Goal: Information Seeking & Learning: Learn about a topic

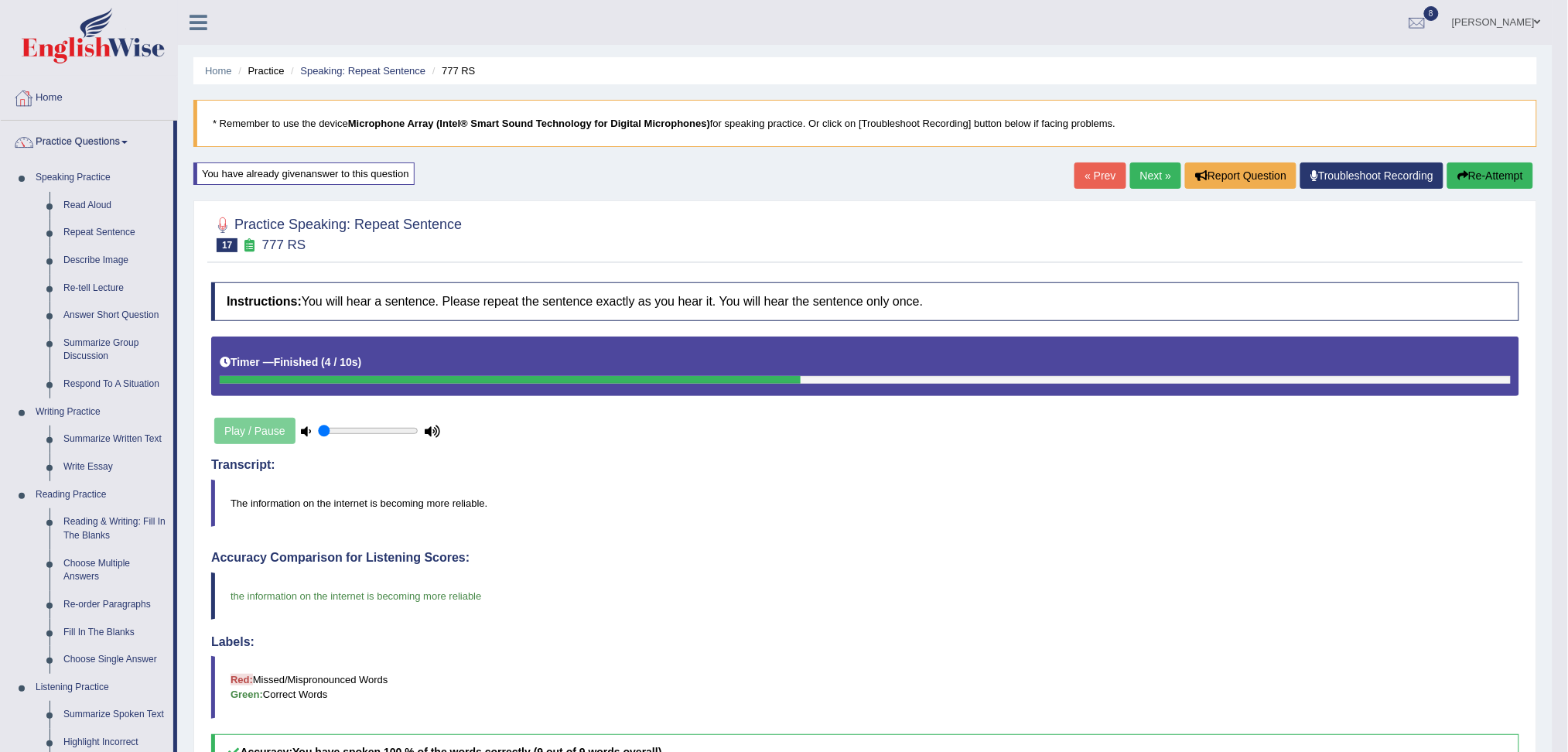
click at [97, 202] on link "Read Aloud" at bounding box center [114, 205] width 117 height 28
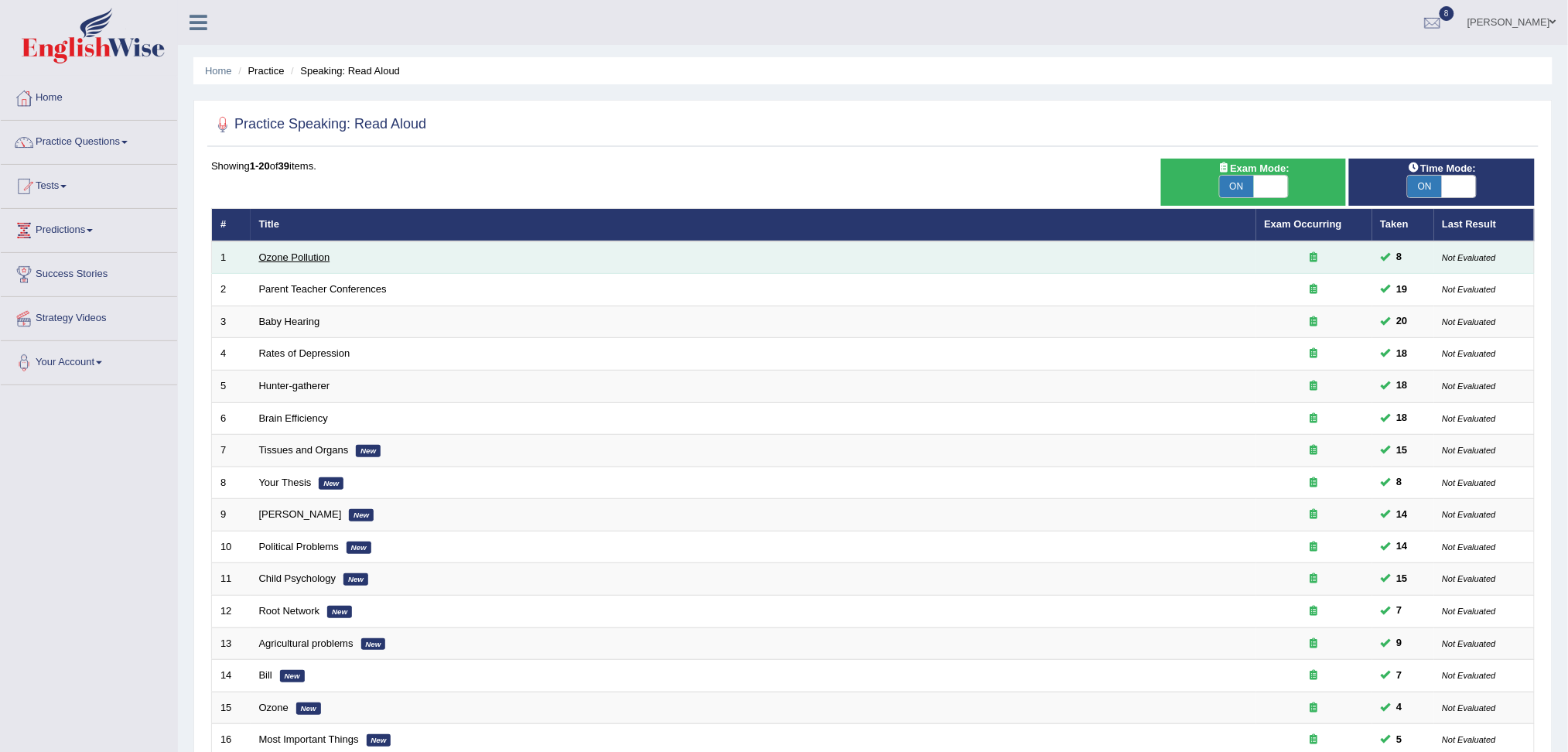
click at [297, 253] on link "Ozone Pollution" at bounding box center [294, 257] width 71 height 12
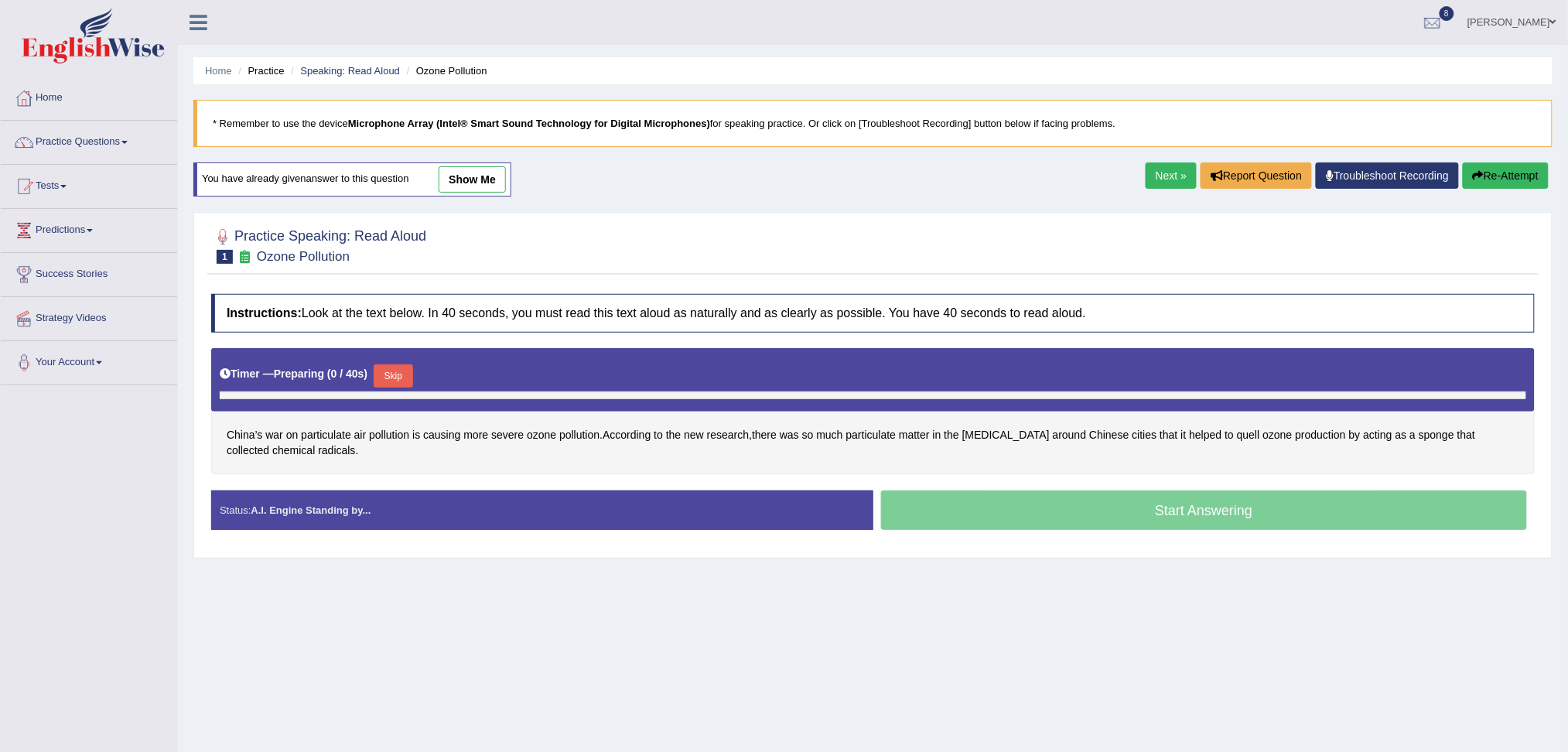
click at [955, 501] on div "Start Answering" at bounding box center [1204, 513] width 662 height 44
click at [413, 371] on button "Skip" at bounding box center [393, 376] width 39 height 24
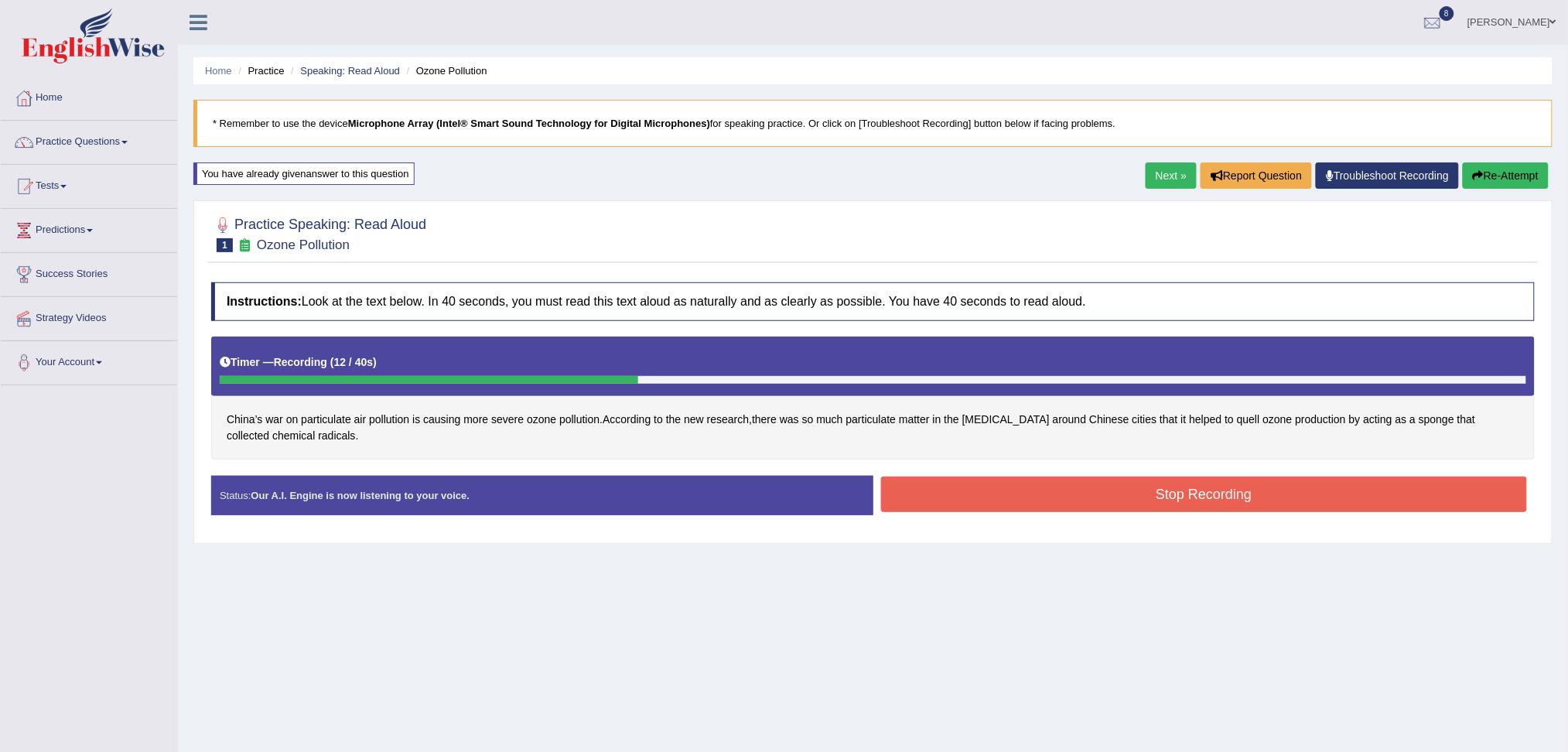
click at [959, 492] on button "Stop Recording" at bounding box center [1203, 494] width 646 height 35
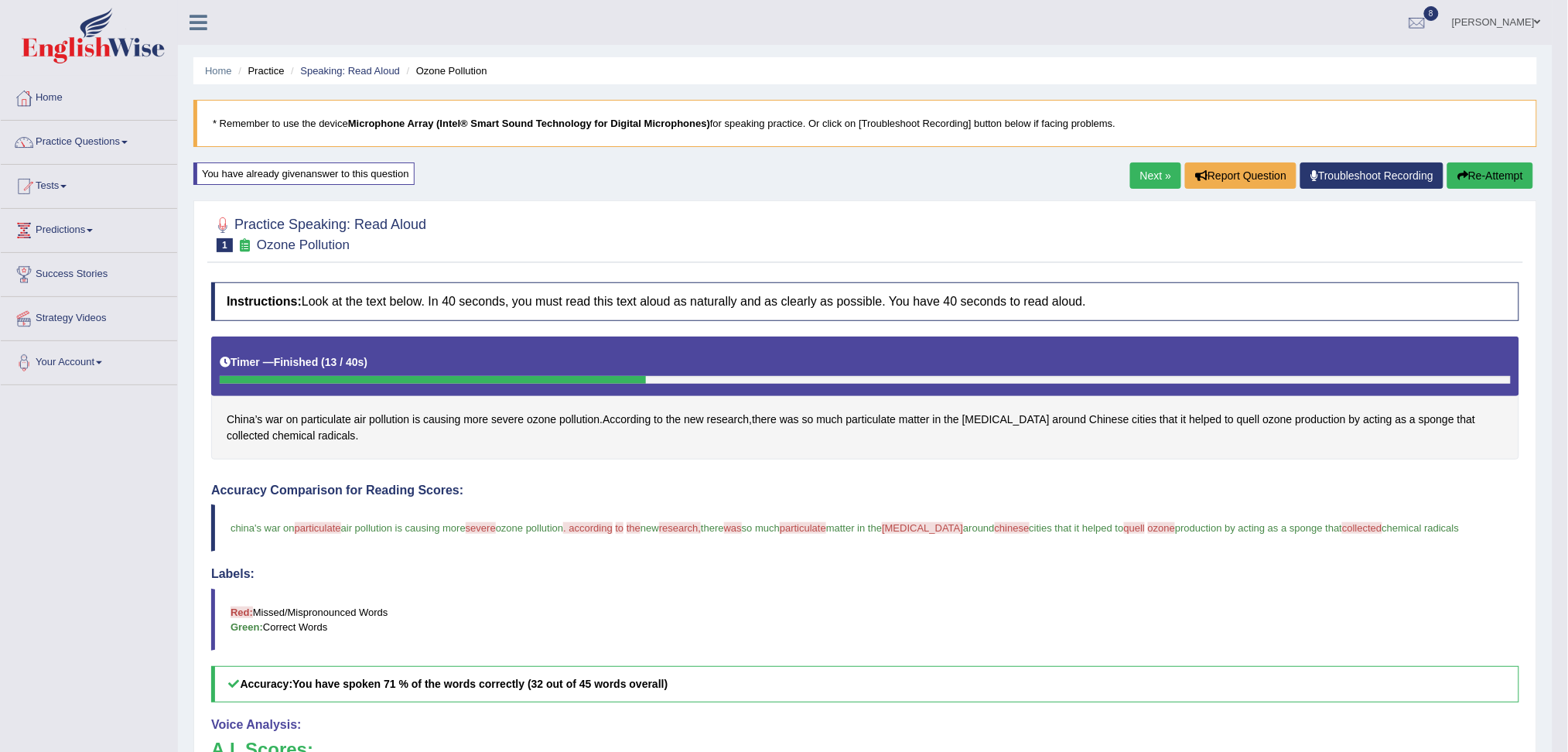
click at [1158, 172] on link "Next »" at bounding box center [1155, 175] width 51 height 26
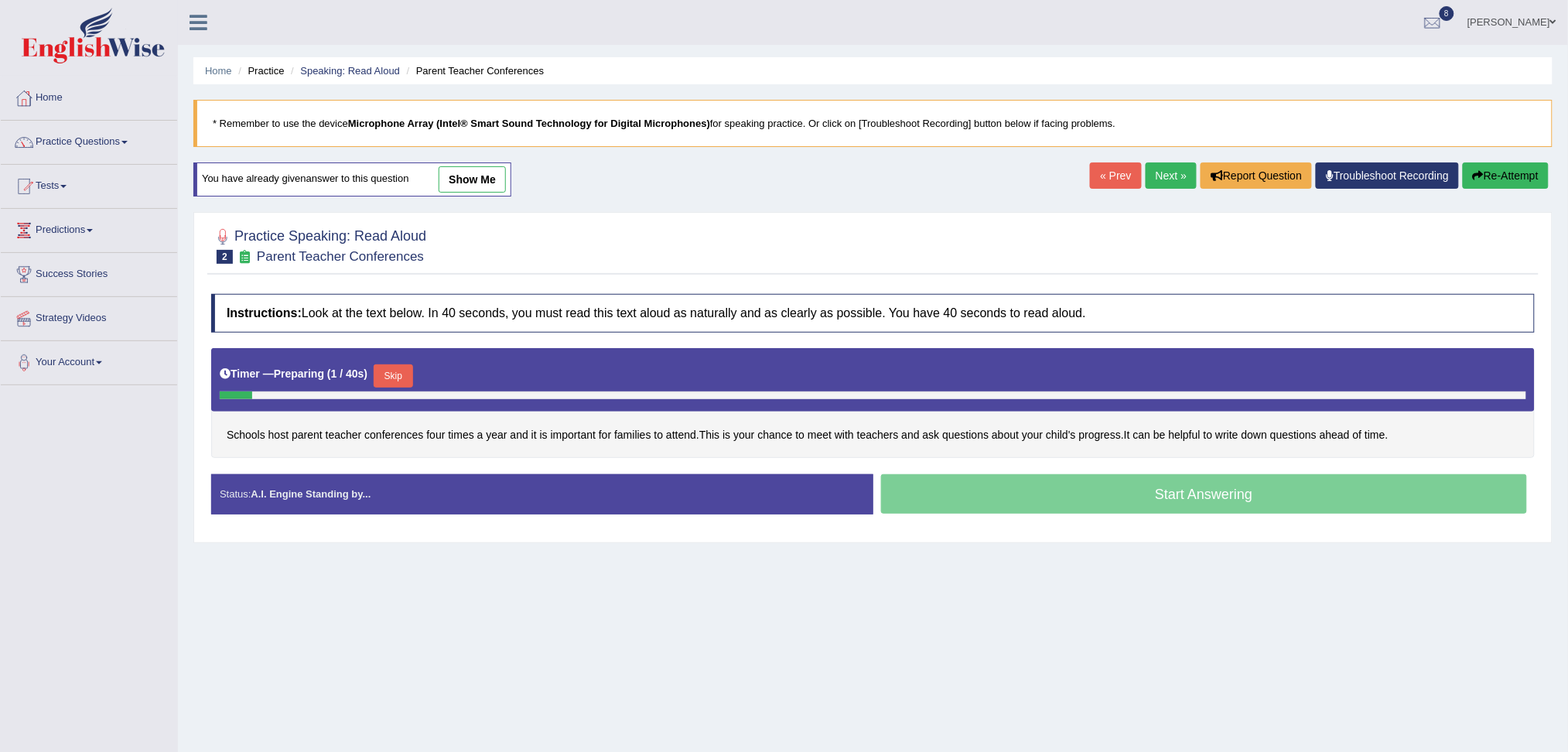
click at [402, 378] on button "Skip" at bounding box center [393, 376] width 39 height 24
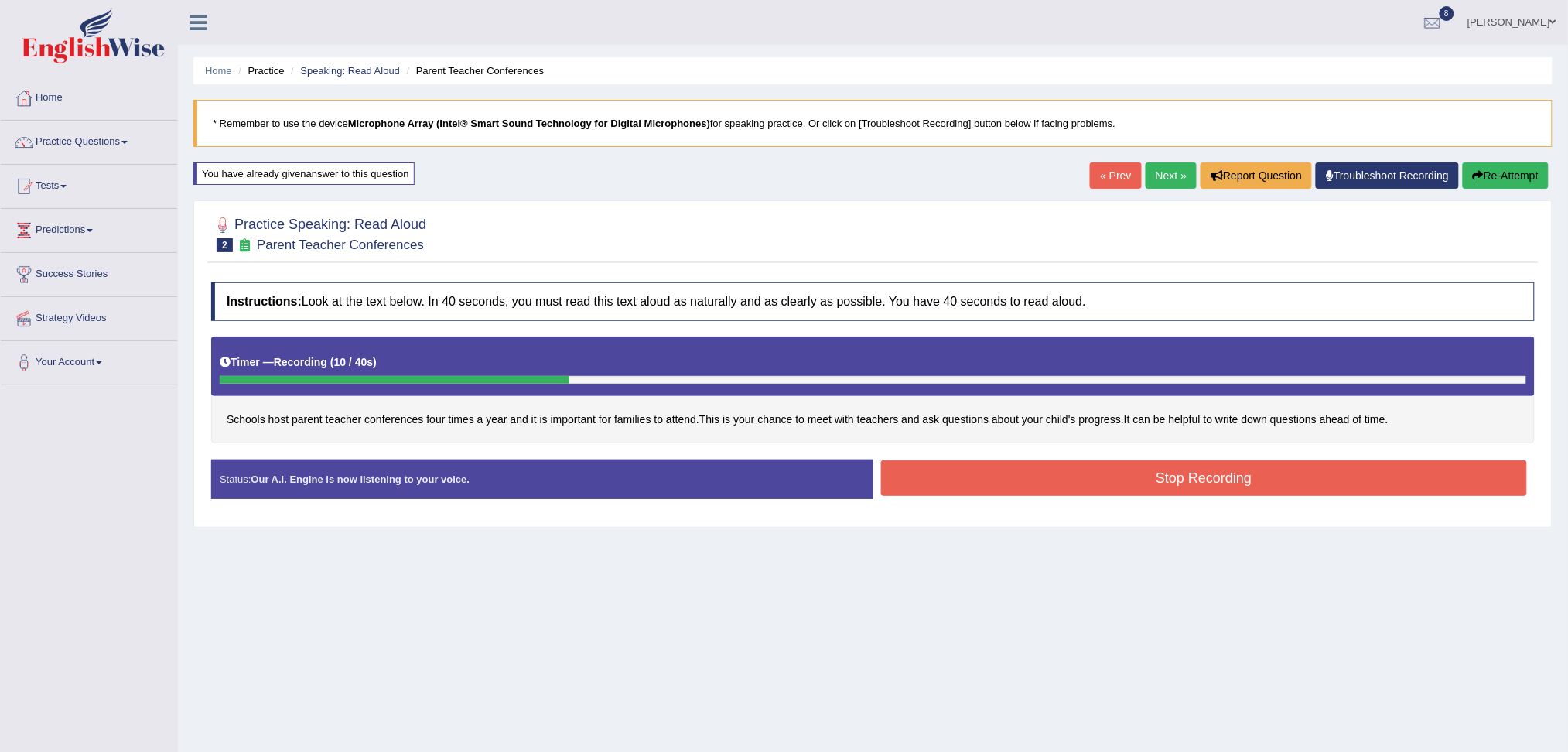
click at [1042, 490] on button "Stop Recording" at bounding box center [1203, 478] width 646 height 35
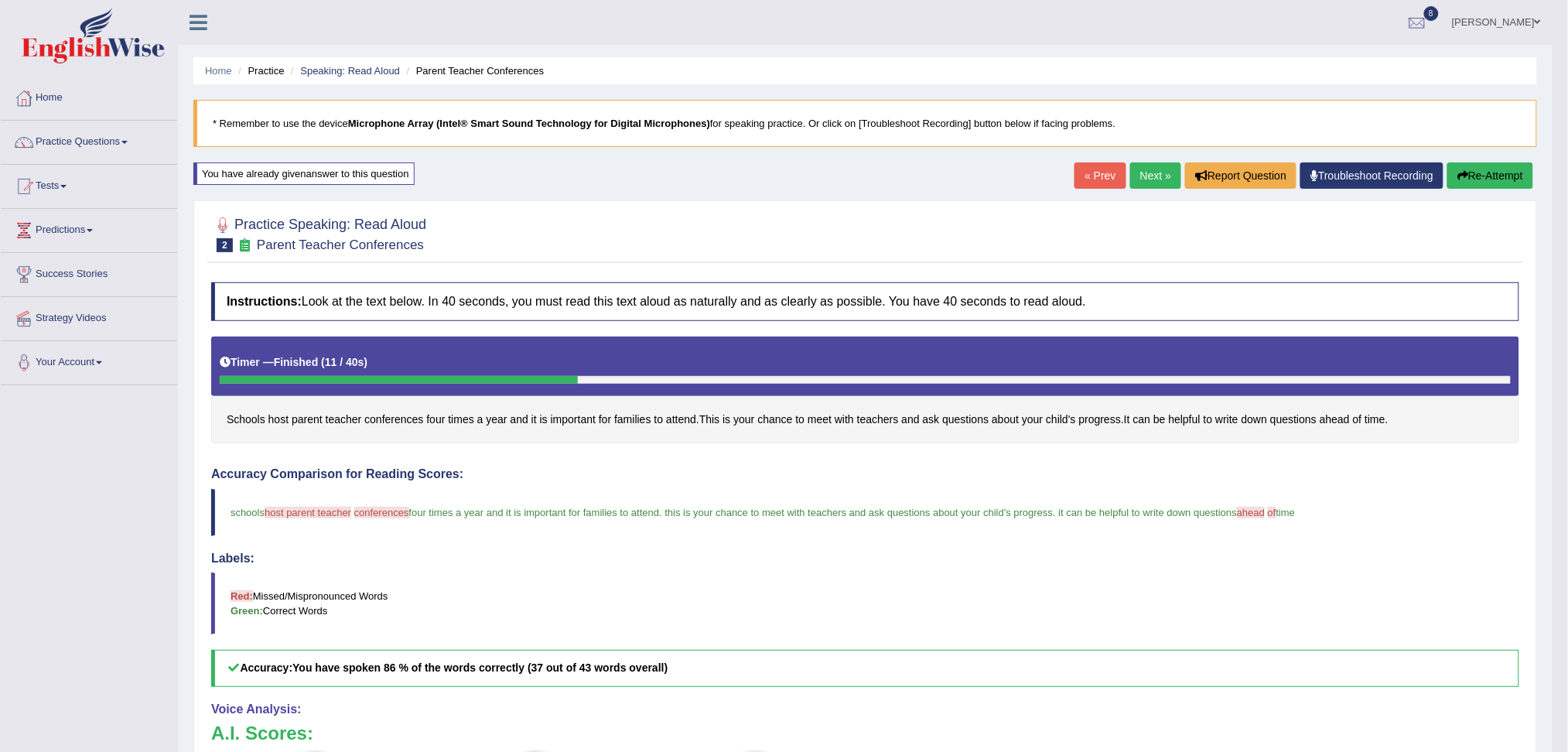
click at [1161, 177] on link "Next »" at bounding box center [1155, 175] width 51 height 26
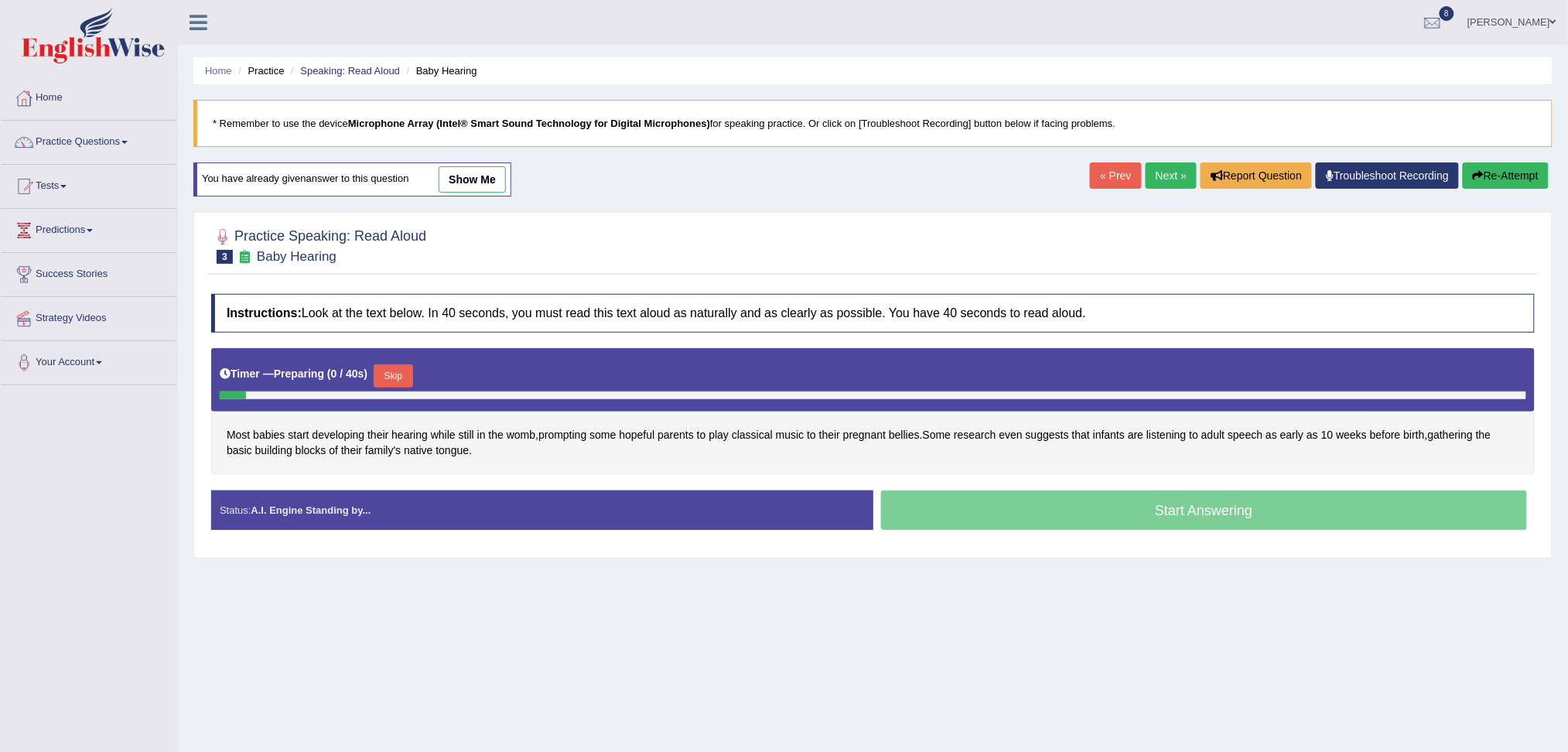
click at [397, 374] on button "Skip" at bounding box center [393, 376] width 39 height 24
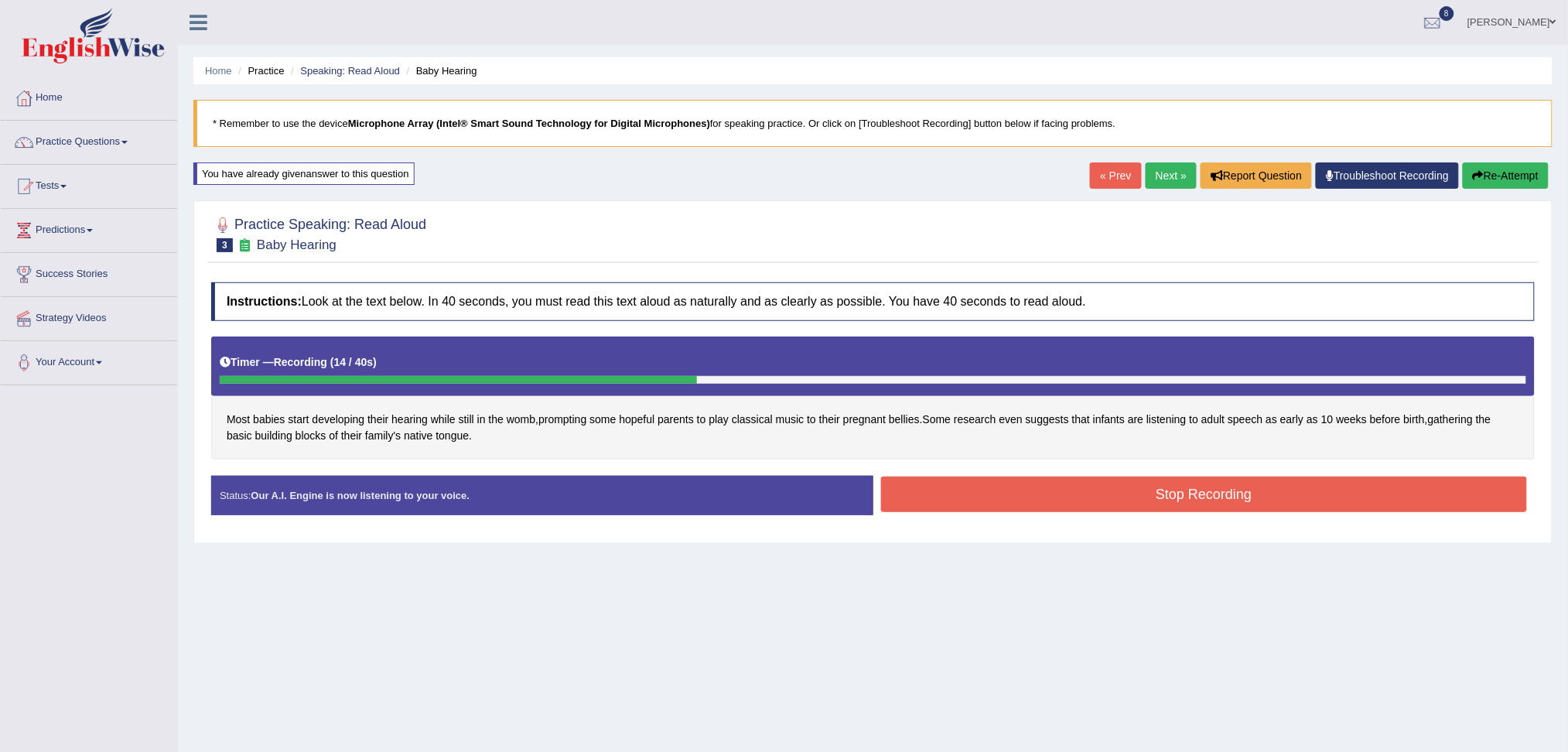
click at [983, 496] on button "Stop Recording" at bounding box center [1203, 494] width 646 height 35
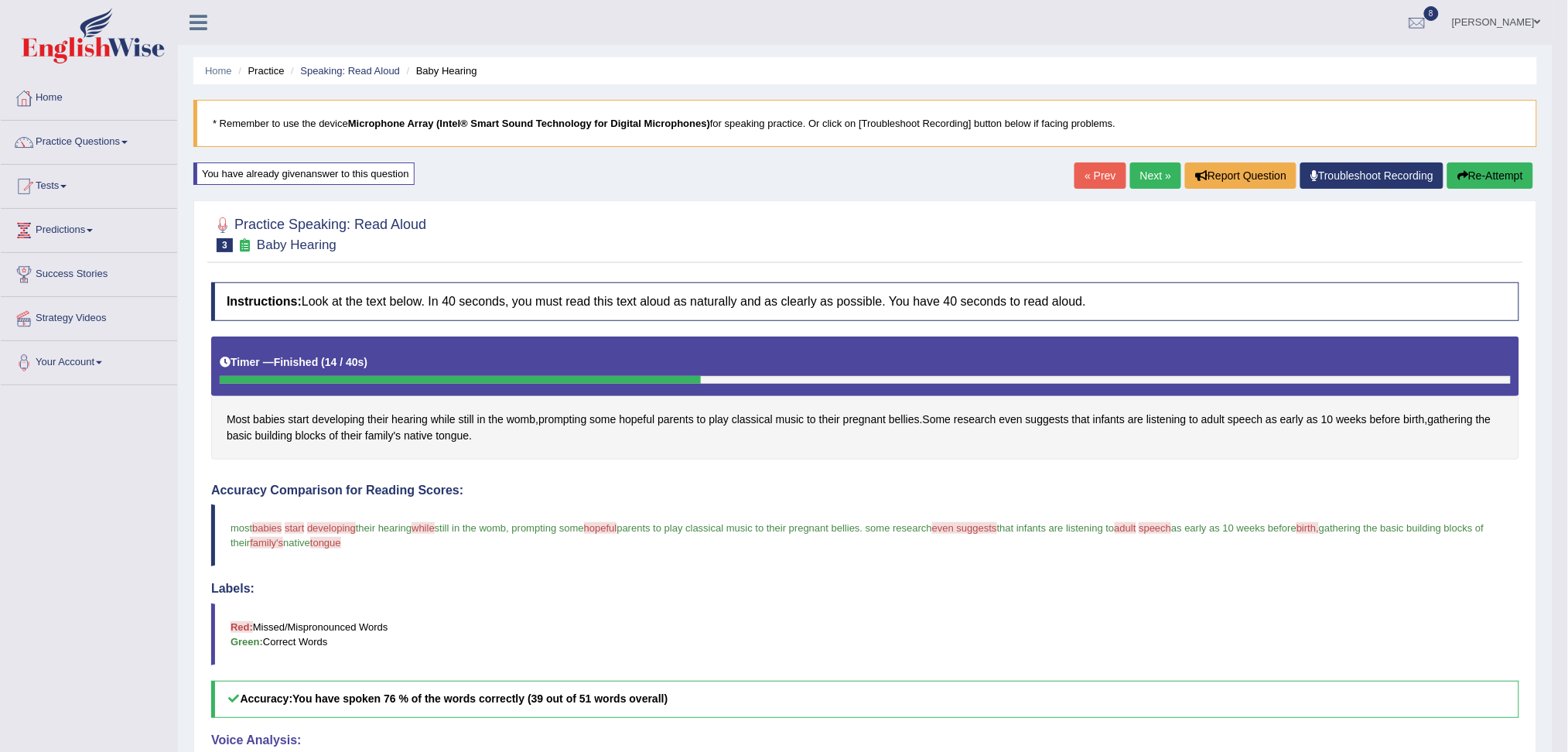
click at [1160, 175] on link "Next »" at bounding box center [1155, 175] width 51 height 26
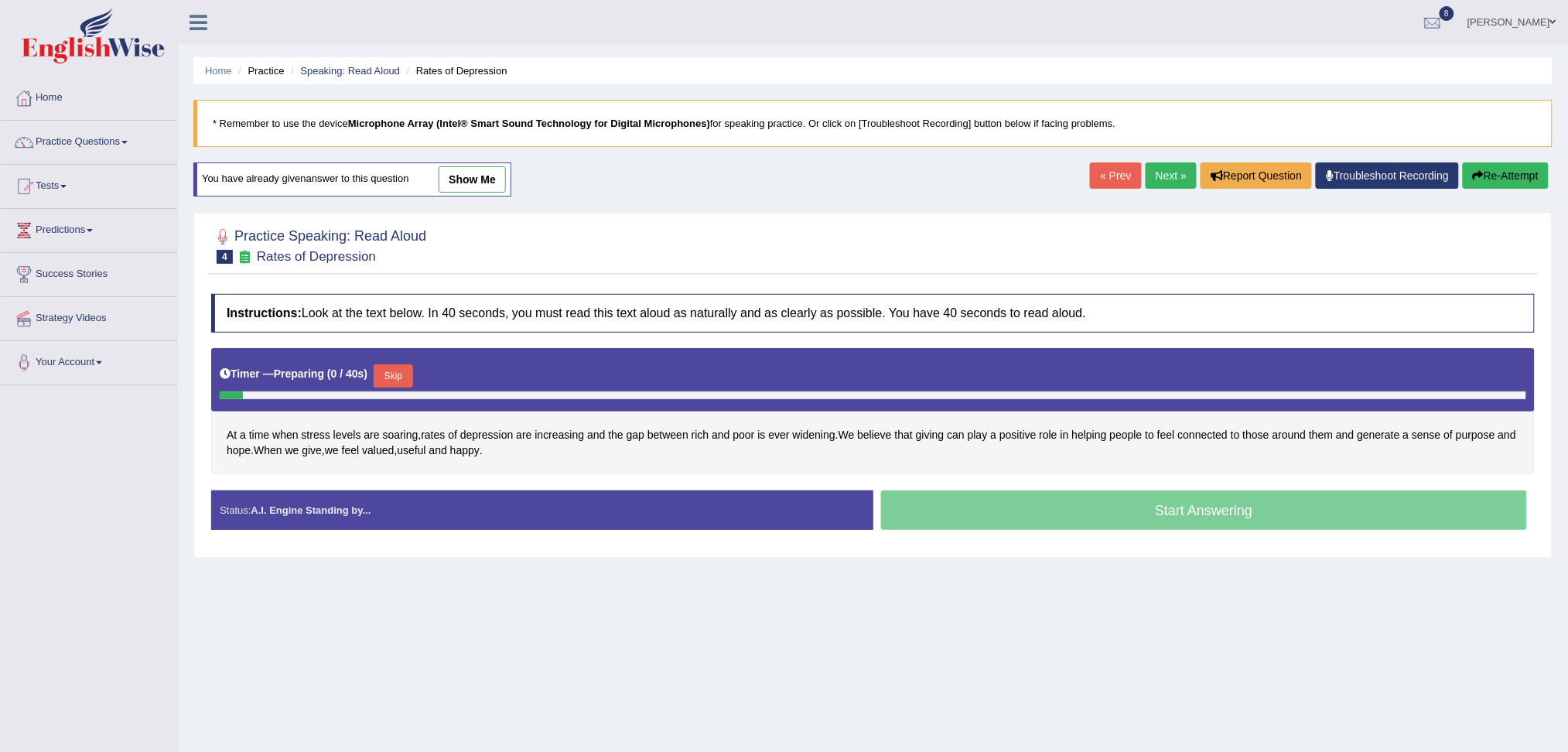
click at [397, 377] on button "Skip" at bounding box center [393, 376] width 39 height 24
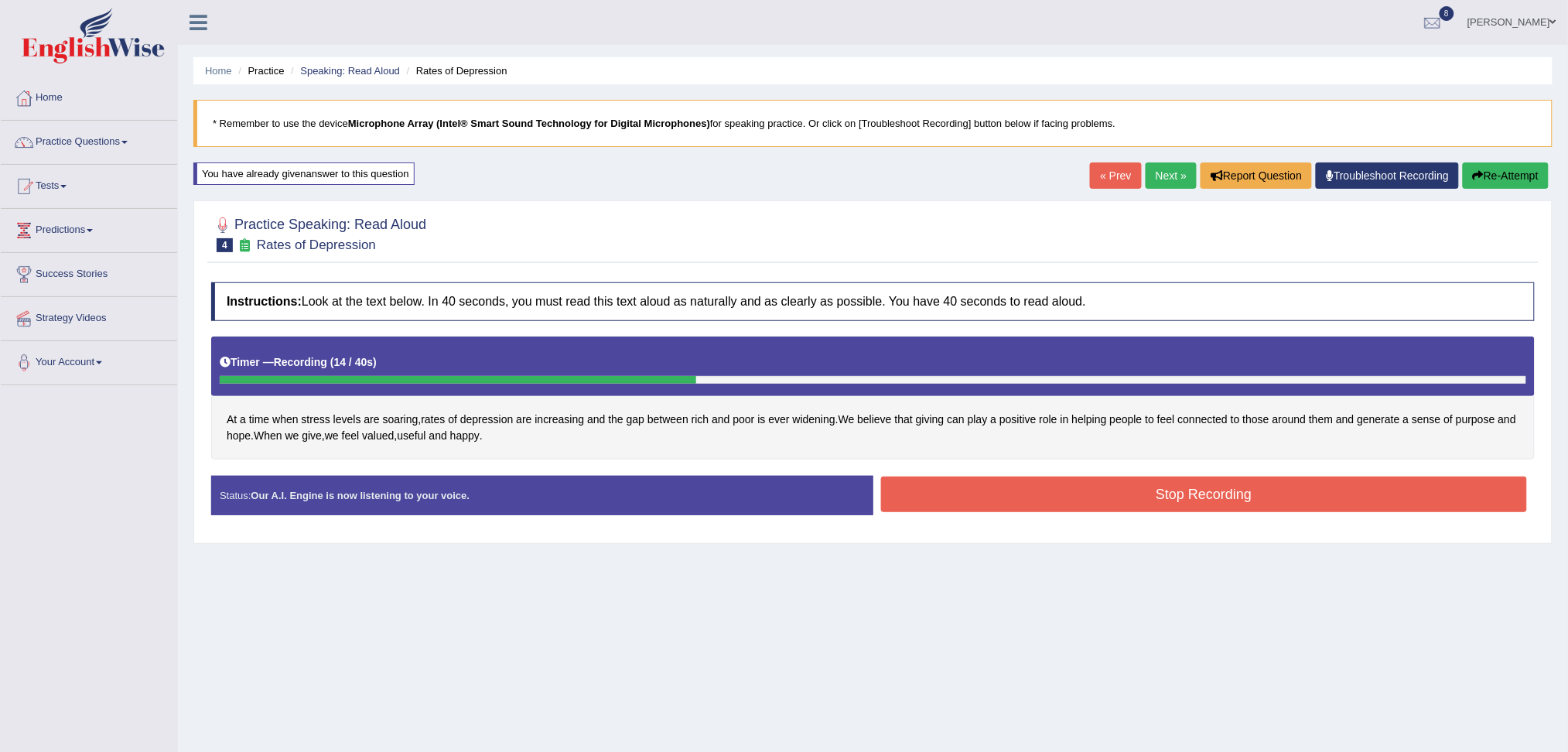
click at [1012, 509] on button "Stop Recording" at bounding box center [1203, 494] width 646 height 35
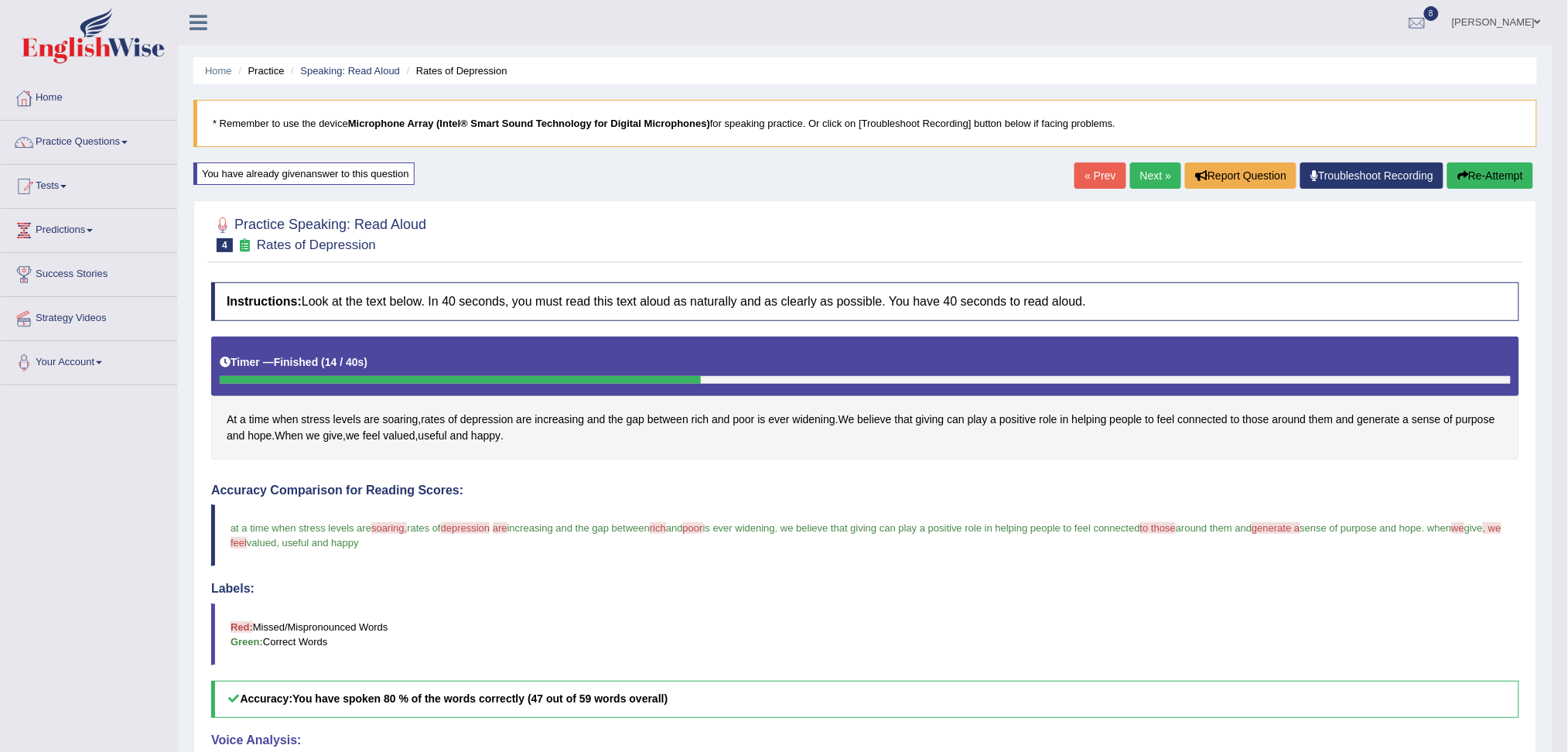
click at [1154, 176] on link "Next »" at bounding box center [1155, 175] width 51 height 26
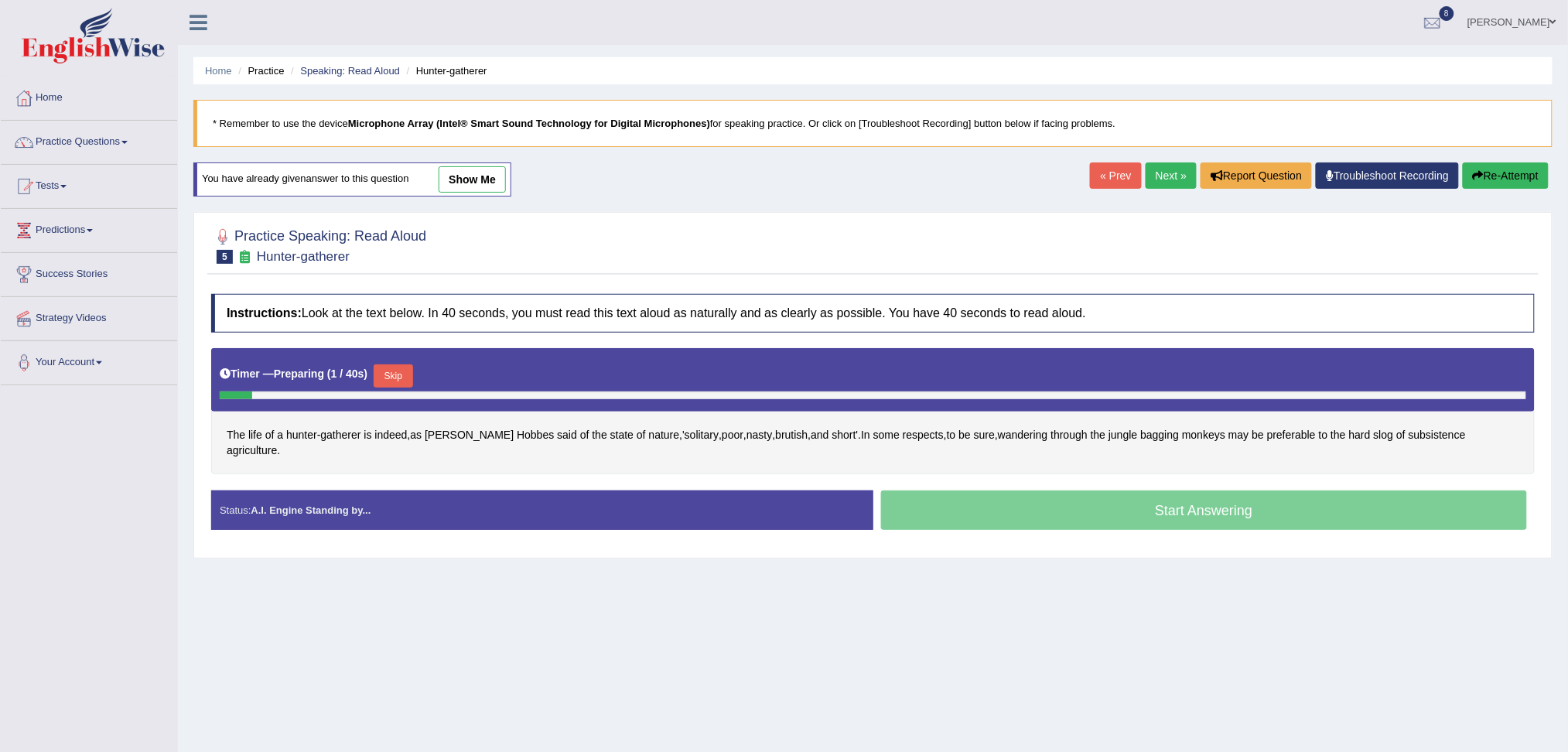
click at [410, 365] on button "Skip" at bounding box center [393, 376] width 39 height 24
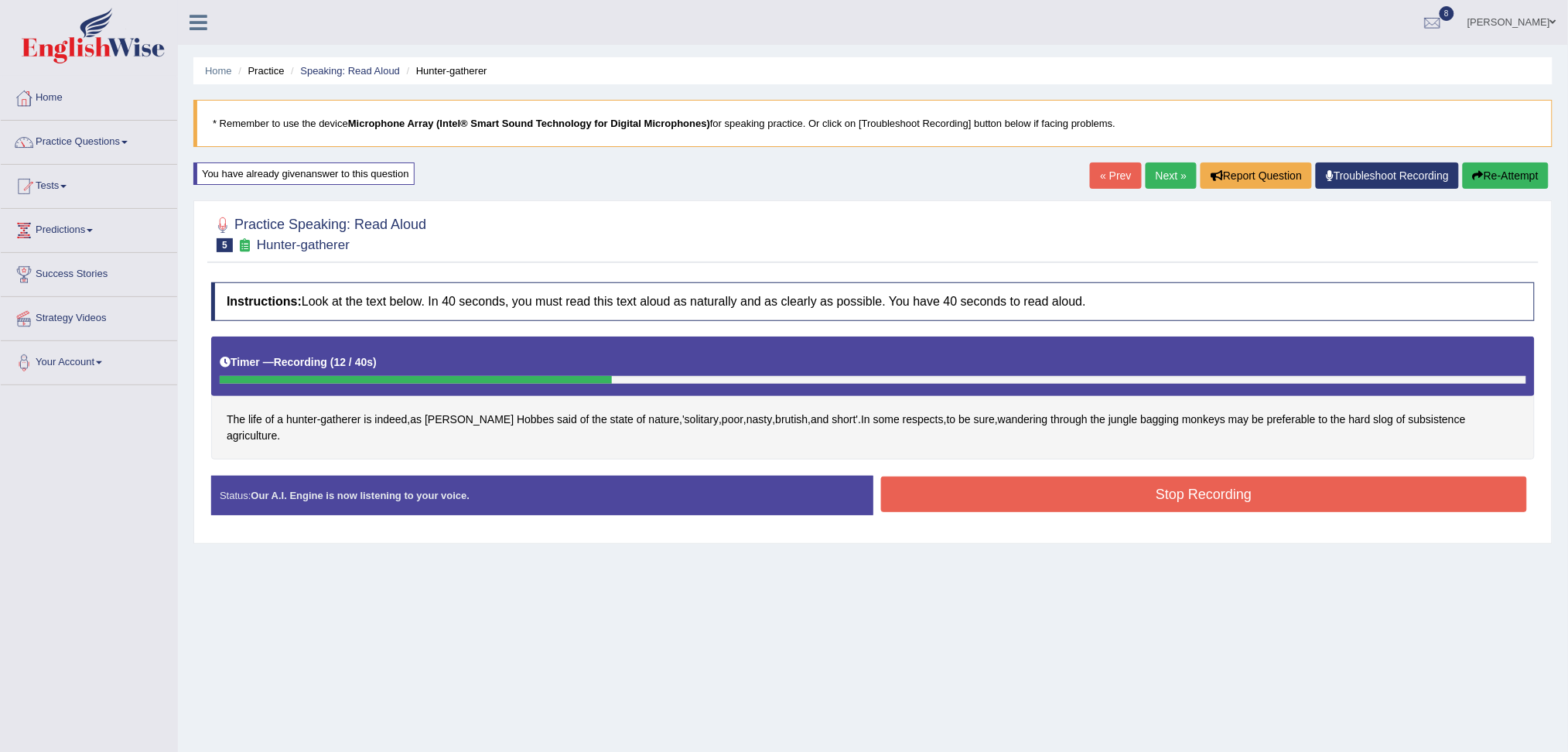
click at [1090, 476] on button "Stop Recording" at bounding box center [1203, 494] width 646 height 35
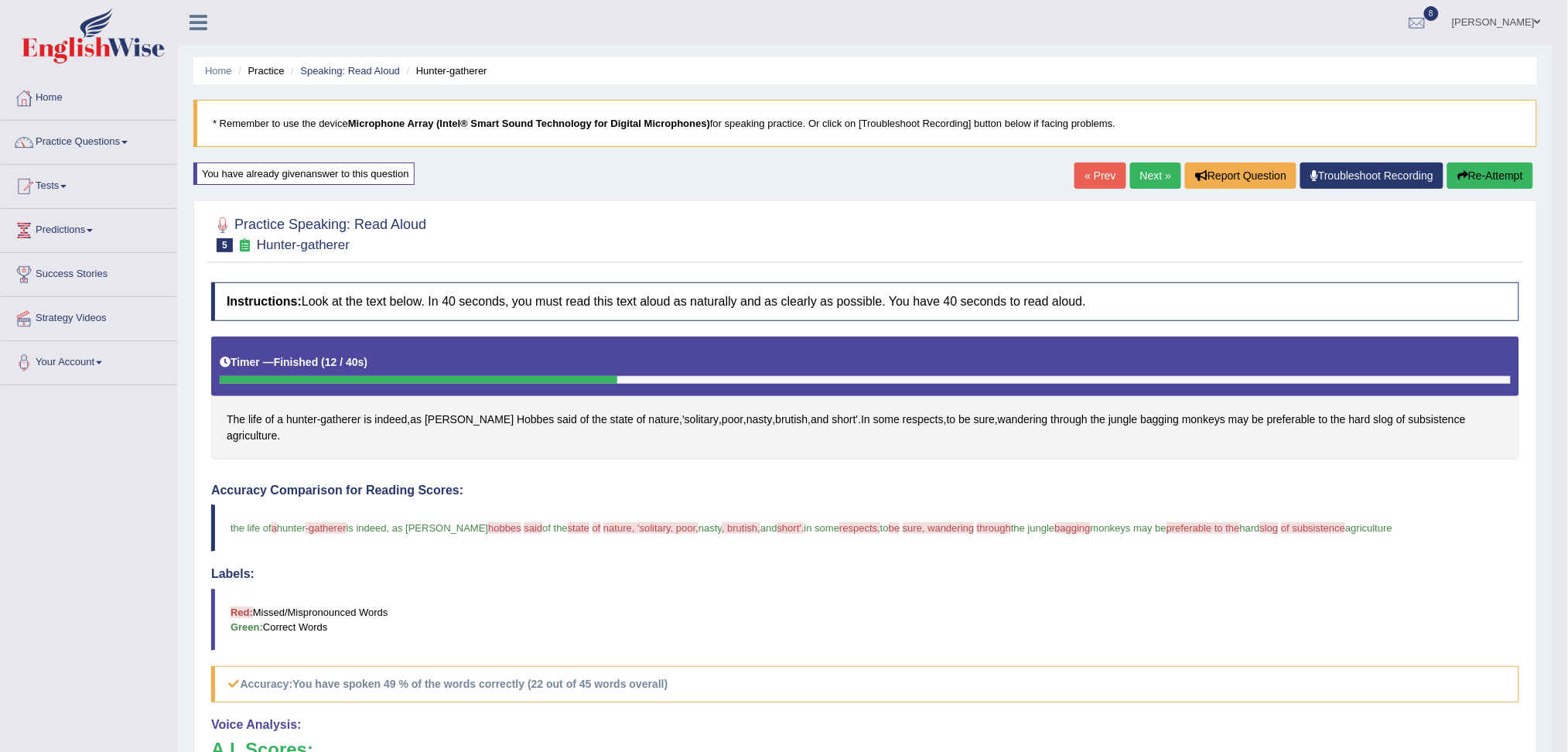
click at [1156, 178] on link "Next »" at bounding box center [1155, 175] width 51 height 26
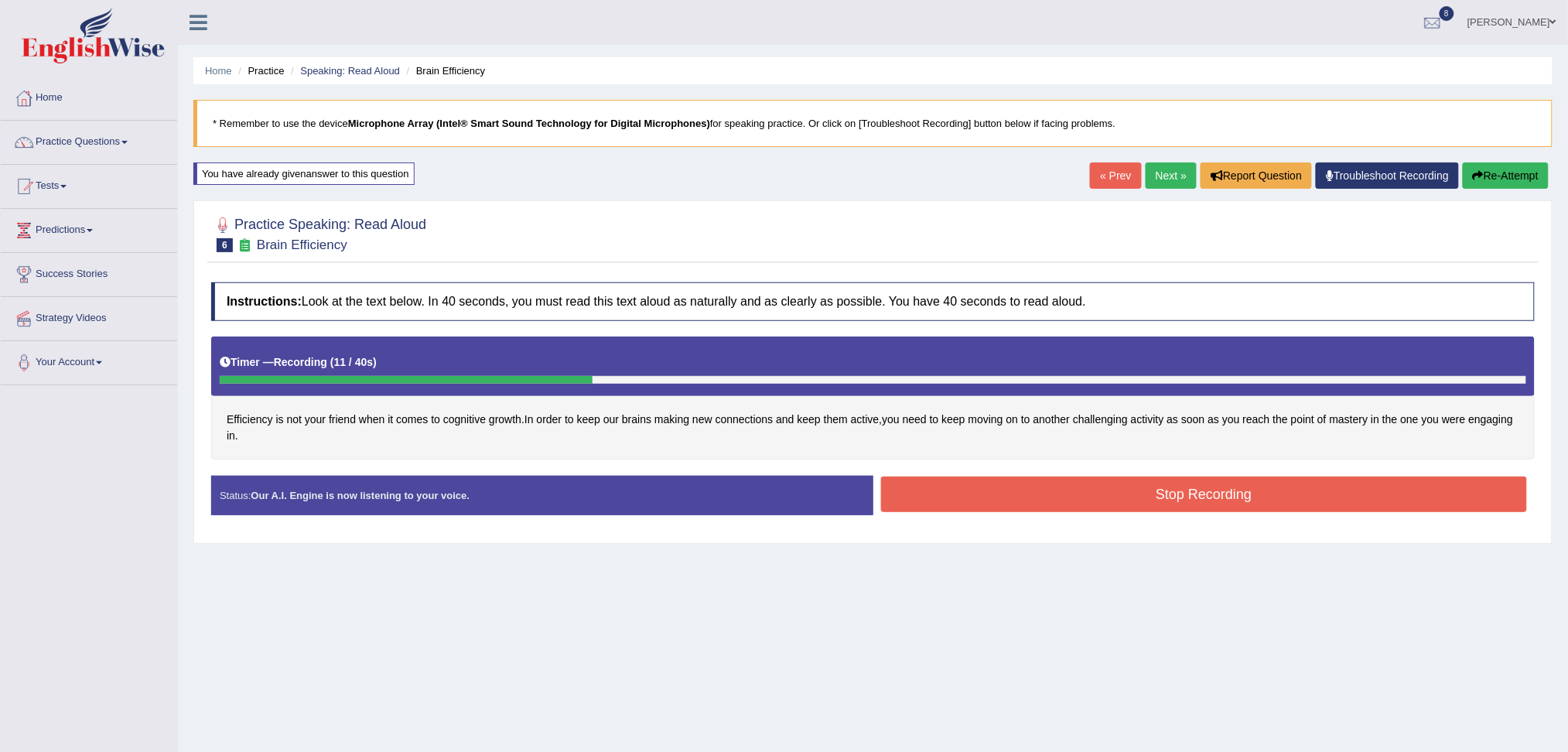
click at [1092, 508] on button "Stop Recording" at bounding box center [1203, 494] width 646 height 35
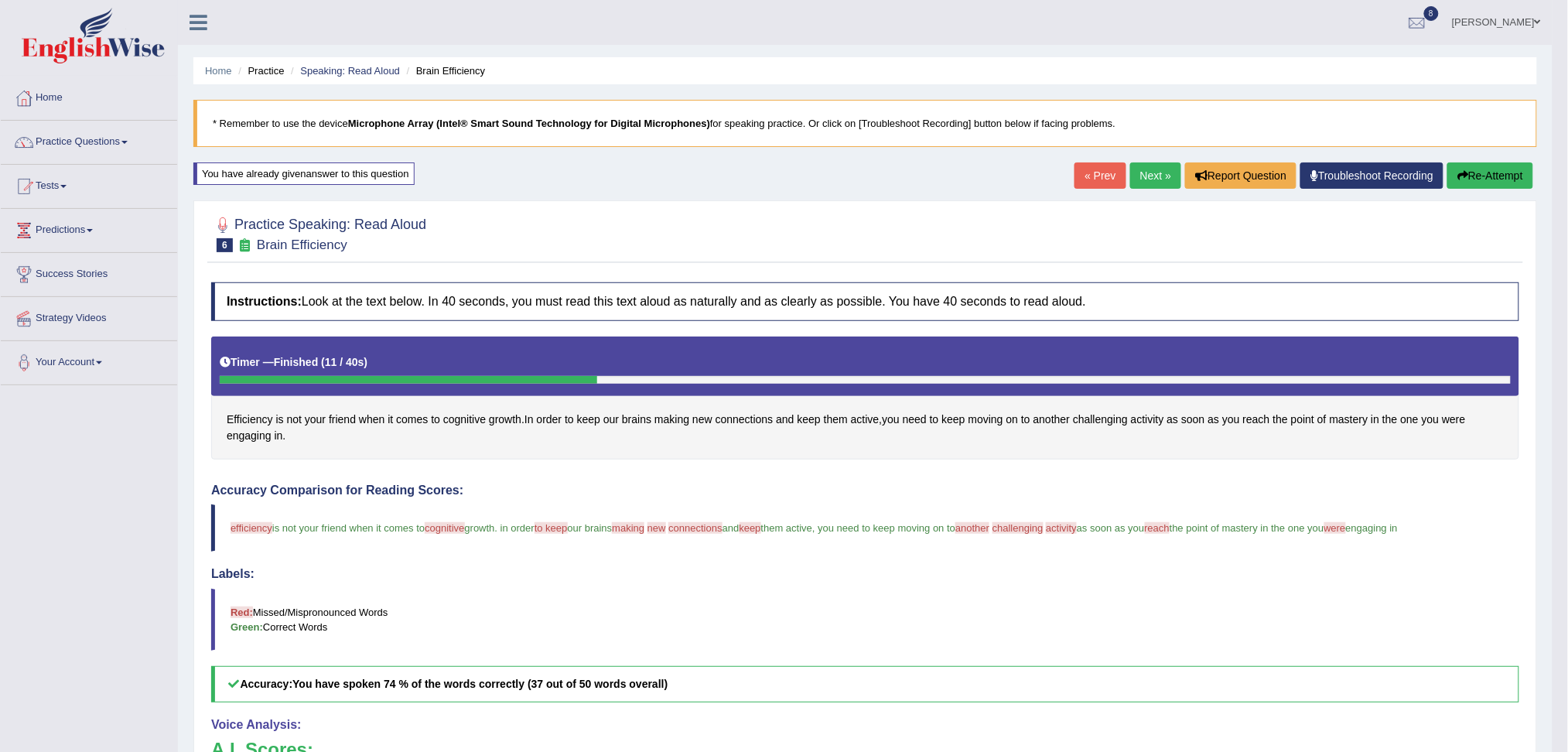
click at [1155, 172] on link "Next »" at bounding box center [1155, 175] width 51 height 26
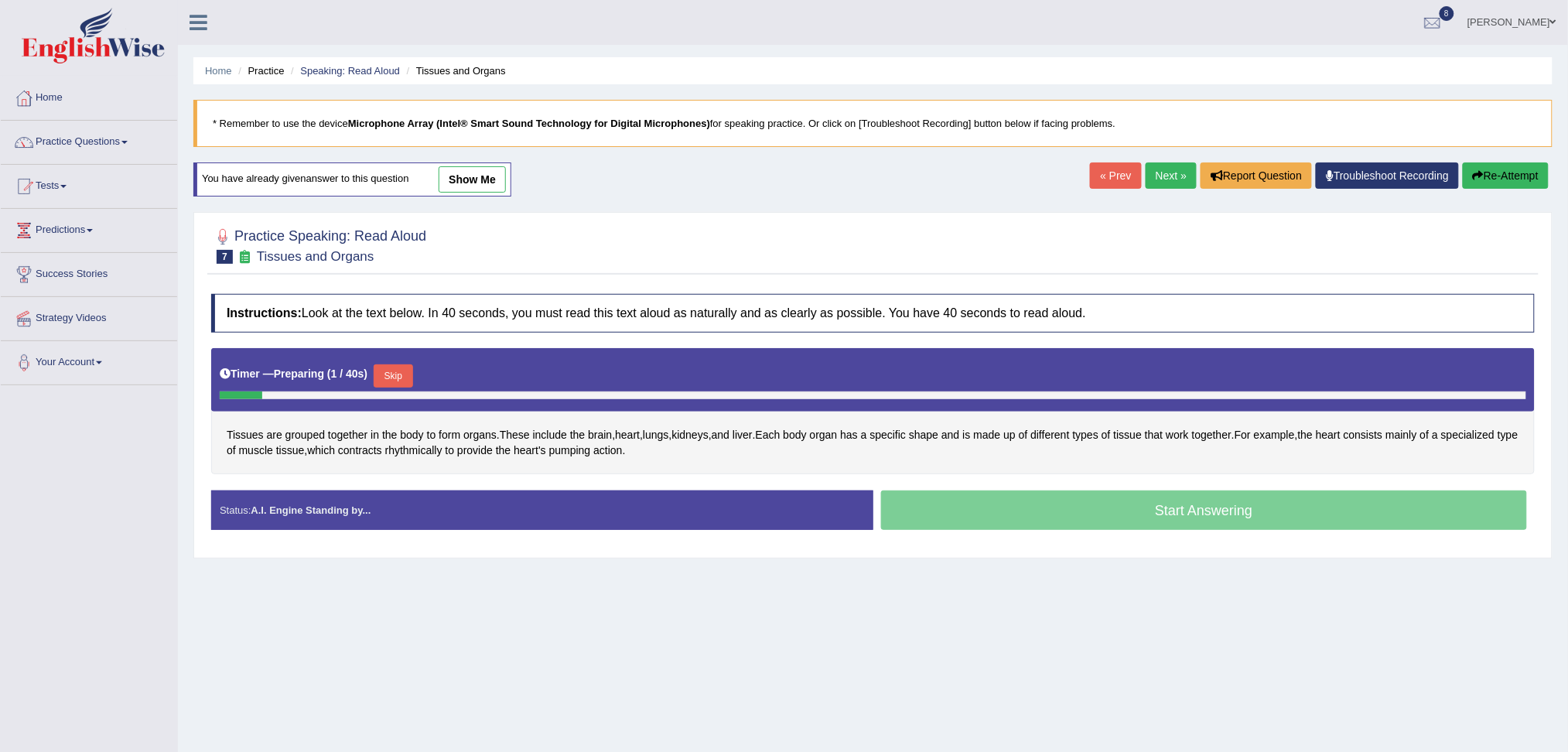
click at [397, 371] on button "Skip" at bounding box center [393, 376] width 39 height 24
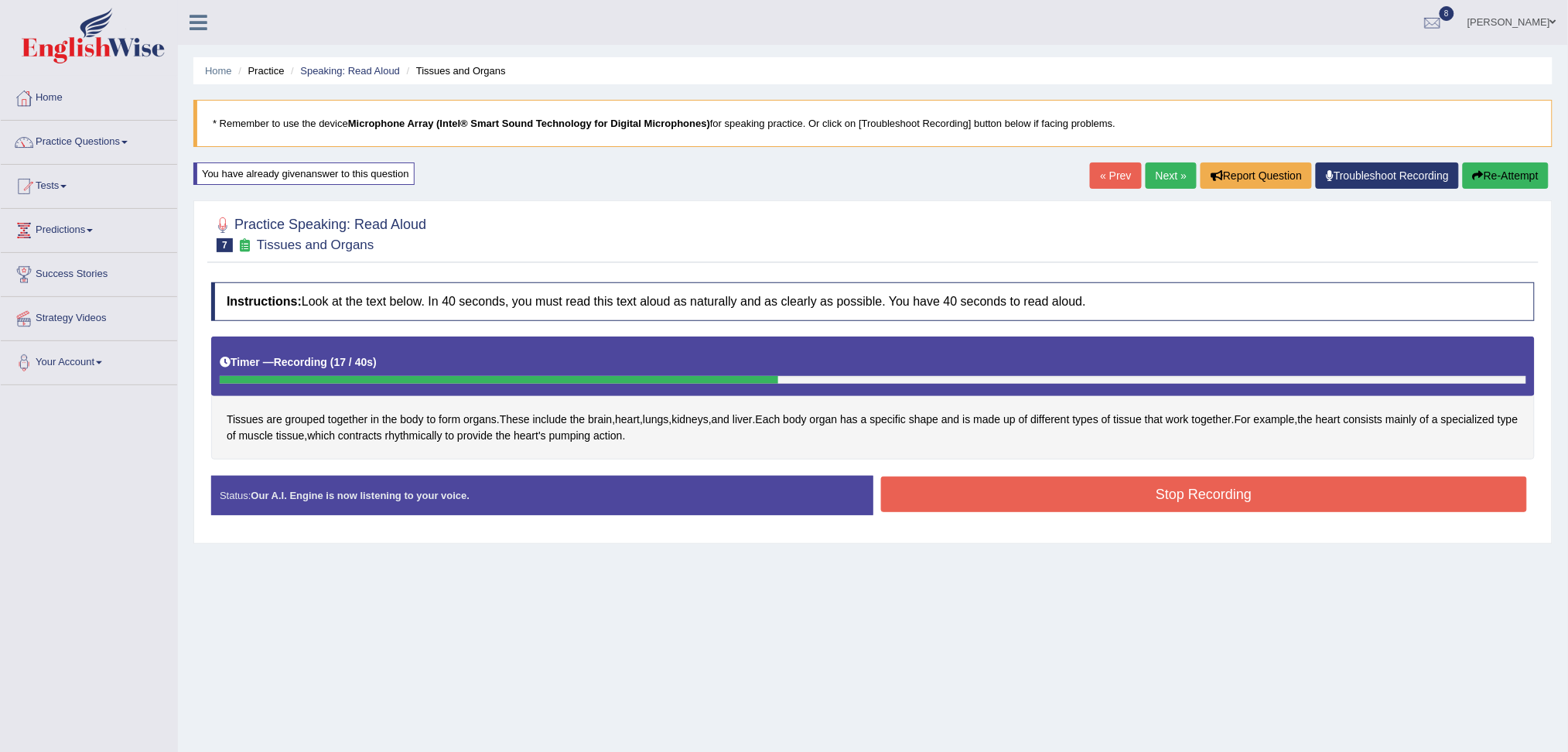
click at [1022, 495] on button "Stop Recording" at bounding box center [1203, 494] width 646 height 35
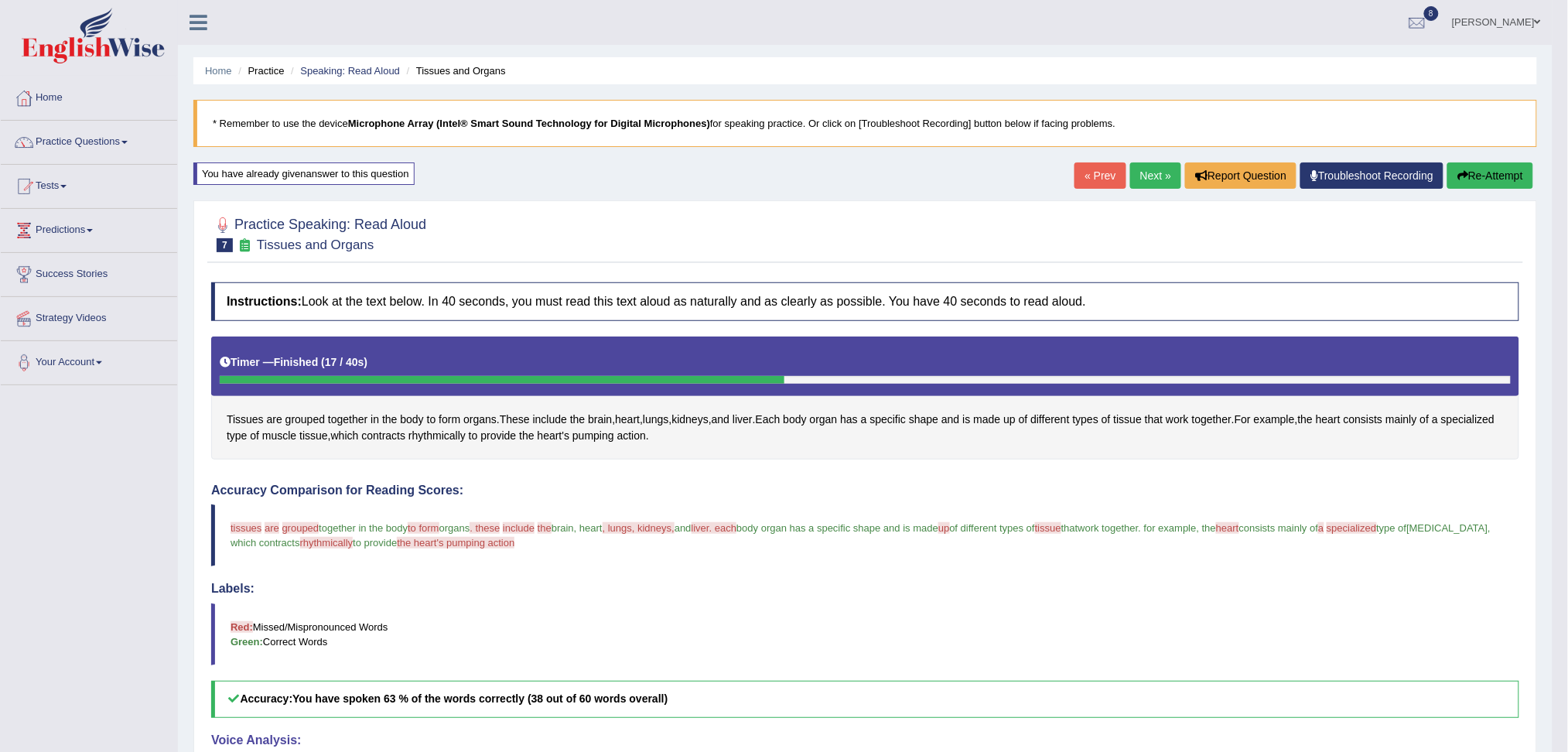
click at [1499, 176] on button "Re-Attempt" at bounding box center [1490, 175] width 86 height 26
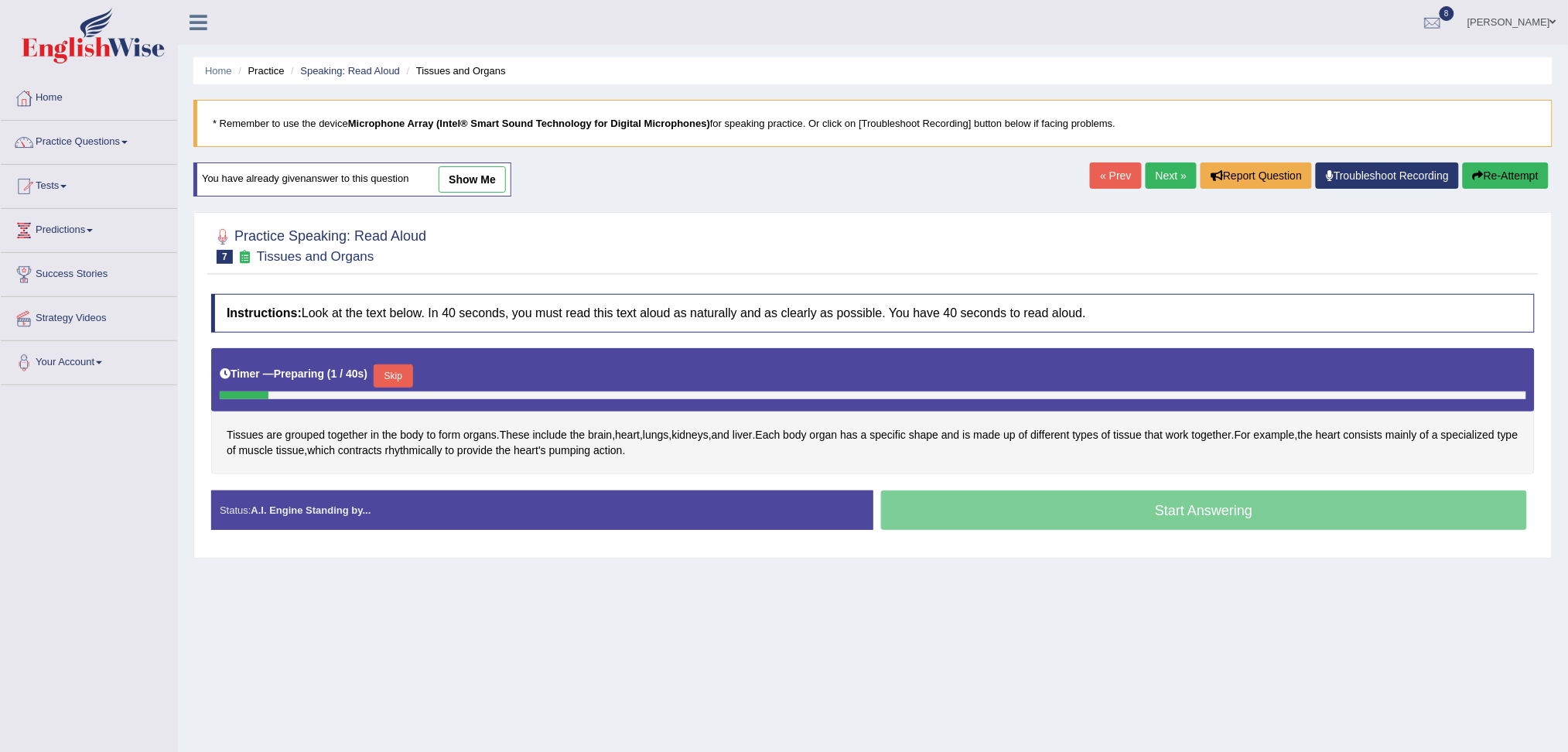
click at [406, 379] on button "Skip" at bounding box center [393, 376] width 39 height 24
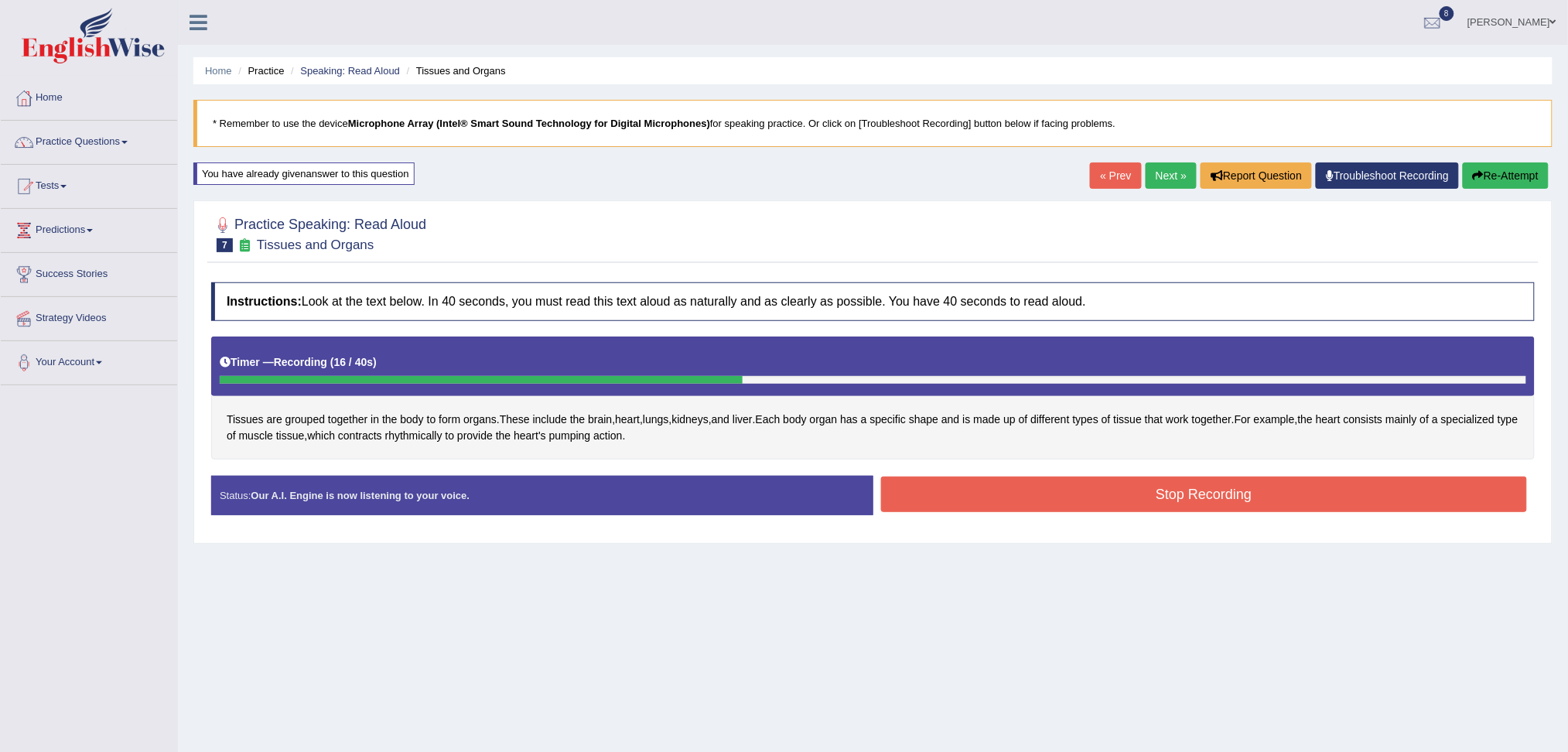
click at [961, 506] on button "Stop Recording" at bounding box center [1203, 494] width 646 height 35
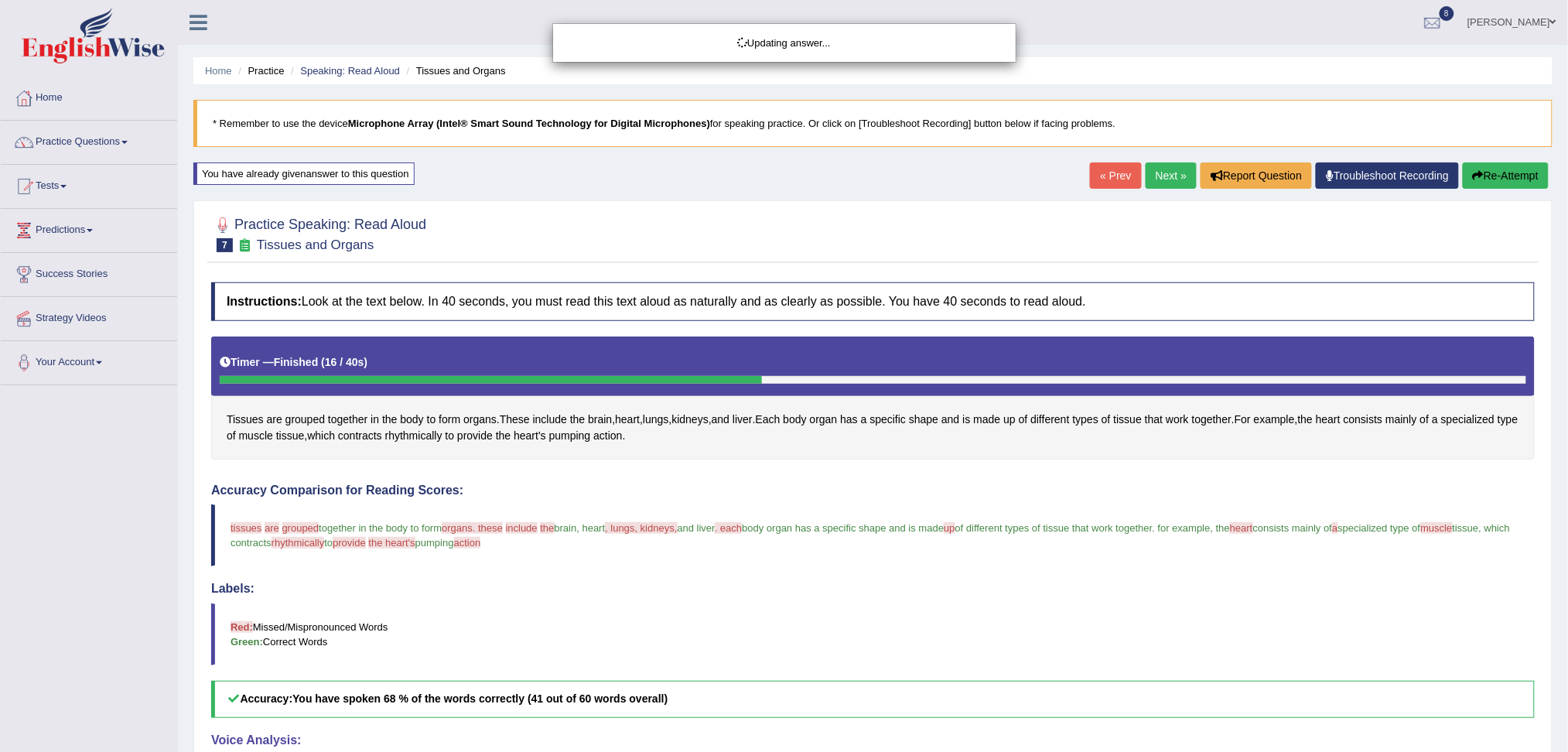
click at [1164, 168] on div "Updating answer..." at bounding box center [784, 376] width 1568 height 752
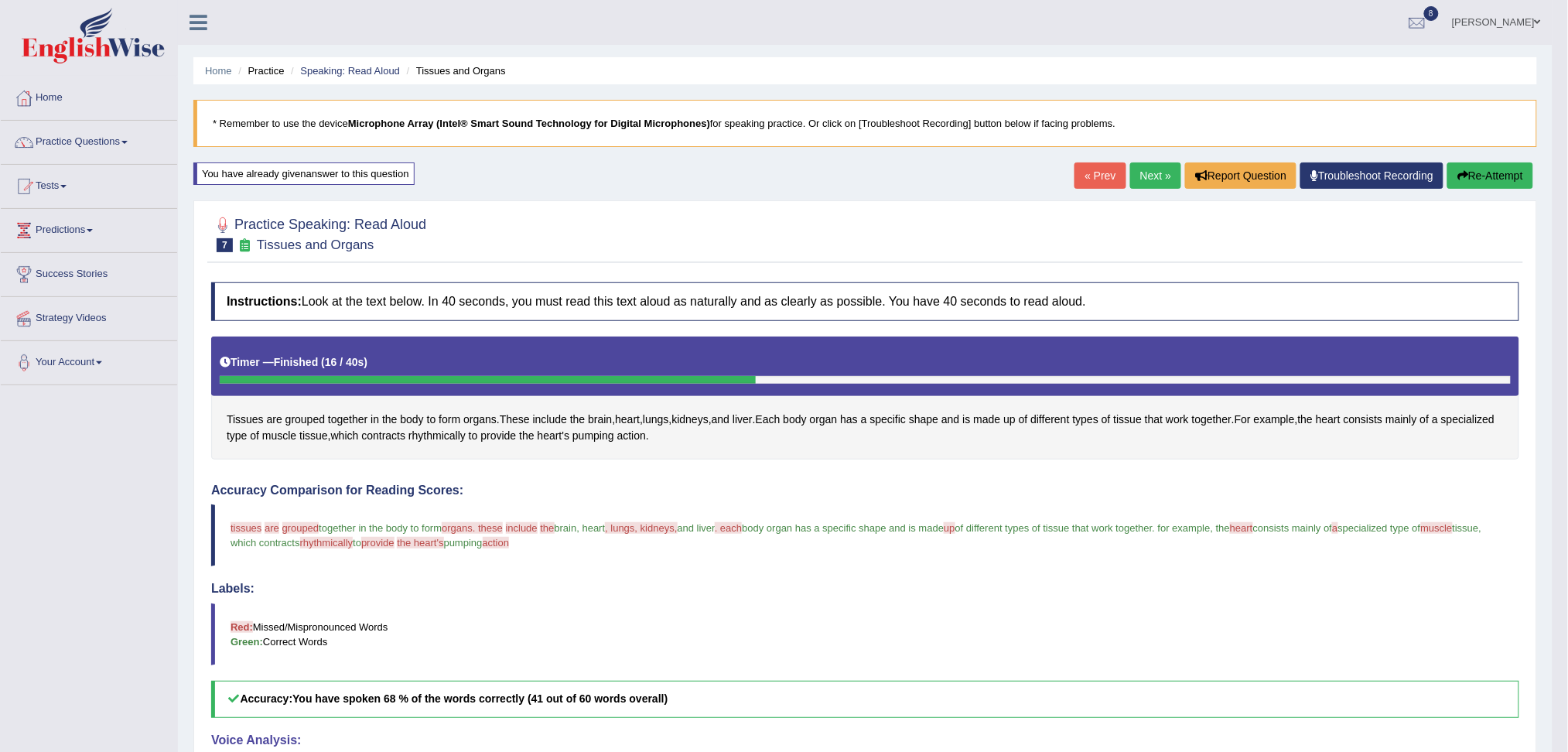
click at [1163, 169] on link "Next »" at bounding box center [1155, 175] width 51 height 26
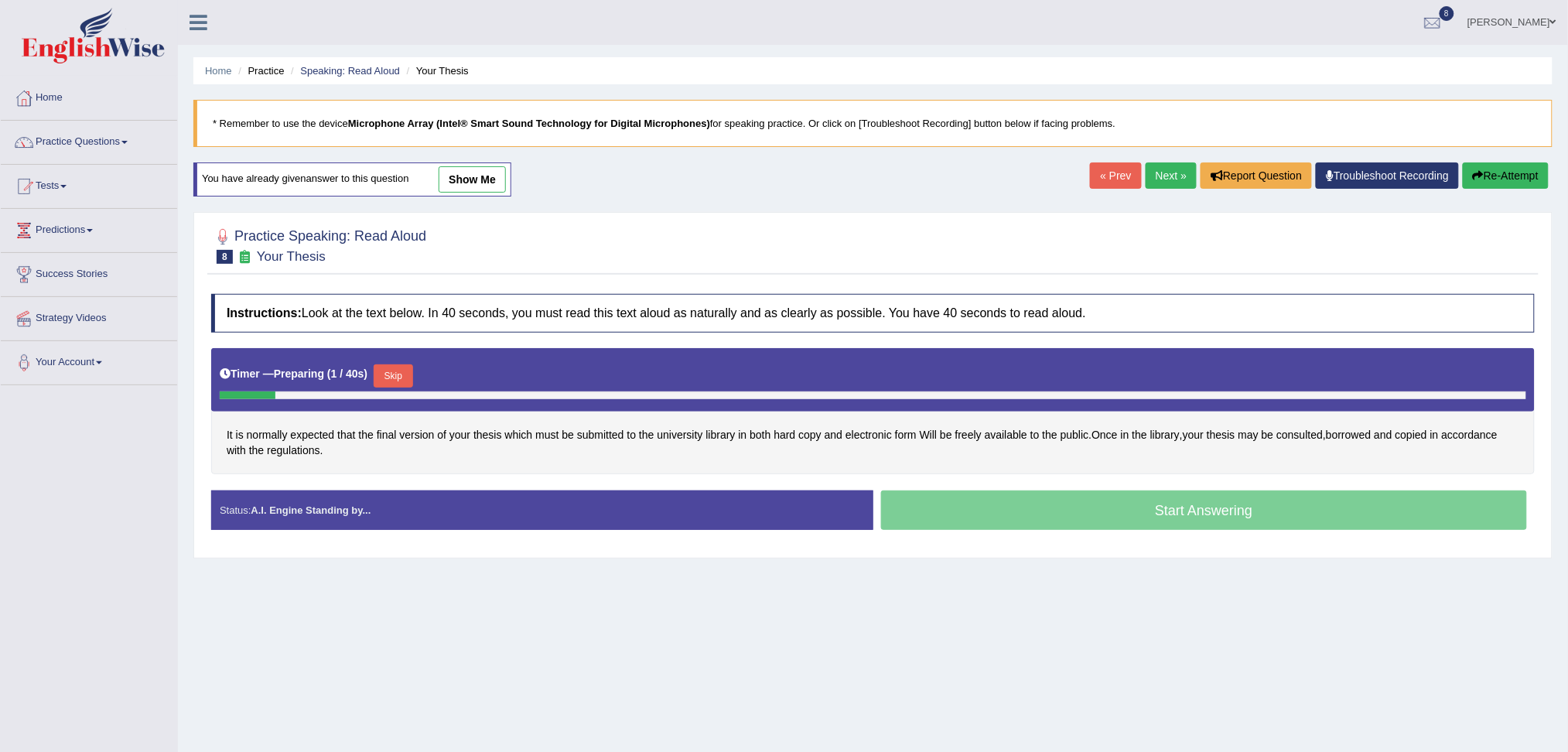
click at [403, 371] on button "Skip" at bounding box center [393, 376] width 39 height 24
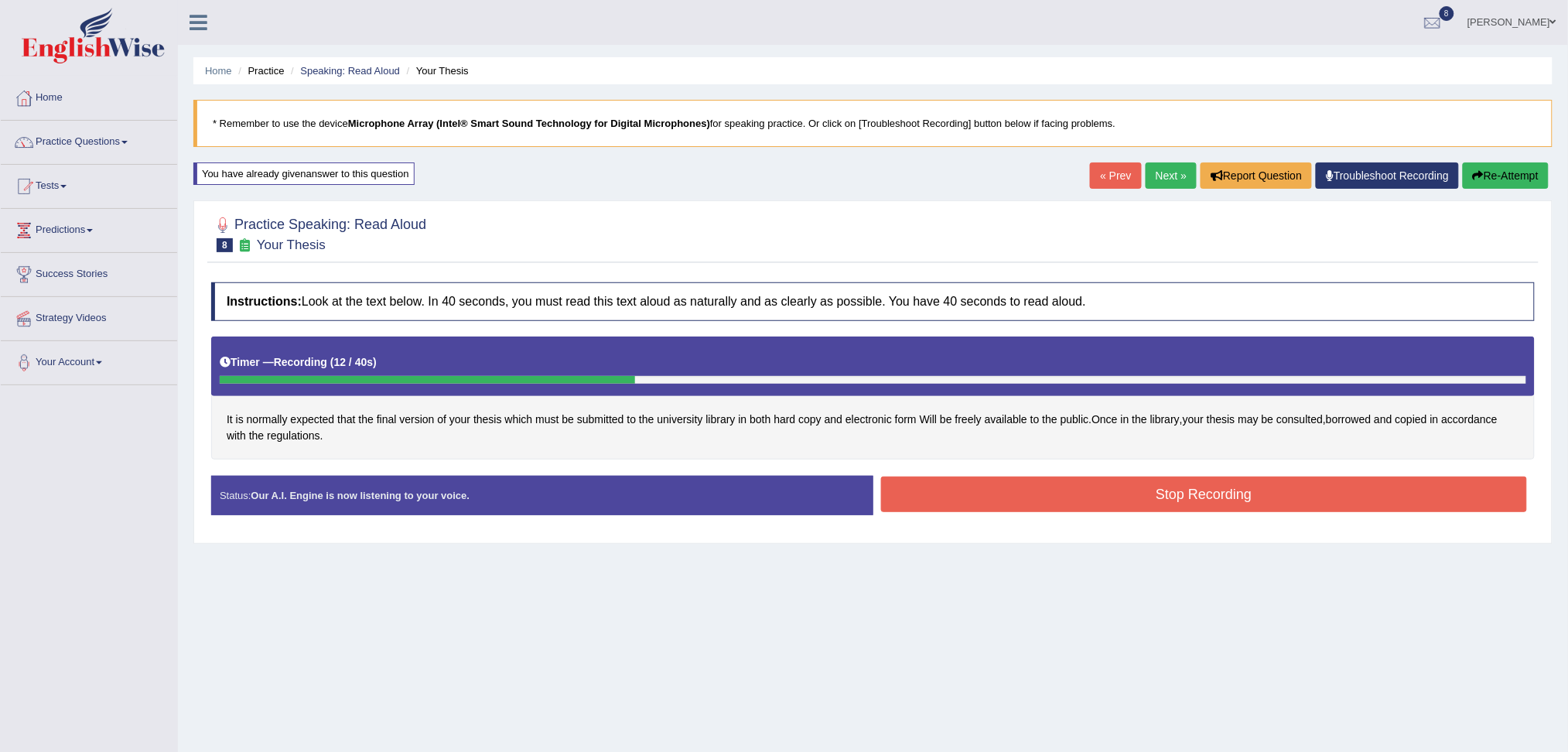
click at [943, 497] on button "Stop Recording" at bounding box center [1203, 494] width 646 height 35
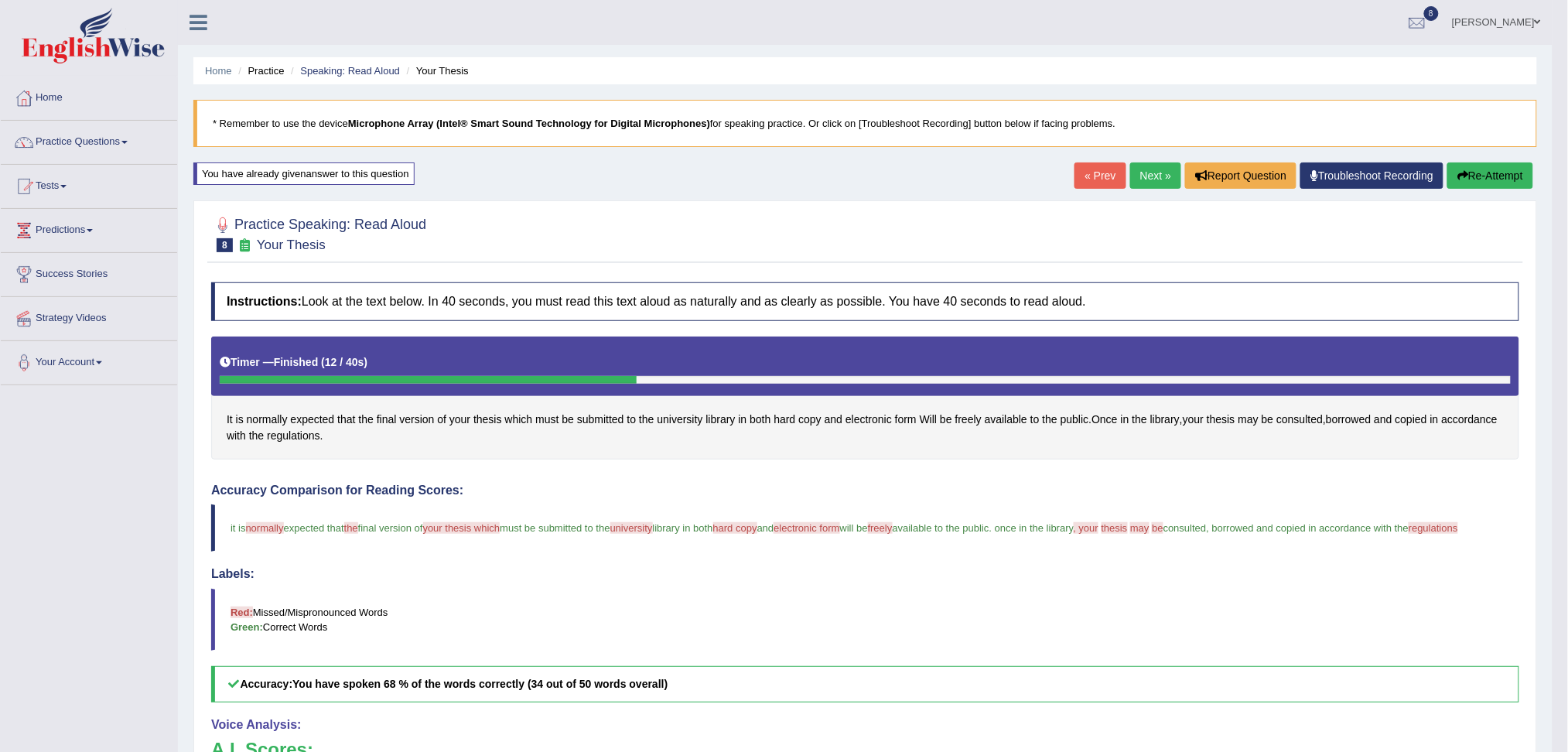
click at [1159, 175] on link "Next »" at bounding box center [1155, 175] width 51 height 26
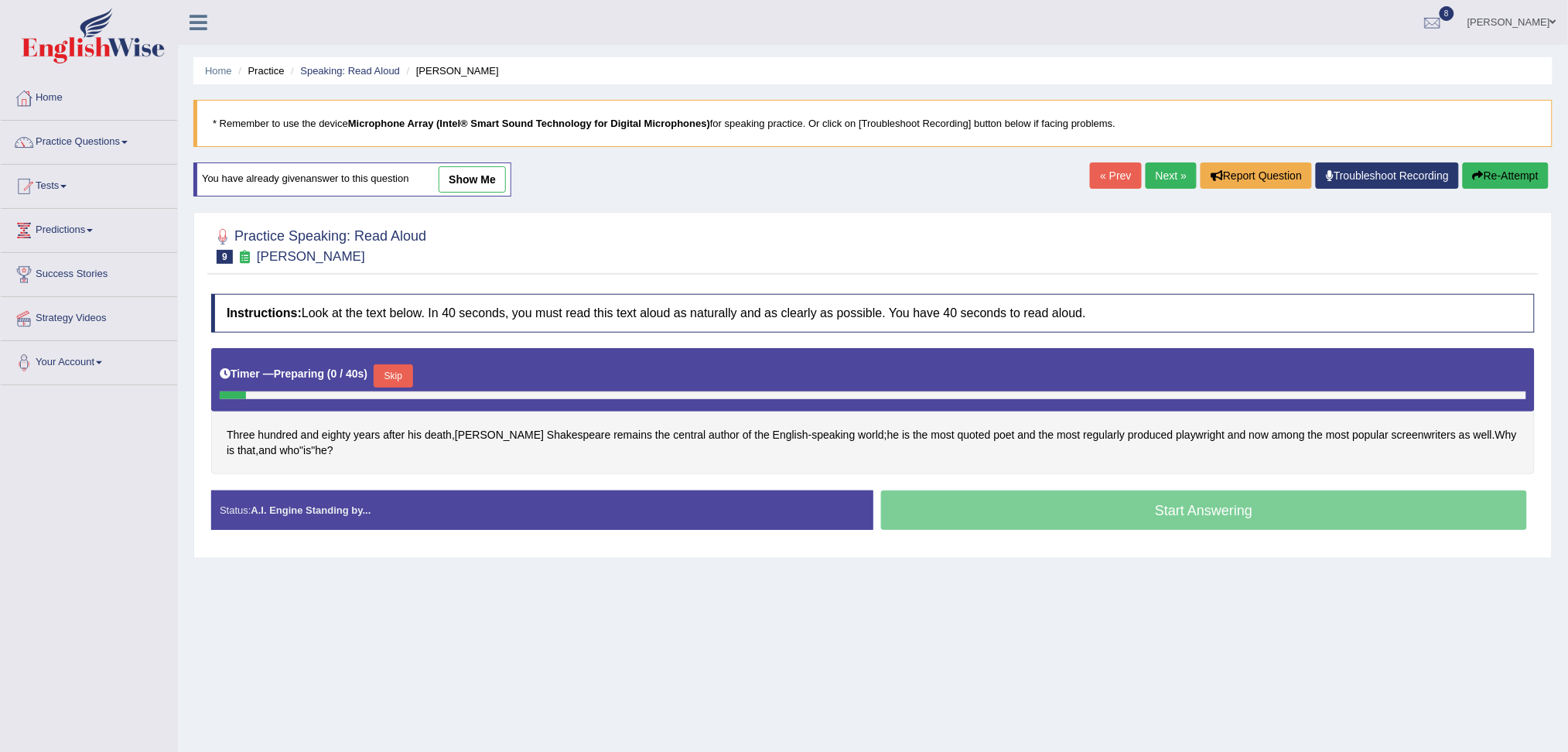
click at [397, 377] on button "Skip" at bounding box center [393, 376] width 39 height 24
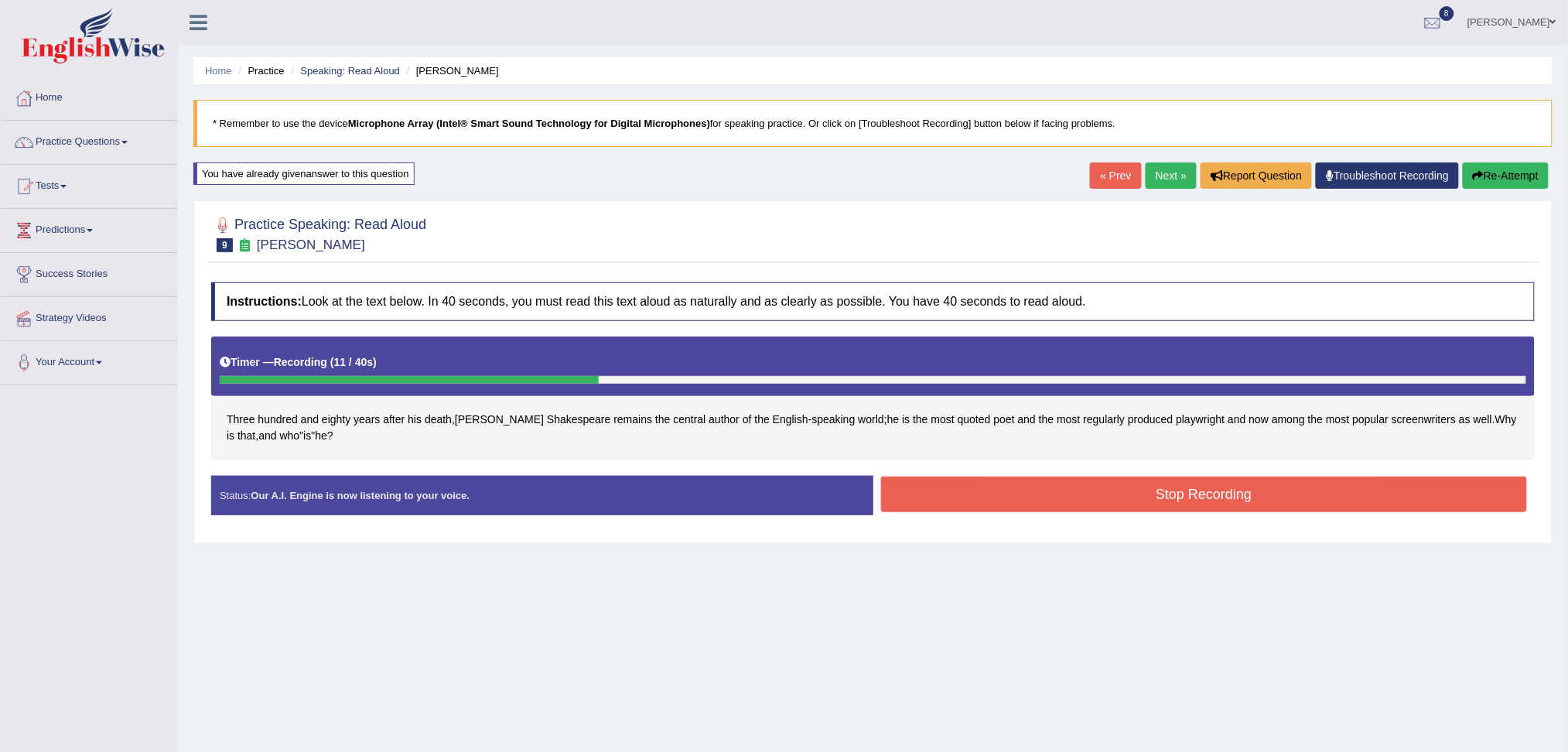
click at [988, 490] on button "Stop Recording" at bounding box center [1203, 494] width 646 height 35
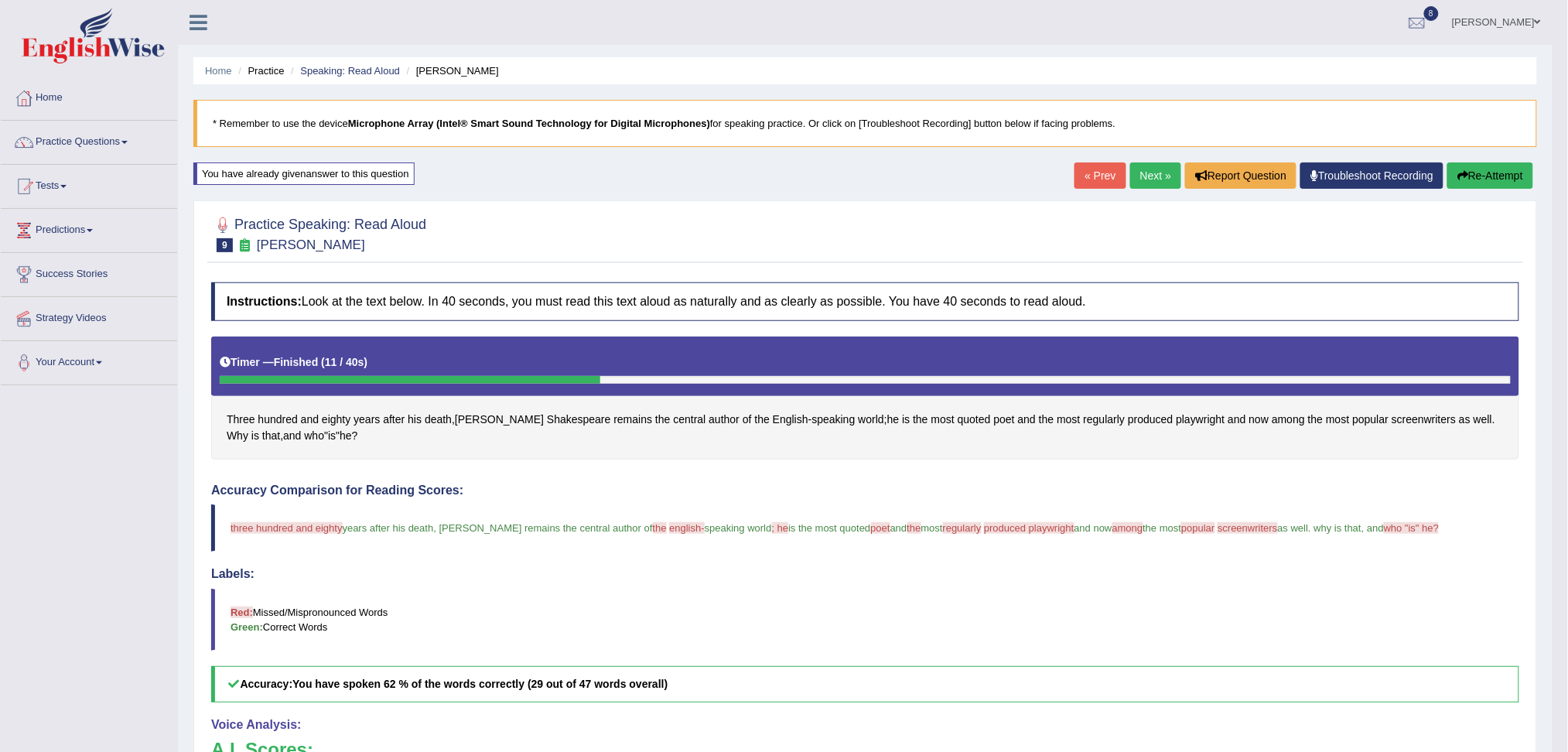
click at [1152, 176] on link "Next »" at bounding box center [1155, 175] width 51 height 26
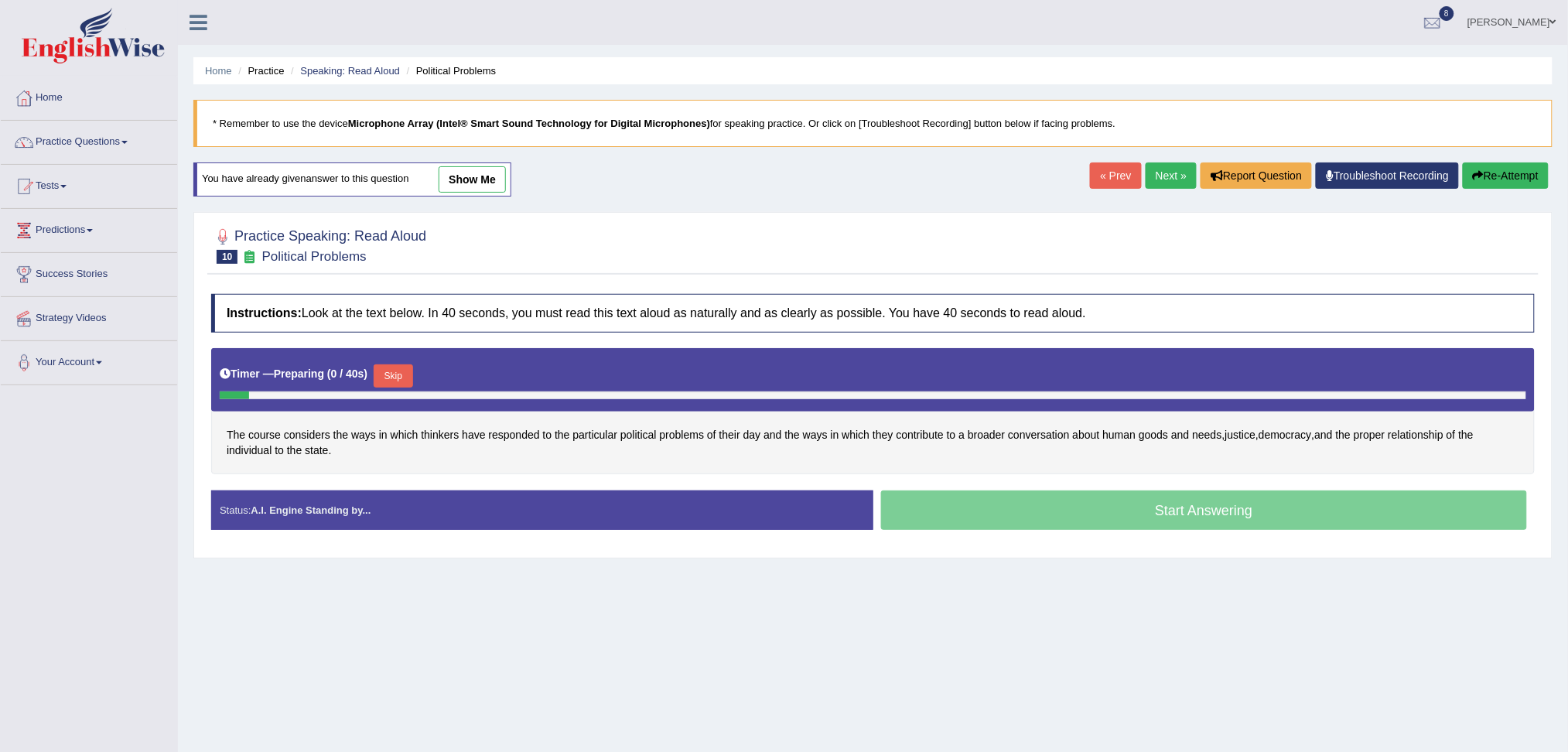
click at [391, 373] on button "Skip" at bounding box center [393, 376] width 39 height 24
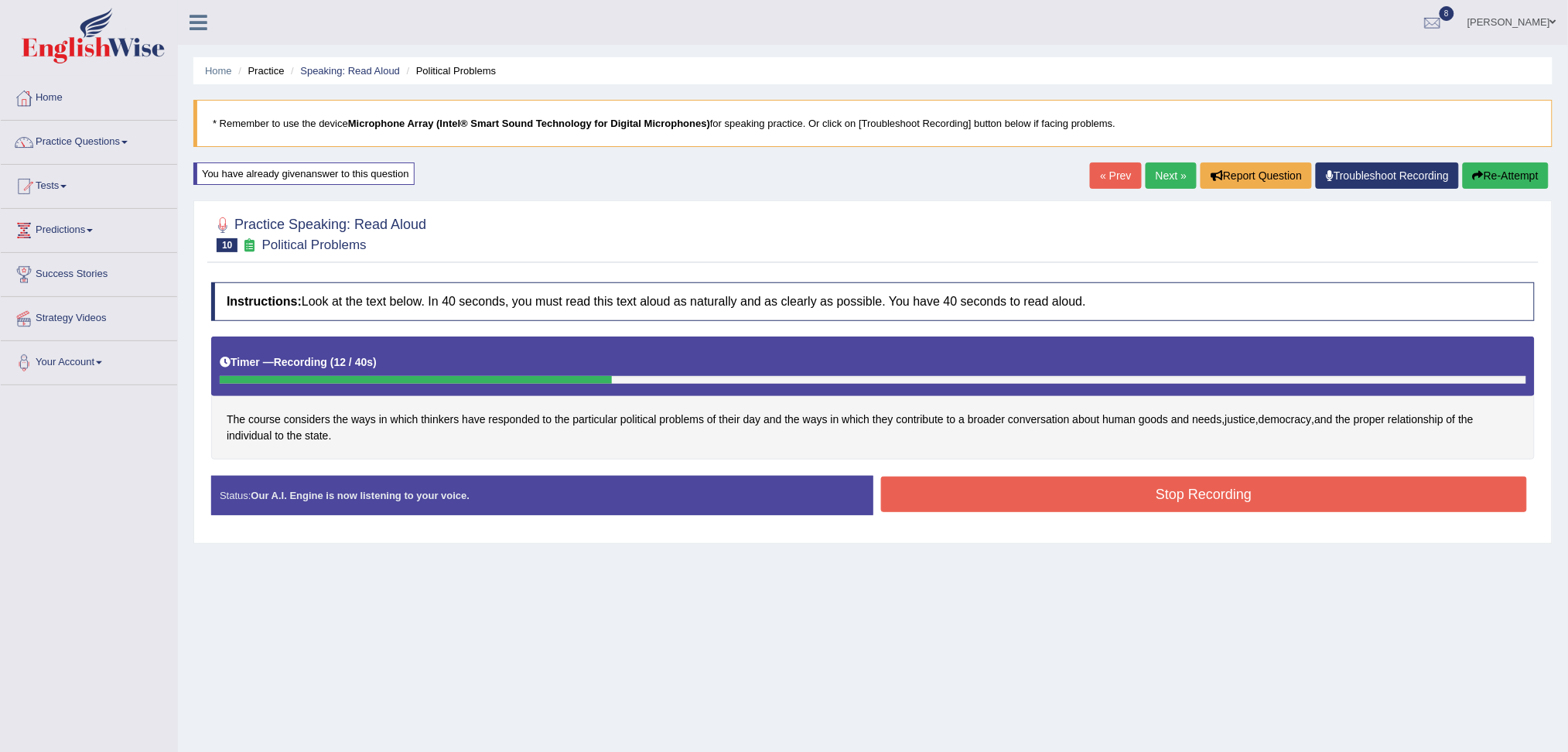
click at [987, 501] on button "Stop Recording" at bounding box center [1203, 494] width 646 height 35
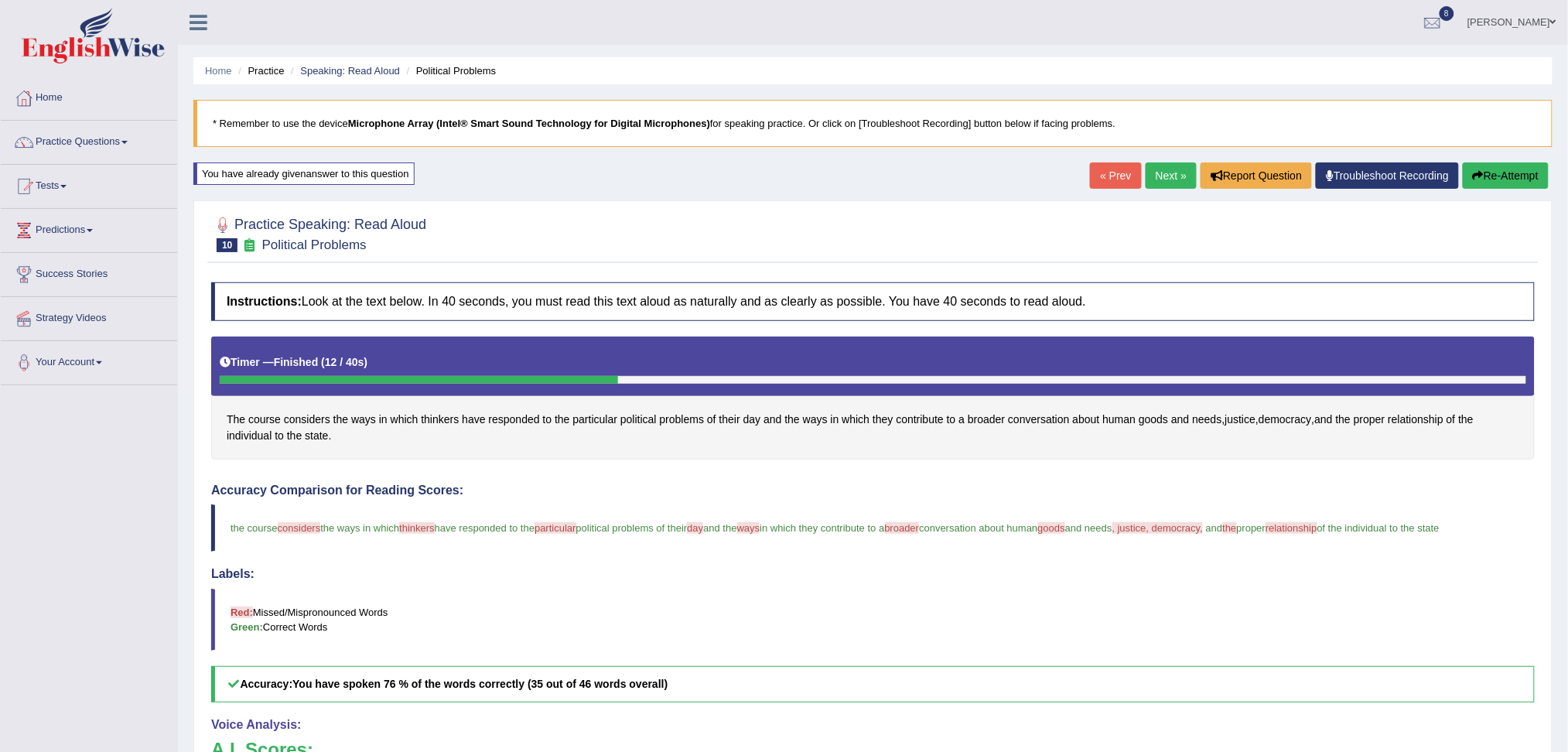
click at [1152, 173] on body "Toggle navigation Home Practice Questions Speaking Practice Read Aloud Repeat S…" at bounding box center [784, 376] width 1568 height 752
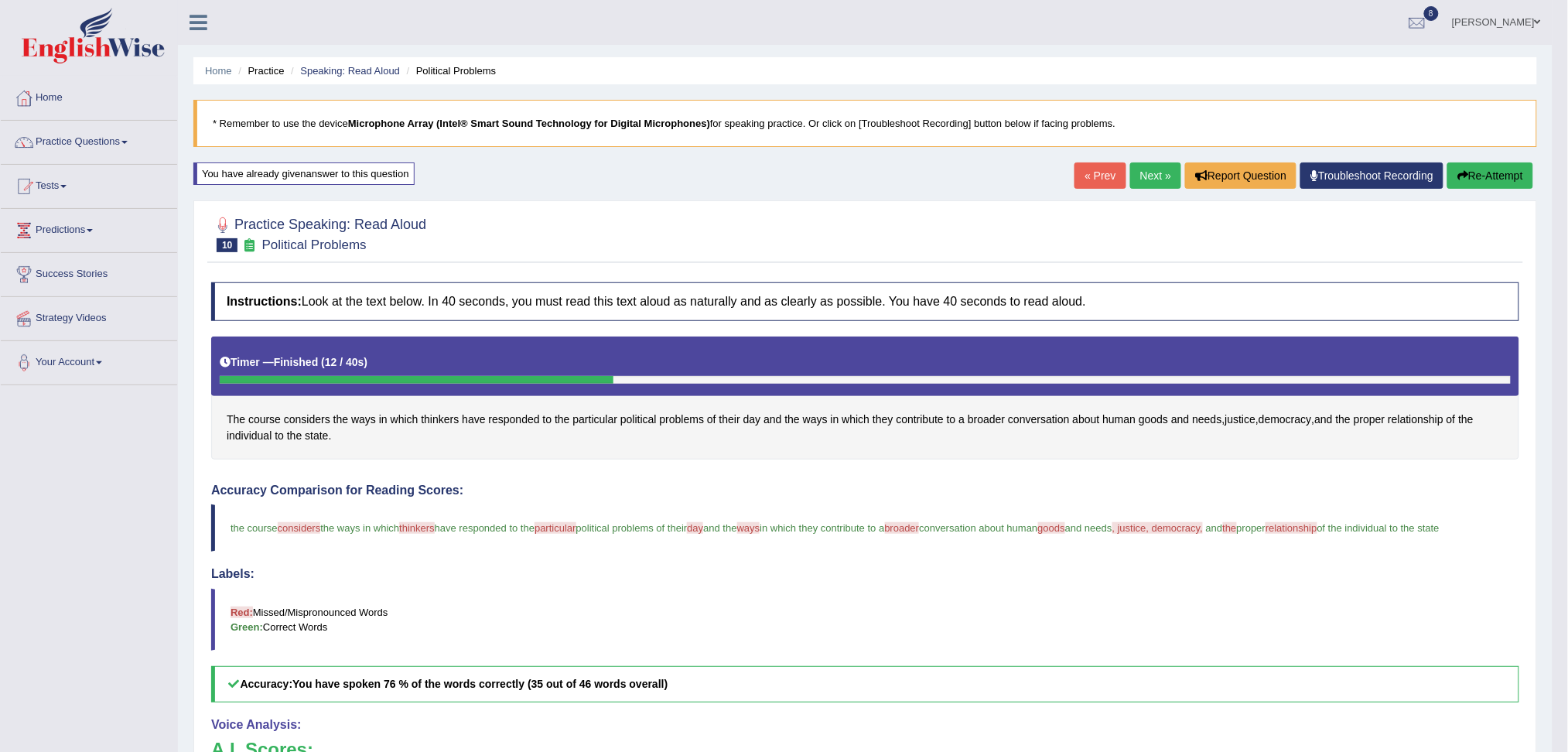
click at [1152, 173] on link "Next »" at bounding box center [1155, 175] width 51 height 26
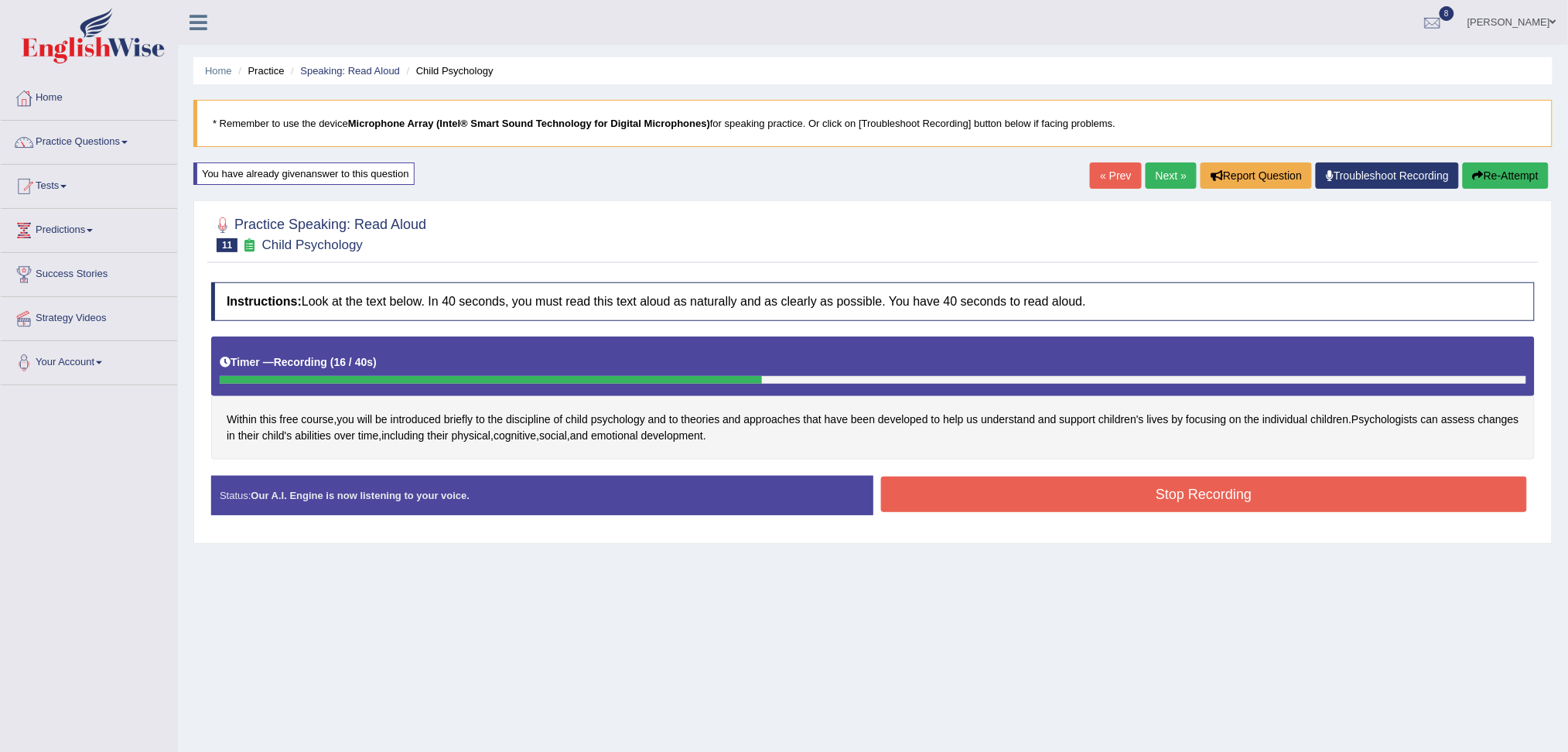
click at [958, 475] on div "Created with Highcharts 7.1.2 Great Too slow Too fast Time Speech pace meter: 0…" at bounding box center [1208, 475] width 670 height 1
click at [987, 486] on button "Stop Recording" at bounding box center [1203, 494] width 646 height 35
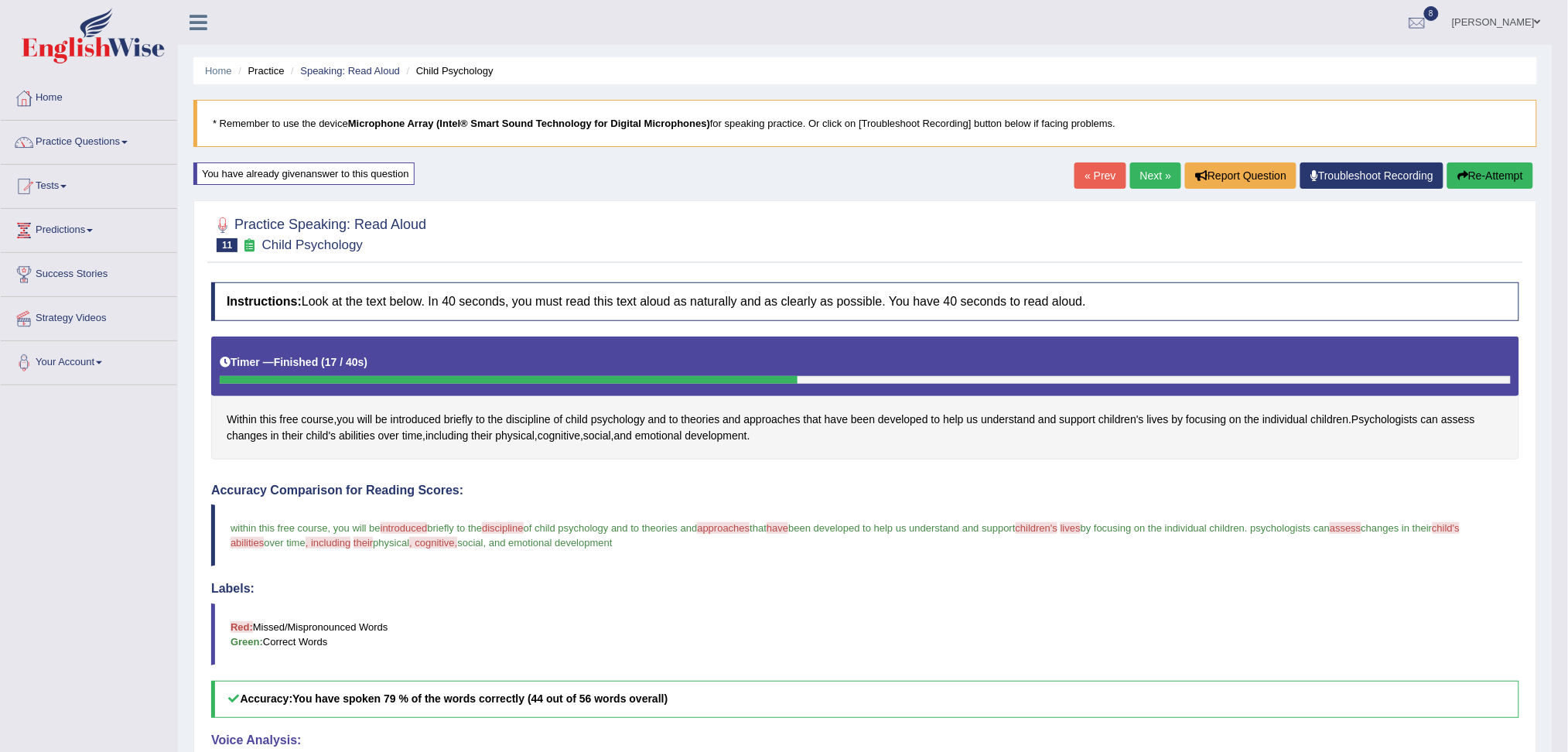
click at [1159, 171] on link "Next »" at bounding box center [1155, 175] width 51 height 26
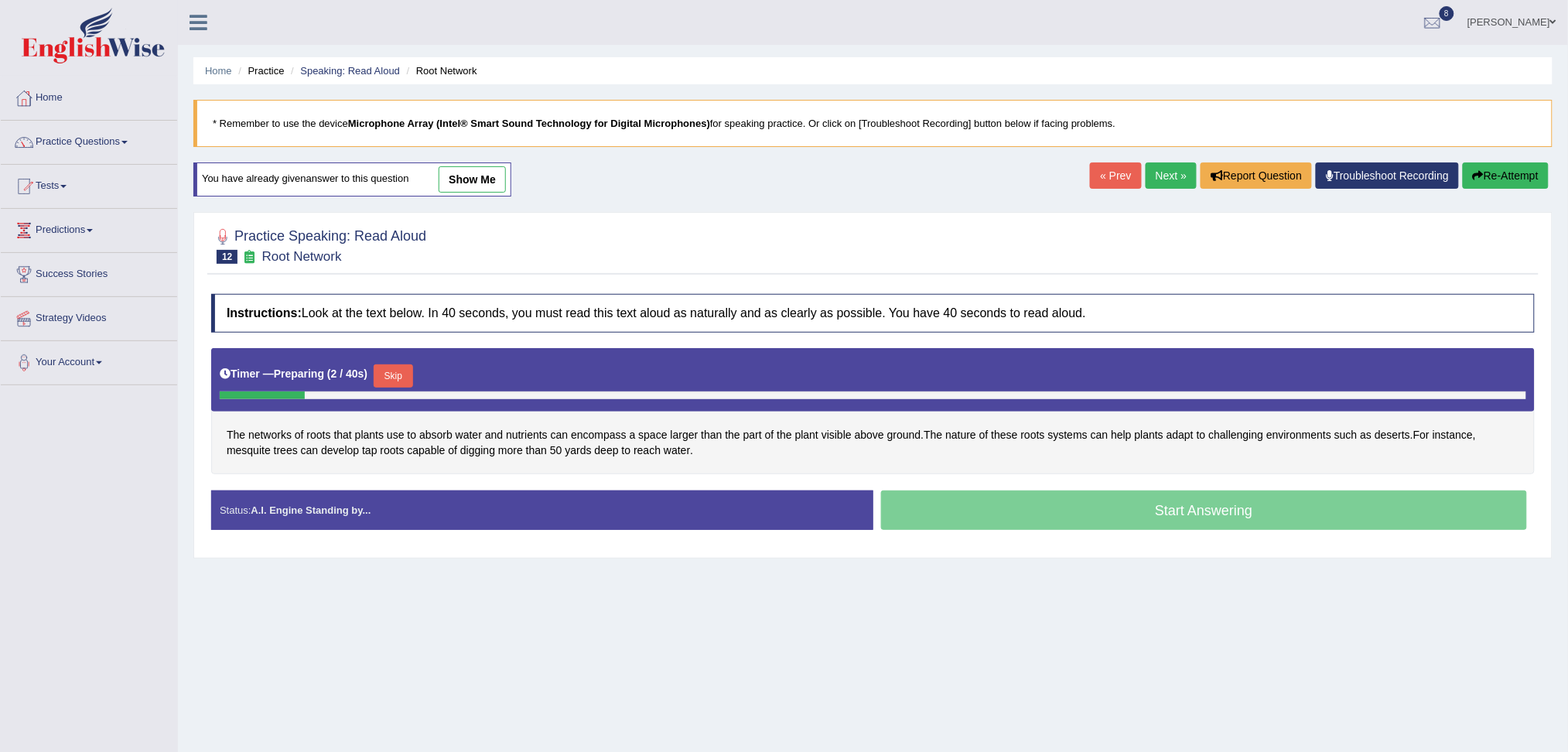
click at [403, 363] on div "Timer — Preparing ( 2 / 40s ) Skip" at bounding box center [872, 376] width 1307 height 31
click at [397, 381] on button "Skip" at bounding box center [393, 376] width 39 height 24
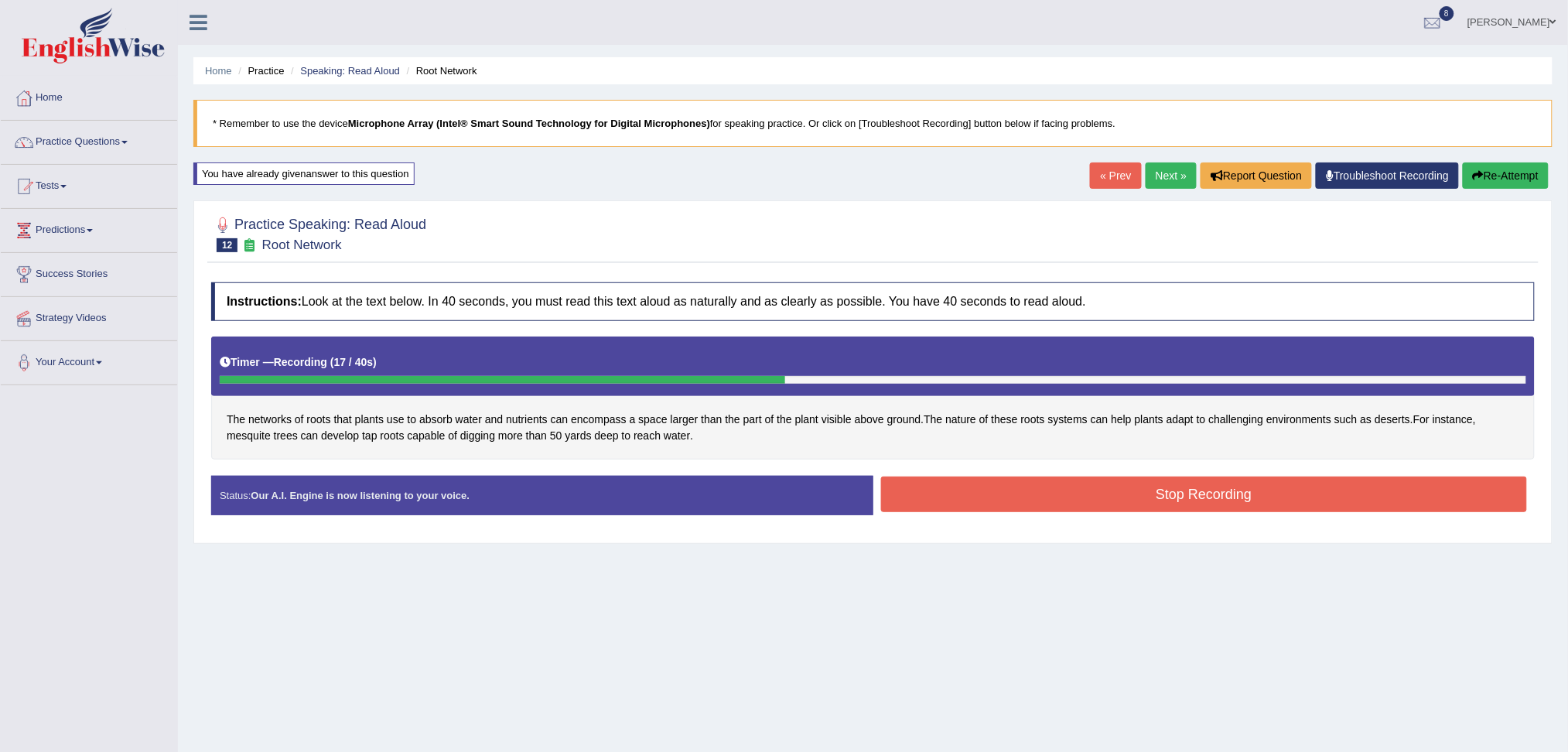
click at [1089, 505] on button "Stop Recording" at bounding box center [1203, 494] width 646 height 35
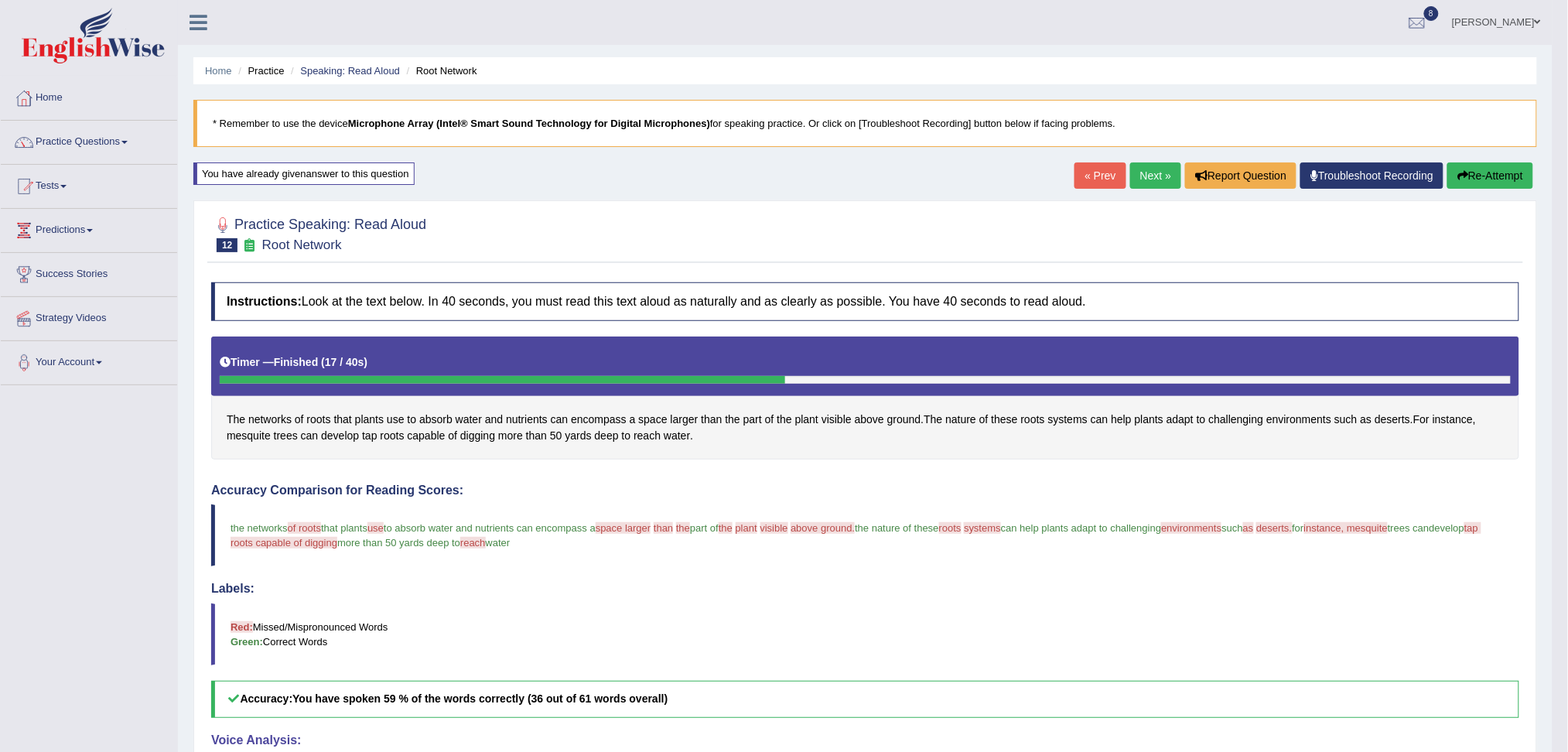
click at [1164, 172] on link "Next »" at bounding box center [1155, 175] width 51 height 26
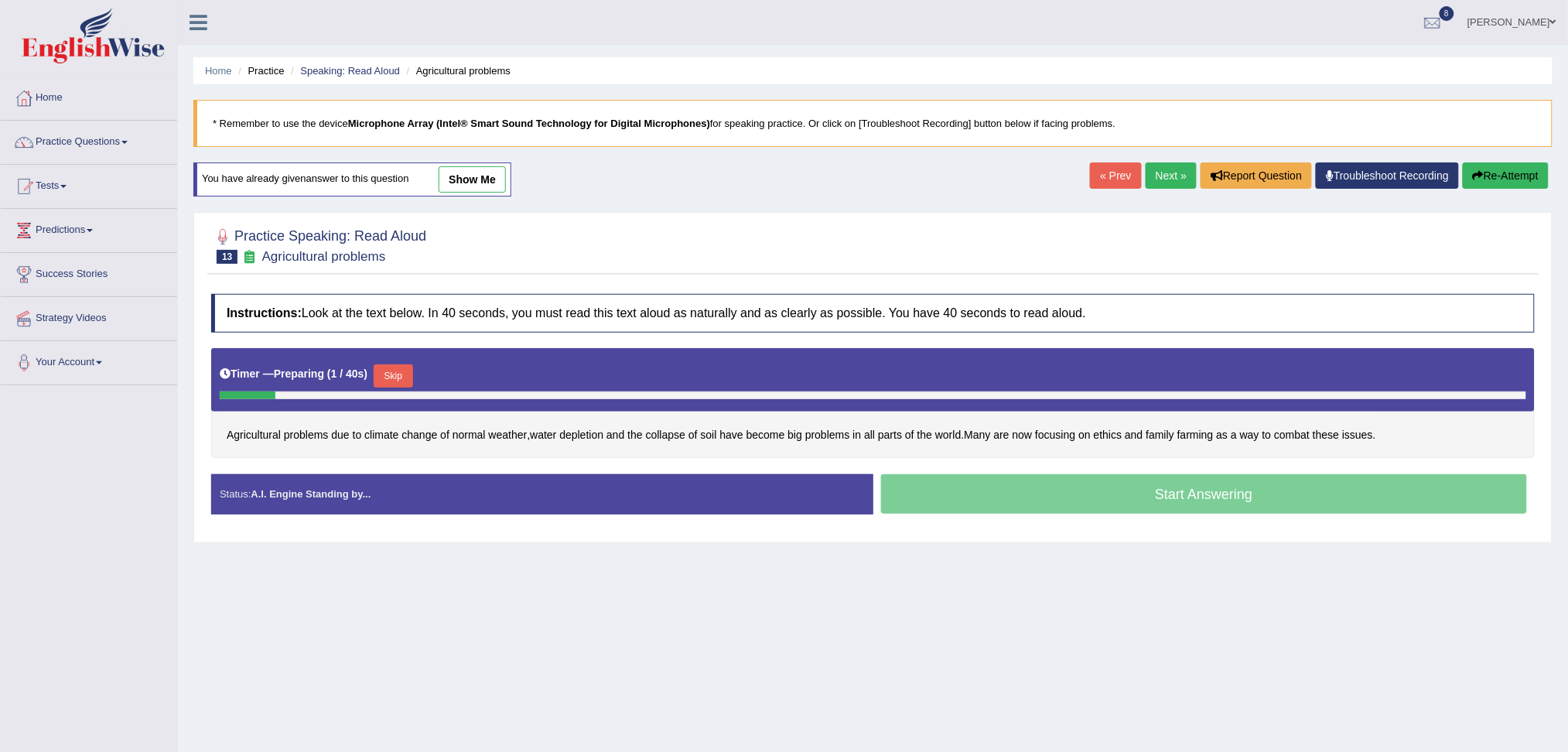
click at [403, 376] on button "Skip" at bounding box center [393, 376] width 39 height 24
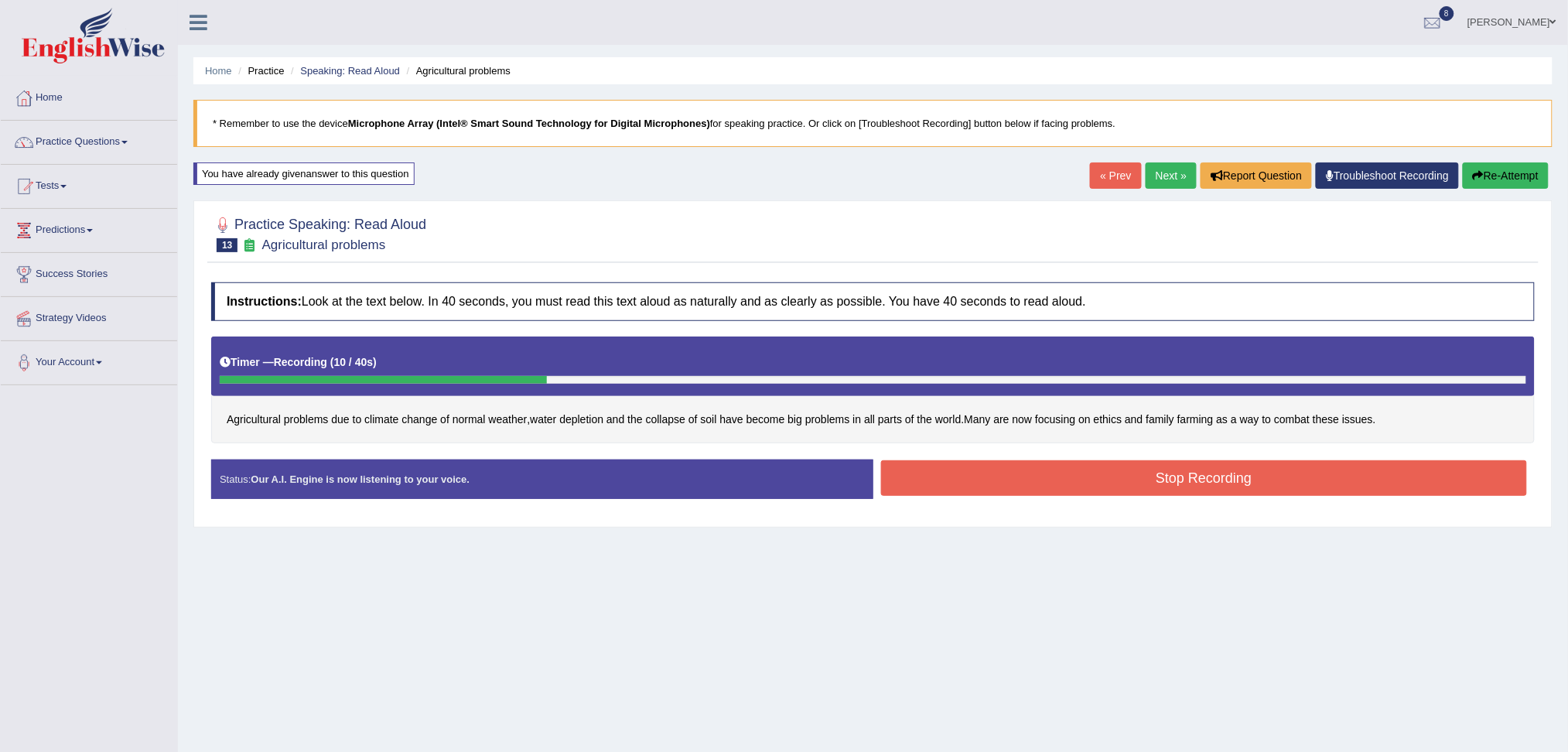
click at [1007, 486] on button "Stop Recording" at bounding box center [1203, 478] width 646 height 35
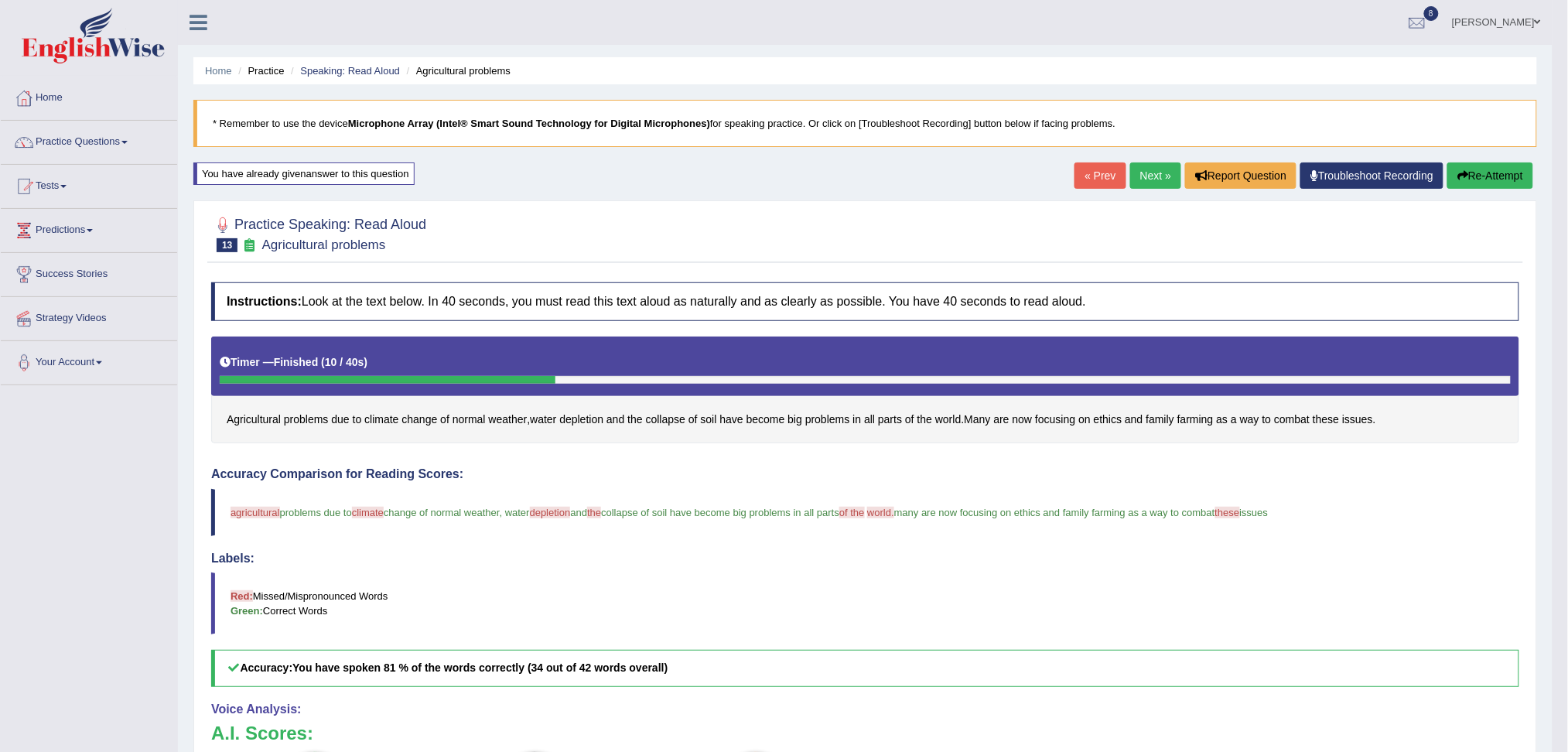
click at [1155, 180] on link "Next »" at bounding box center [1155, 175] width 51 height 26
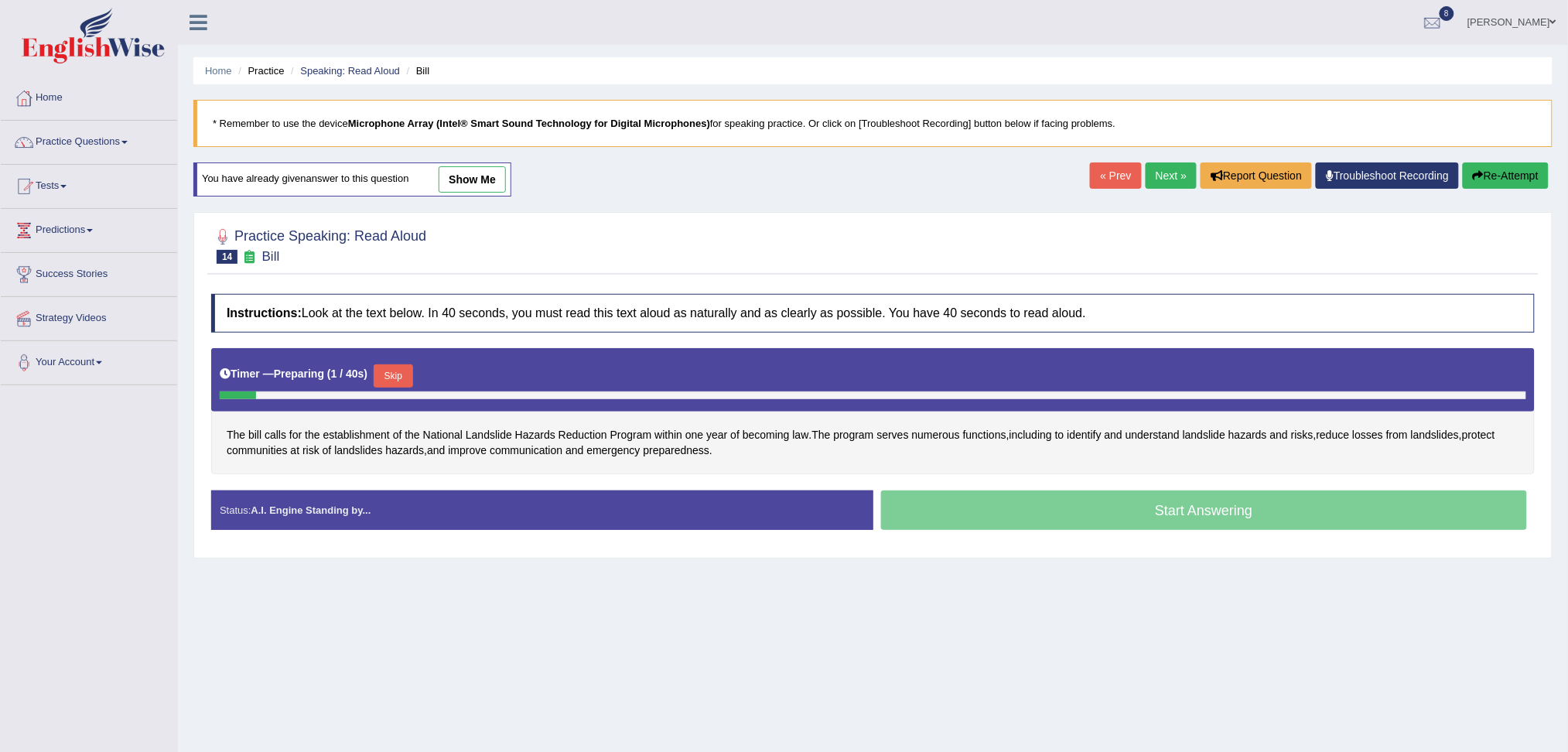
click at [394, 371] on button "Skip" at bounding box center [393, 376] width 39 height 24
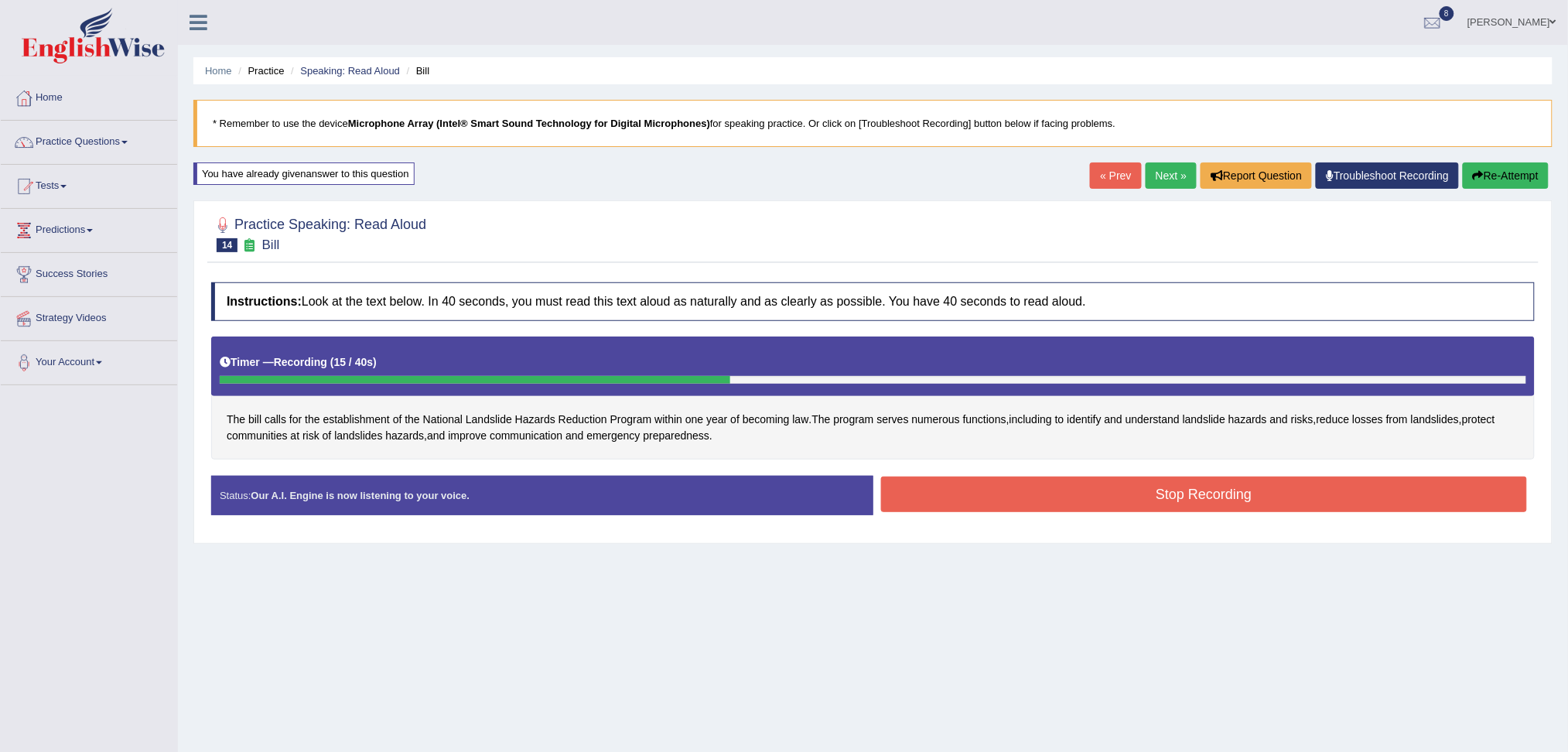
click at [1035, 490] on button "Stop Recording" at bounding box center [1203, 494] width 646 height 35
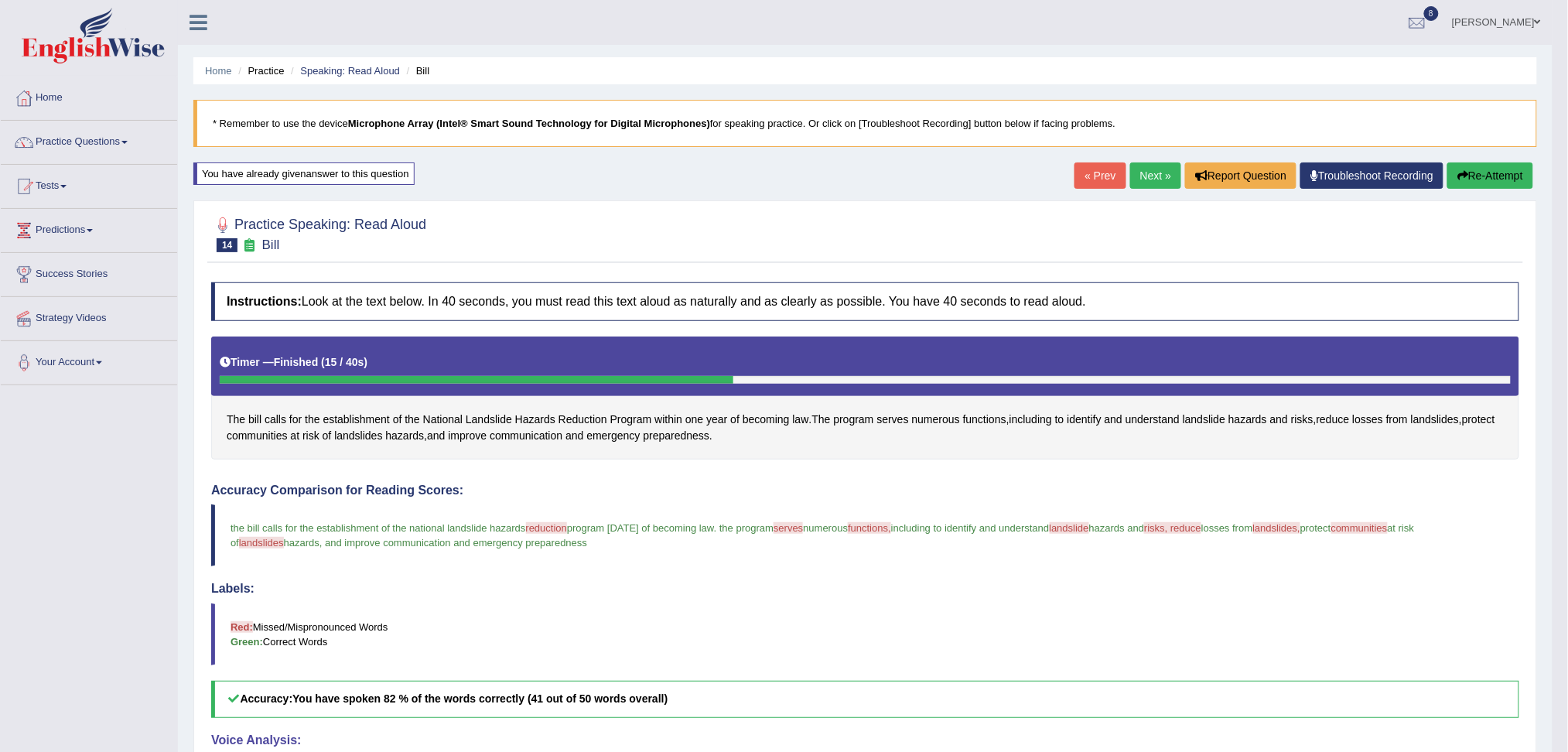
click at [1152, 178] on link "Next »" at bounding box center [1155, 175] width 51 height 26
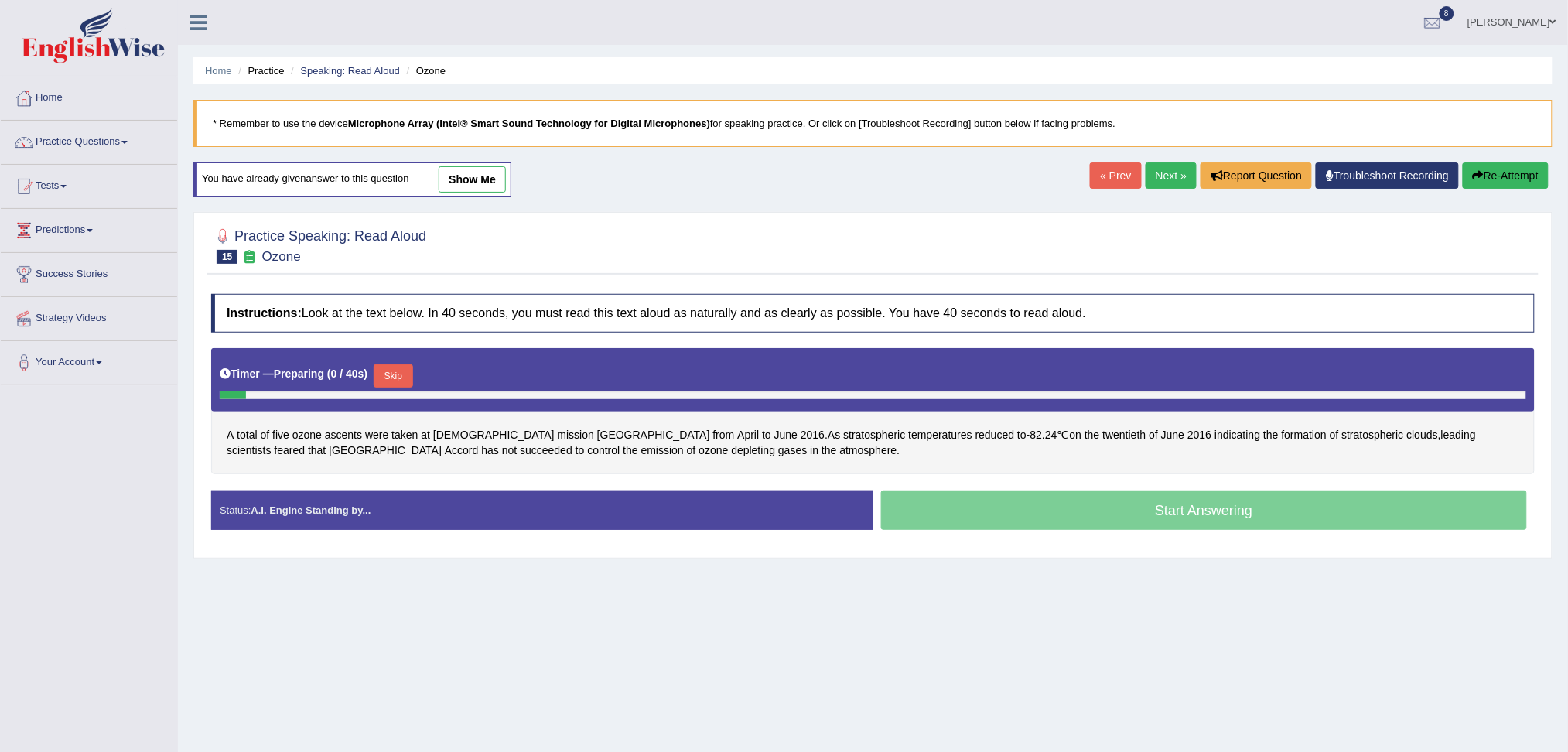
click at [400, 386] on button "Skip" at bounding box center [393, 376] width 39 height 24
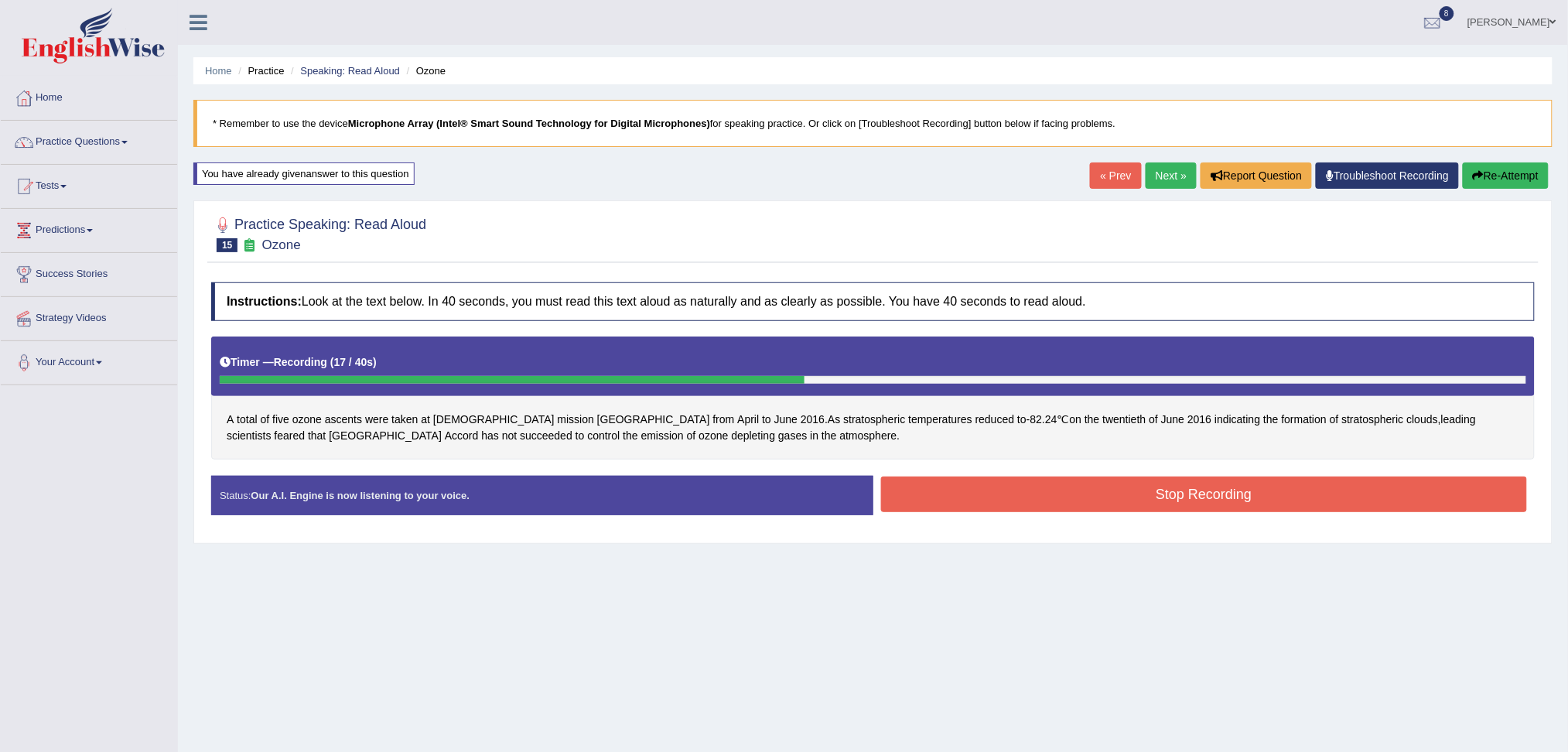
click at [1015, 501] on button "Stop Recording" at bounding box center [1203, 494] width 646 height 35
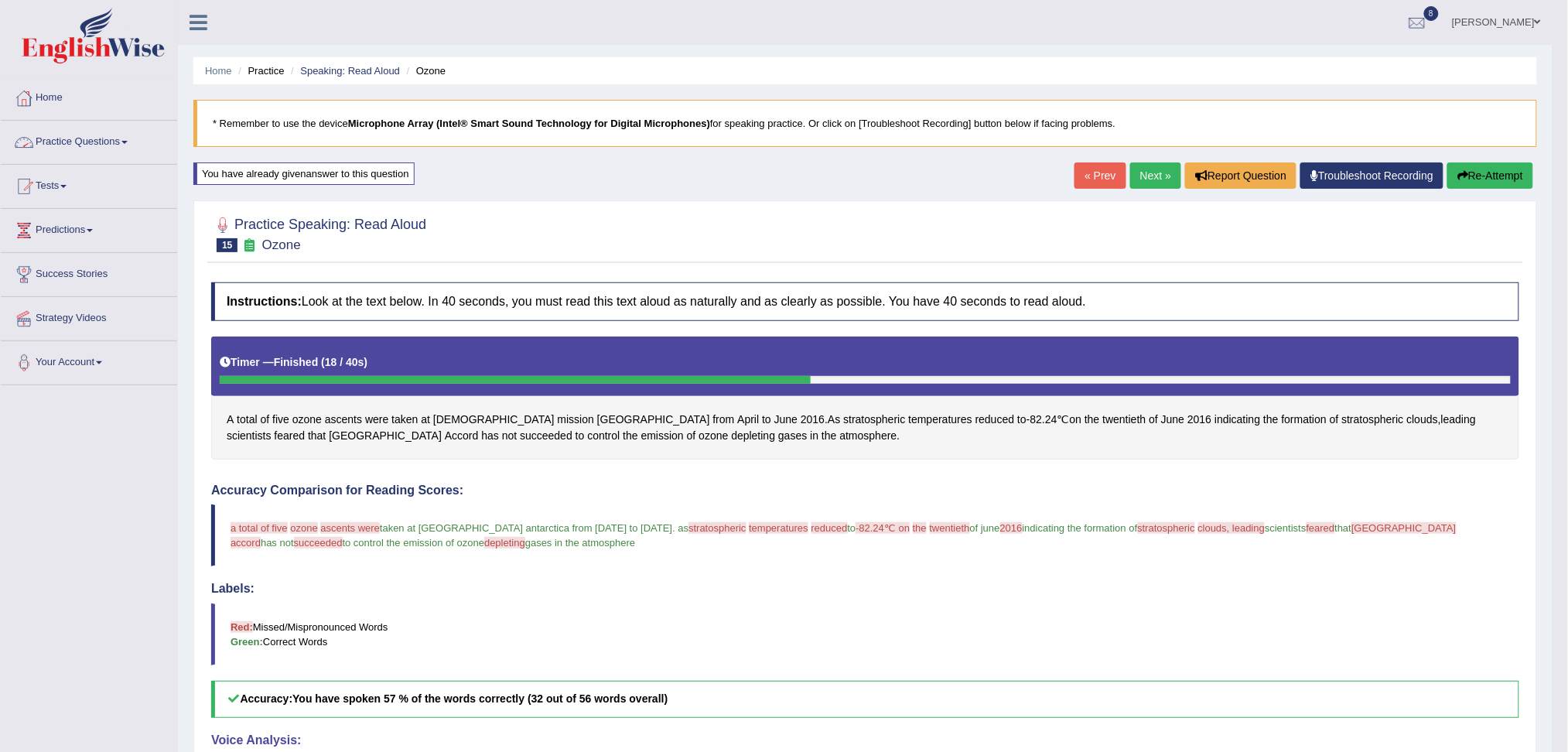
click at [81, 131] on link "Practice Questions" at bounding box center [89, 140] width 176 height 39
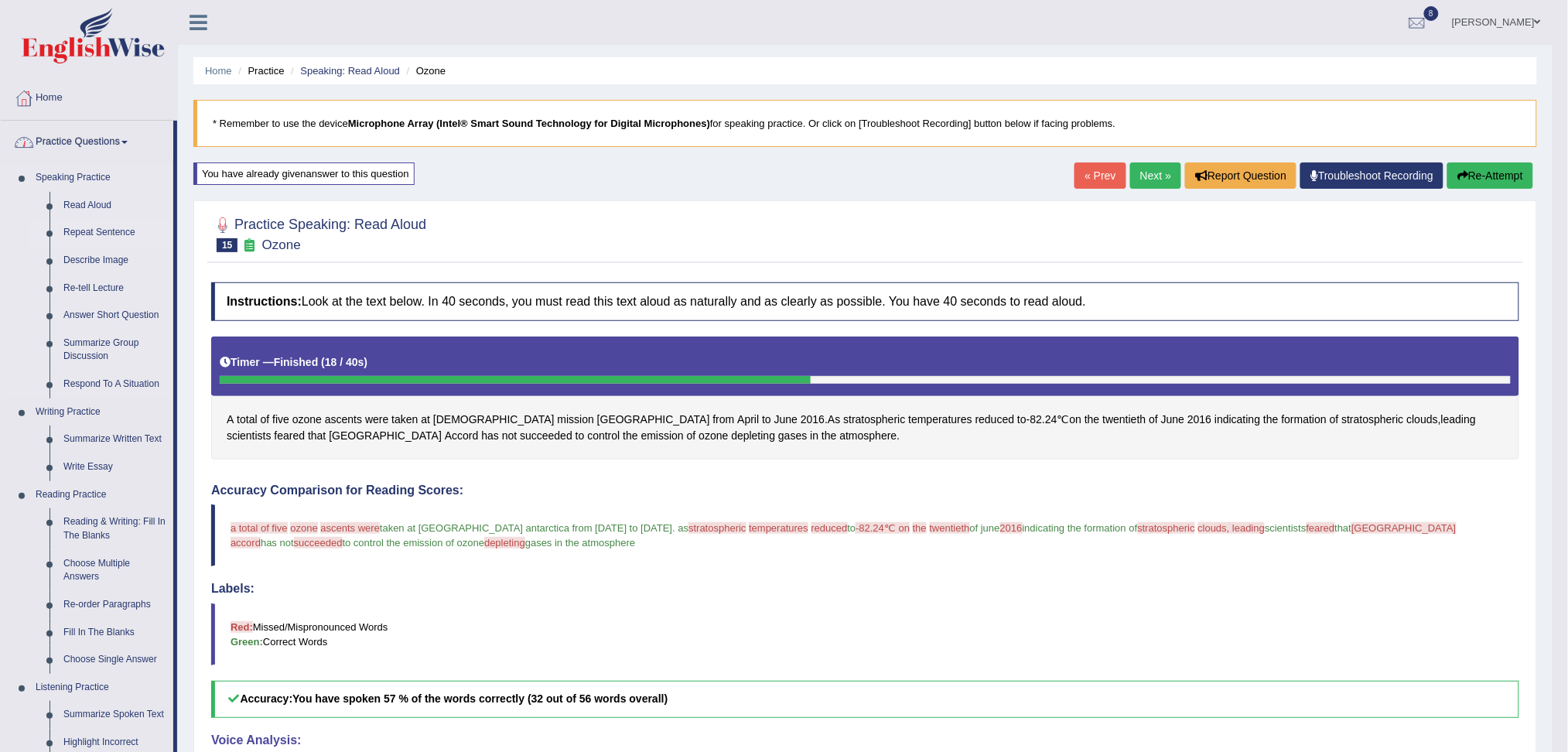
click at [106, 229] on link "Repeat Sentence" at bounding box center [114, 232] width 117 height 28
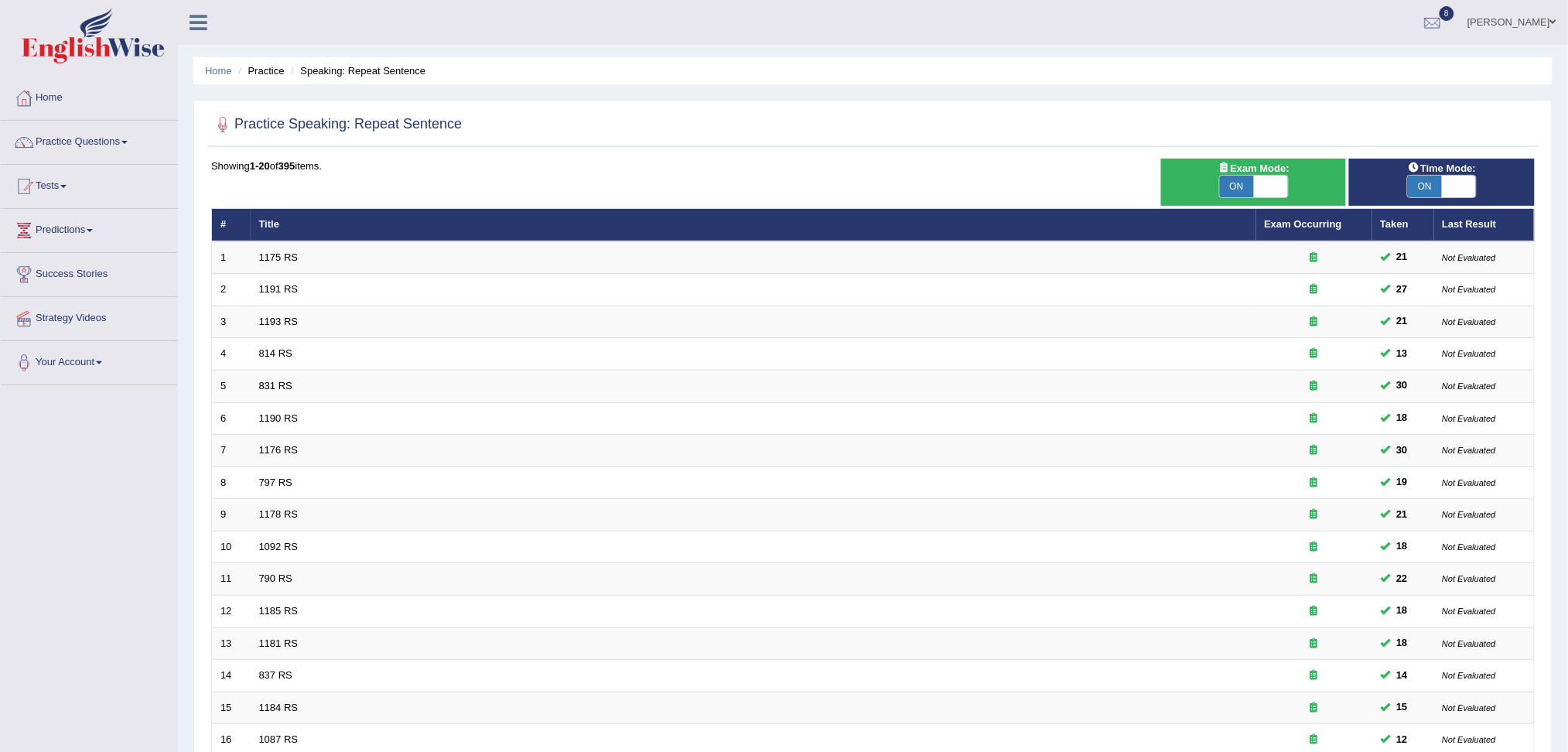
click at [277, 258] on link "1175 RS" at bounding box center [278, 257] width 39 height 12
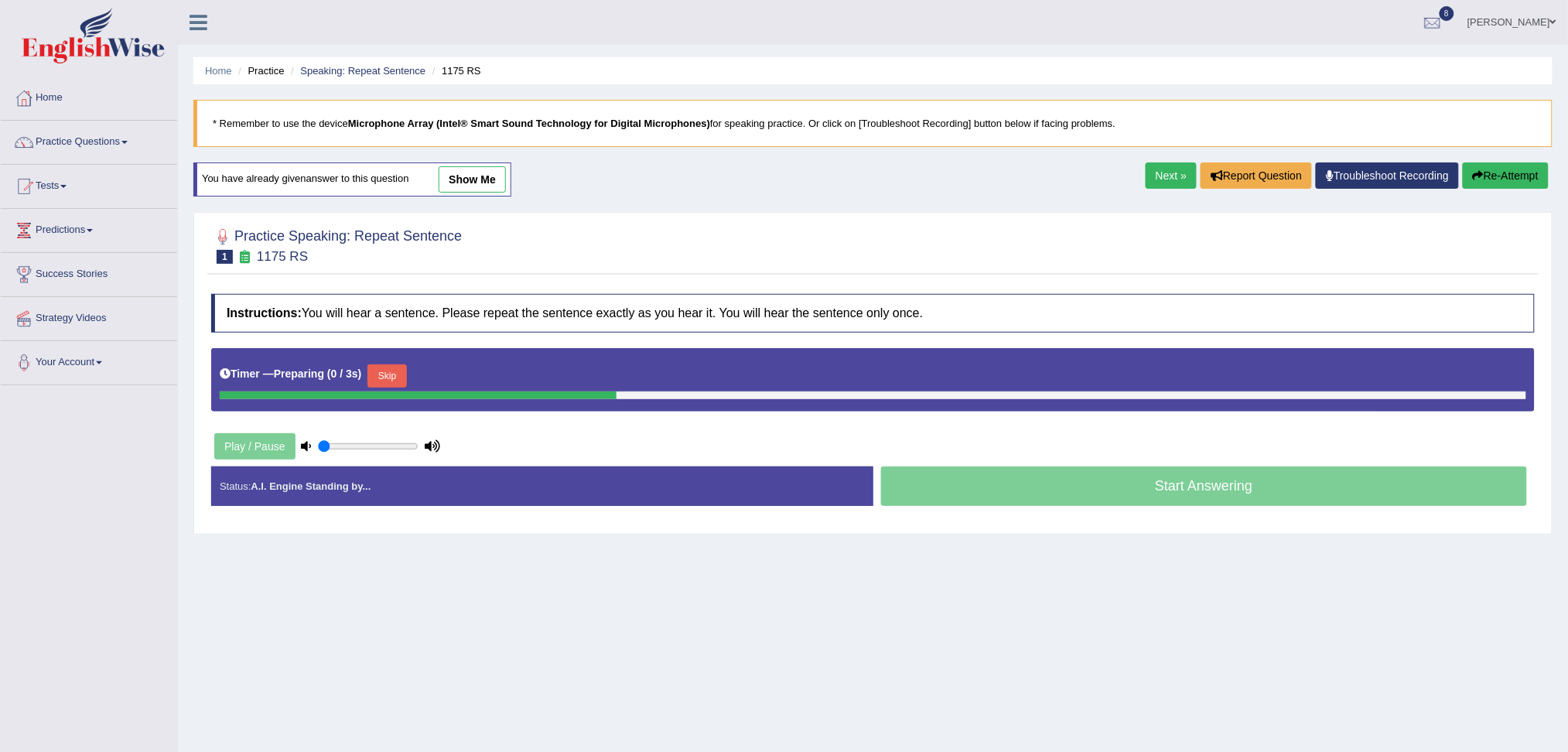
click at [406, 375] on button "Skip" at bounding box center [387, 376] width 39 height 24
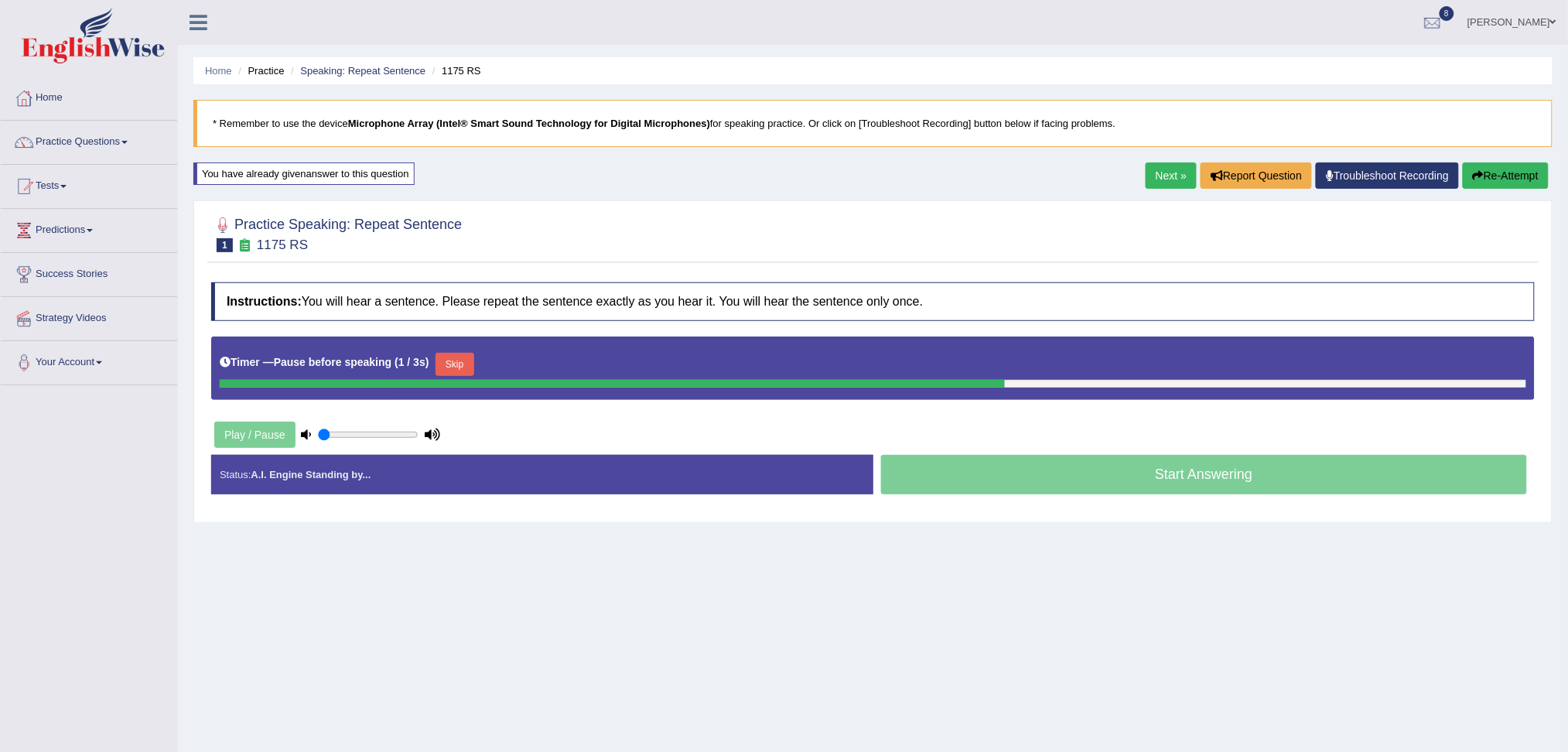
click at [455, 365] on button "Skip" at bounding box center [455, 365] width 39 height 24
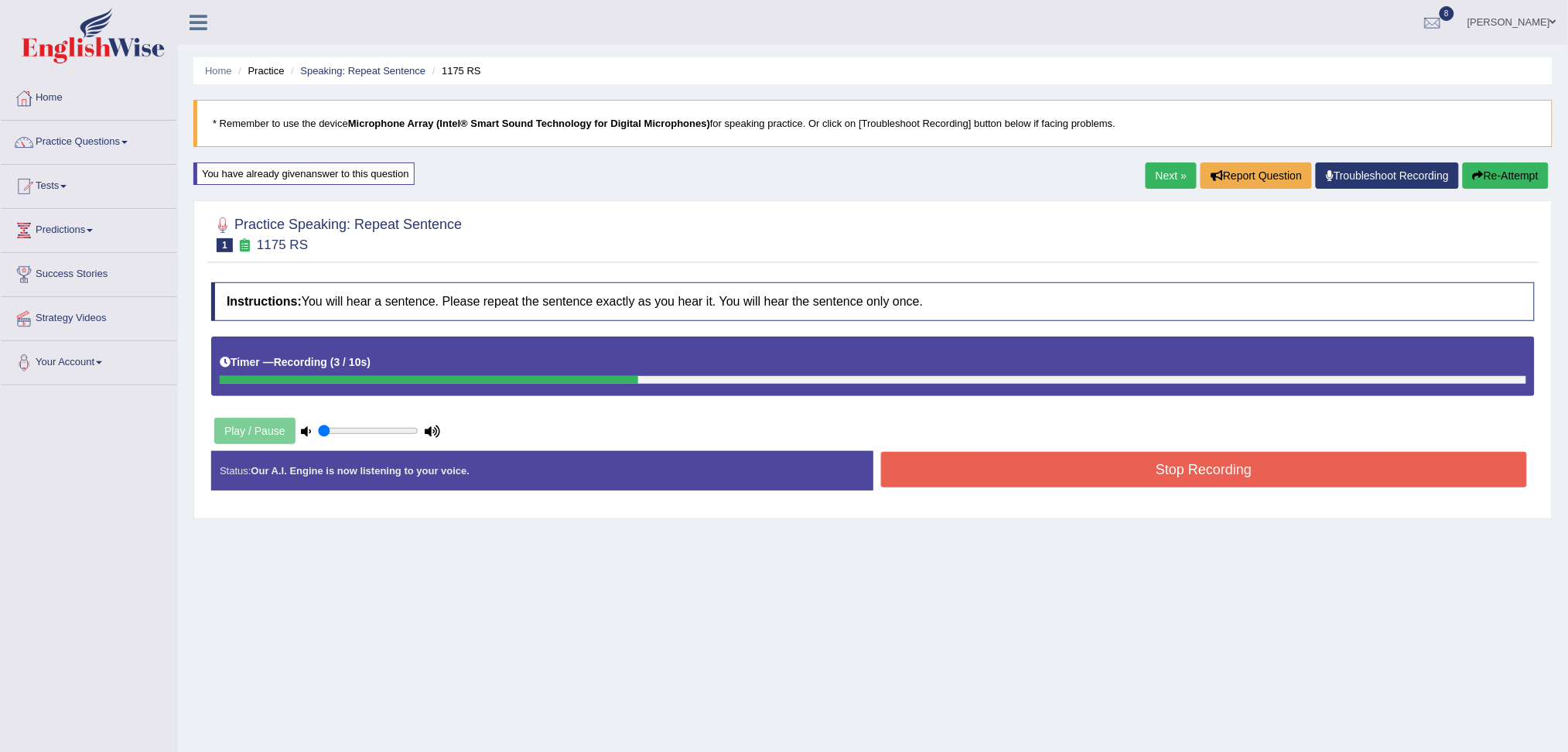
click at [999, 471] on button "Stop Recording" at bounding box center [1203, 470] width 646 height 35
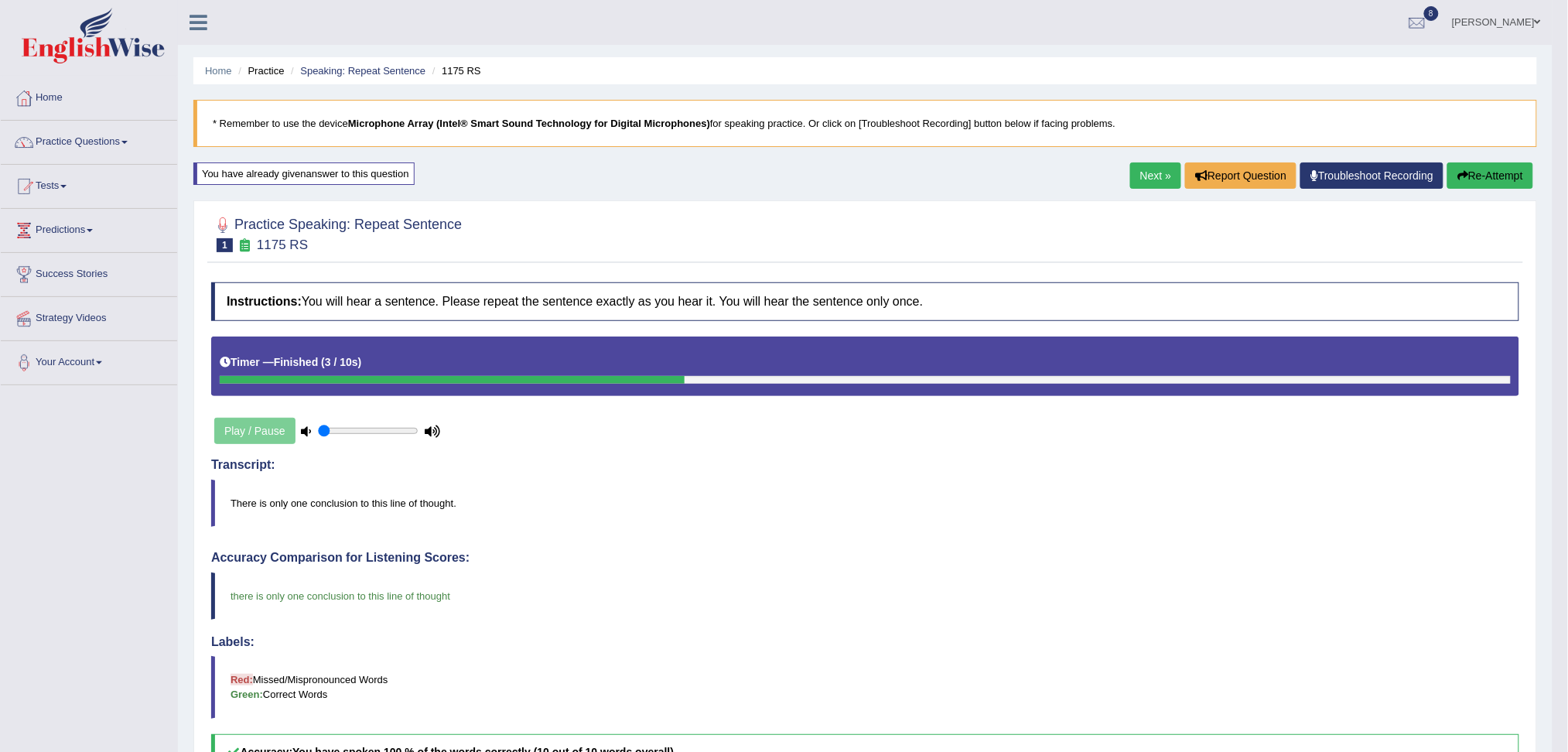
click at [1156, 176] on link "Next »" at bounding box center [1155, 175] width 51 height 26
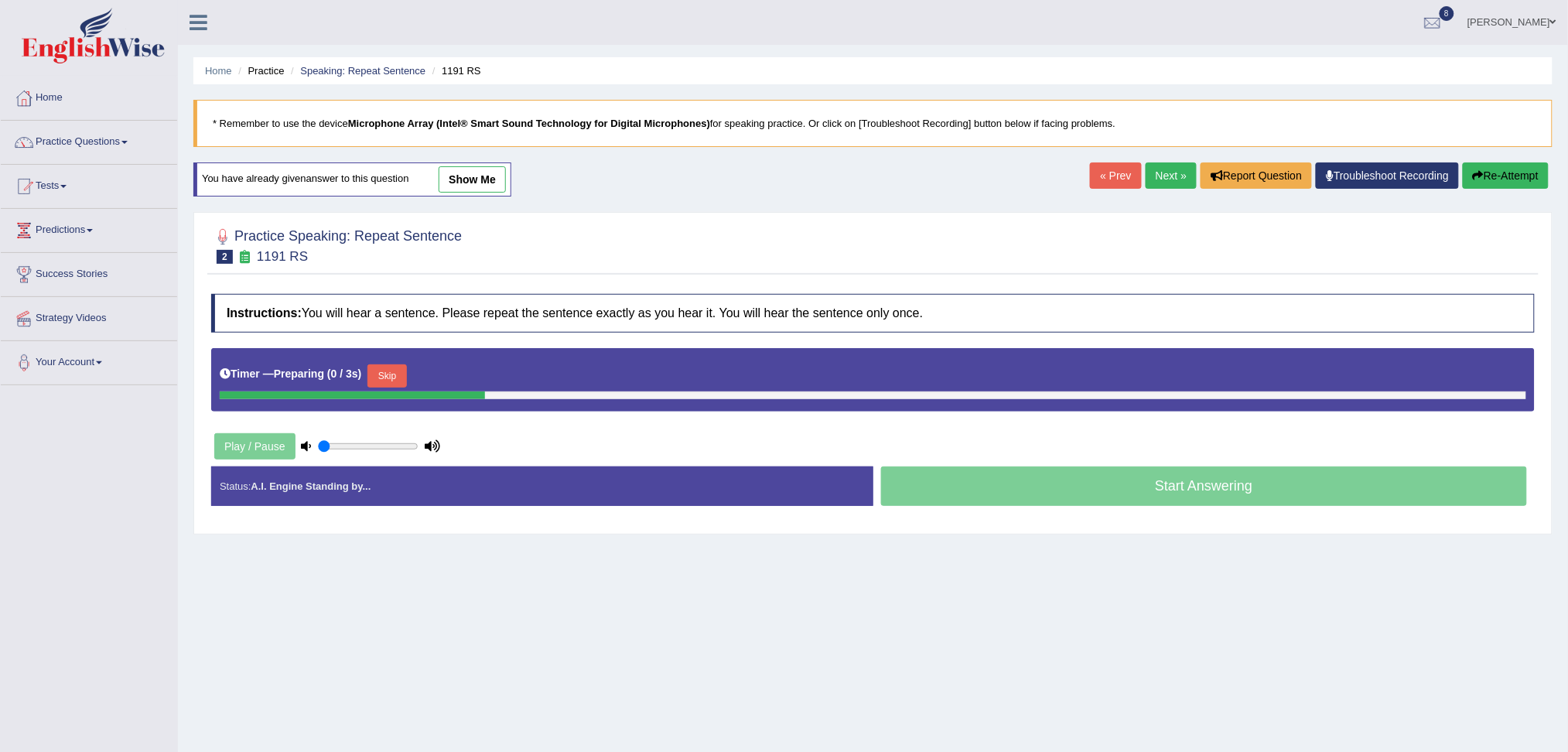
click at [392, 366] on button "Skip" at bounding box center [387, 376] width 39 height 24
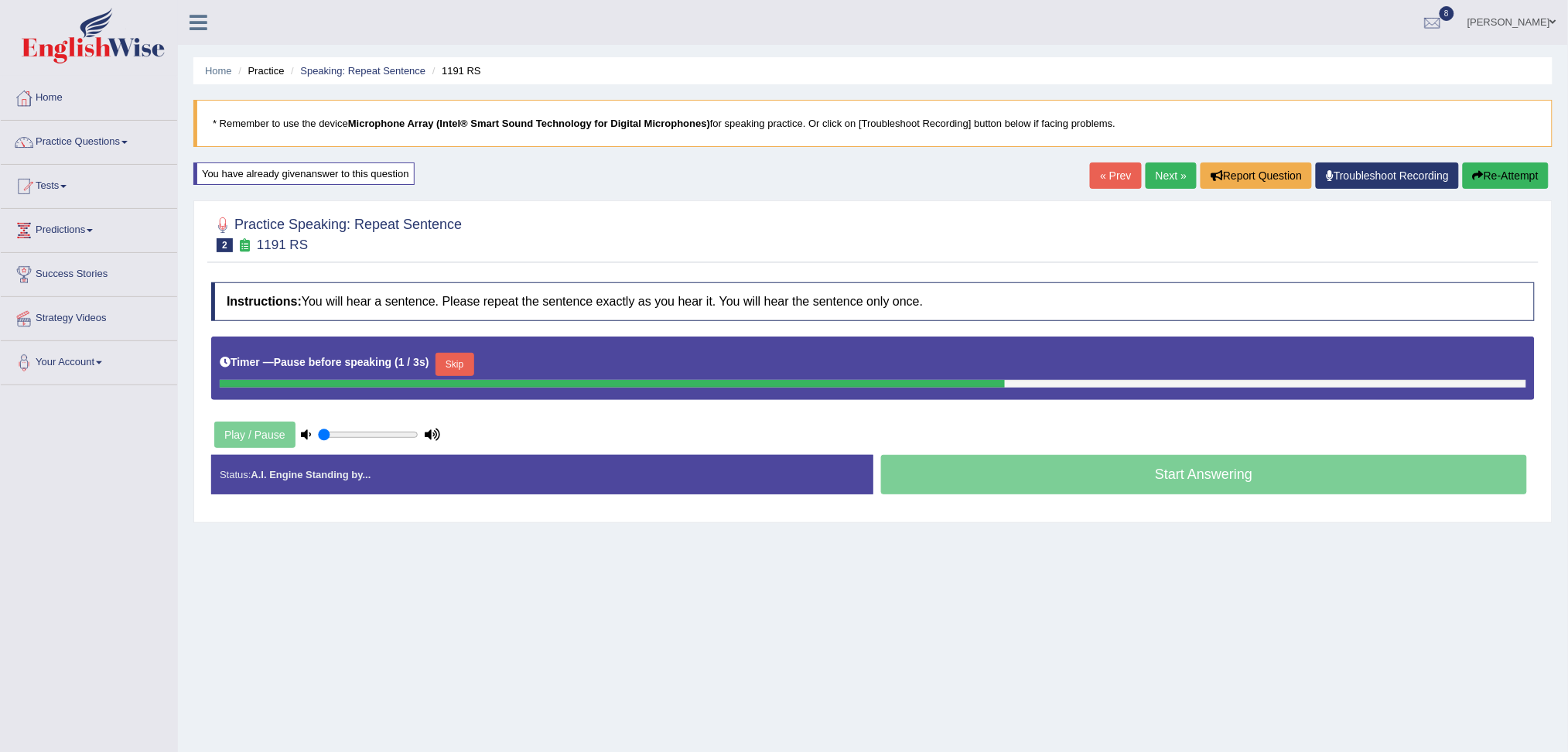
click at [455, 370] on button "Skip" at bounding box center [455, 365] width 39 height 24
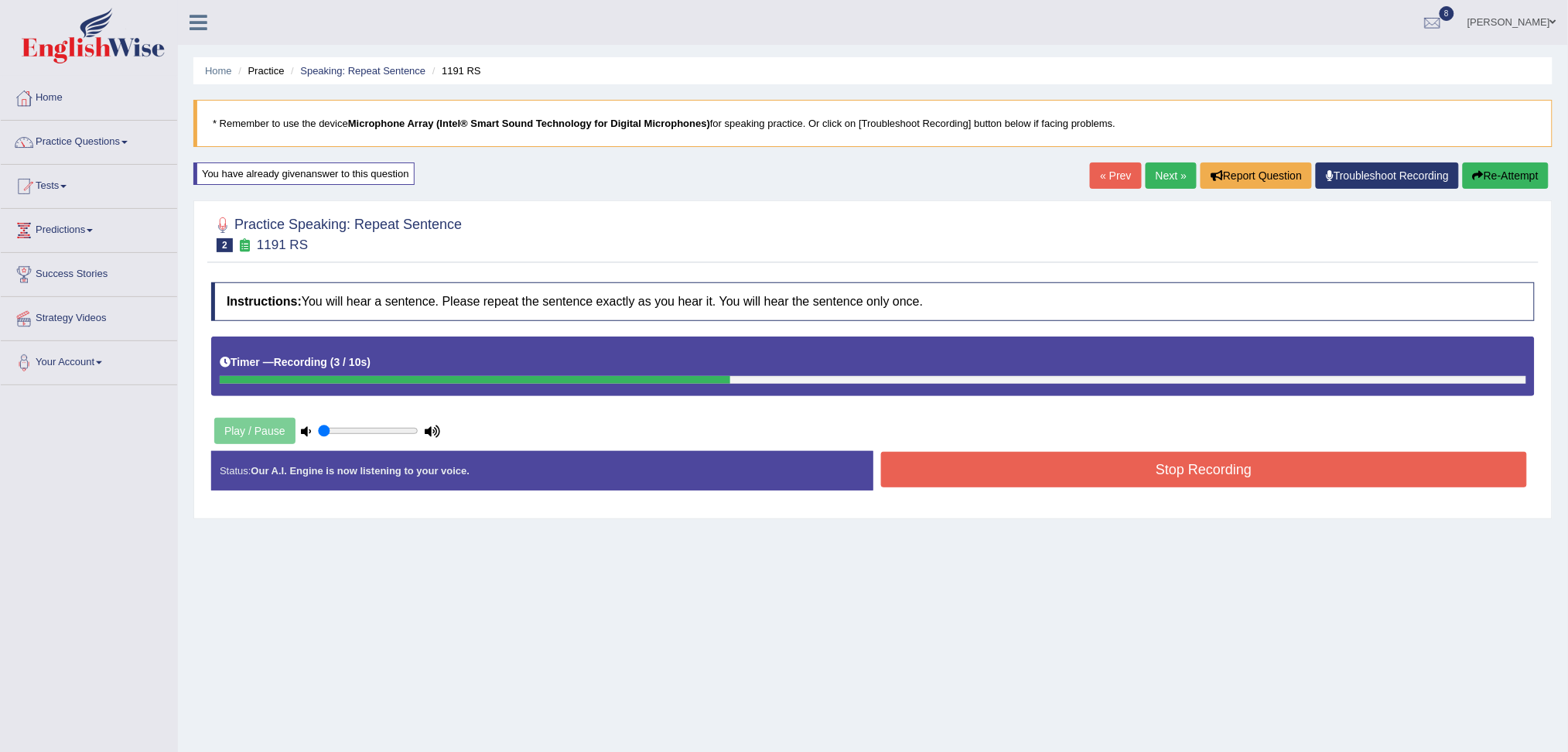
click at [1010, 465] on button "Stop Recording" at bounding box center [1203, 470] width 646 height 35
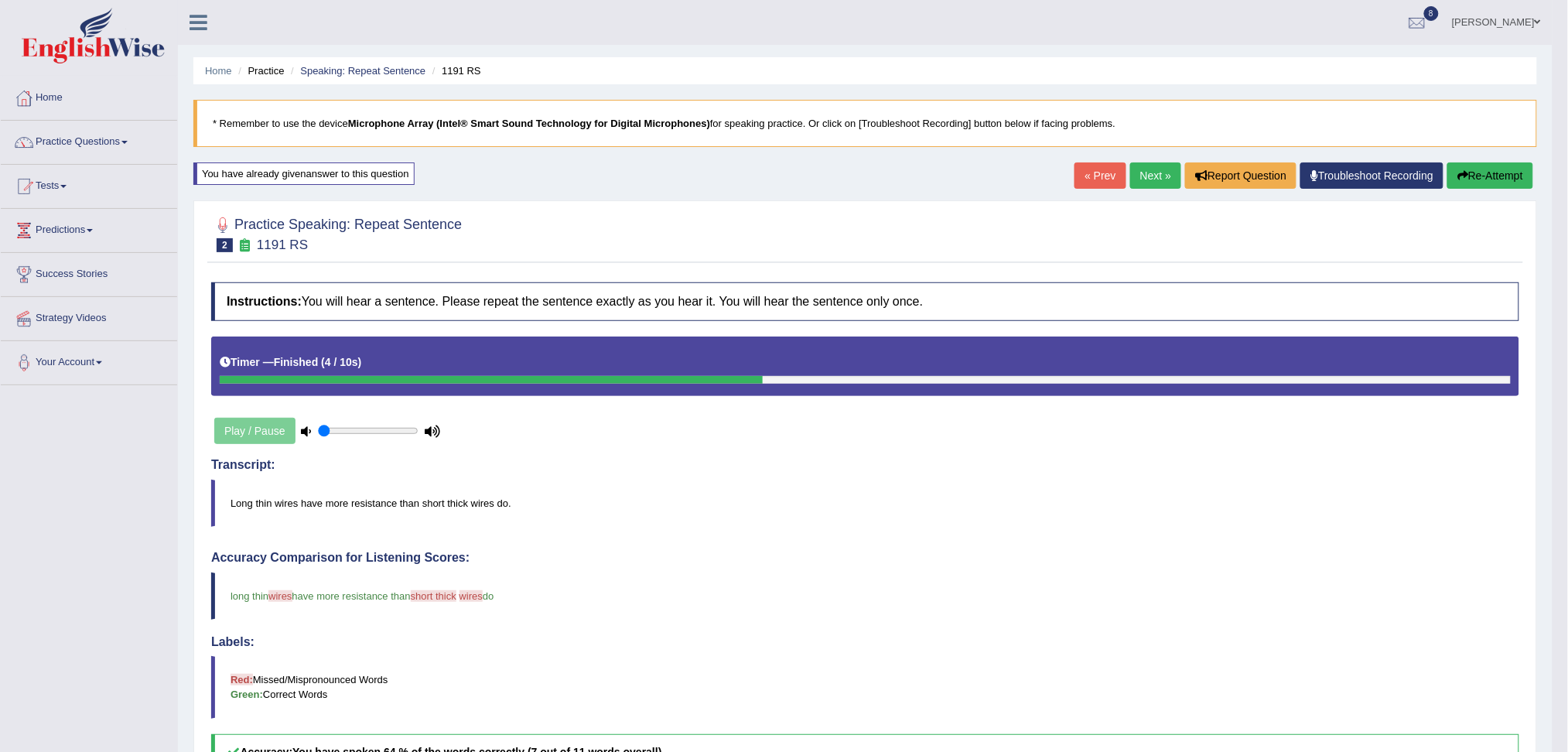
click at [1155, 174] on link "Next »" at bounding box center [1155, 175] width 51 height 26
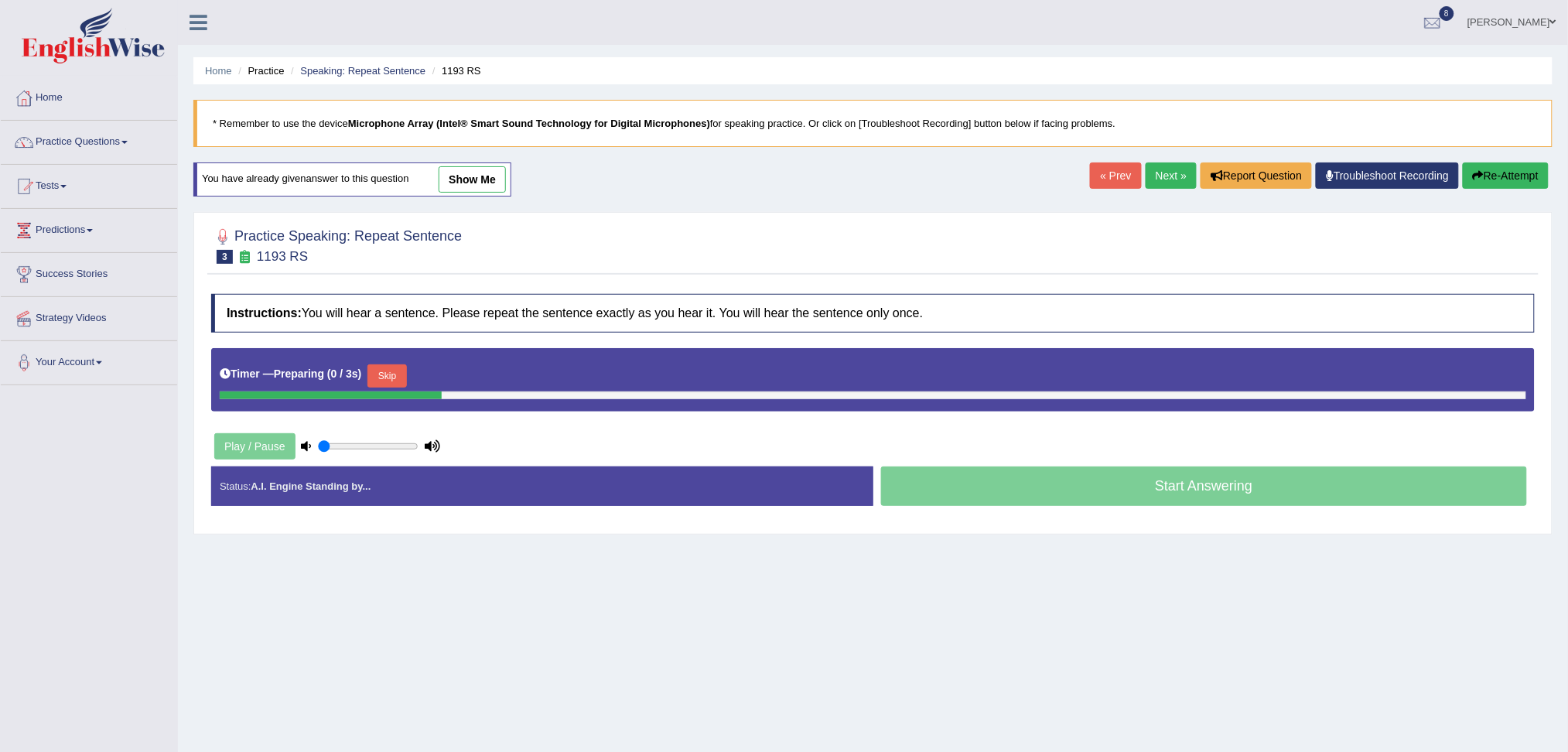
click at [403, 365] on button "Skip" at bounding box center [387, 376] width 39 height 24
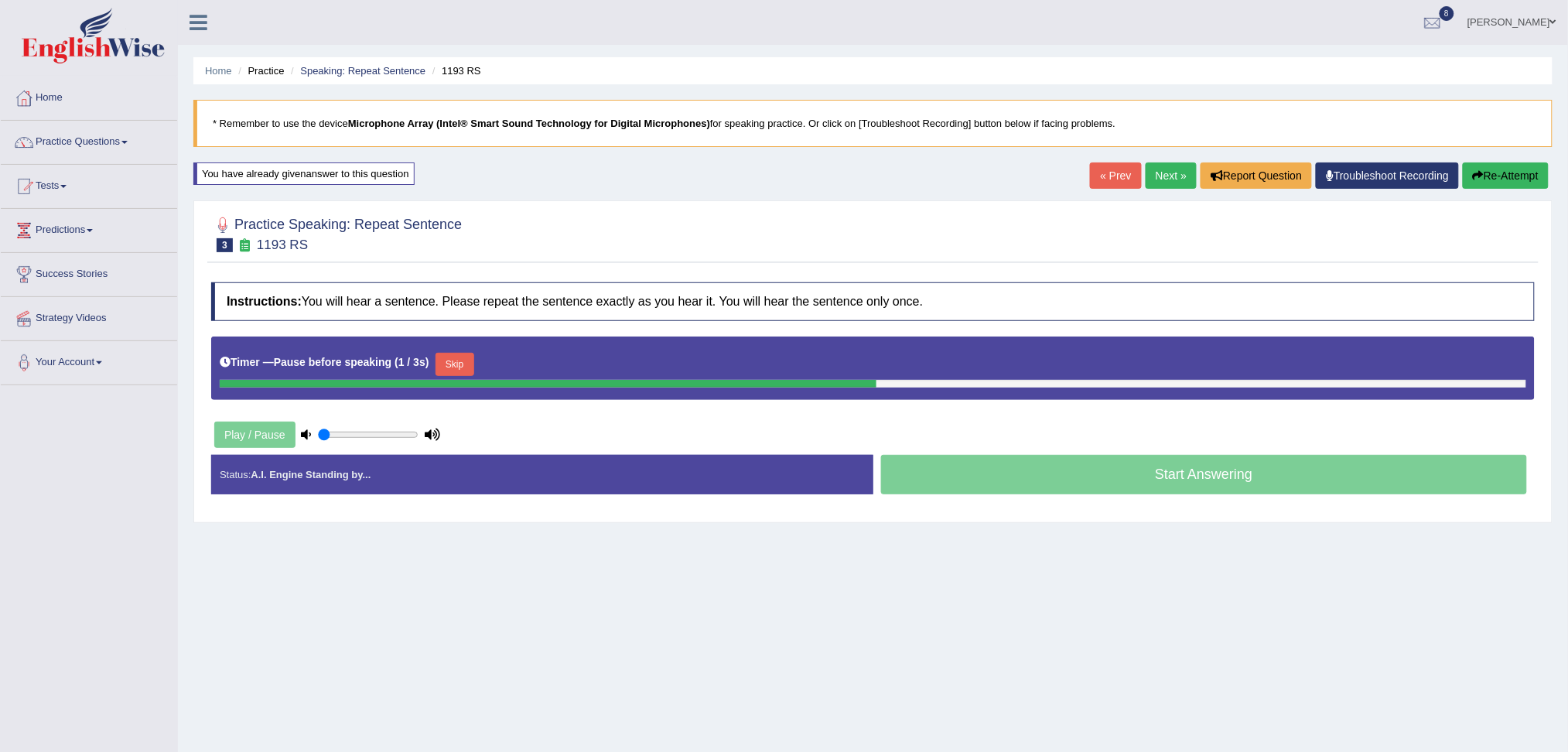
click at [474, 365] on button "Skip" at bounding box center [455, 365] width 39 height 24
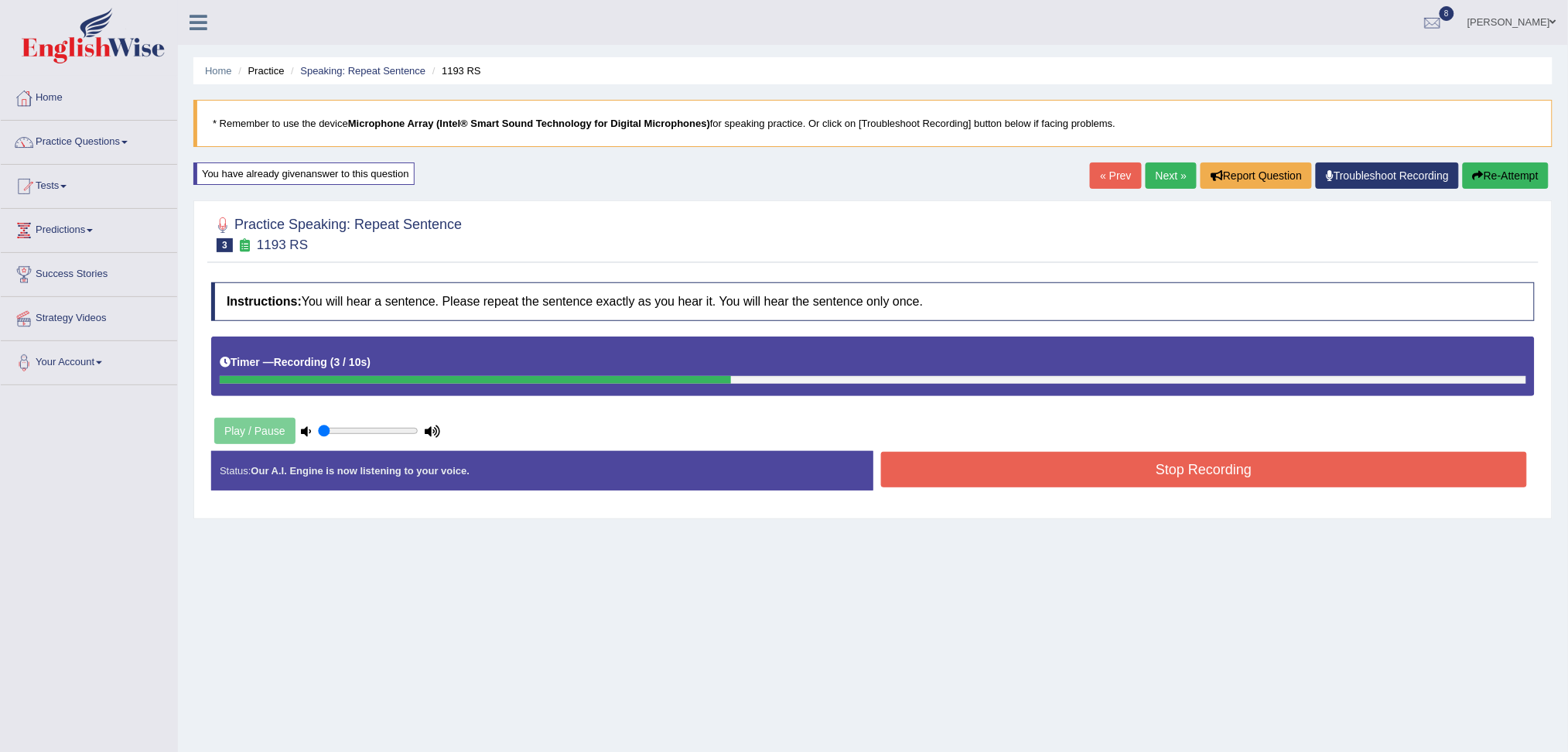
click at [978, 471] on button "Stop Recording" at bounding box center [1203, 470] width 646 height 35
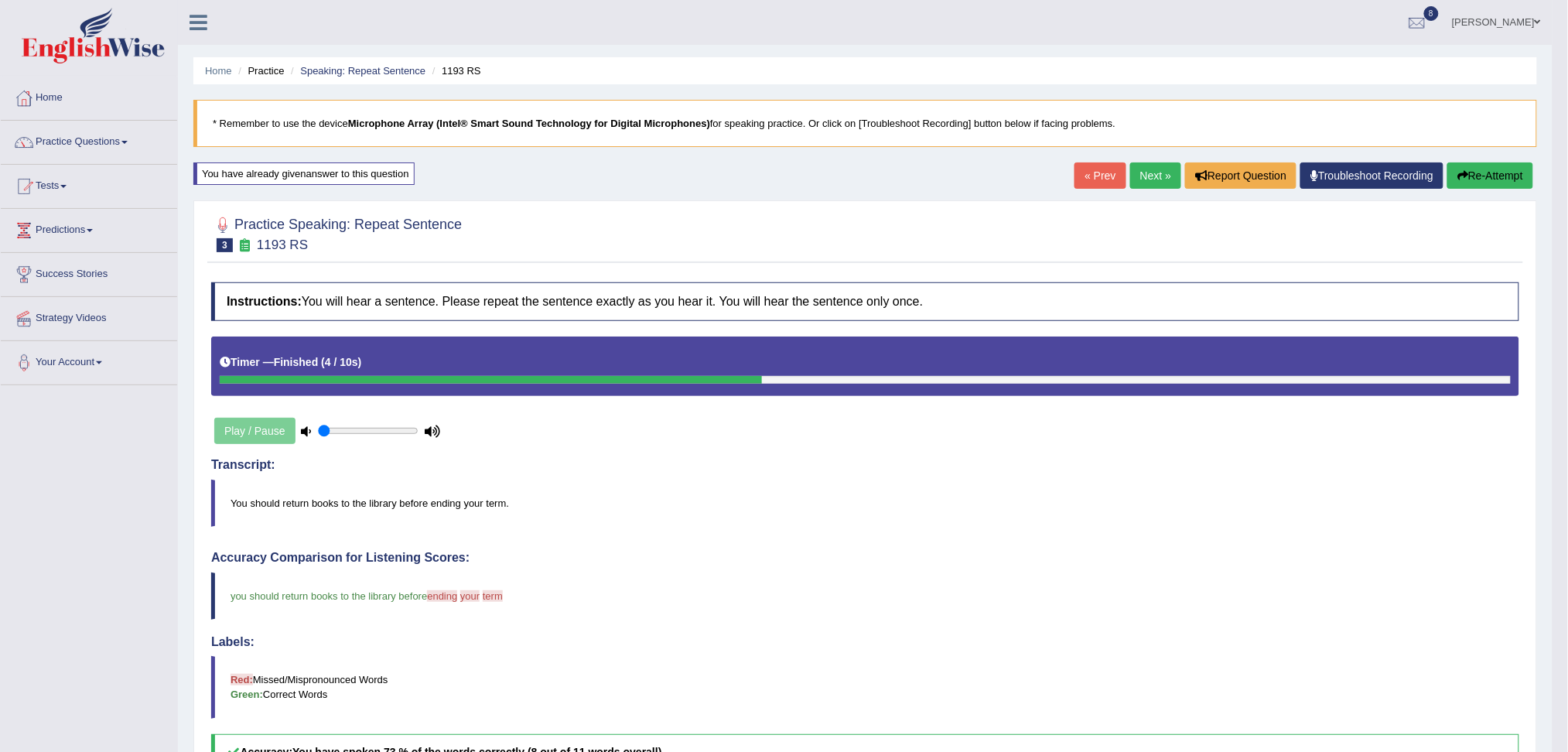
click at [1161, 171] on link "Next »" at bounding box center [1155, 175] width 51 height 26
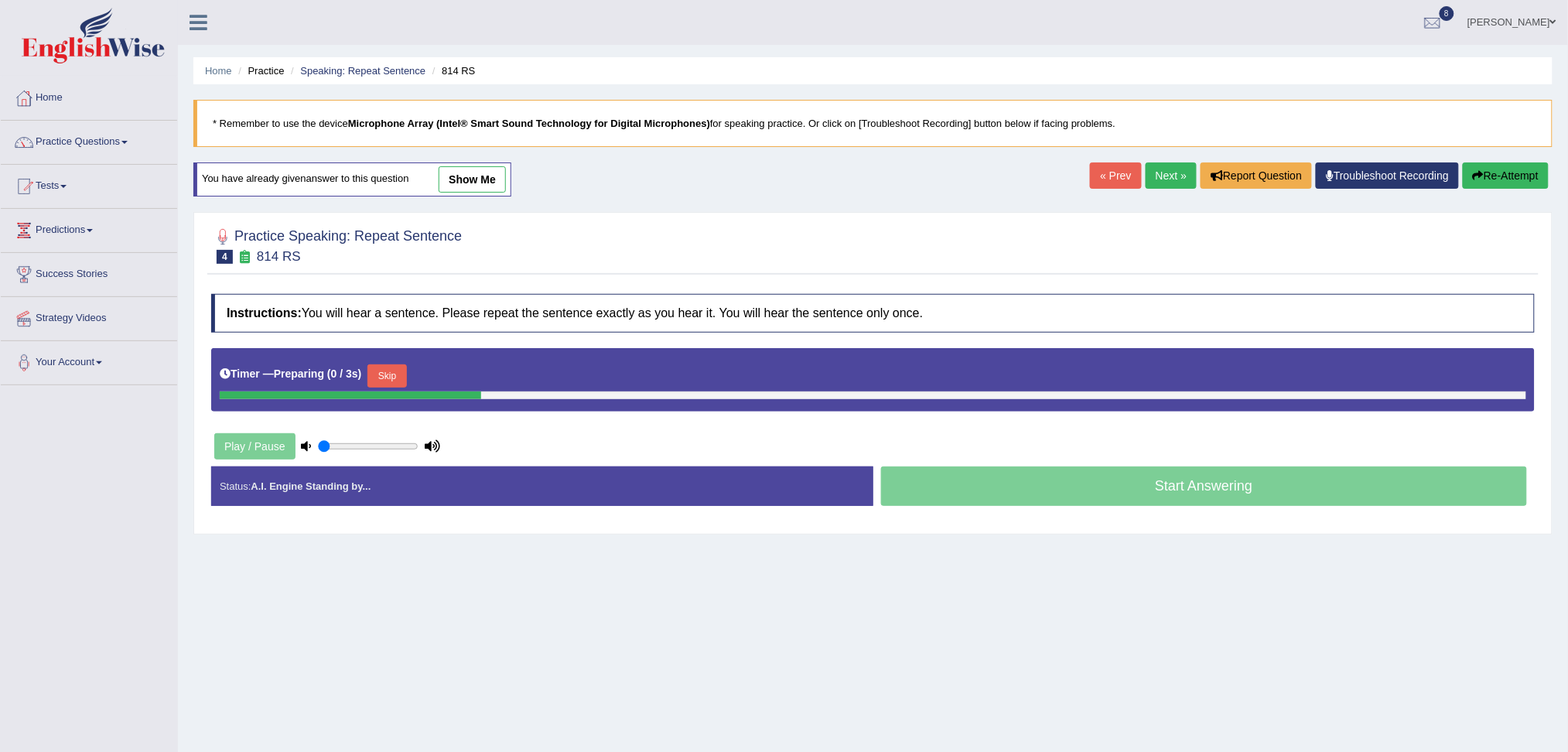
click at [387, 375] on button "Skip" at bounding box center [387, 376] width 39 height 24
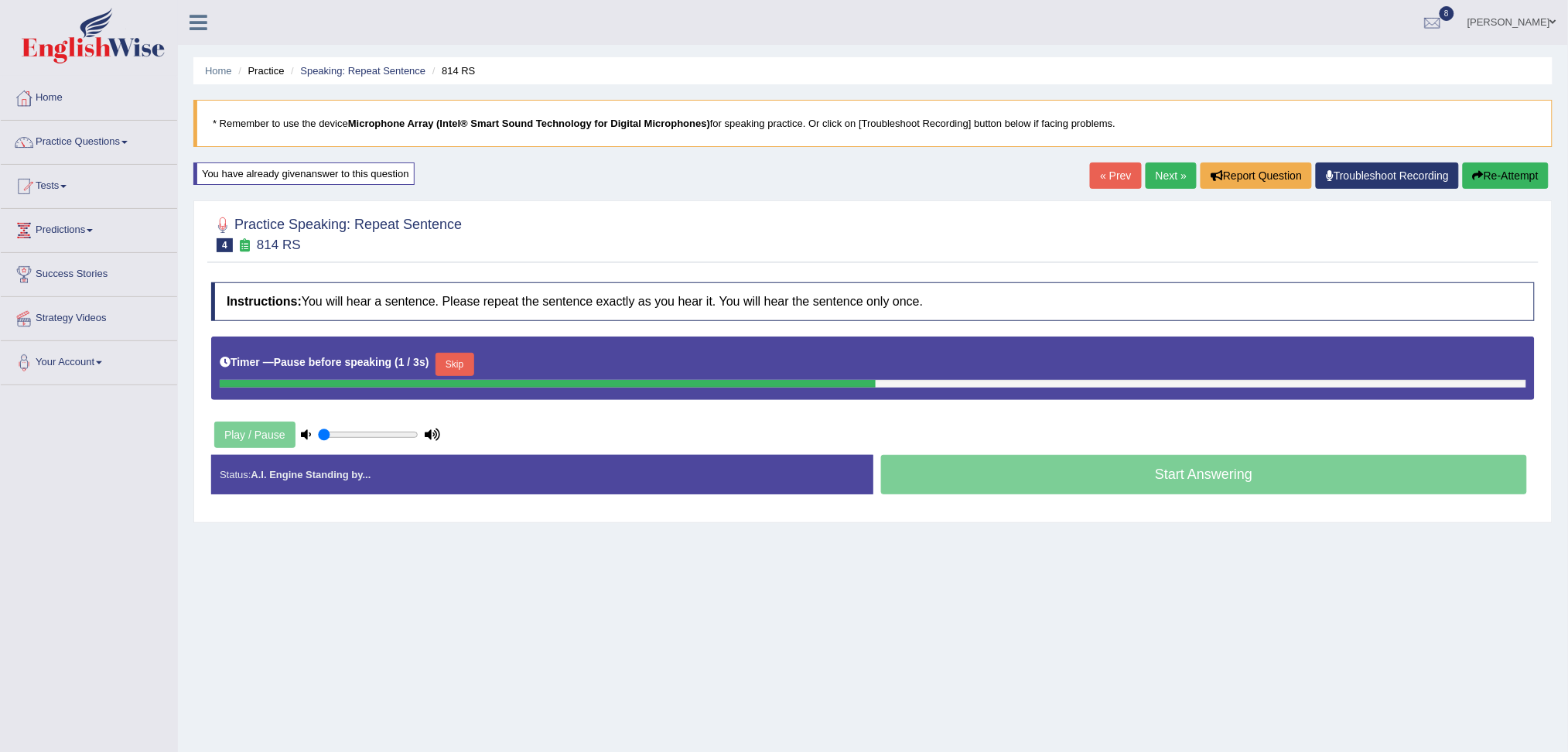
click at [462, 364] on button "Skip" at bounding box center [455, 365] width 39 height 24
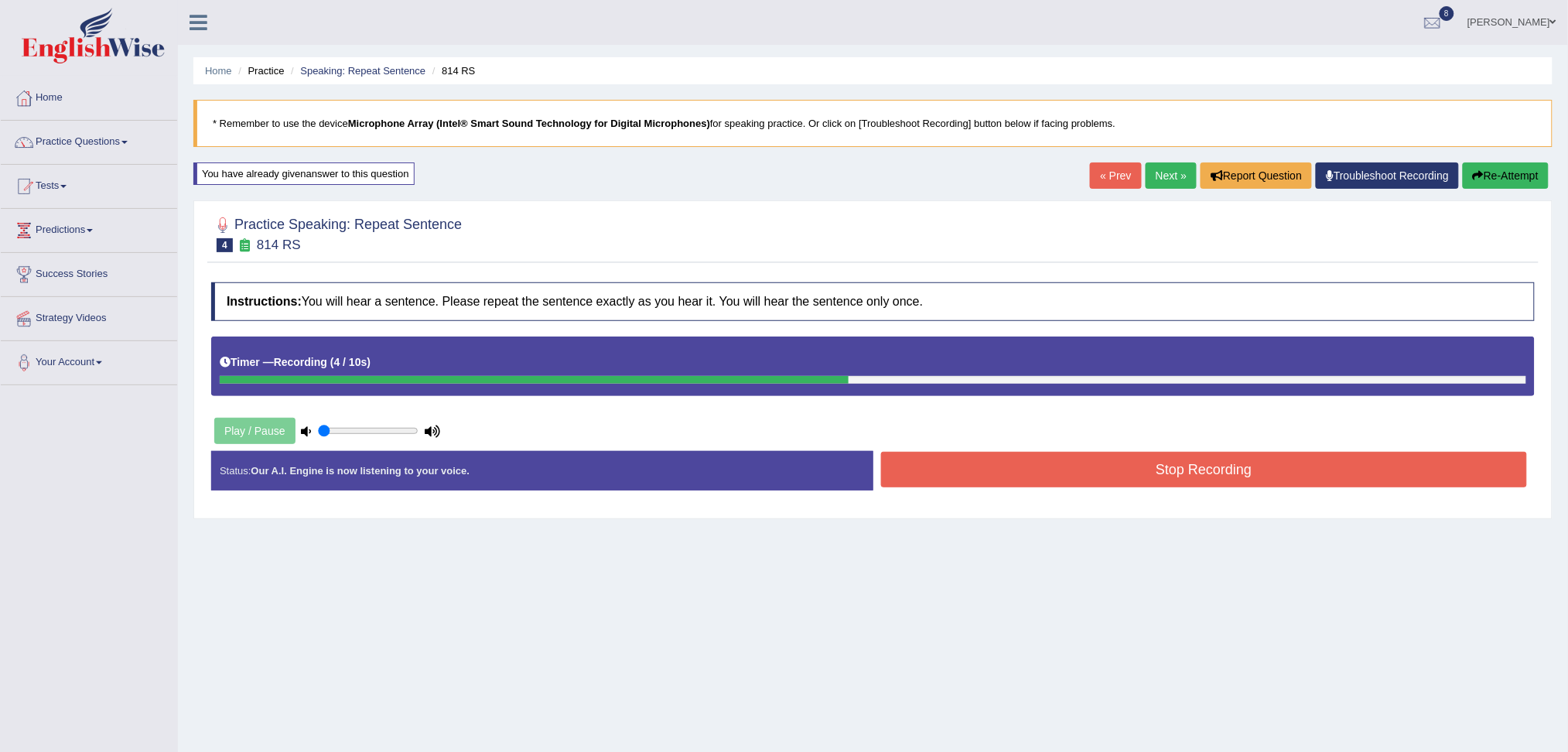
click at [1053, 475] on button "Stop Recording" at bounding box center [1203, 470] width 646 height 35
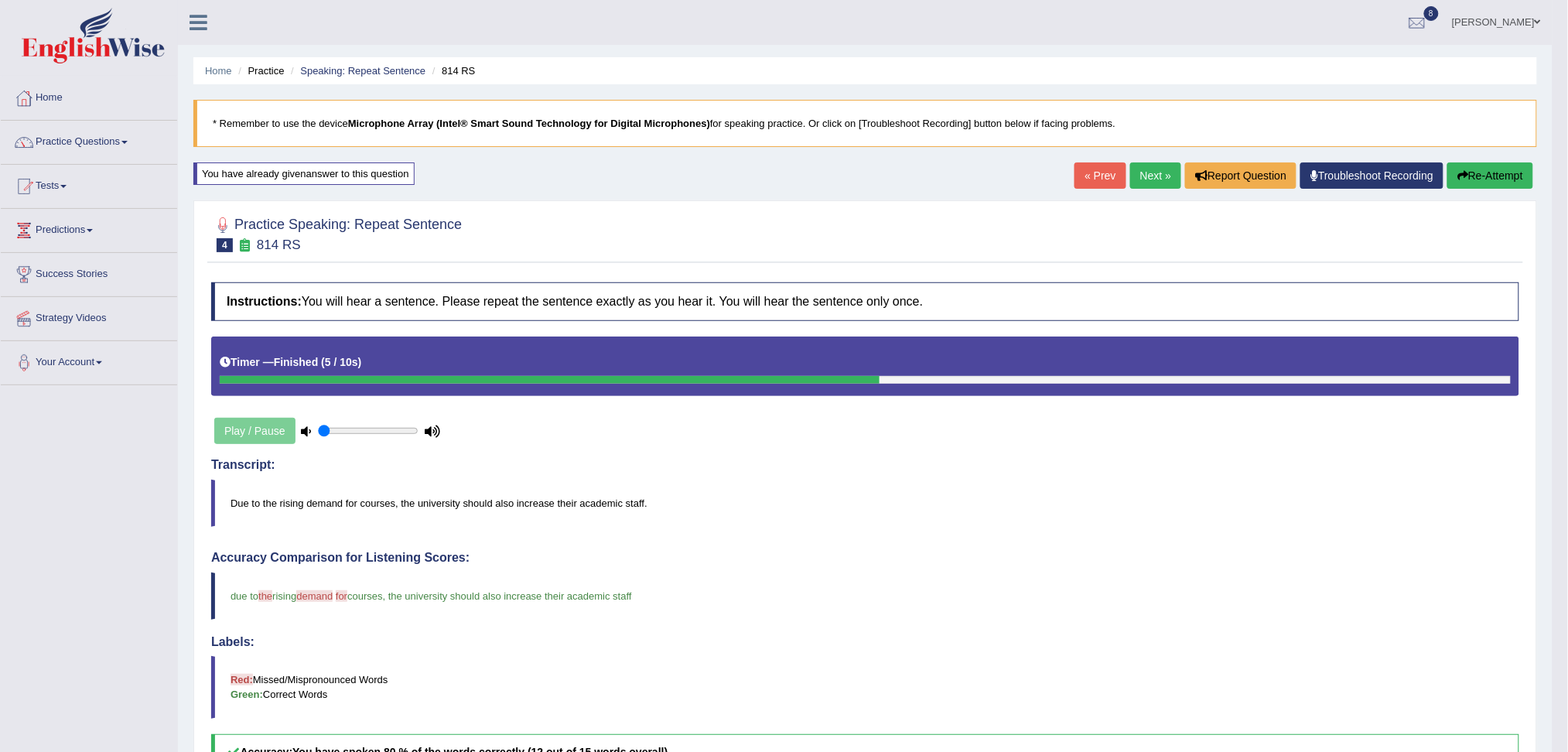
click at [1142, 173] on link "Next »" at bounding box center [1155, 175] width 51 height 26
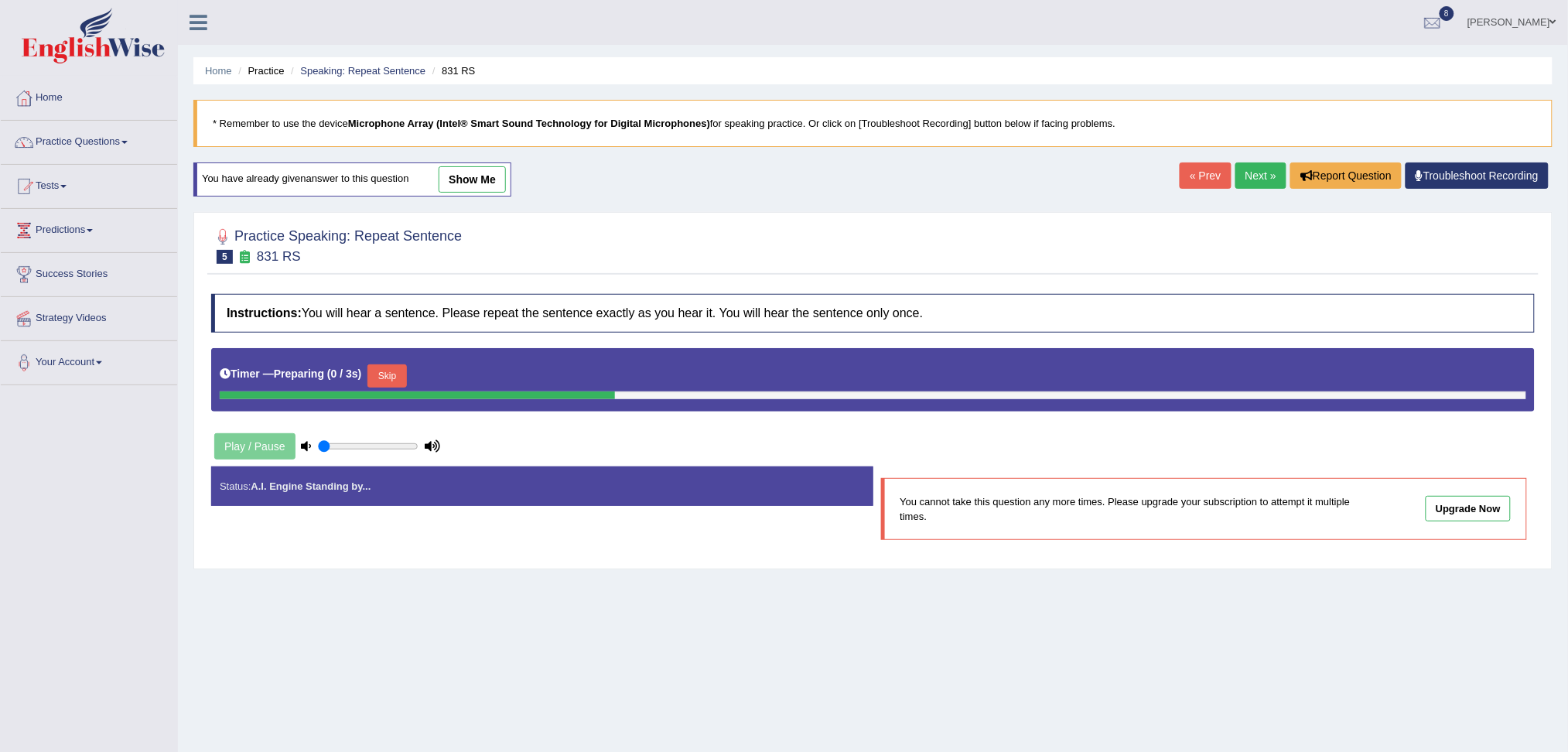
click at [390, 371] on button "Skip" at bounding box center [387, 376] width 39 height 24
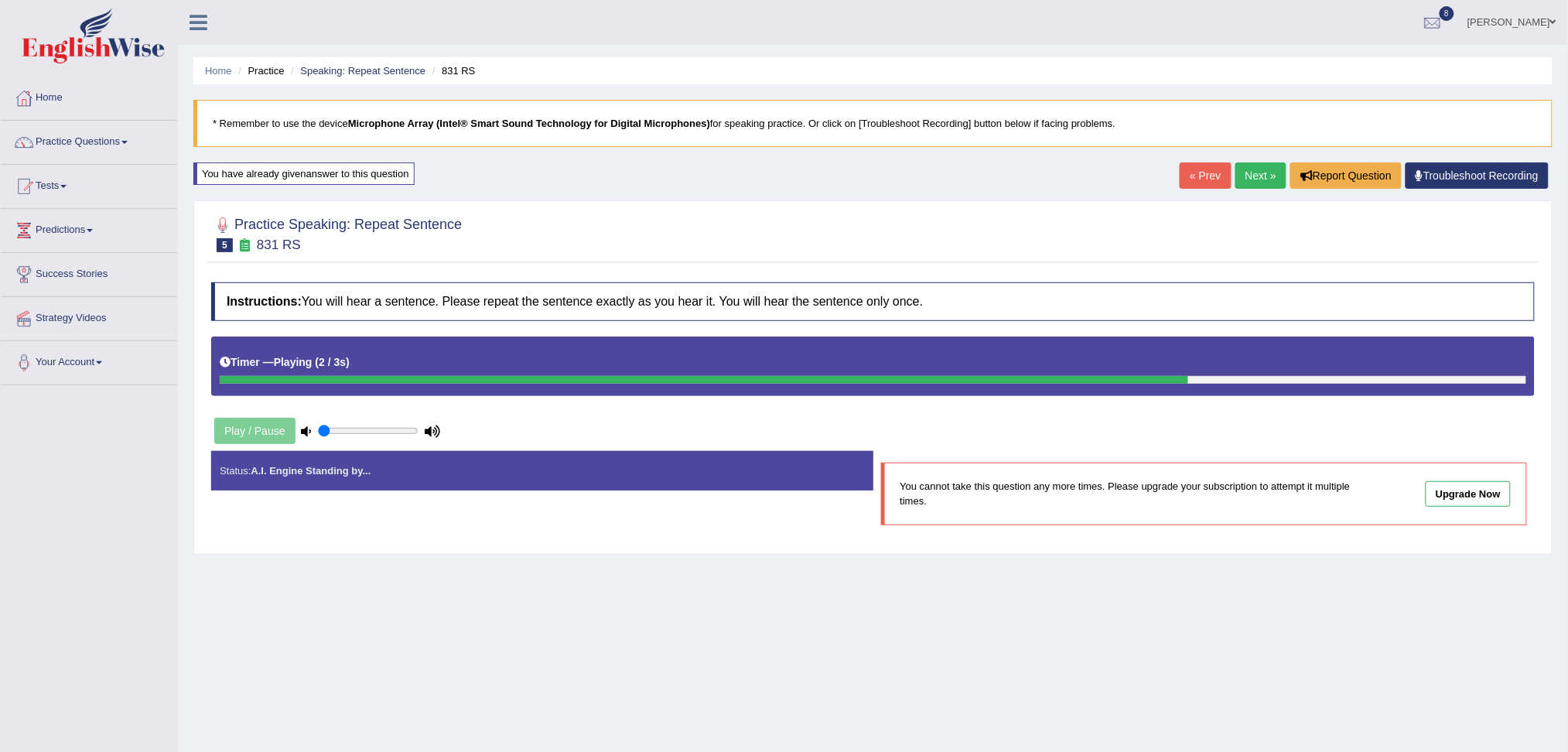
click at [1251, 160] on div "Home Practice Speaking: Repeat Sentence 831 RS * Remember to use the device Mic…" at bounding box center [873, 387] width 1390 height 773
click at [1251, 174] on link "Next »" at bounding box center [1260, 175] width 51 height 26
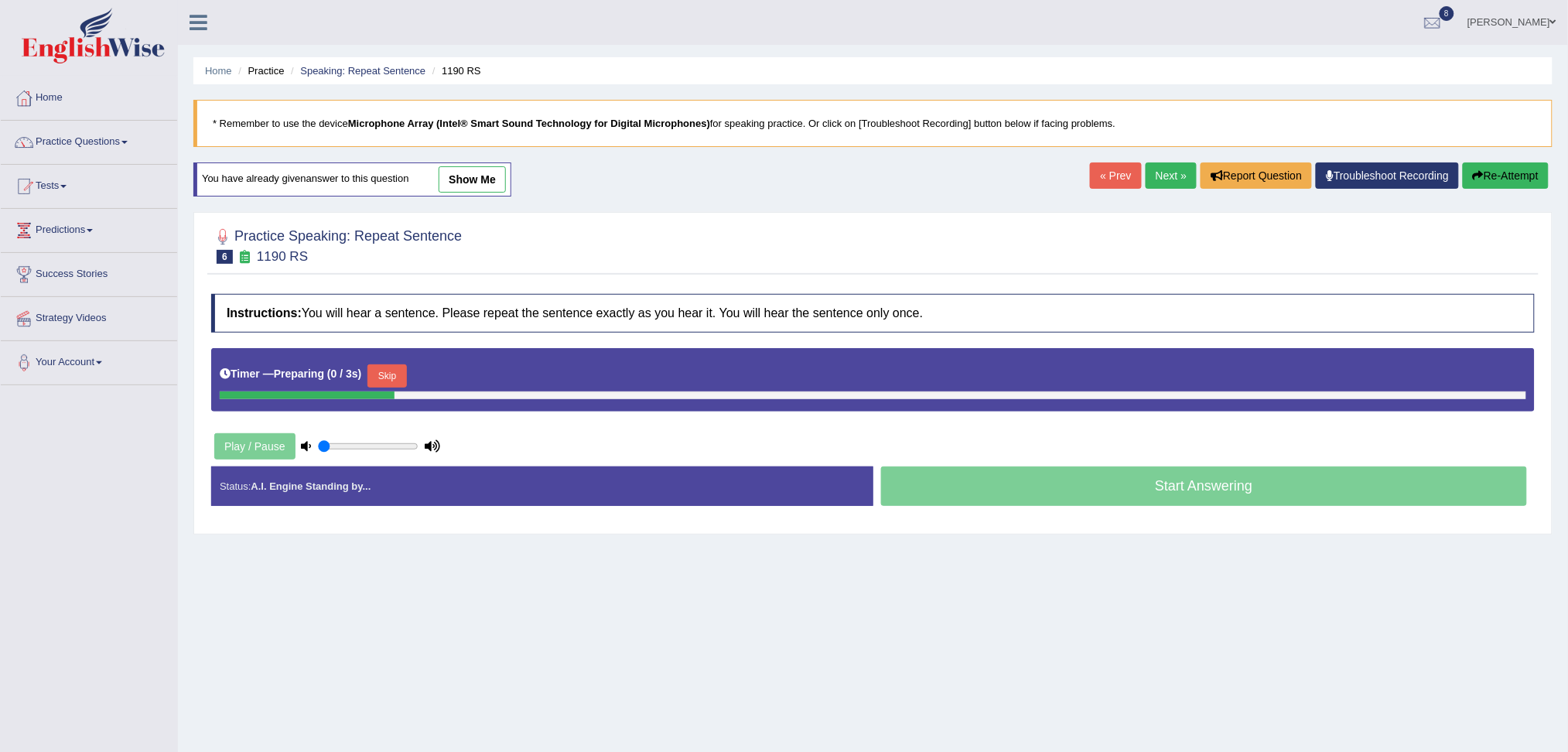
click at [394, 377] on button "Skip" at bounding box center [387, 376] width 39 height 24
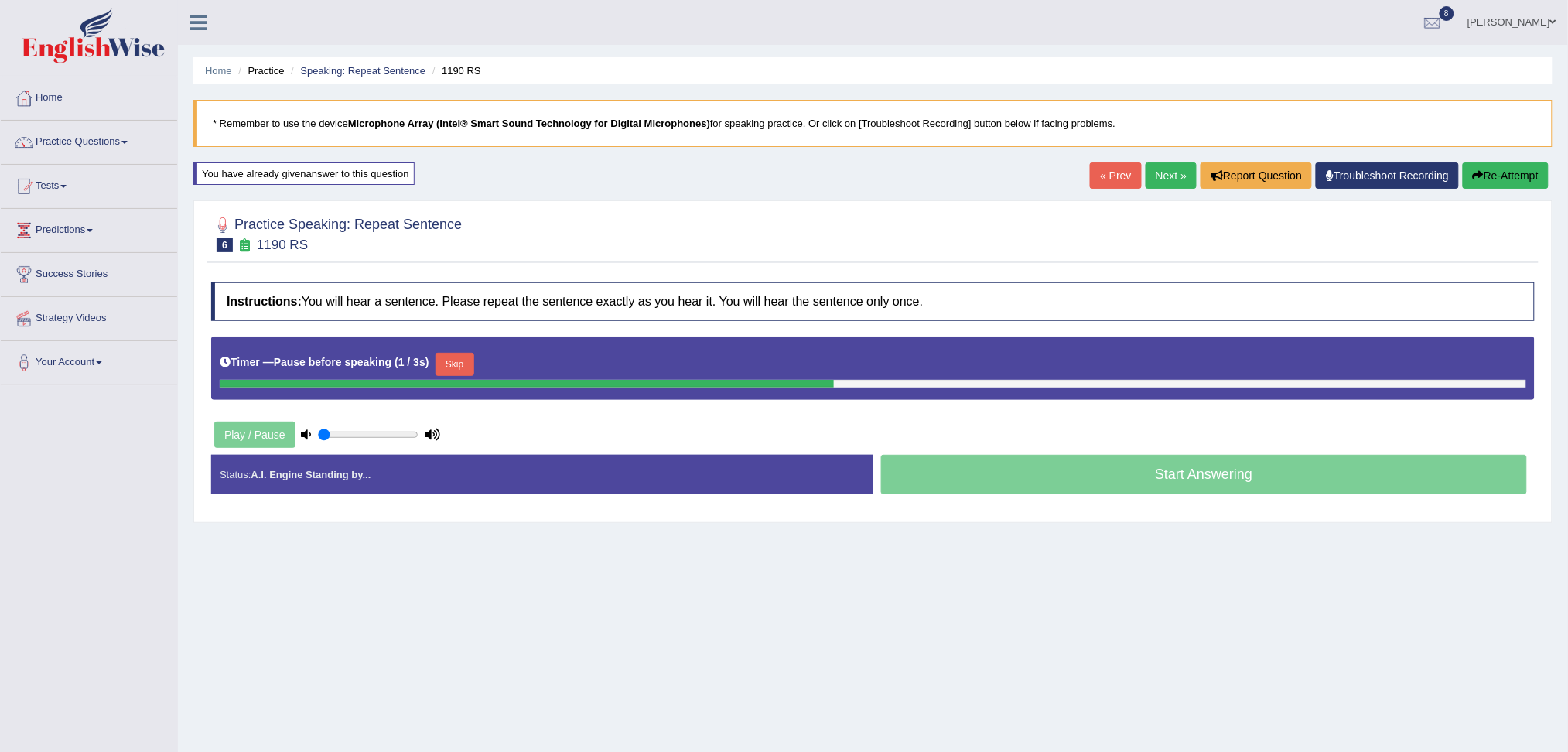
click at [462, 357] on button "Skip" at bounding box center [455, 365] width 39 height 24
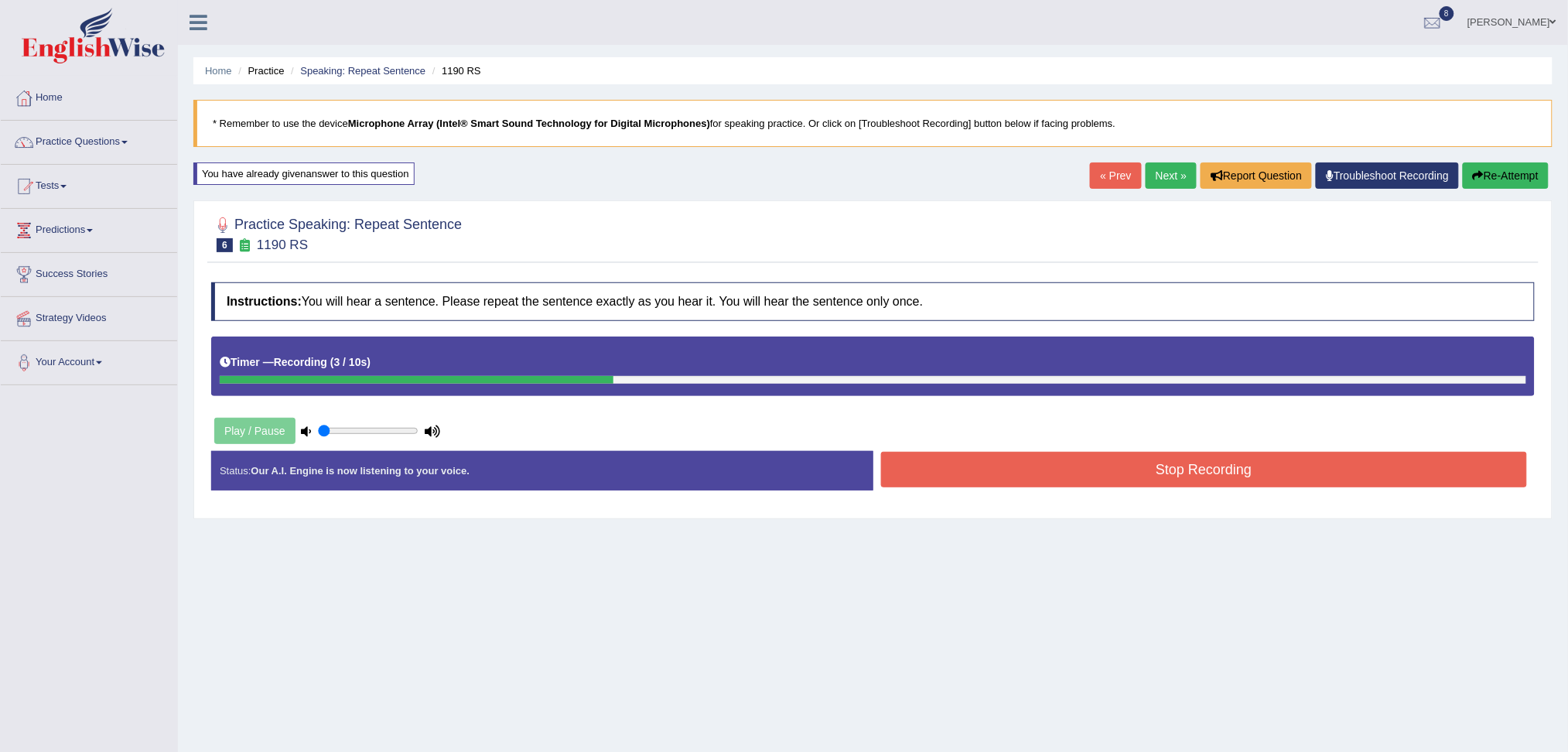
click at [1065, 484] on button "Stop Recording" at bounding box center [1203, 470] width 646 height 35
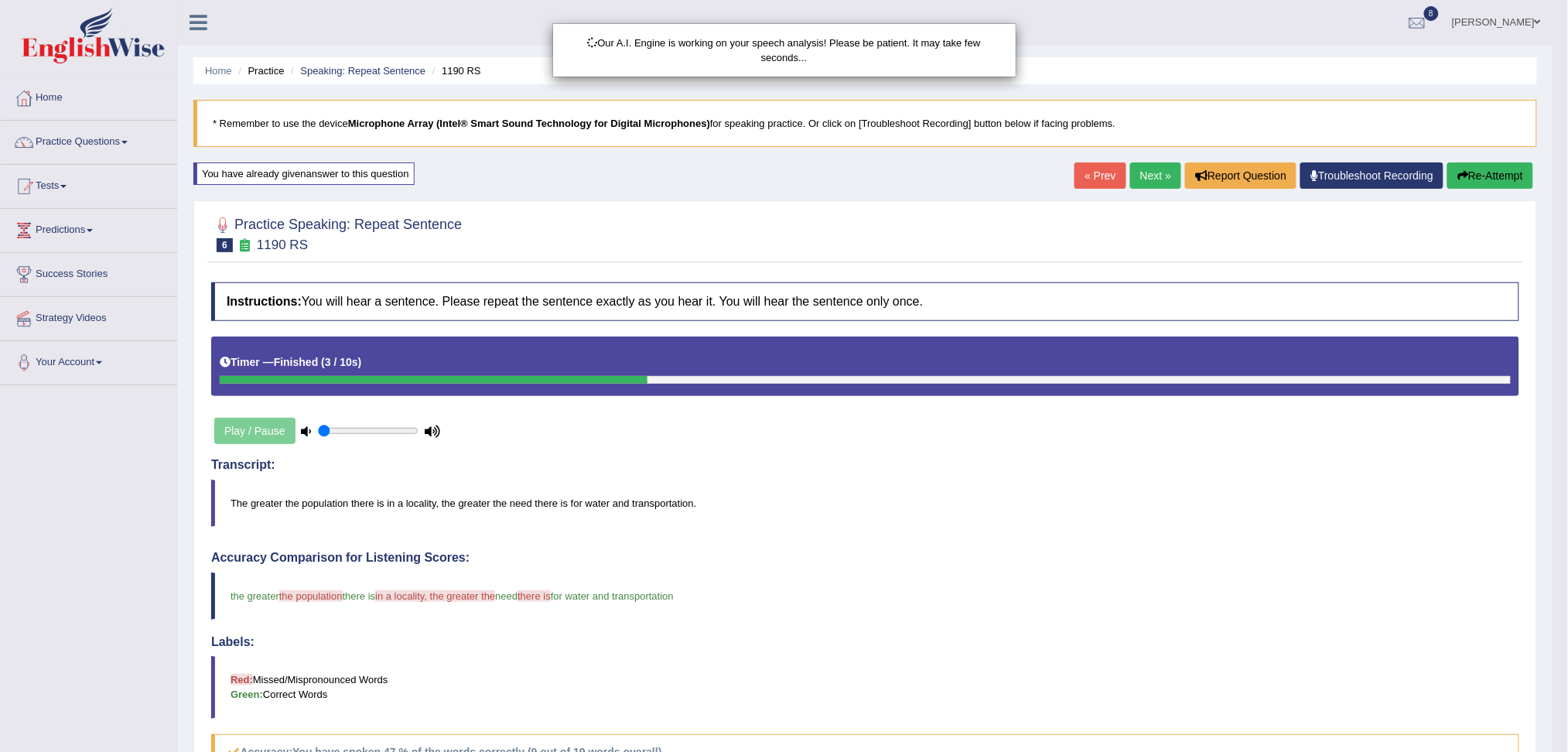
scroll to position [59, 0]
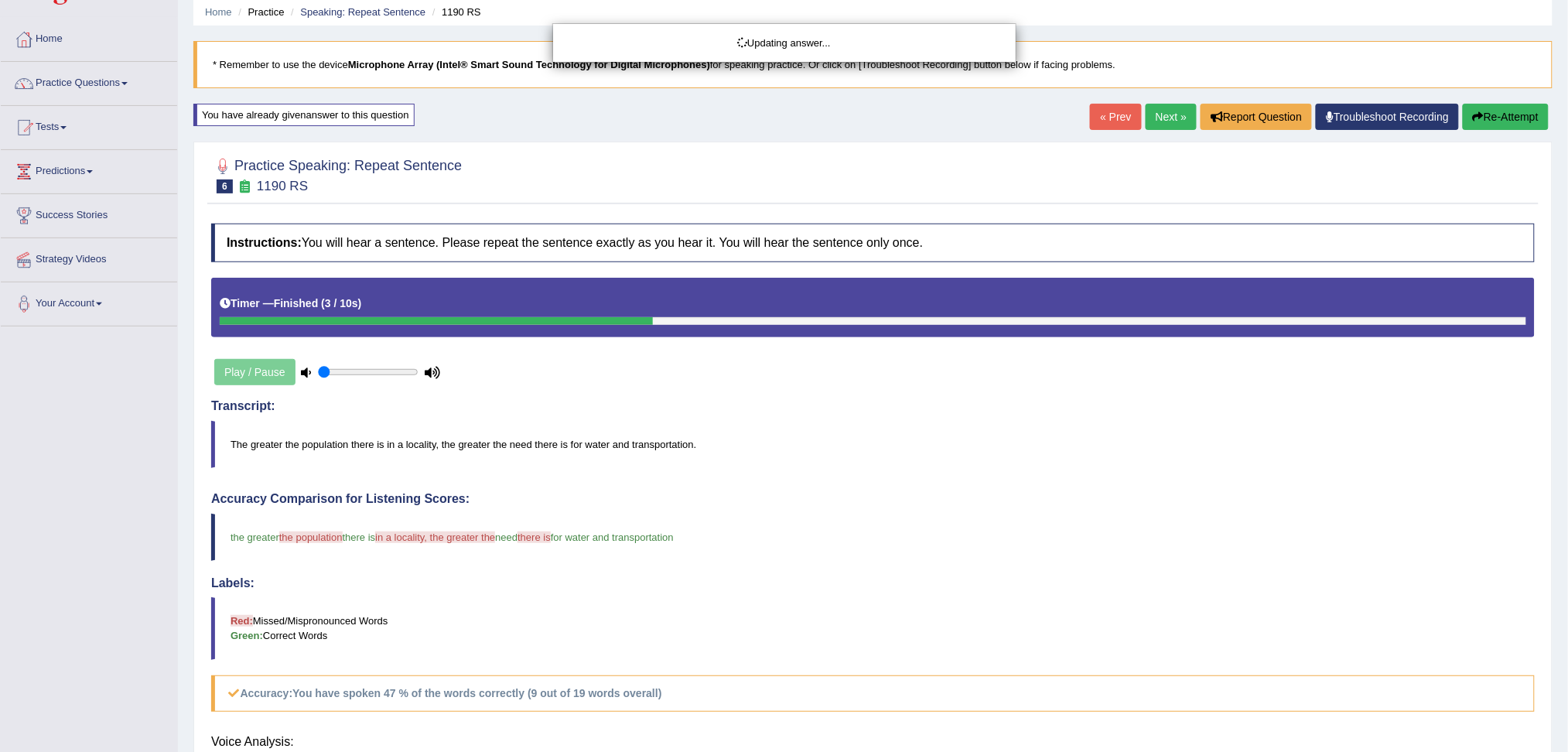
drag, startPoint x: 1582, startPoint y: 288, endPoint x: 1582, endPoint y: 366, distance: 78.0
click at [1567, 366] on html "Toggle navigation Home Practice Questions Speaking Practice Read Aloud Repeat S…" at bounding box center [784, 317] width 1568 height 752
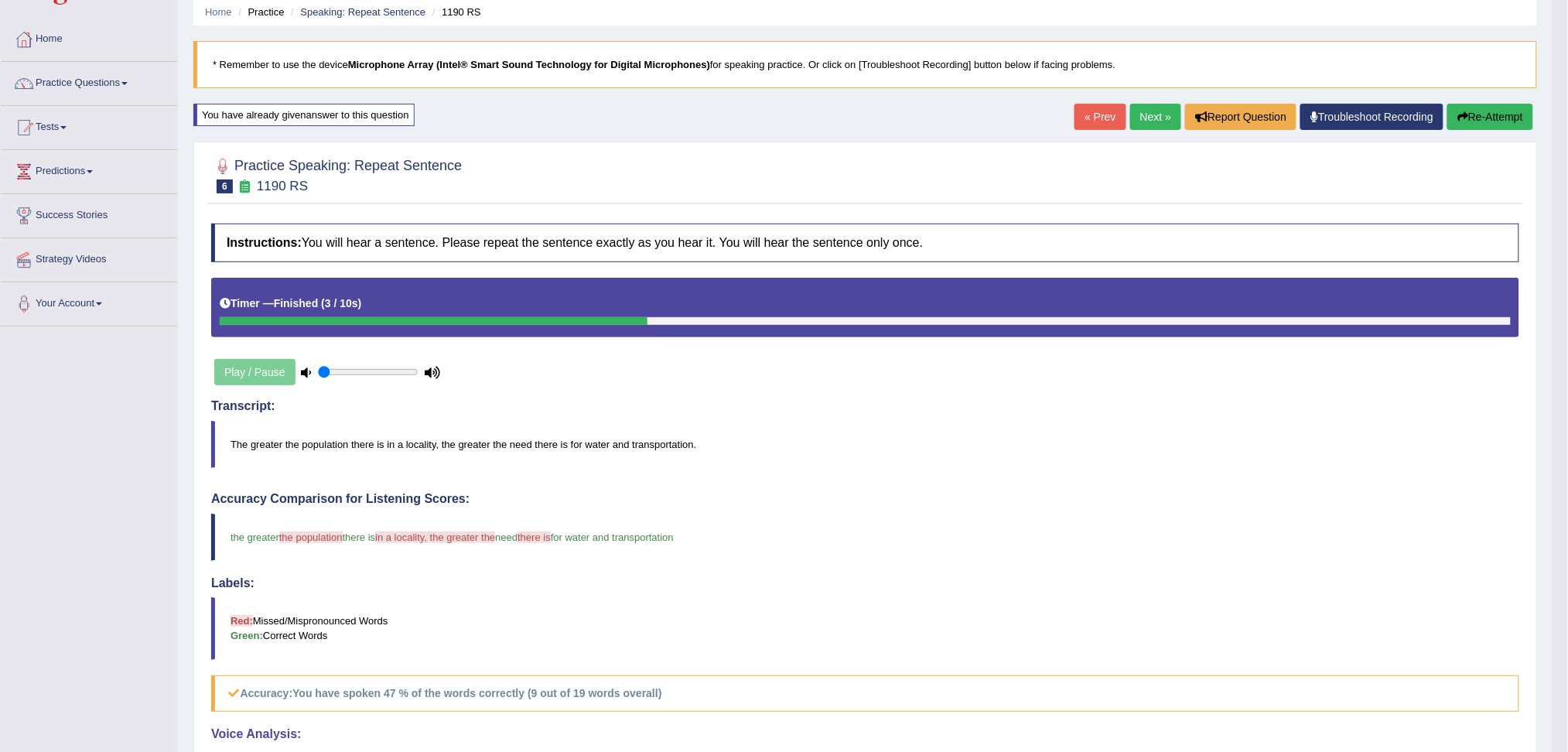
click at [1143, 110] on link "Next »" at bounding box center [1155, 116] width 51 height 26
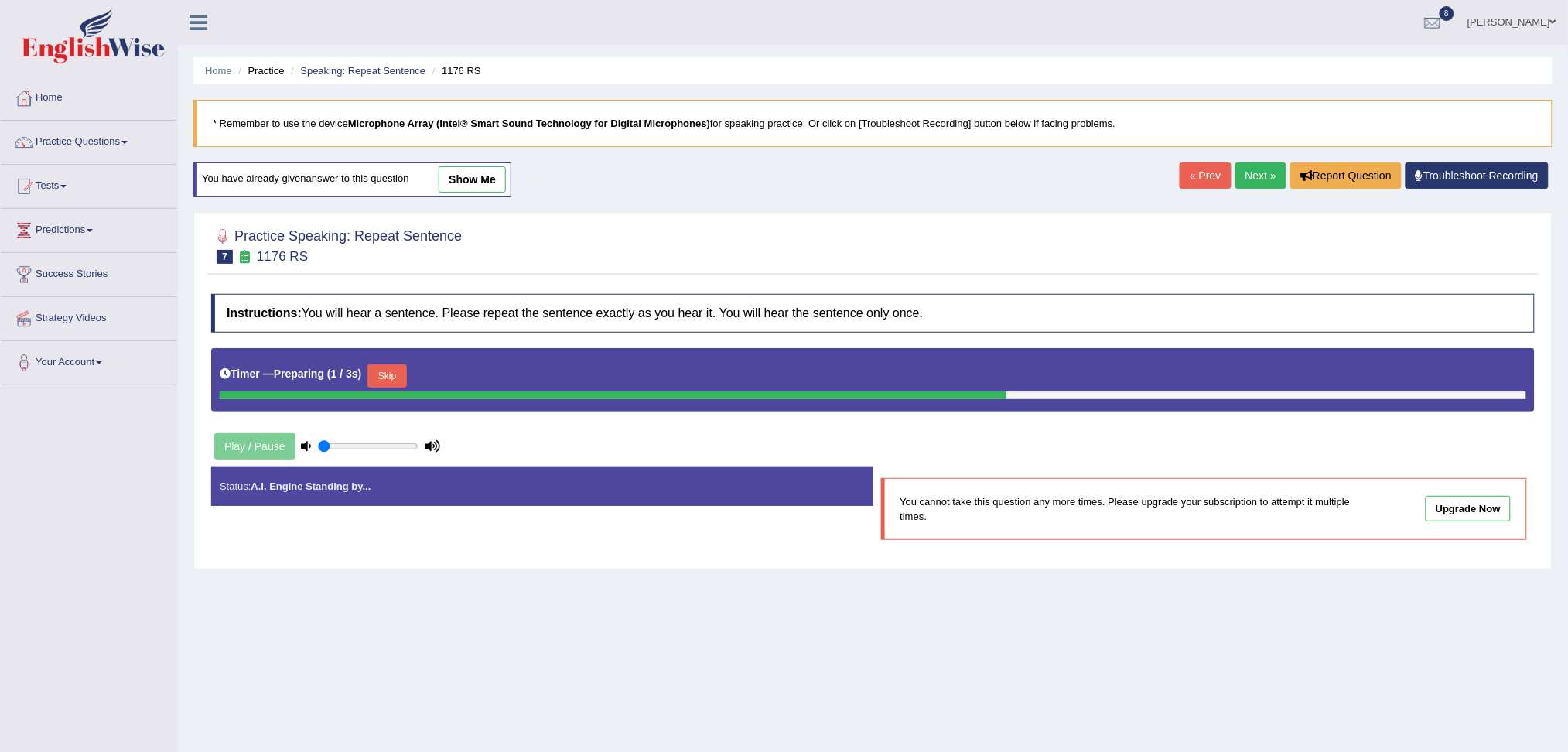
click at [1265, 177] on link "Next »" at bounding box center [1260, 175] width 51 height 26
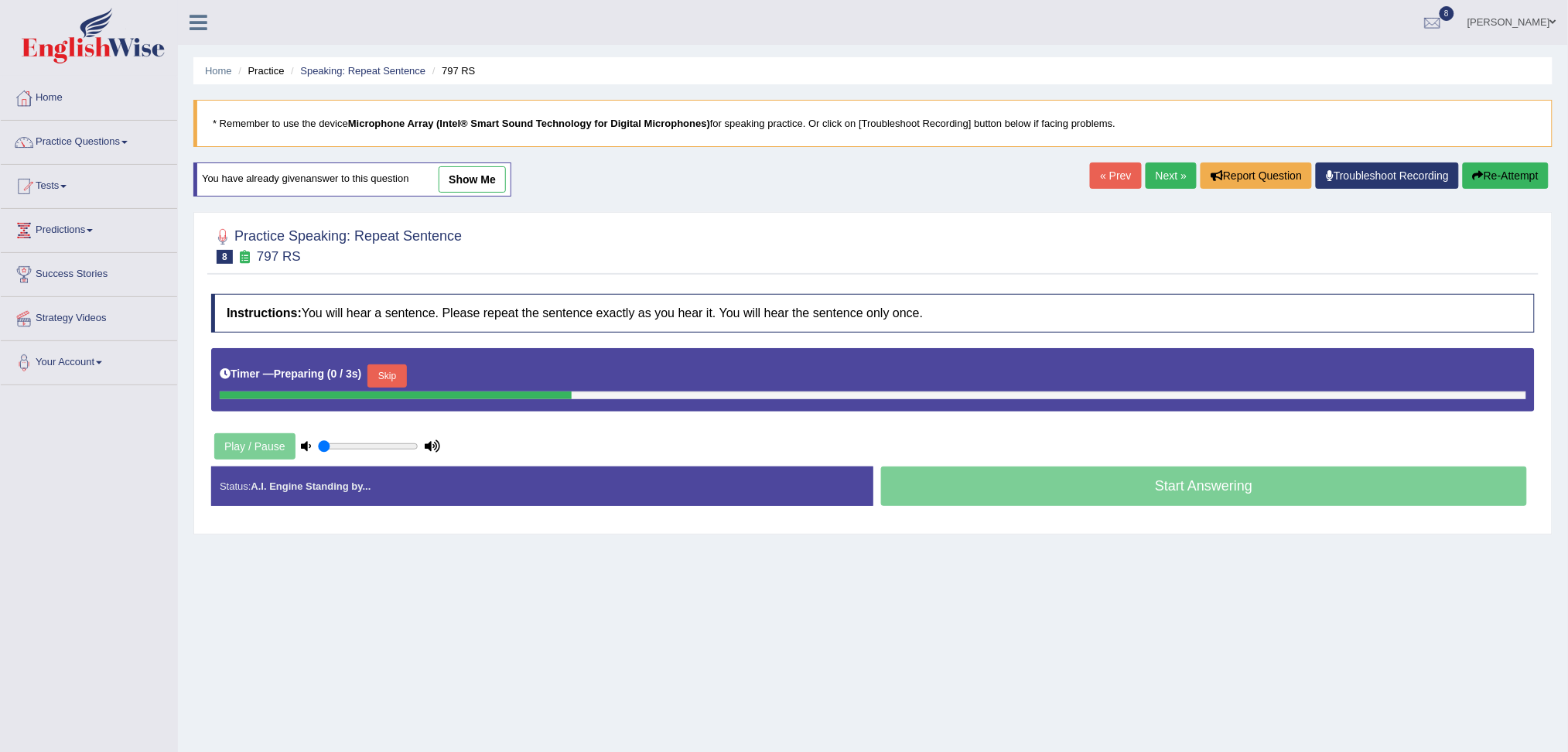
click at [390, 379] on button "Skip" at bounding box center [387, 376] width 39 height 24
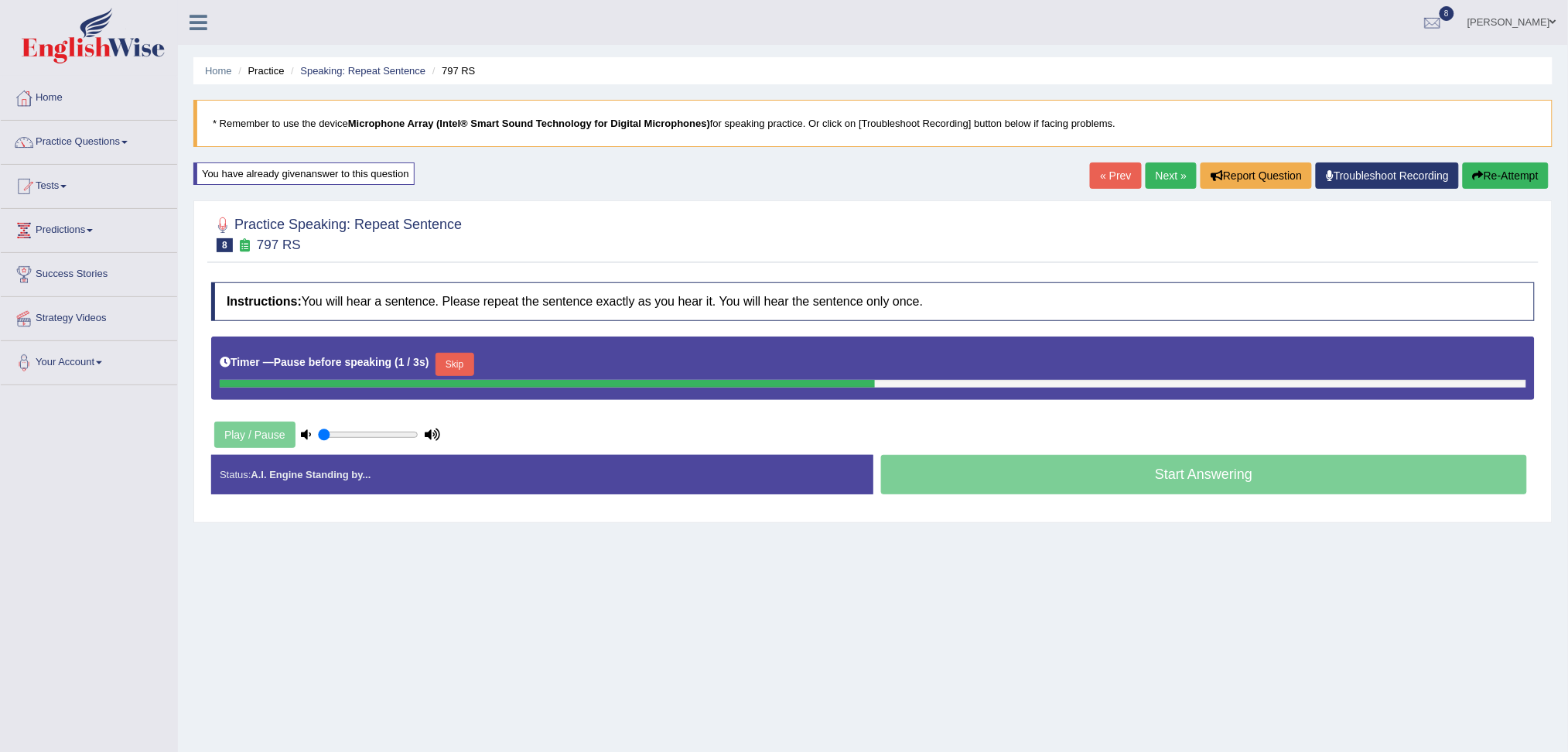
click at [471, 356] on button "Skip" at bounding box center [455, 365] width 39 height 24
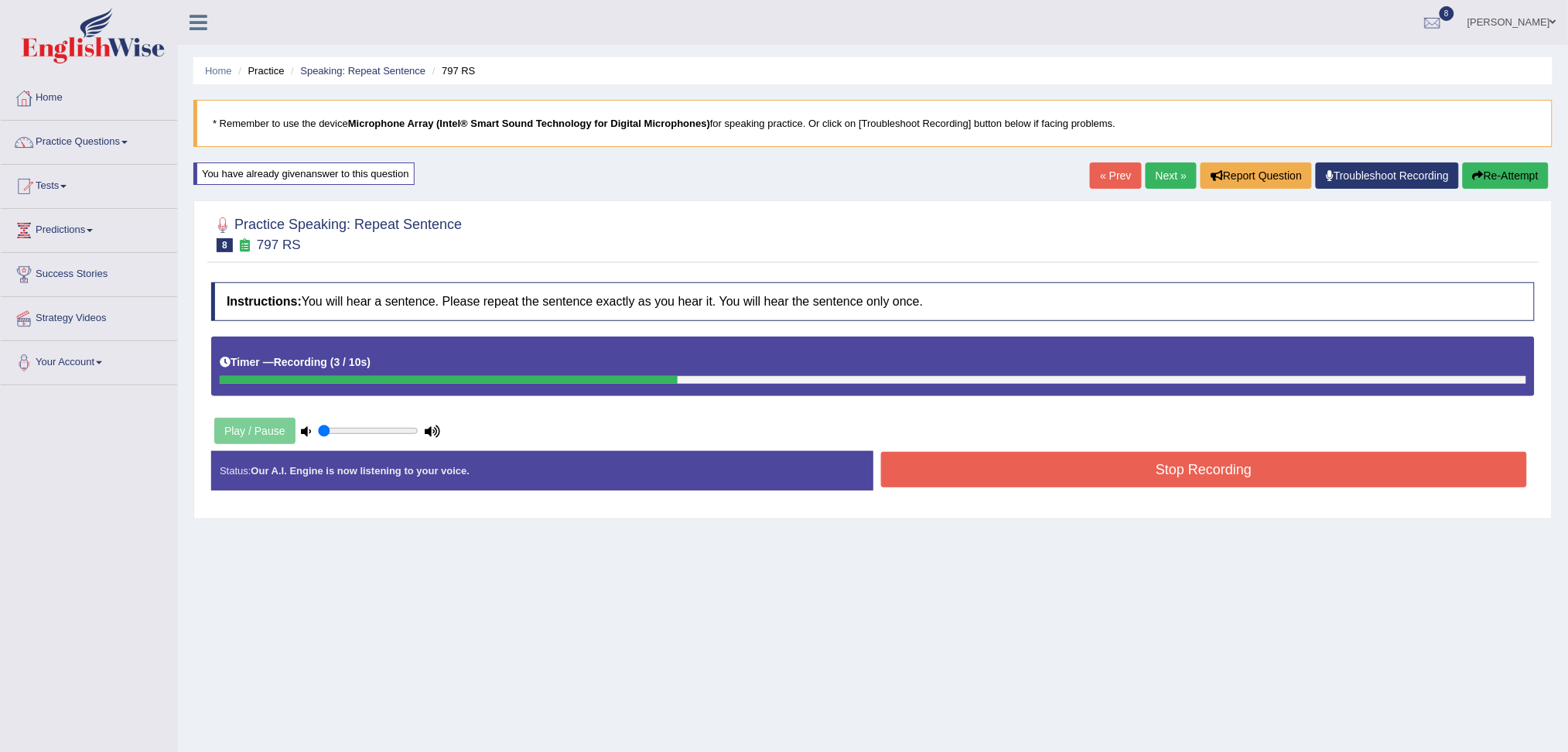
click at [1096, 467] on button "Stop Recording" at bounding box center [1203, 470] width 646 height 35
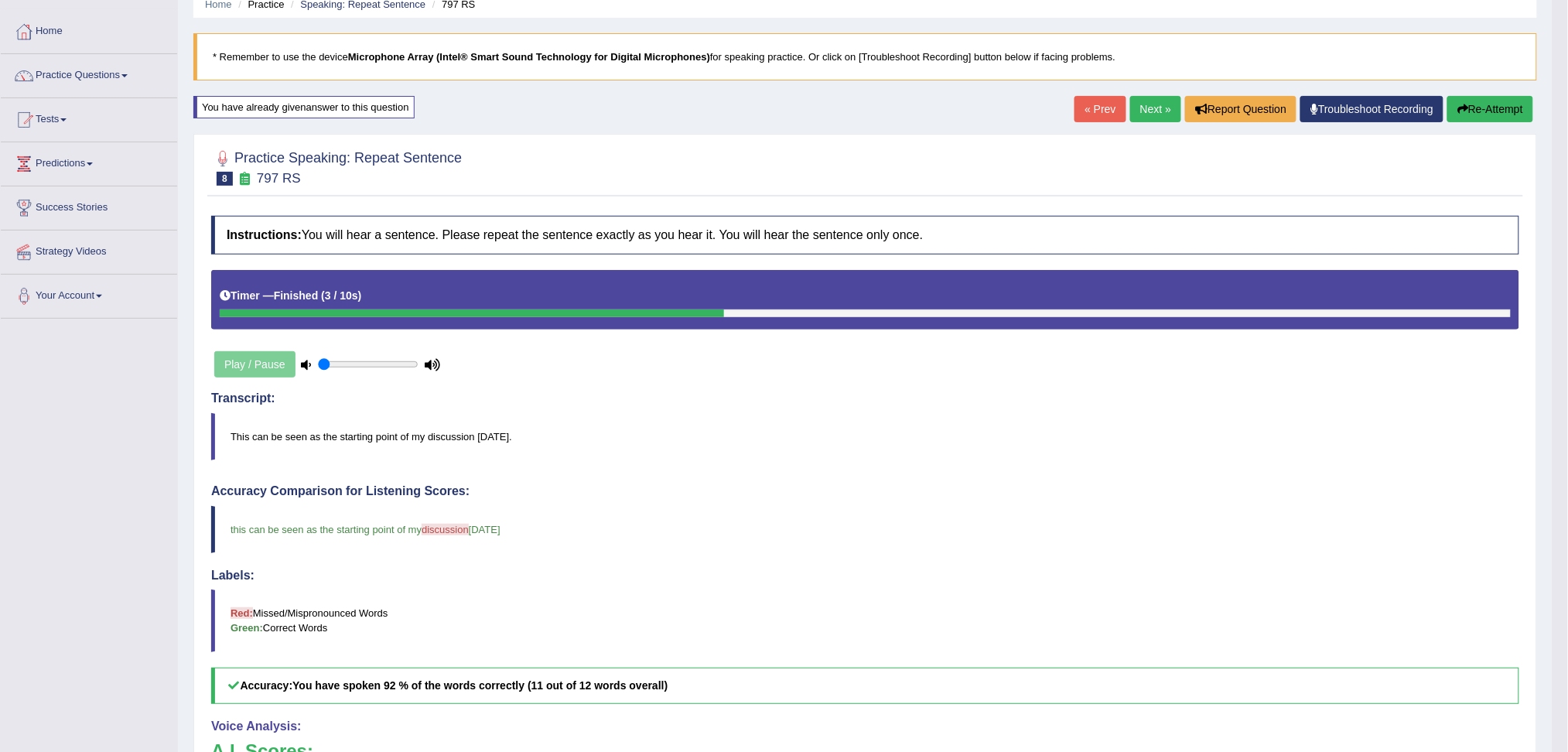
scroll to position [69, 0]
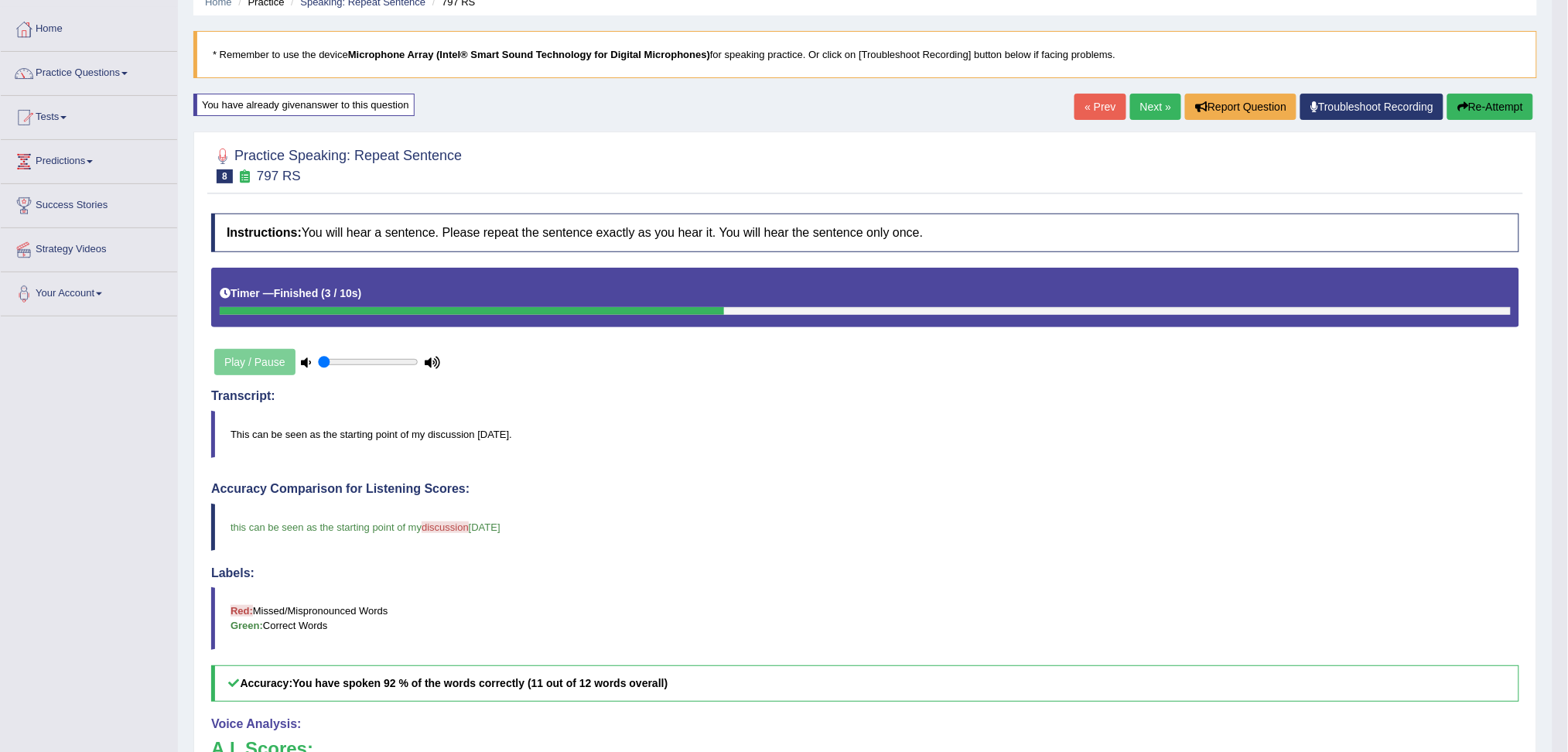
click at [1148, 104] on link "Next »" at bounding box center [1155, 106] width 51 height 26
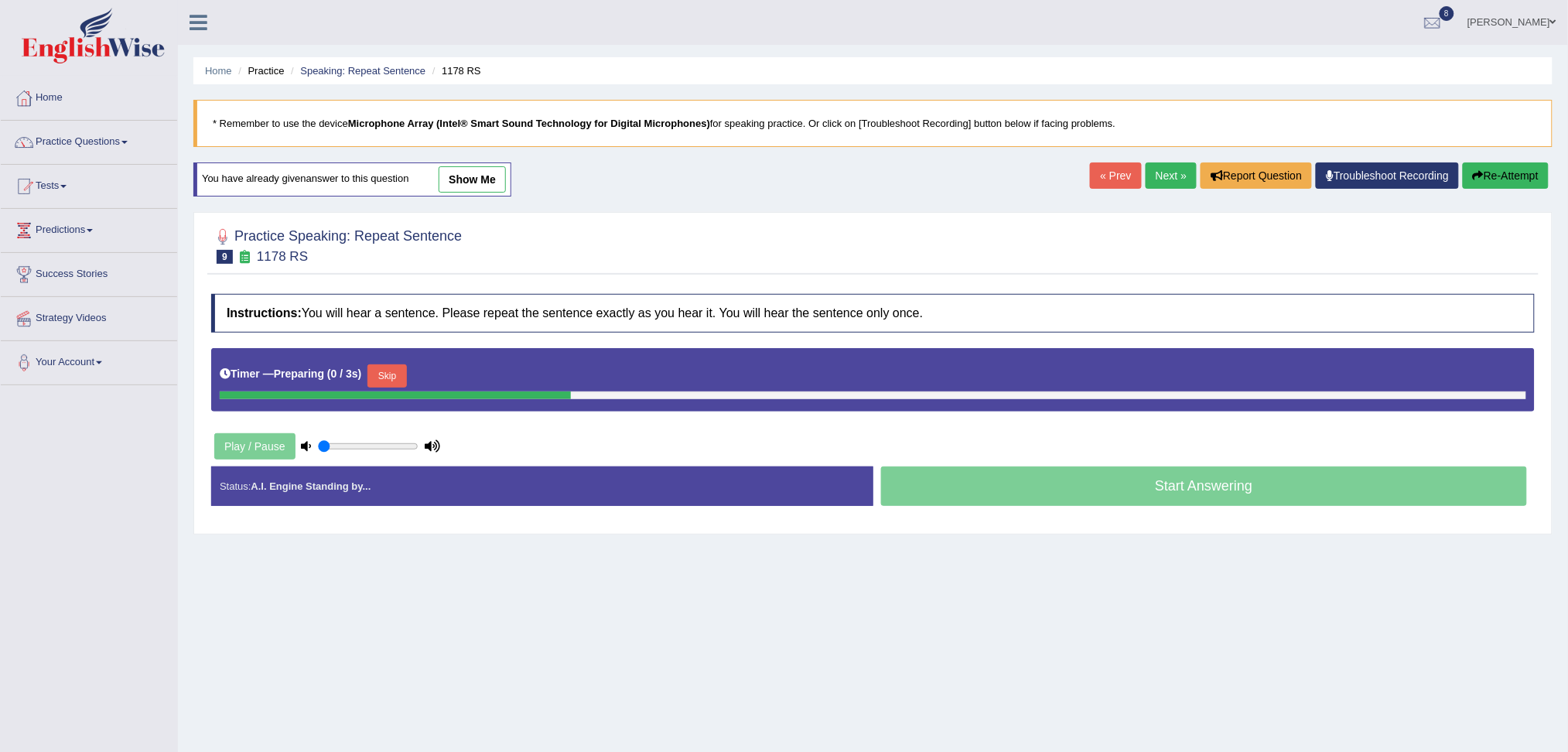
click at [398, 366] on button "Skip" at bounding box center [387, 376] width 39 height 24
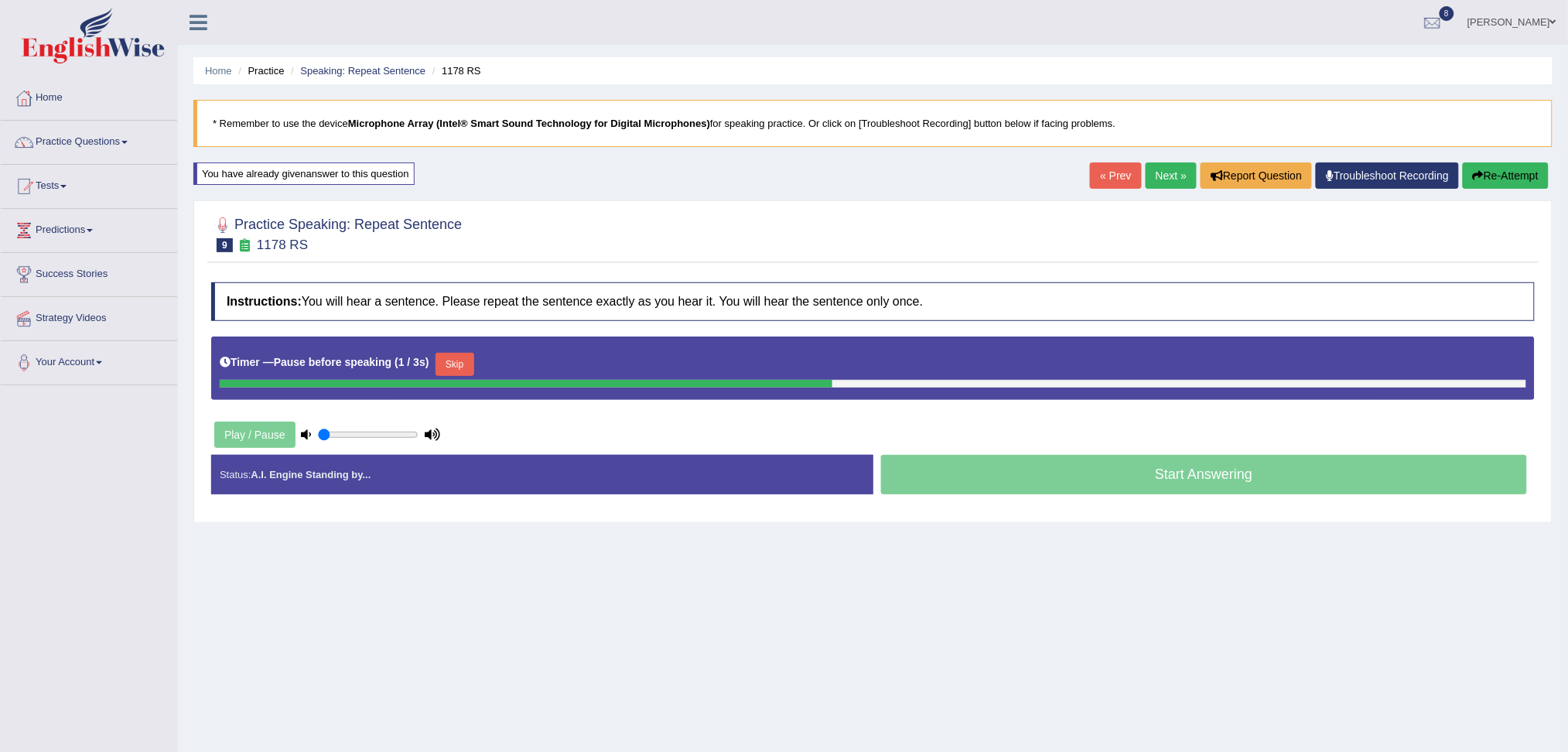
click at [454, 353] on button "Skip" at bounding box center [455, 365] width 39 height 24
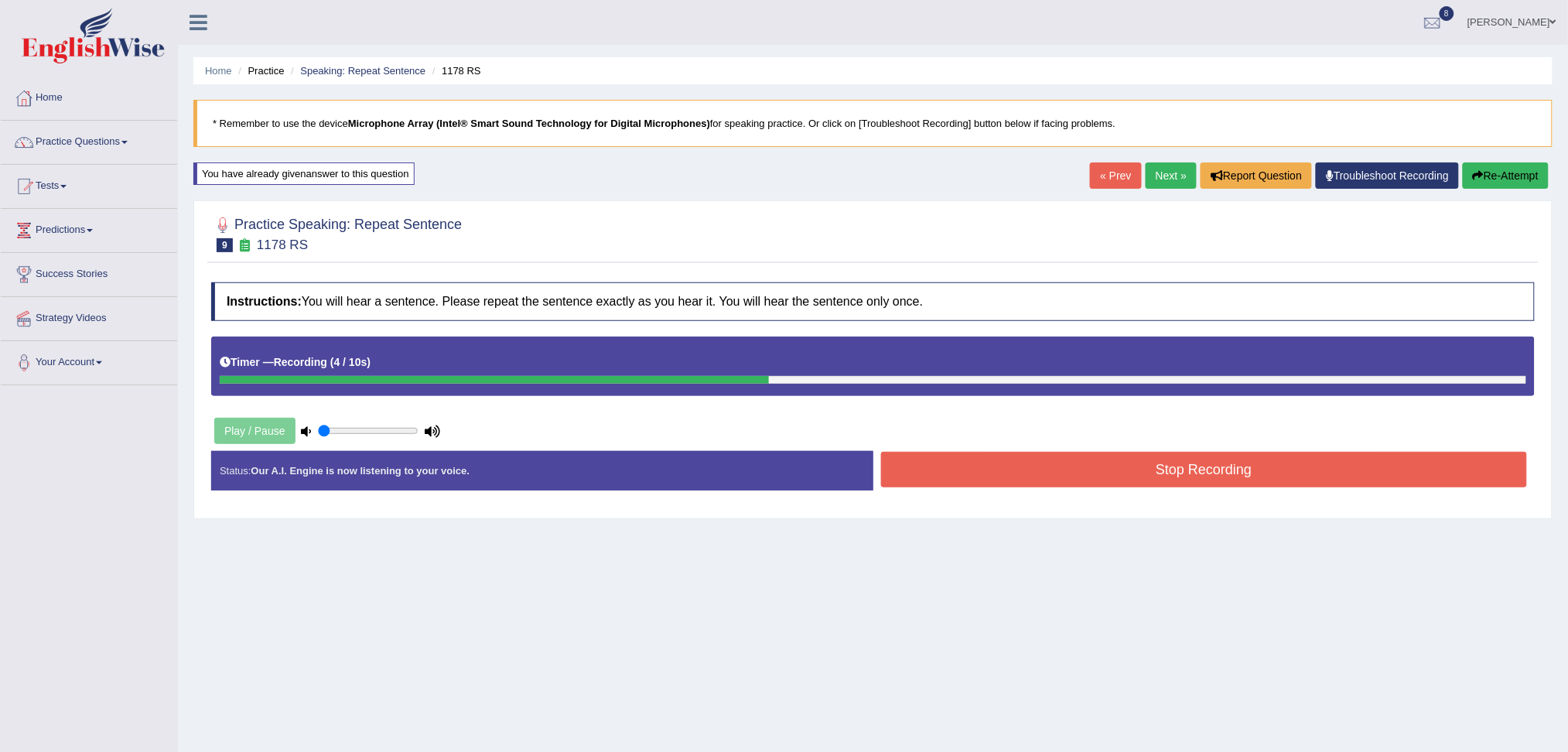
click at [1031, 478] on button "Stop Recording" at bounding box center [1203, 470] width 646 height 35
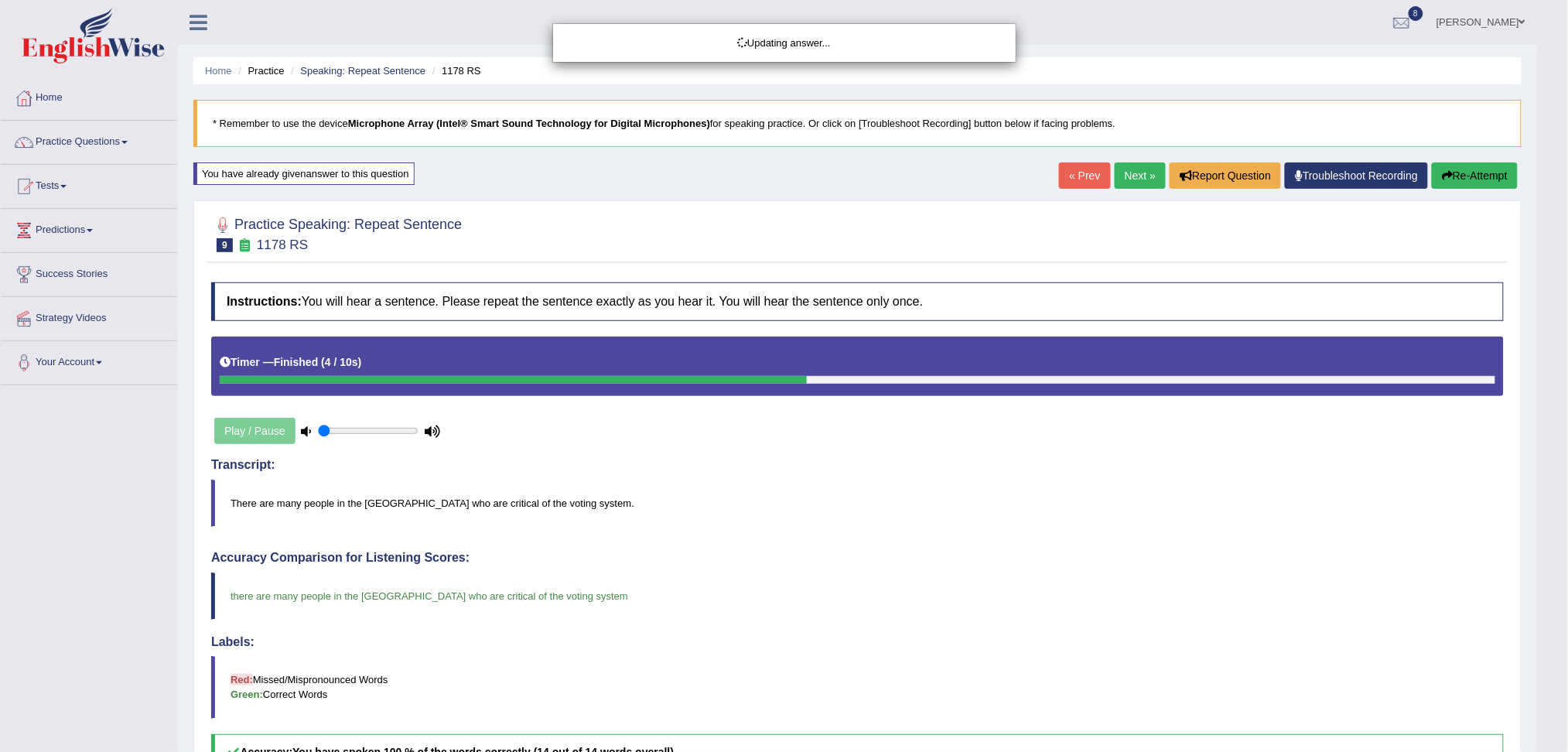
drag, startPoint x: 1582, startPoint y: 316, endPoint x: 1582, endPoint y: 381, distance: 65.0
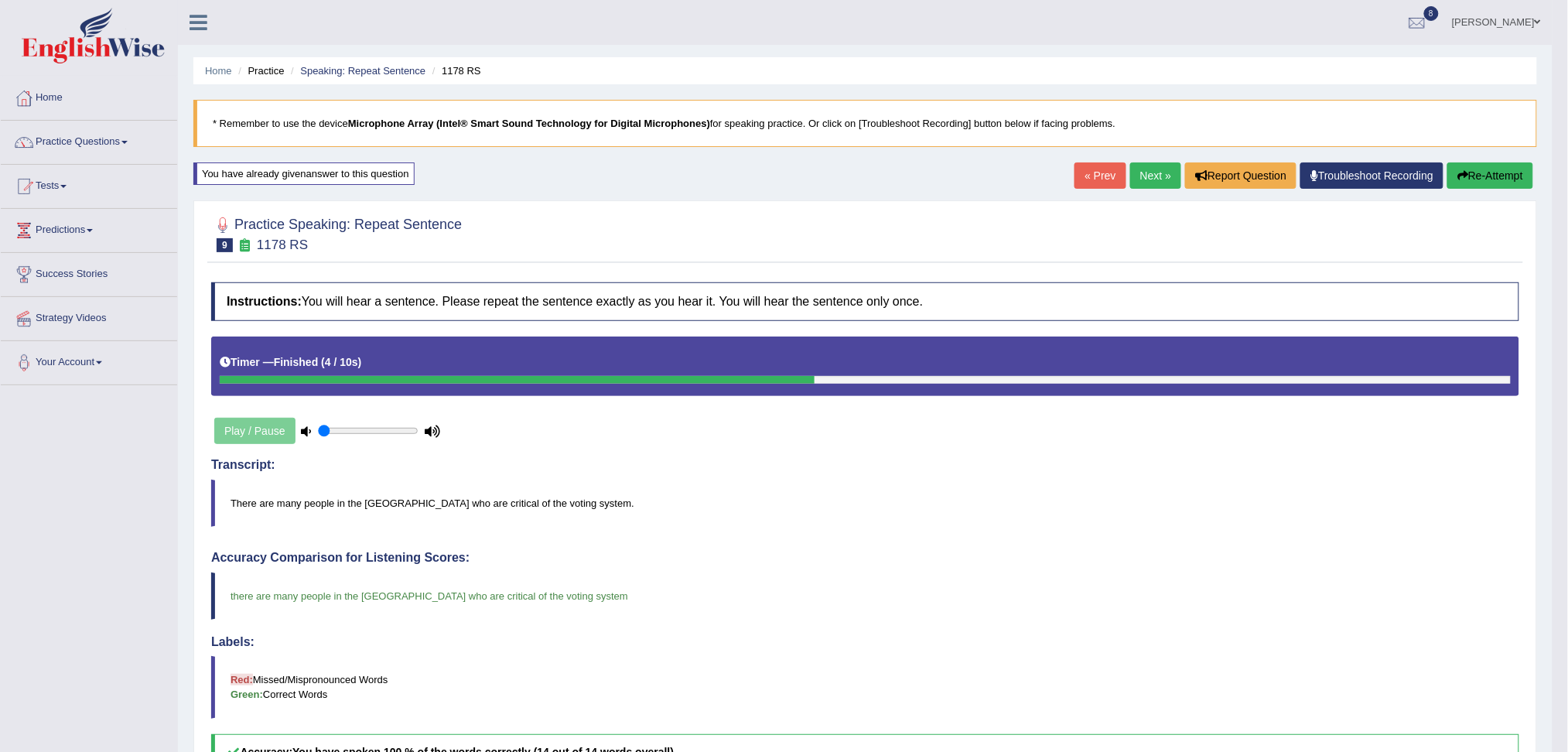
click at [1158, 176] on link "Next »" at bounding box center [1155, 175] width 51 height 26
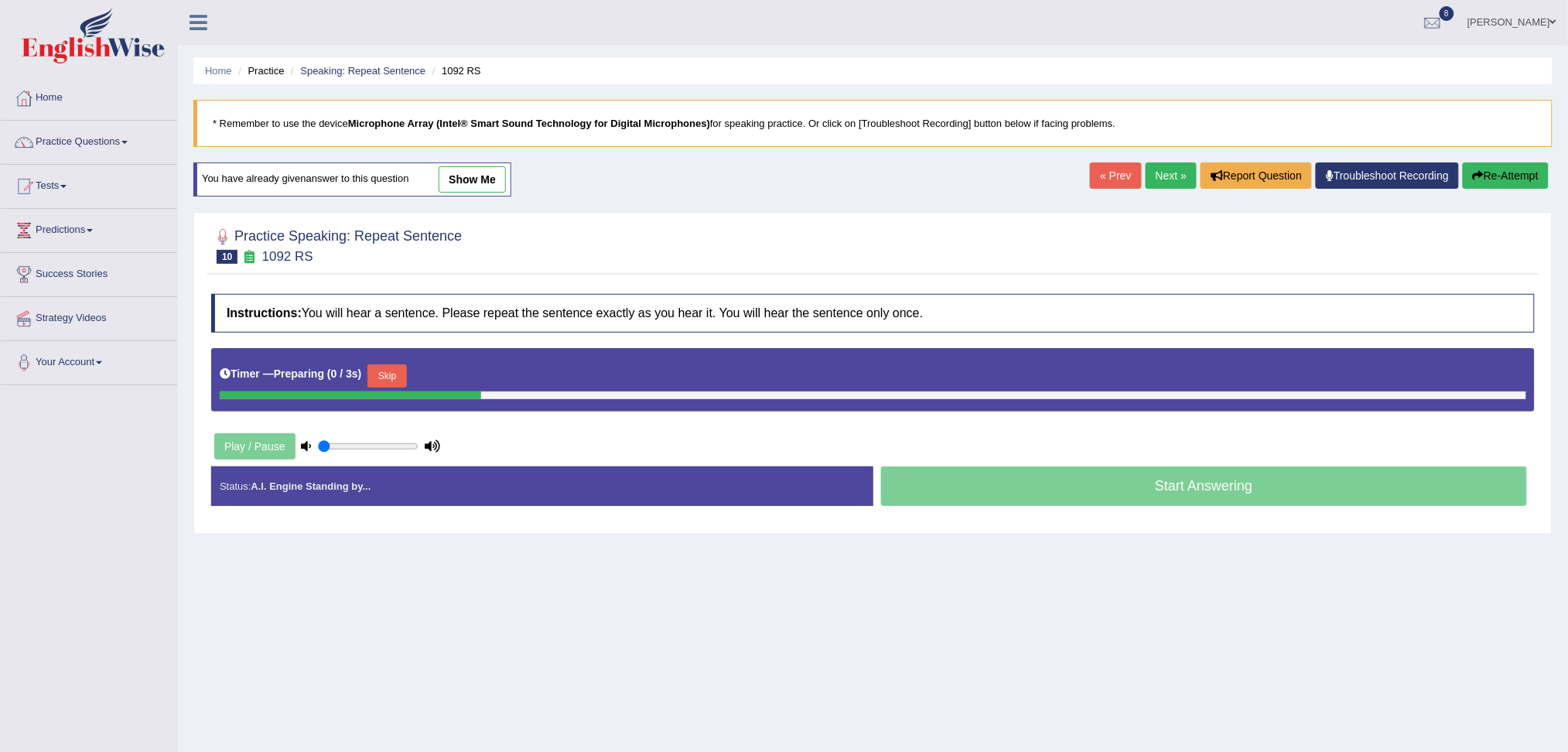
click at [392, 379] on button "Skip" at bounding box center [387, 376] width 39 height 24
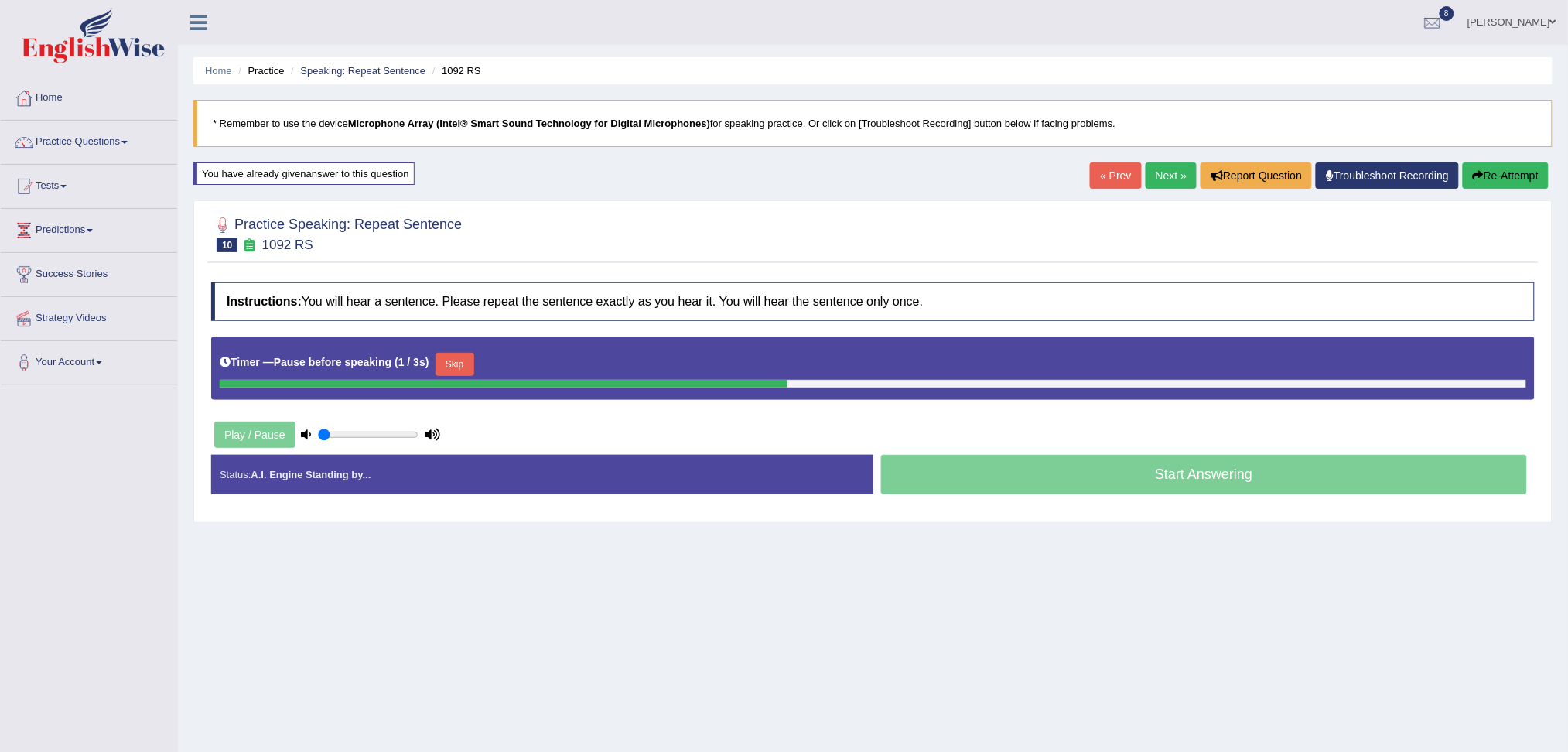
click at [464, 371] on button "Skip" at bounding box center [455, 365] width 39 height 24
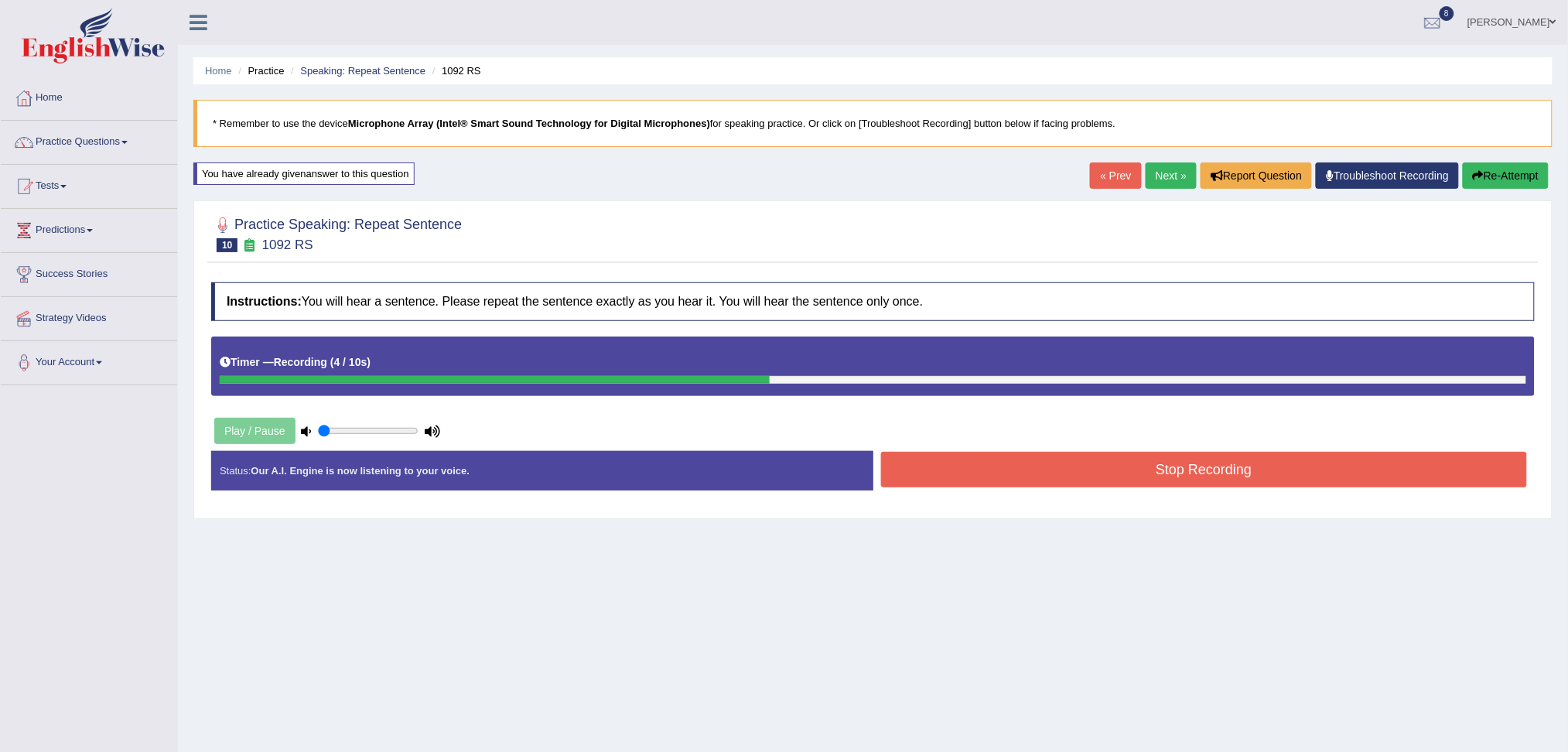
click at [956, 467] on button "Stop Recording" at bounding box center [1203, 470] width 646 height 35
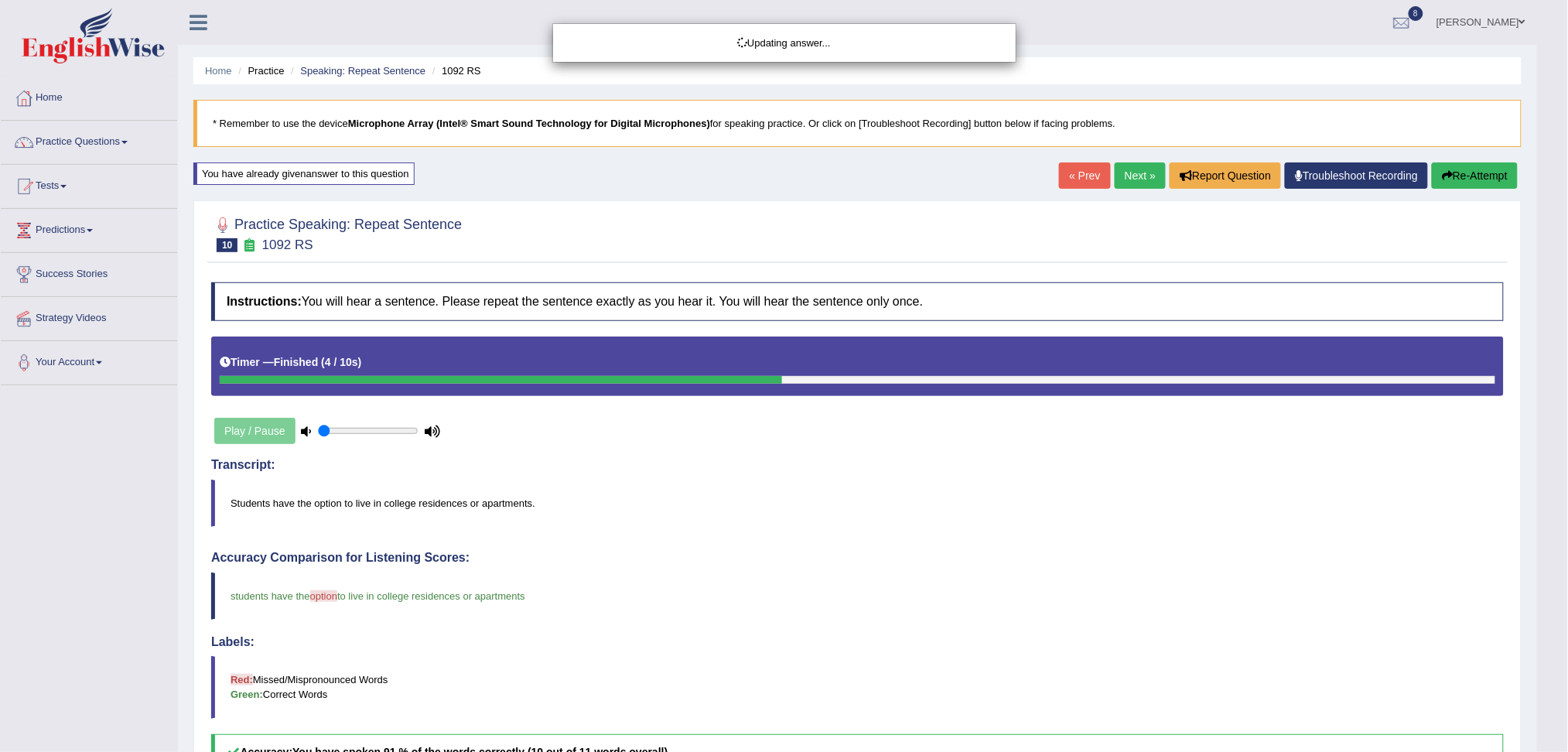
drag, startPoint x: 1582, startPoint y: 322, endPoint x: 1582, endPoint y: 446, distance: 124.0
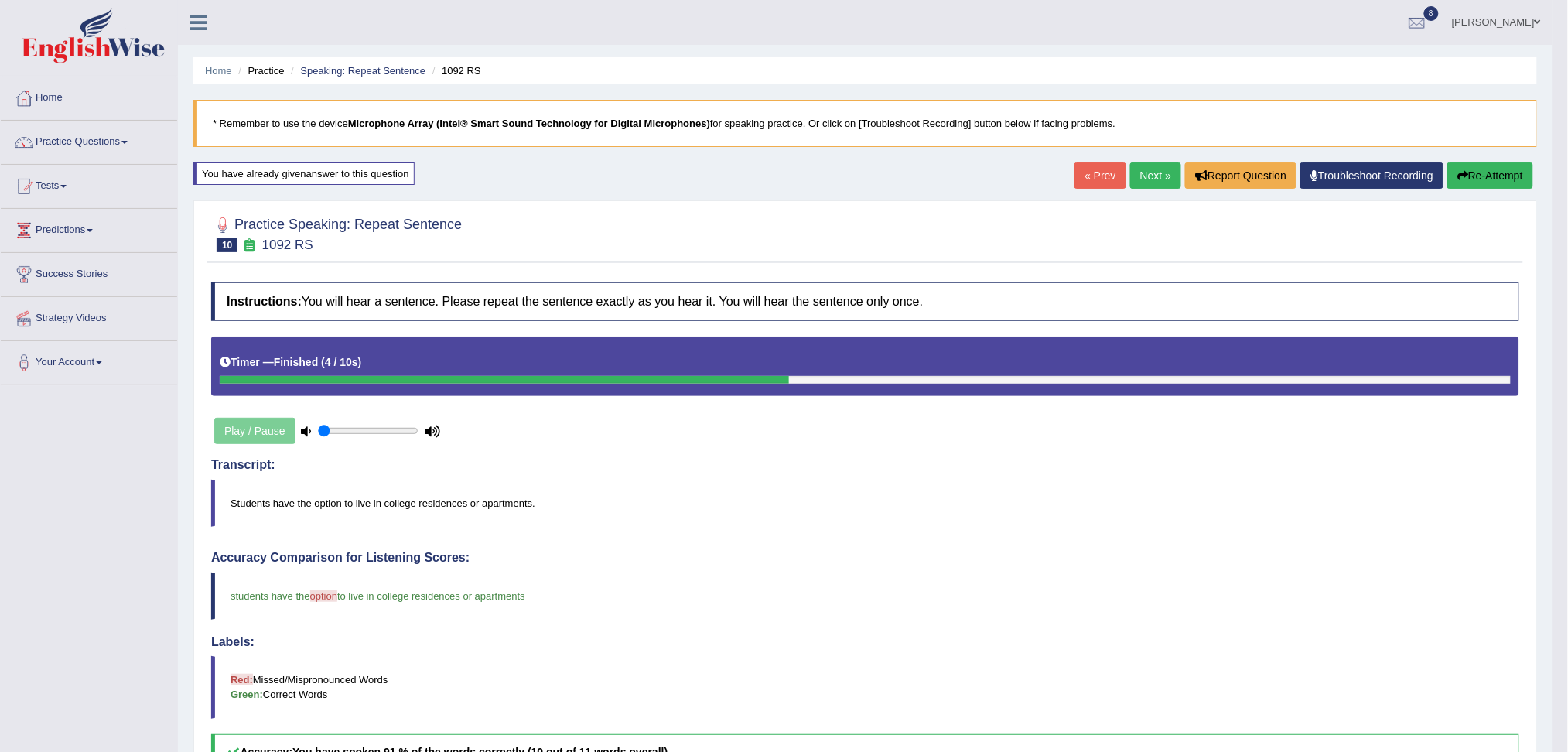
click at [1157, 181] on link "Next »" at bounding box center [1155, 175] width 51 height 26
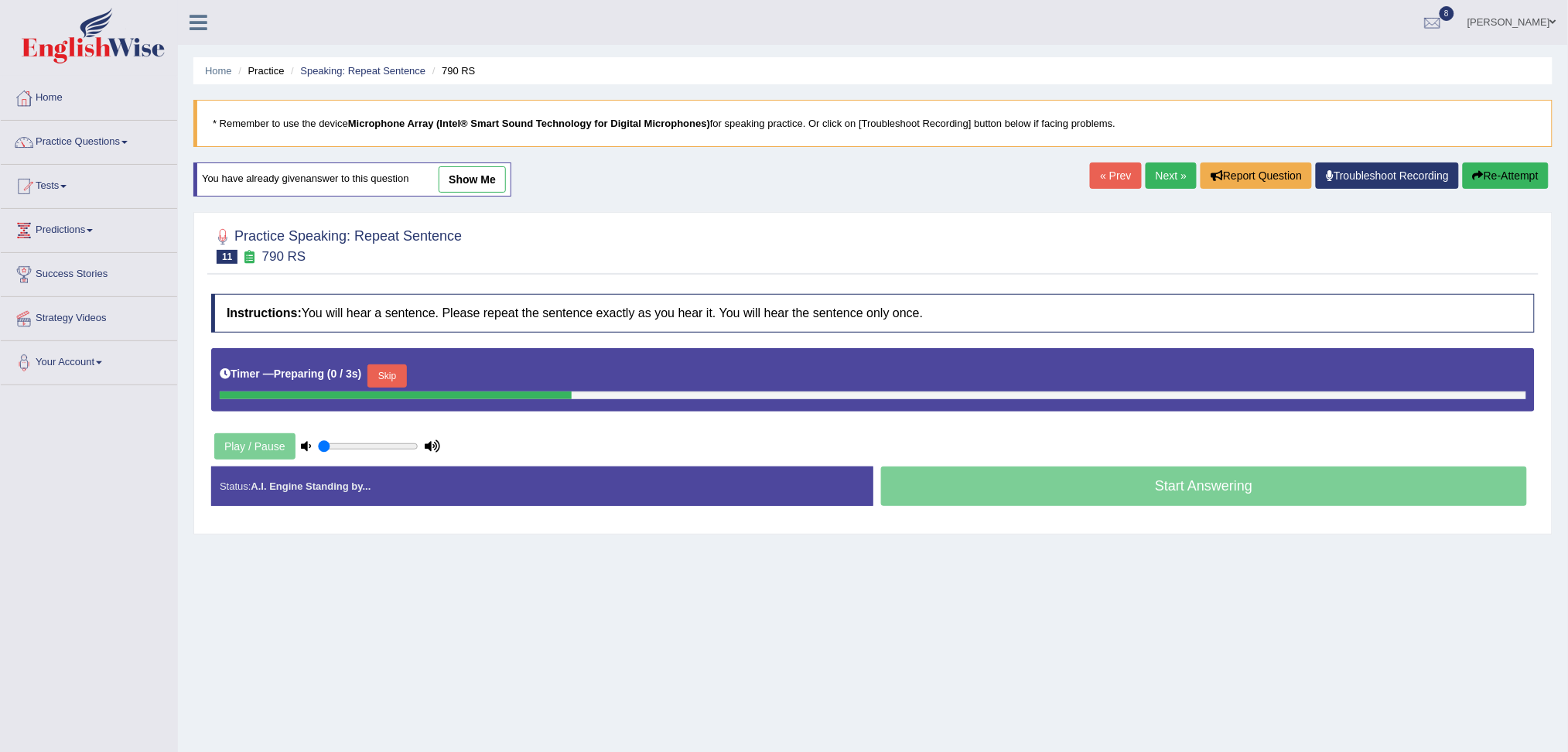
click at [401, 381] on button "Skip" at bounding box center [387, 376] width 39 height 24
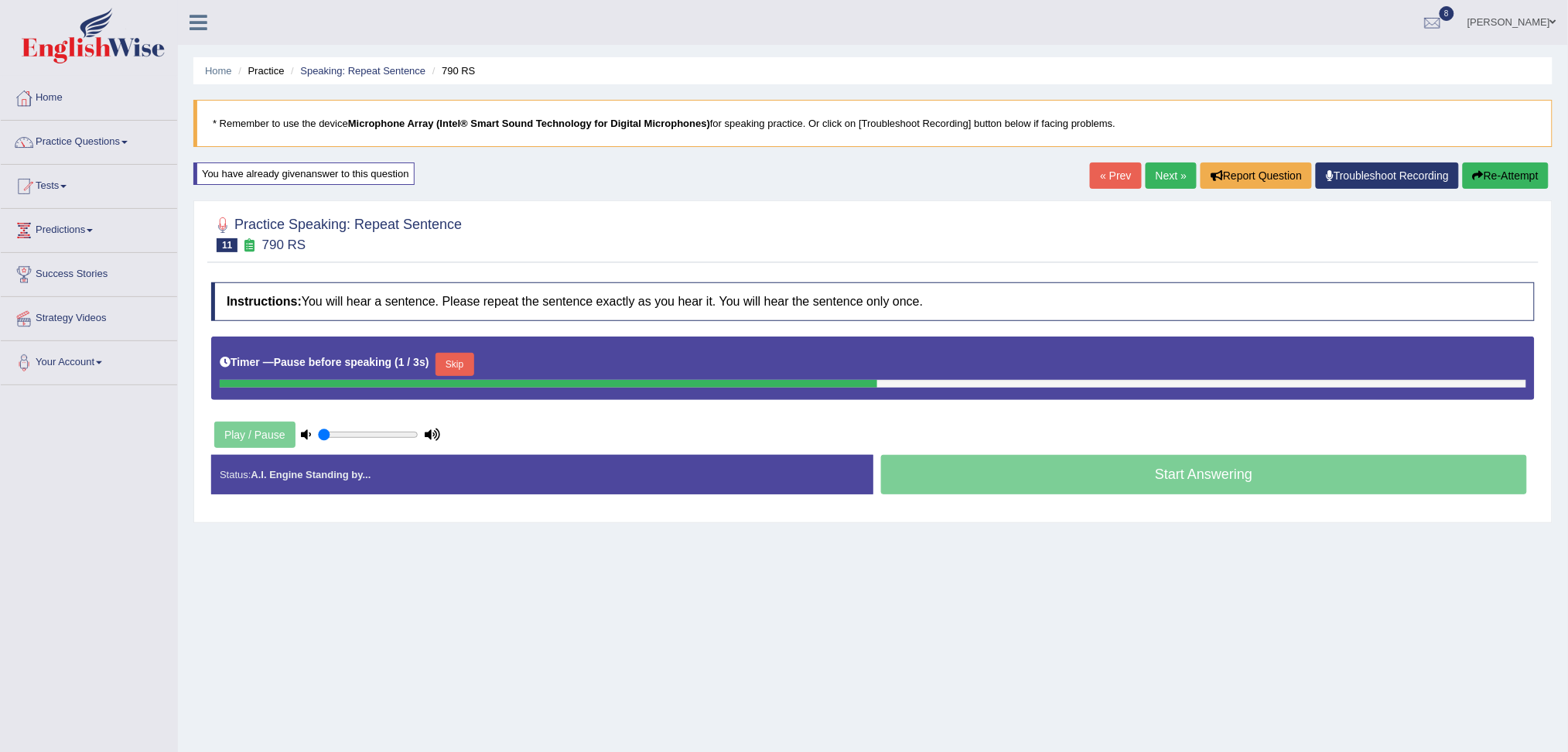
click at [458, 363] on button "Skip" at bounding box center [455, 365] width 39 height 24
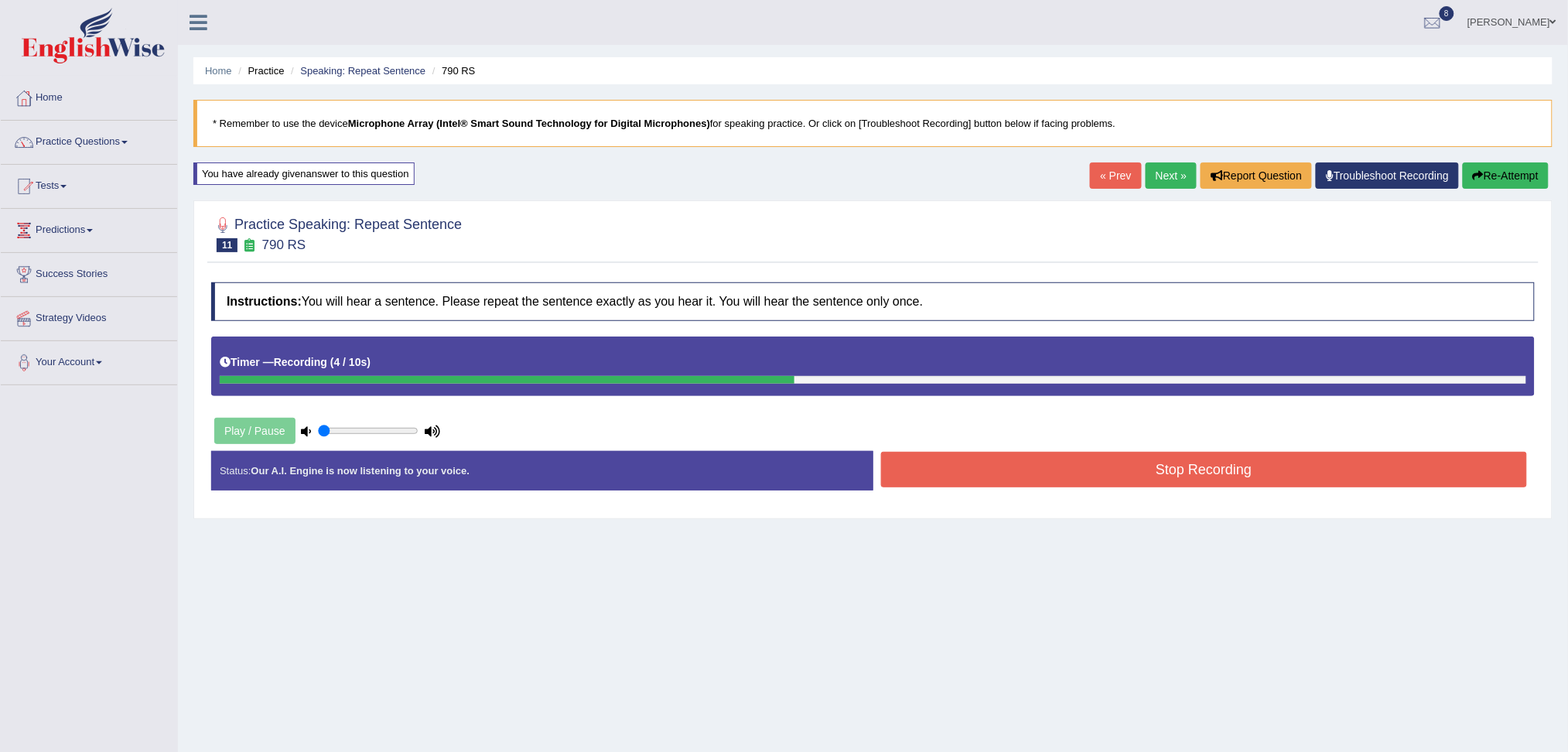
click at [1045, 470] on button "Stop Recording" at bounding box center [1203, 470] width 646 height 35
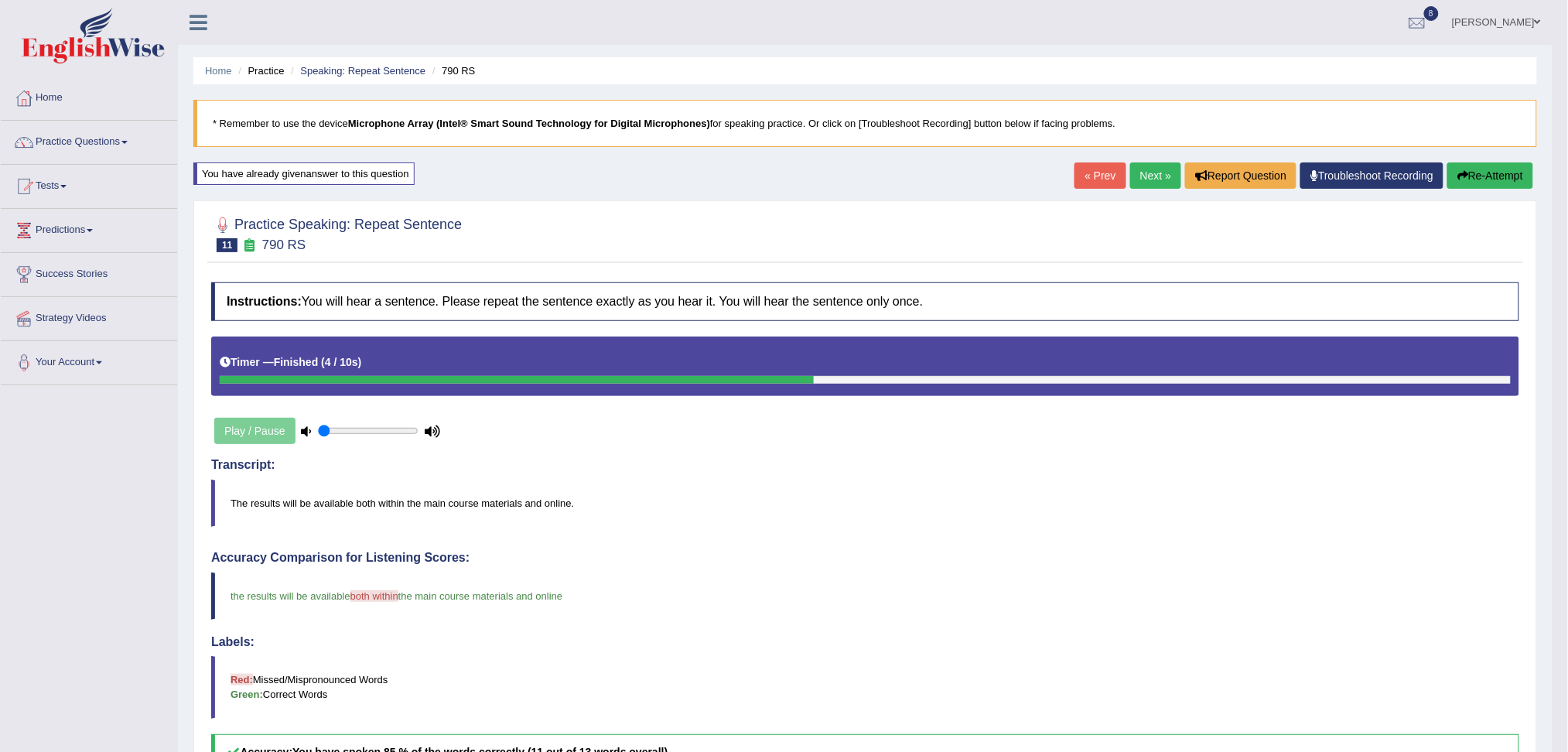
click at [1155, 175] on link "Next »" at bounding box center [1155, 175] width 51 height 26
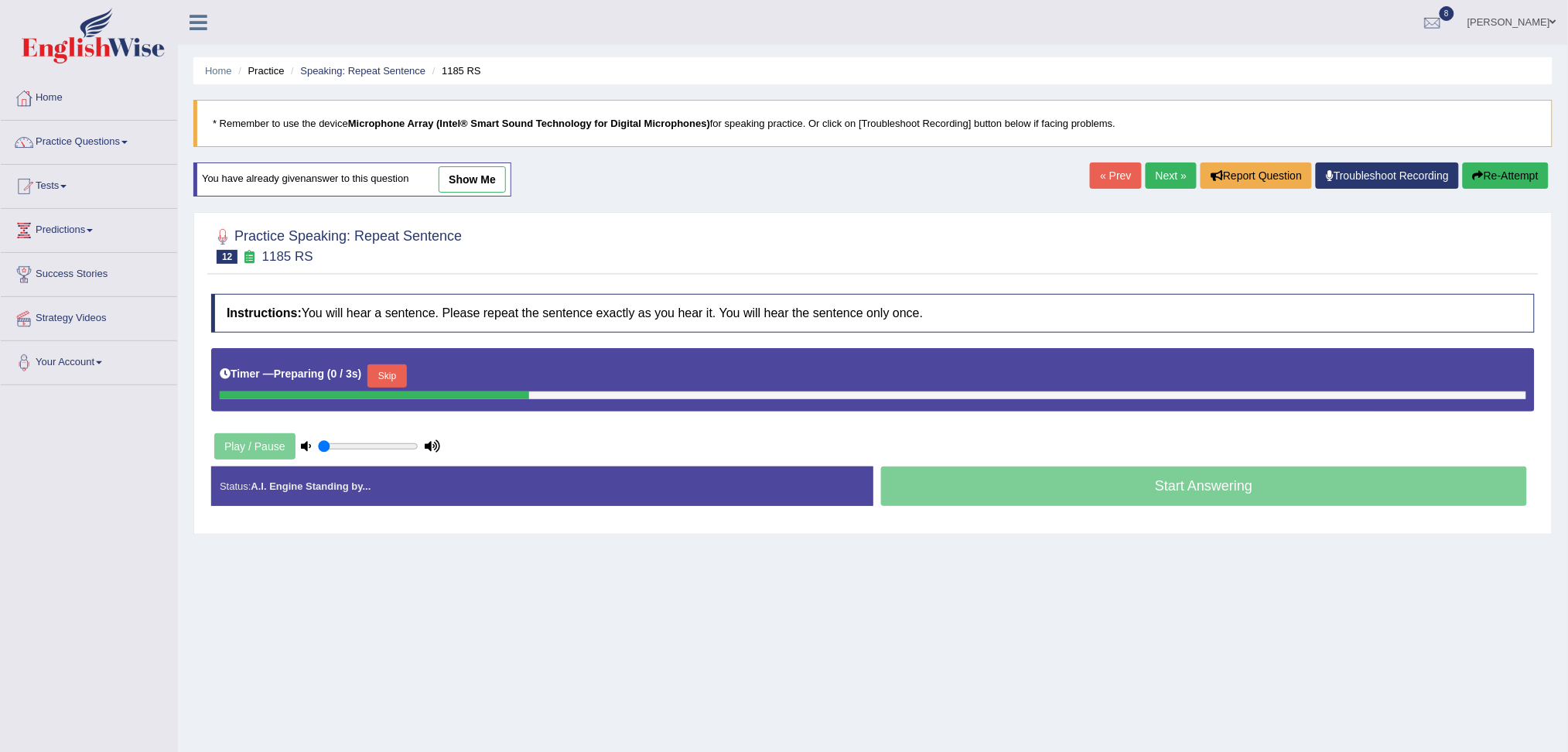
click at [399, 365] on button "Skip" at bounding box center [387, 376] width 39 height 24
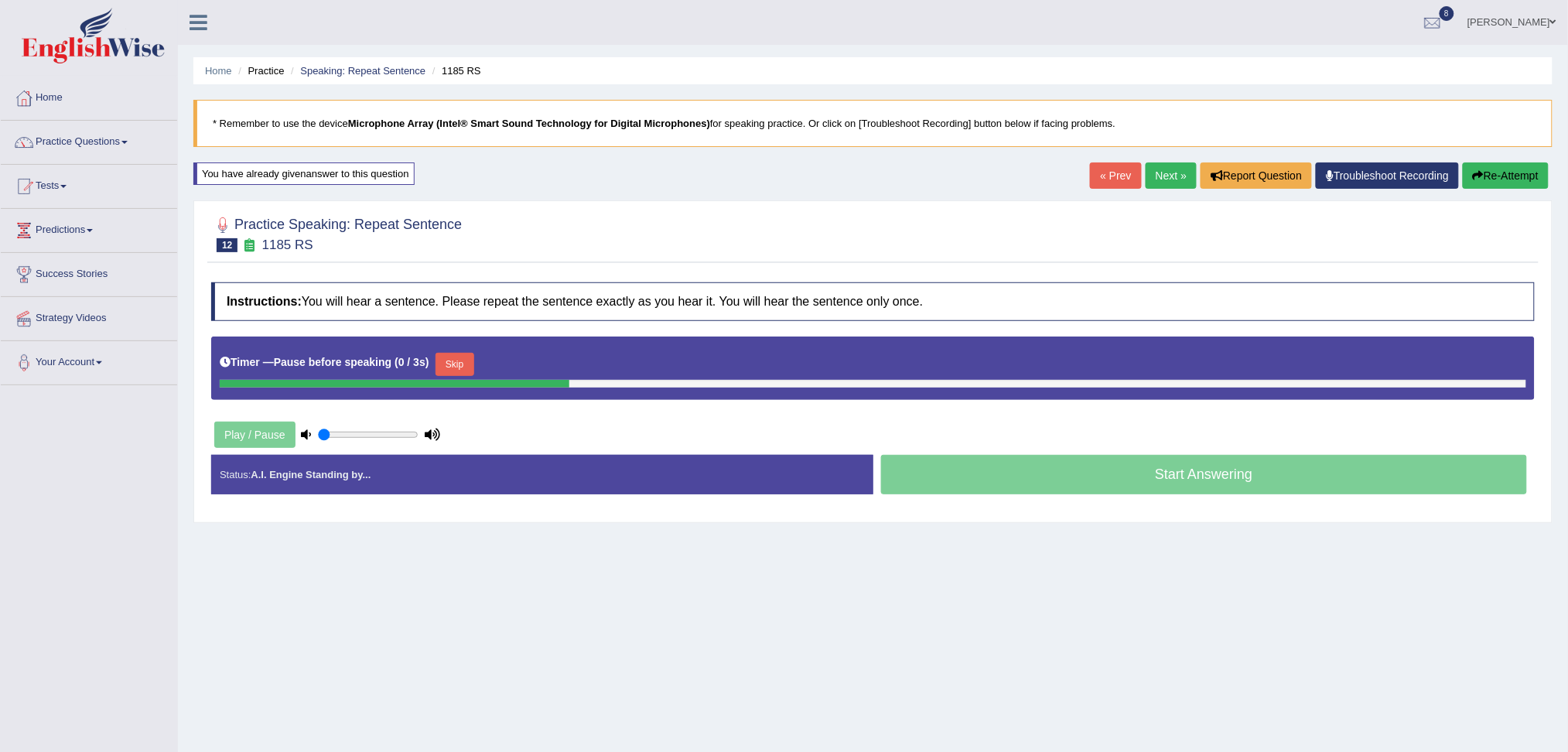
click at [462, 358] on button "Skip" at bounding box center [455, 365] width 39 height 24
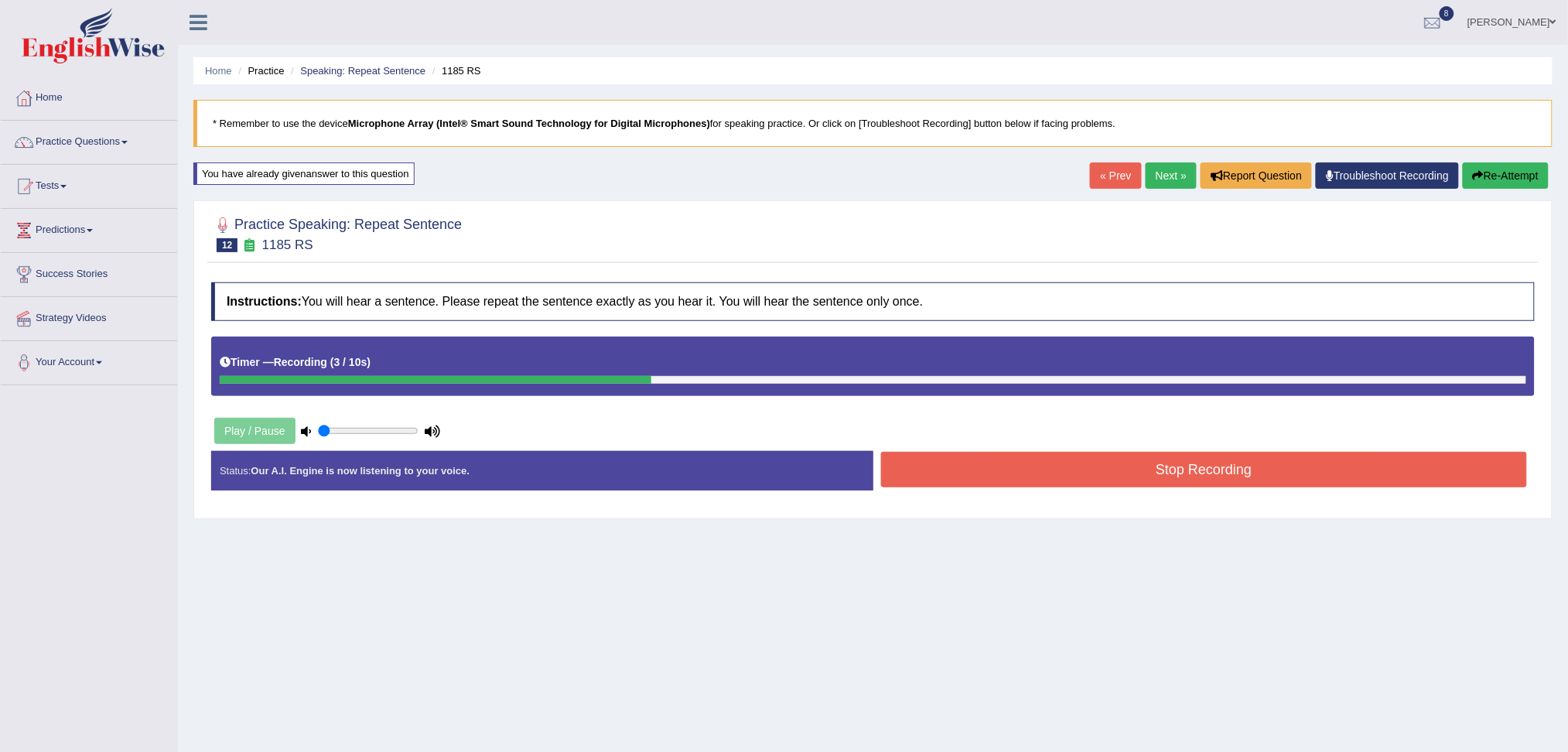
click at [1004, 471] on button "Stop Recording" at bounding box center [1203, 470] width 646 height 35
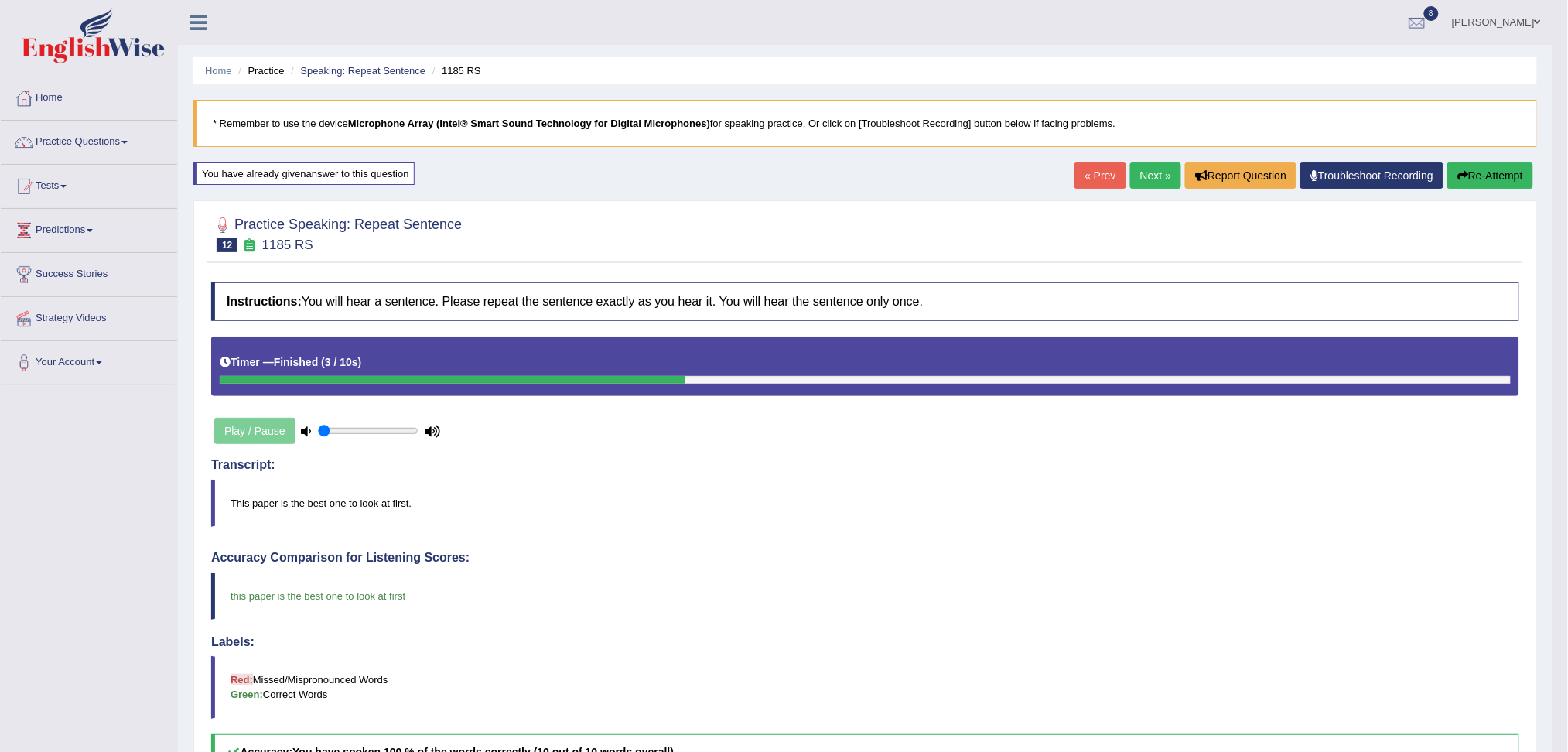
click at [1146, 176] on link "Next »" at bounding box center [1155, 175] width 51 height 26
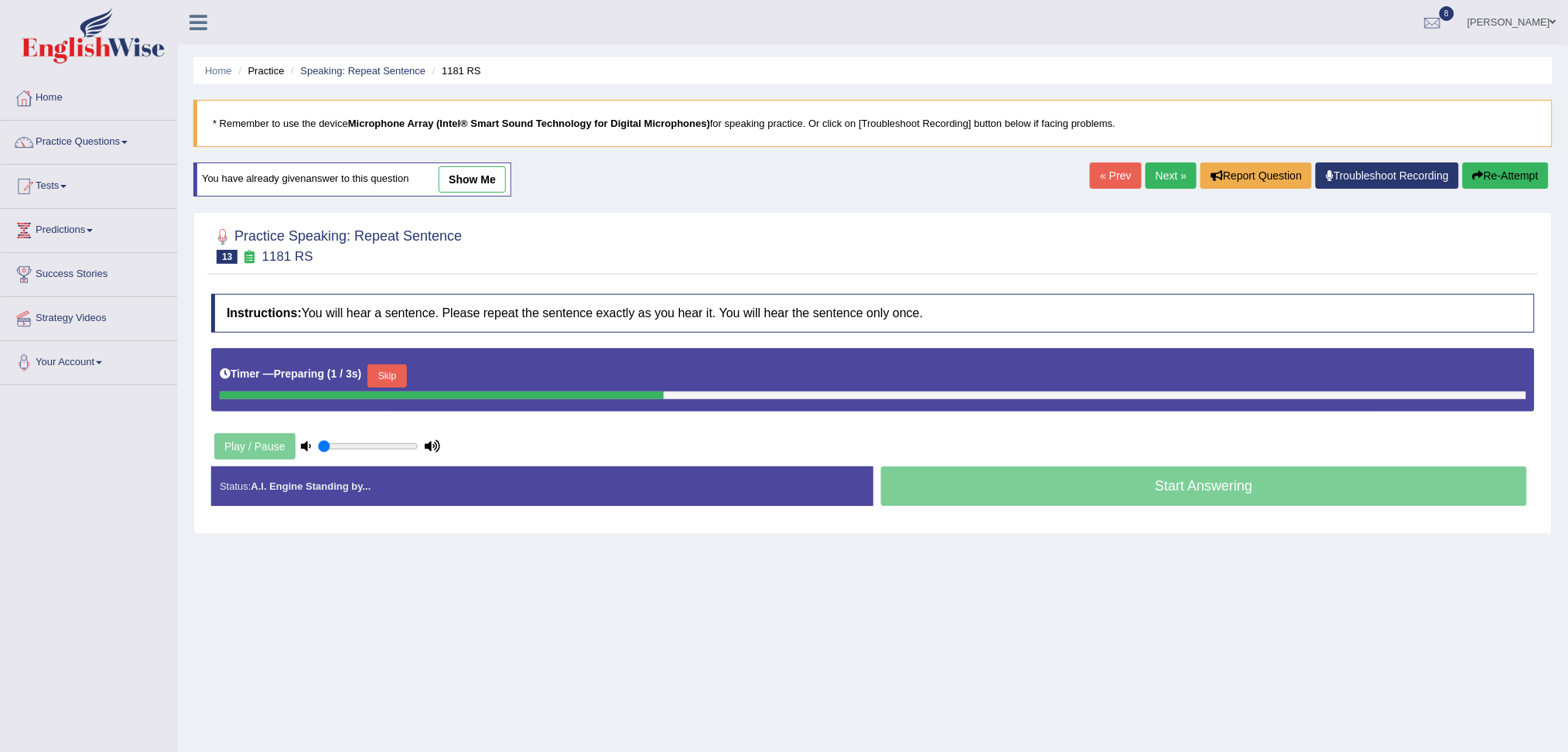
click at [366, 386] on div "Timer — Preparing ( 1 / 3s ) Skip" at bounding box center [872, 376] width 1307 height 31
click at [382, 381] on button "Skip" at bounding box center [387, 376] width 39 height 24
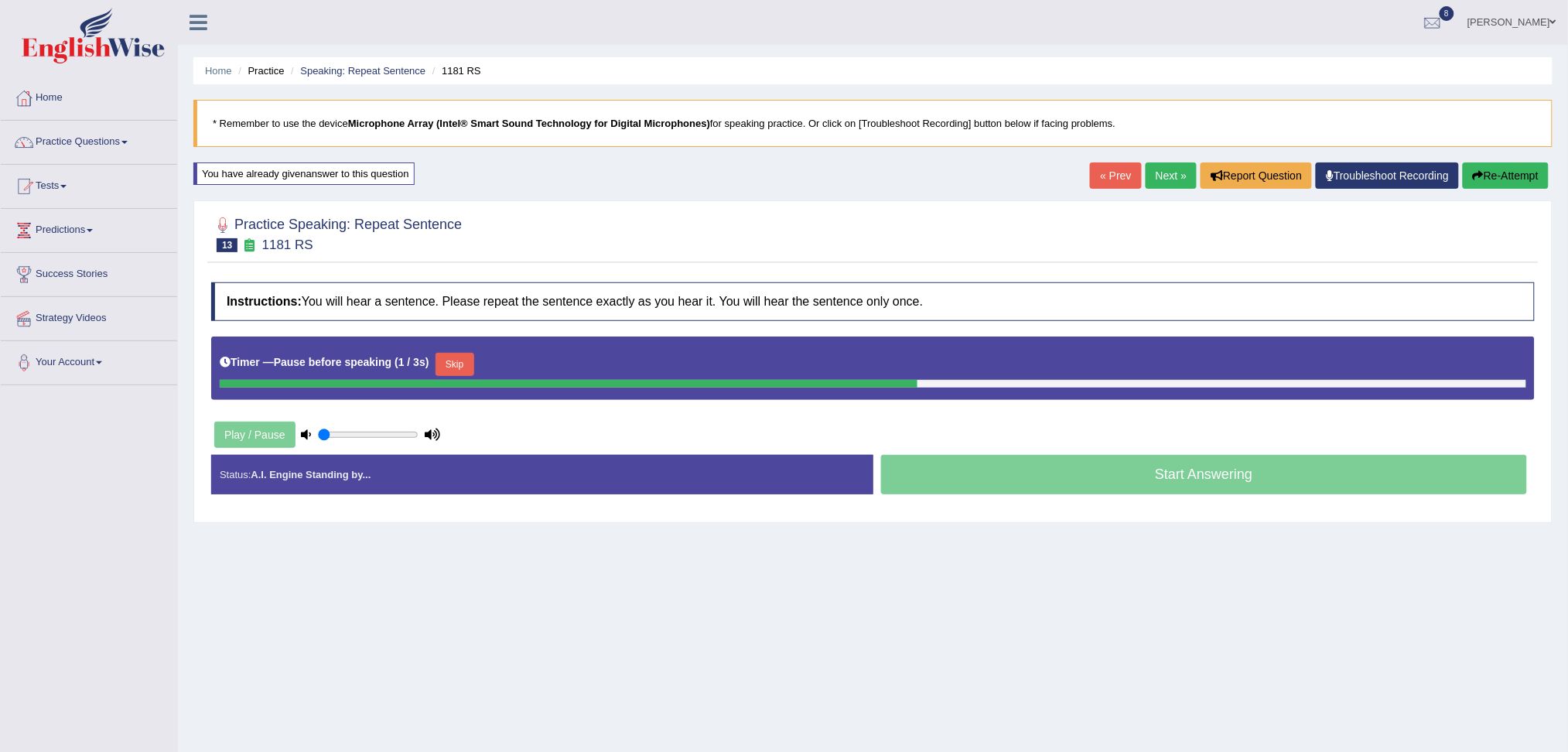
click at [466, 356] on button "Skip" at bounding box center [455, 365] width 39 height 24
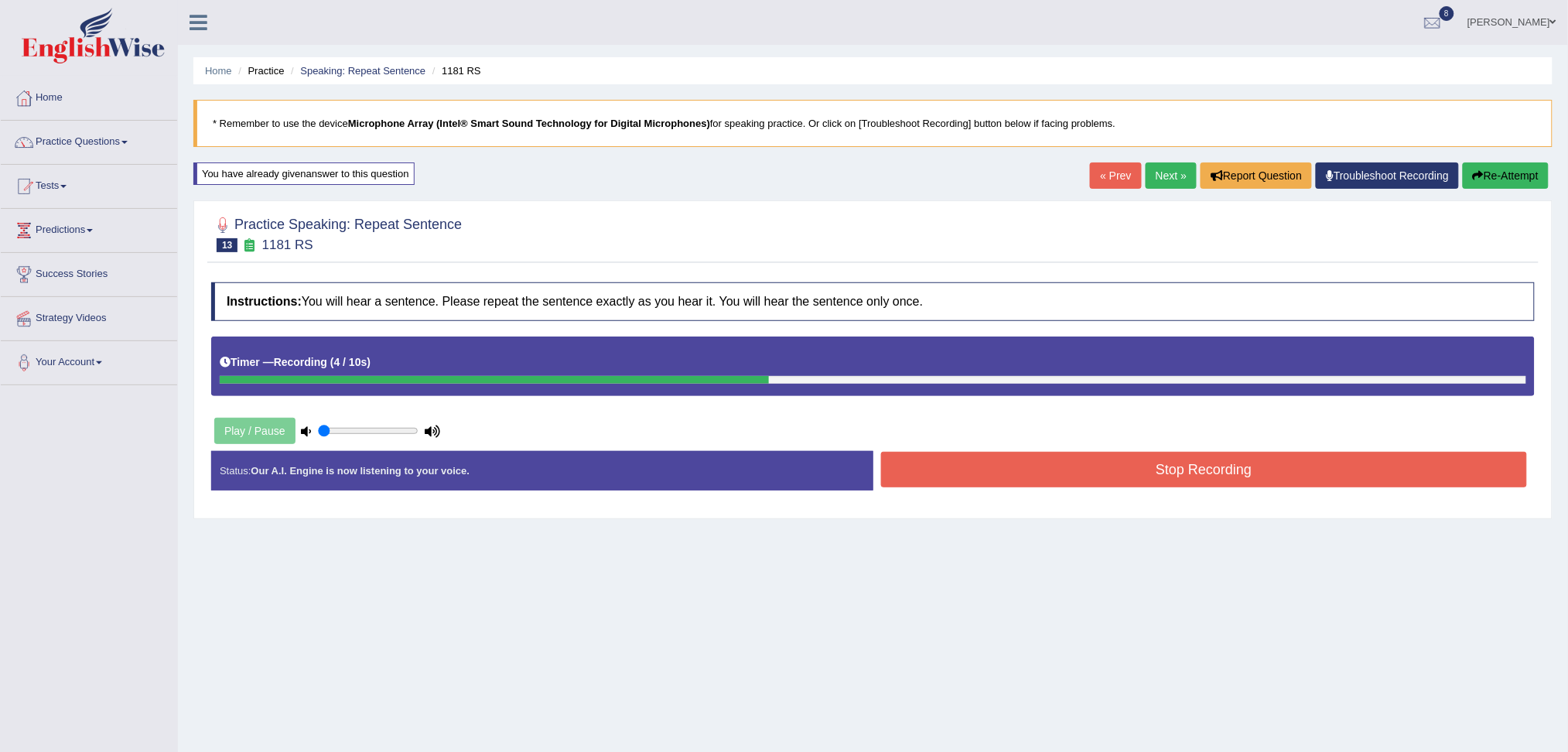
click at [1008, 471] on button "Stop Recording" at bounding box center [1203, 470] width 646 height 35
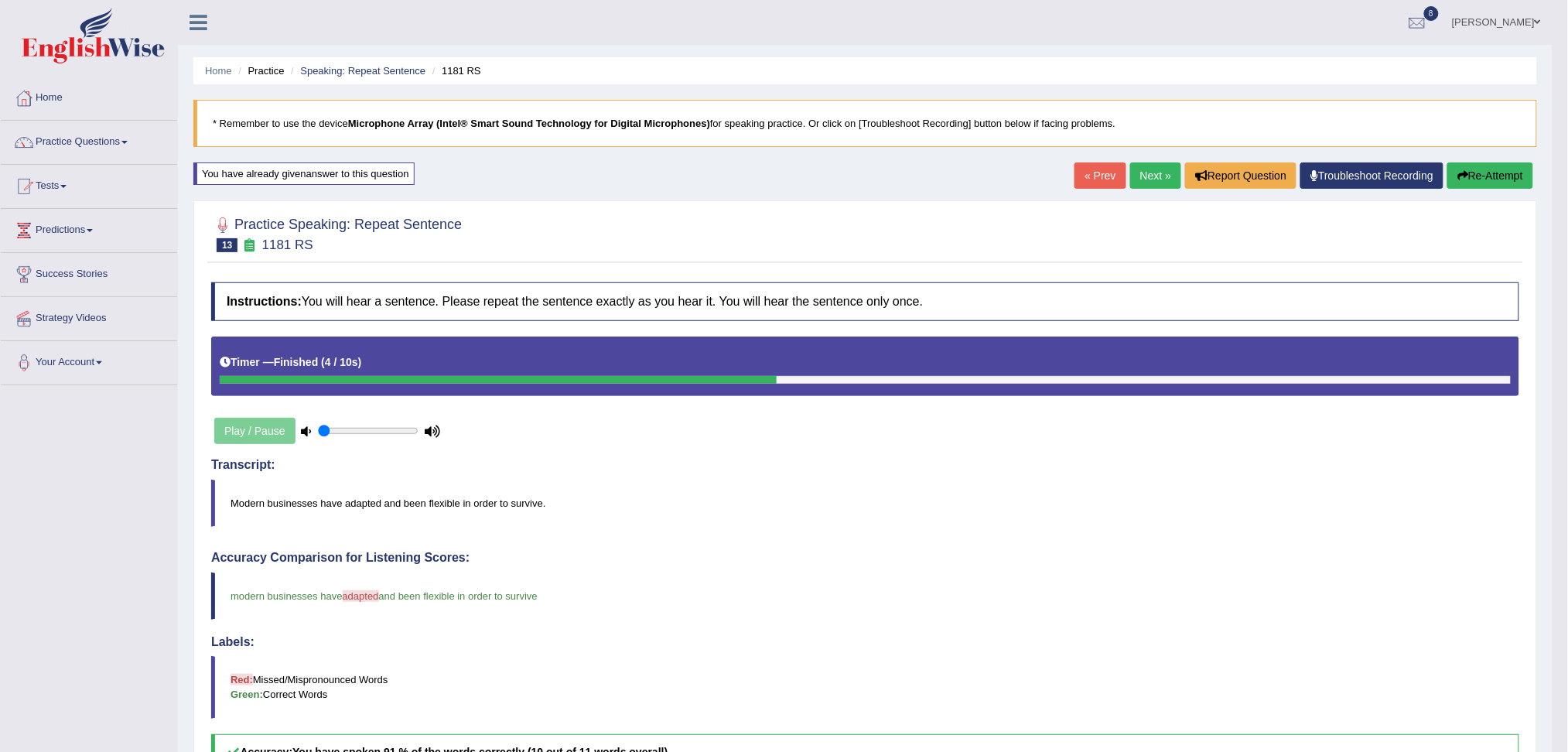
click at [1152, 176] on link "Next »" at bounding box center [1155, 175] width 51 height 26
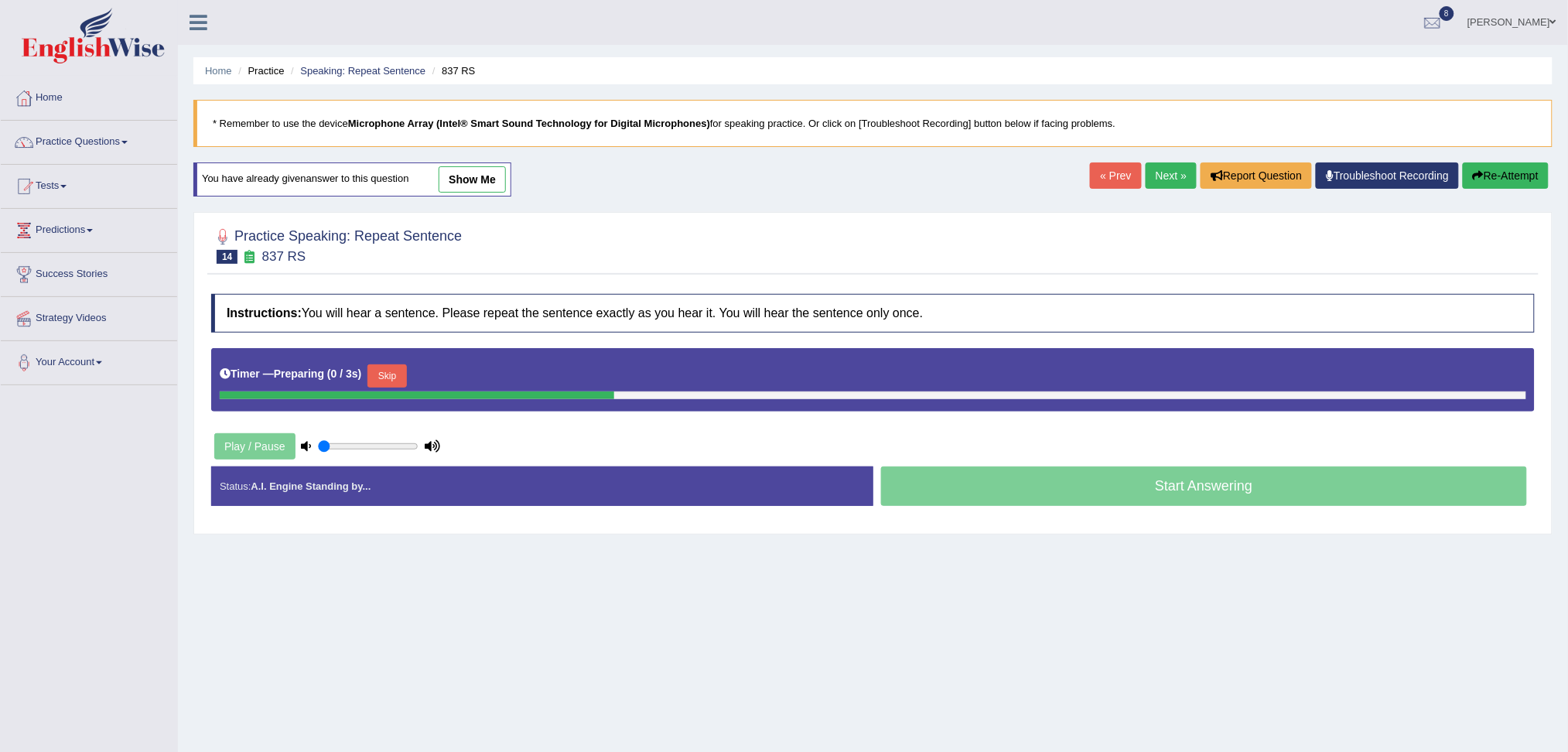
click at [396, 363] on div "Timer — Preparing ( 0 / 3s ) Skip" at bounding box center [872, 376] width 1307 height 31
click at [397, 365] on button "Skip" at bounding box center [387, 376] width 39 height 24
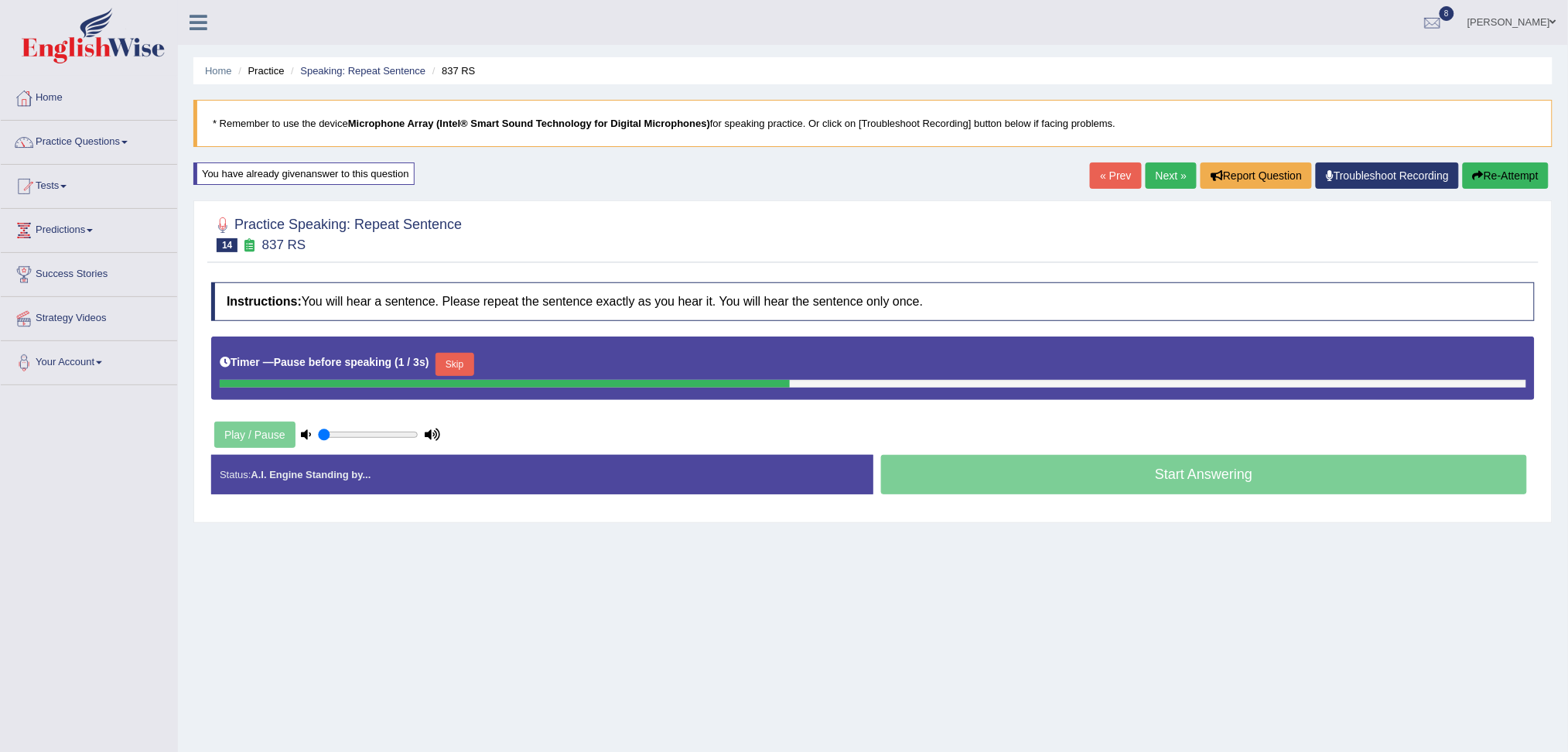
click at [471, 369] on button "Skip" at bounding box center [455, 365] width 39 height 24
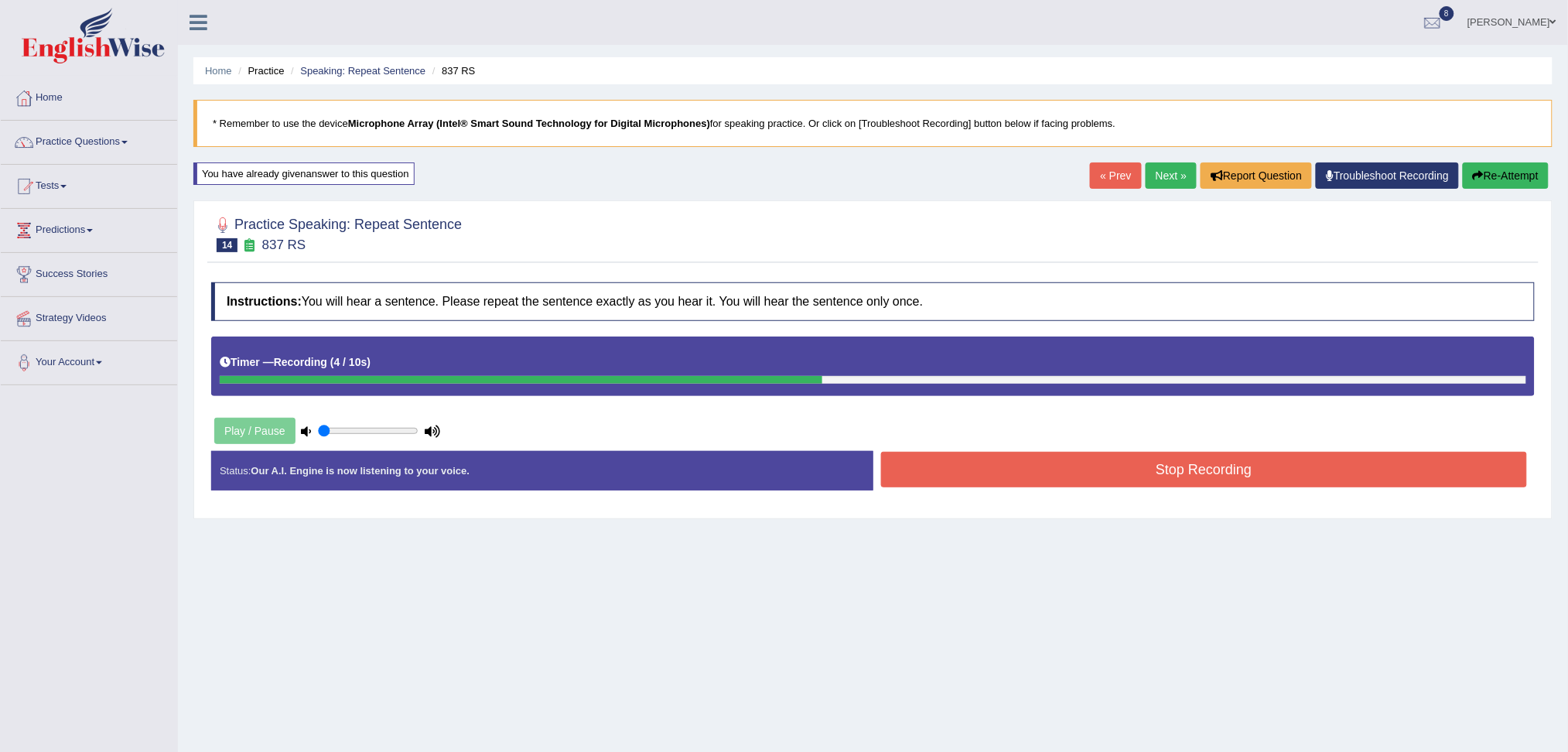
click at [958, 486] on button "Stop Recording" at bounding box center [1203, 470] width 646 height 35
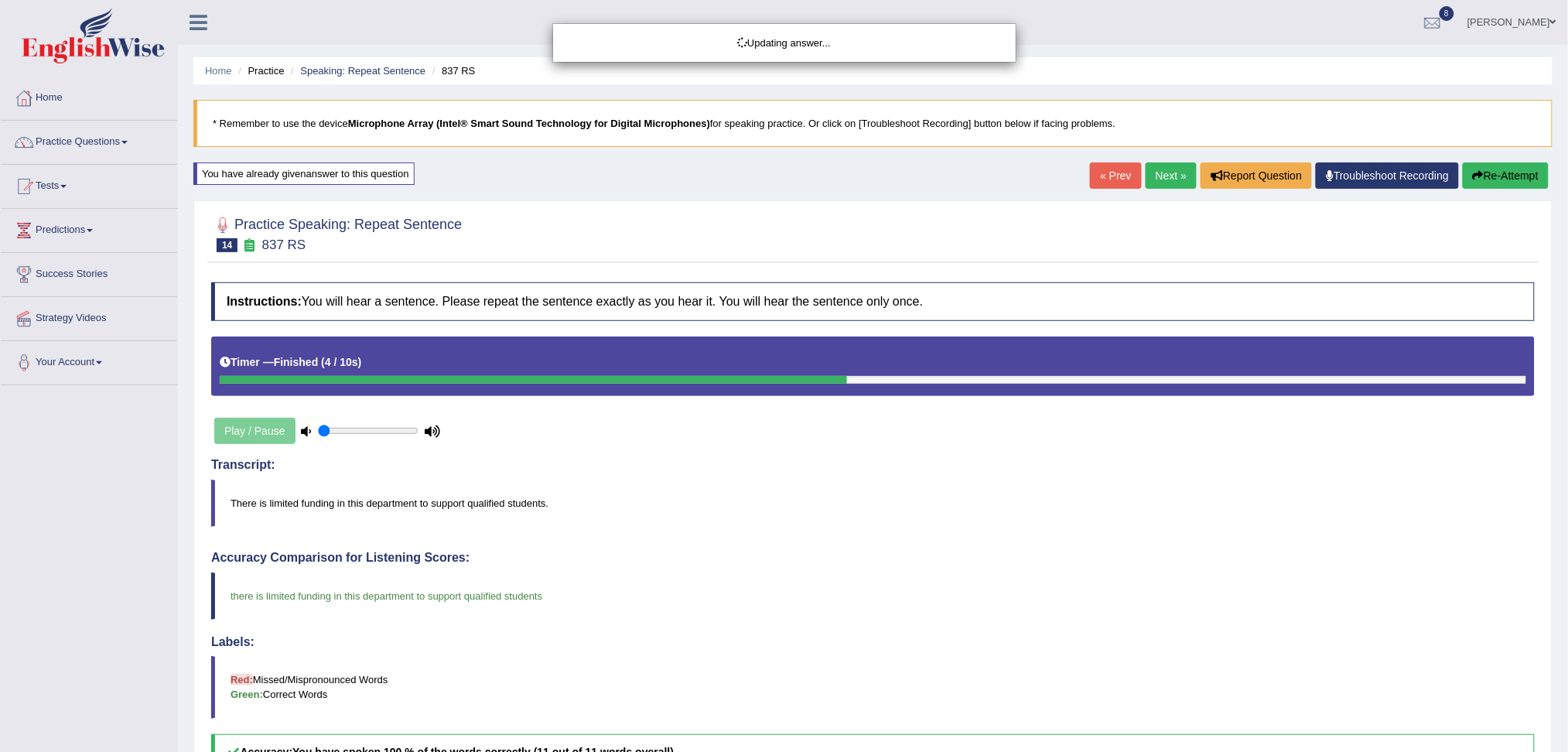
drag, startPoint x: 1582, startPoint y: 295, endPoint x: 1581, endPoint y: 442, distance: 147.0
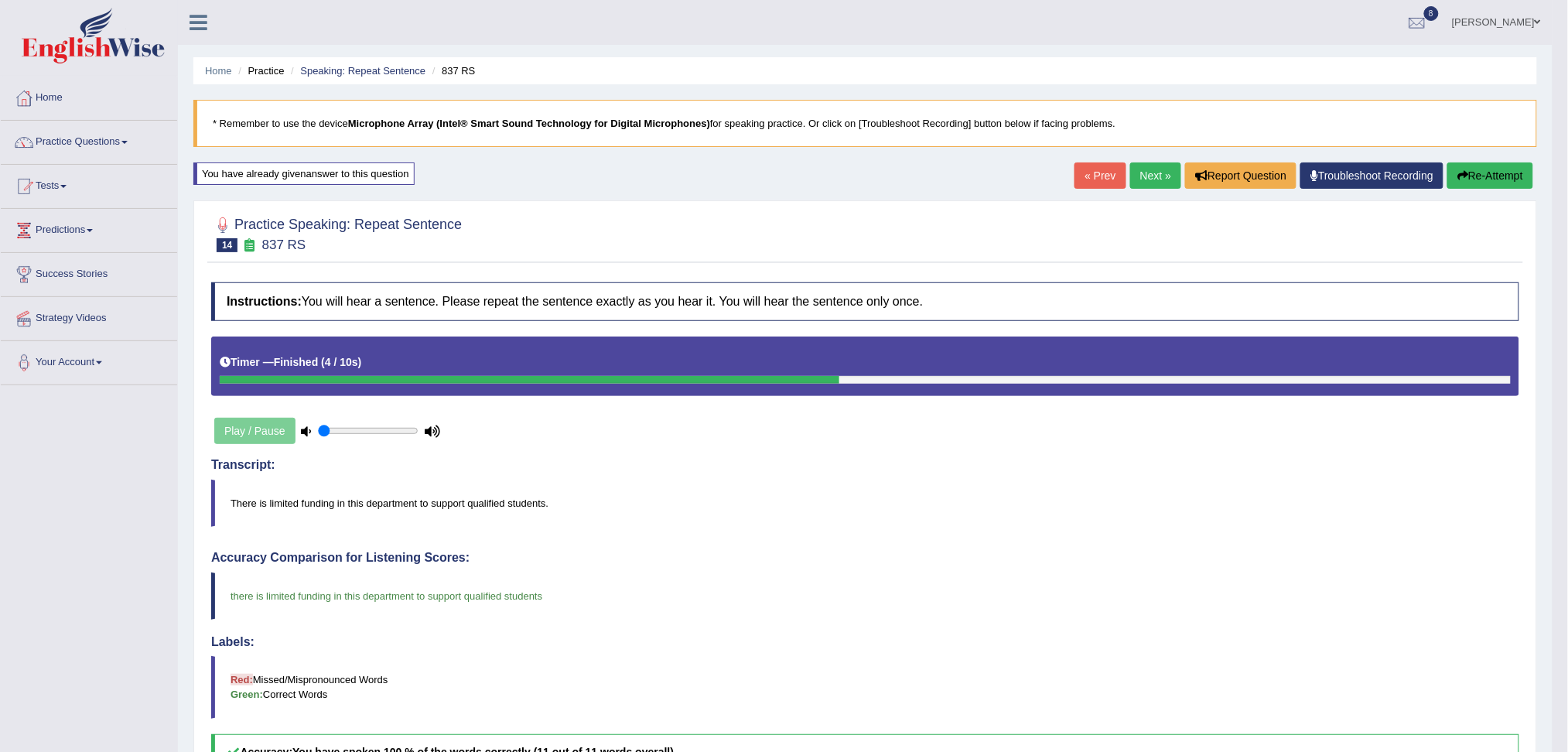
click at [1144, 171] on link "Next »" at bounding box center [1155, 175] width 51 height 26
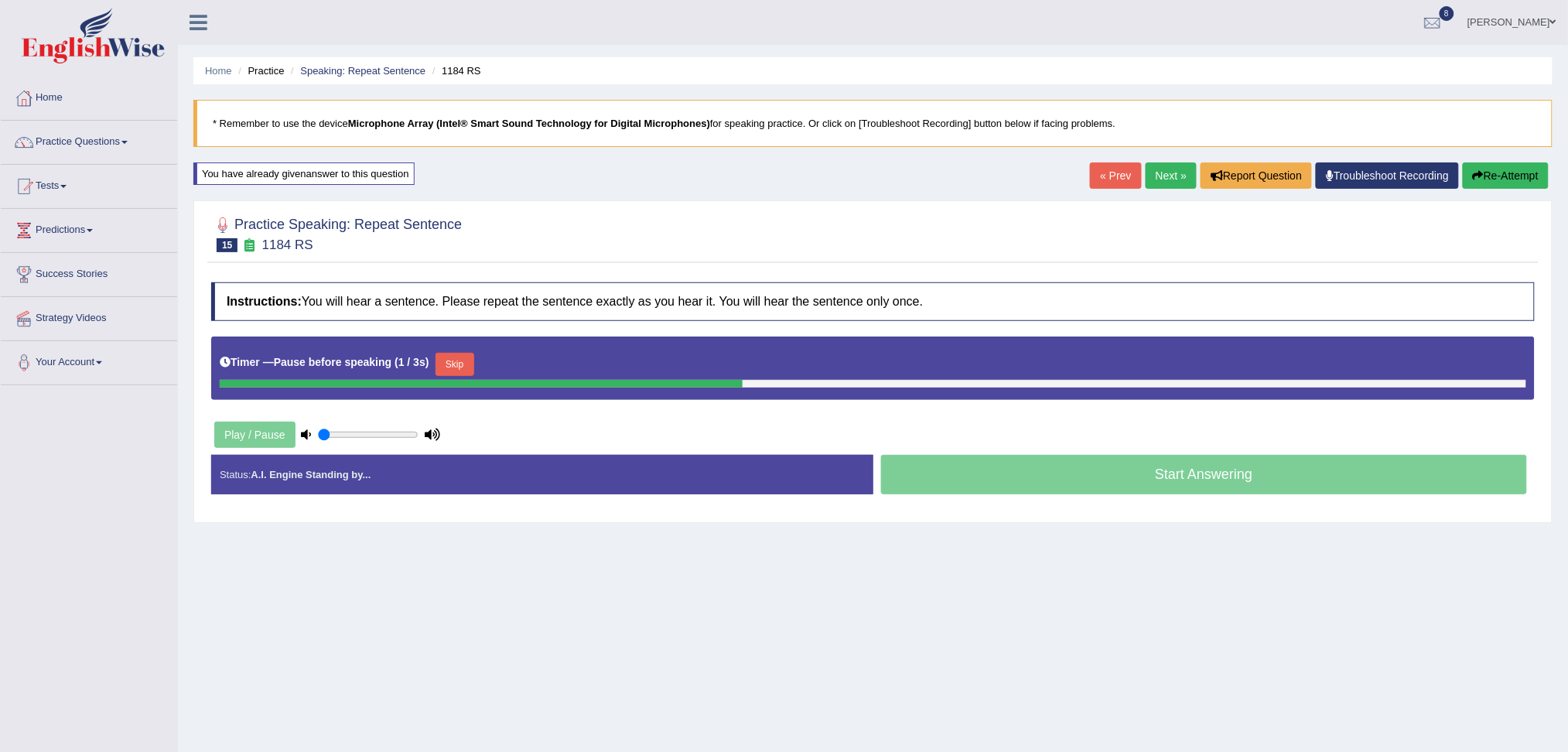
click at [458, 364] on button "Skip" at bounding box center [455, 365] width 39 height 24
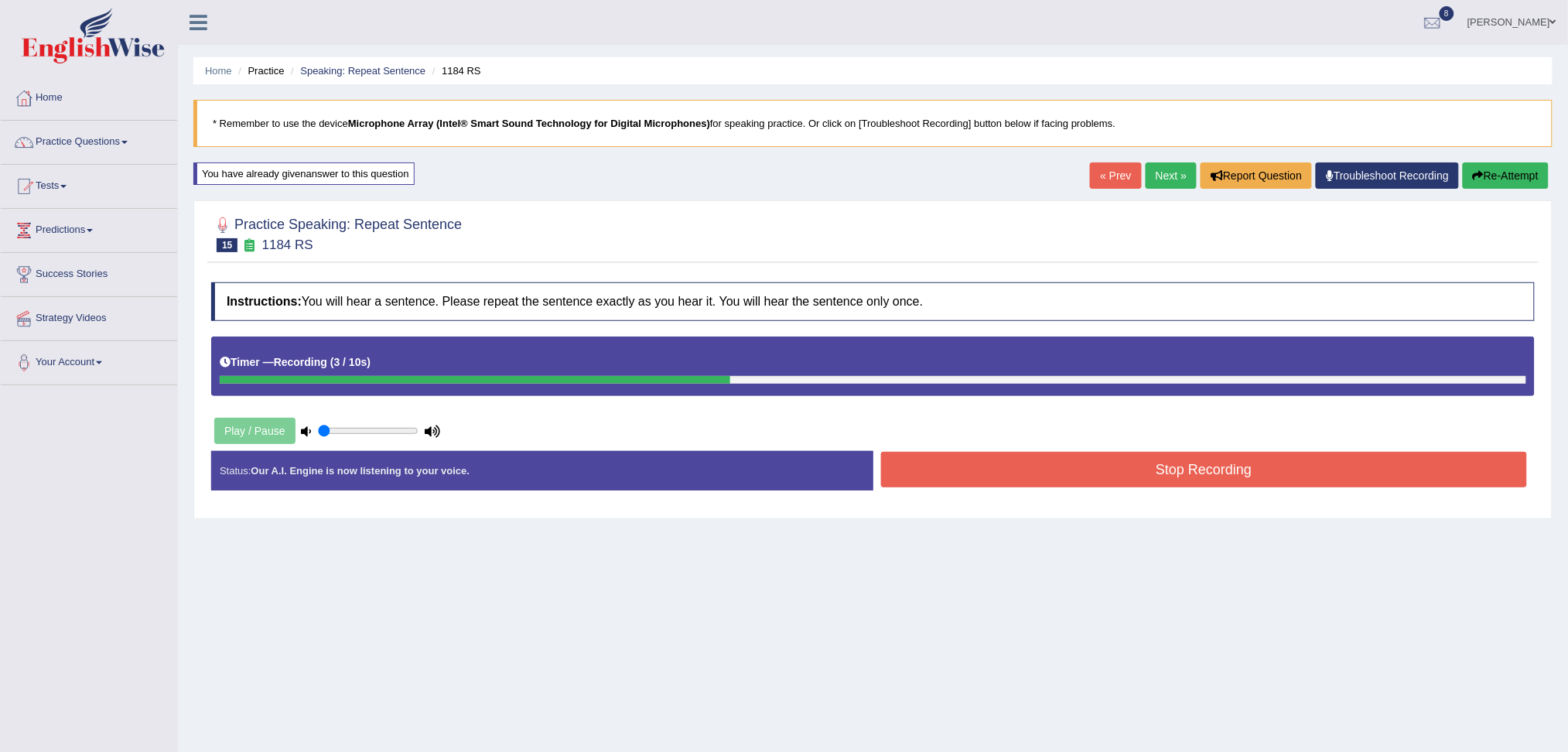
click at [942, 456] on button "Stop Recording" at bounding box center [1203, 470] width 646 height 35
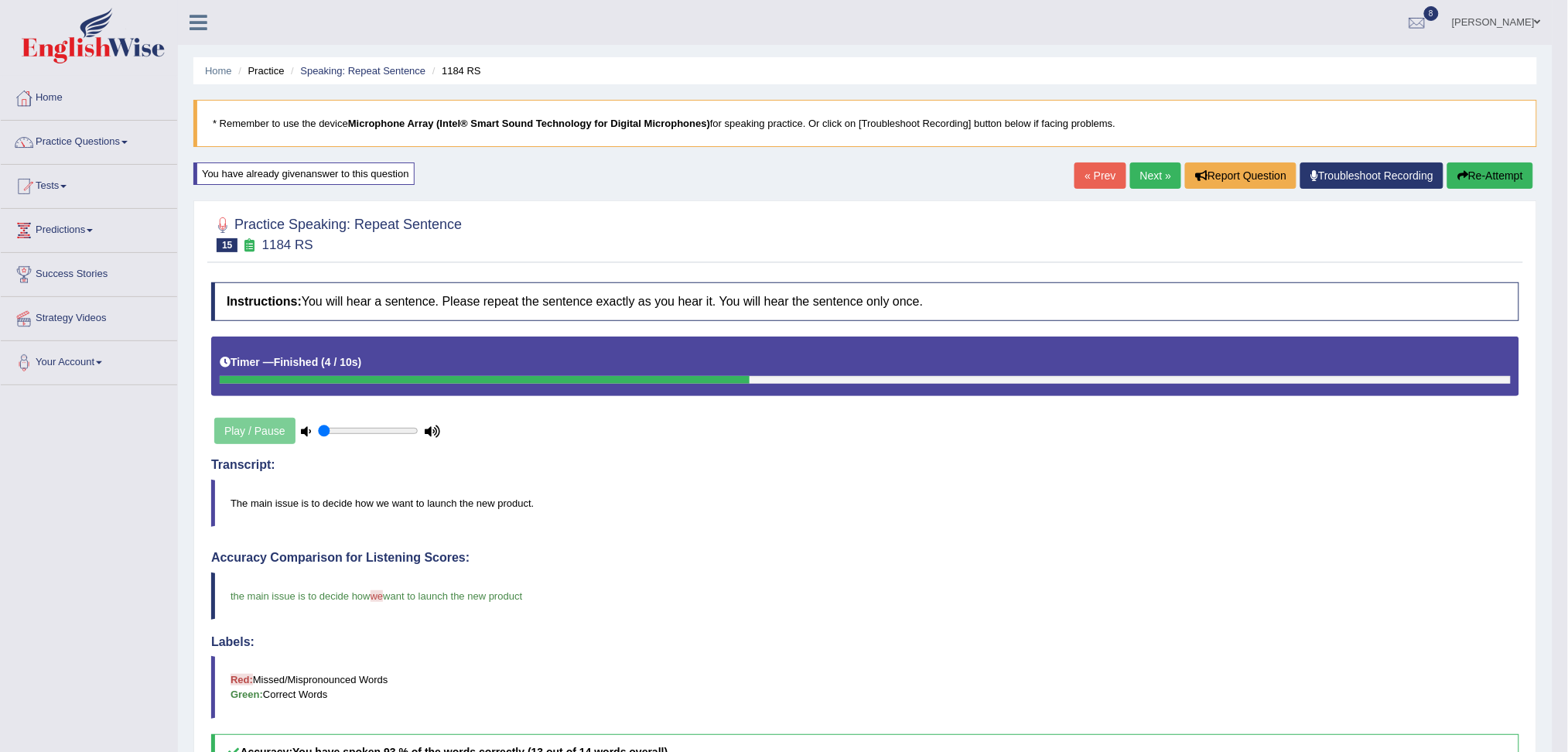
click at [1137, 176] on link "Next »" at bounding box center [1155, 175] width 51 height 26
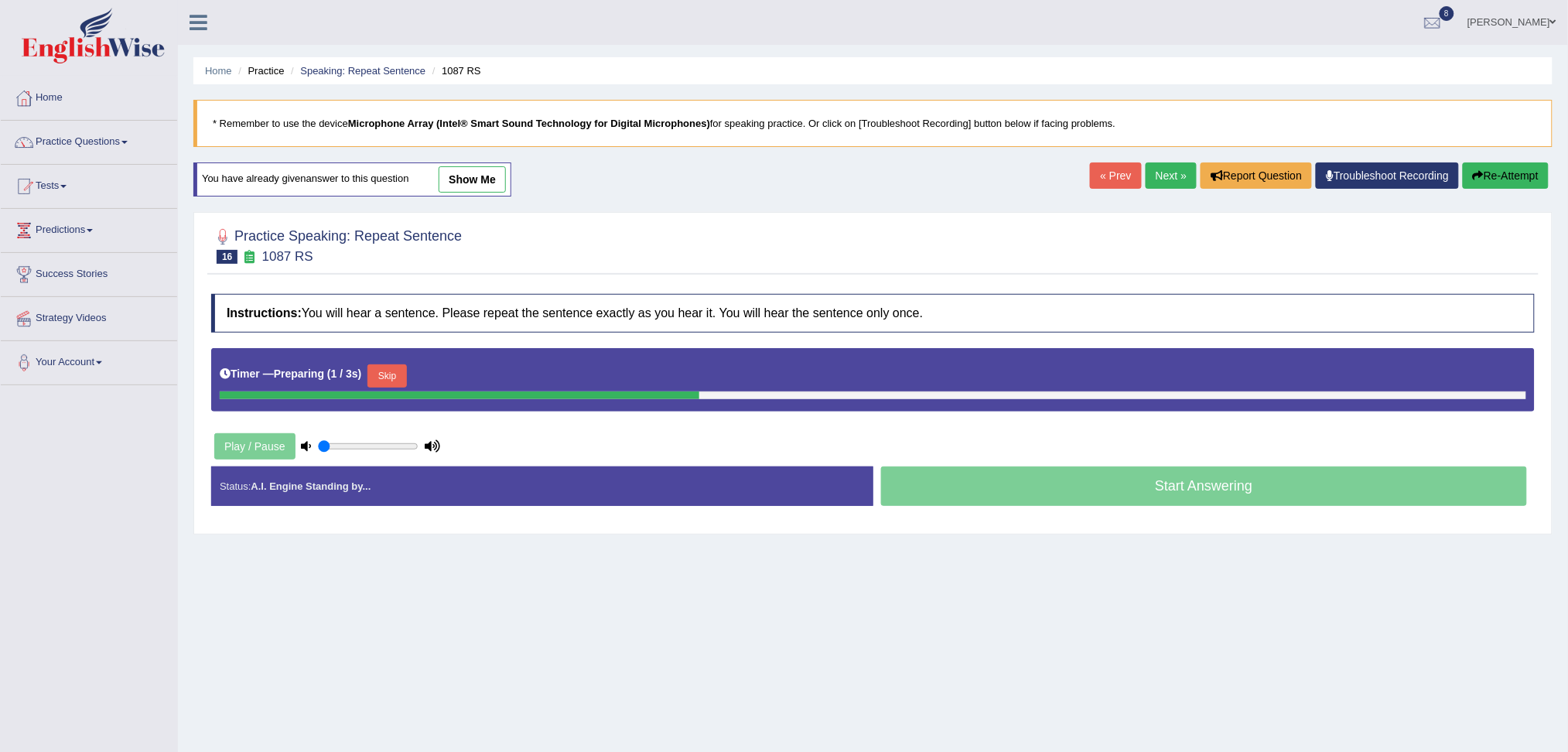
click at [396, 365] on button "Skip" at bounding box center [387, 376] width 39 height 24
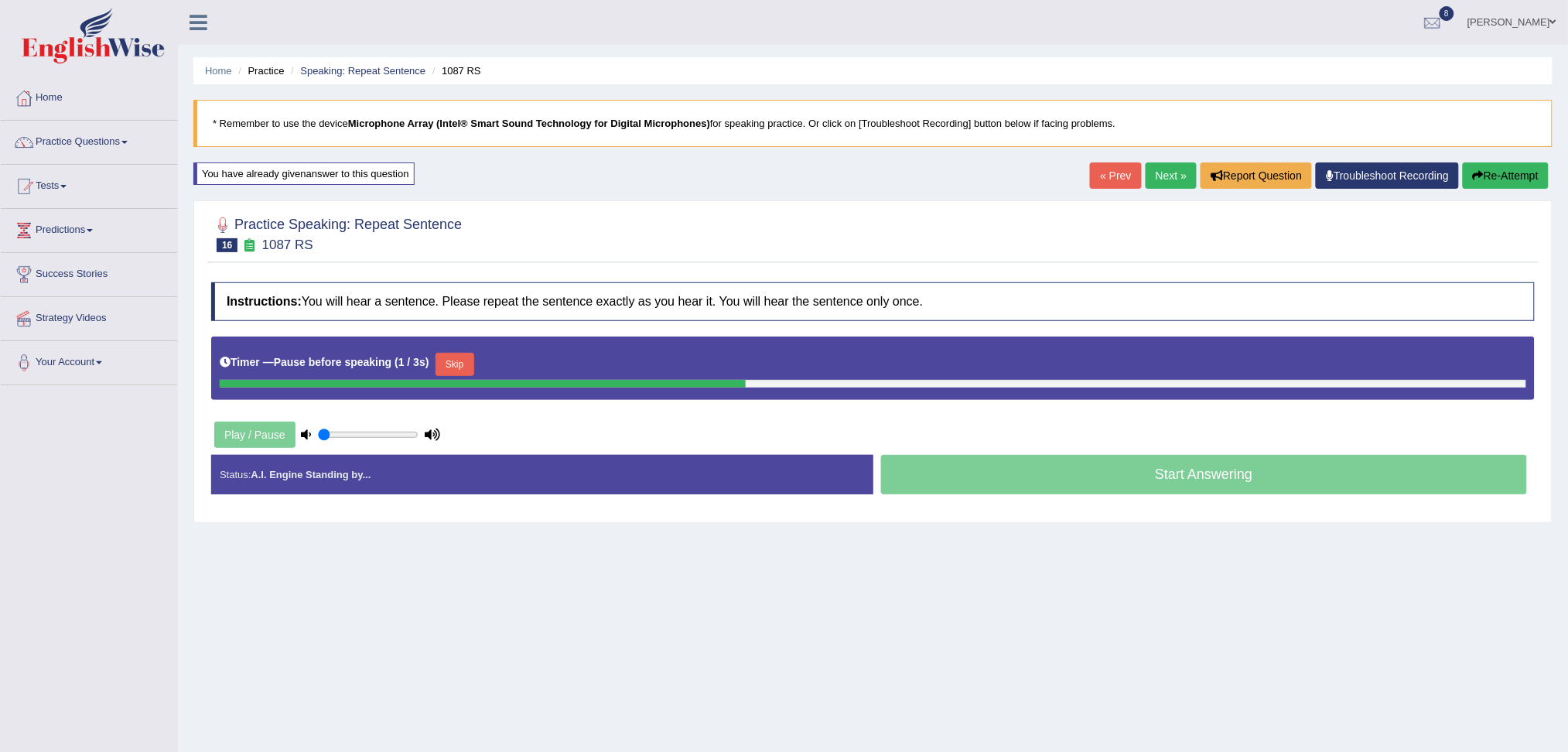
click at [454, 359] on button "Skip" at bounding box center [455, 365] width 39 height 24
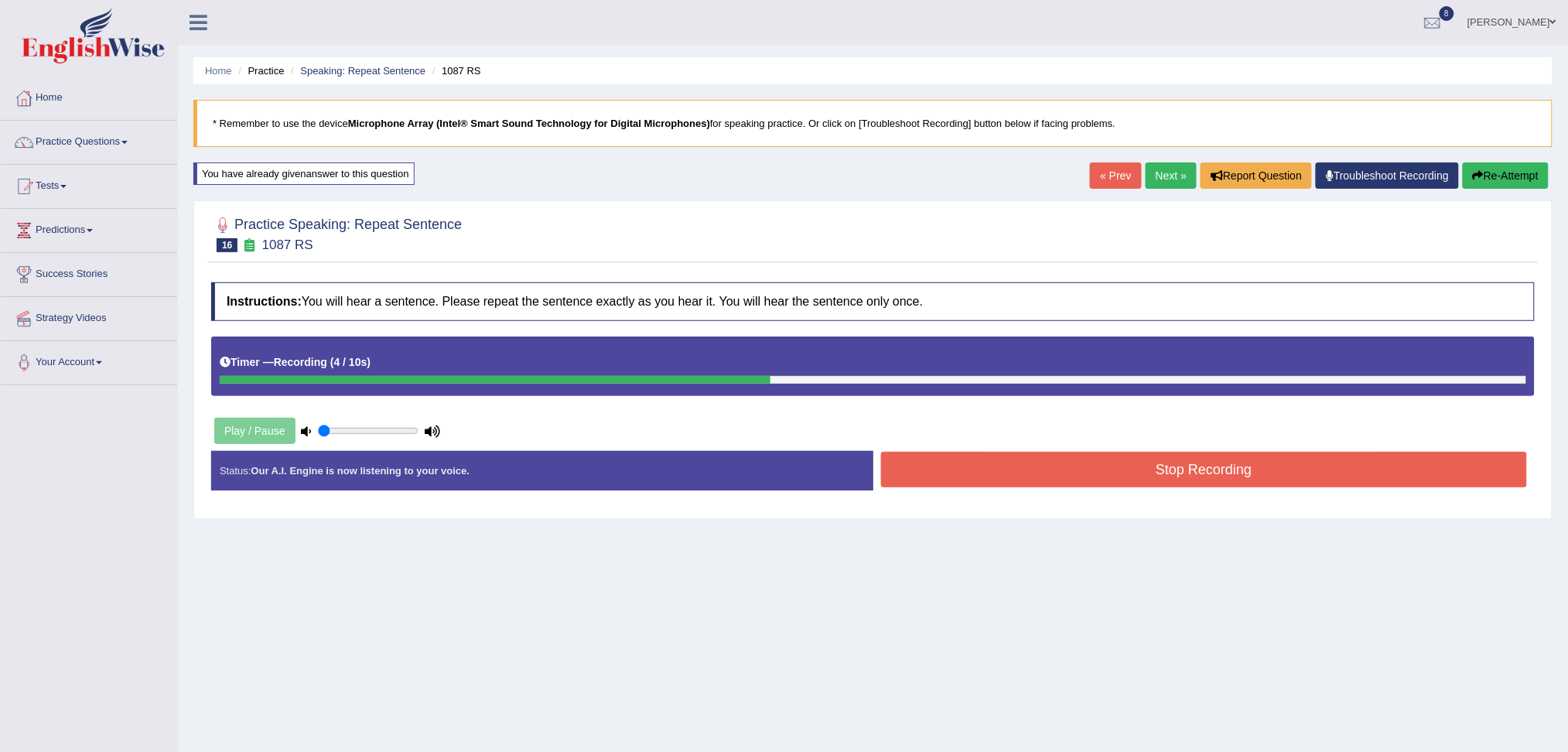
click at [958, 480] on button "Stop Recording" at bounding box center [1203, 470] width 646 height 35
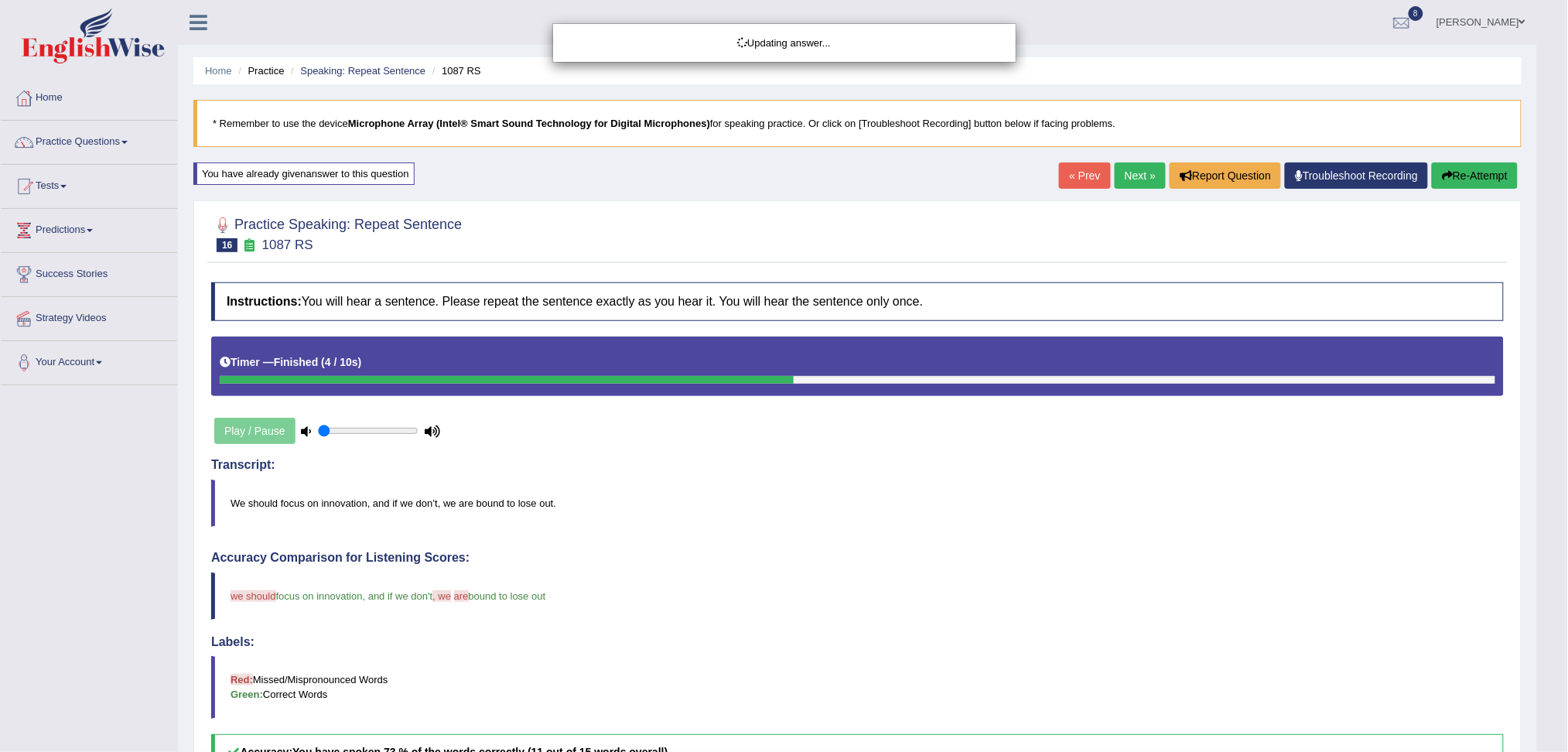
drag, startPoint x: 1582, startPoint y: 326, endPoint x: 1581, endPoint y: 471, distance: 145.0
click at [1567, 471] on html "Toggle navigation Home Practice Questions Speaking Practice Read Aloud Repeat S…" at bounding box center [784, 376] width 1568 height 752
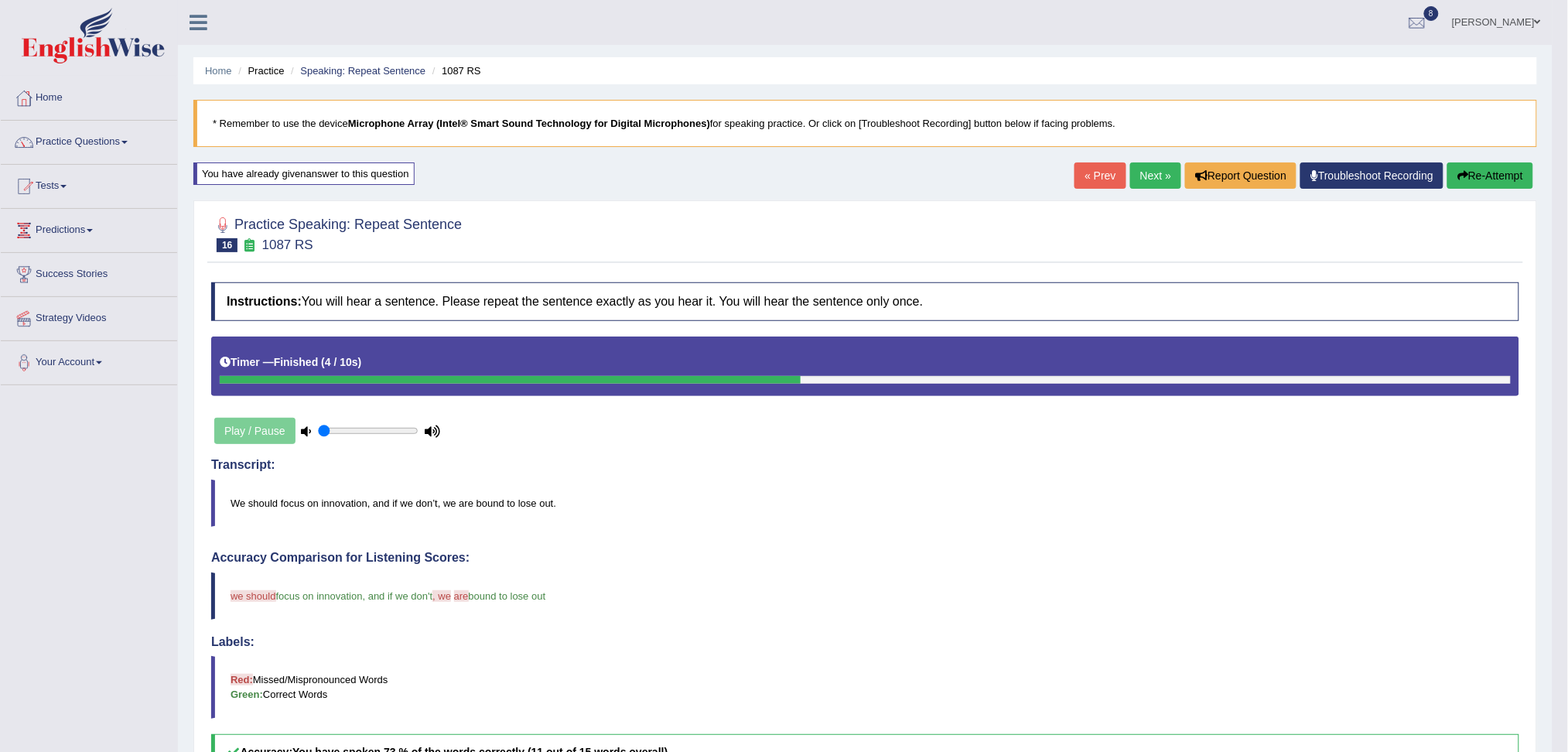
click at [1480, 171] on button "Re-Attempt" at bounding box center [1490, 175] width 86 height 26
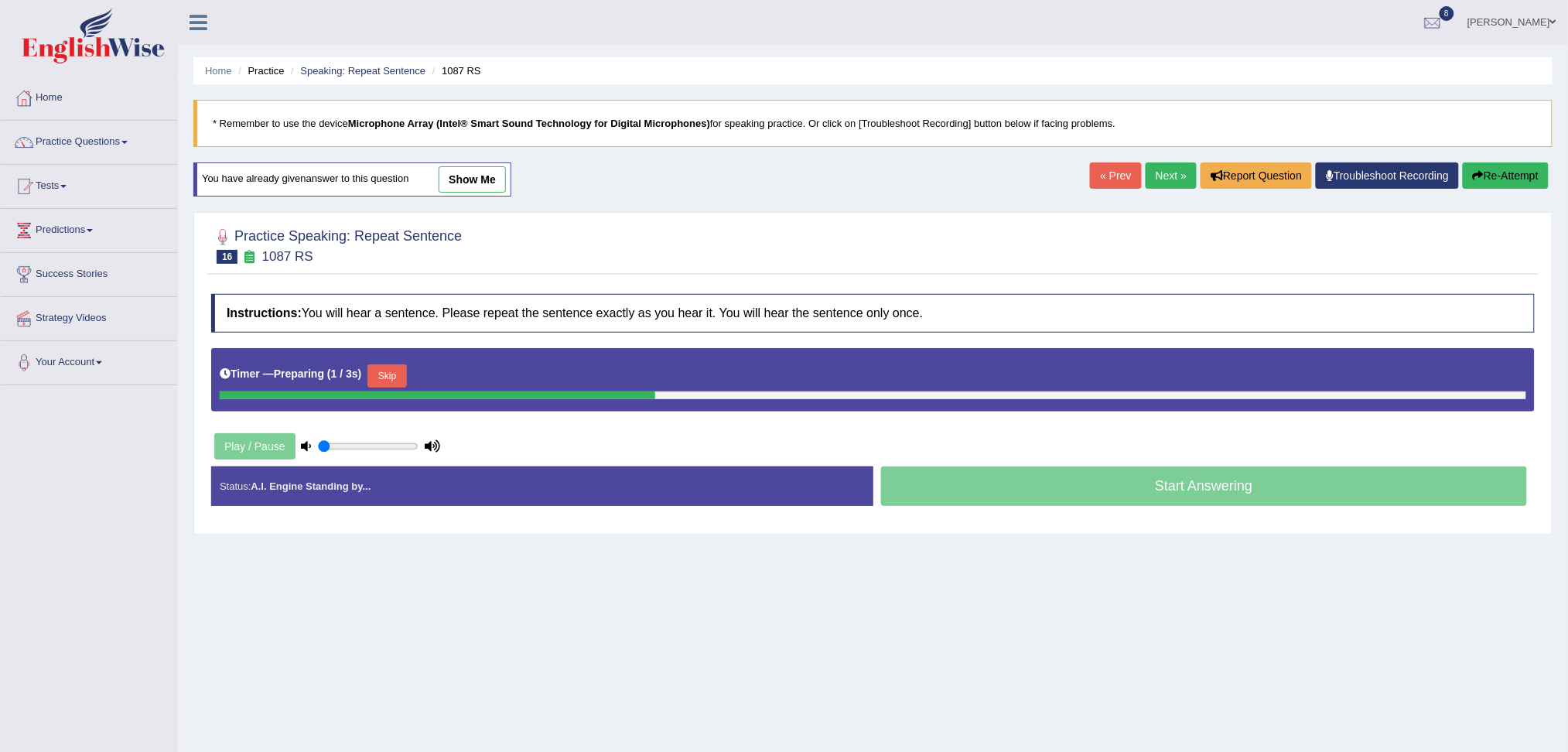
click at [399, 377] on button "Skip" at bounding box center [387, 376] width 39 height 24
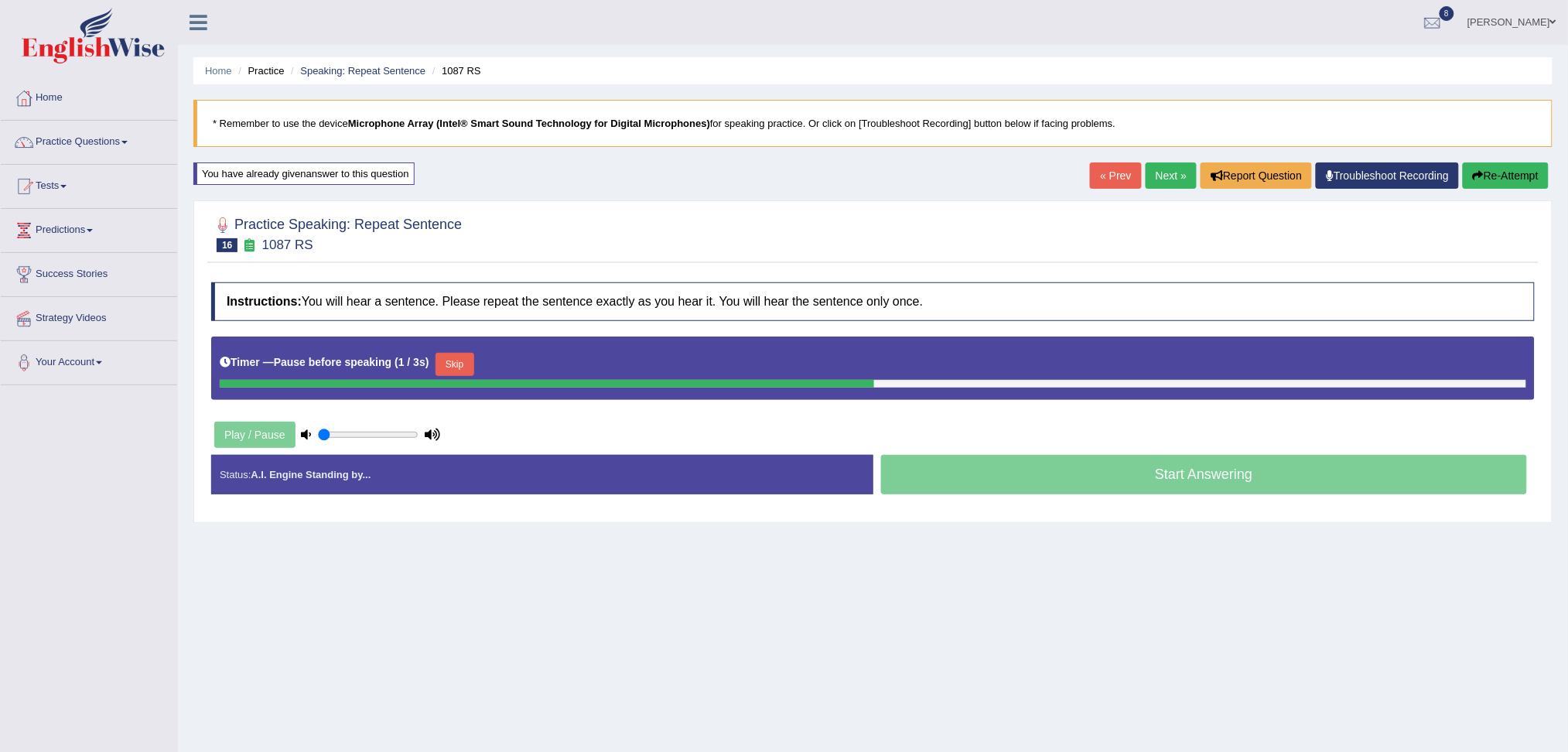
click at [456, 364] on button "Skip" at bounding box center [455, 365] width 39 height 24
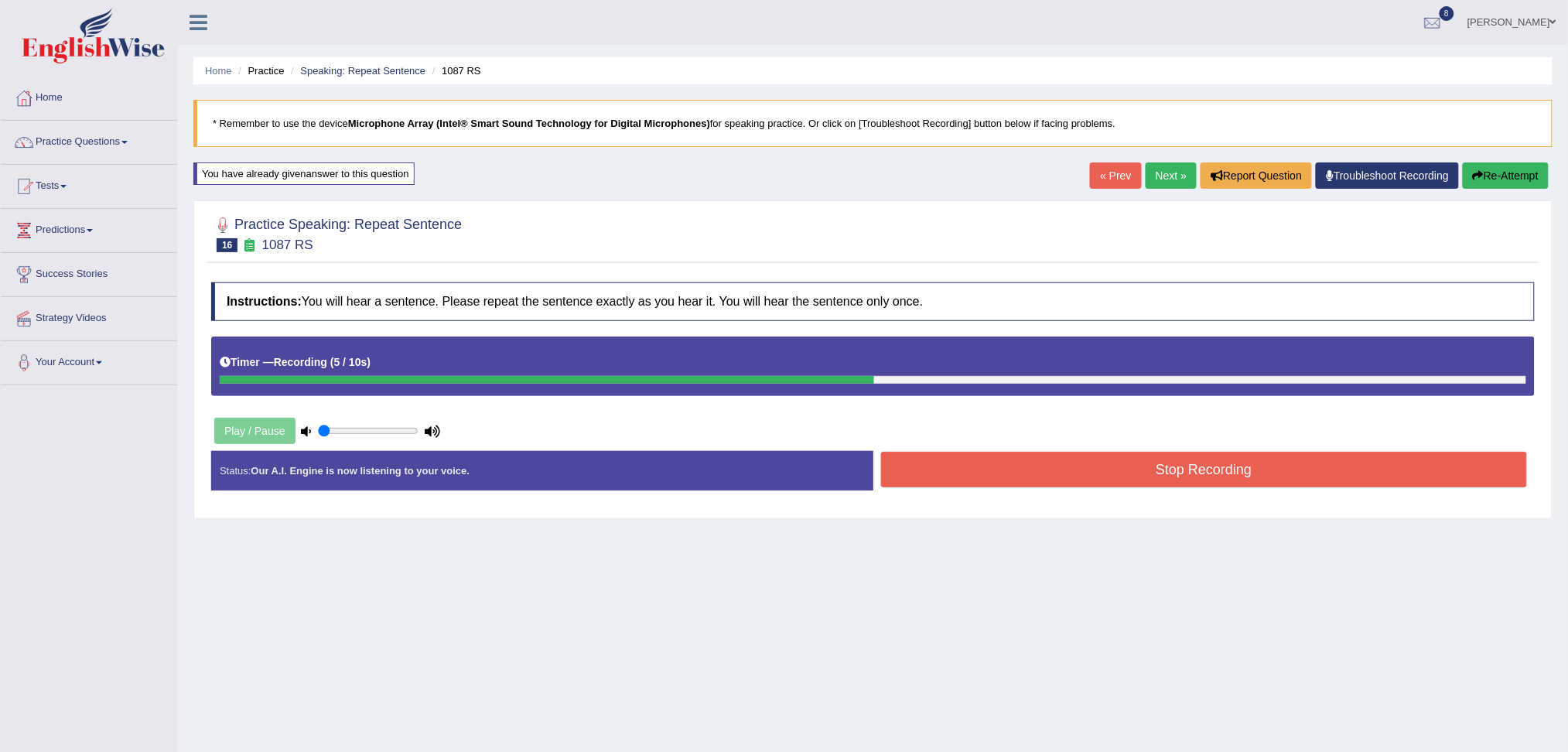
click at [1001, 471] on button "Stop Recording" at bounding box center [1203, 470] width 646 height 35
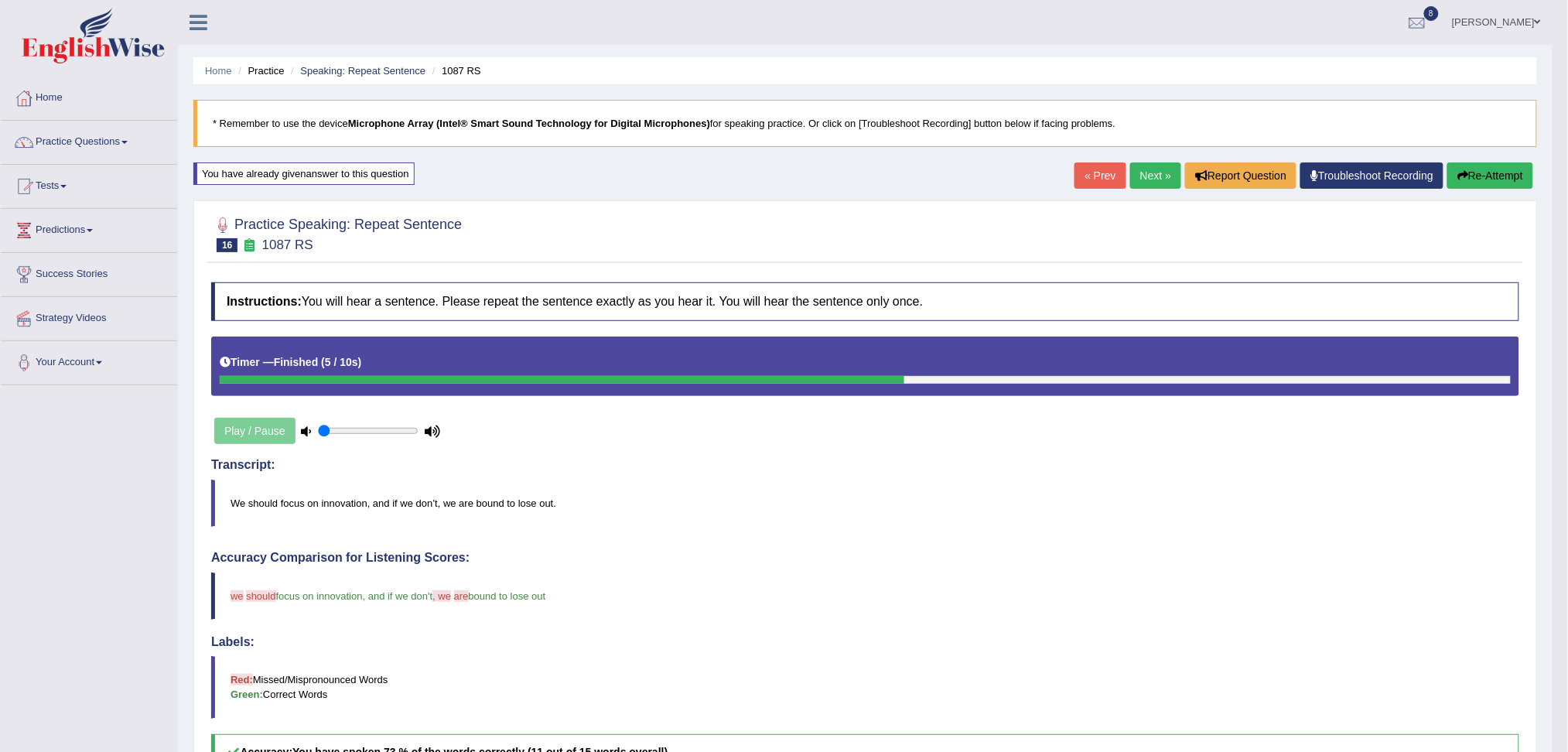
click at [1148, 185] on link "Next »" at bounding box center [1155, 175] width 51 height 26
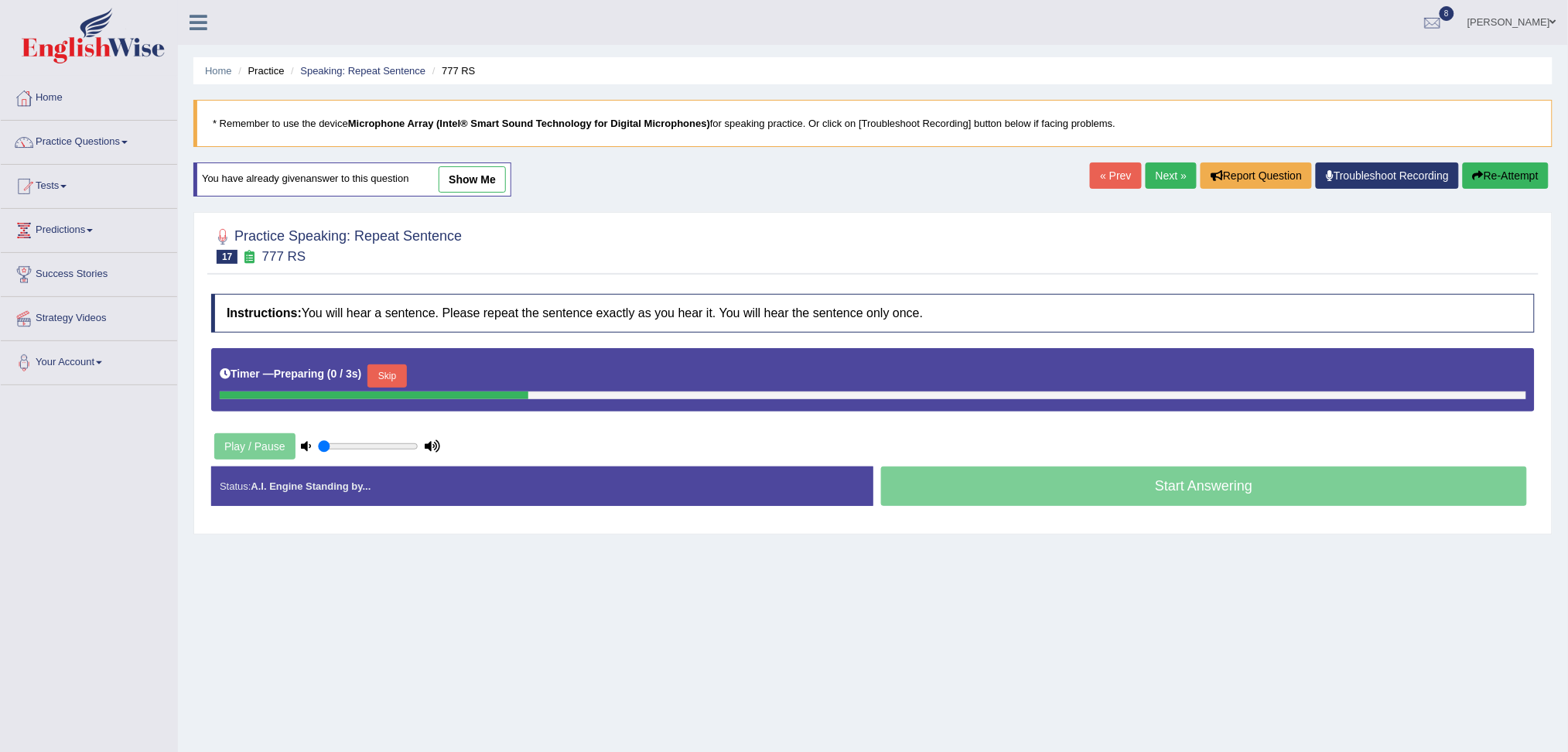
click at [389, 384] on button "Skip" at bounding box center [387, 376] width 39 height 24
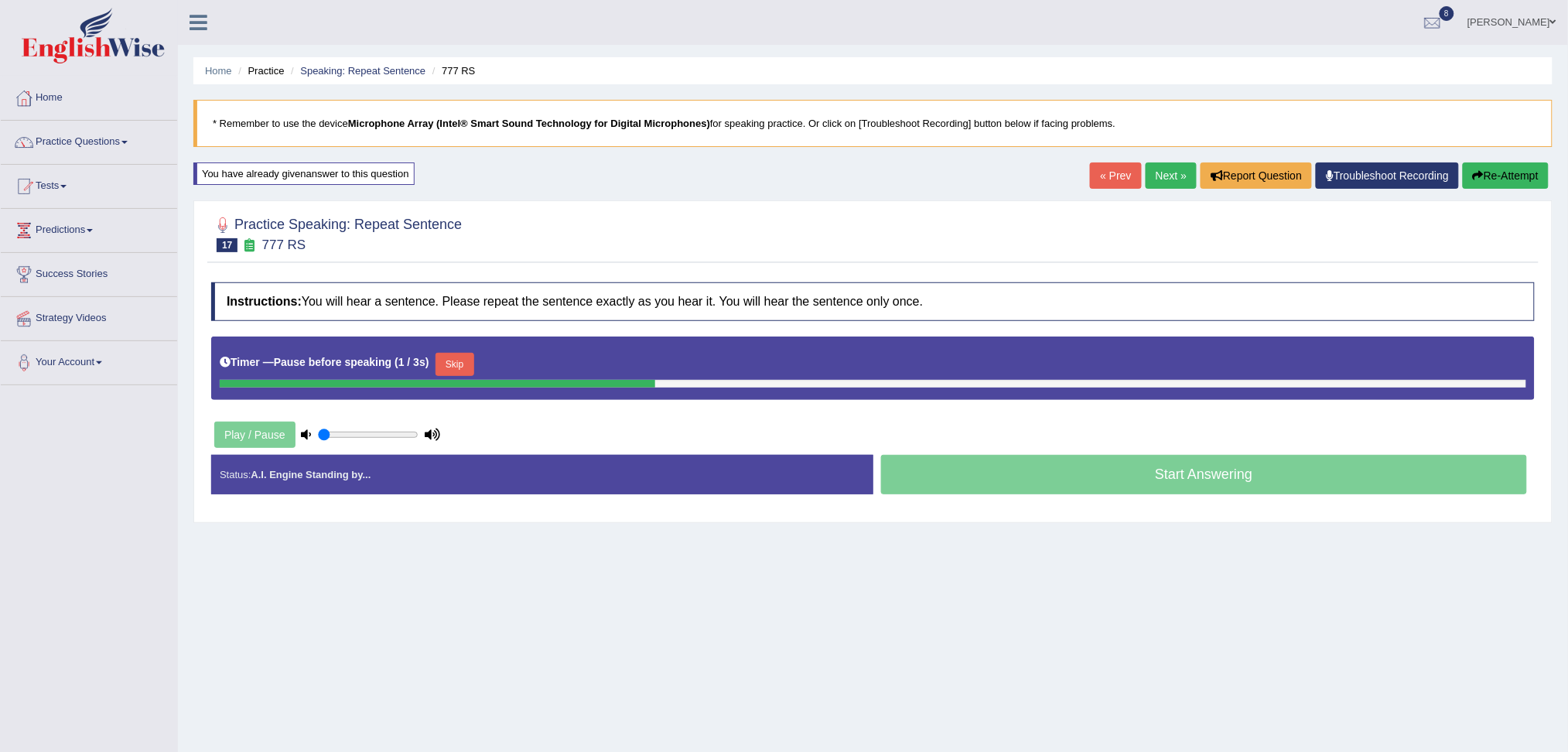
click at [449, 364] on button "Skip" at bounding box center [455, 365] width 39 height 24
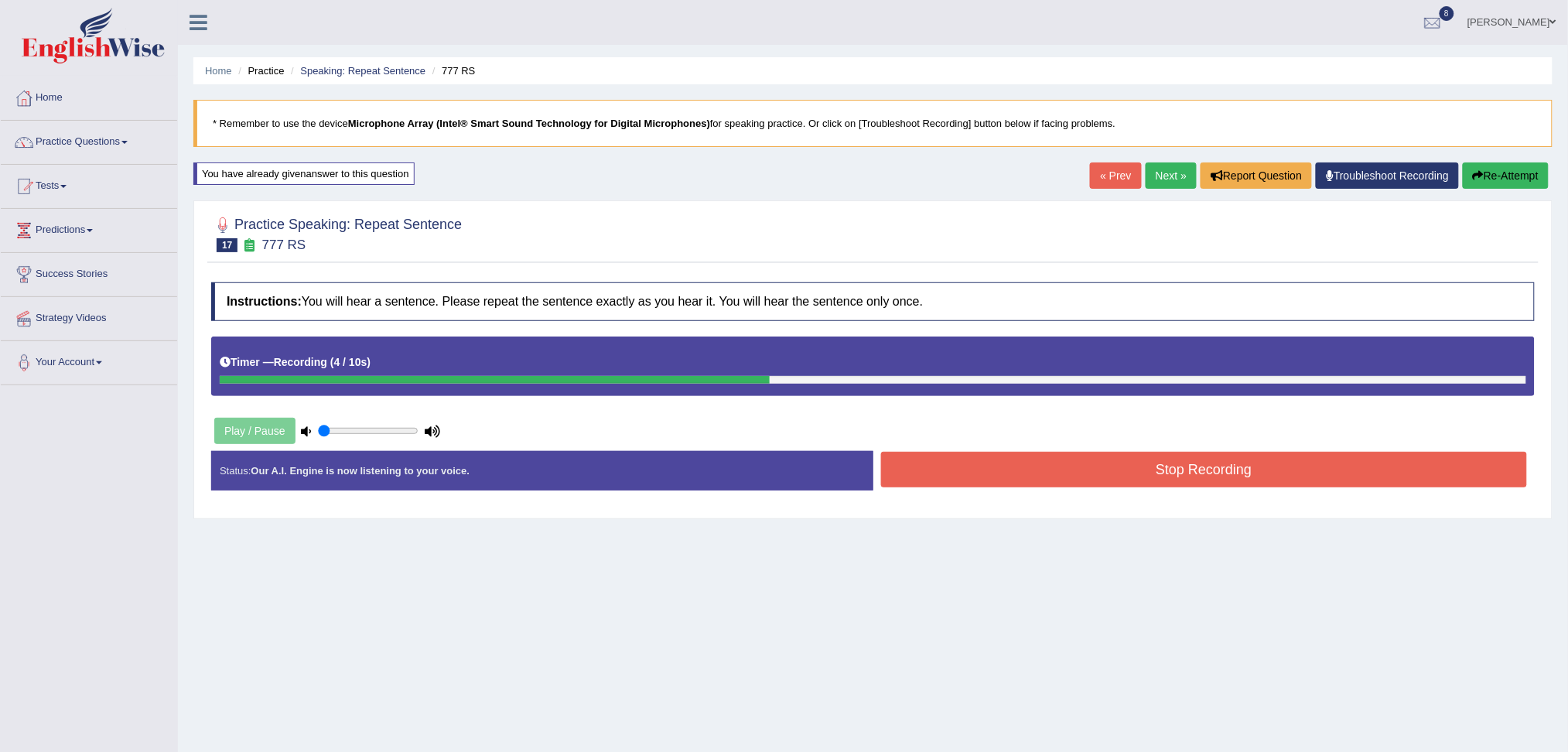
click at [983, 486] on button "Stop Recording" at bounding box center [1203, 470] width 646 height 35
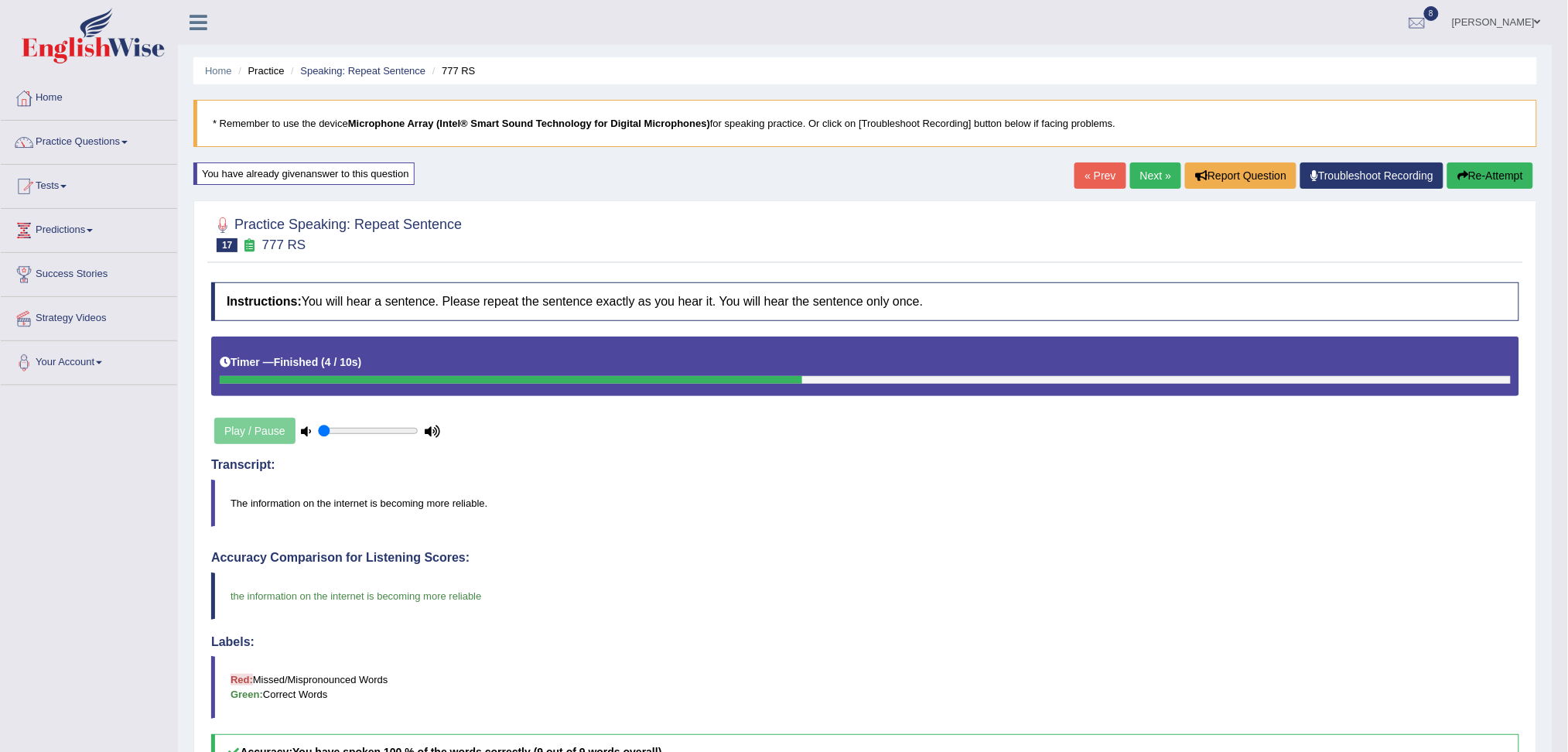
click at [1149, 170] on link "Next »" at bounding box center [1155, 175] width 51 height 26
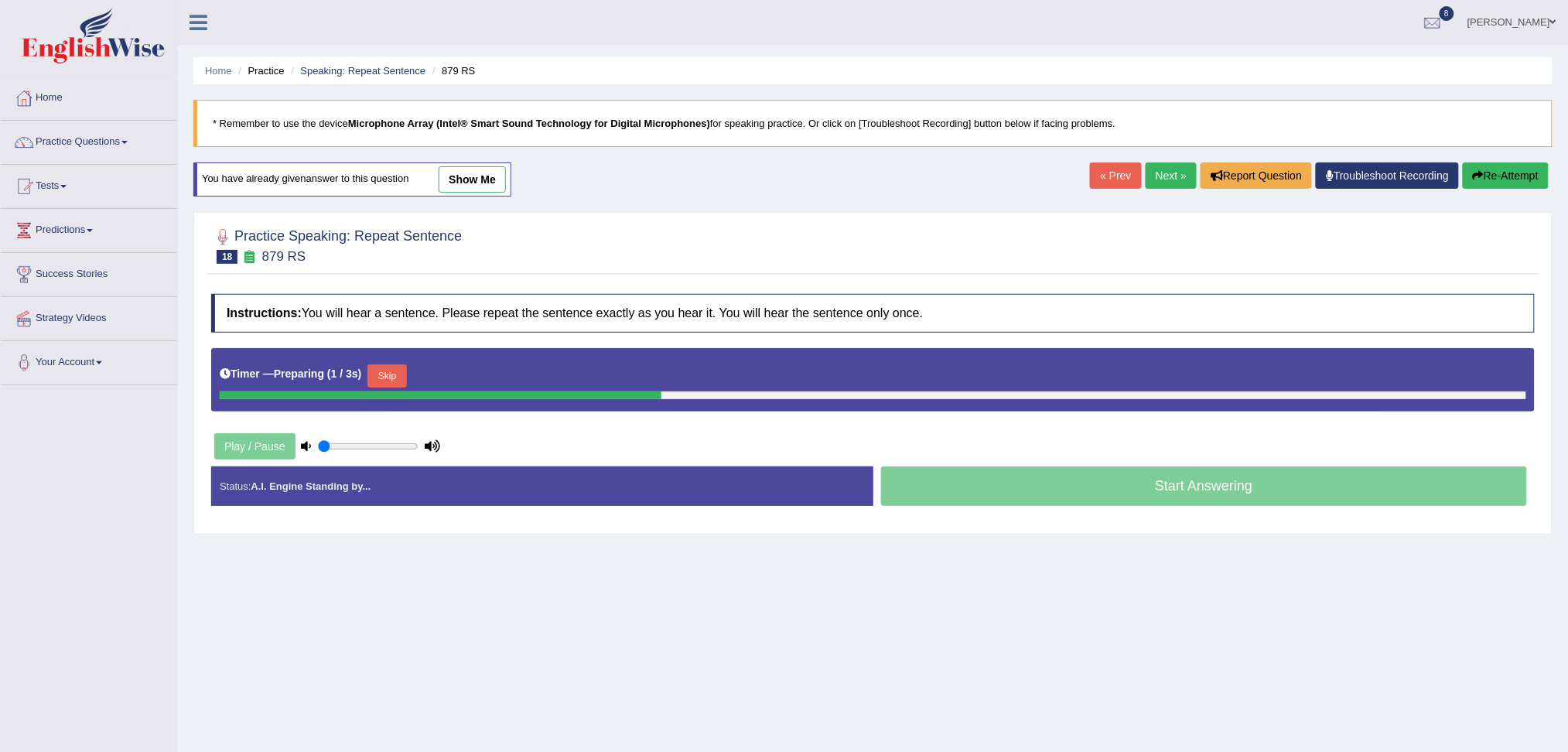
click at [391, 371] on button "Skip" at bounding box center [387, 376] width 39 height 24
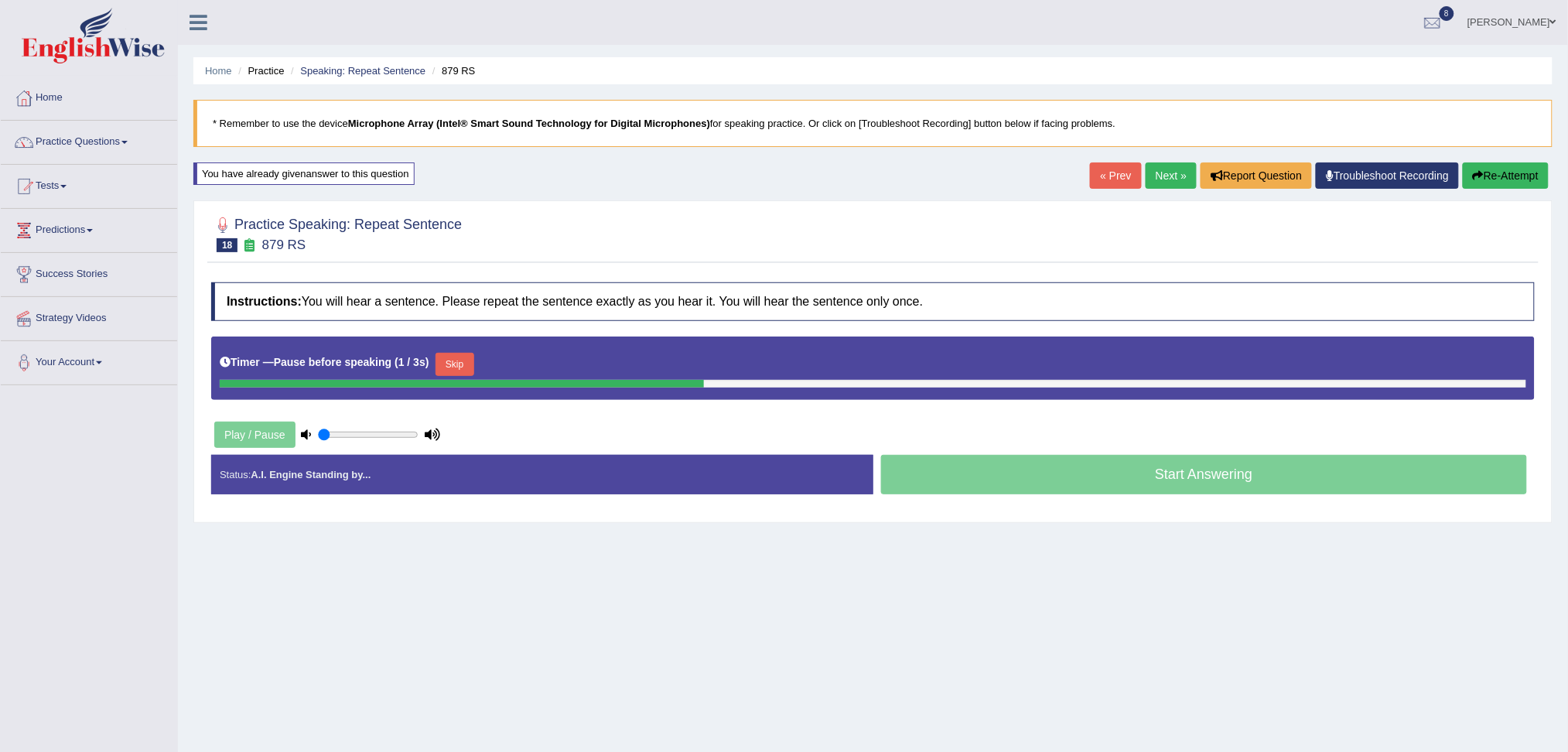
click at [463, 363] on button "Skip" at bounding box center [455, 365] width 39 height 24
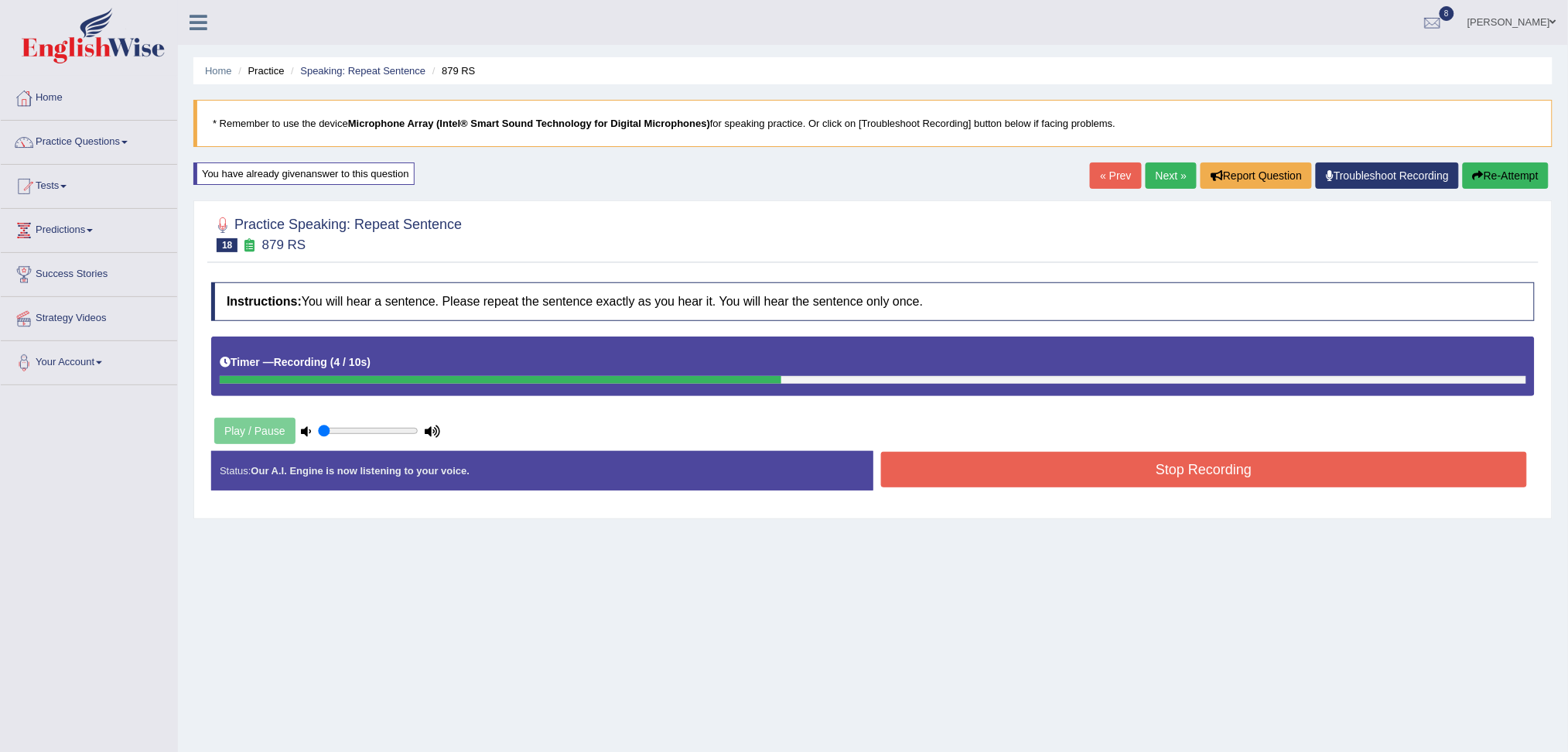
click at [967, 471] on button "Stop Recording" at bounding box center [1203, 470] width 646 height 35
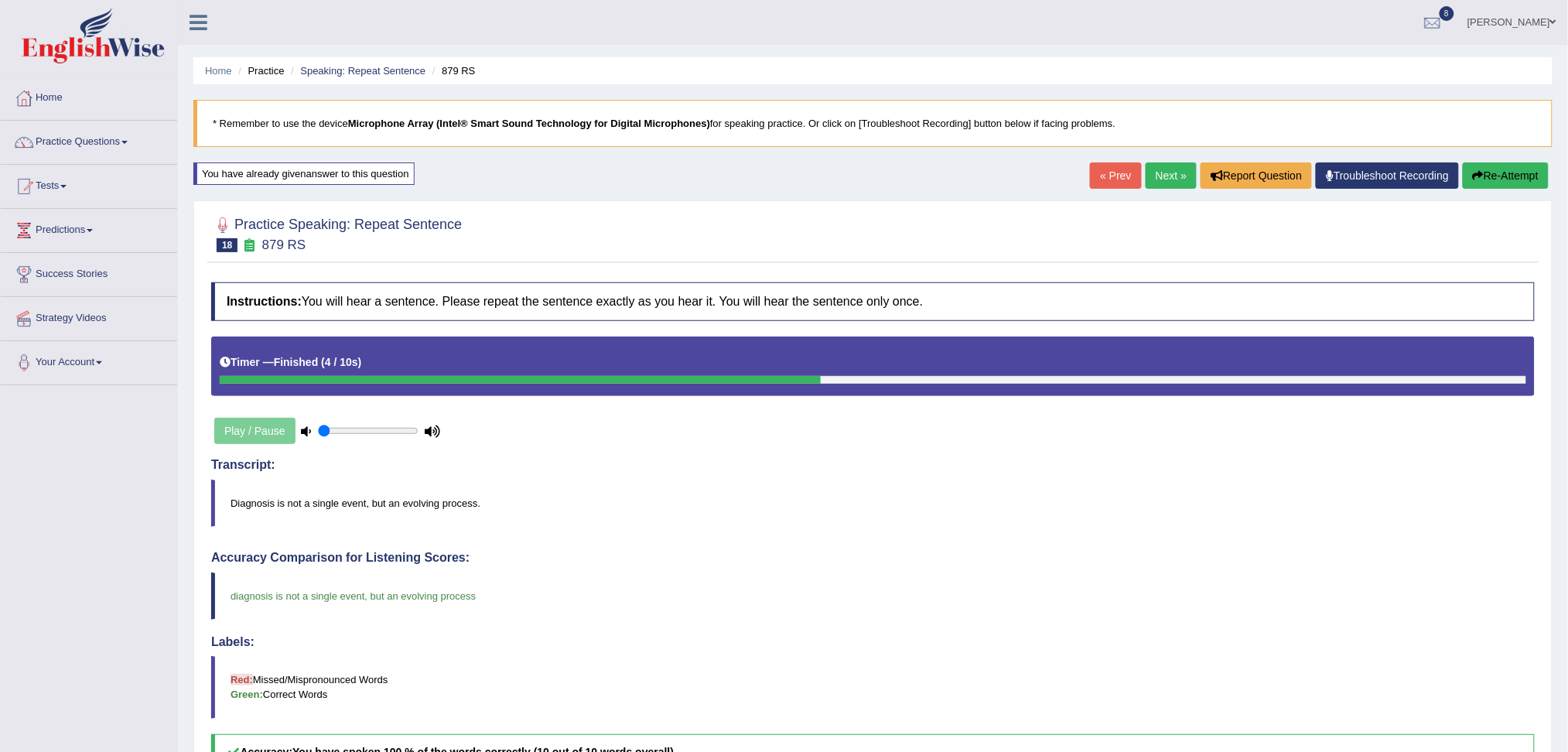
scroll to position [95, 0]
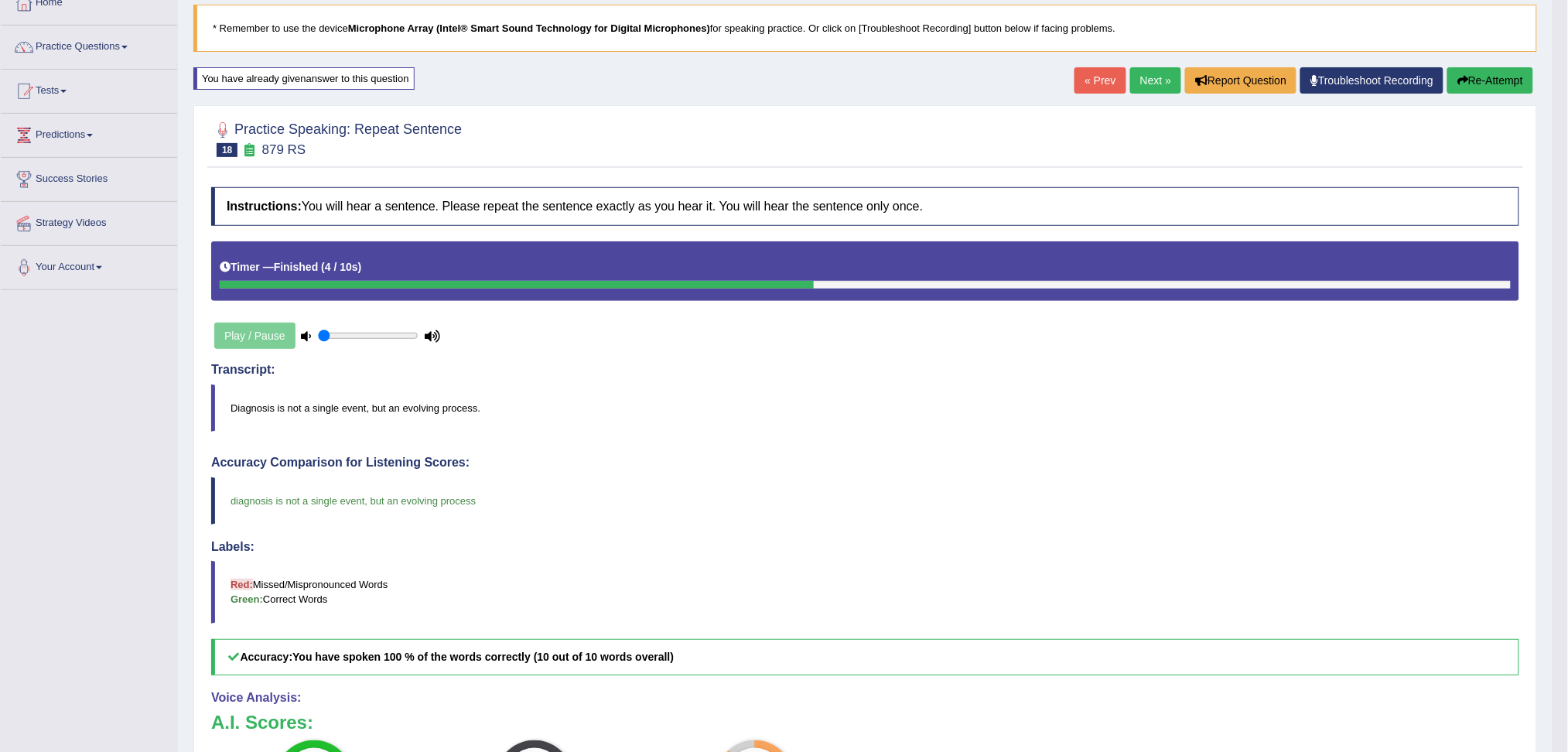
click at [1144, 82] on link "Next »" at bounding box center [1155, 80] width 51 height 26
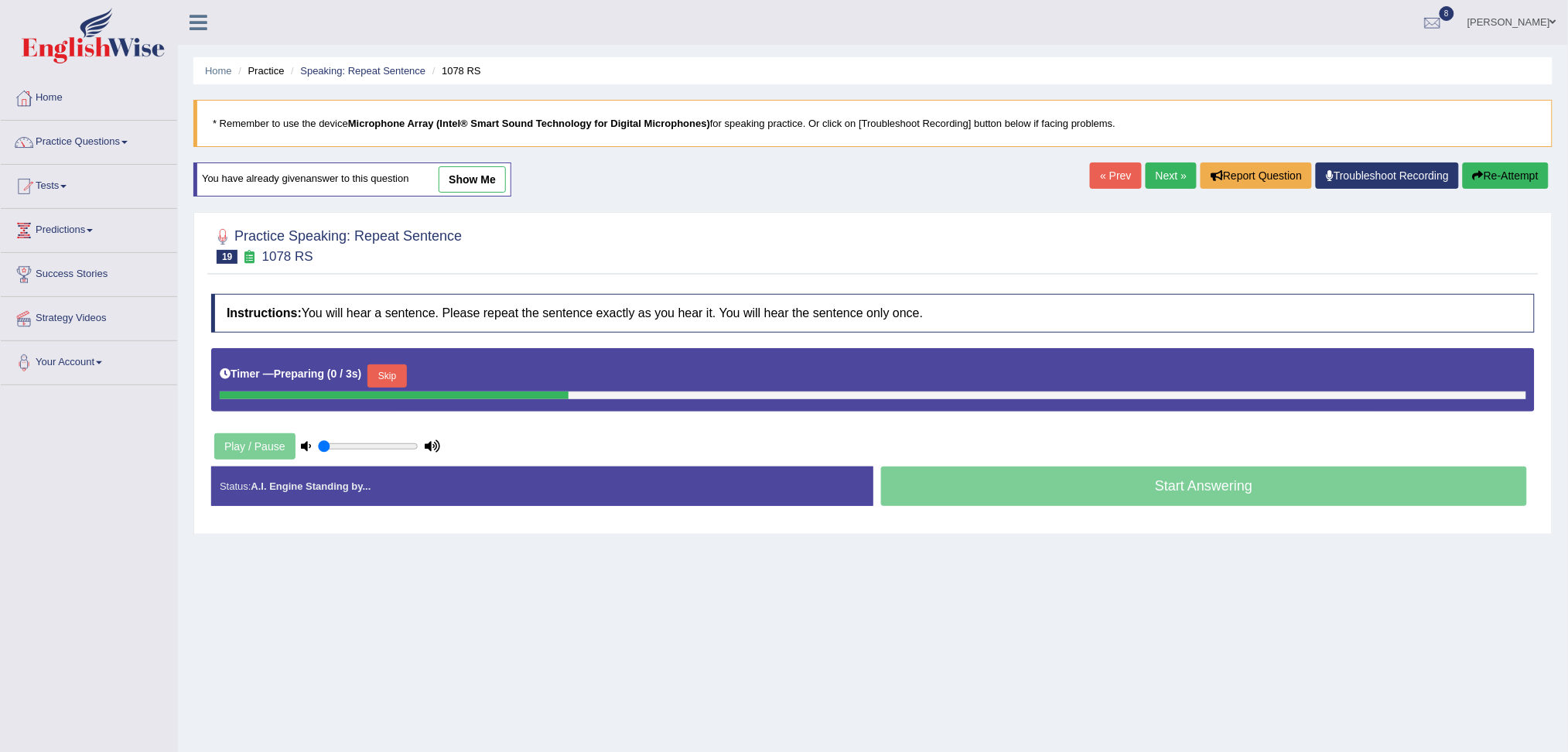
click at [389, 363] on div "Timer — Preparing ( 0 / 3s ) Skip" at bounding box center [872, 376] width 1307 height 31
click at [392, 366] on button "Skip" at bounding box center [387, 376] width 39 height 24
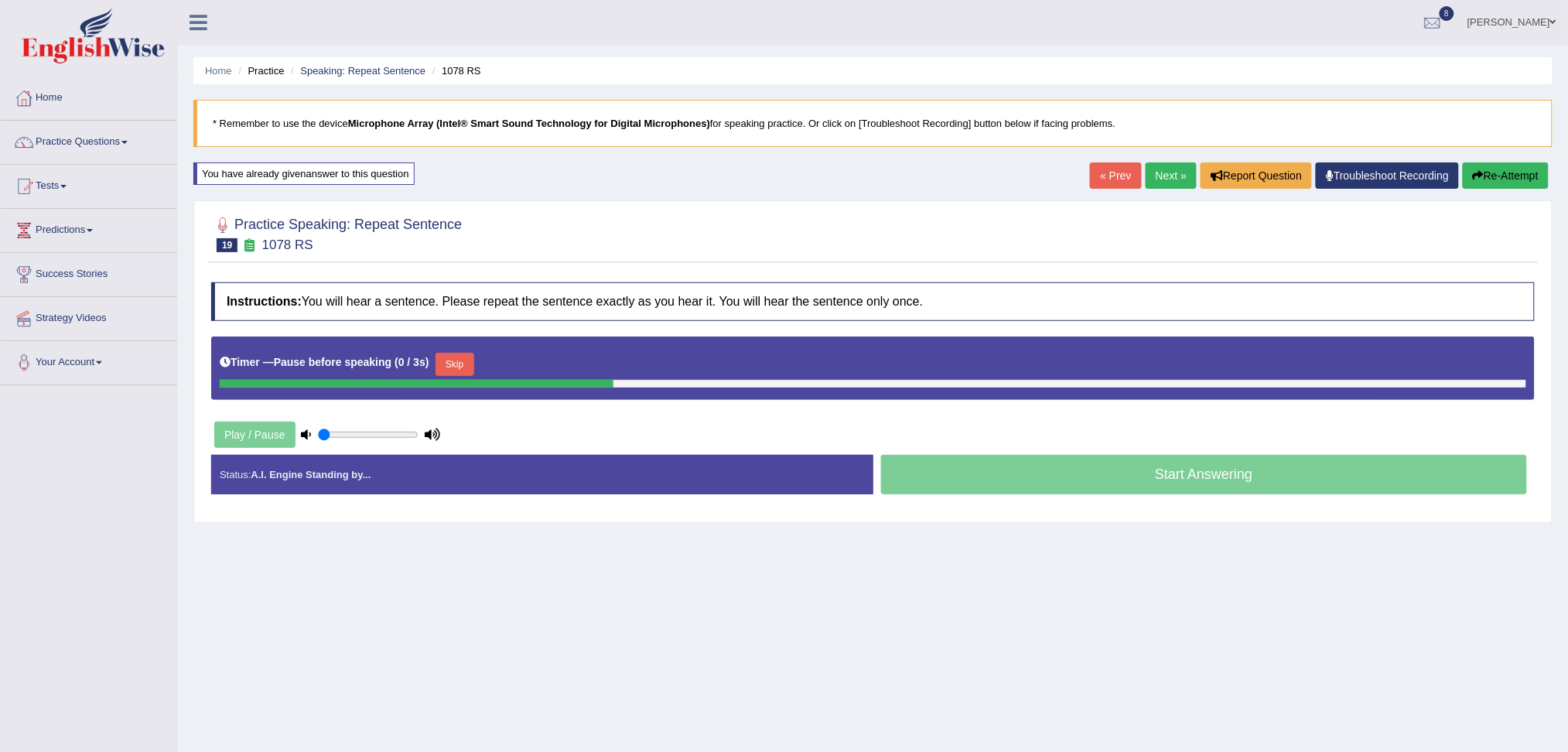
click at [452, 369] on button "Skip" at bounding box center [455, 365] width 39 height 24
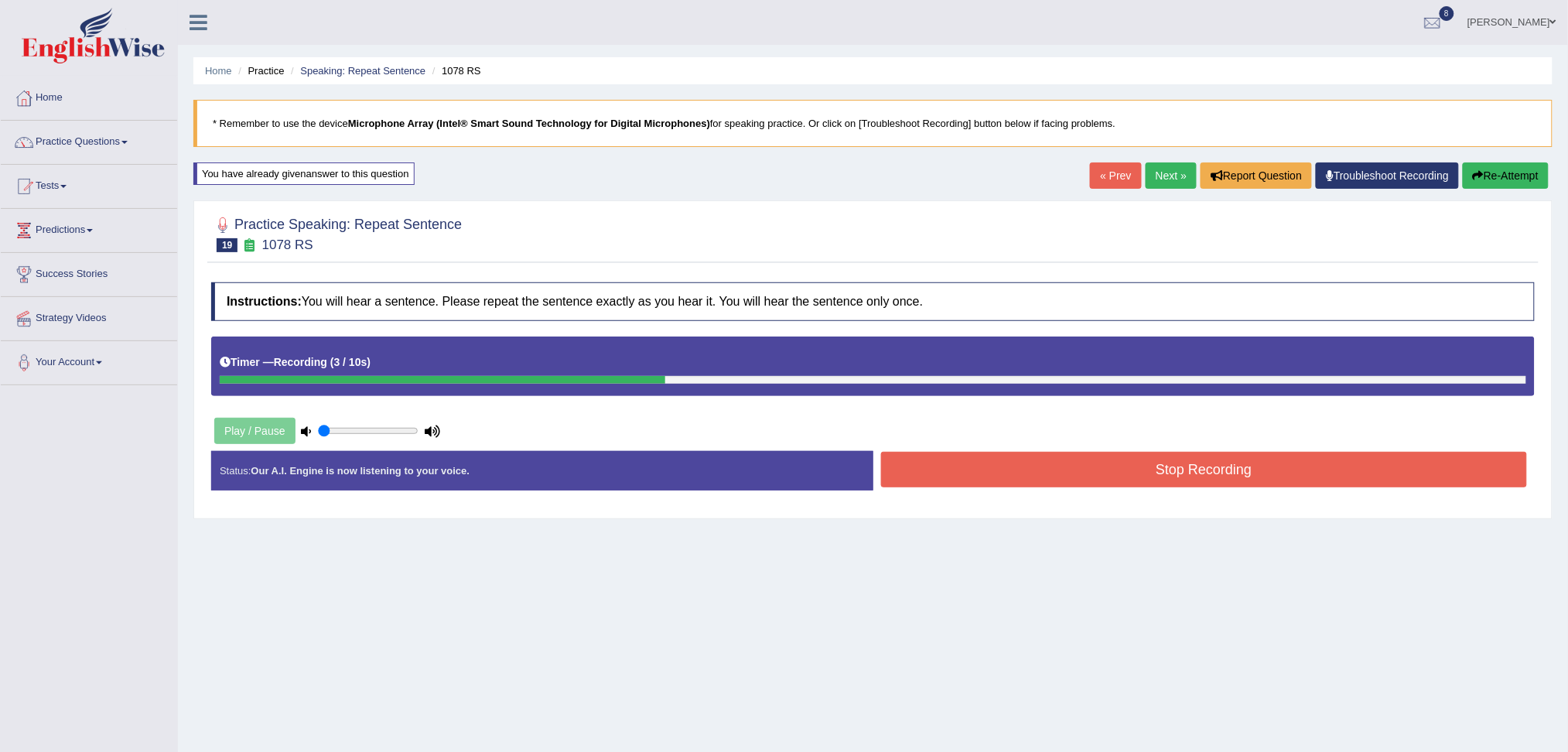
click at [1032, 465] on button "Stop Recording" at bounding box center [1203, 470] width 646 height 35
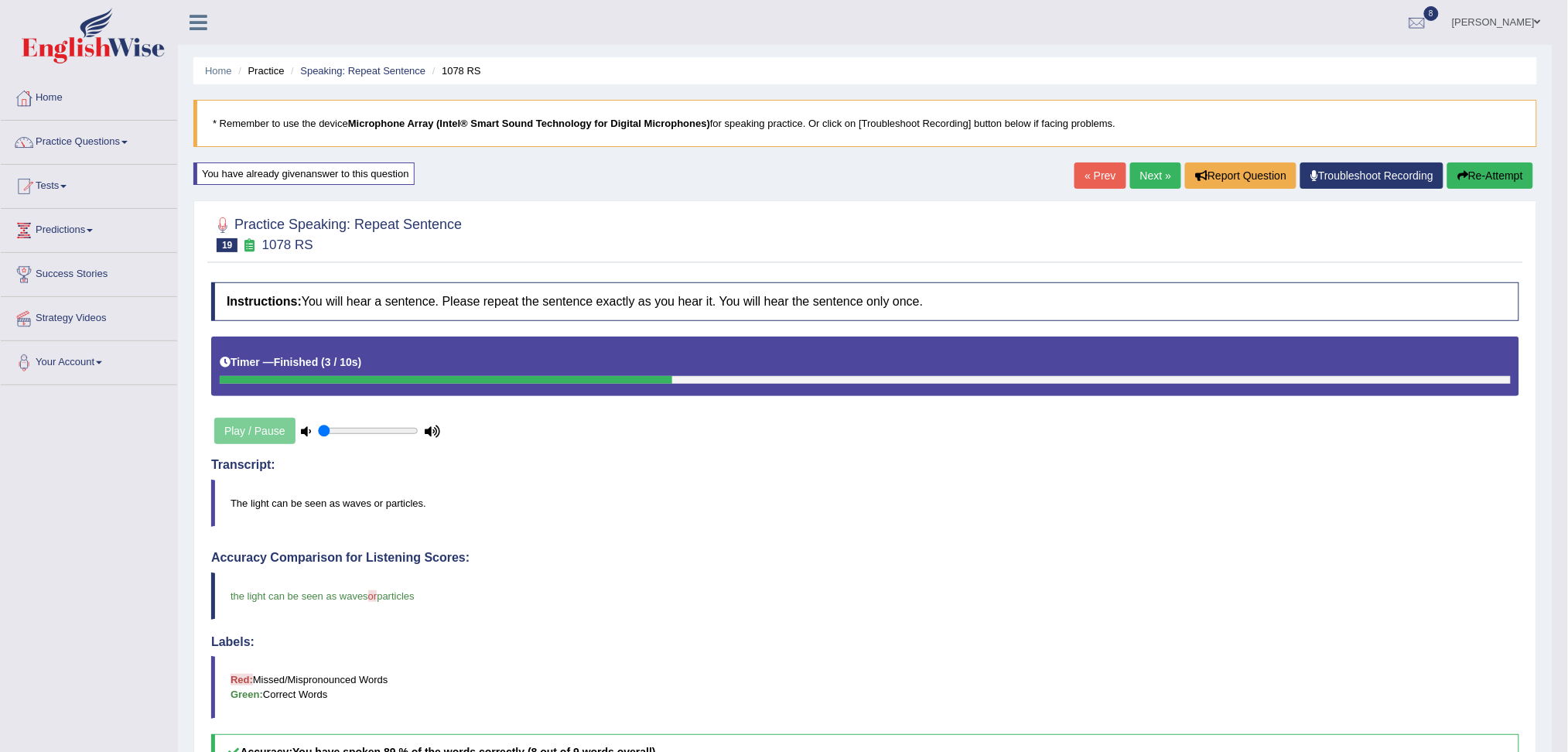
click at [1144, 181] on link "Next »" at bounding box center [1155, 175] width 51 height 26
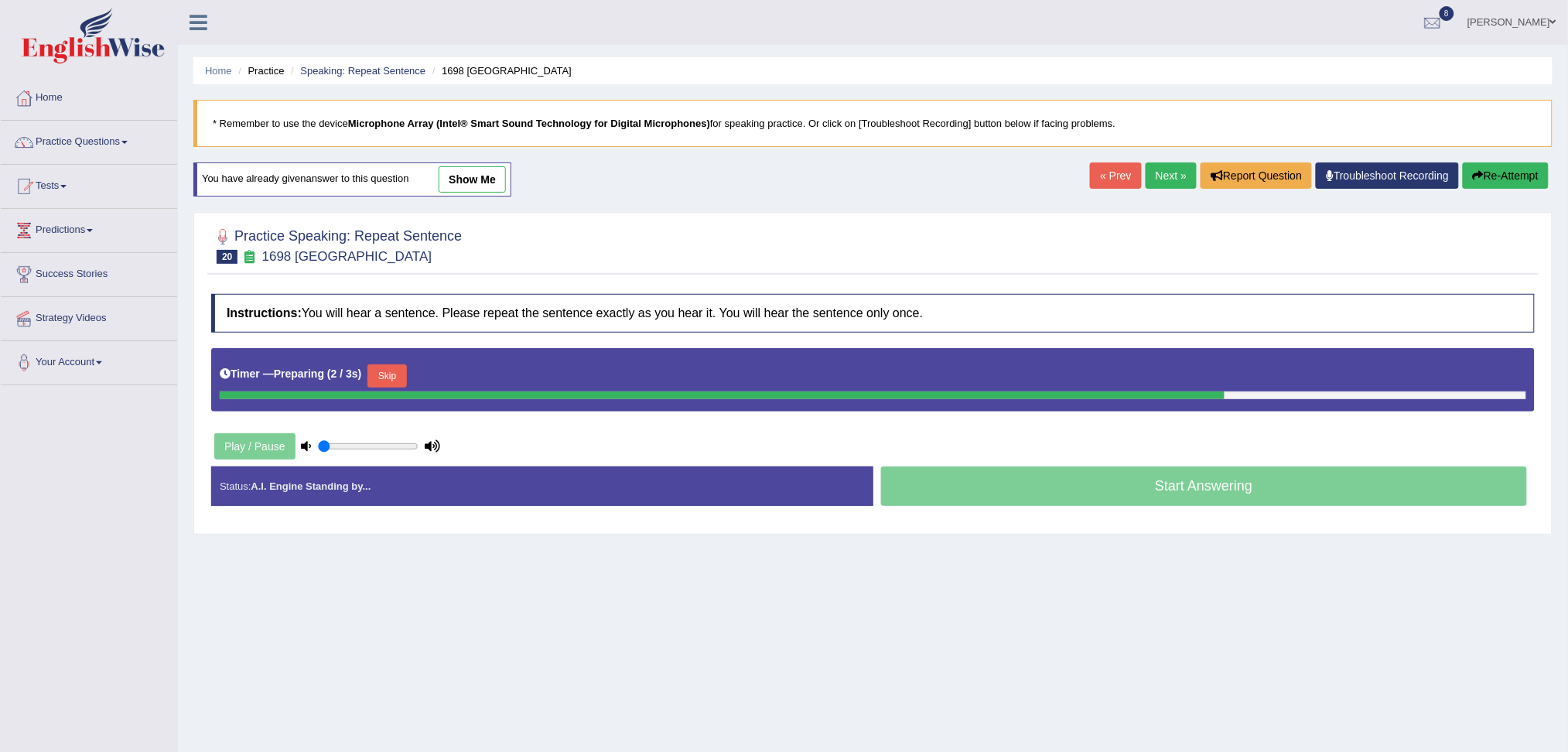
click at [388, 370] on button "Skip" at bounding box center [387, 376] width 39 height 24
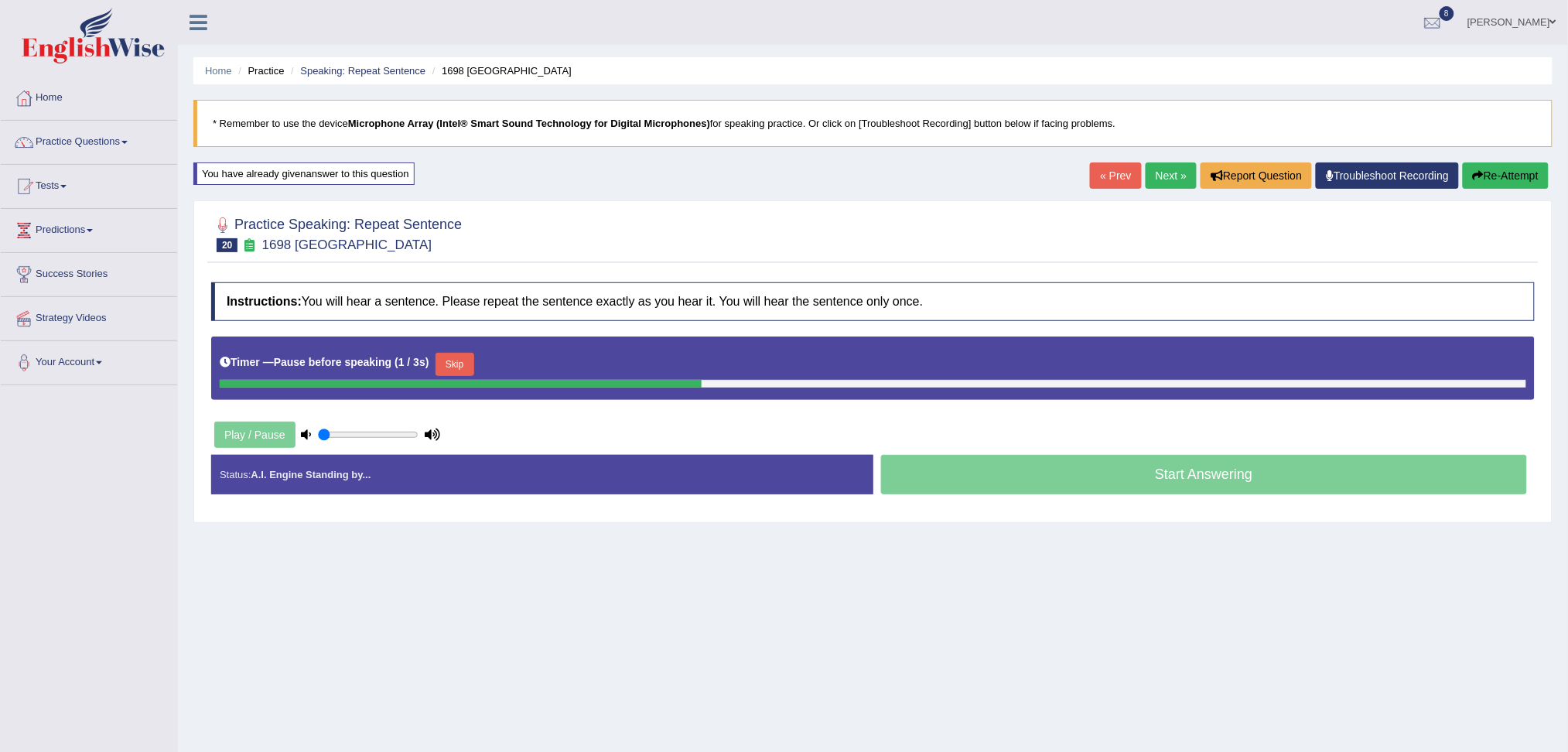
click at [450, 358] on button "Skip" at bounding box center [455, 365] width 39 height 24
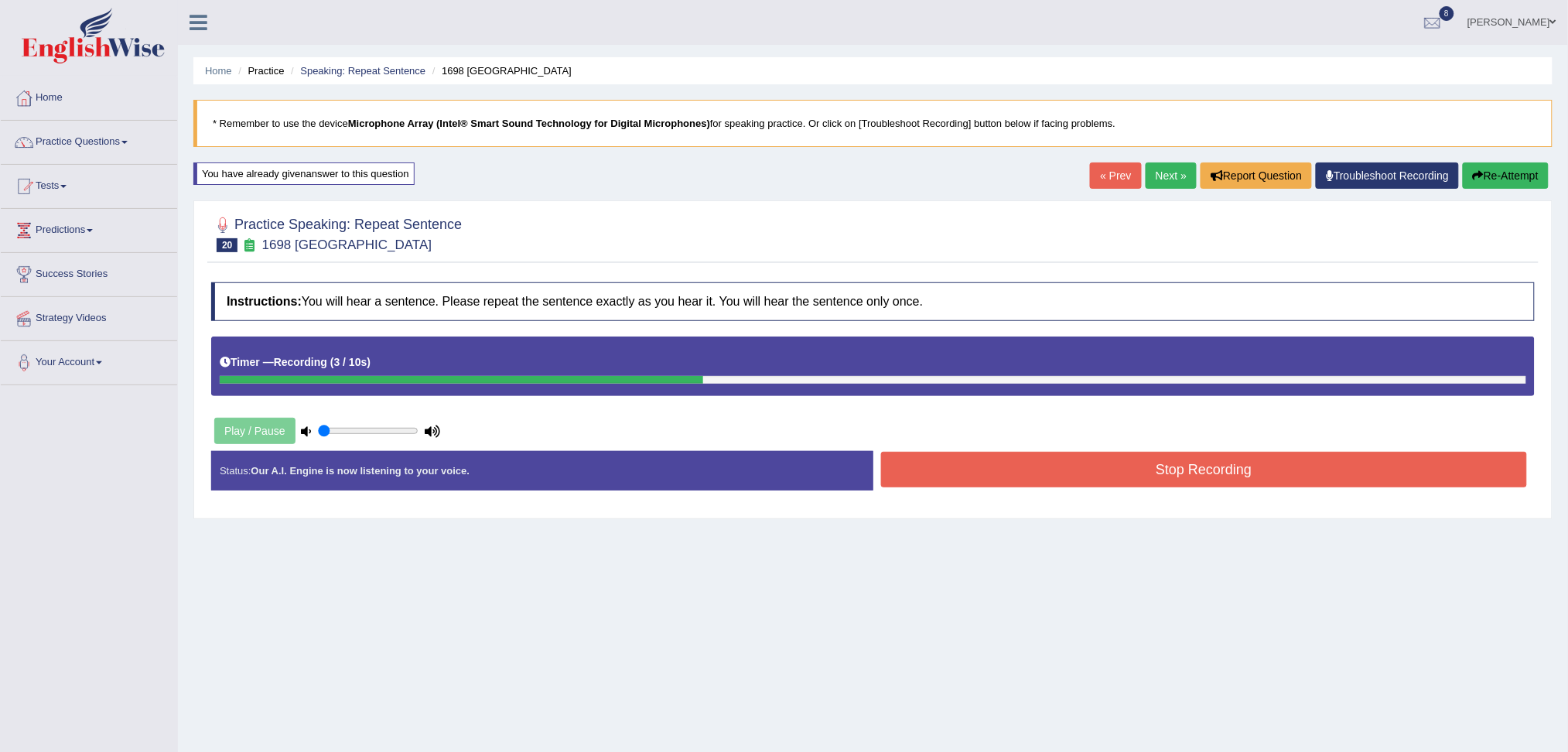
click at [951, 460] on button "Stop Recording" at bounding box center [1203, 470] width 646 height 35
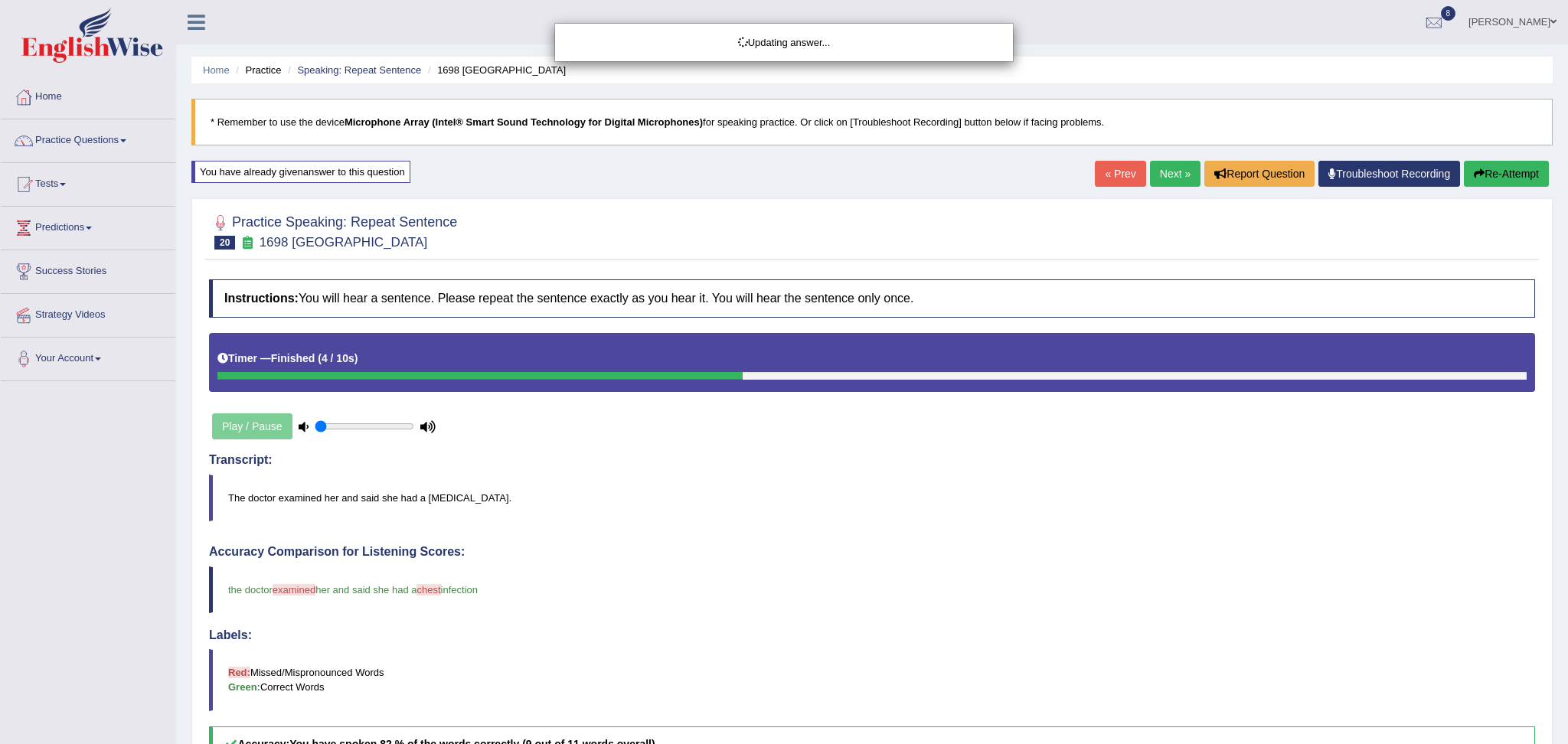
drag, startPoint x: 1566, startPoint y: 264, endPoint x: 1566, endPoint y: 375, distance: 111.0
click at [1551, 375] on html "Toggle navigation Home Practice Questions Speaking Practice Read Aloud Repeat S…" at bounding box center [784, 372] width 1568 height 744
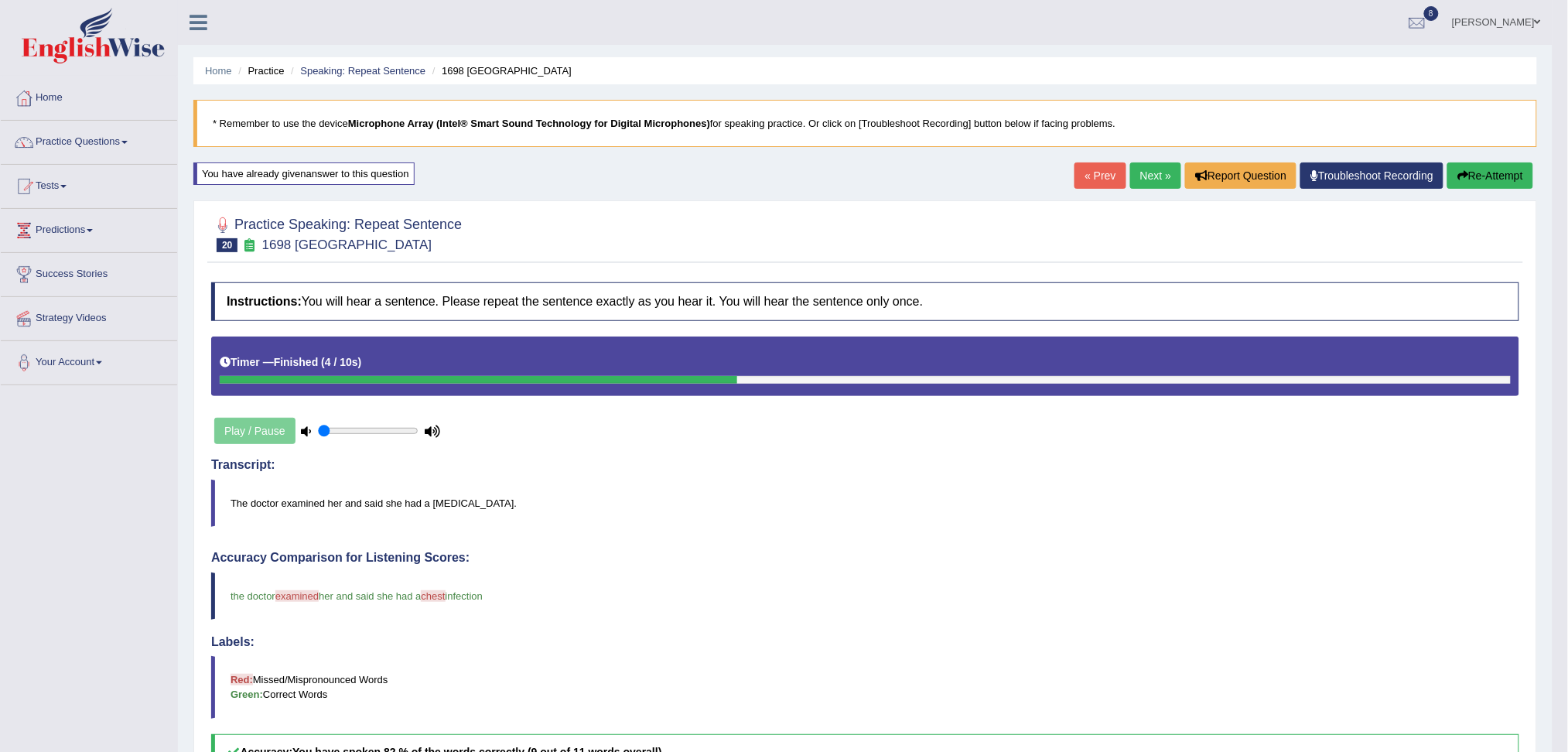
click at [1140, 177] on link "Next »" at bounding box center [1155, 175] width 51 height 26
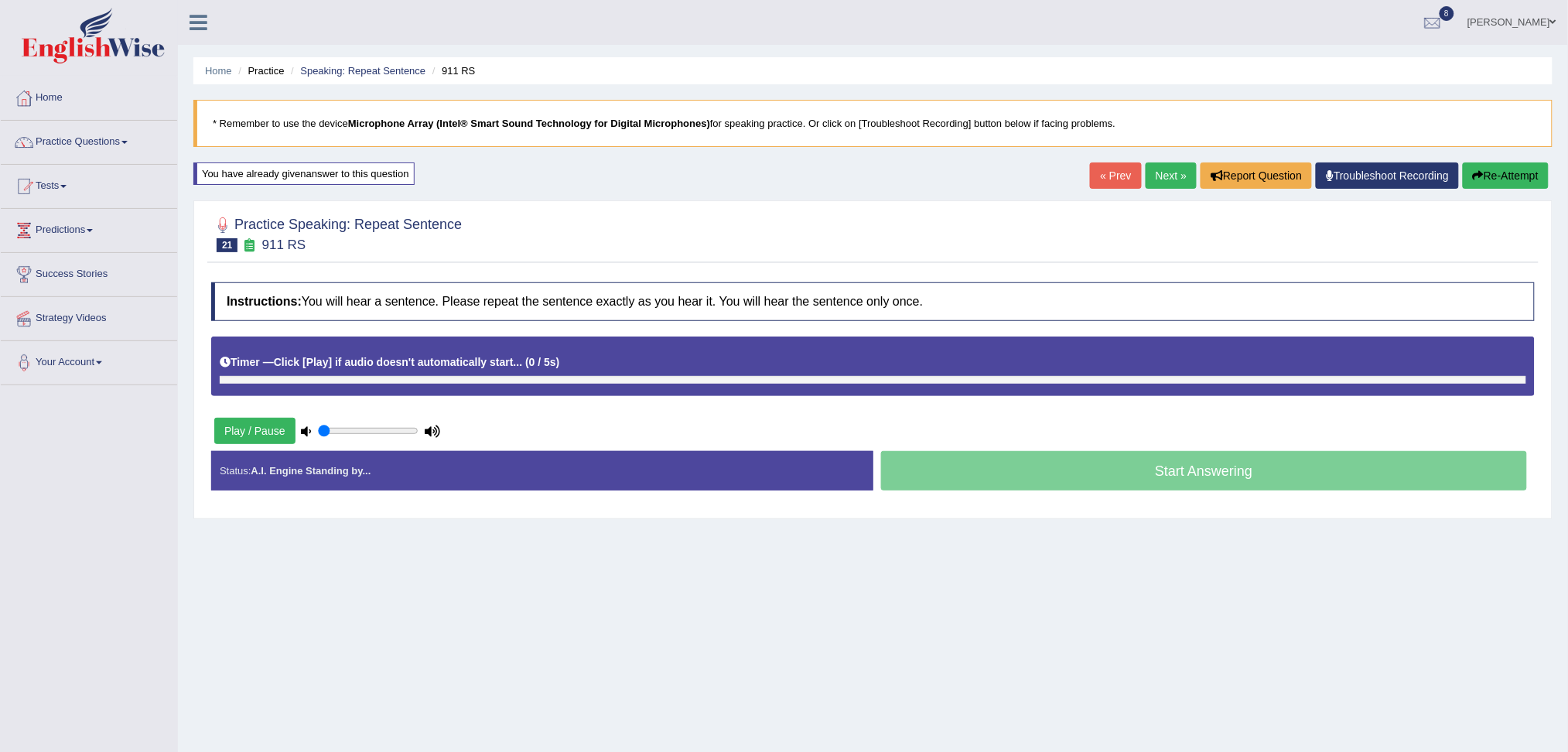
click at [390, 371] on div "Timer — Click [Play] if audio doesn't automatically start... ( 0 / 5s ) Skip" at bounding box center [872, 362] width 1307 height 27
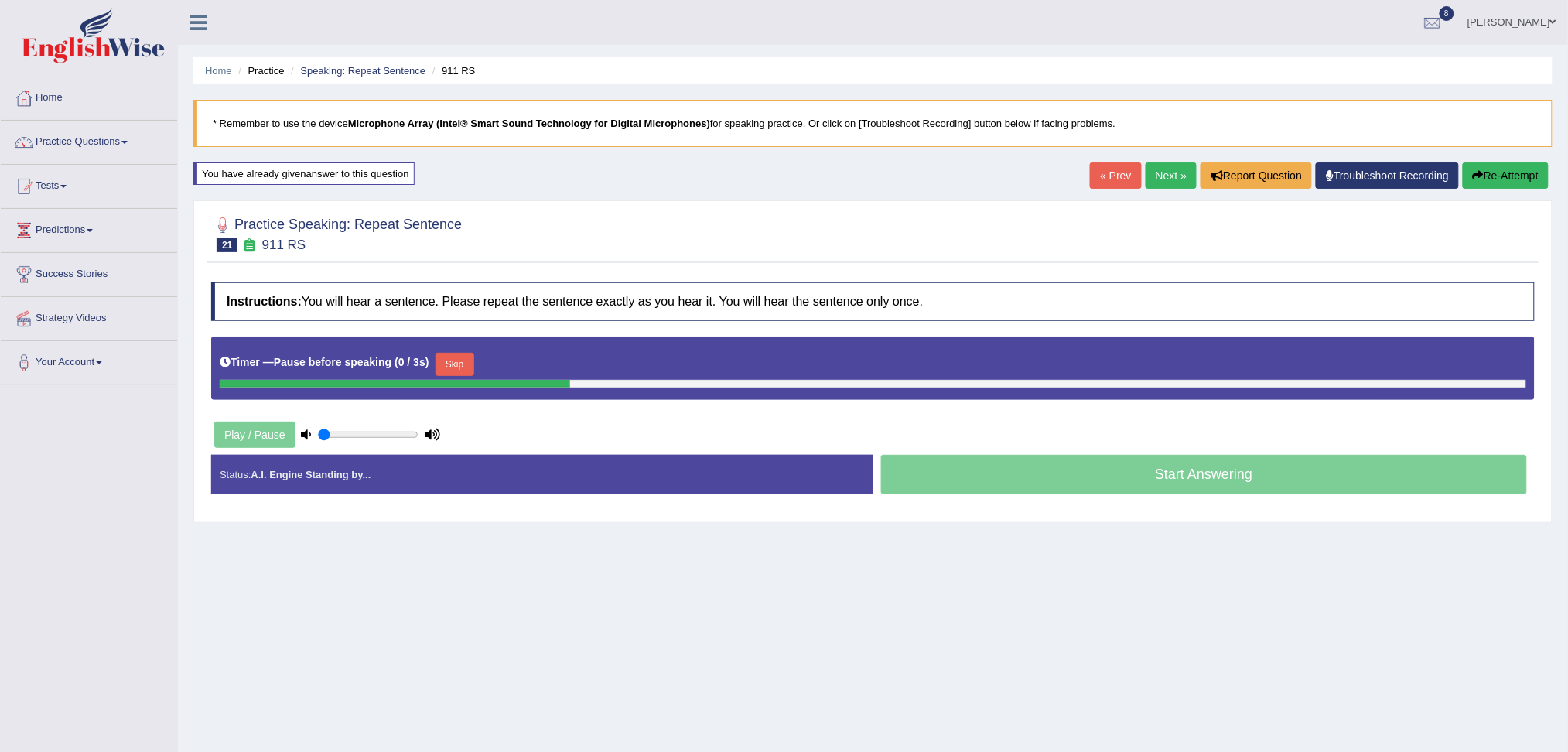
click at [463, 365] on button "Skip" at bounding box center [455, 365] width 39 height 24
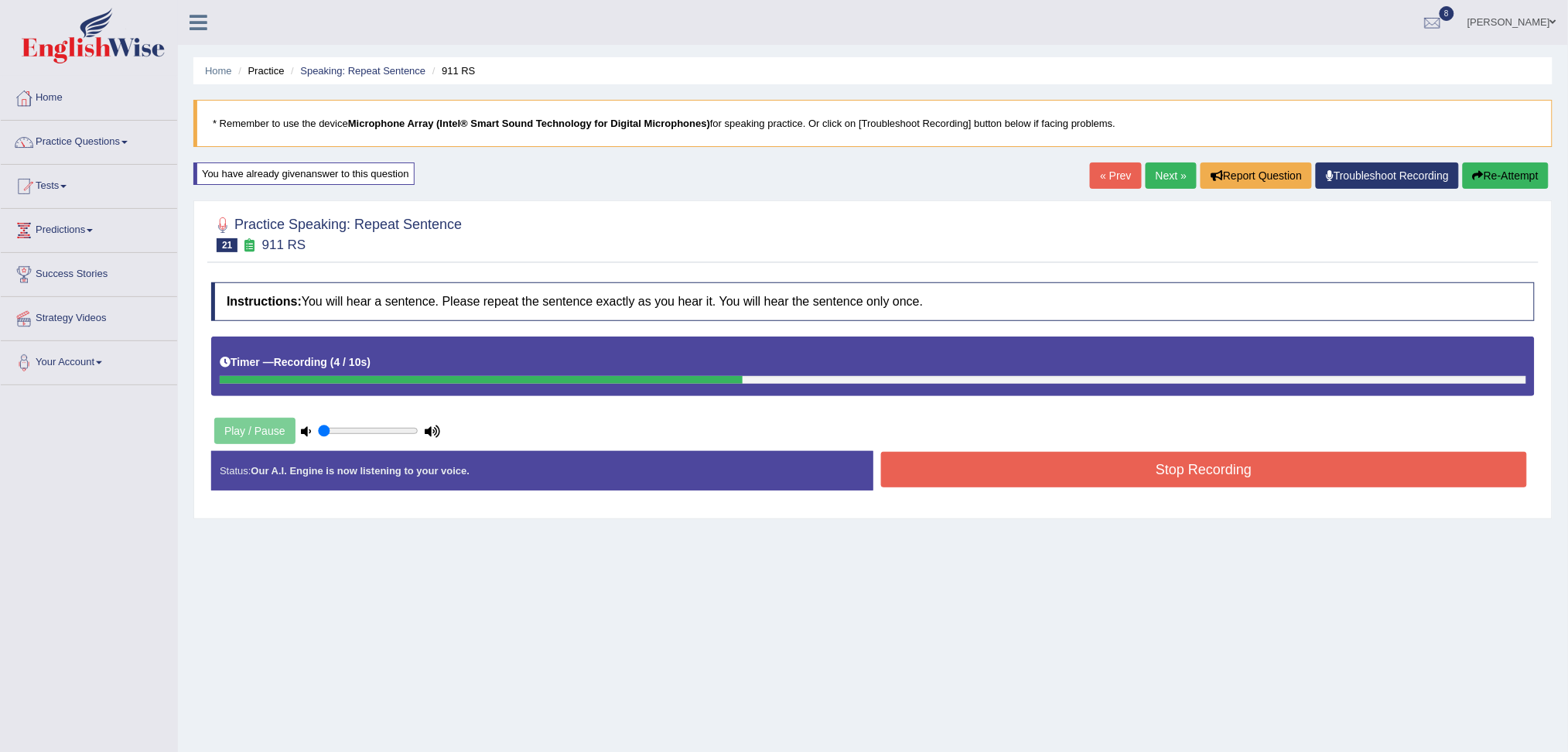
click at [997, 468] on button "Stop Recording" at bounding box center [1203, 470] width 646 height 35
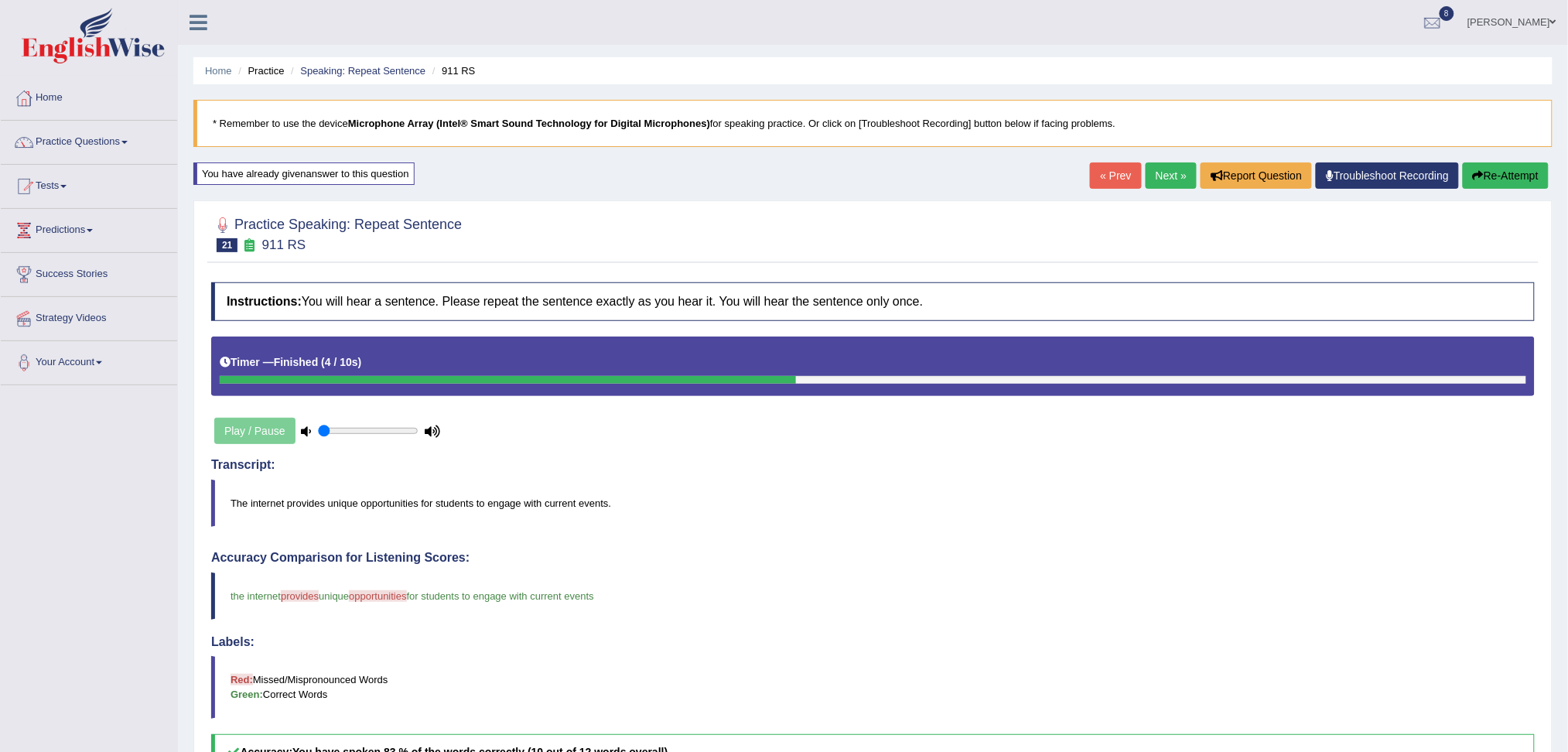
drag, startPoint x: 1582, startPoint y: 227, endPoint x: 1563, endPoint y: 181, distance: 49.8
click at [1563, 181] on html "Toggle navigation Home Practice Questions Speaking Practice Read Aloud Repeat S…" at bounding box center [784, 376] width 1568 height 752
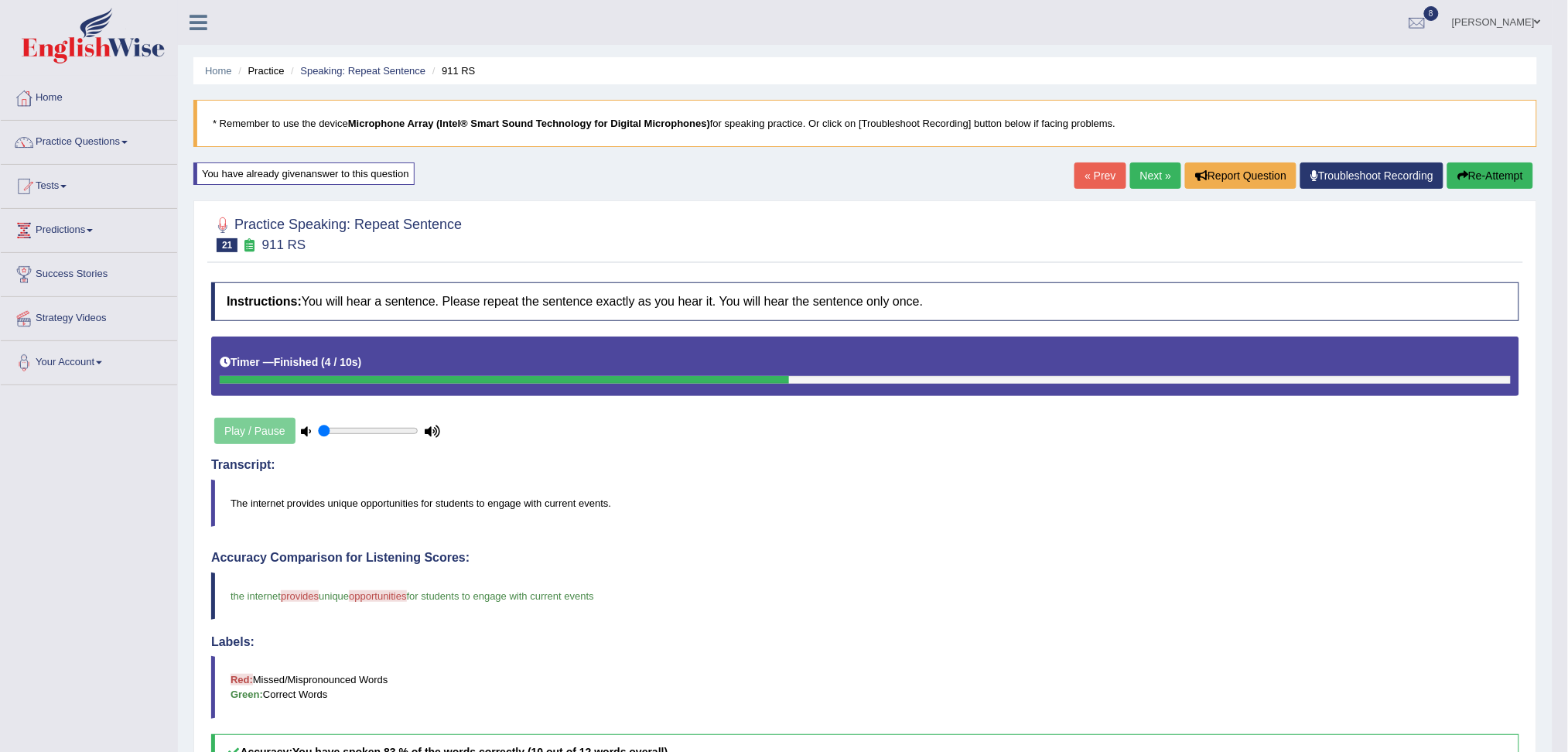
click at [1152, 180] on link "Next »" at bounding box center [1155, 175] width 51 height 26
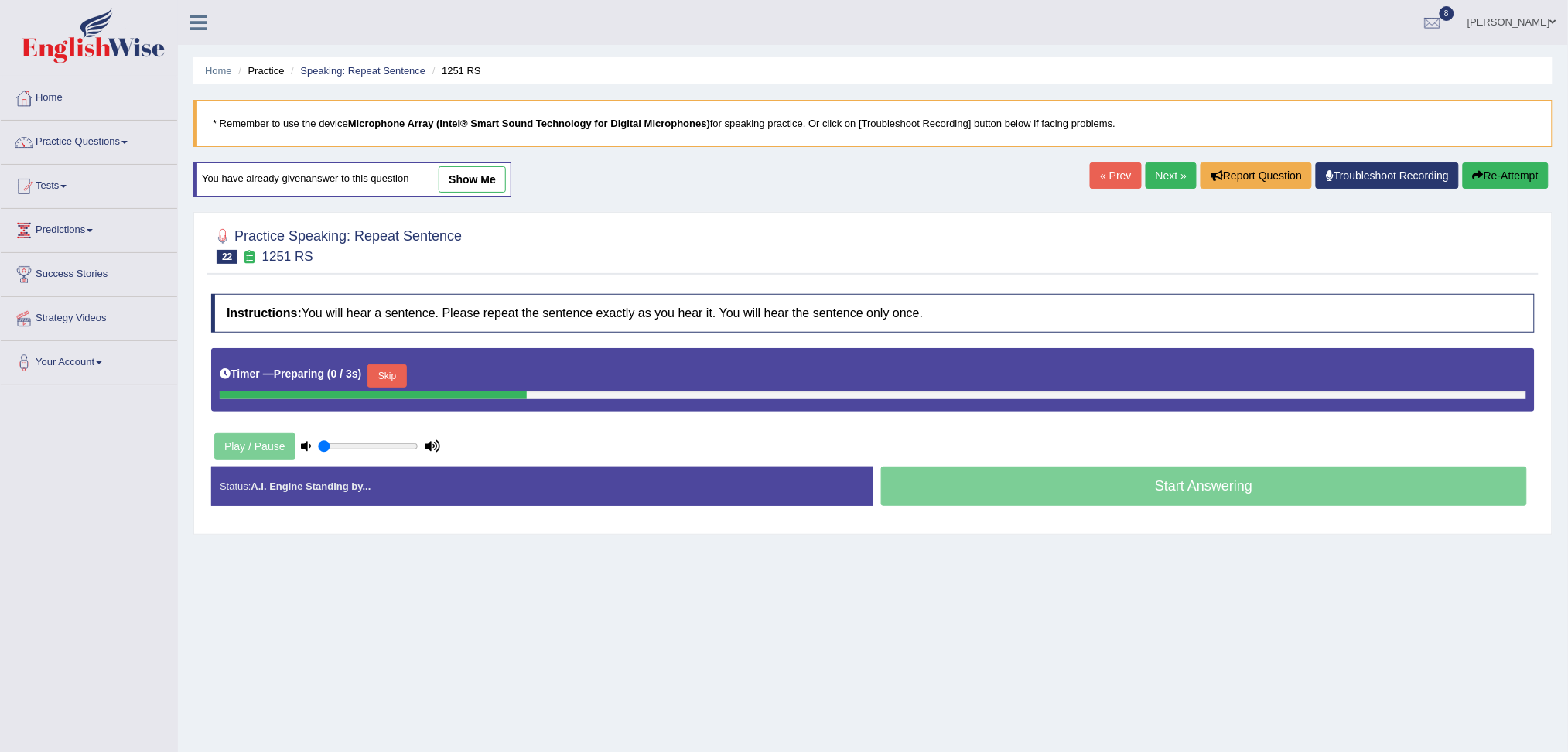
click at [397, 374] on button "Skip" at bounding box center [387, 376] width 39 height 24
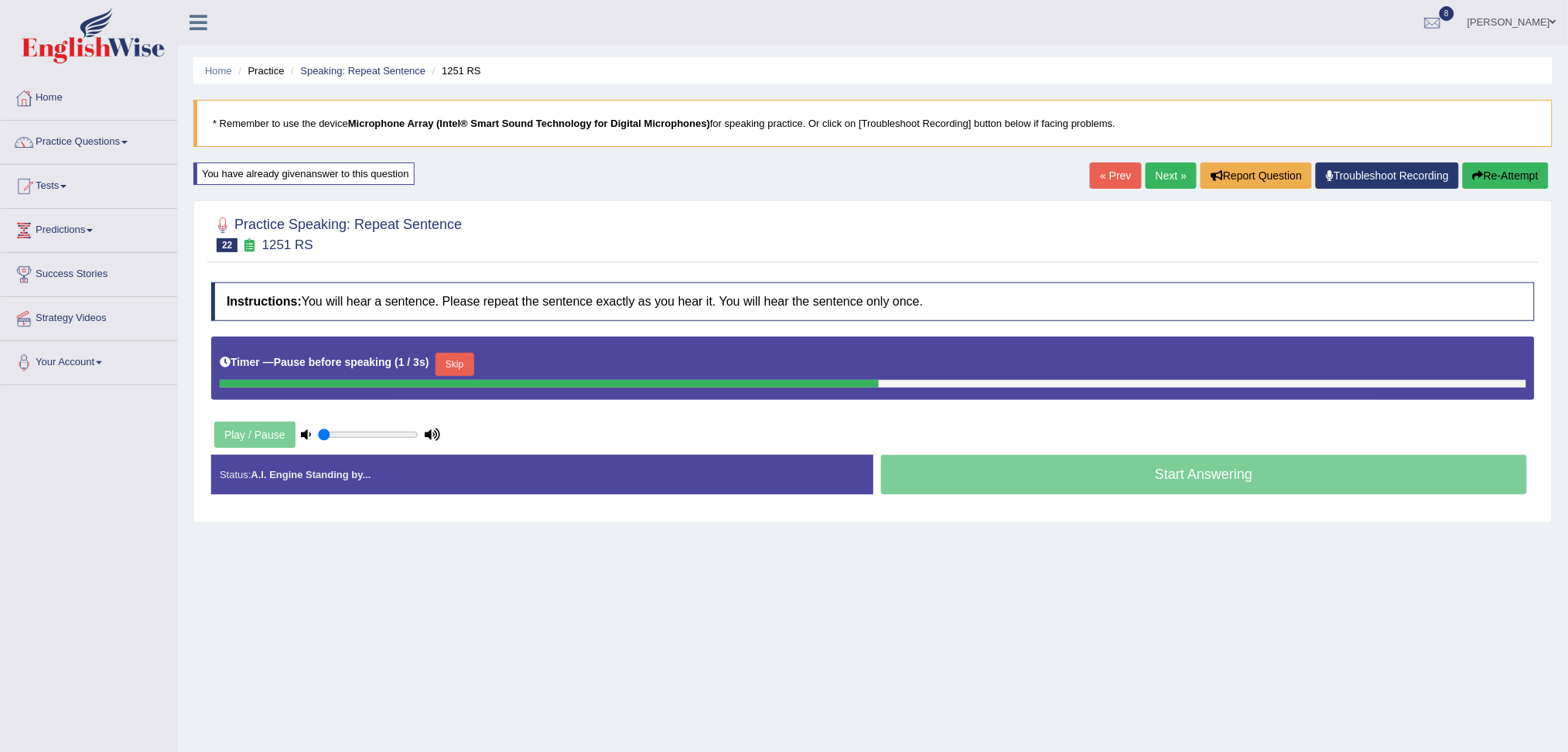
click at [464, 366] on button "Skip" at bounding box center [455, 365] width 39 height 24
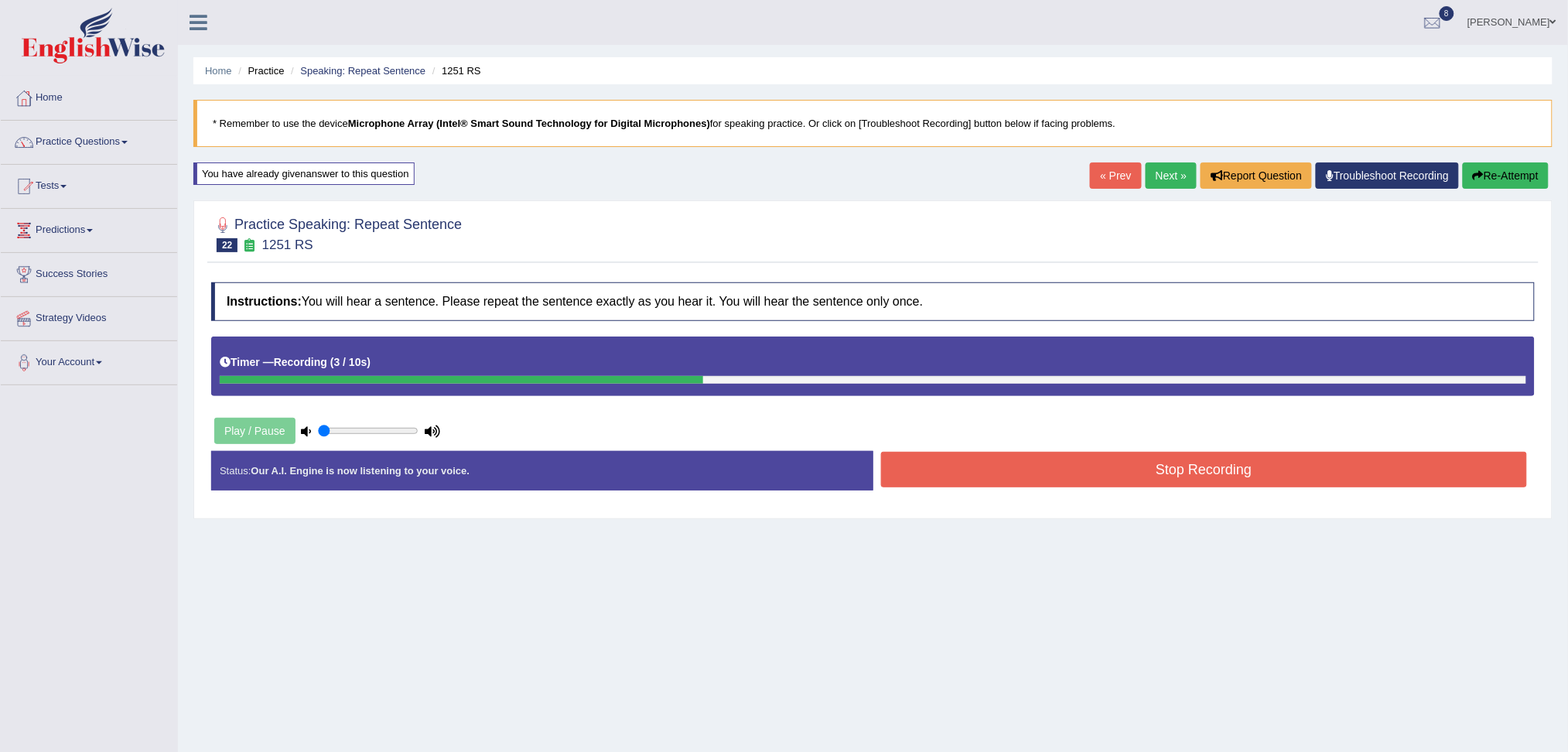
click at [1146, 484] on button "Stop Recording" at bounding box center [1203, 470] width 646 height 35
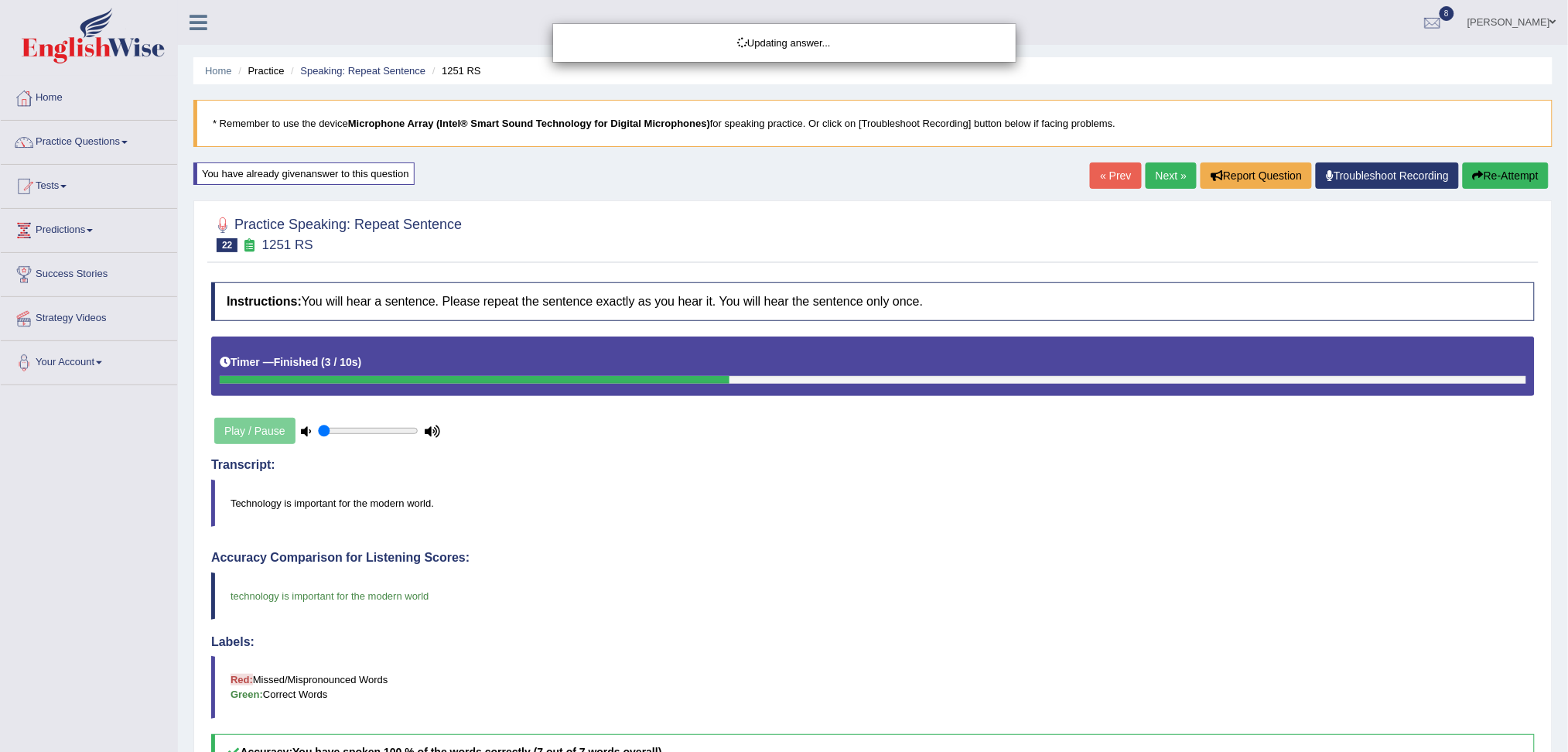
drag, startPoint x: 1582, startPoint y: 287, endPoint x: 1582, endPoint y: 476, distance: 189.0
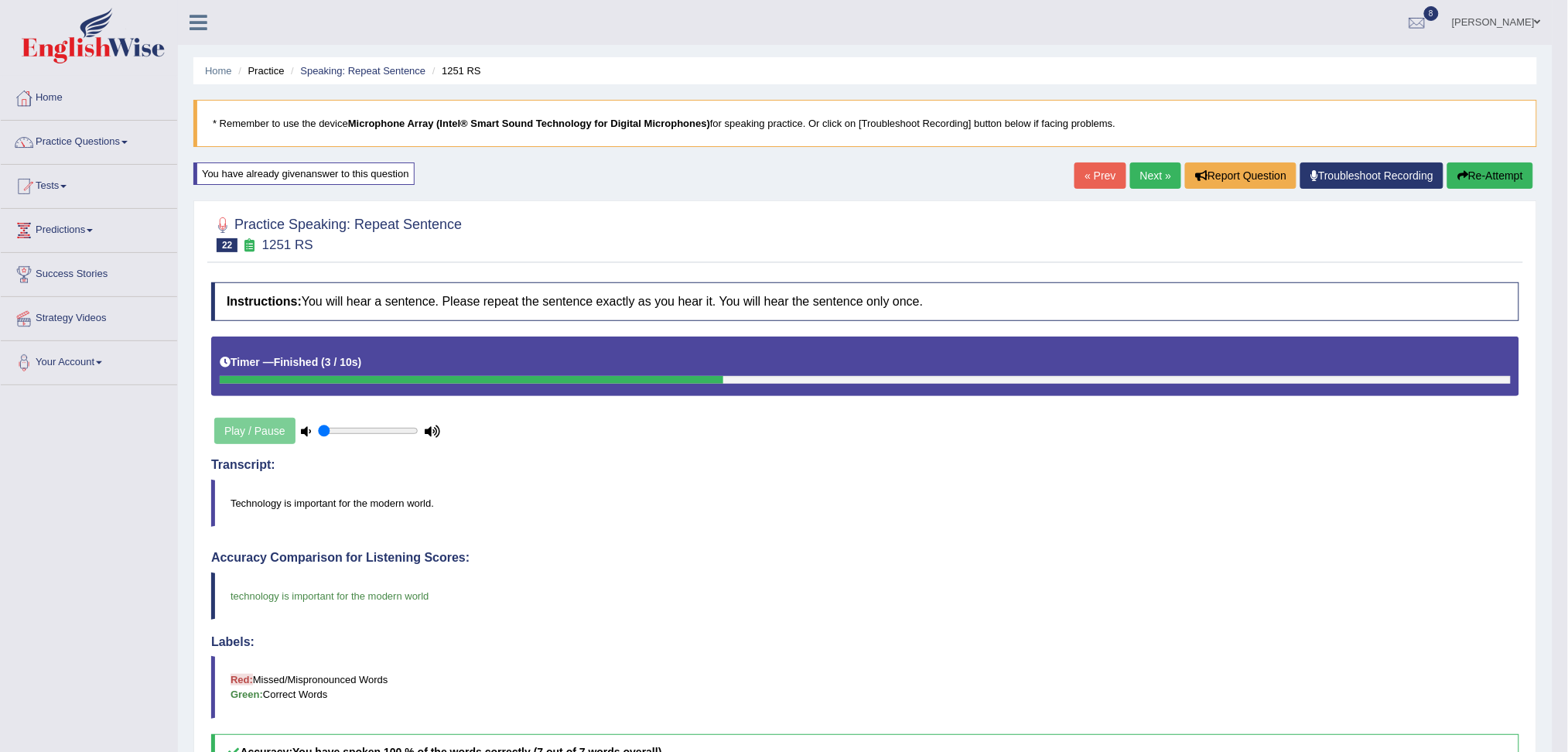
click at [1155, 176] on link "Next »" at bounding box center [1155, 175] width 51 height 26
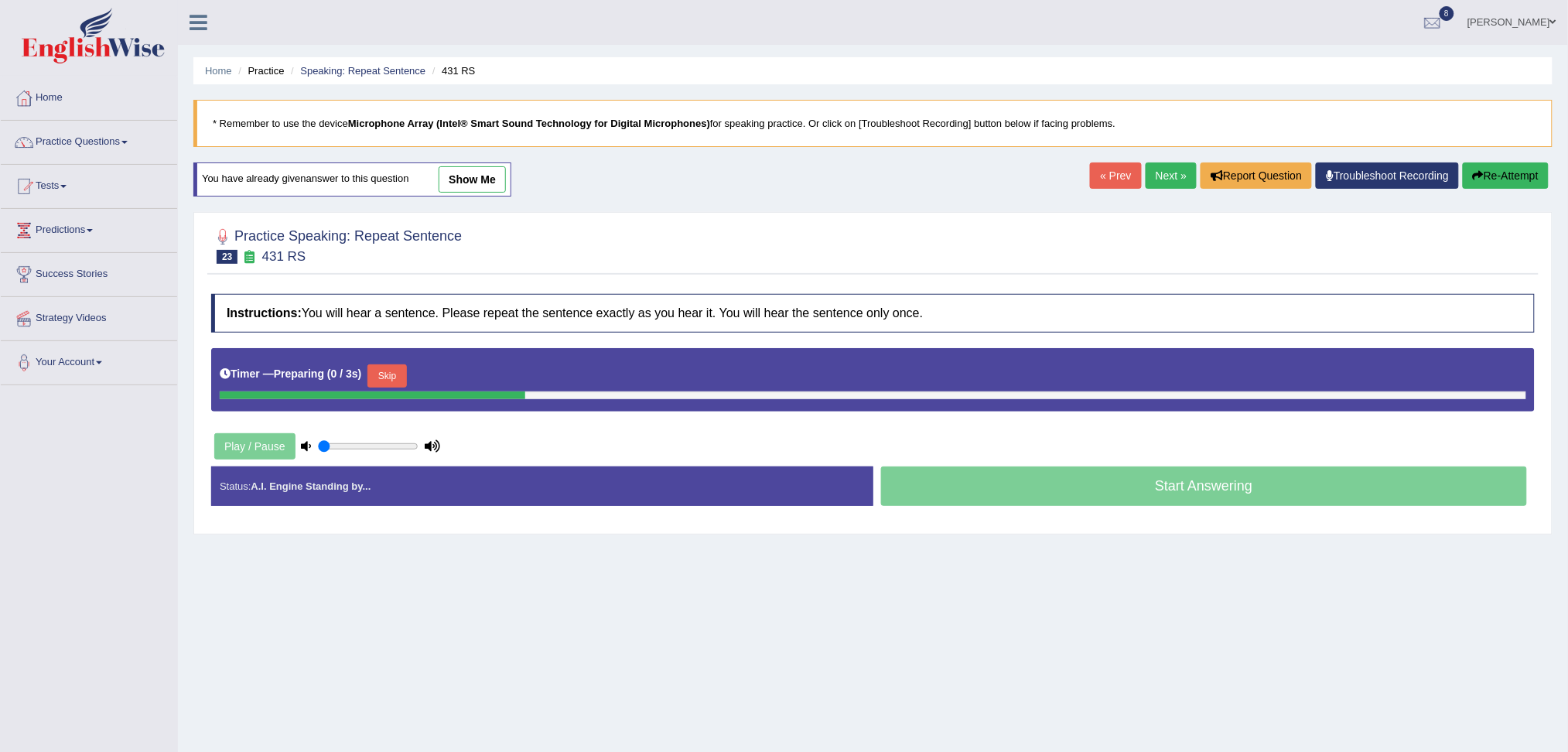
click at [398, 374] on button "Skip" at bounding box center [387, 376] width 39 height 24
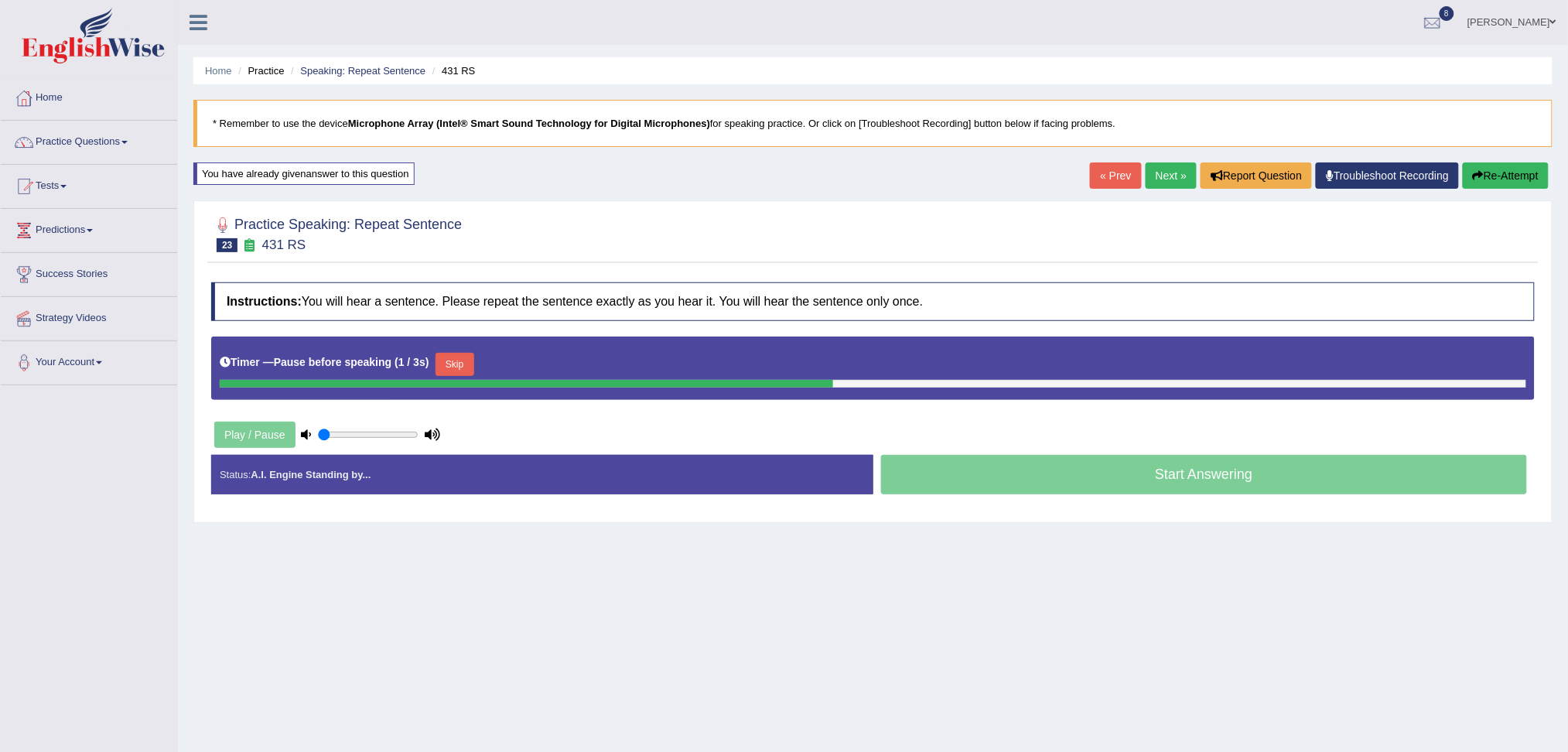
click at [466, 355] on button "Skip" at bounding box center [455, 365] width 39 height 24
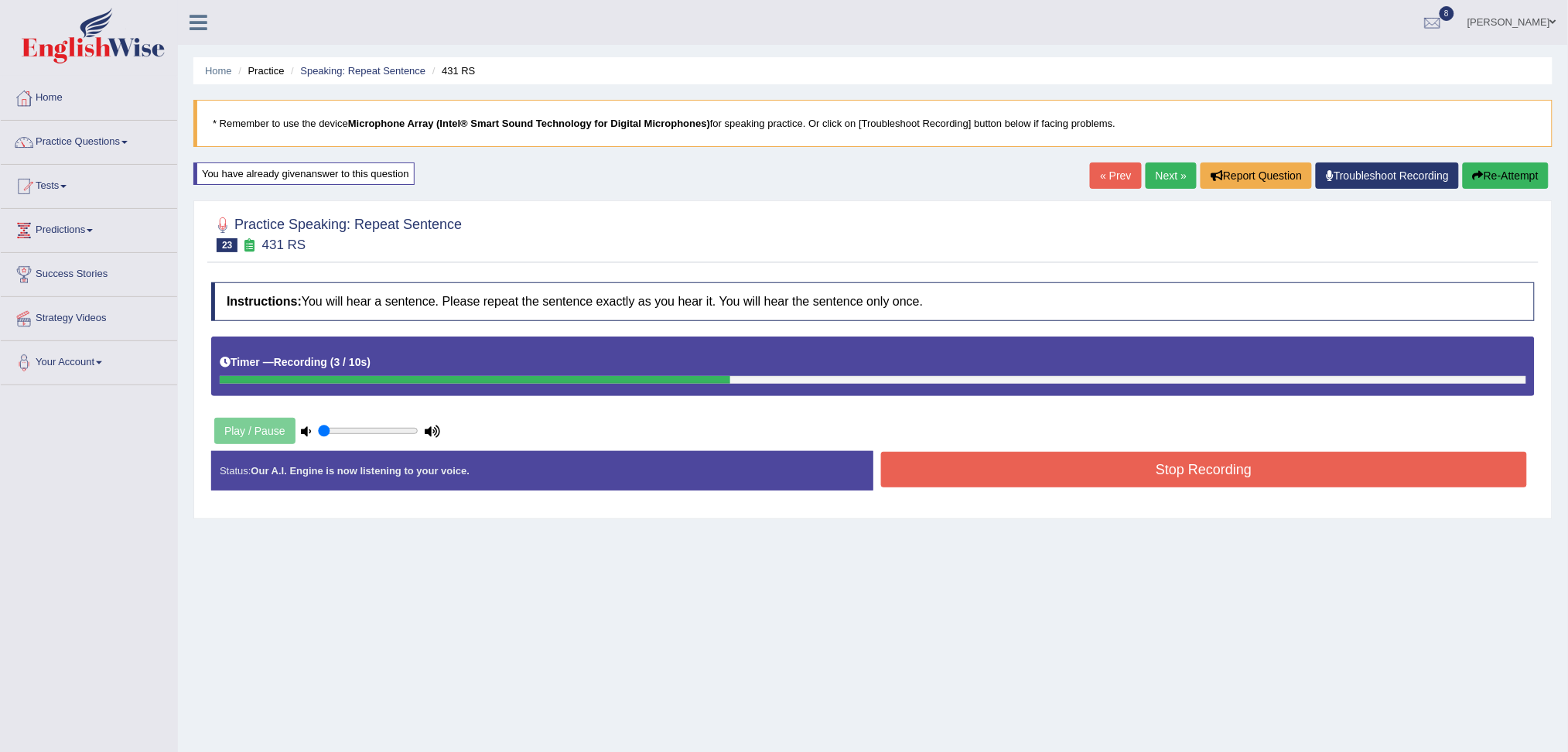
click at [964, 465] on button "Stop Recording" at bounding box center [1203, 470] width 646 height 35
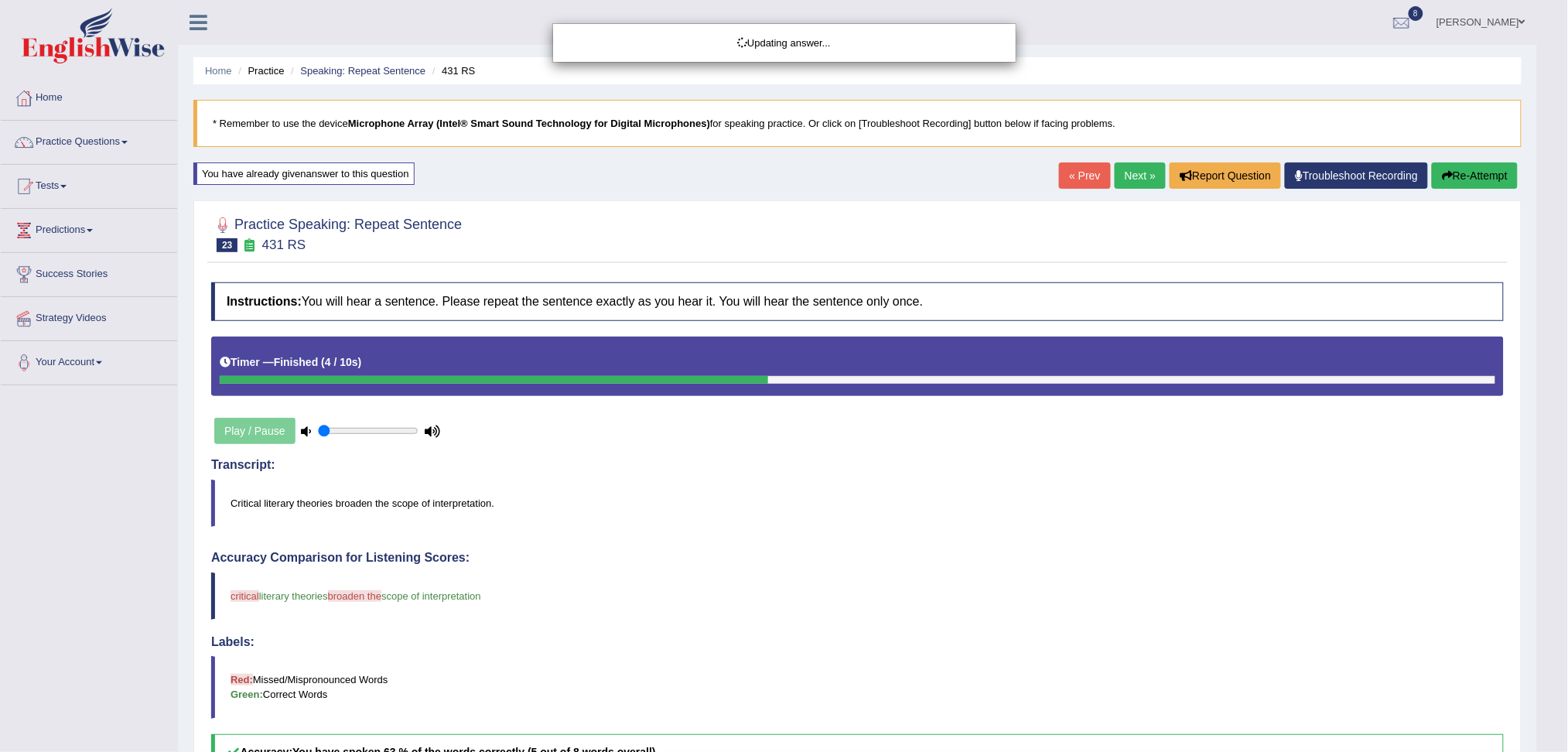
drag, startPoint x: 1582, startPoint y: 294, endPoint x: 1582, endPoint y: 434, distance: 140.0
click at [1567, 434] on html "Toggle navigation Home Practice Questions Speaking Practice Read Aloud Repeat S…" at bounding box center [784, 376] width 1568 height 752
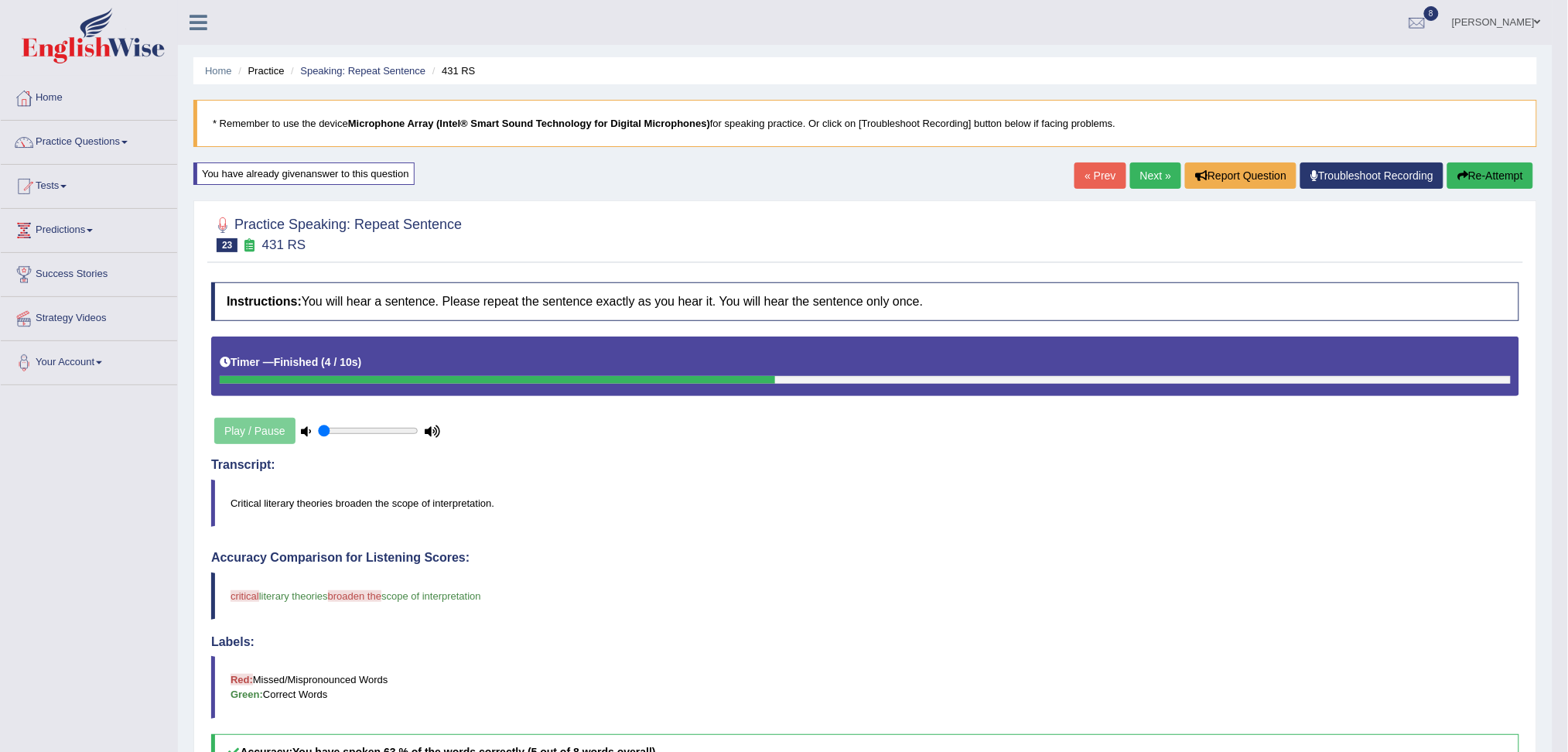
click at [1480, 176] on button "Re-Attempt" at bounding box center [1490, 175] width 86 height 26
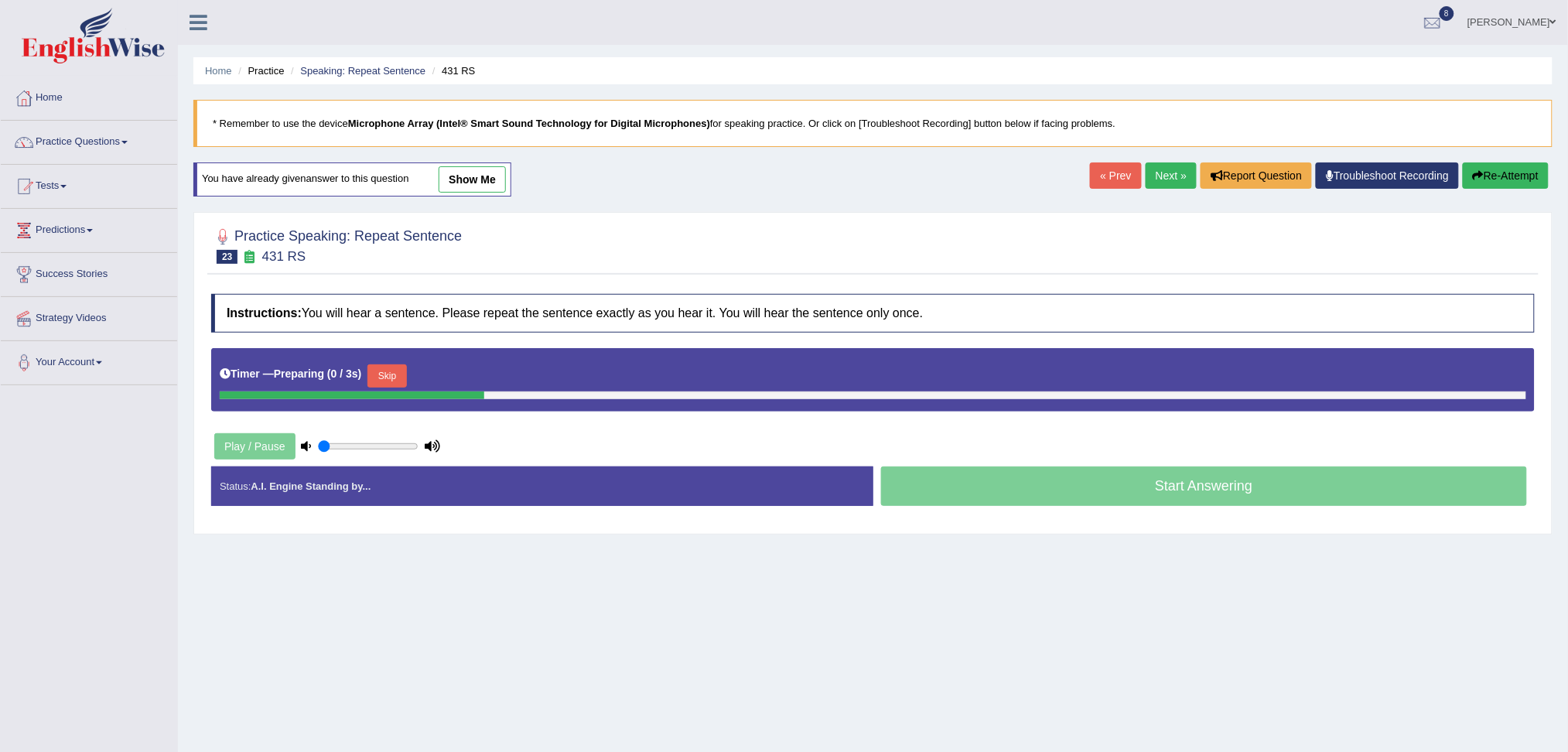
click at [416, 377] on div "Timer — Preparing ( 0 / 3s ) Skip" at bounding box center [872, 376] width 1307 height 31
click at [405, 376] on button "Skip" at bounding box center [387, 376] width 39 height 24
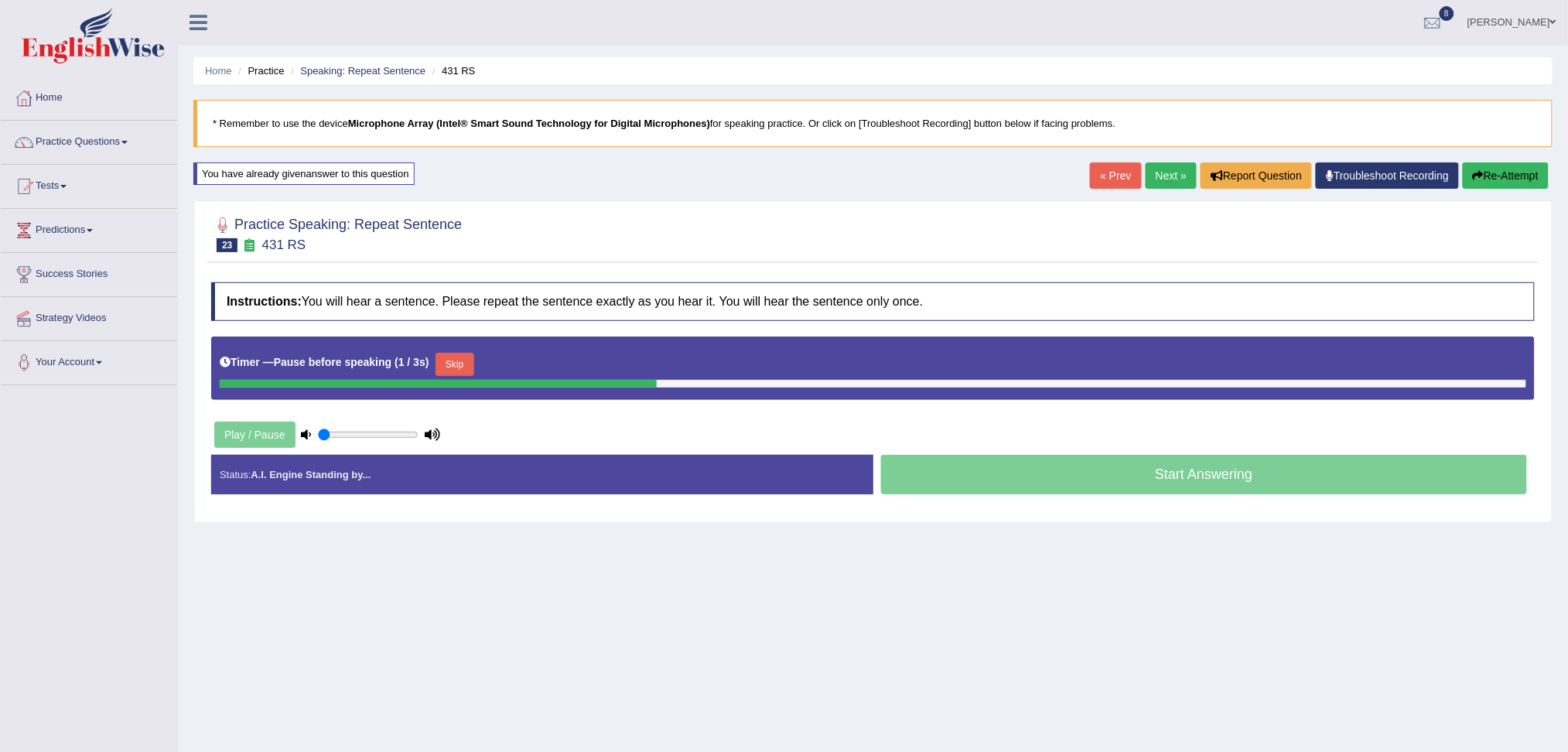
click at [481, 374] on div "Timer — Pause before speaking ( 1 / 3s ) Skip" at bounding box center [872, 364] width 1307 height 31
click at [460, 360] on button "Skip" at bounding box center [455, 365] width 39 height 24
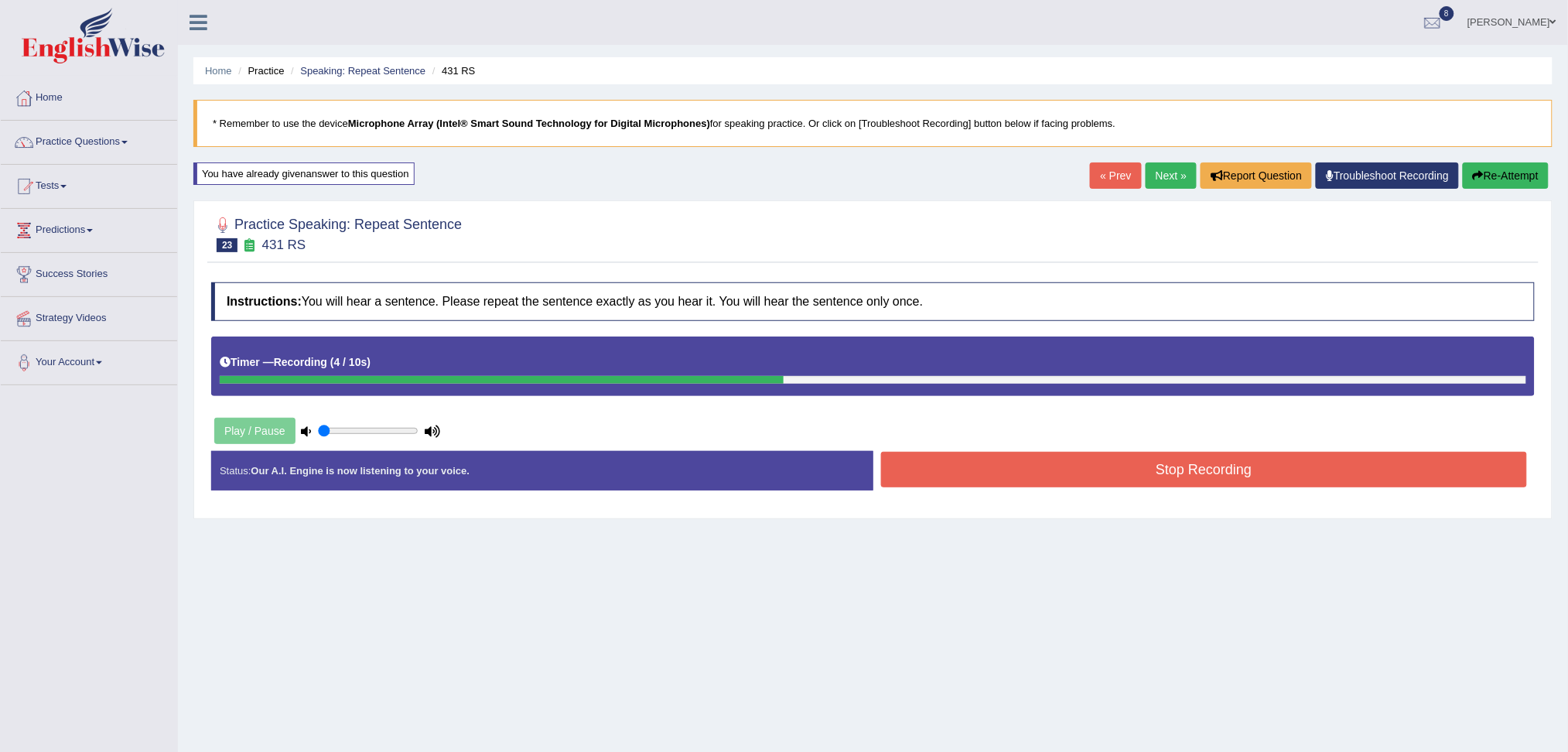
click at [955, 465] on button "Stop Recording" at bounding box center [1203, 470] width 646 height 35
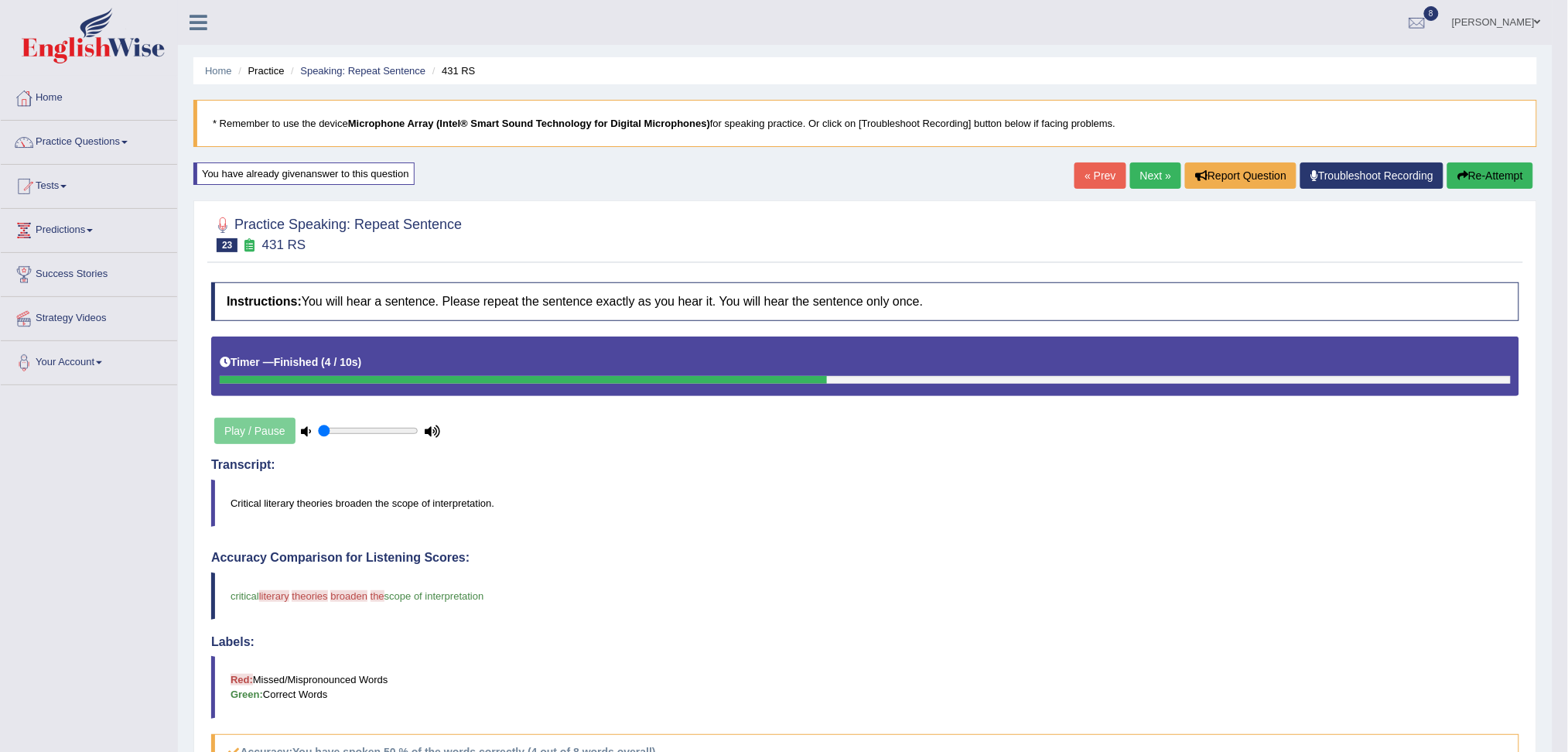
click at [1149, 168] on link "Next »" at bounding box center [1155, 175] width 51 height 26
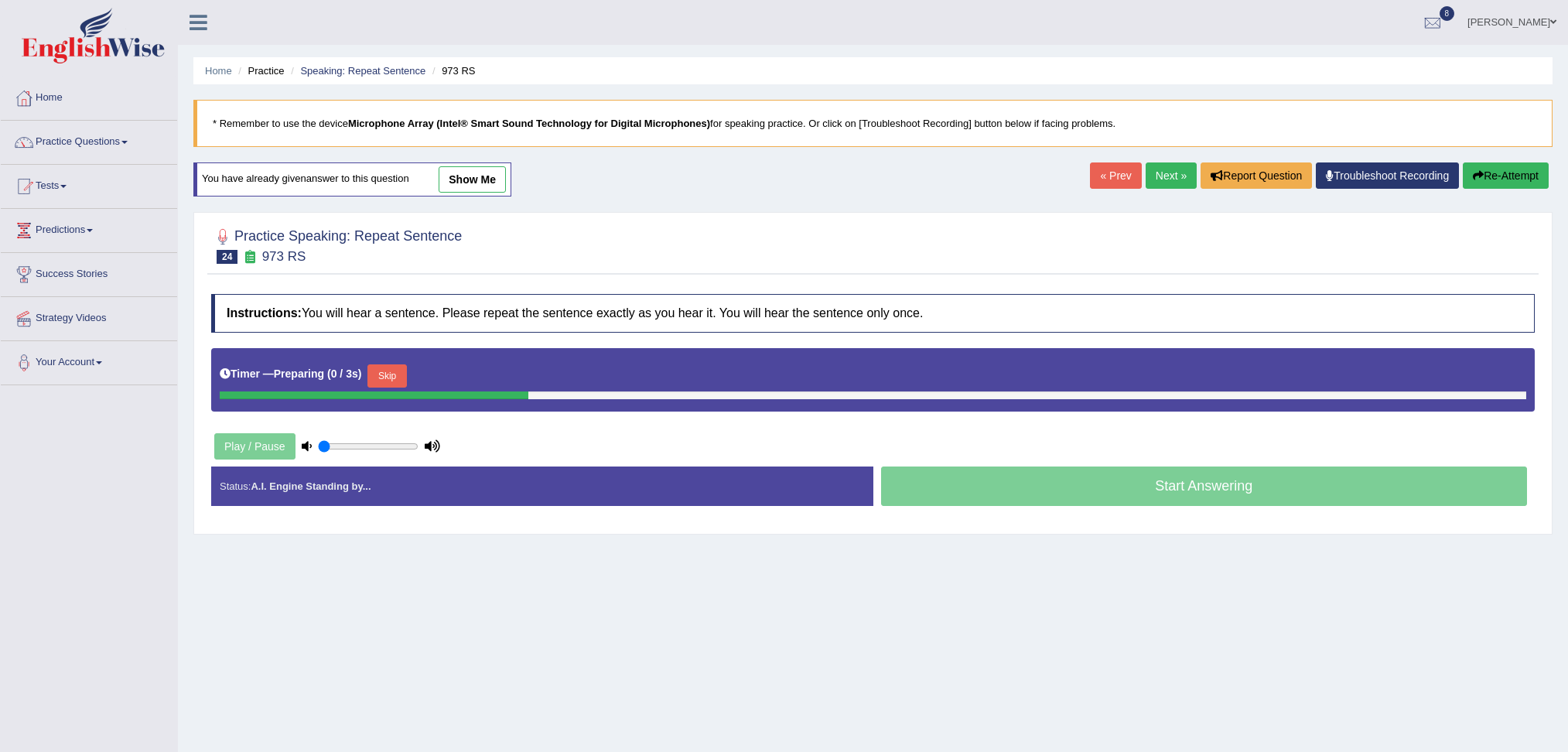
click at [392, 376] on button "Skip" at bounding box center [387, 376] width 39 height 24
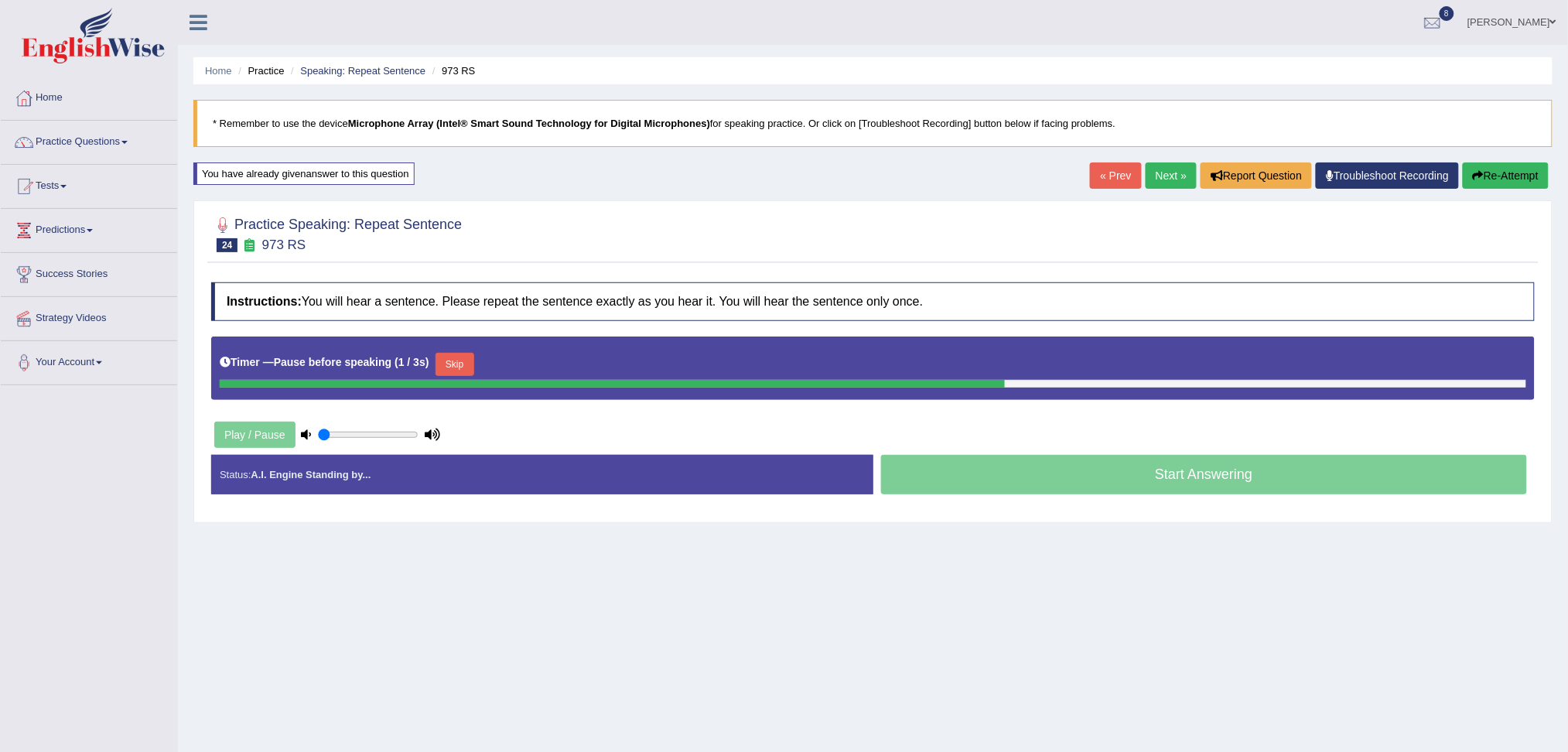
click at [465, 360] on button "Skip" at bounding box center [455, 365] width 39 height 24
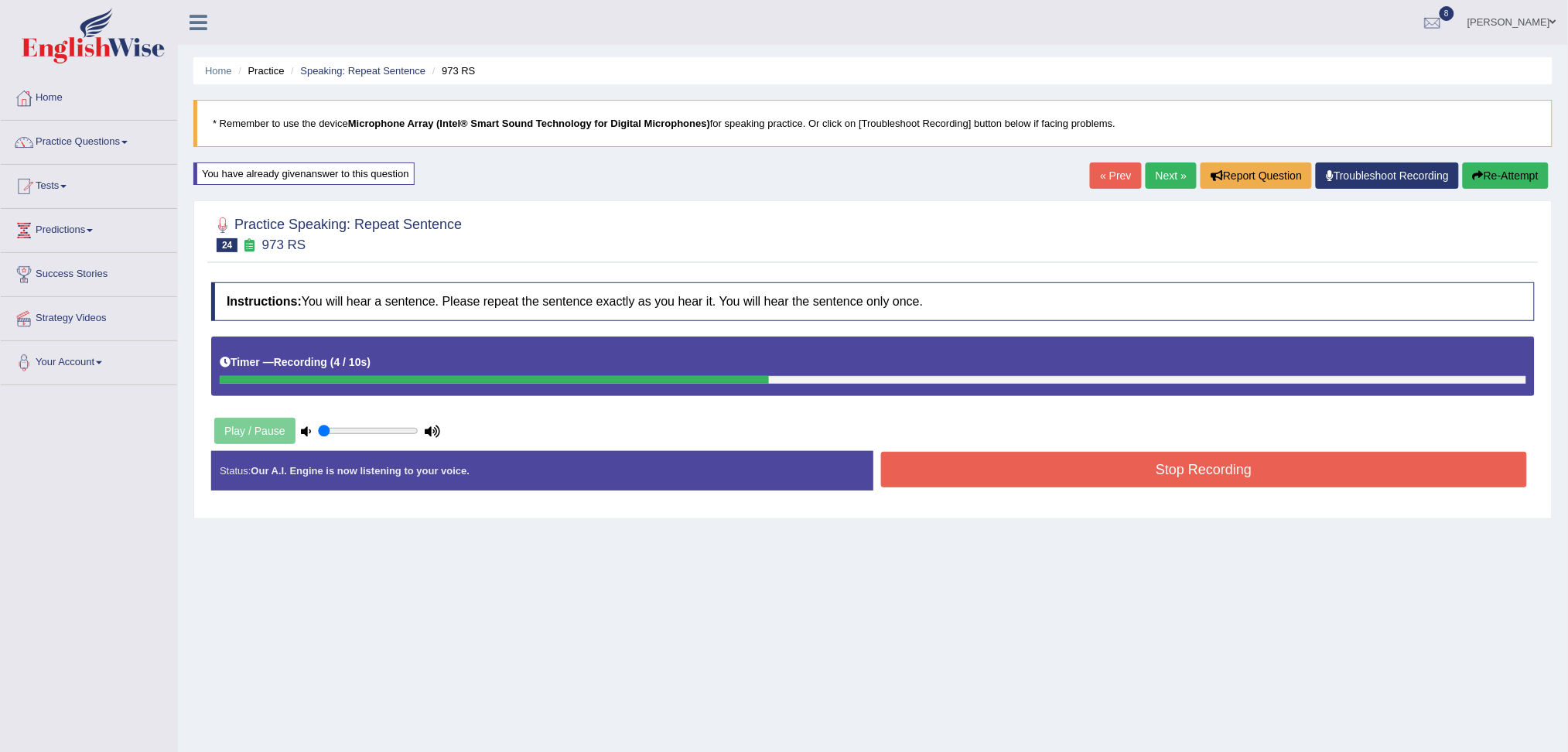
click at [985, 473] on button "Stop Recording" at bounding box center [1203, 470] width 646 height 35
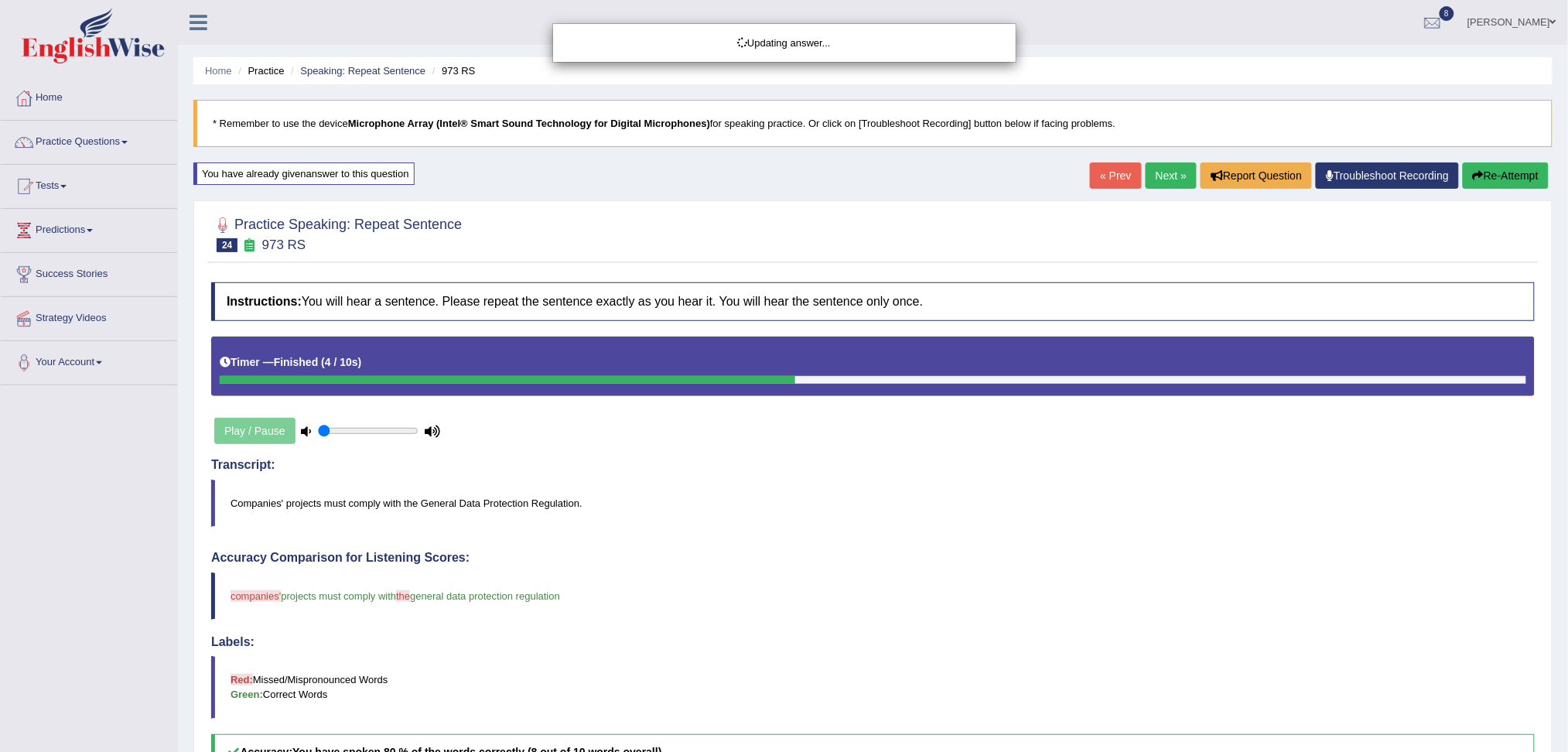
drag, startPoint x: 1582, startPoint y: 403, endPoint x: 1582, endPoint y: 567, distance: 164.0
click at [1567, 567] on html "Toggle navigation Home Practice Questions Speaking Practice Read Aloud Repeat S…" at bounding box center [784, 376] width 1568 height 752
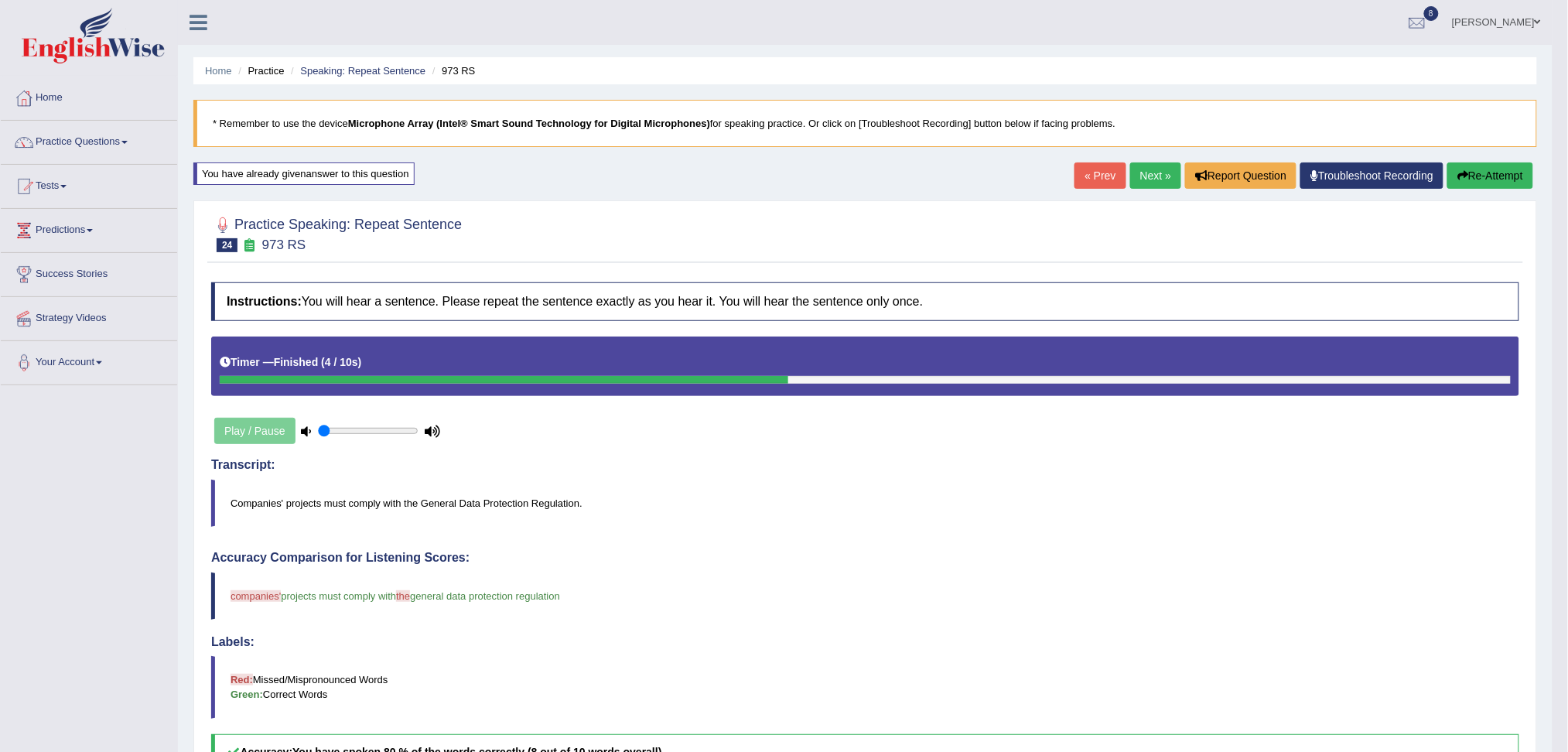
click at [1143, 182] on link "Next »" at bounding box center [1155, 175] width 51 height 26
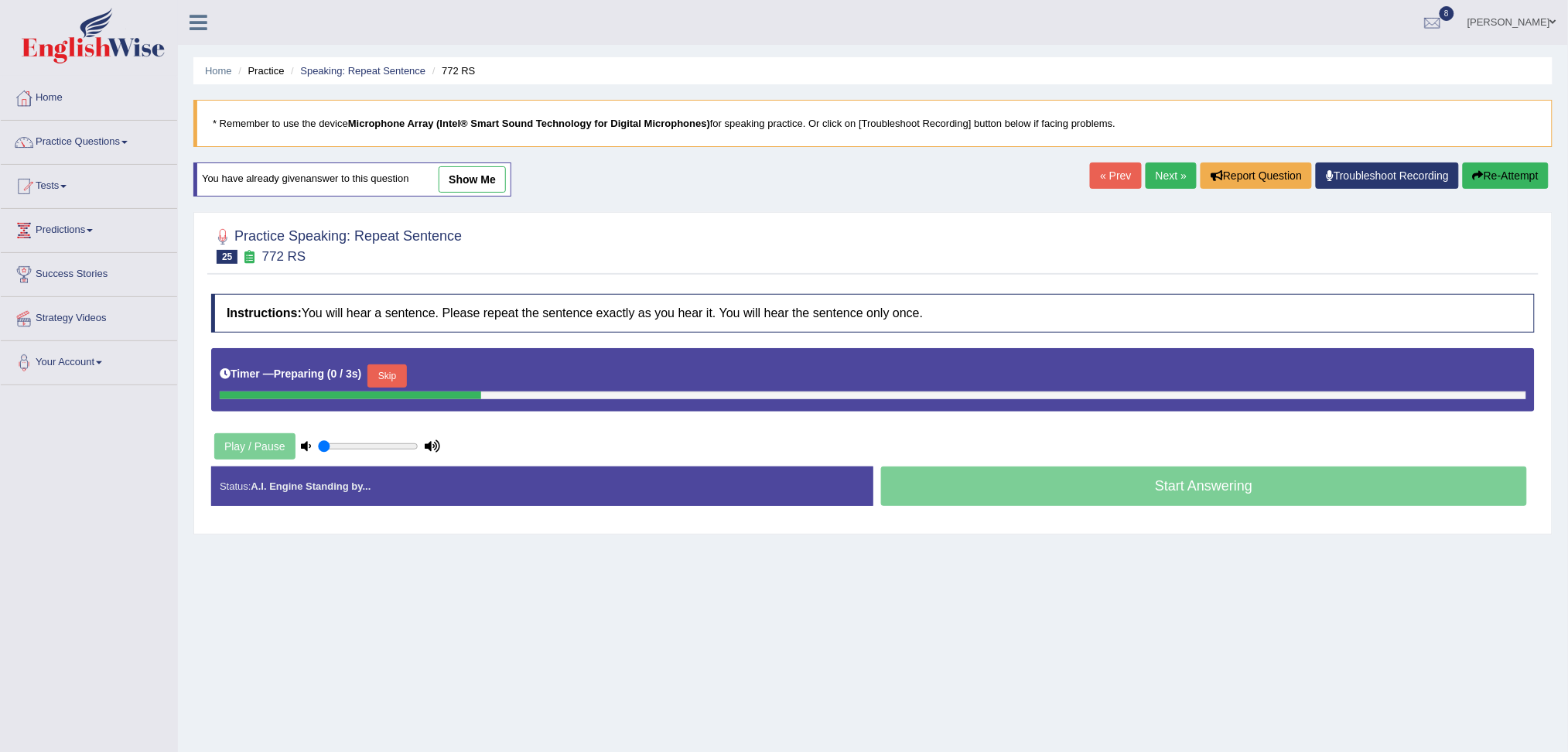
click at [392, 371] on button "Skip" at bounding box center [387, 376] width 39 height 24
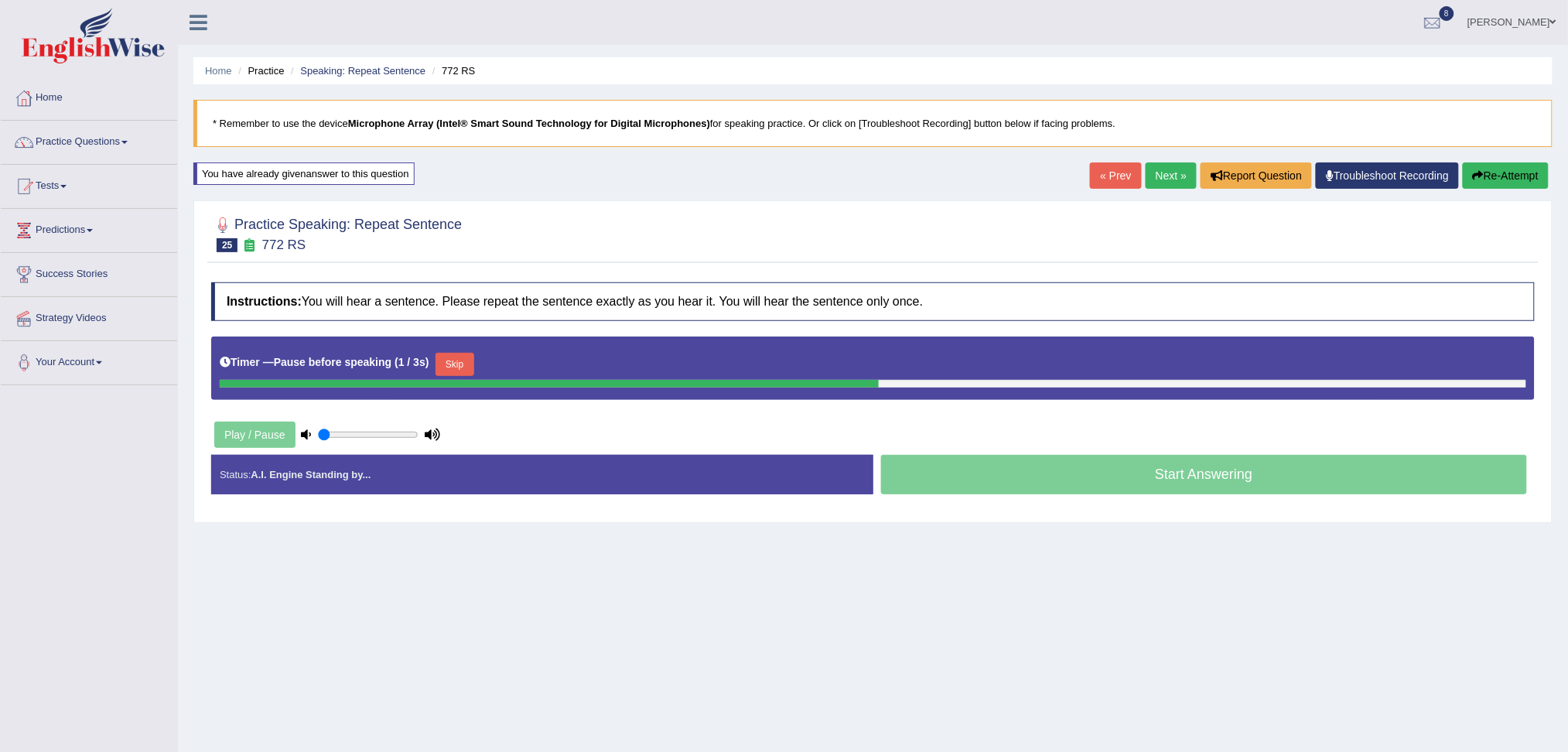
click at [458, 365] on button "Skip" at bounding box center [455, 365] width 39 height 24
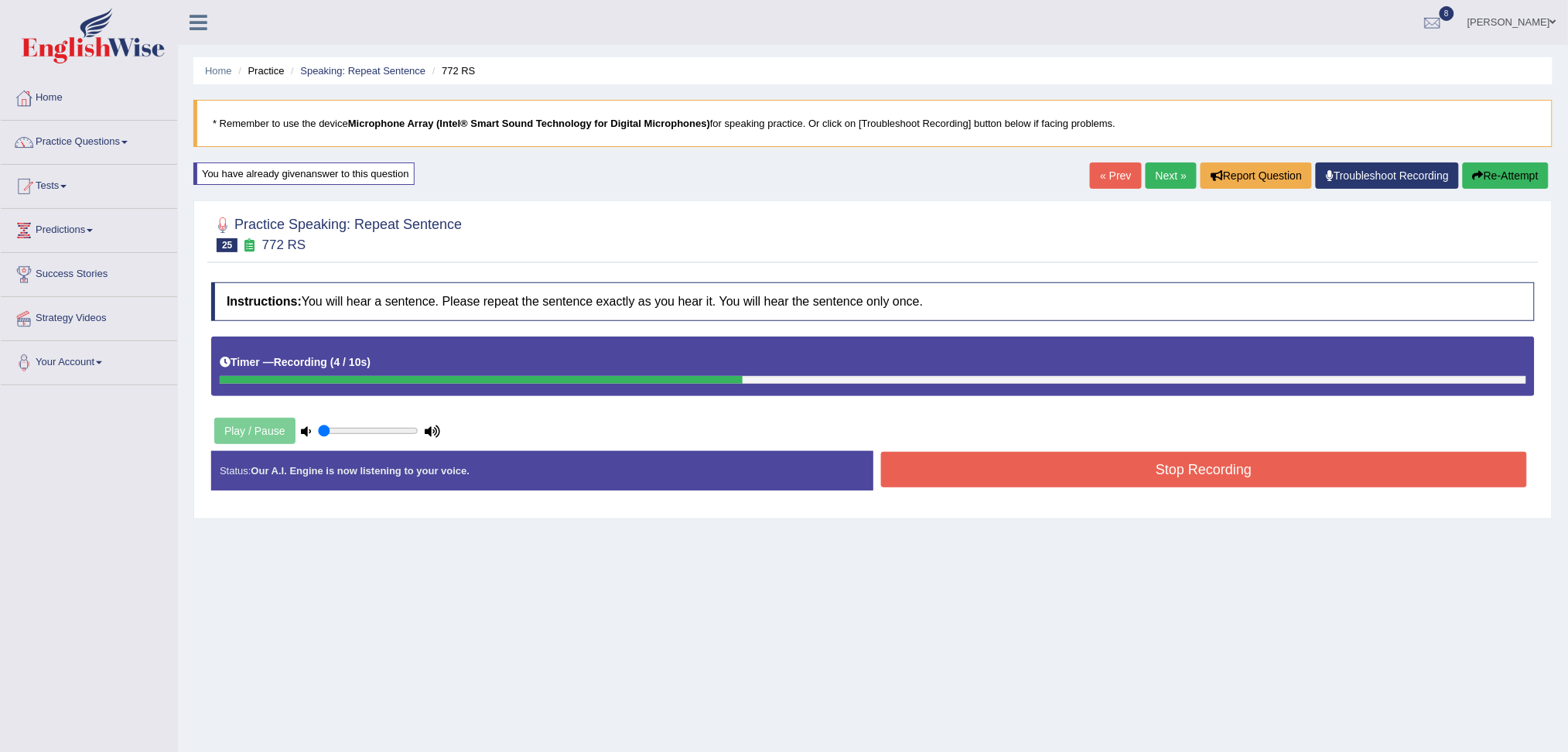
click at [987, 483] on button "Stop Recording" at bounding box center [1203, 470] width 646 height 35
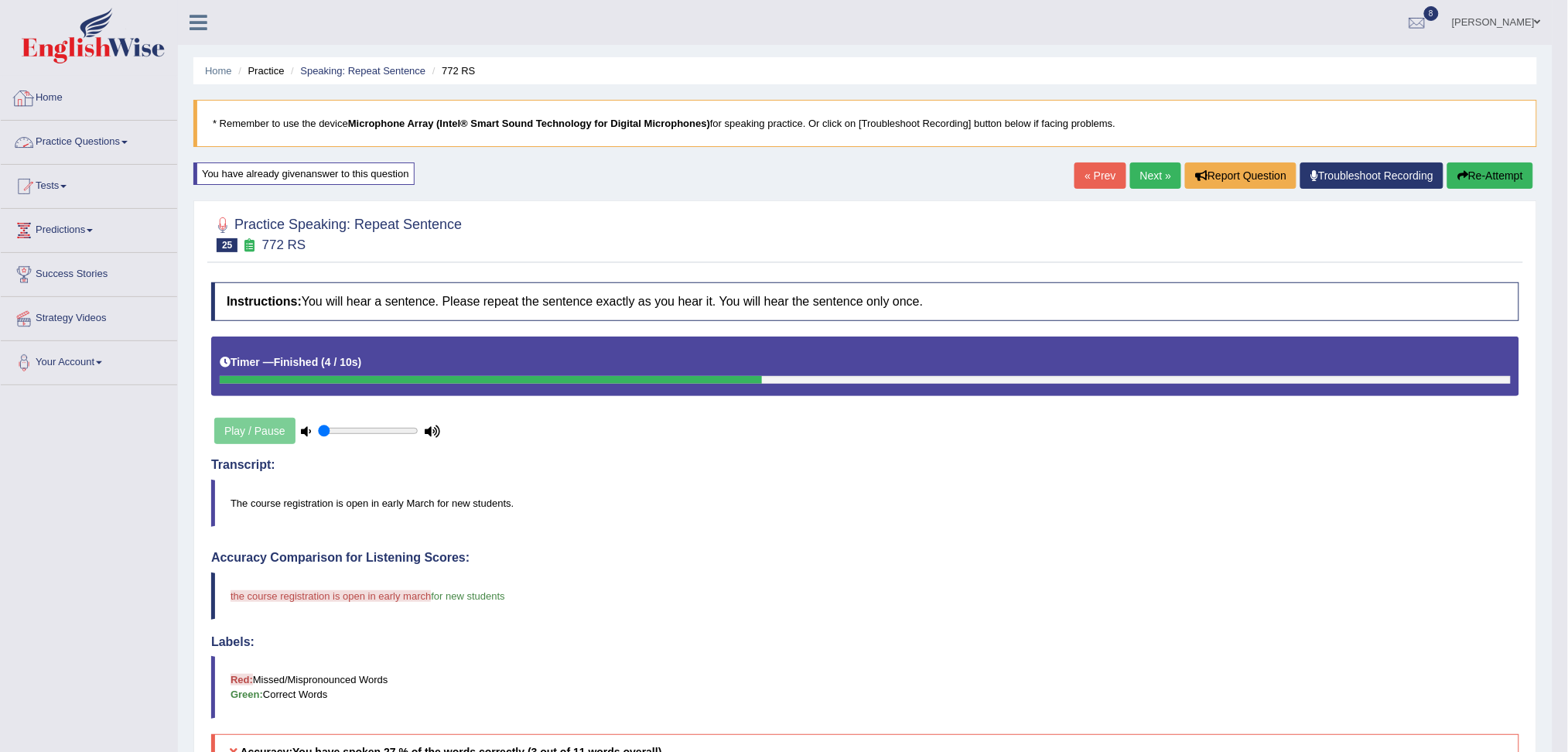
click at [87, 137] on link "Practice Questions" at bounding box center [89, 140] width 176 height 39
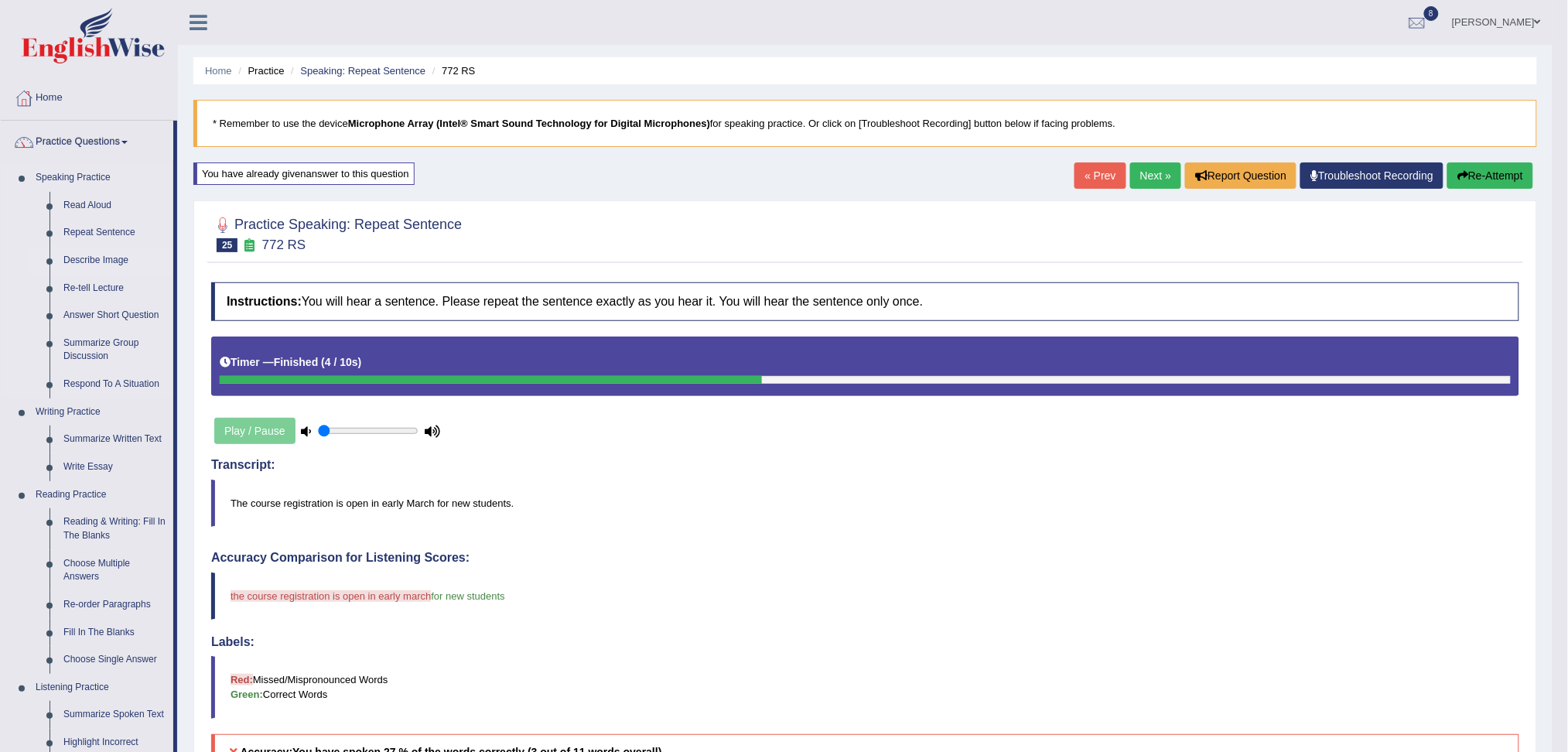
click at [102, 251] on link "Describe Image" at bounding box center [114, 260] width 117 height 28
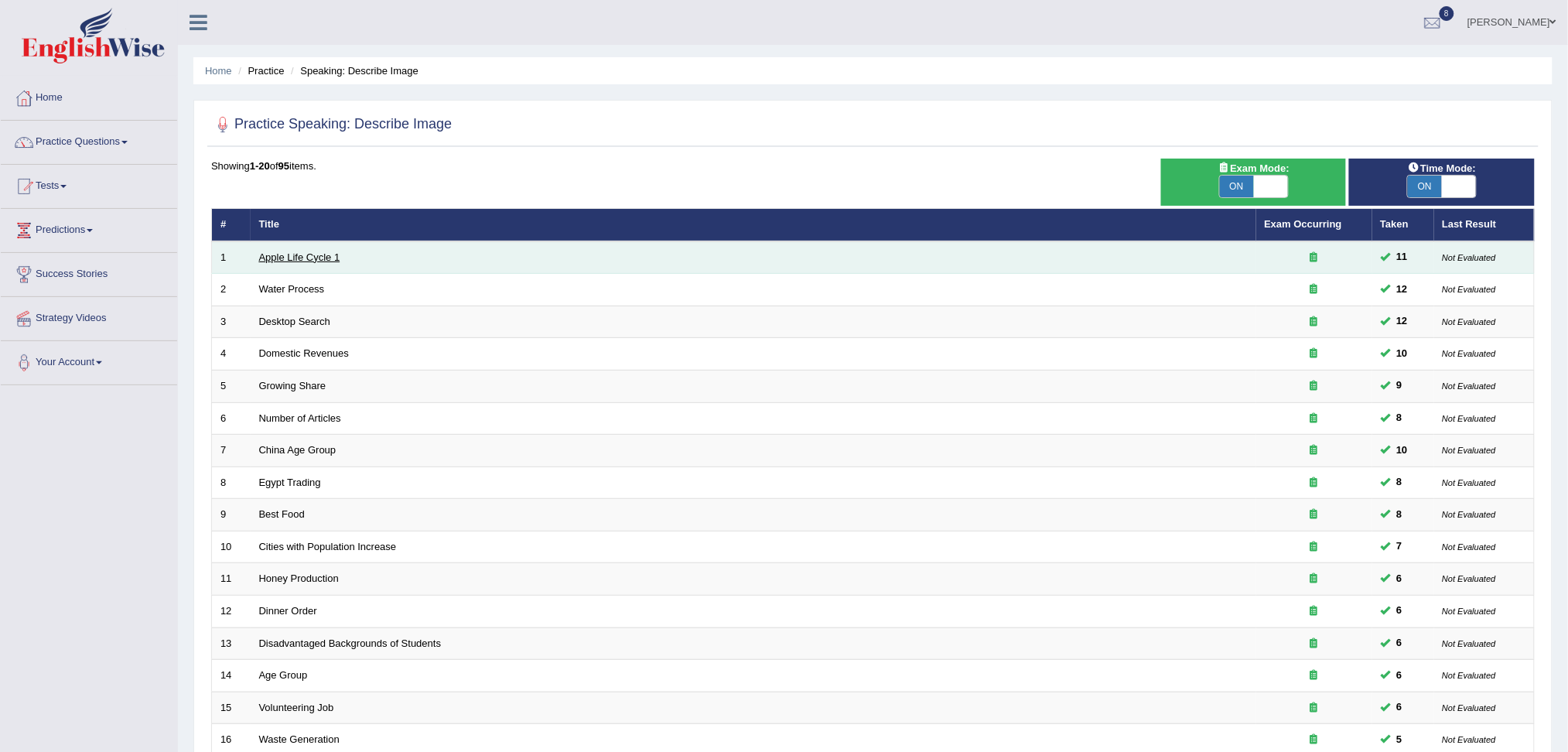
click at [293, 251] on link "Apple Life Cycle 1" at bounding box center [299, 257] width 82 height 12
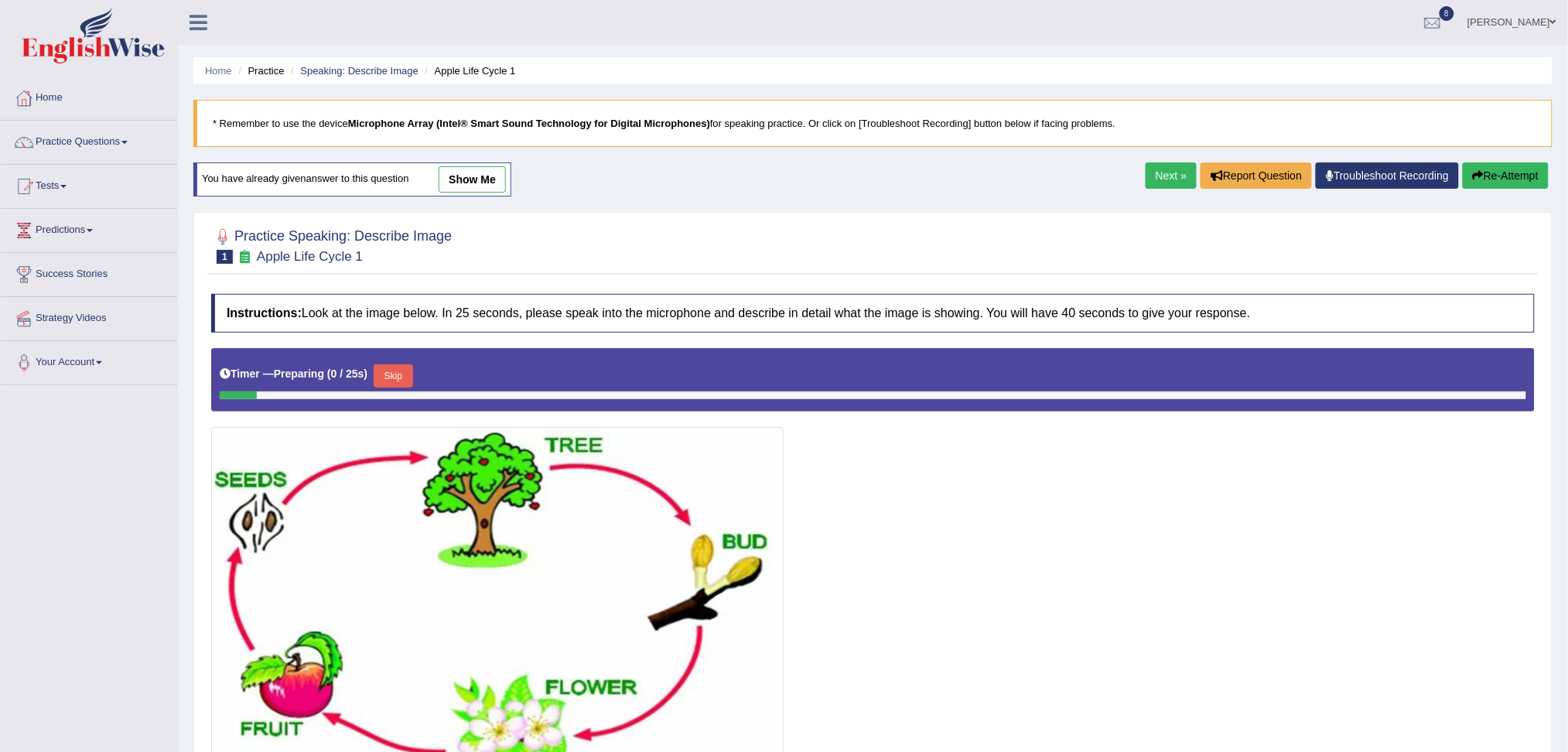
scroll to position [150, 0]
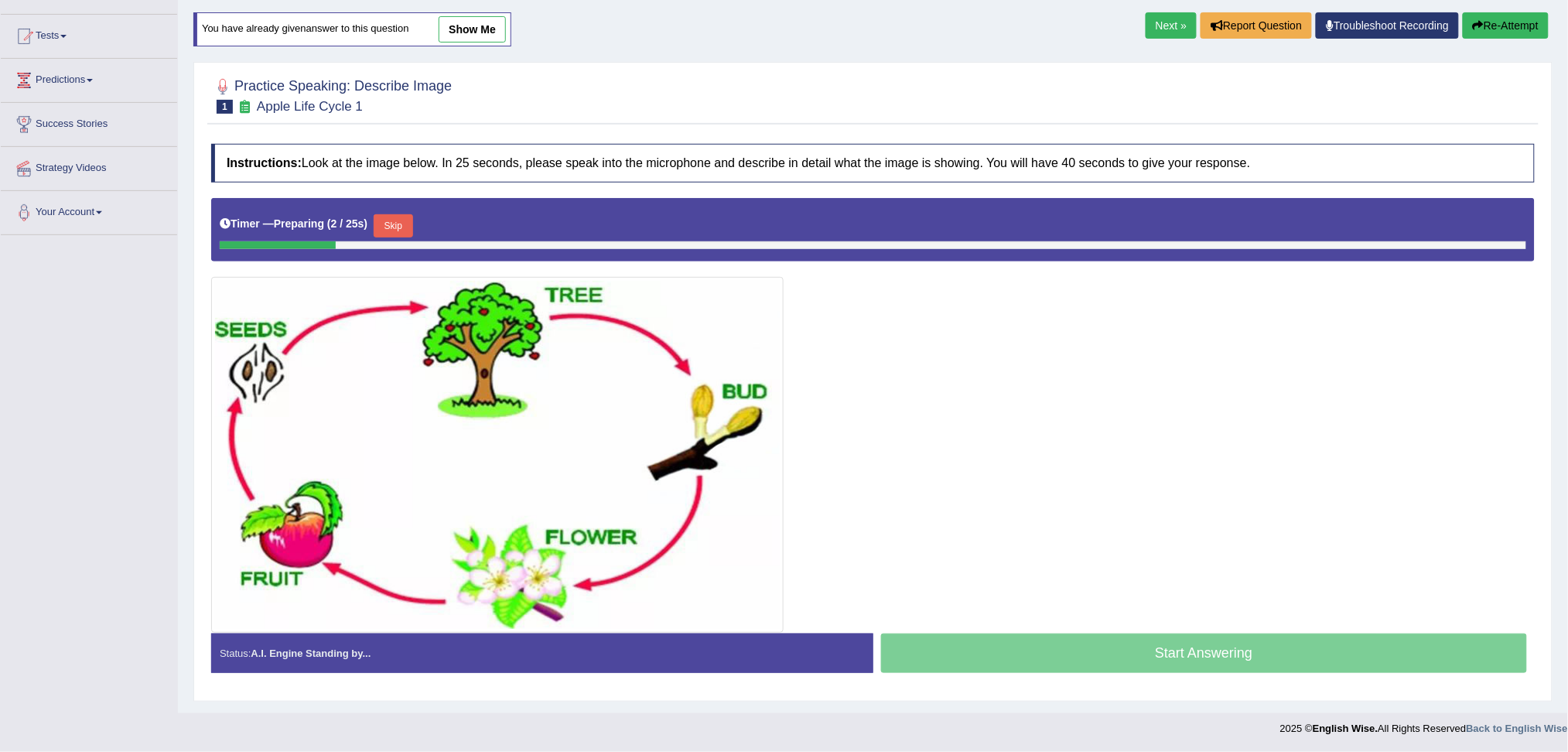
click at [397, 232] on button "Skip" at bounding box center [393, 226] width 39 height 24
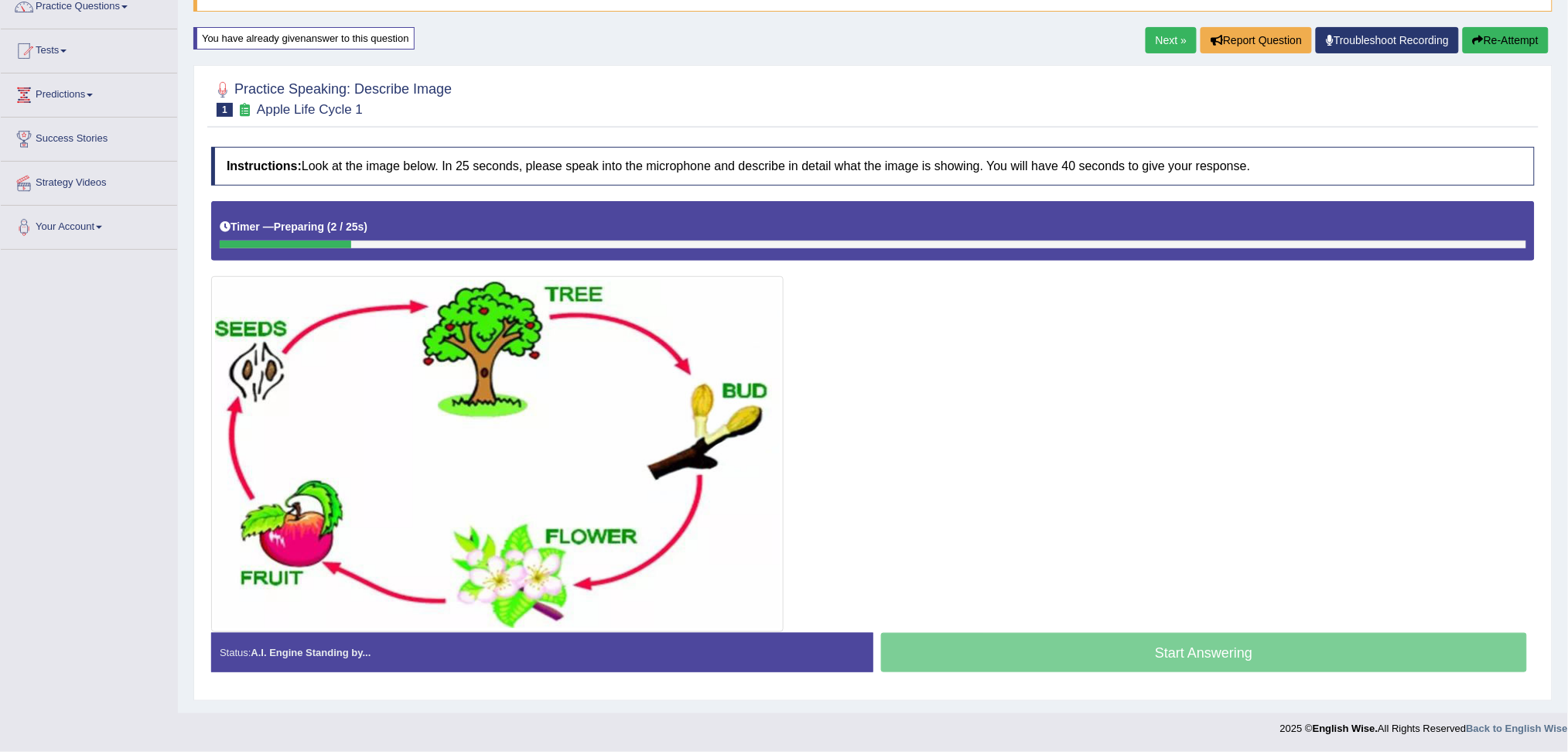
scroll to position [134, 0]
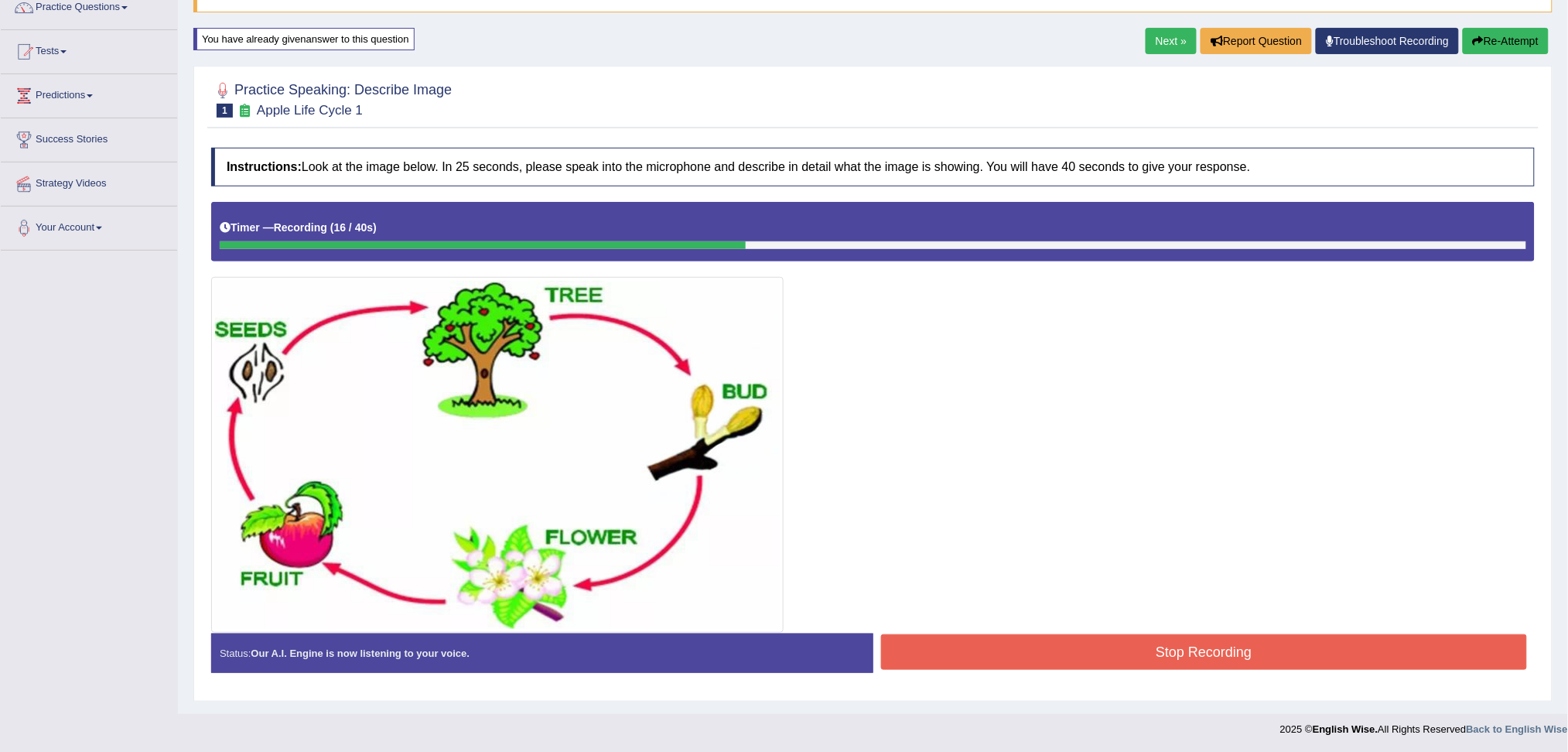
click at [1202, 645] on button "Stop Recording" at bounding box center [1203, 652] width 646 height 35
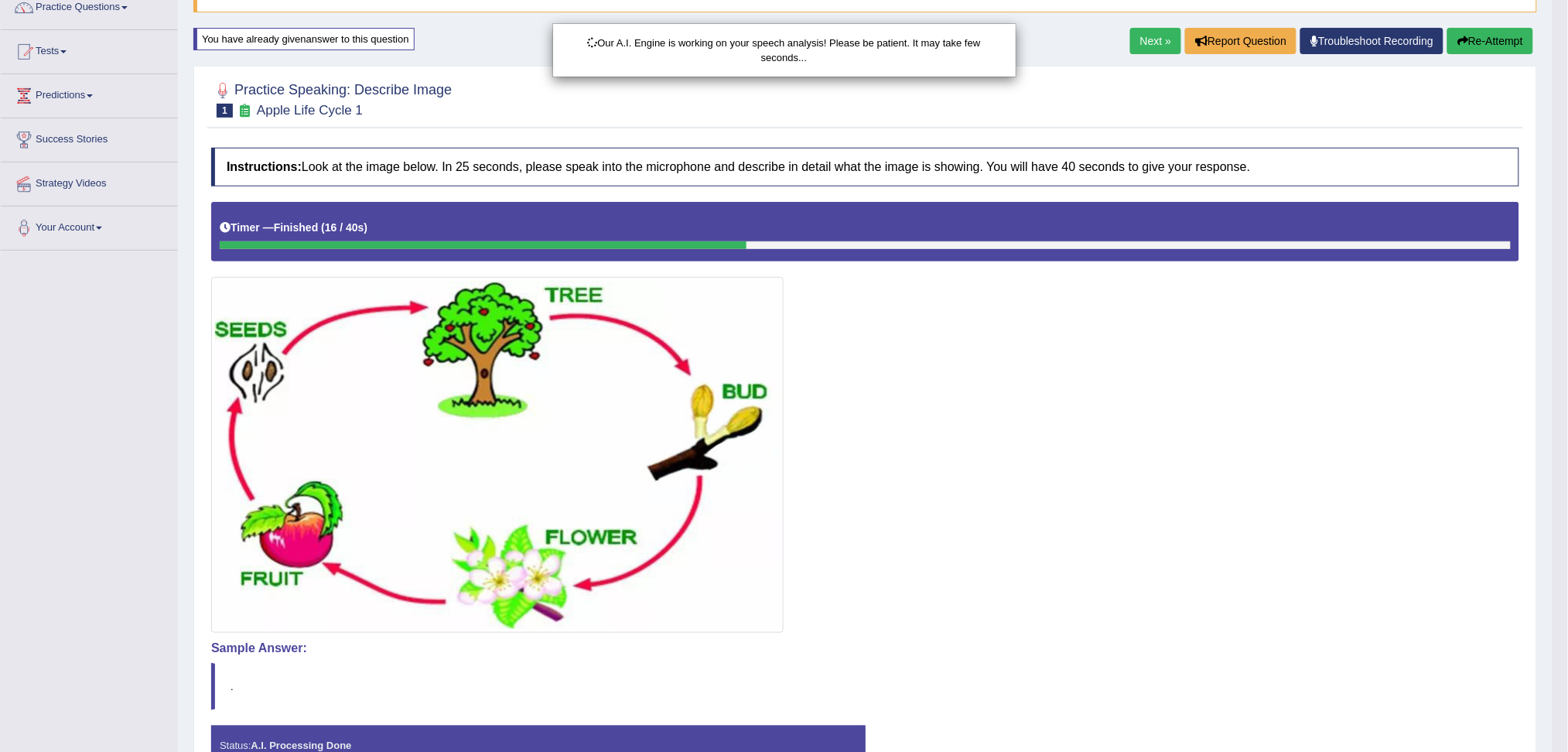
scroll to position [228, 0]
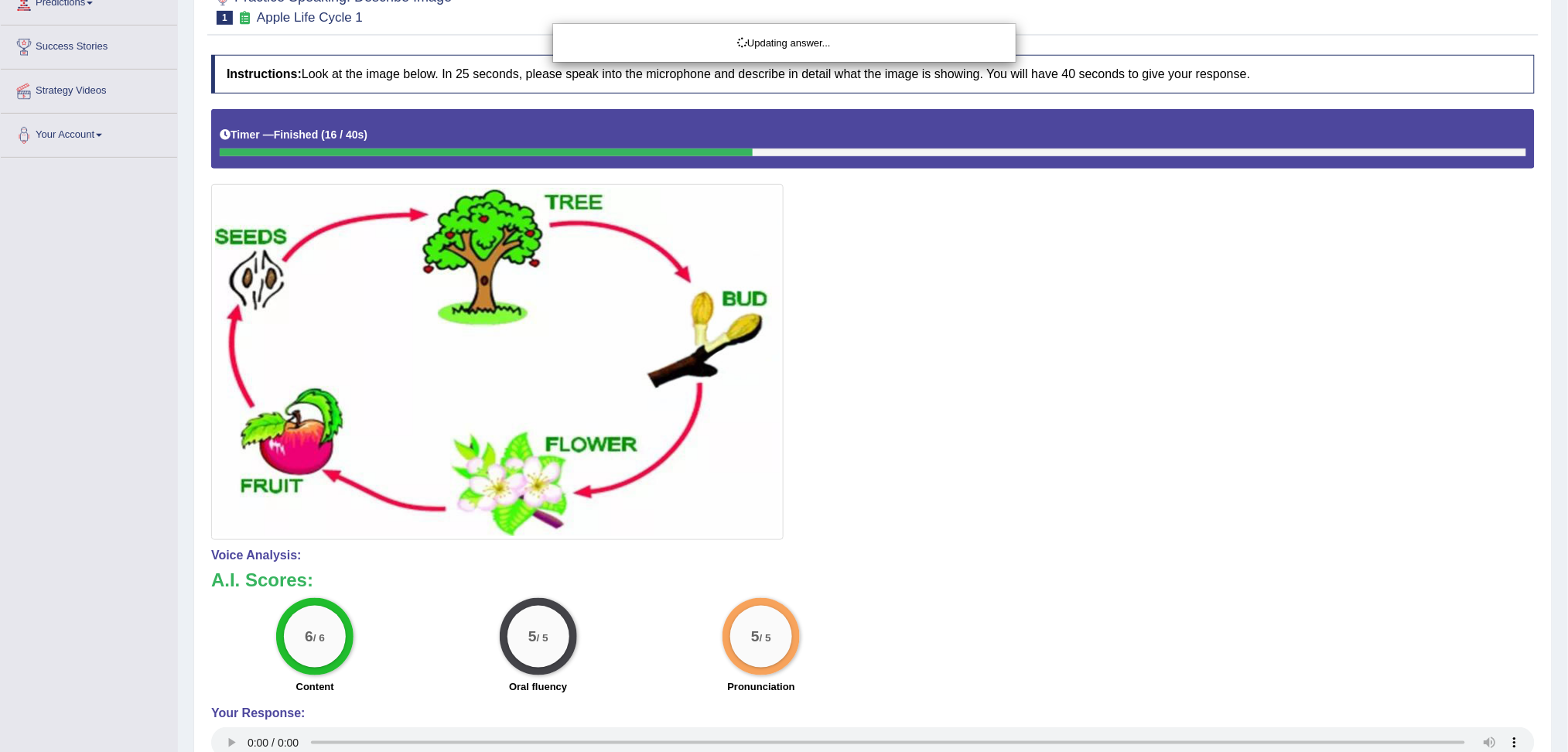
click at [1567, 518] on html "Toggle navigation Home Practice Questions Speaking Practice Read Aloud Repeat S…" at bounding box center [784, 148] width 1568 height 752
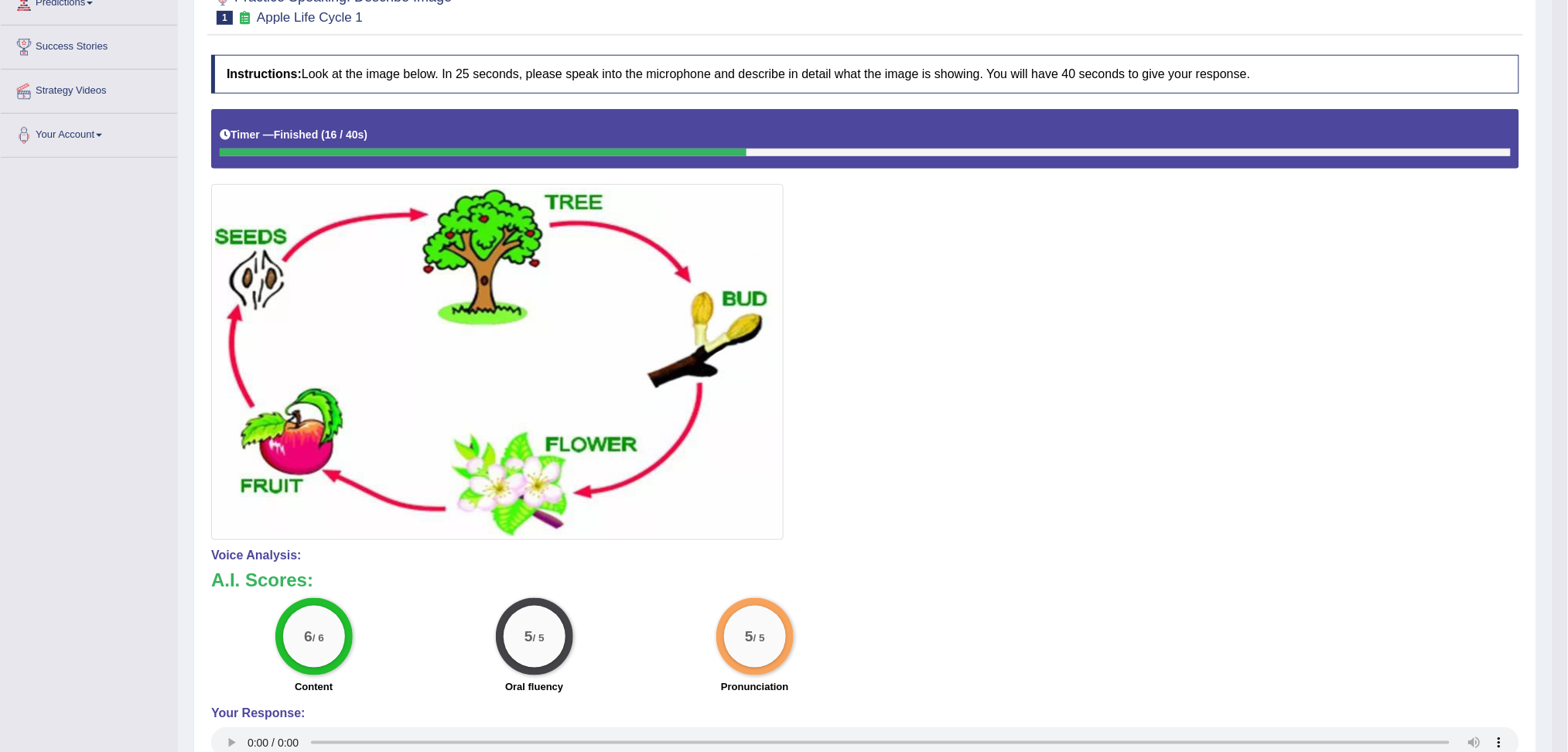
scroll to position [0, 0]
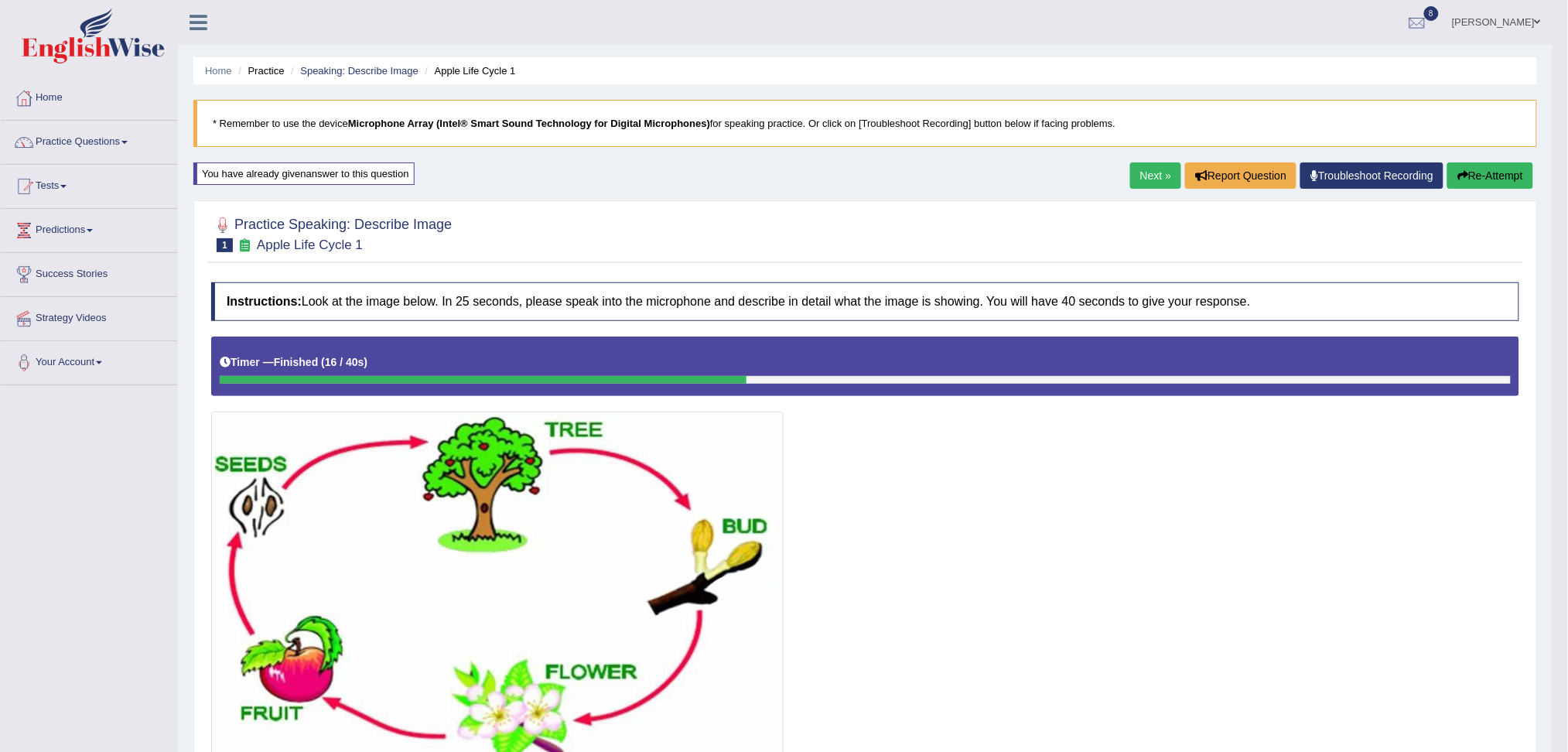
click at [1139, 175] on link "Next »" at bounding box center [1155, 175] width 51 height 26
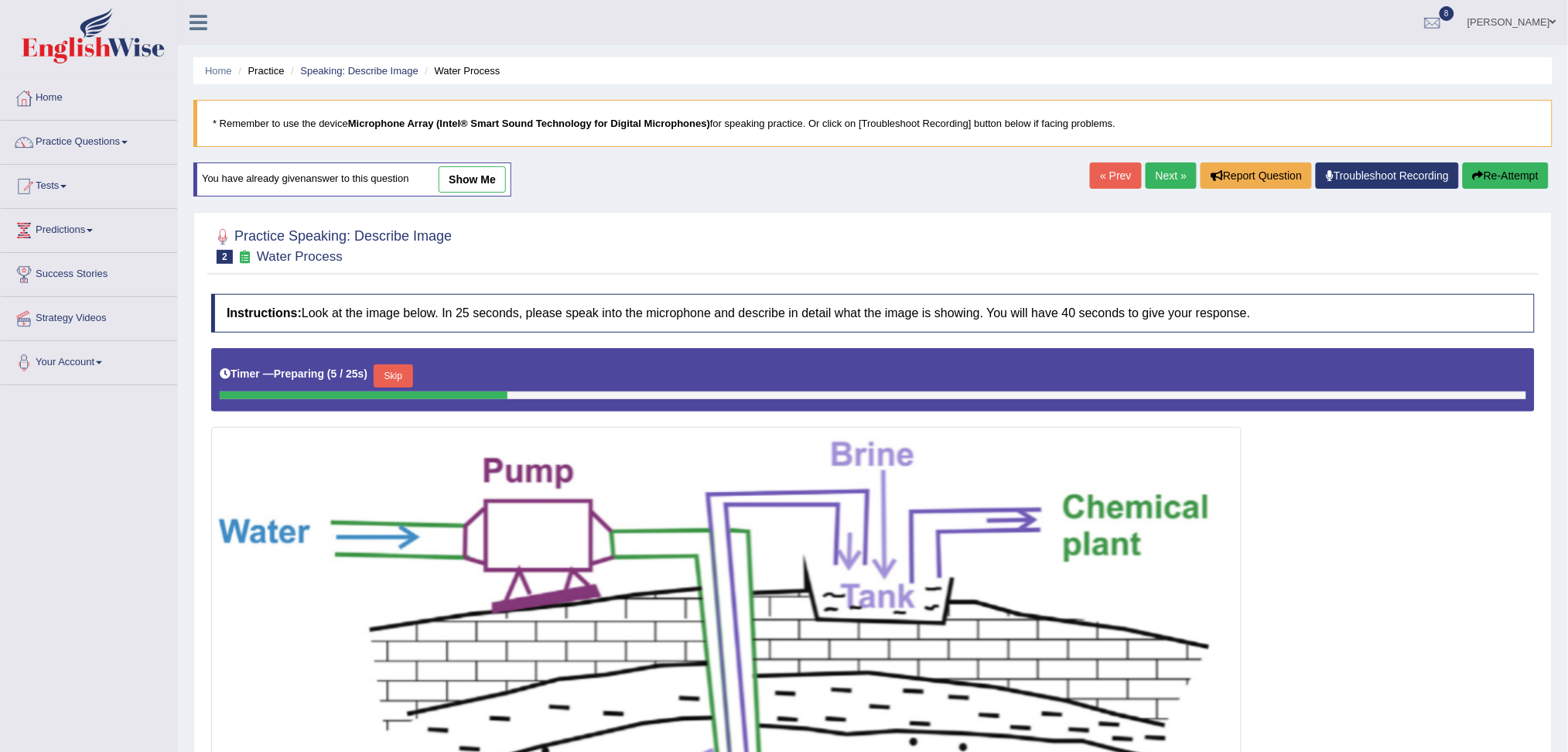
scroll to position [230, 0]
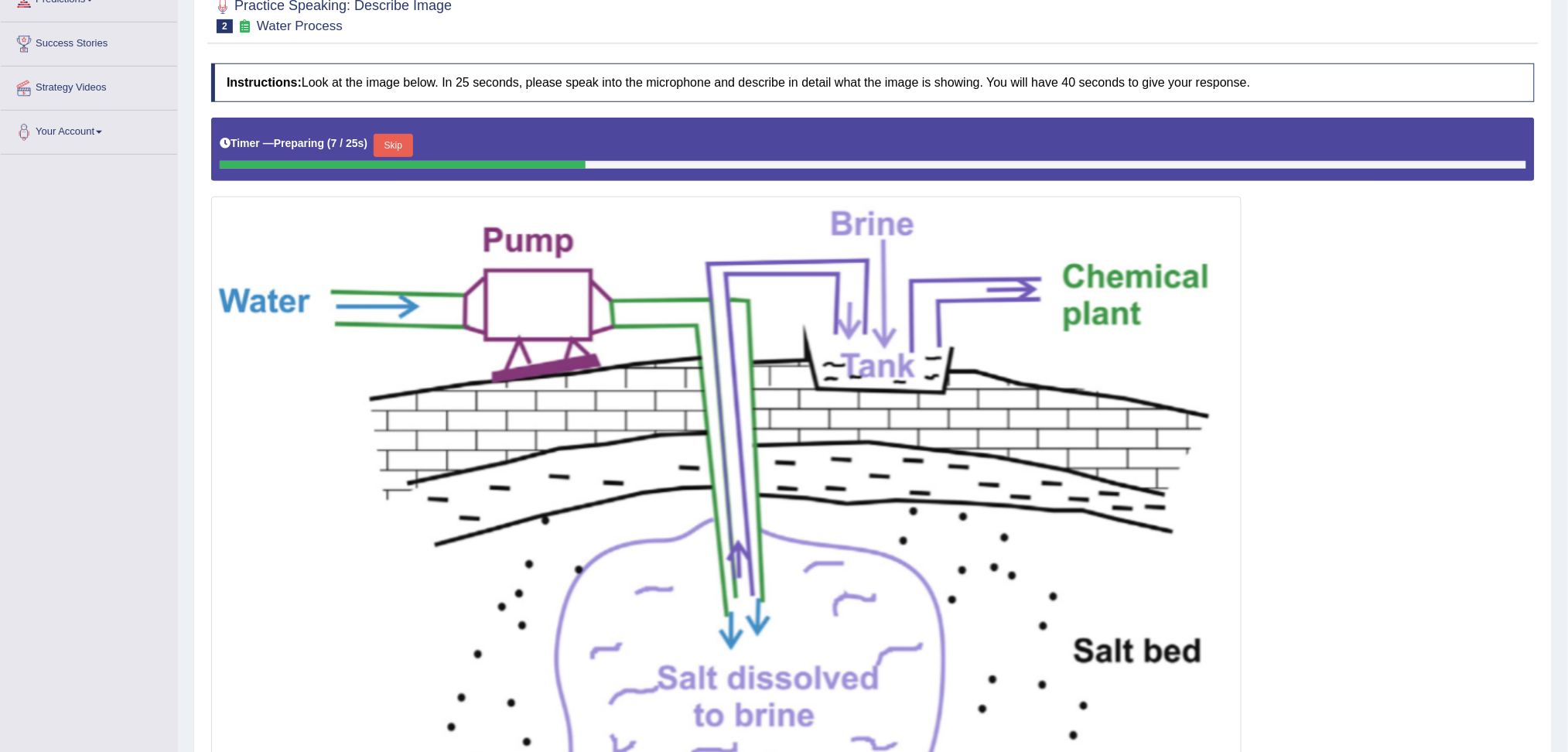
click at [423, 144] on div "Timer — Preparing ( 7 / 25s ) Skip" at bounding box center [872, 145] width 1307 height 31
click at [398, 146] on button "Skip" at bounding box center [393, 145] width 39 height 24
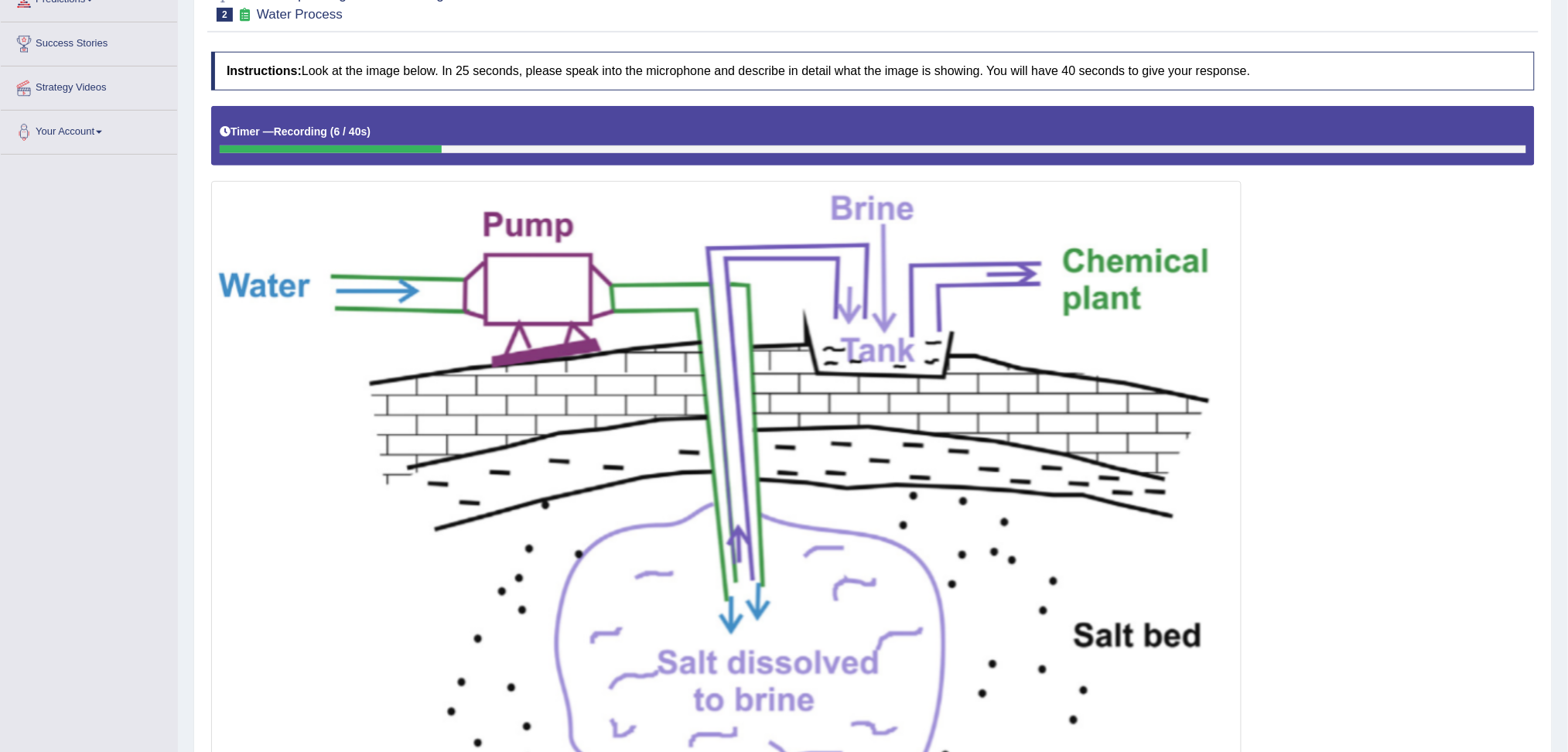
scroll to position [0, 0]
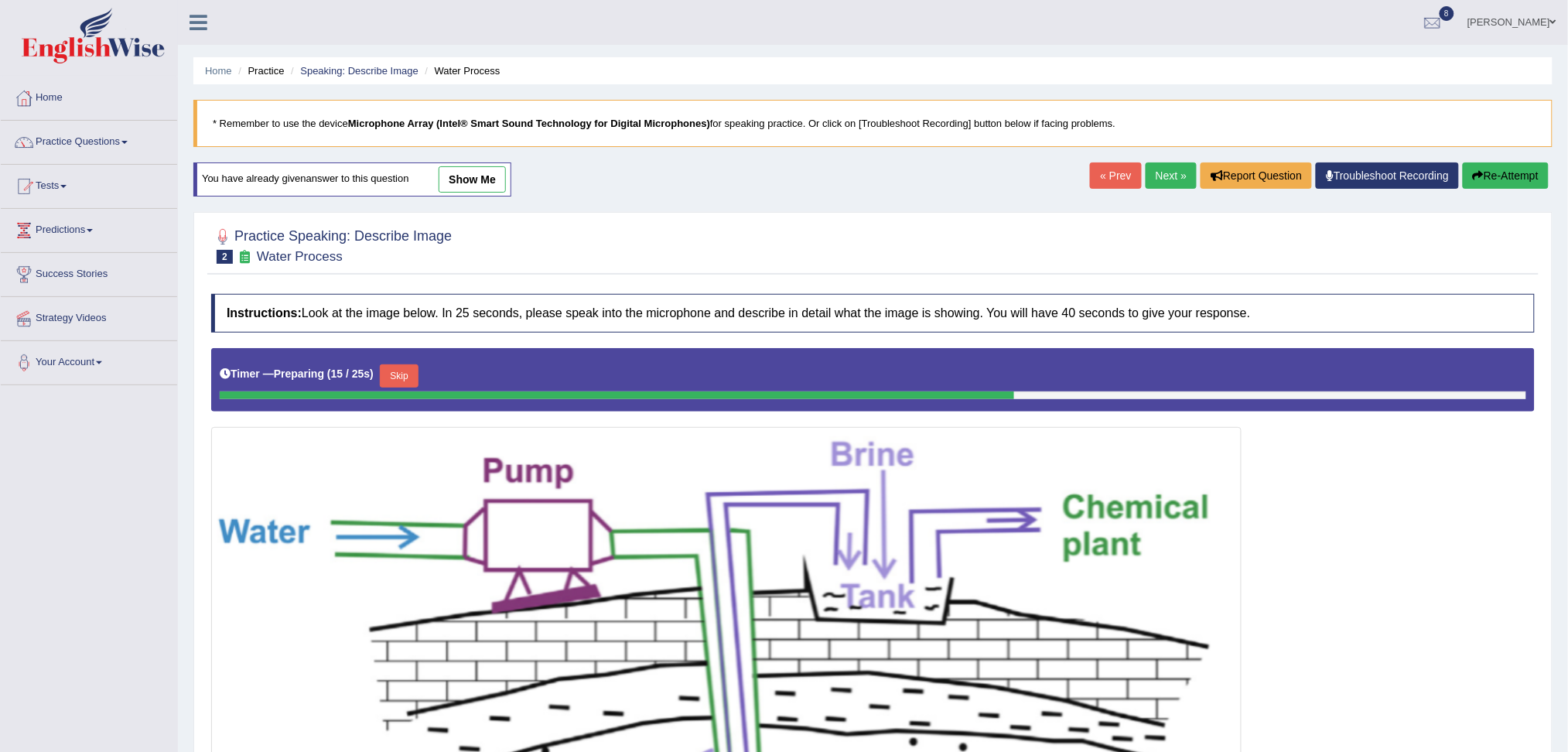
click at [415, 376] on button "Skip" at bounding box center [399, 376] width 39 height 24
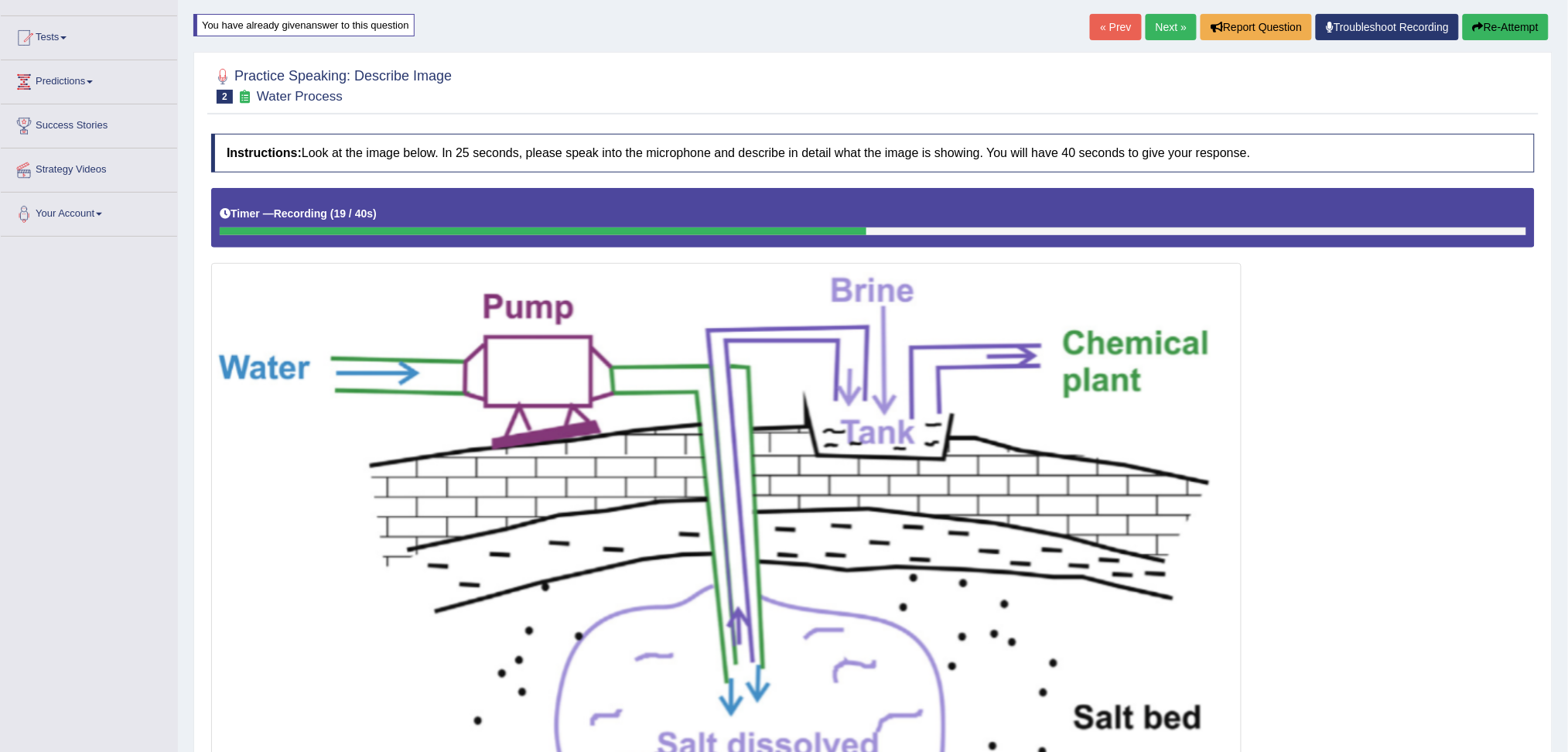
scroll to position [477, 0]
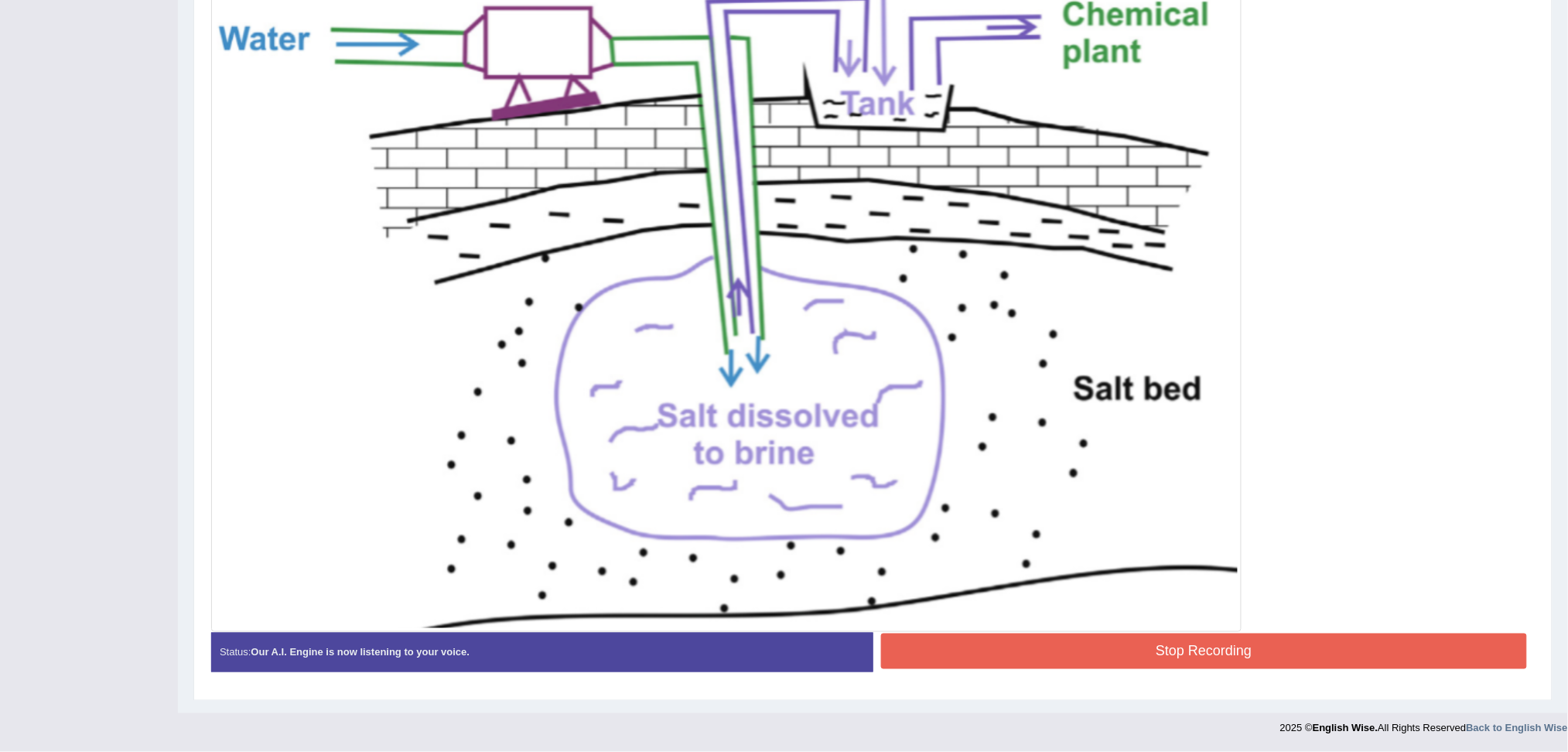
click at [1210, 656] on button "Stop Recording" at bounding box center [1203, 651] width 646 height 35
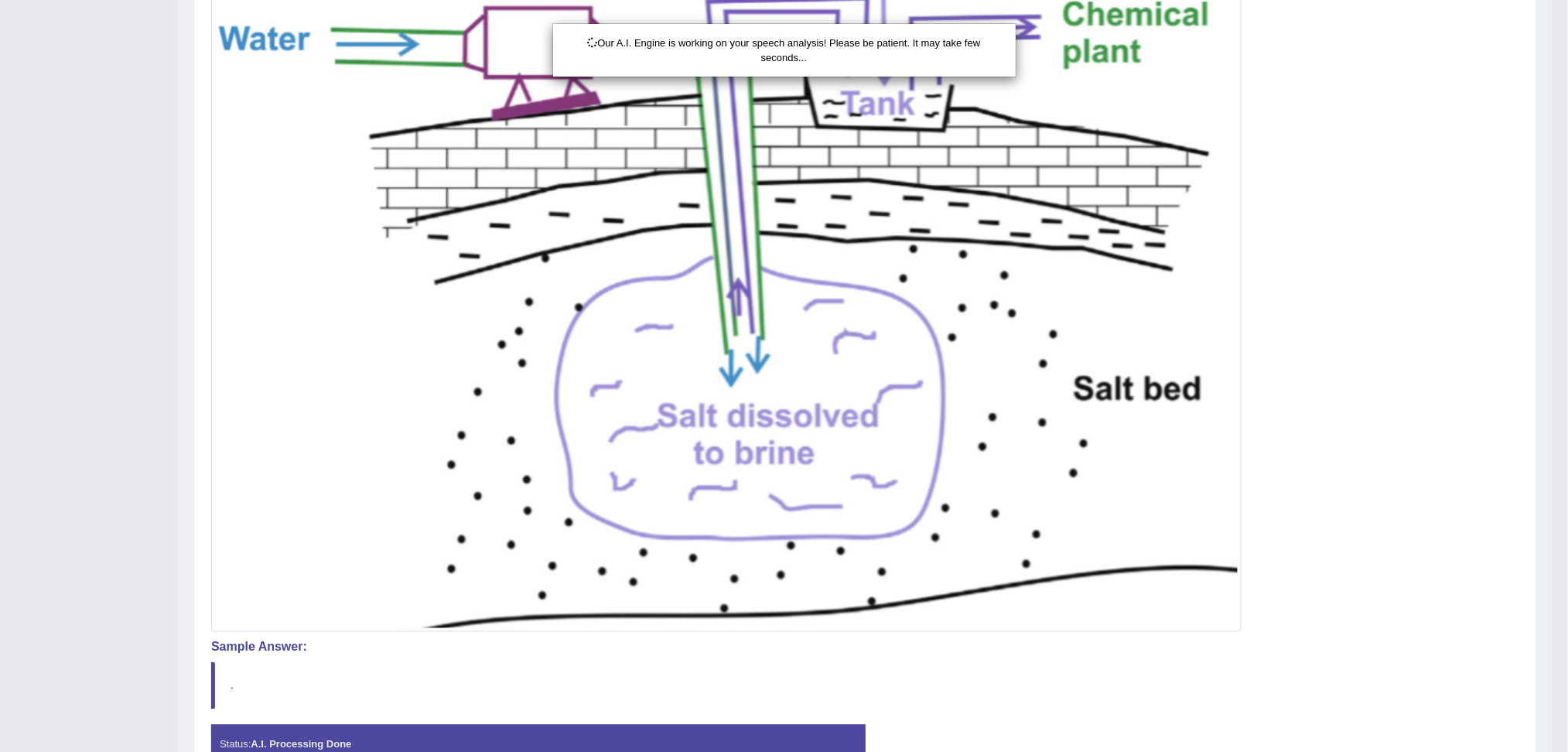
drag, startPoint x: 1582, startPoint y: 355, endPoint x: 1582, endPoint y: 476, distance: 121.0
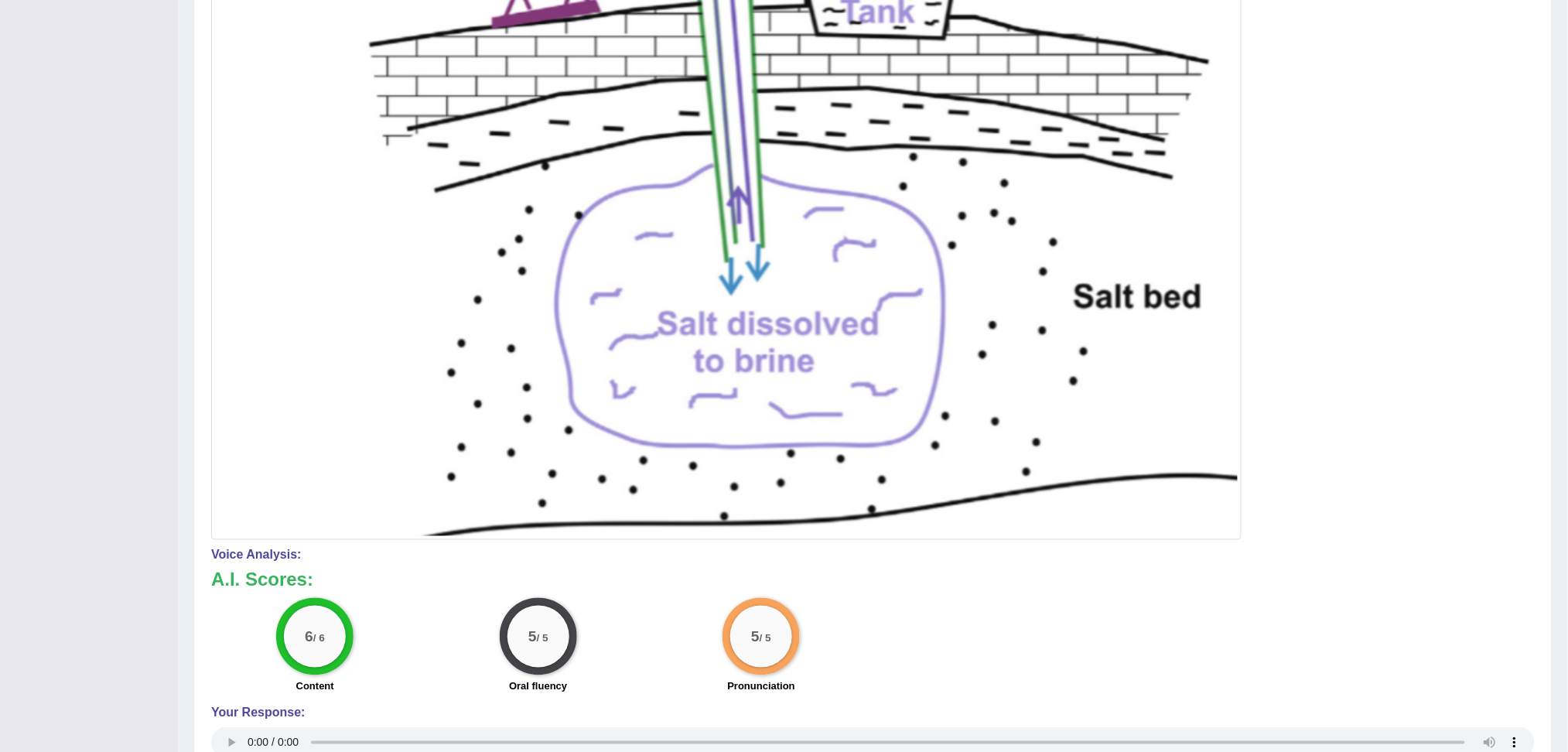
scroll to position [0, 0]
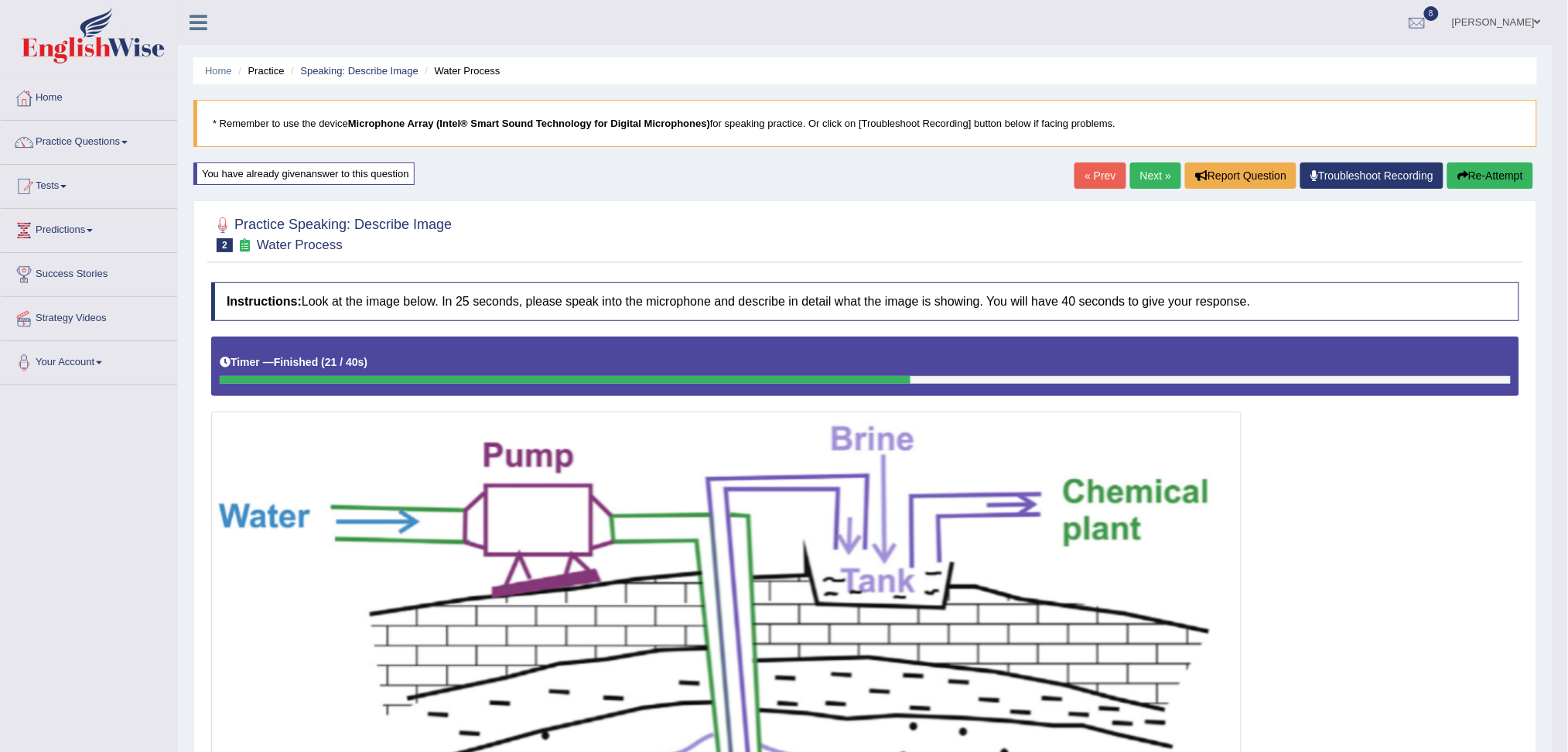
click at [1151, 176] on link "Next »" at bounding box center [1155, 175] width 51 height 26
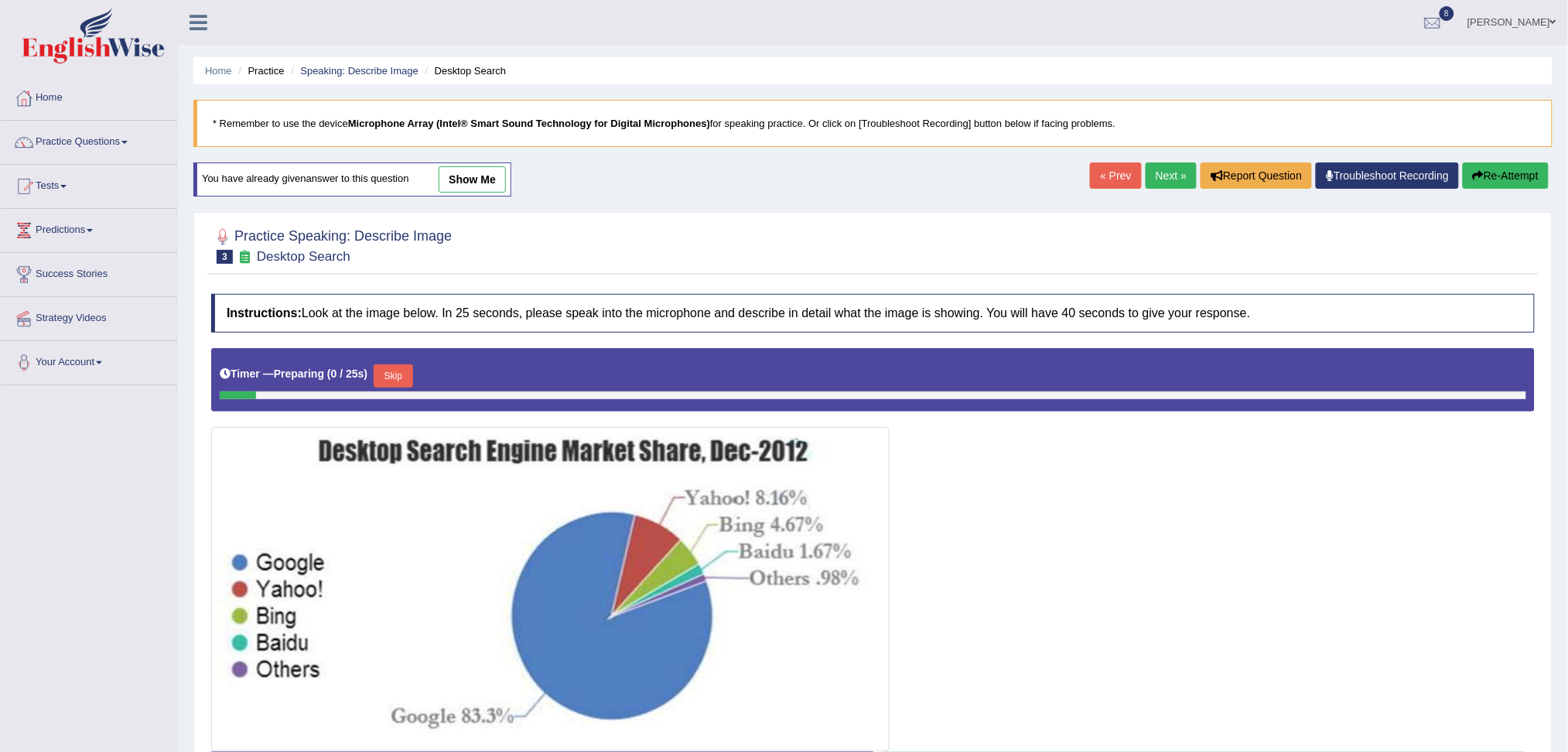
scroll to position [118, 0]
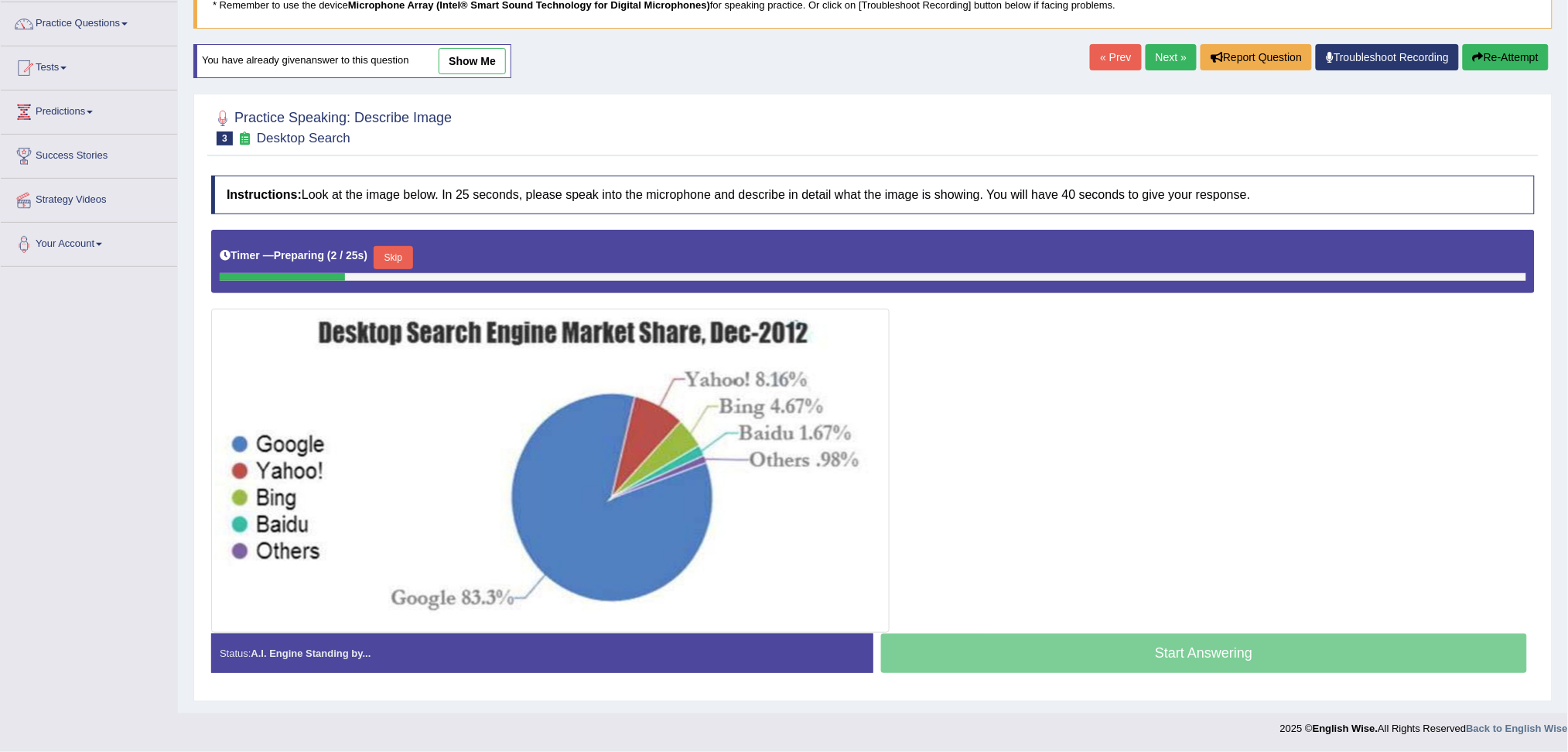
click at [410, 266] on button "Skip" at bounding box center [393, 258] width 39 height 24
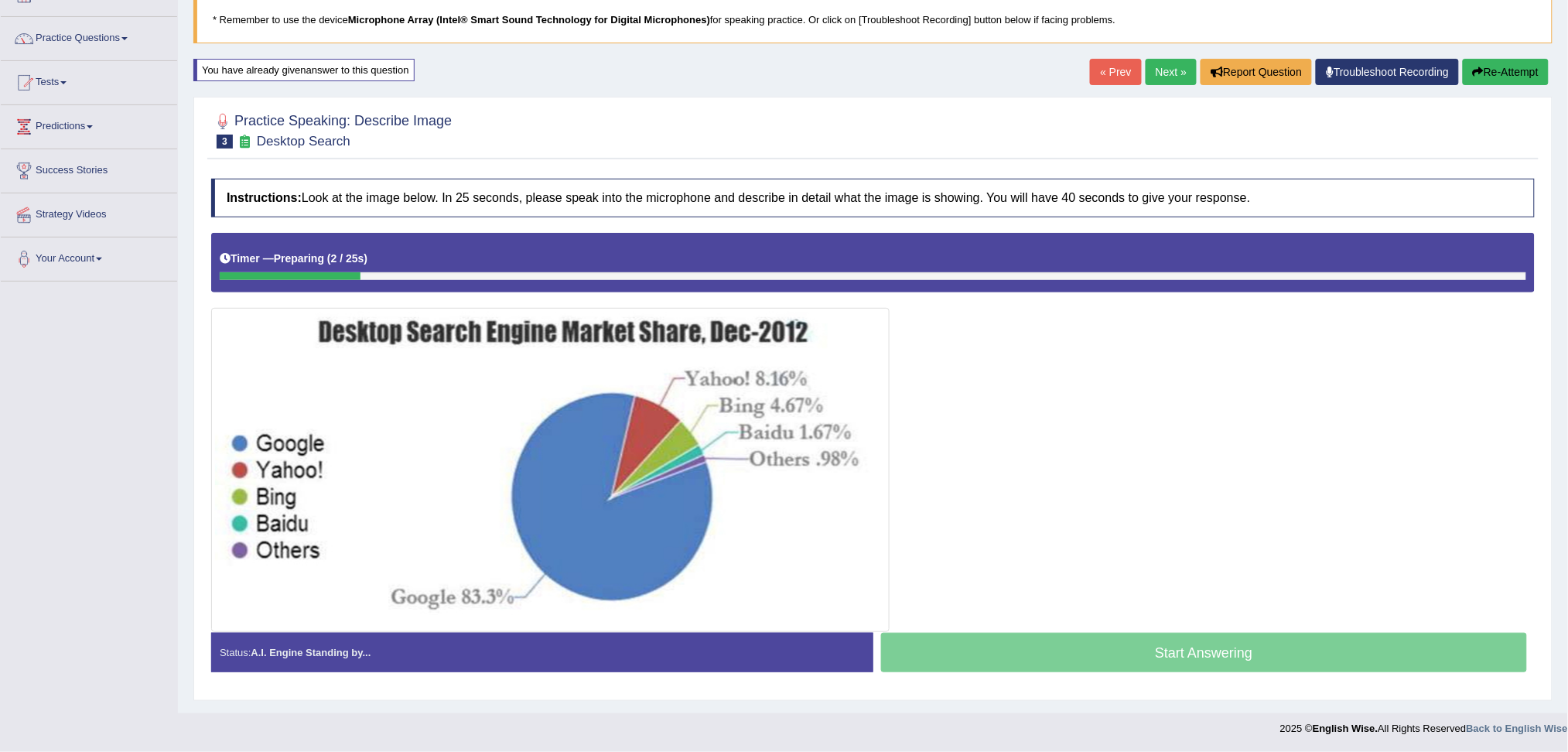
scroll to position [103, 0]
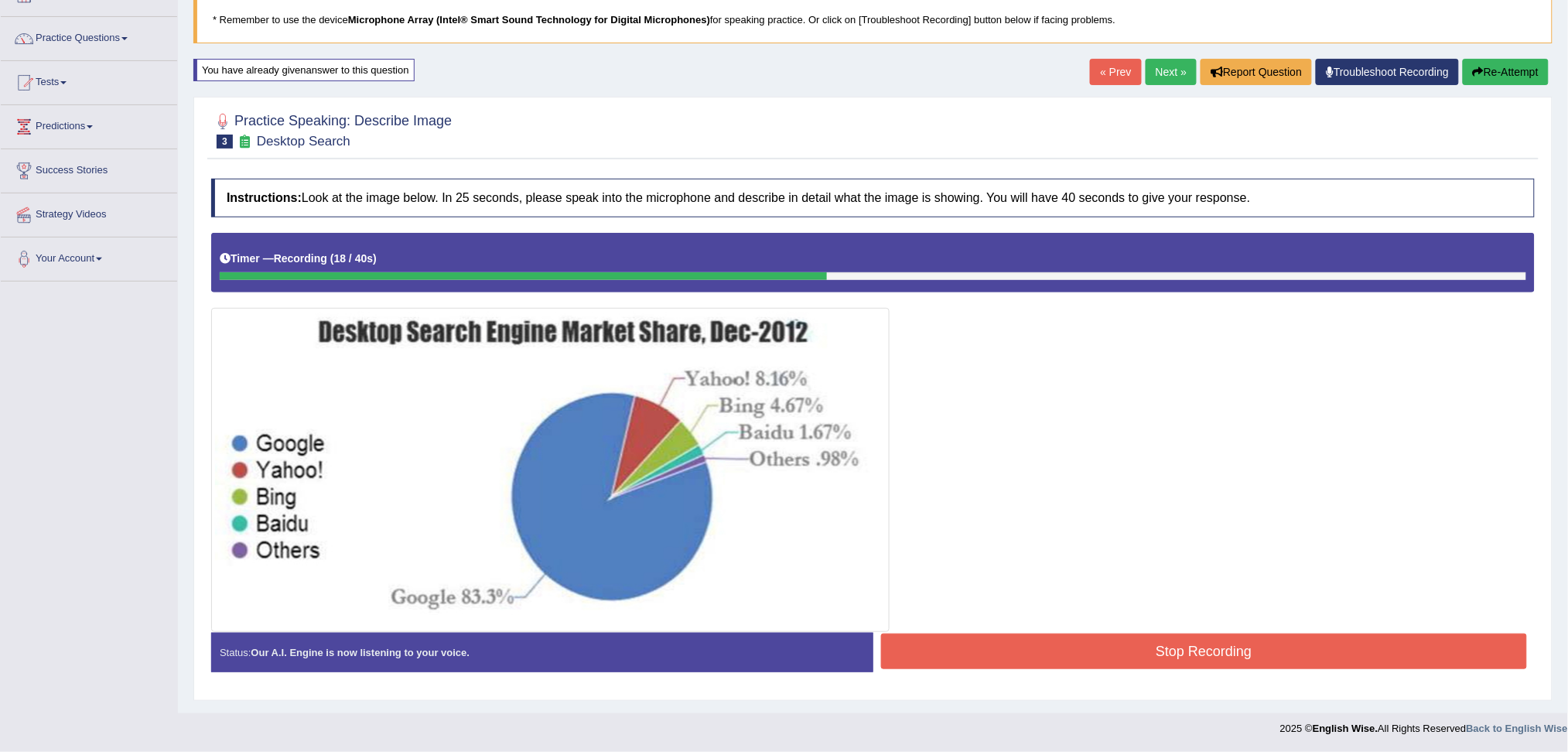
click at [950, 650] on button "Stop Recording" at bounding box center [1203, 651] width 646 height 35
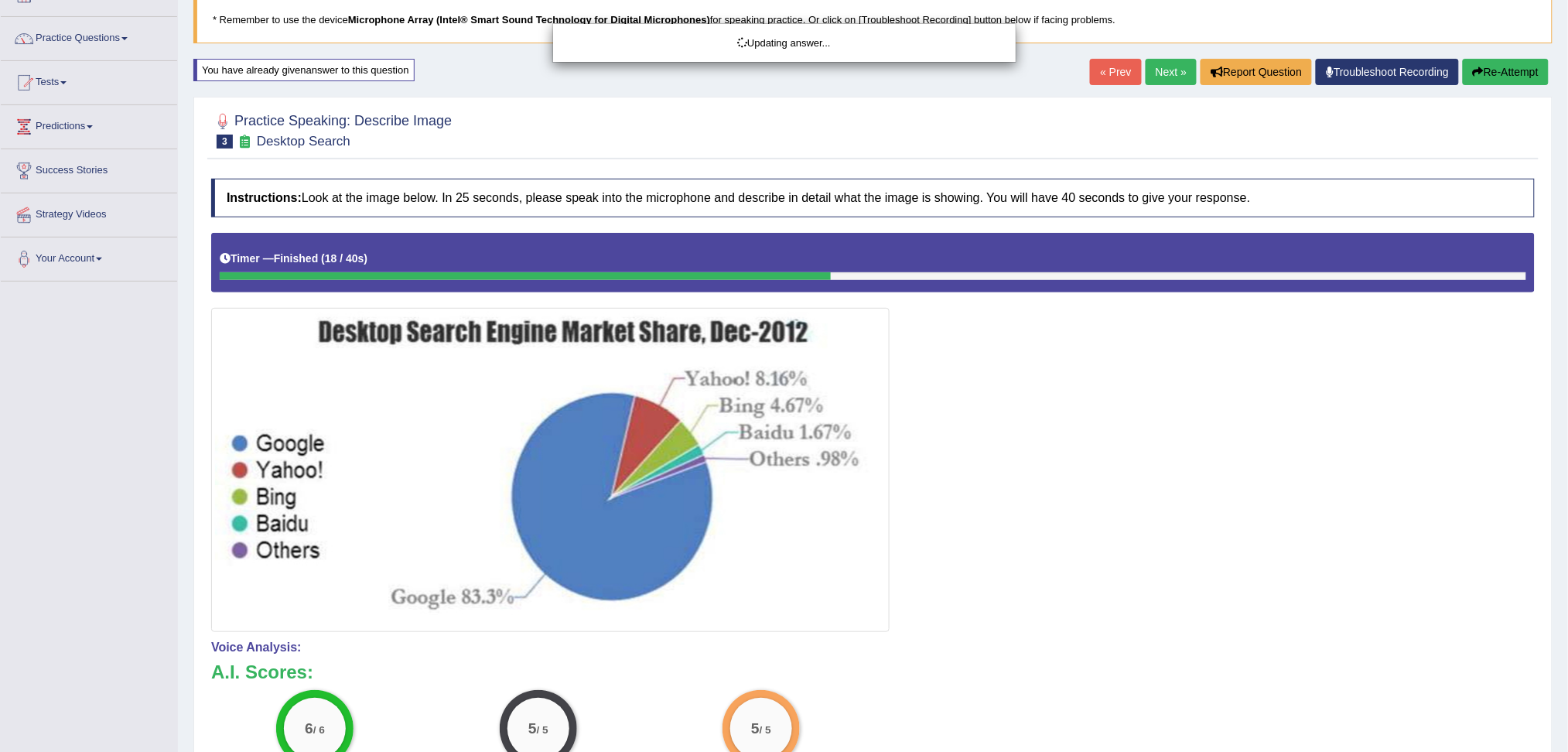
drag, startPoint x: 1582, startPoint y: 335, endPoint x: 1582, endPoint y: 467, distance: 132.0
click at [1567, 467] on html "Toggle navigation Home Practice Questions Speaking Practice Read Aloud Repeat S…" at bounding box center [784, 272] width 1568 height 752
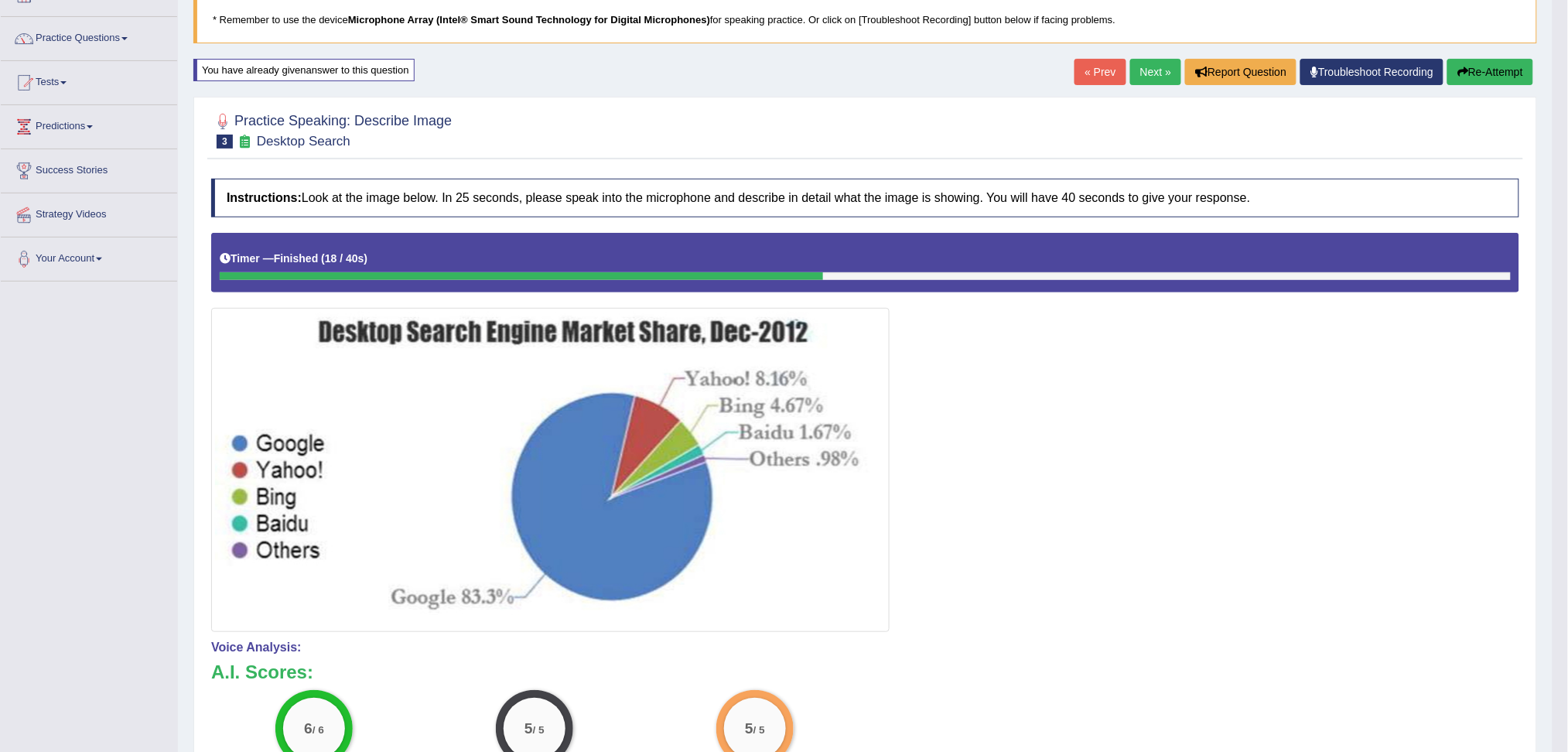
click at [1137, 73] on link "Next »" at bounding box center [1155, 71] width 51 height 26
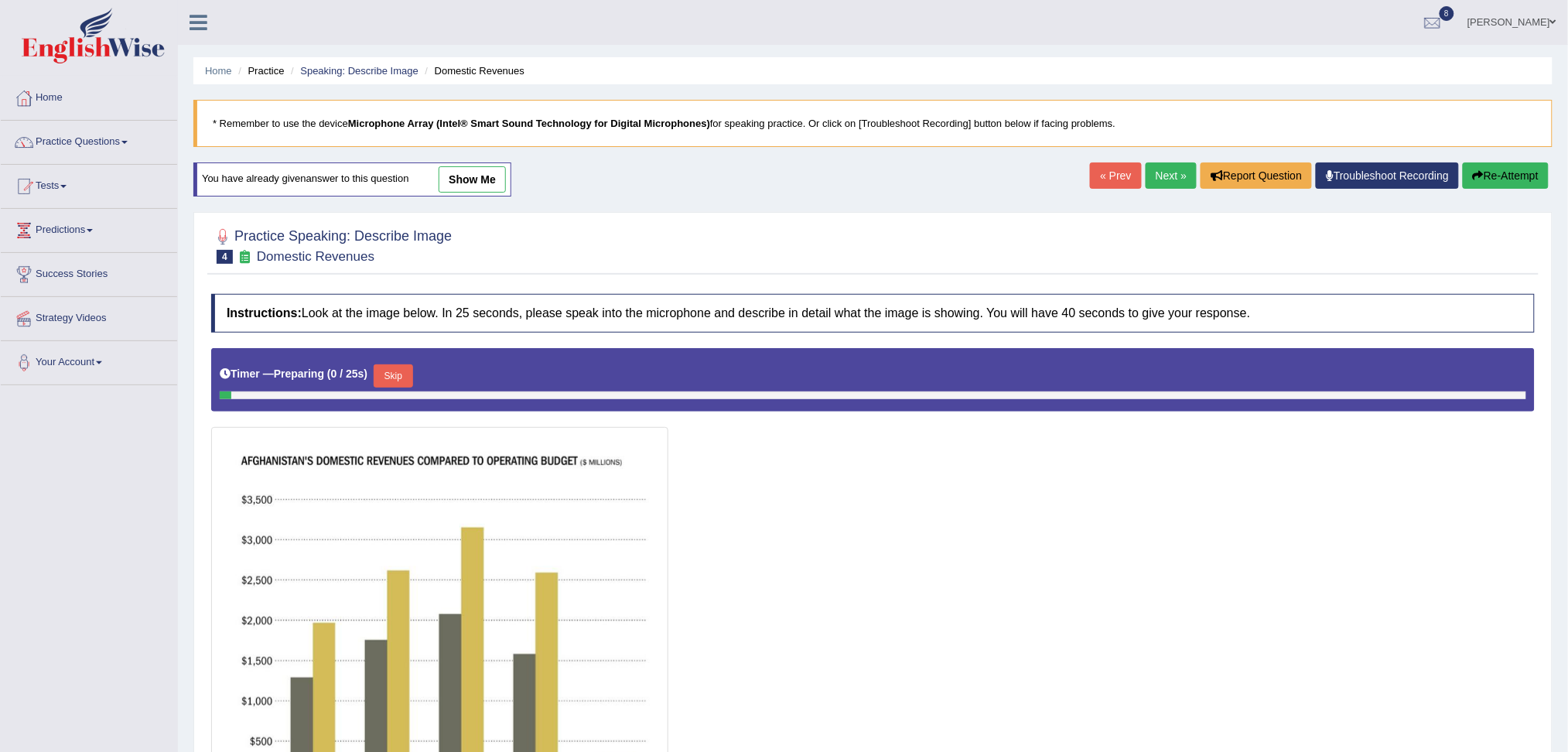
scroll to position [217, 0]
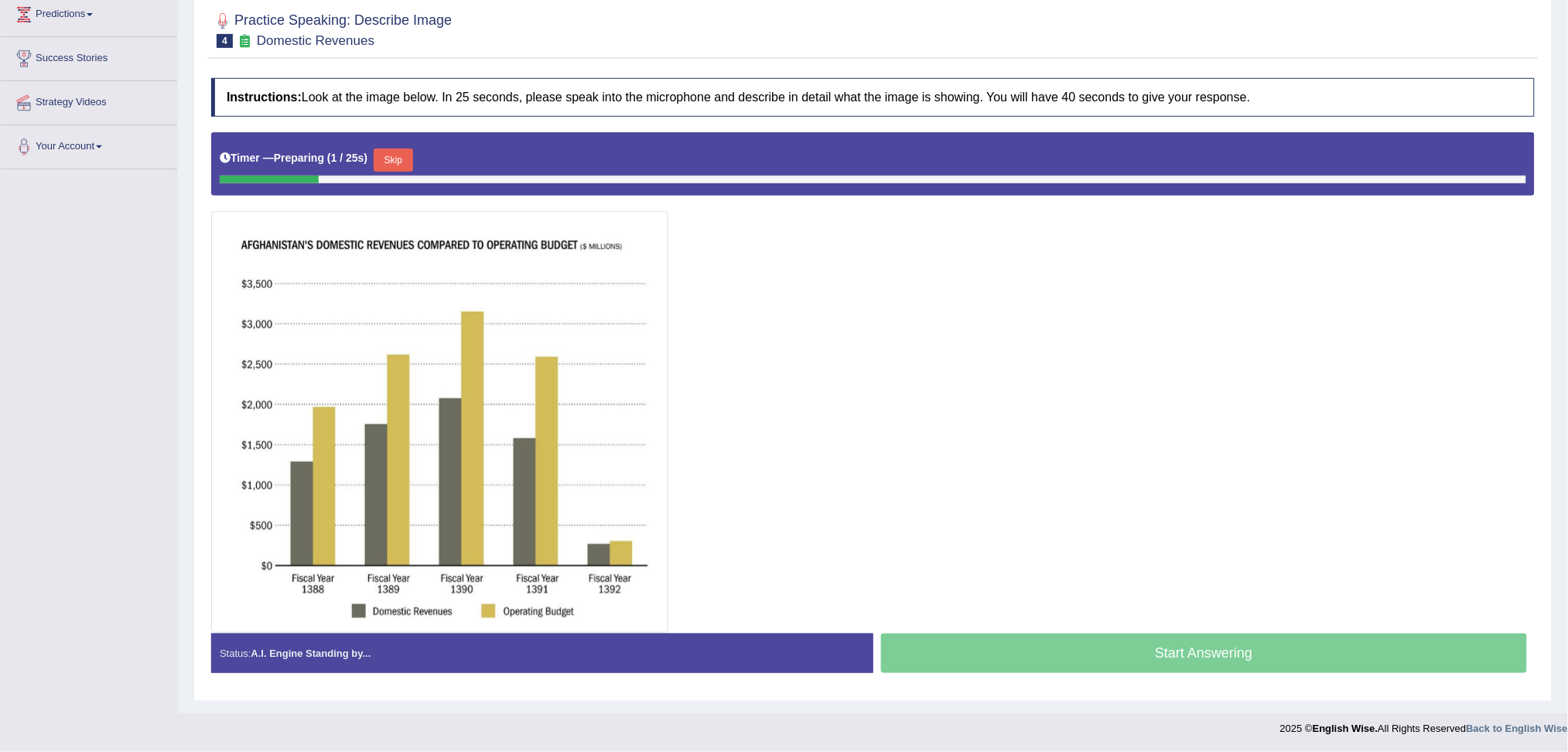
click at [403, 163] on button "Skip" at bounding box center [393, 160] width 39 height 24
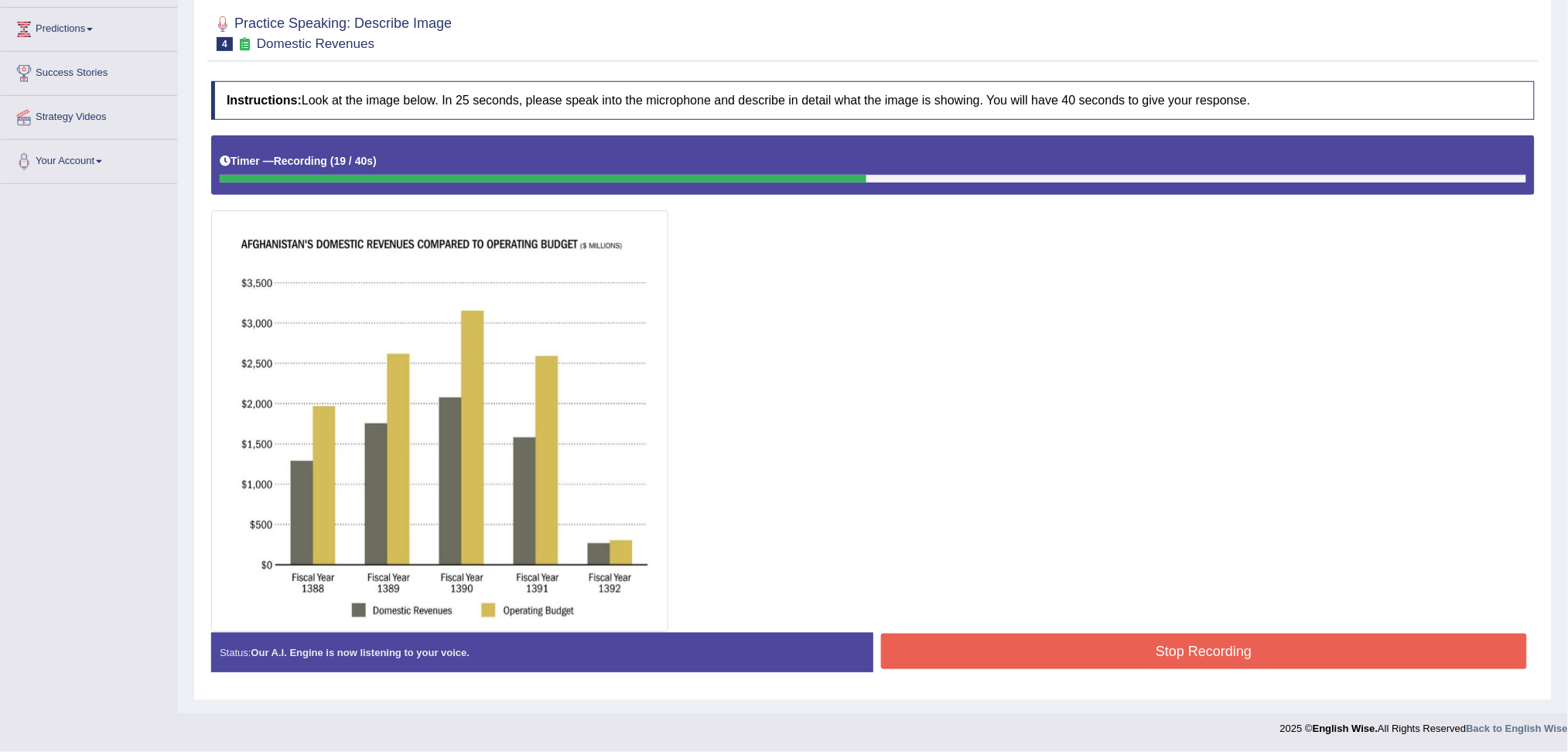
click at [1047, 649] on button "Stop Recording" at bounding box center [1203, 651] width 646 height 35
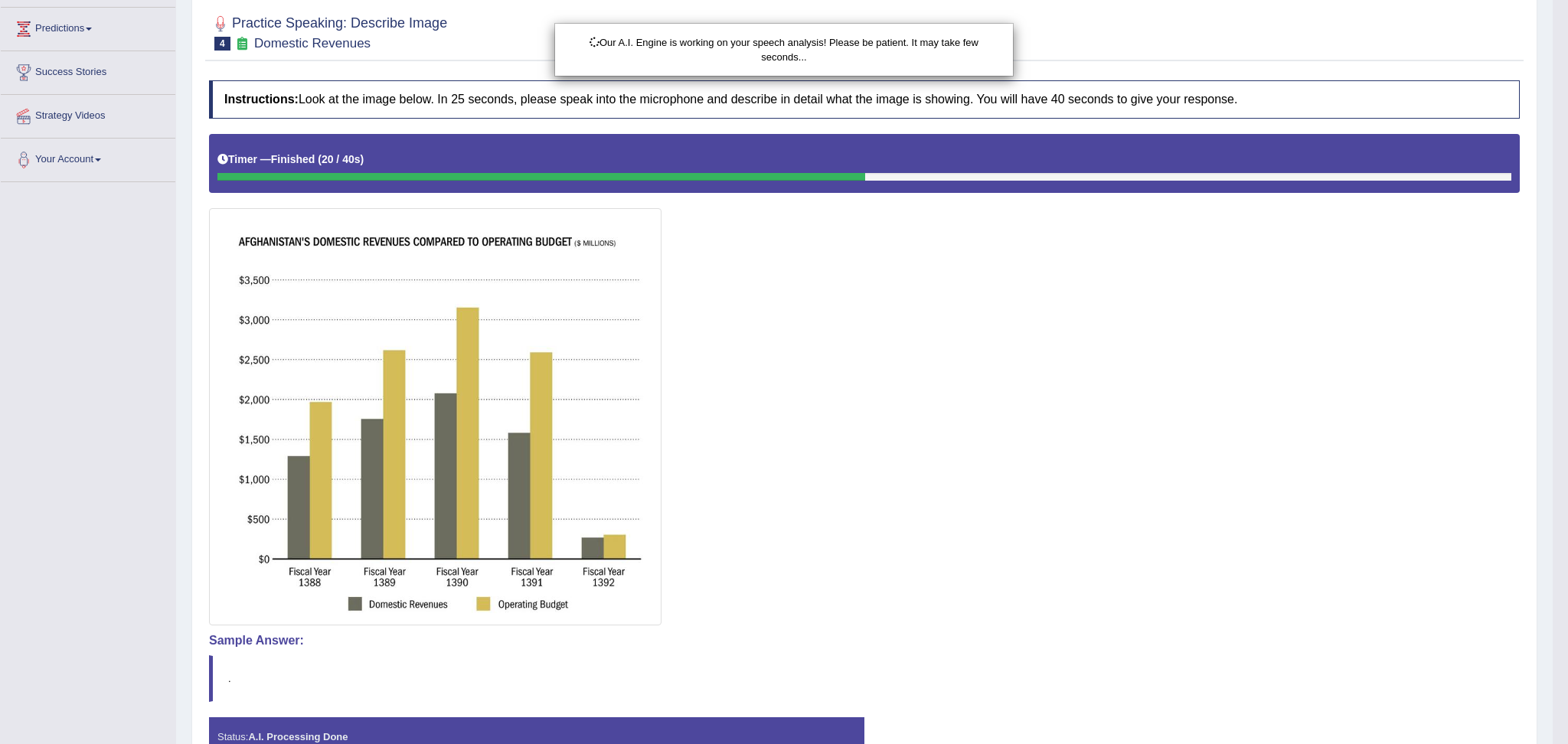
drag, startPoint x: 1541, startPoint y: 361, endPoint x: 1566, endPoint y: 410, distance: 55.0
click at [1551, 410] on div "Our A.I. Engine is working on your speech analysis! Please be patient. It may t…" at bounding box center [784, 372] width 1568 height 744
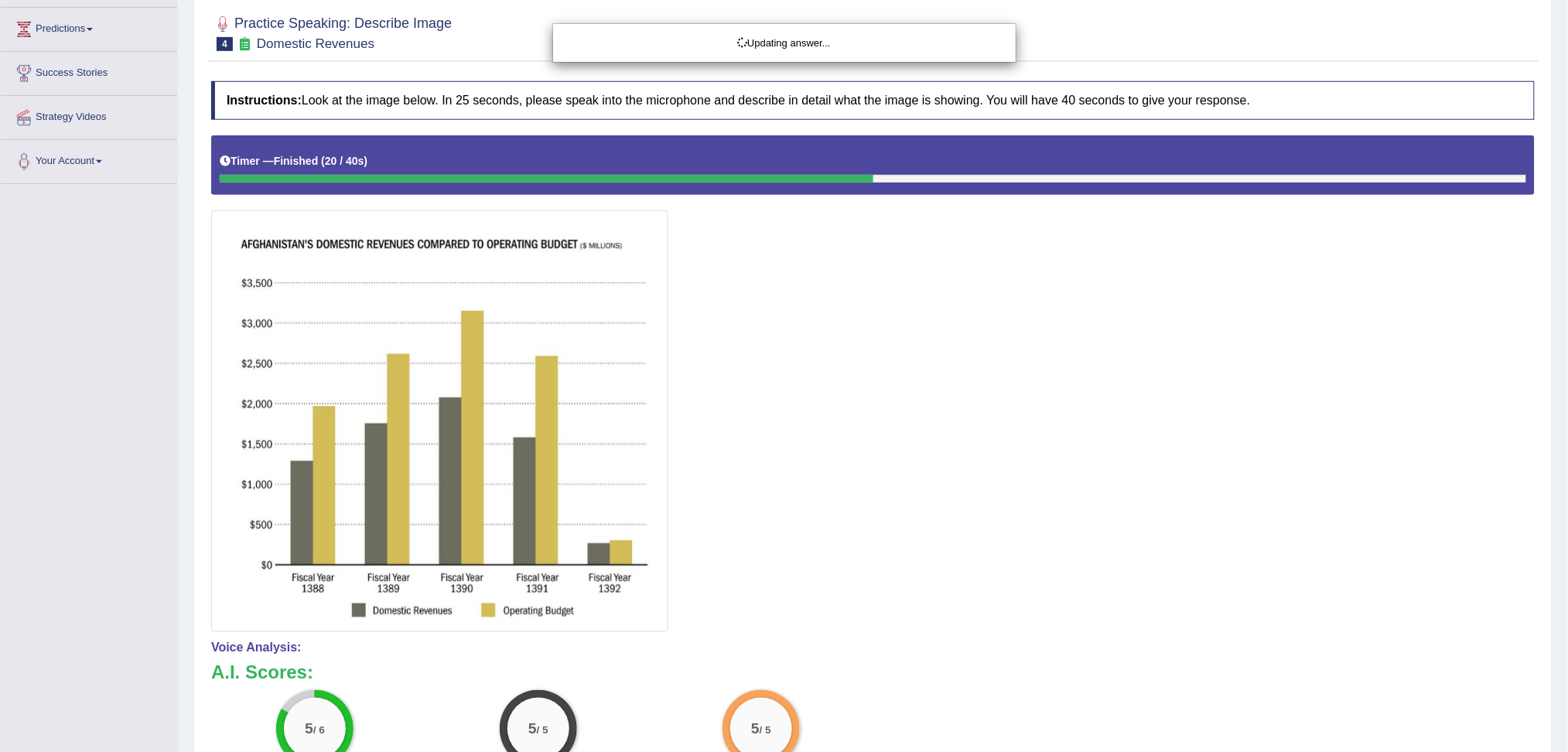
click at [1567, 550] on html "Toggle navigation Home Practice Questions Speaking Practice Read Aloud Repeat S…" at bounding box center [784, 175] width 1568 height 752
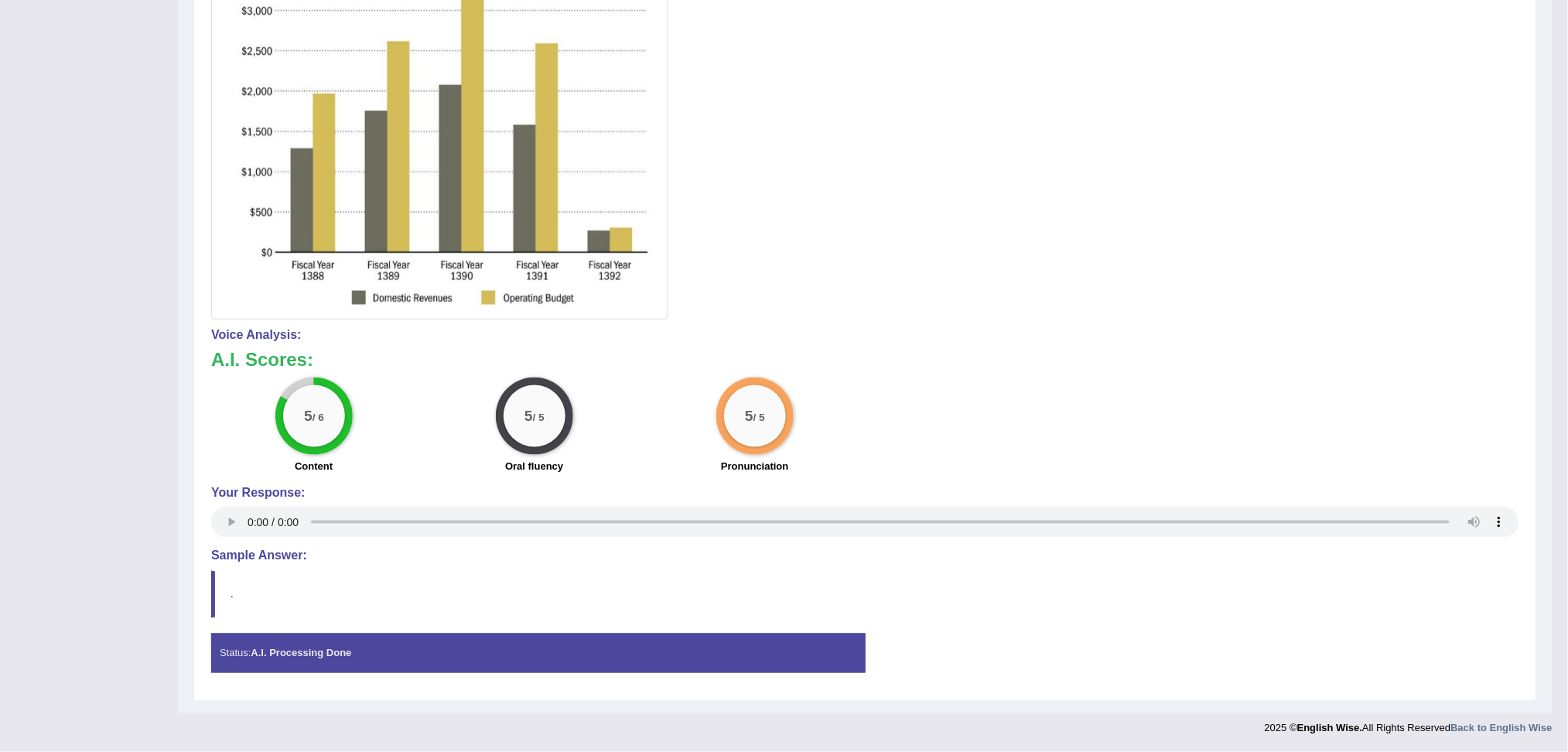
scroll to position [0, 0]
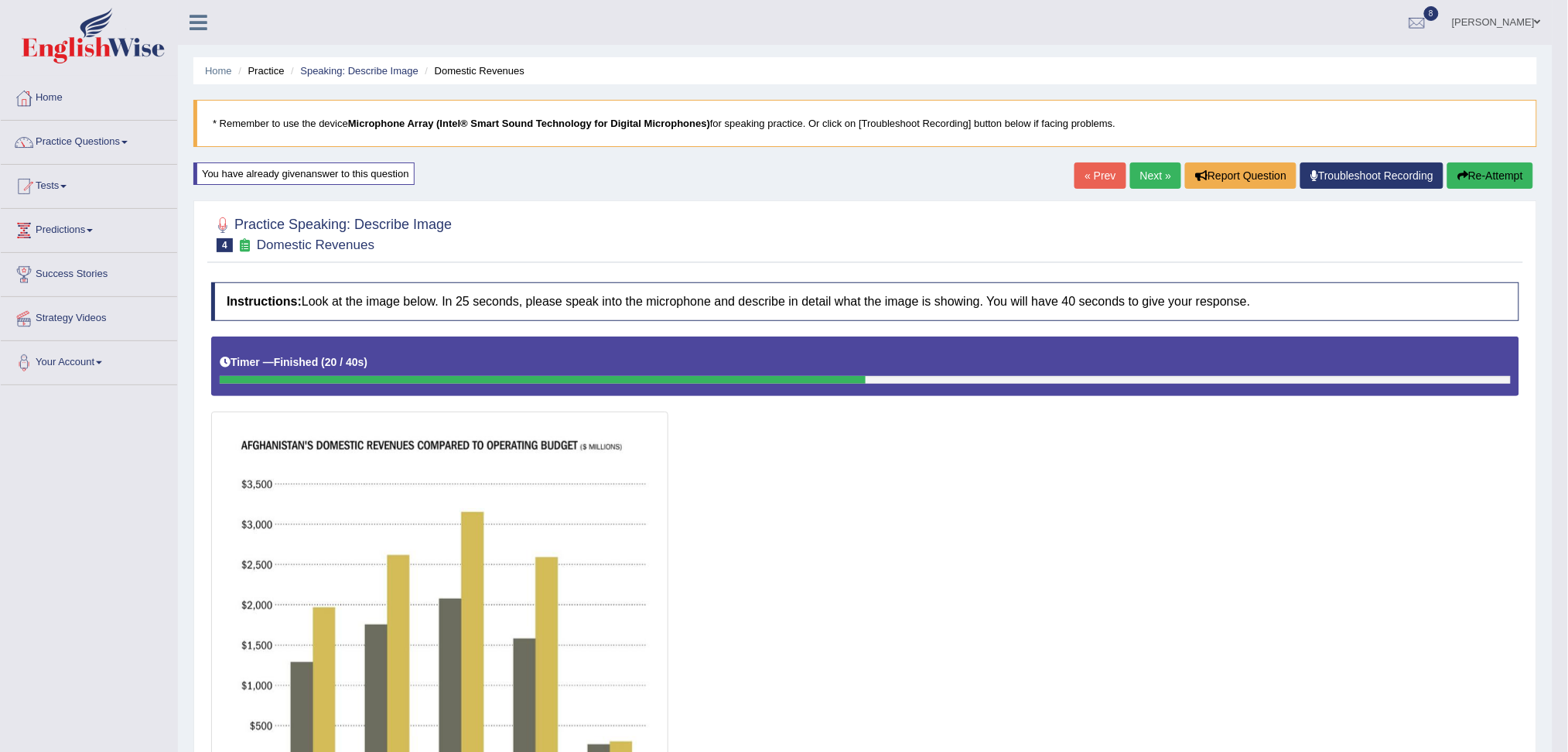
click at [1148, 179] on link "Next »" at bounding box center [1155, 175] width 51 height 26
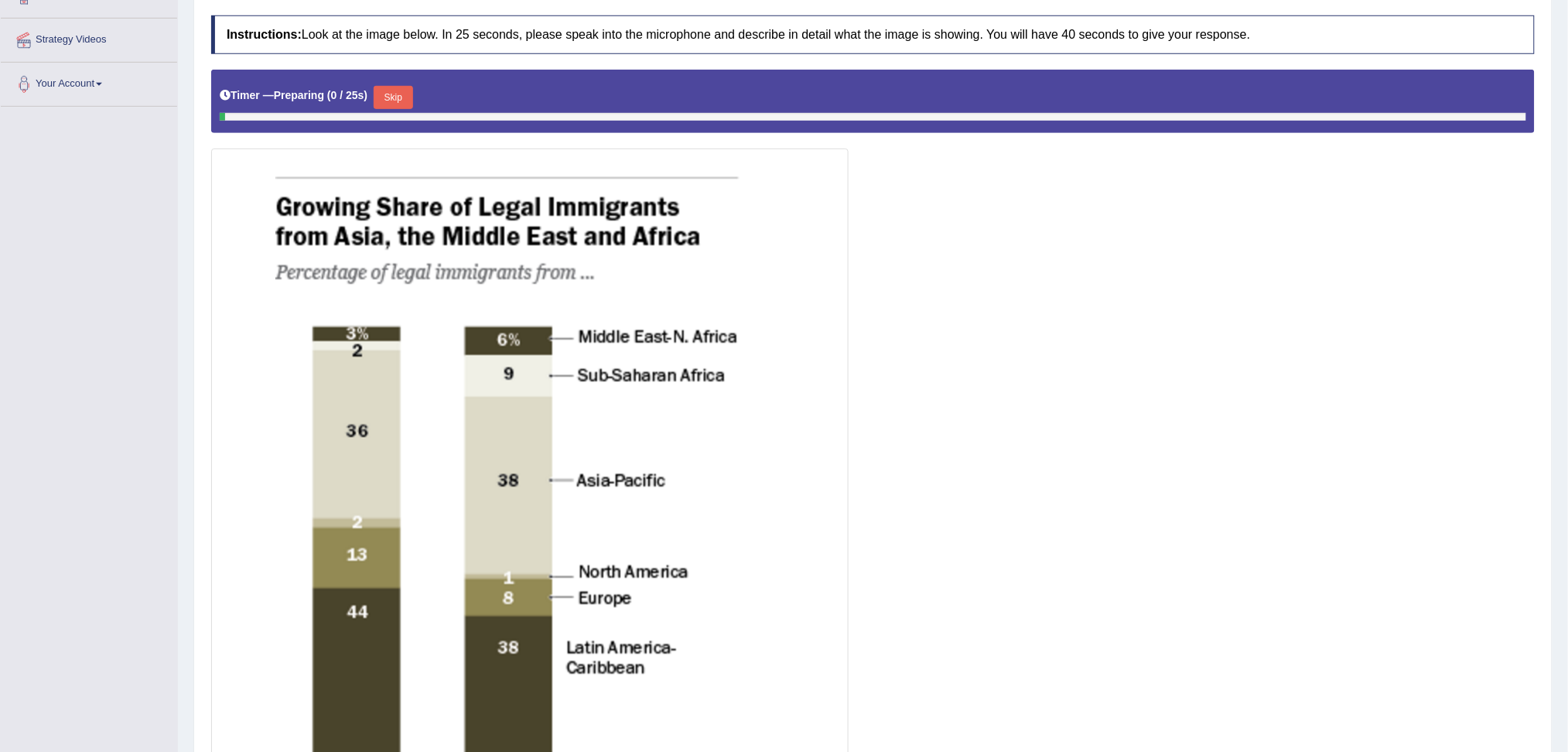
scroll to position [397, 0]
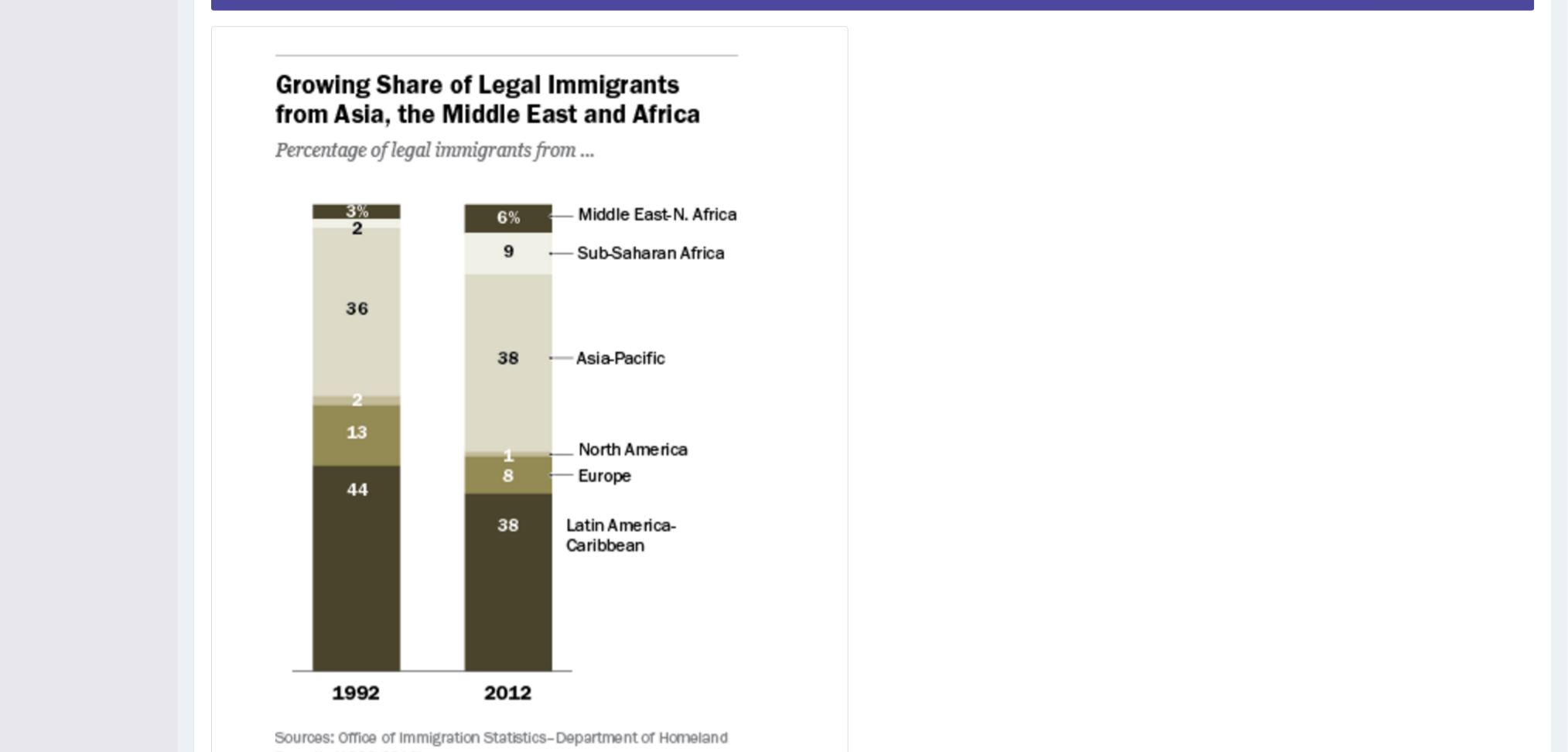
scroll to position [0, 0]
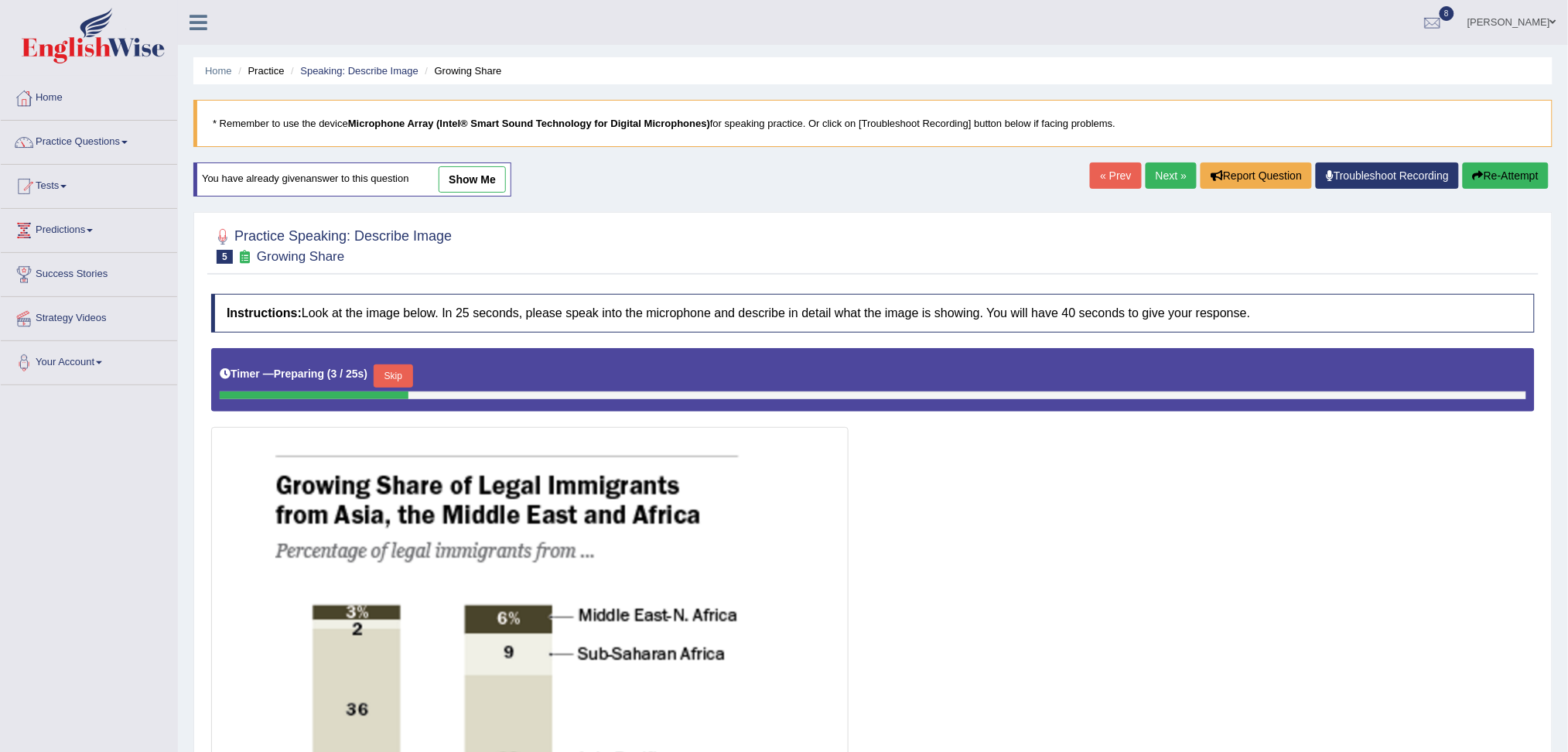
click at [384, 376] on button "Skip" at bounding box center [393, 376] width 39 height 24
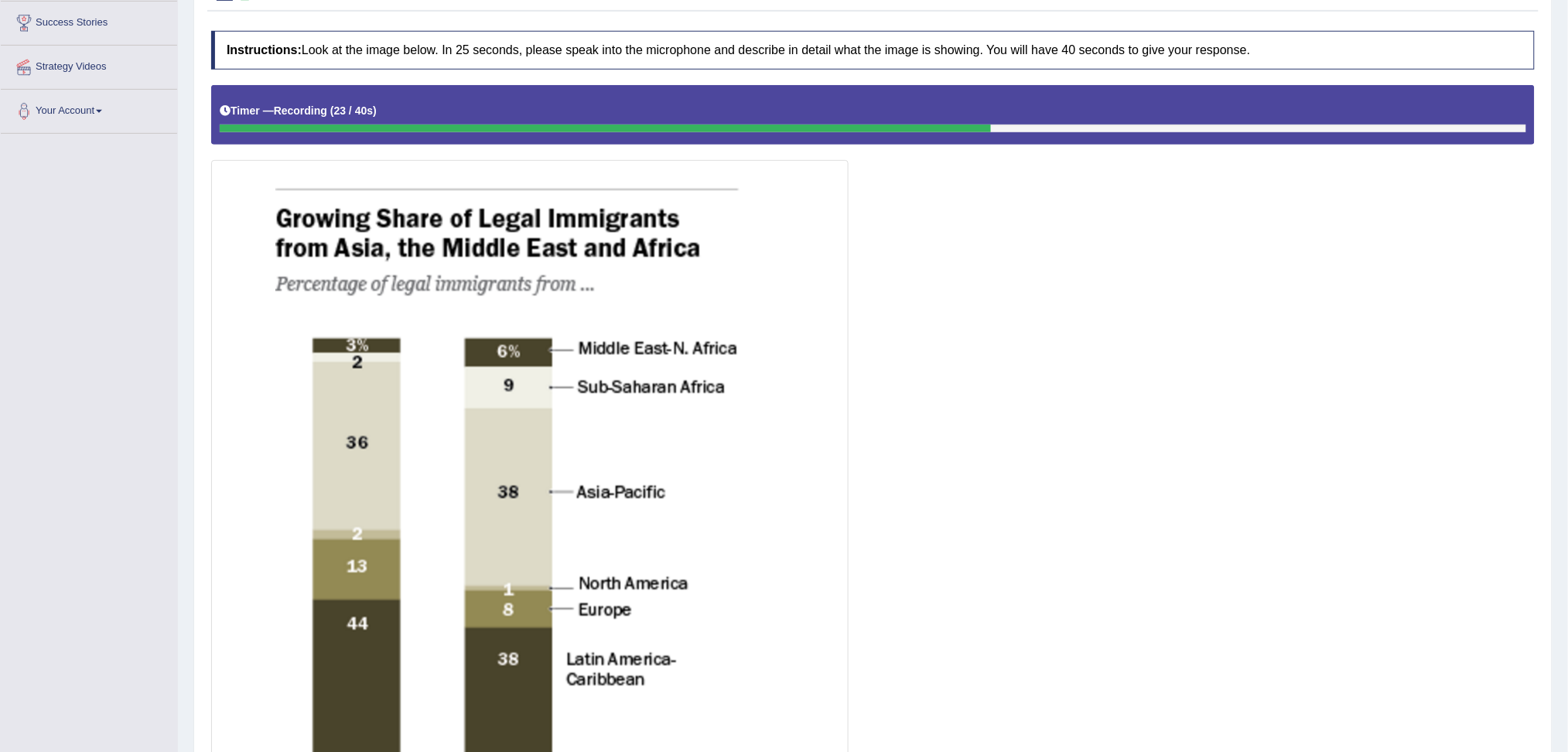
scroll to position [603, 0]
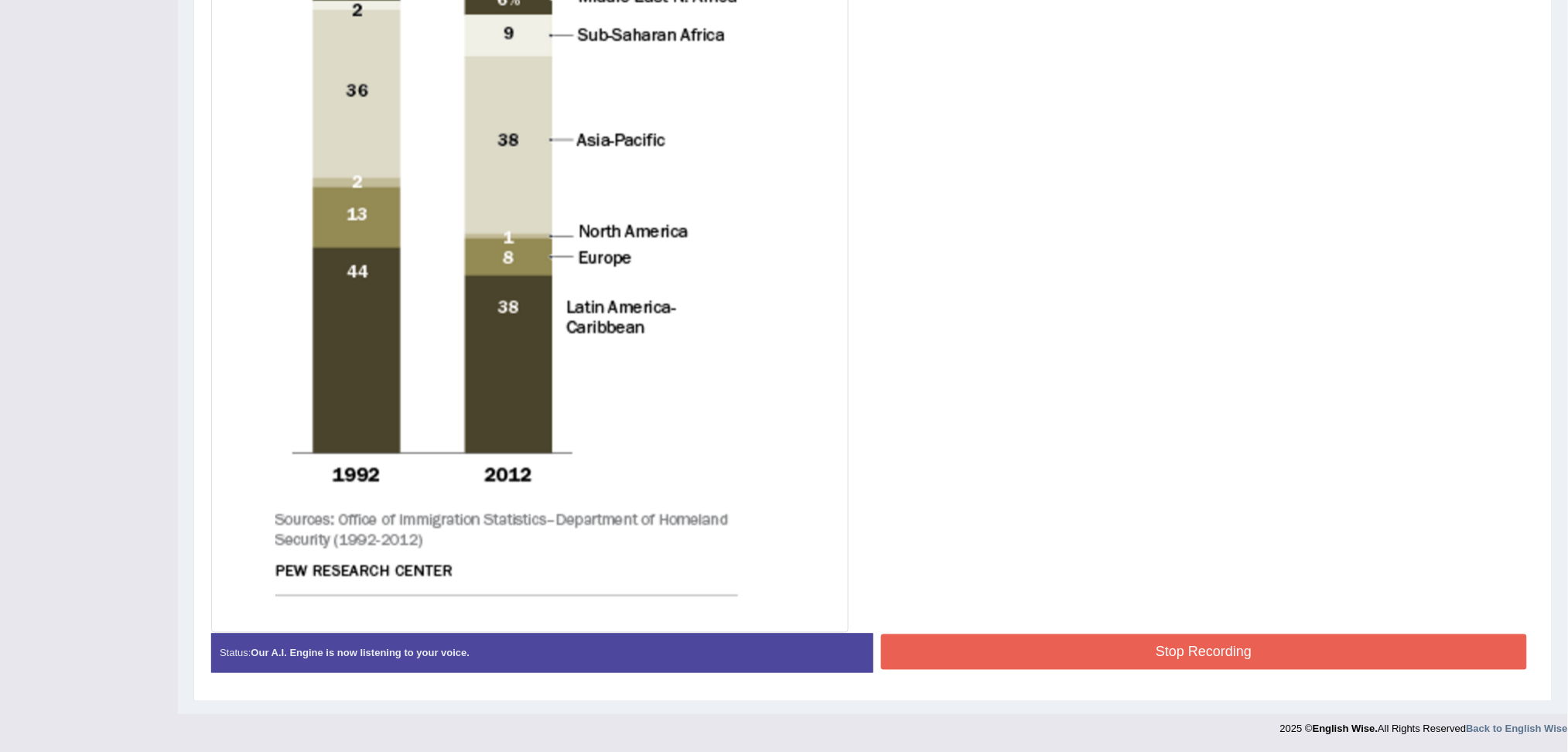
click at [1042, 658] on button "Stop Recording" at bounding box center [1203, 652] width 646 height 35
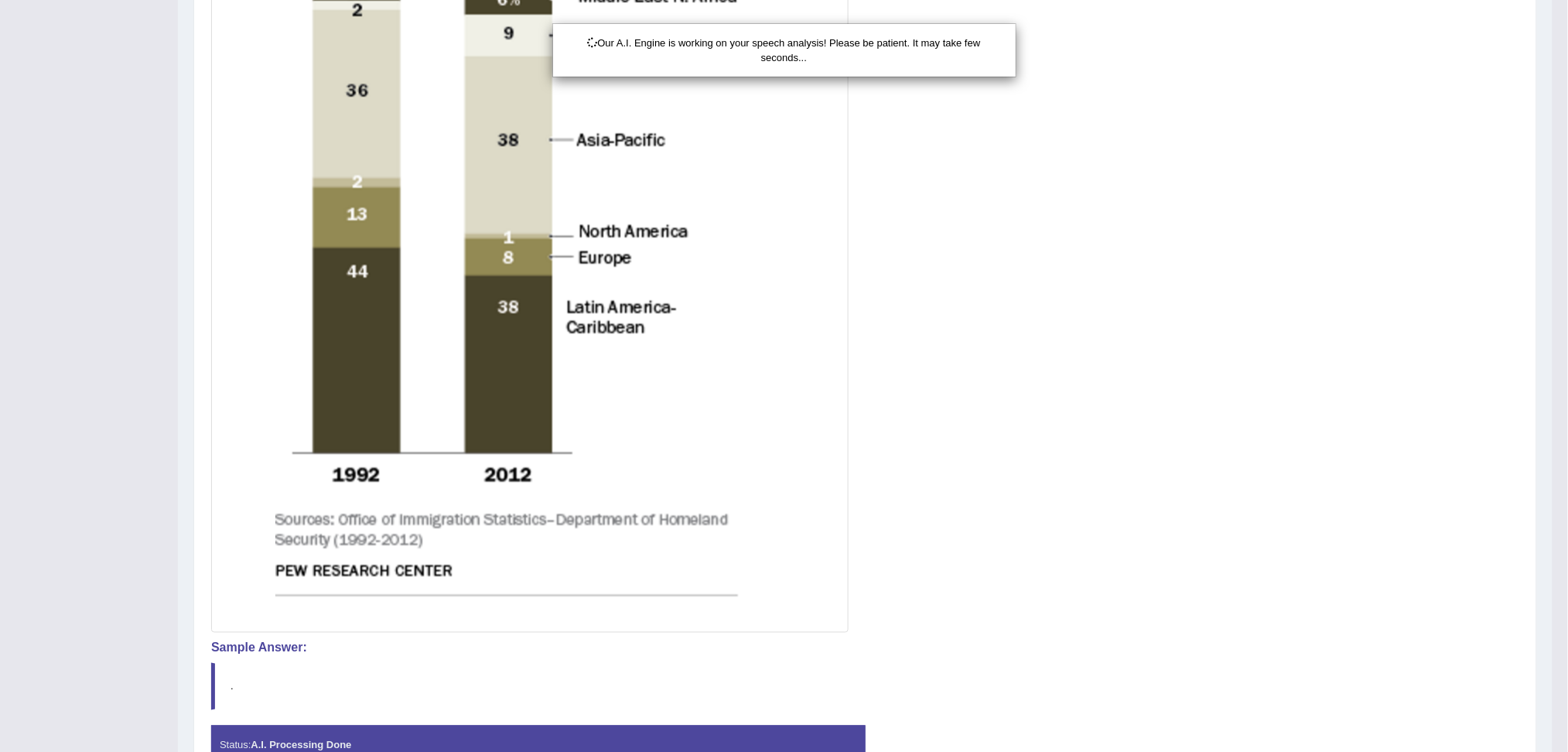
scroll to position [530, 0]
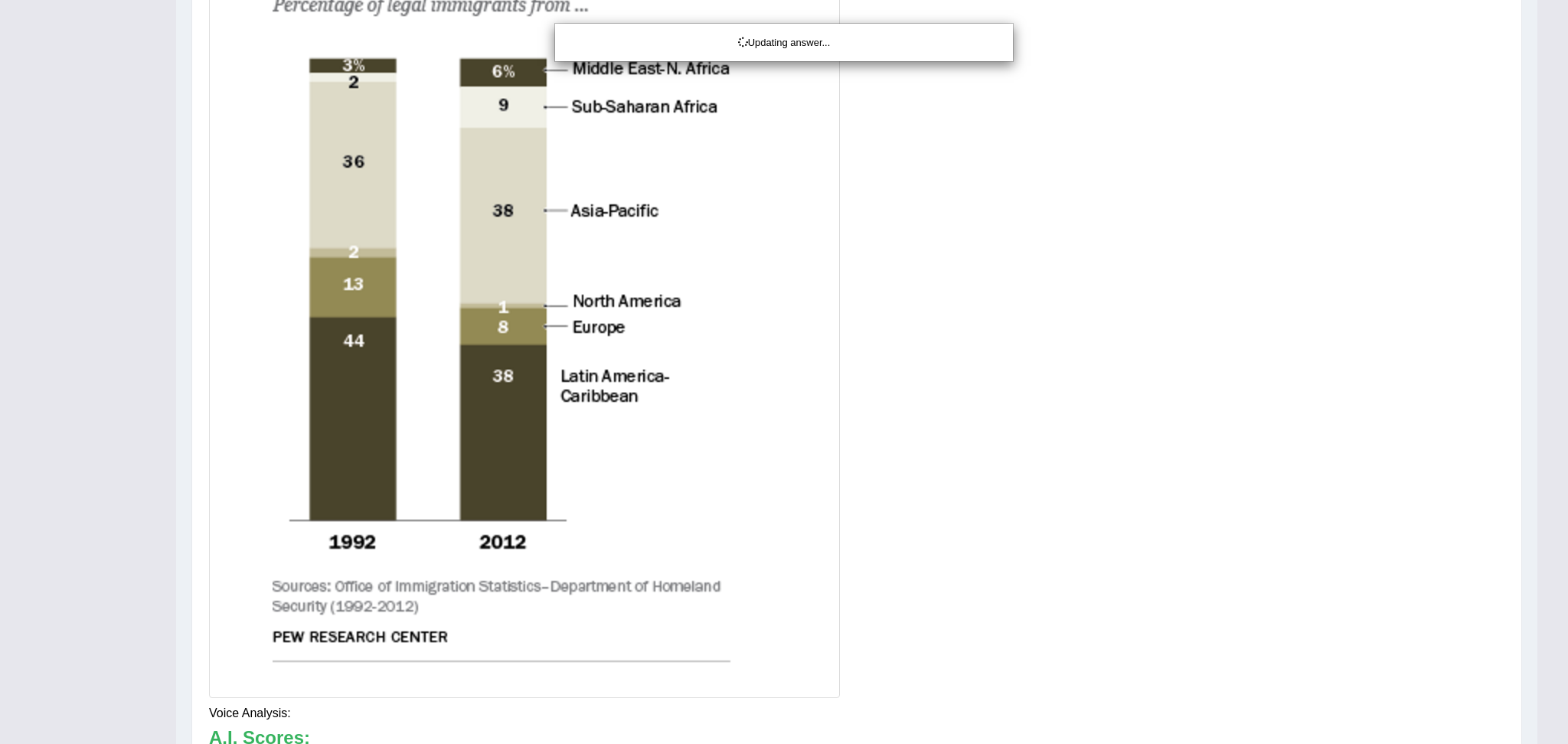
drag, startPoint x: 1566, startPoint y: 372, endPoint x: 1566, endPoint y: 532, distance: 160.0
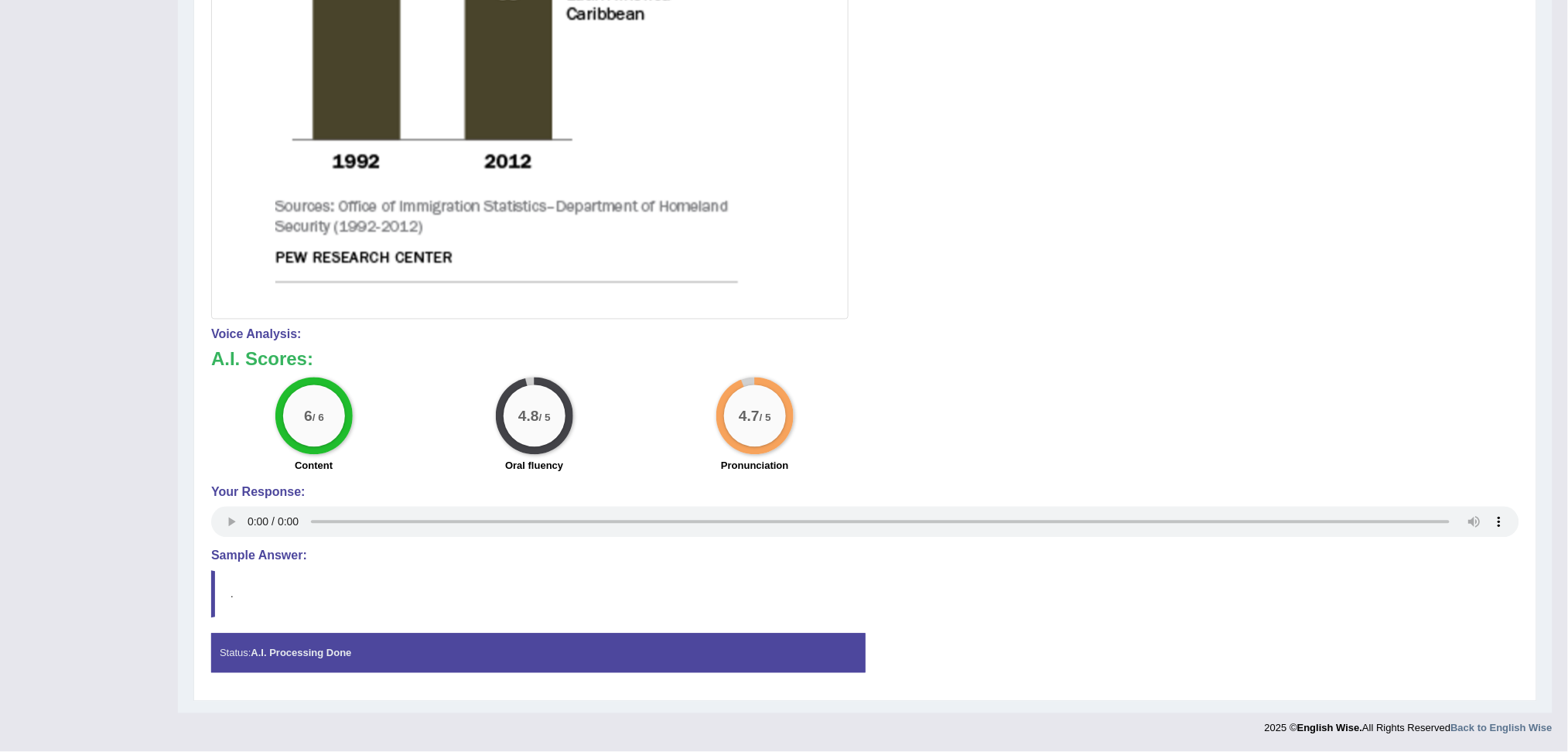
scroll to position [0, 0]
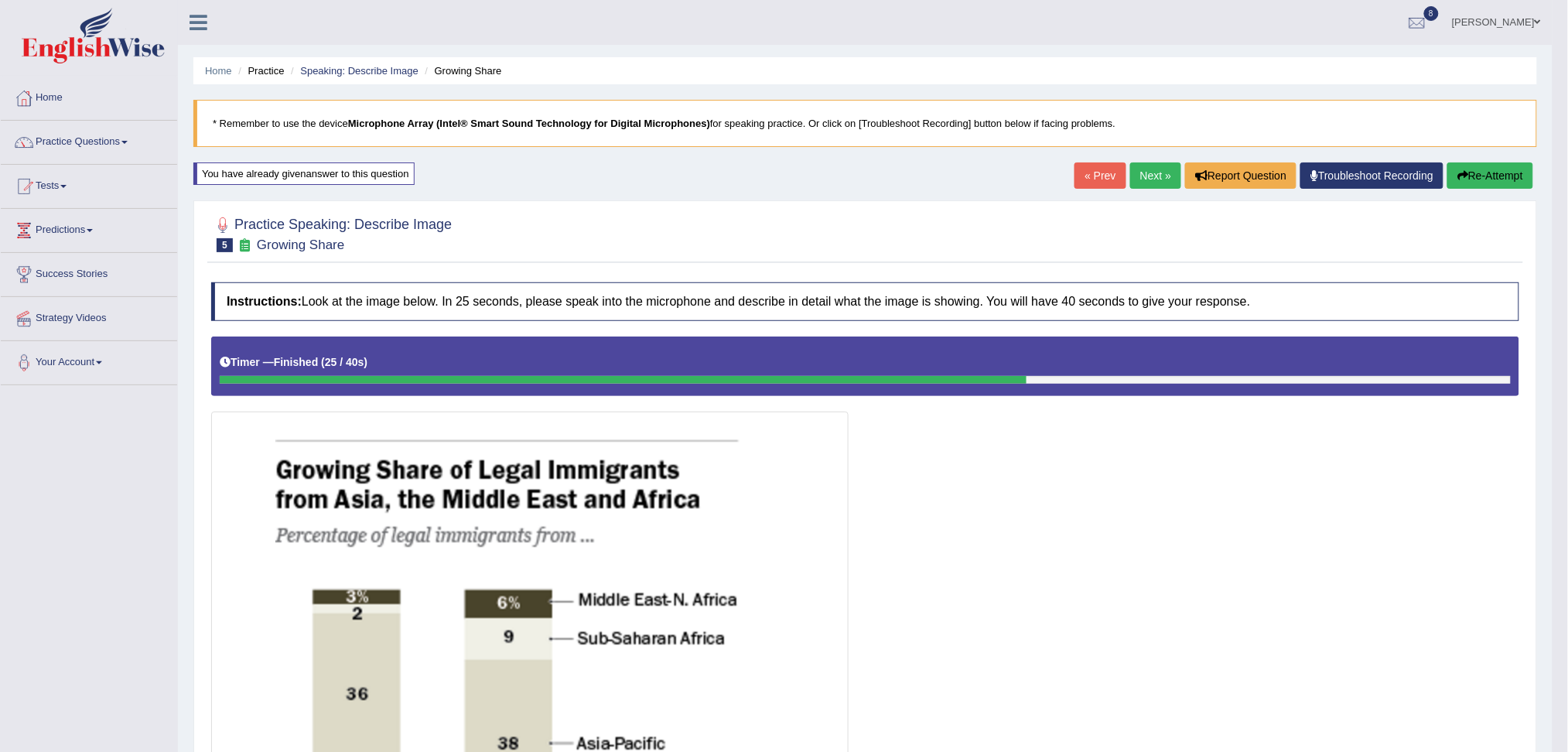
click at [1147, 182] on link "Next »" at bounding box center [1155, 175] width 51 height 26
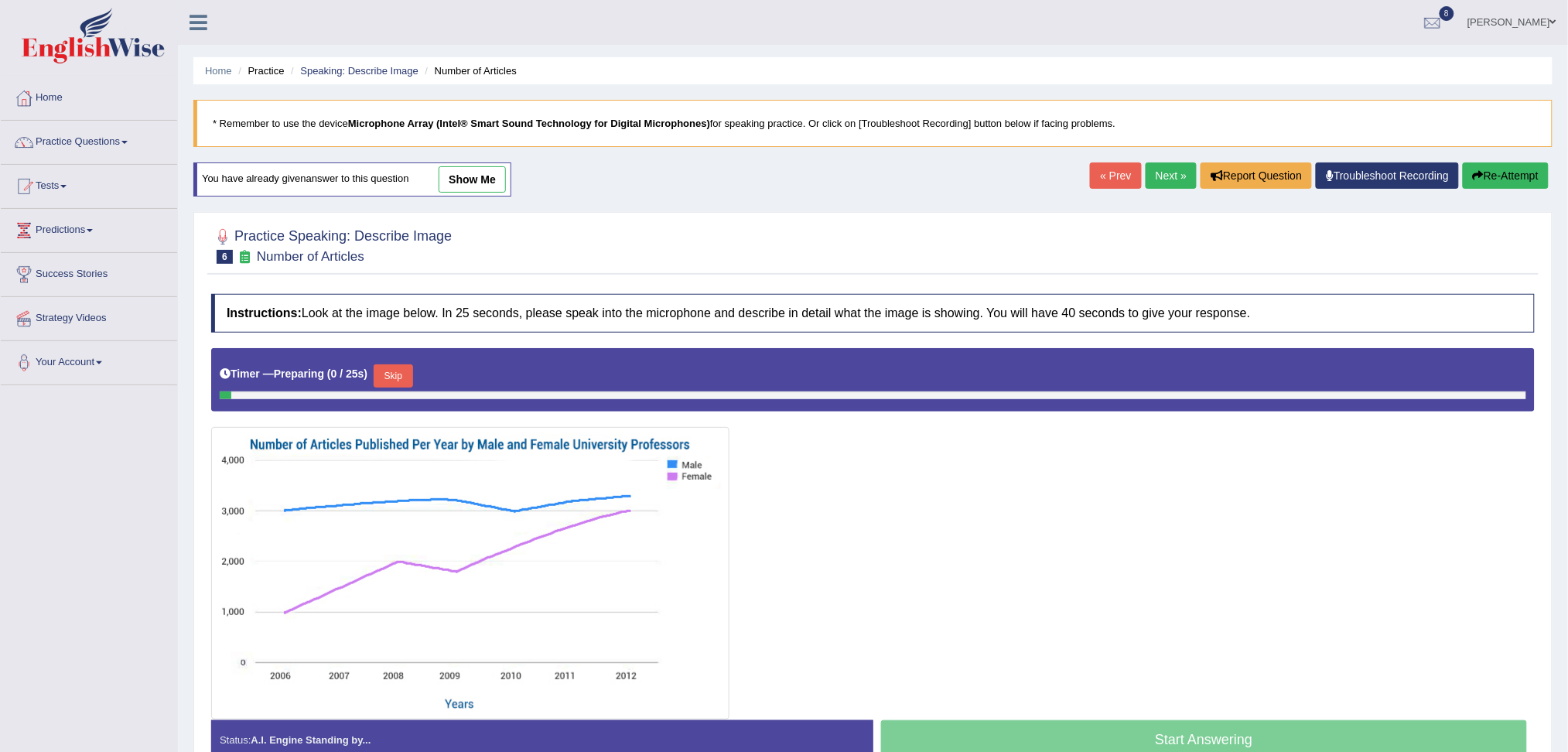
scroll to position [87, 0]
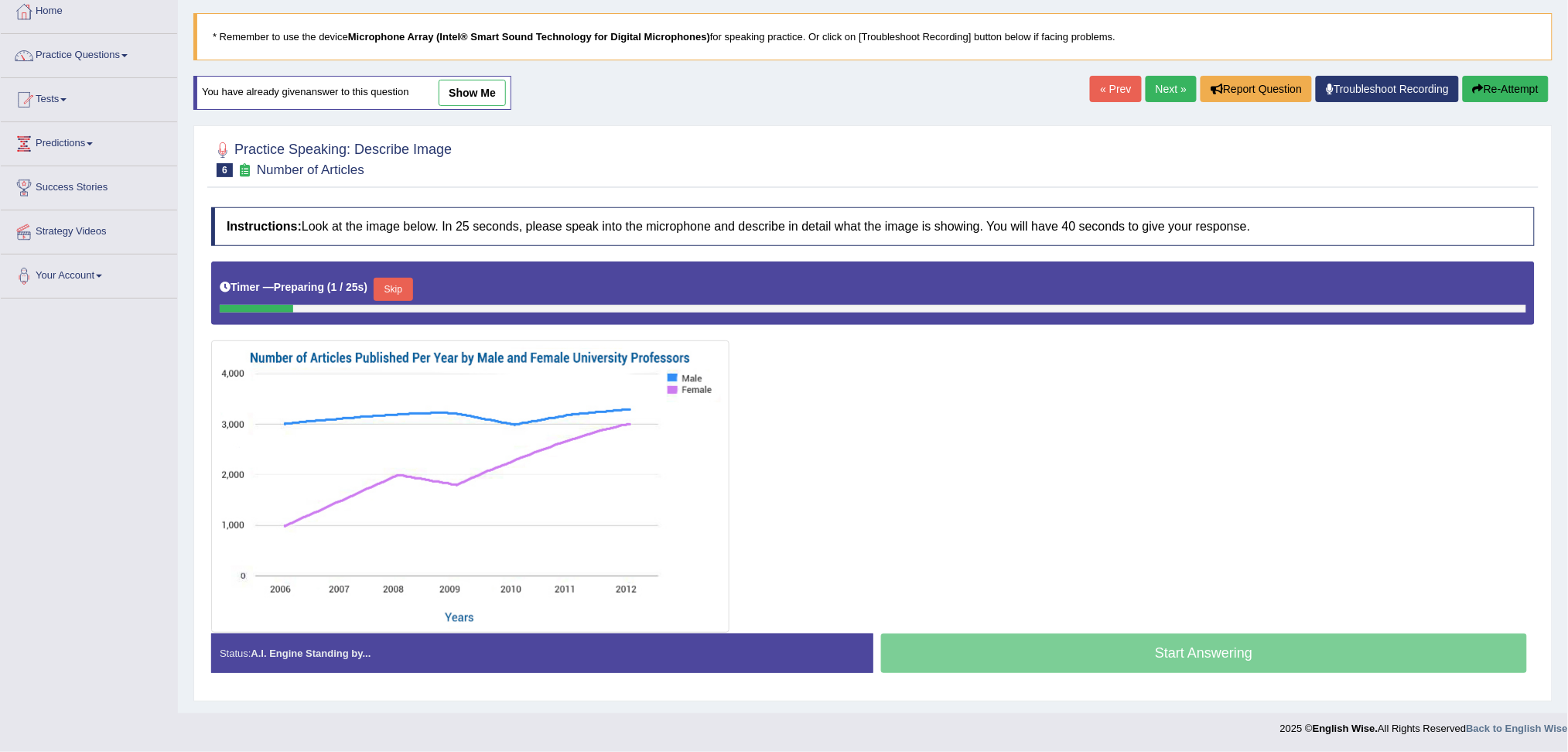
click at [408, 285] on button "Skip" at bounding box center [393, 289] width 39 height 24
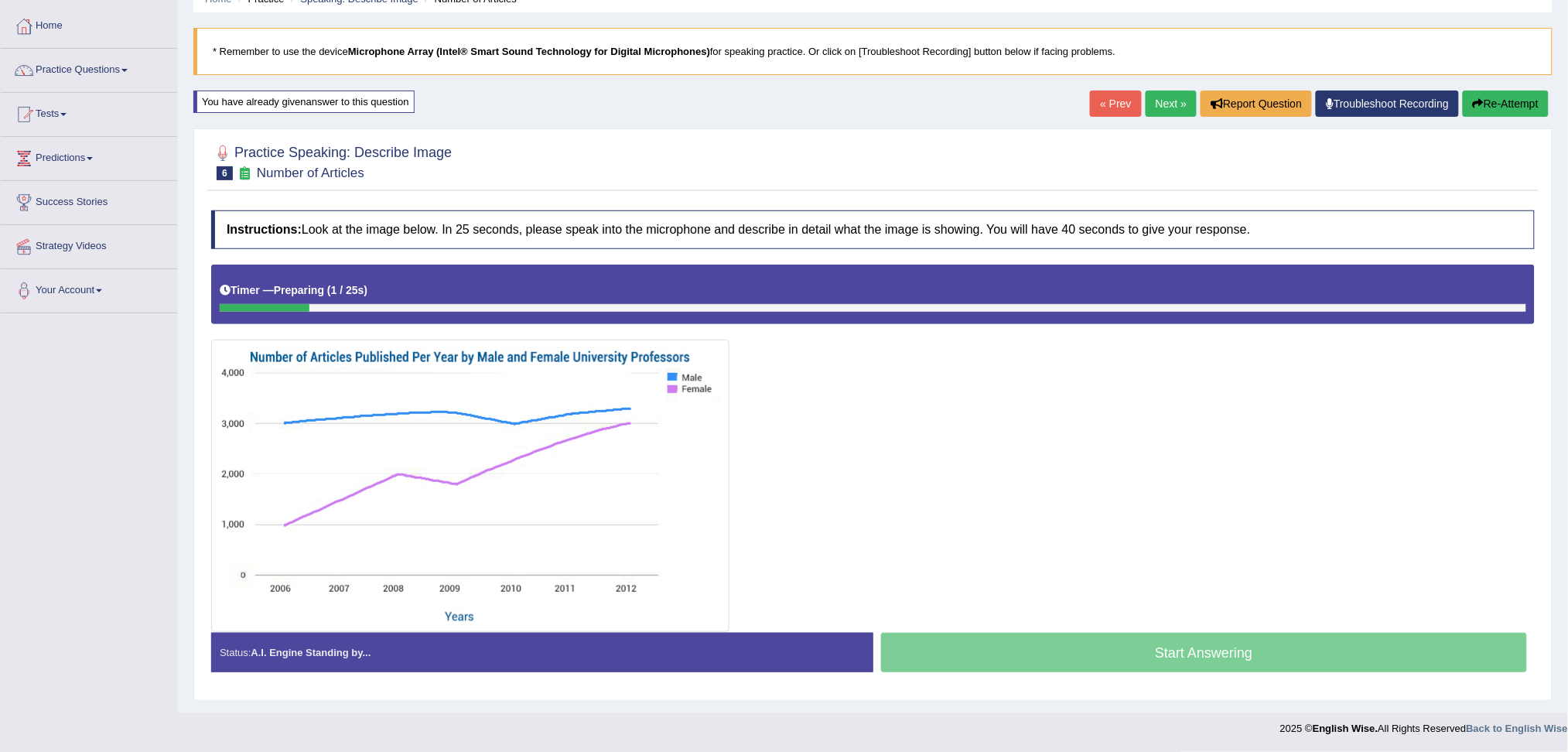
scroll to position [71, 0]
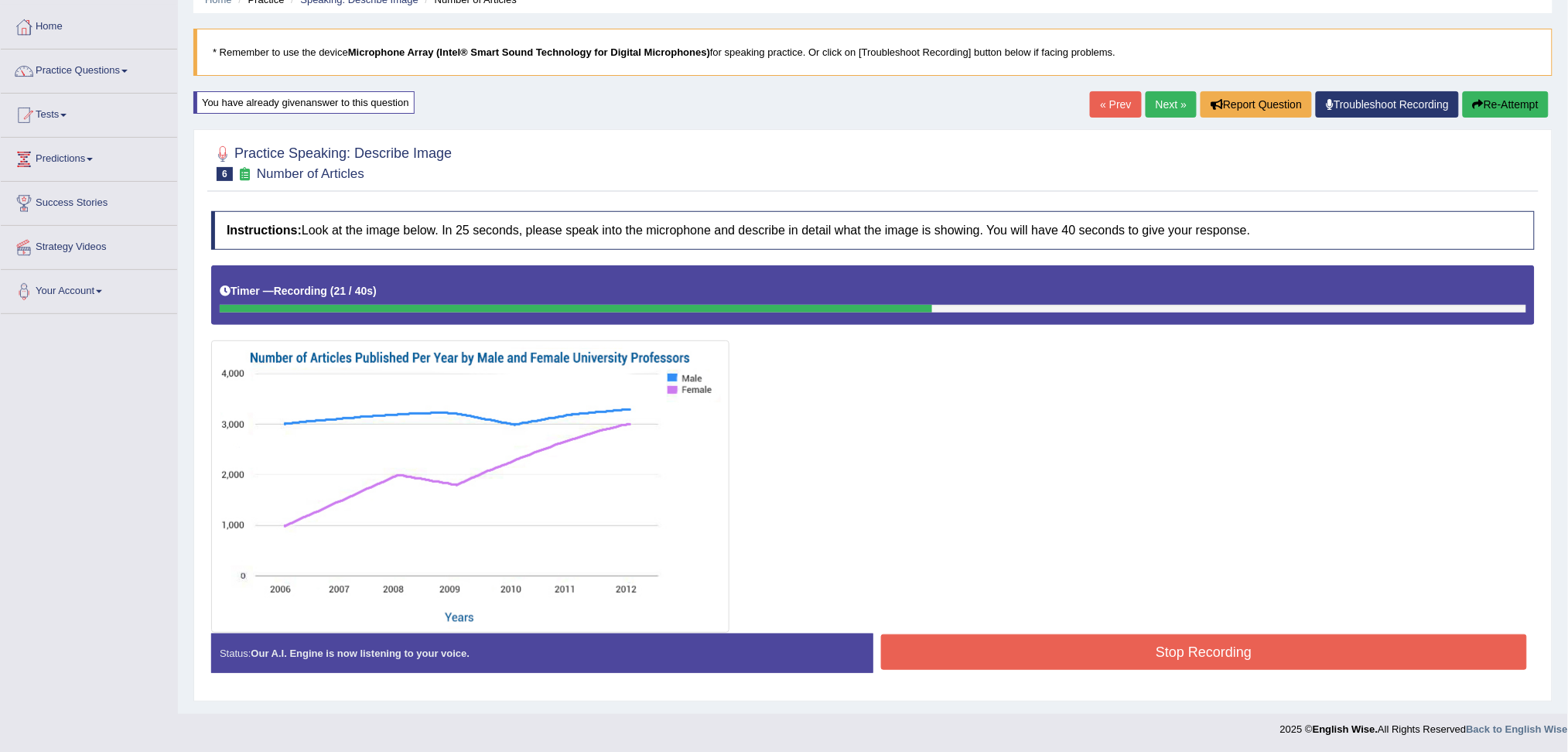
click at [1008, 654] on button "Stop Recording" at bounding box center [1203, 652] width 646 height 35
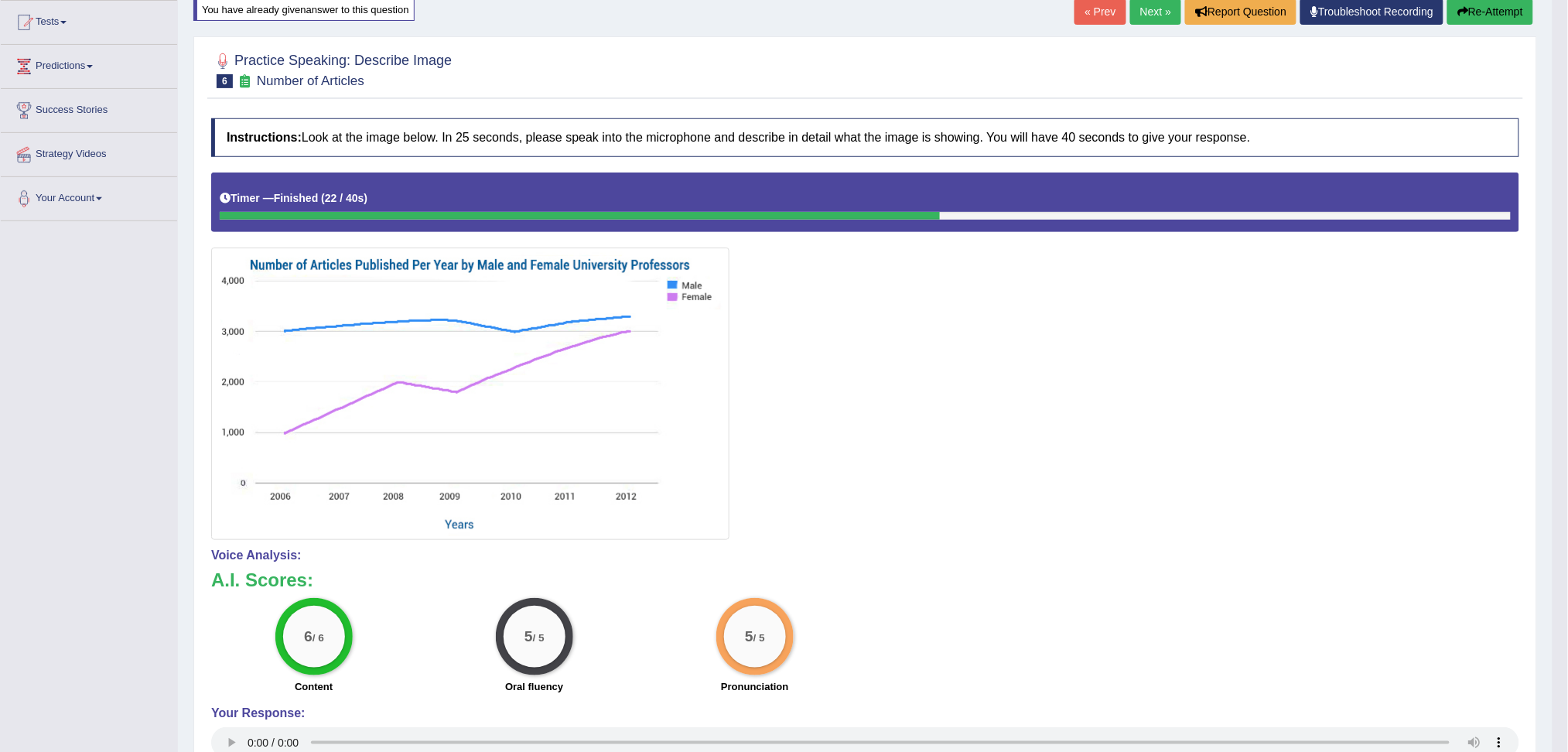
scroll to position [0, 0]
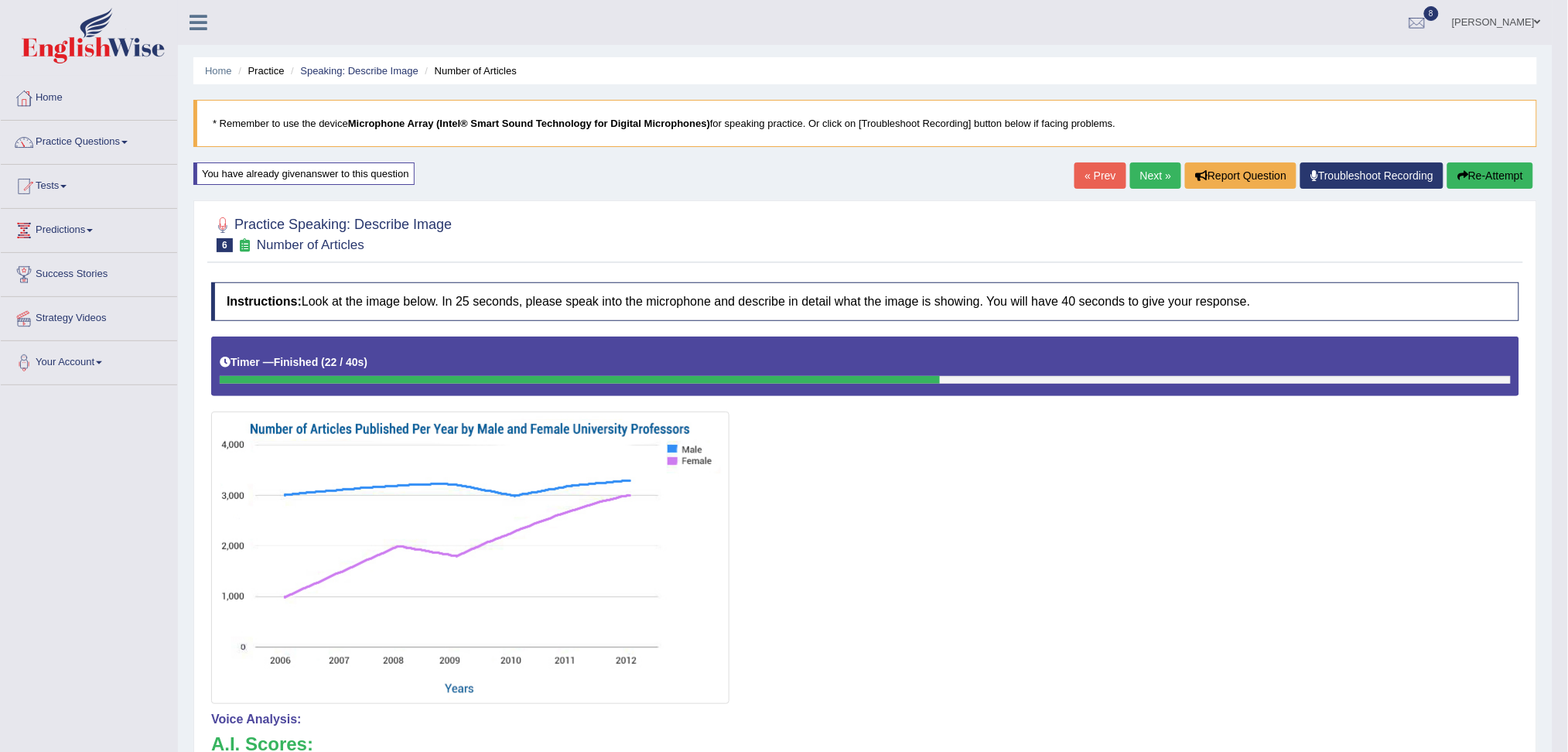
click at [1137, 165] on link "Next »" at bounding box center [1155, 175] width 51 height 26
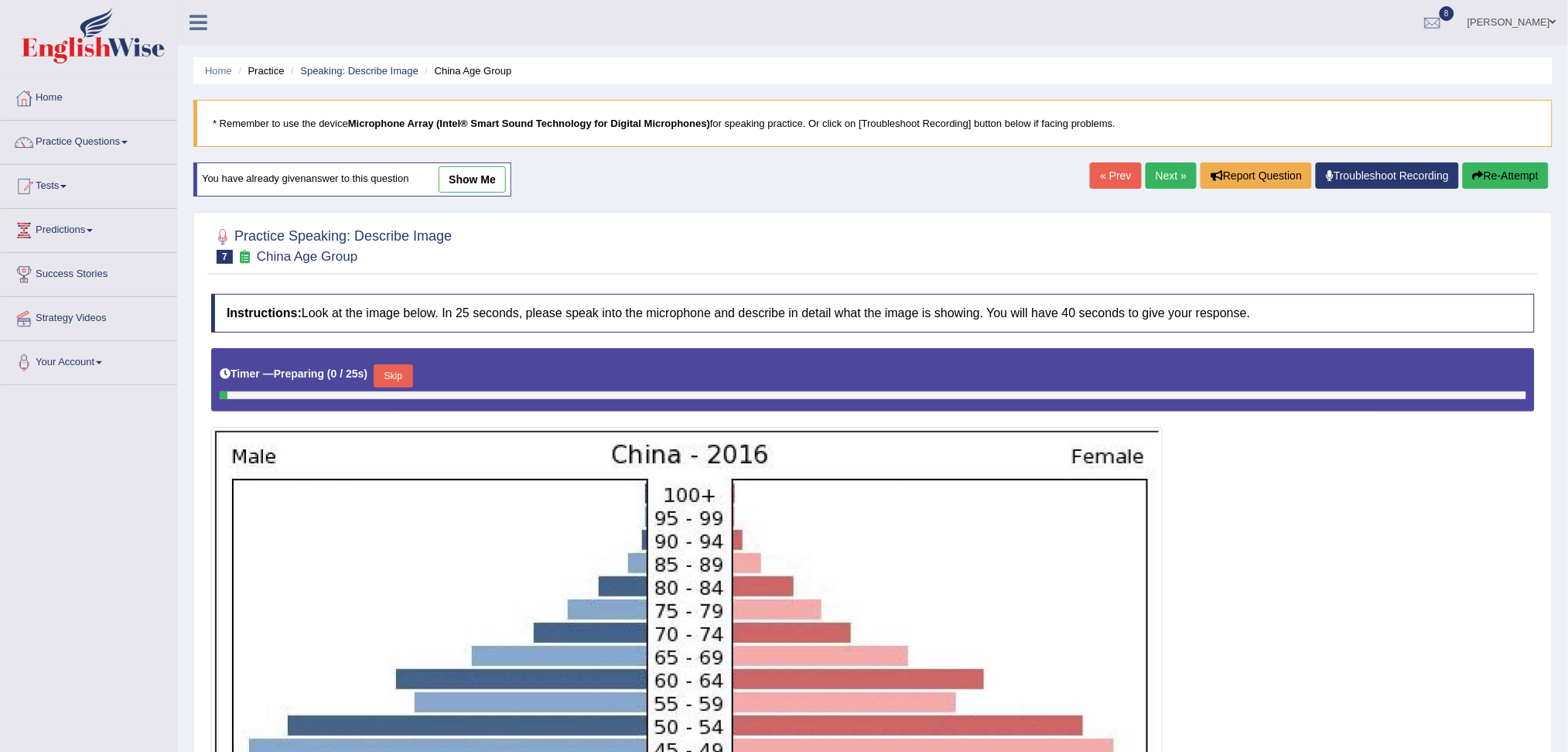
scroll to position [277, 0]
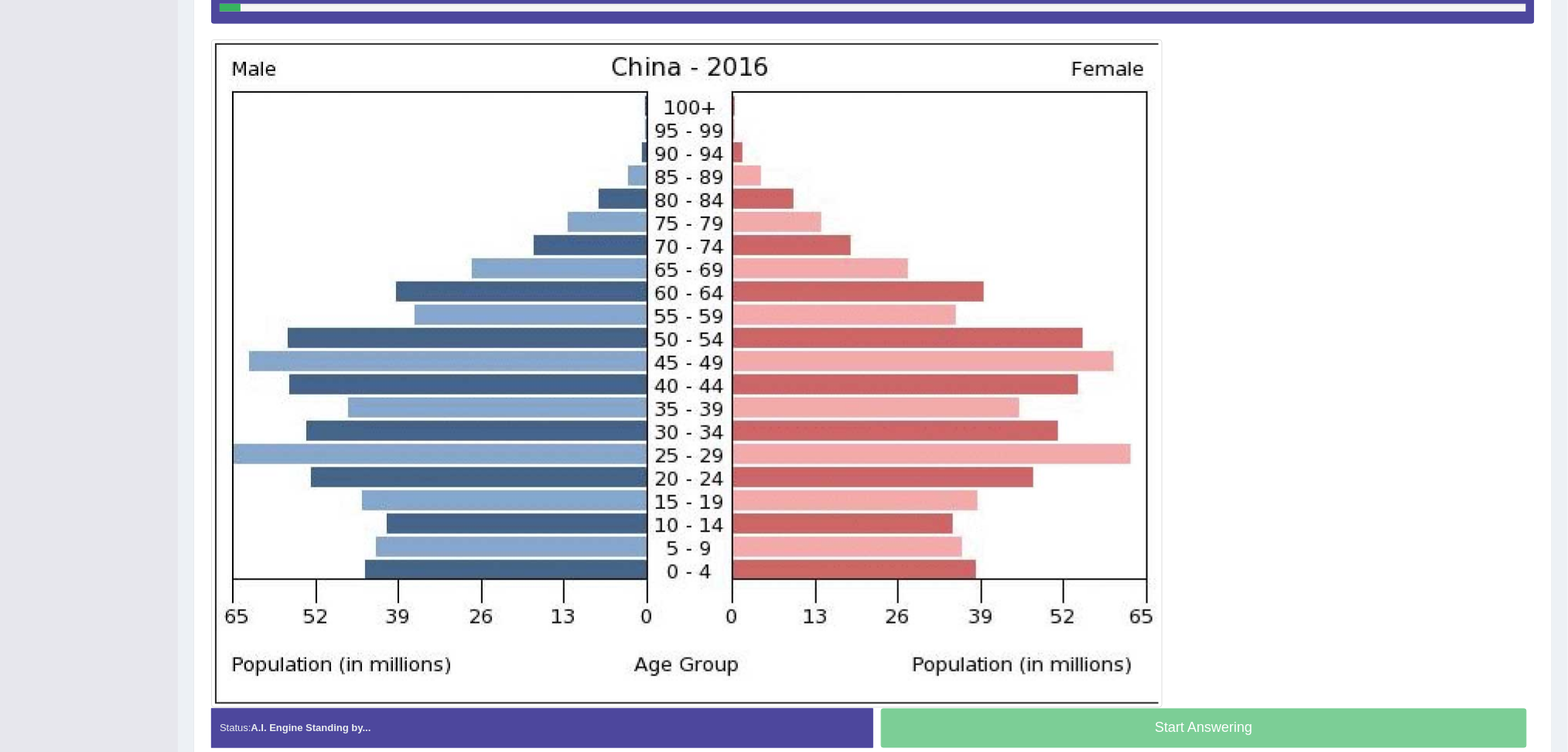
drag, startPoint x: 0, startPoint y: 0, endPoint x: 1582, endPoint y: 501, distance: 1659.4
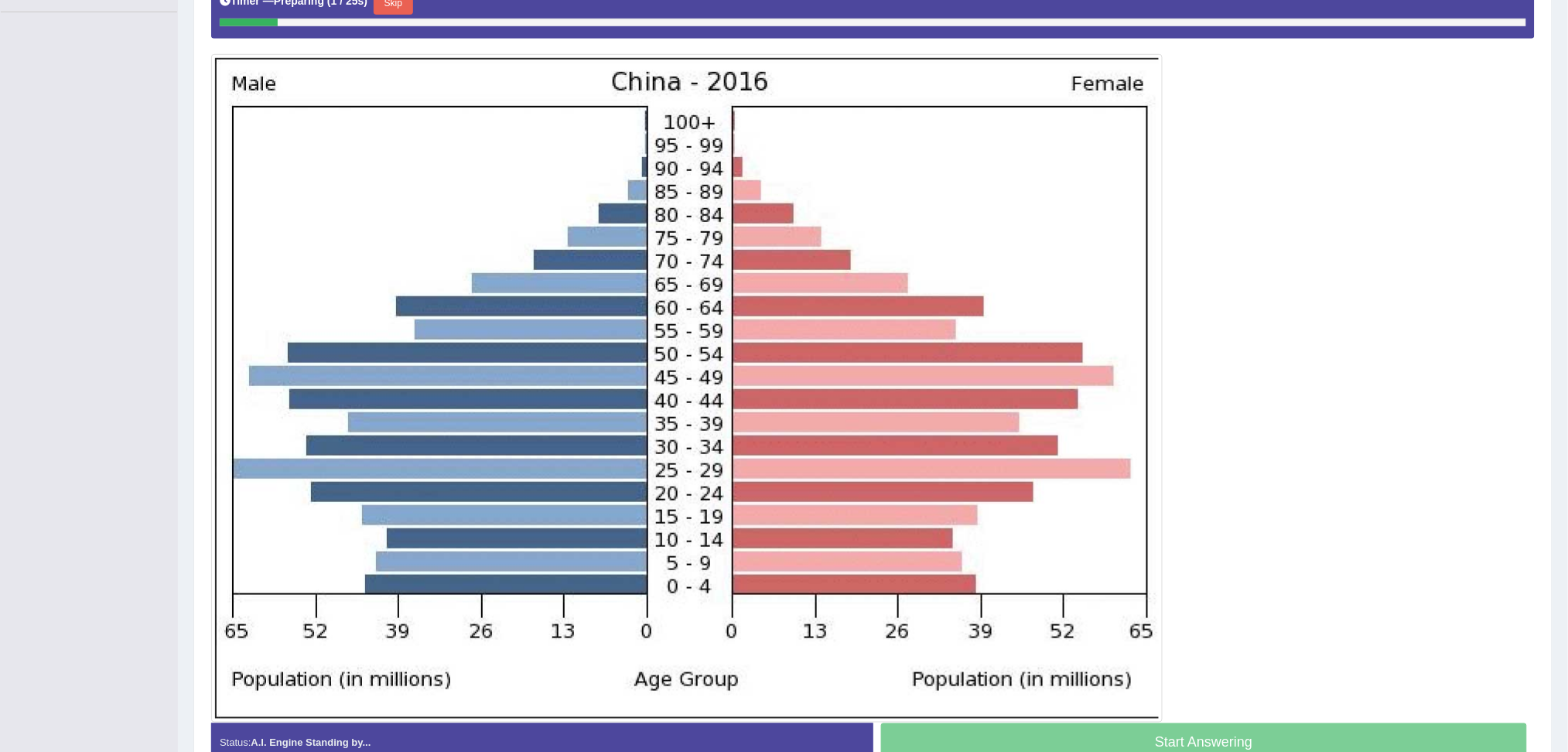
scroll to position [0, 0]
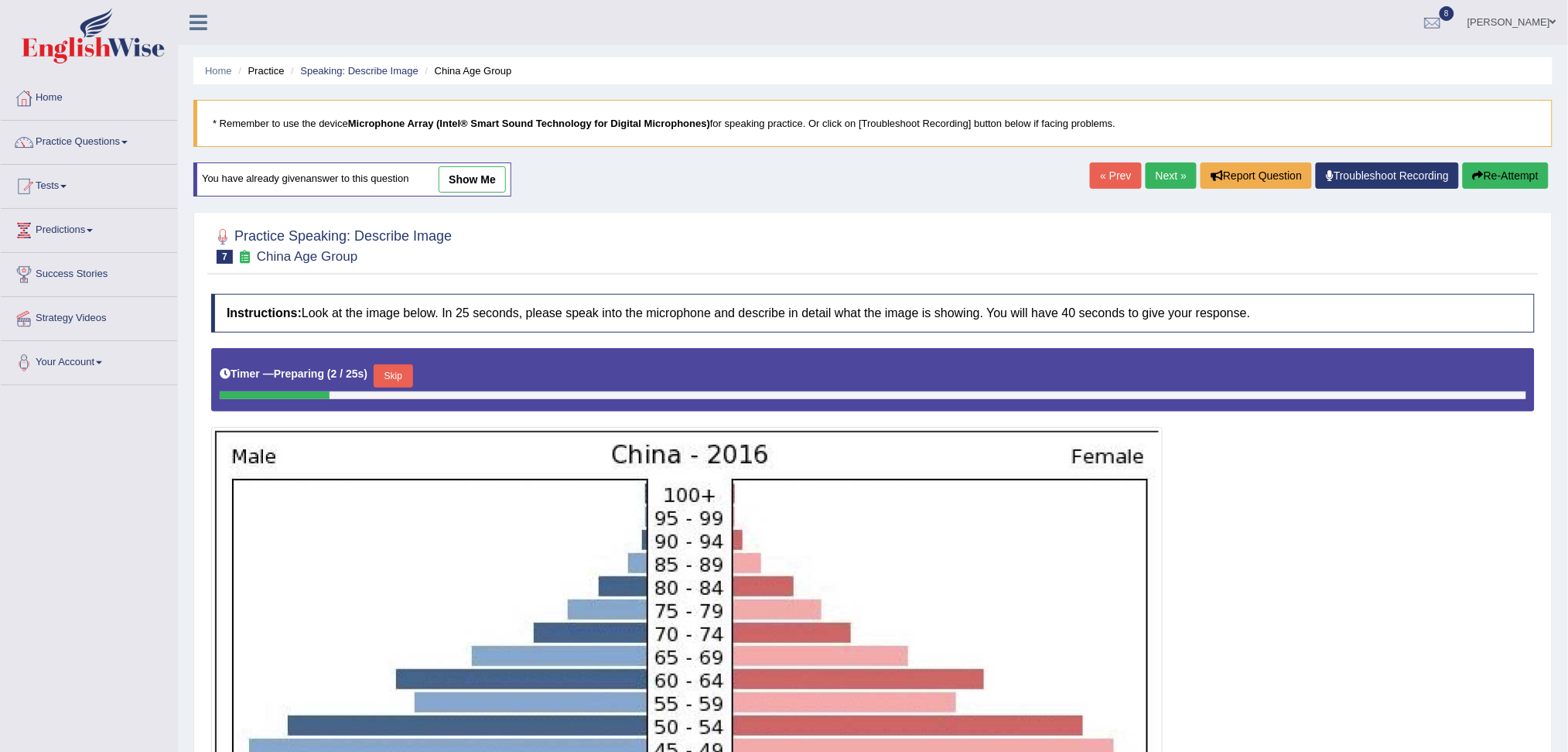
click at [1149, 168] on link "Next »" at bounding box center [1171, 175] width 51 height 26
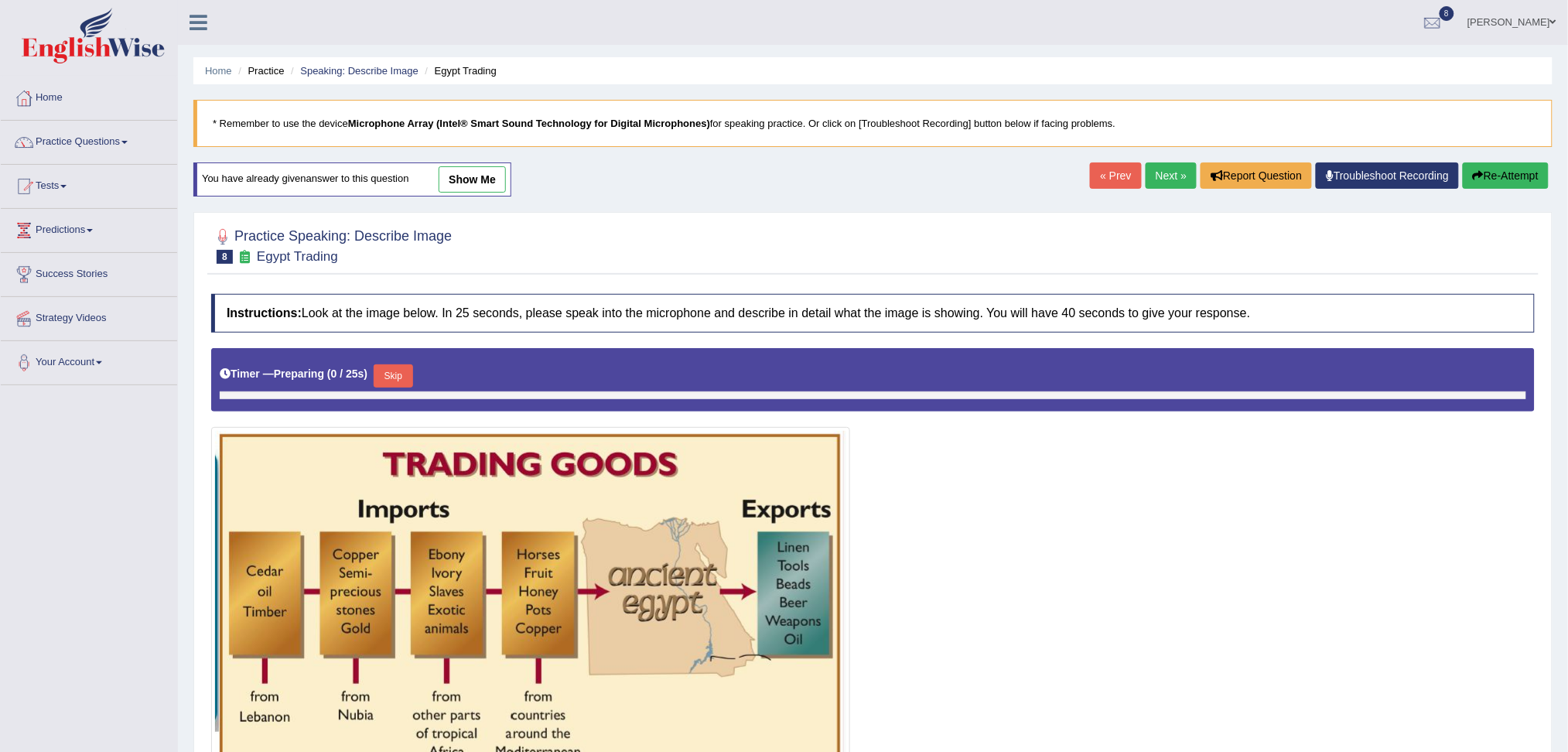
scroll to position [147, 0]
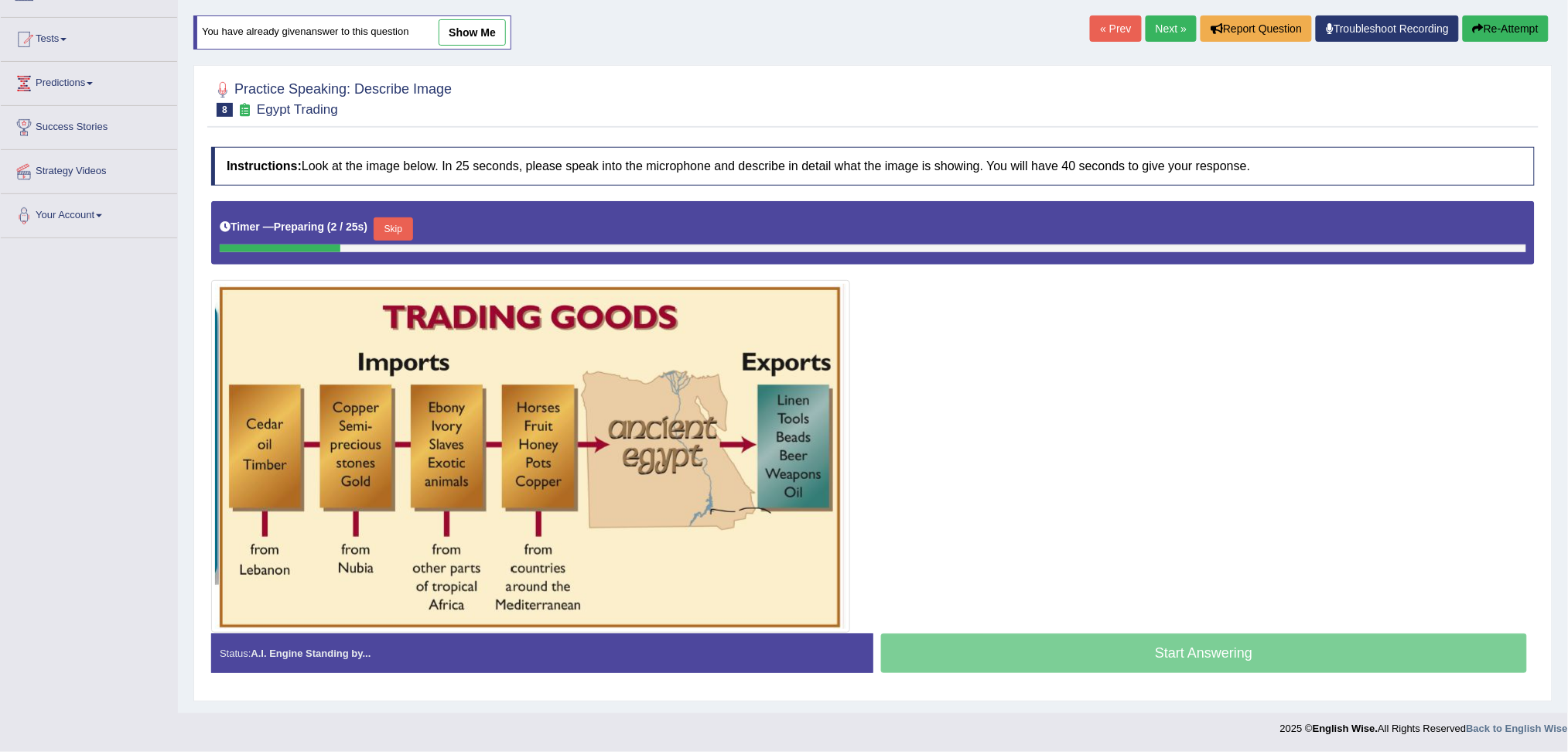
click at [402, 229] on button "Skip" at bounding box center [393, 229] width 39 height 24
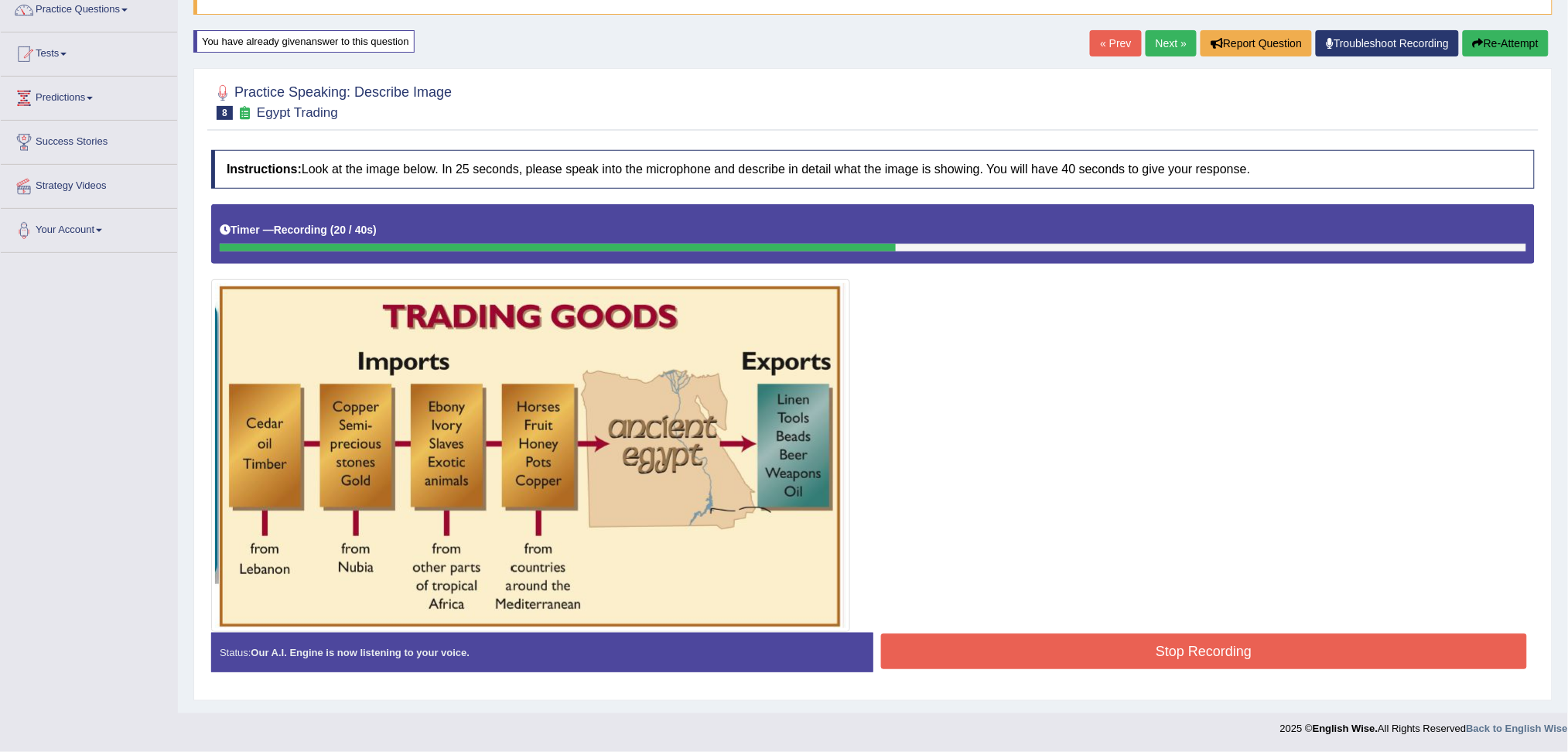
click at [1035, 653] on button "Stop Recording" at bounding box center [1203, 651] width 646 height 35
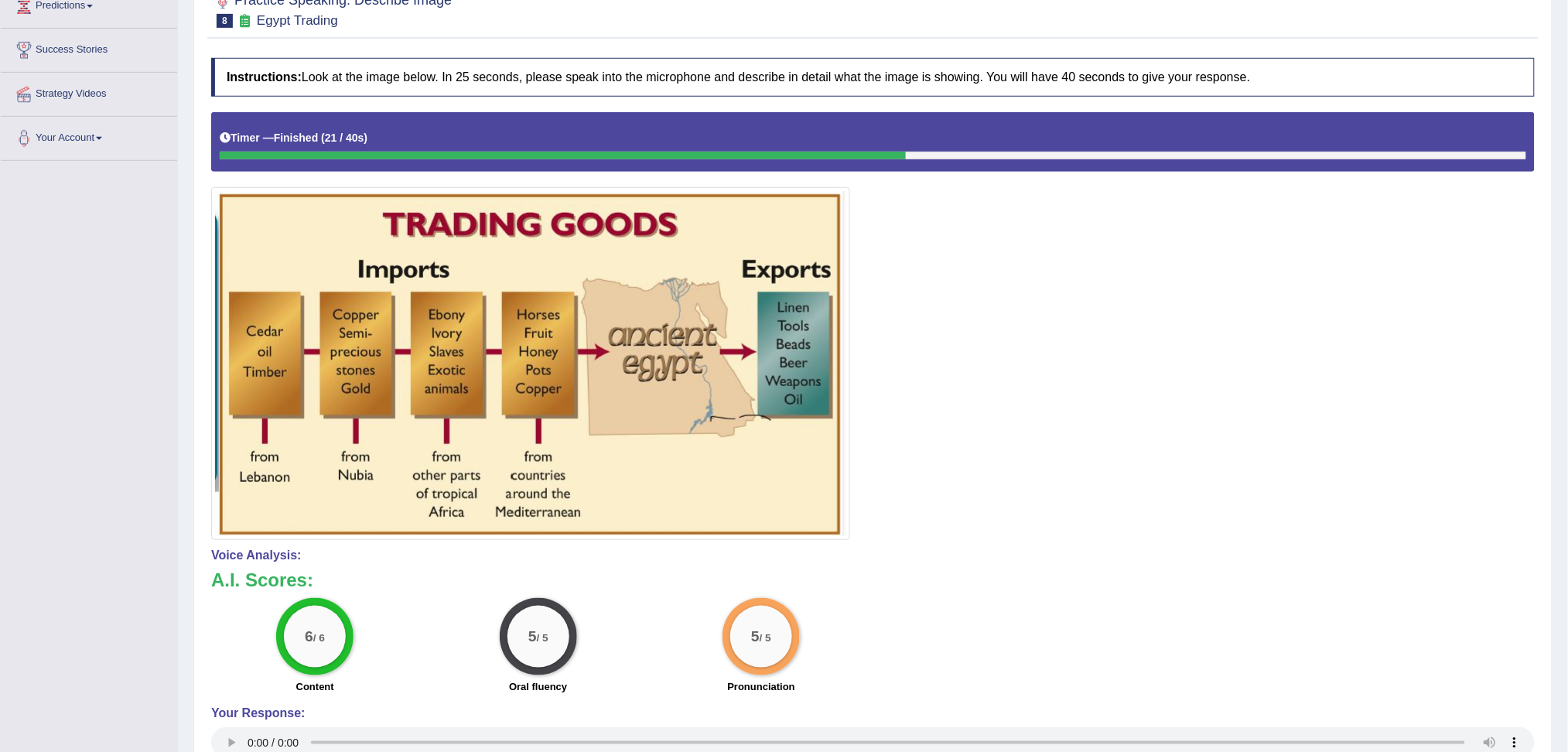
scroll to position [0, 0]
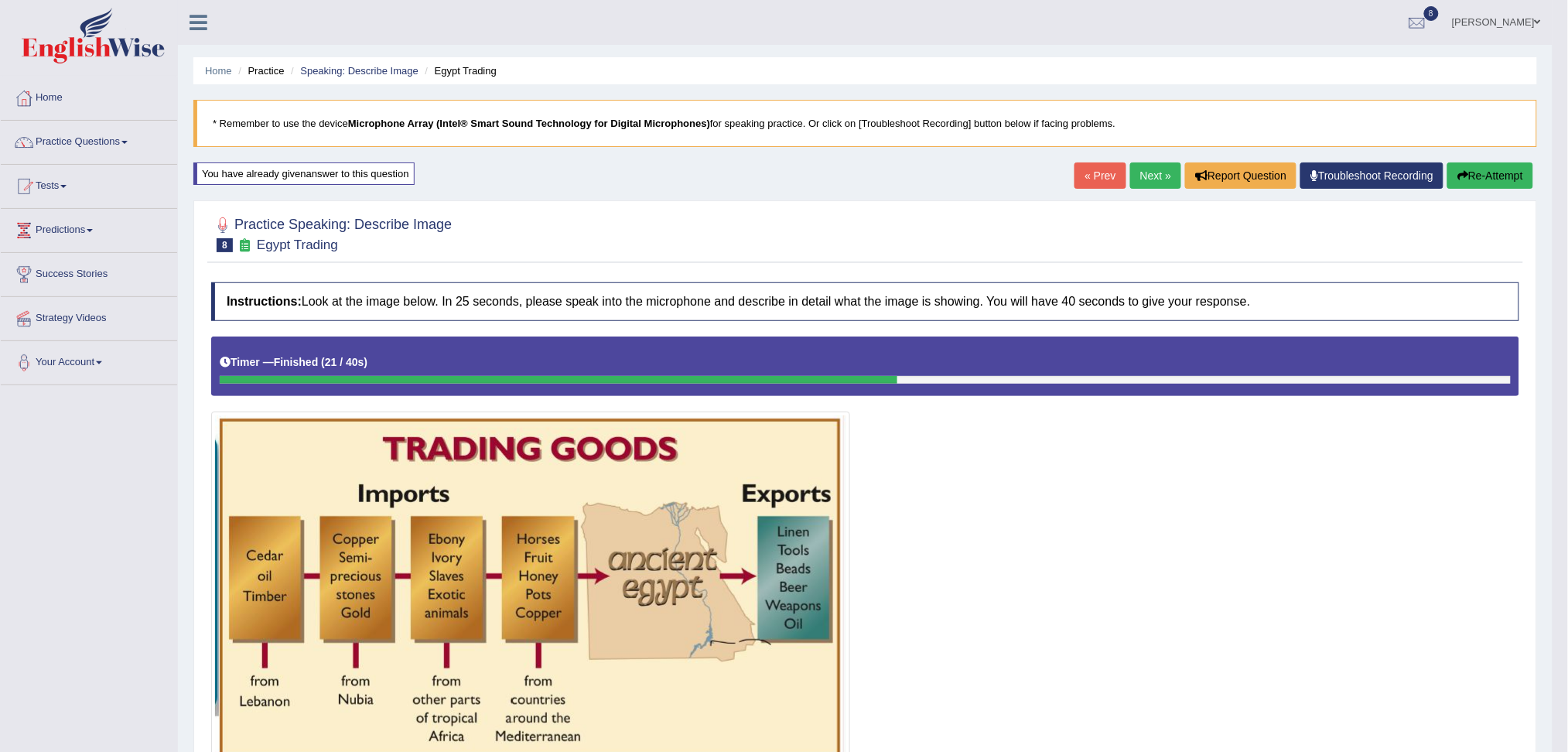
click at [1144, 166] on link "Next »" at bounding box center [1155, 175] width 51 height 26
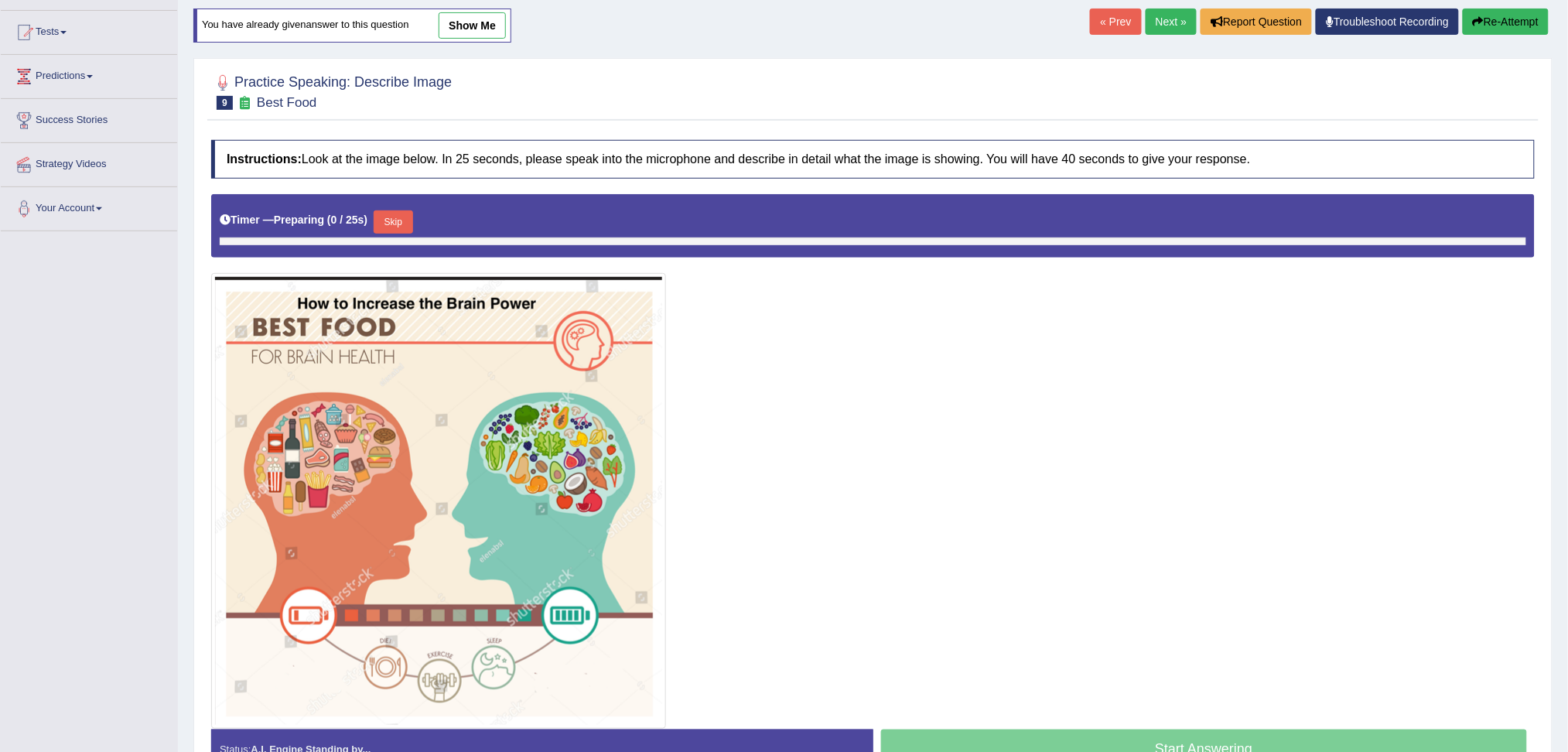
scroll to position [250, 0]
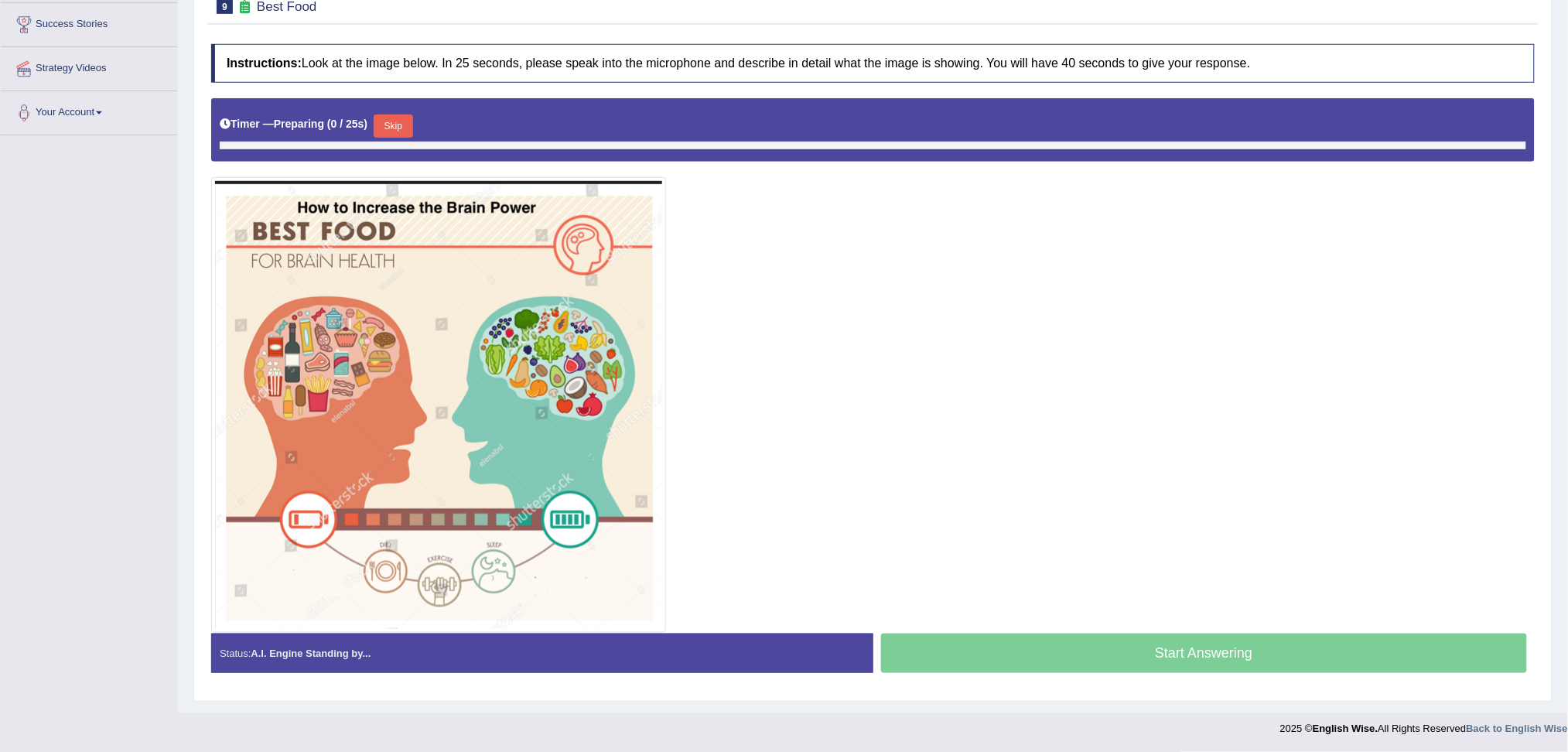
click at [1567, 502] on html "Toggle navigation Home Practice Questions Speaking Practice Read Aloud Repeat S…" at bounding box center [784, 126] width 1568 height 752
click at [403, 128] on button "Skip" at bounding box center [393, 126] width 39 height 24
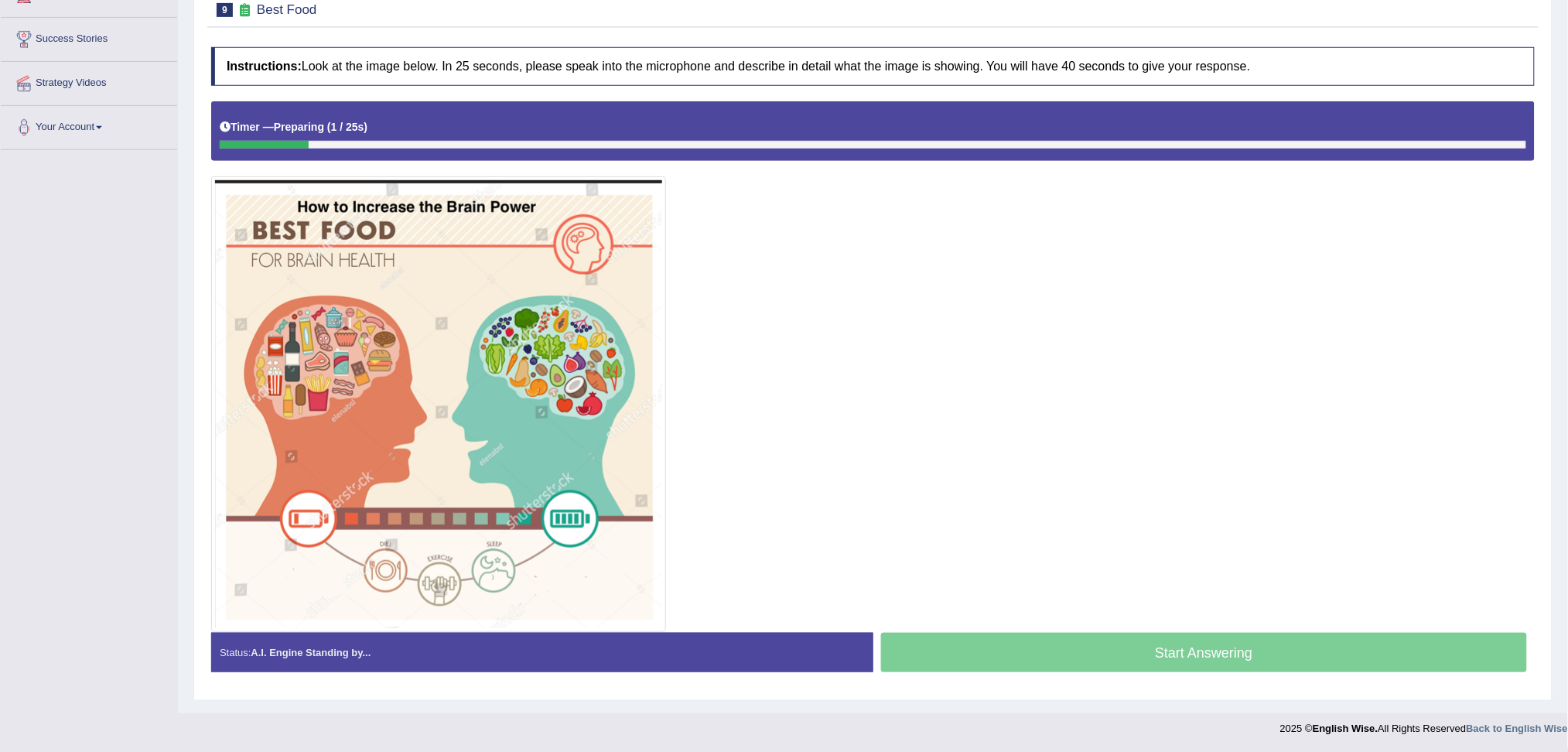
scroll to position [235, 0]
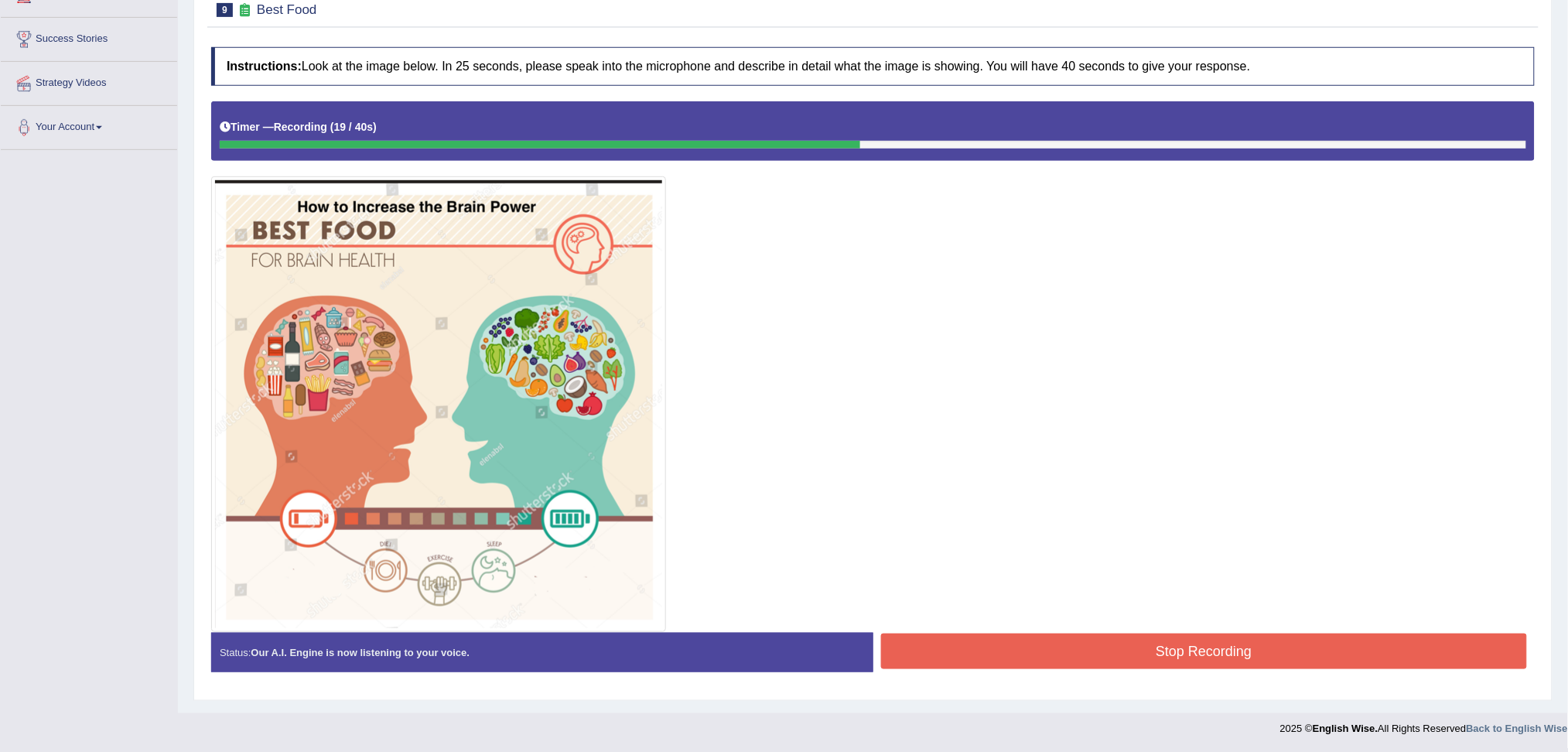
click at [1034, 634] on button "Stop Recording" at bounding box center [1203, 651] width 646 height 35
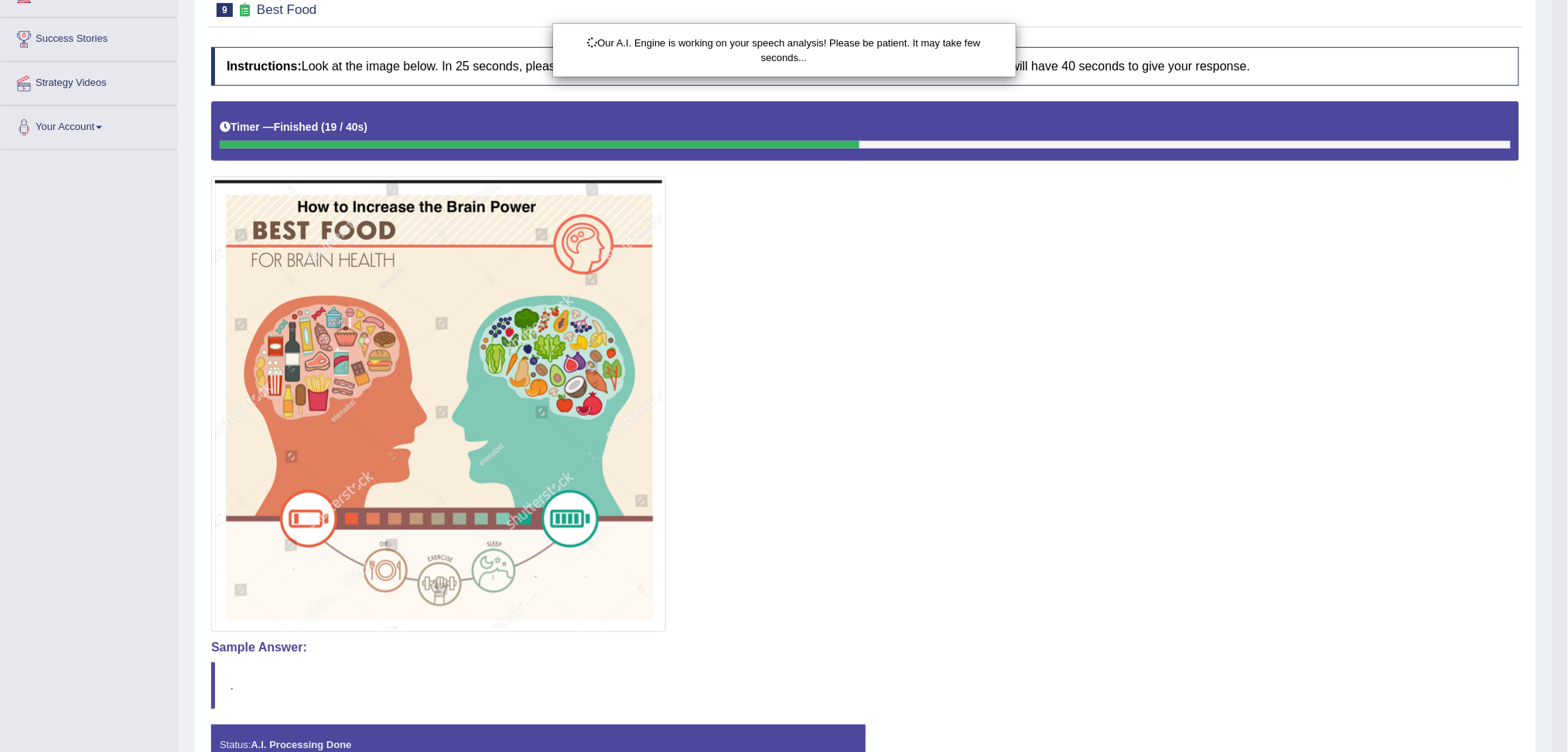
drag, startPoint x: 1582, startPoint y: 316, endPoint x: 1582, endPoint y: 476, distance: 160.0
click at [1567, 476] on html "Toggle navigation Home Practice Questions Speaking Practice Read Aloud Repeat S…" at bounding box center [784, 140] width 1568 height 752
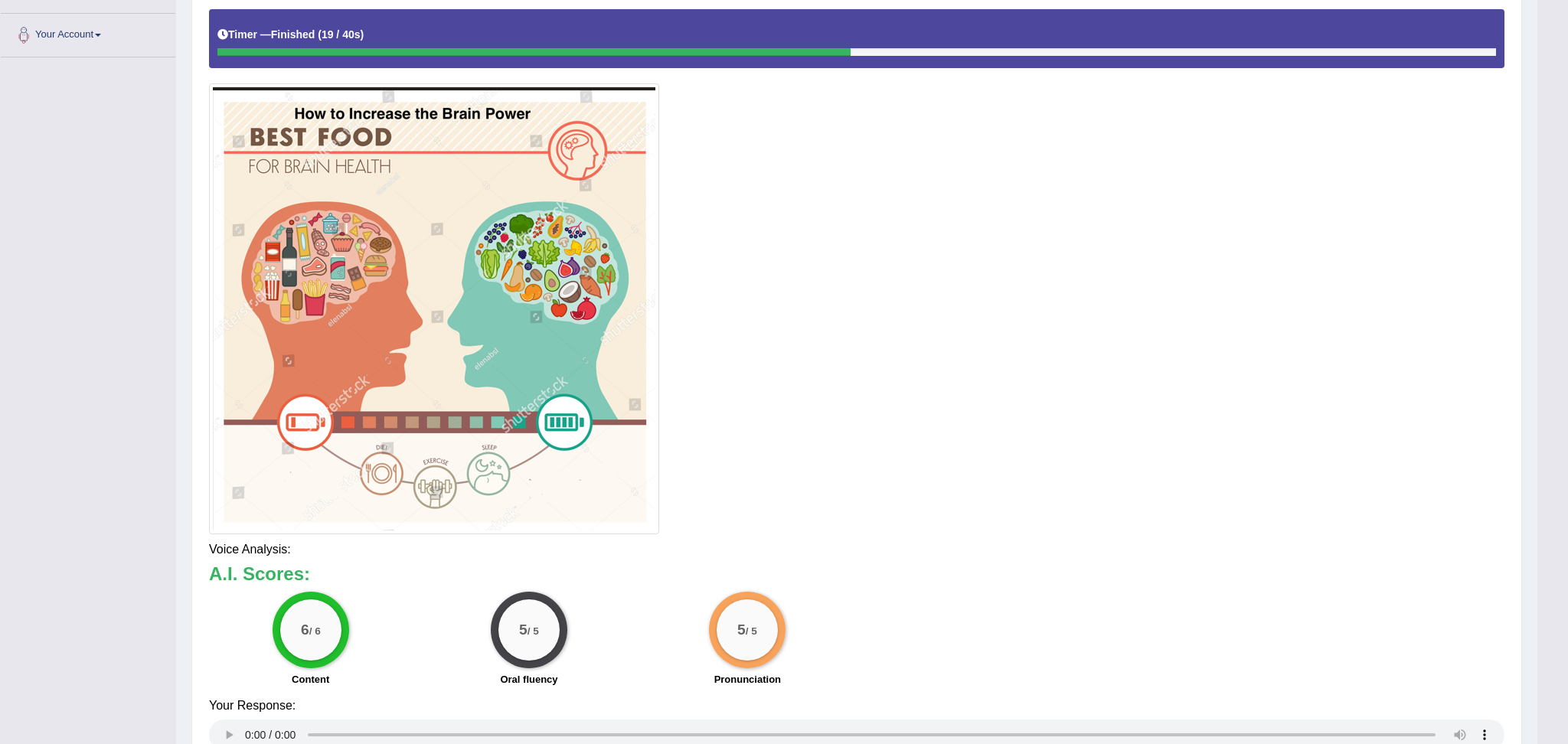
drag, startPoint x: 1566, startPoint y: 471, endPoint x: 1566, endPoint y: 651, distance: 180.0
click at [1551, 420] on html "Toggle navigation Home Practice Questions Speaking Practice Read Aloud Repeat S…" at bounding box center [784, 48] width 1568 height 744
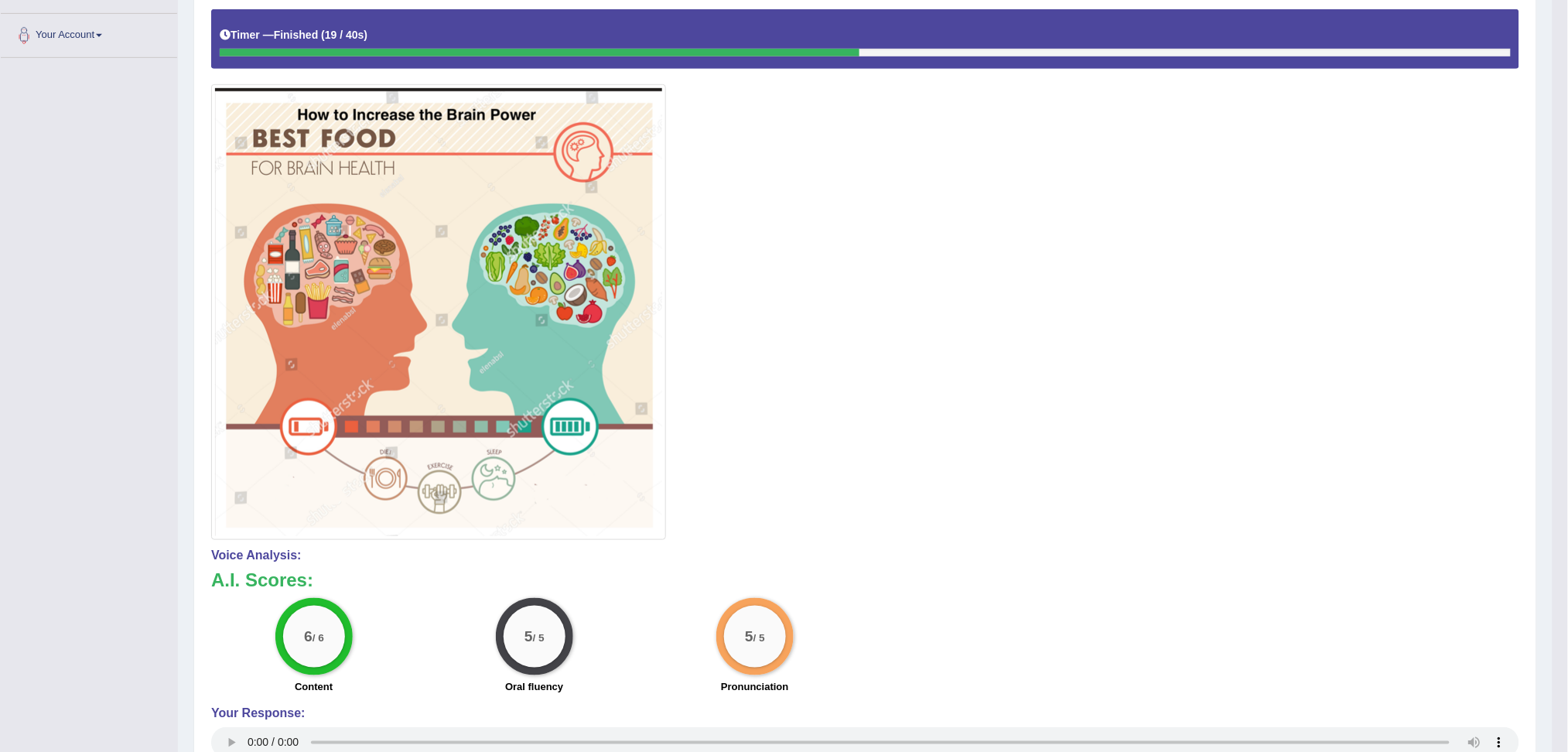
scroll to position [0, 0]
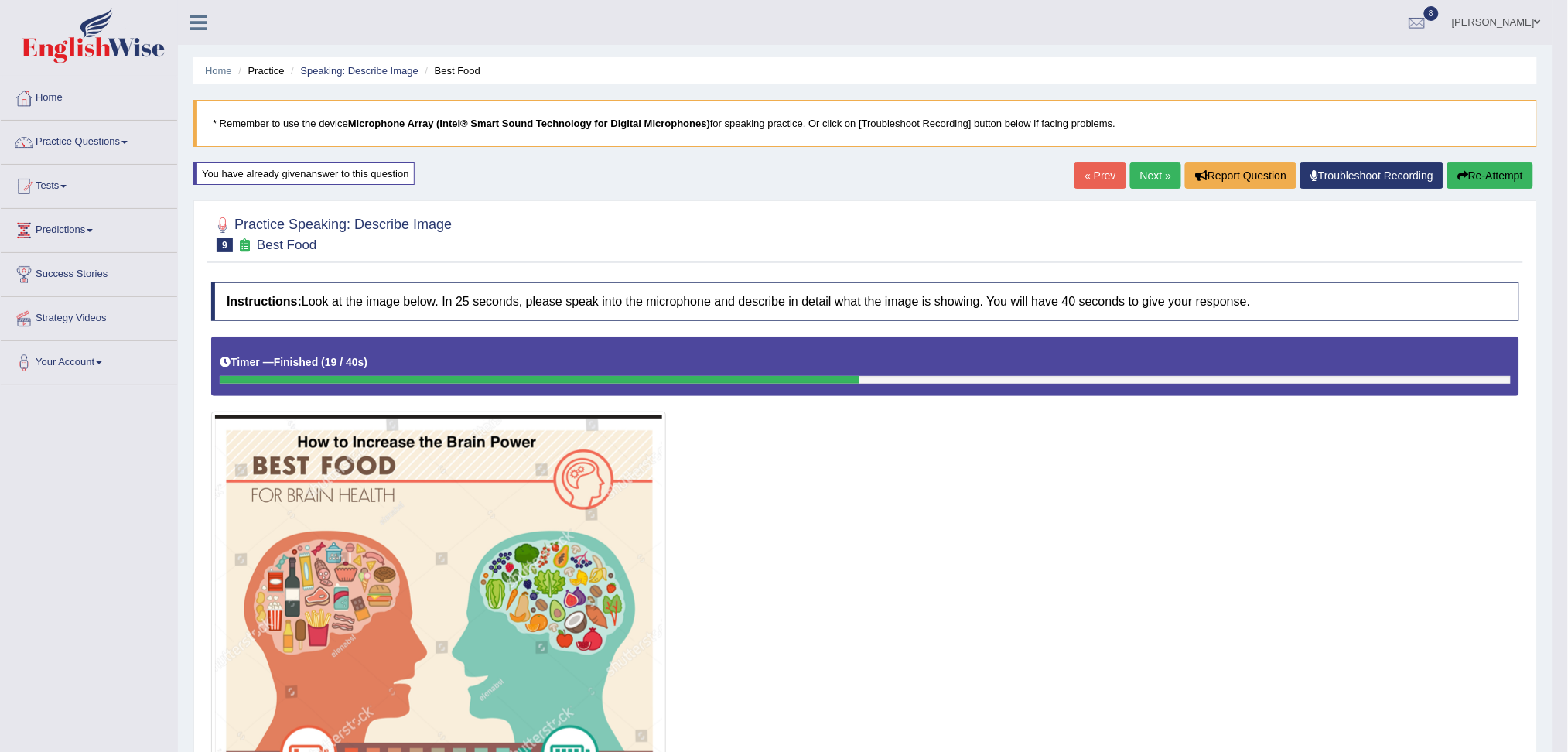
click at [1141, 182] on link "Next »" at bounding box center [1155, 175] width 51 height 26
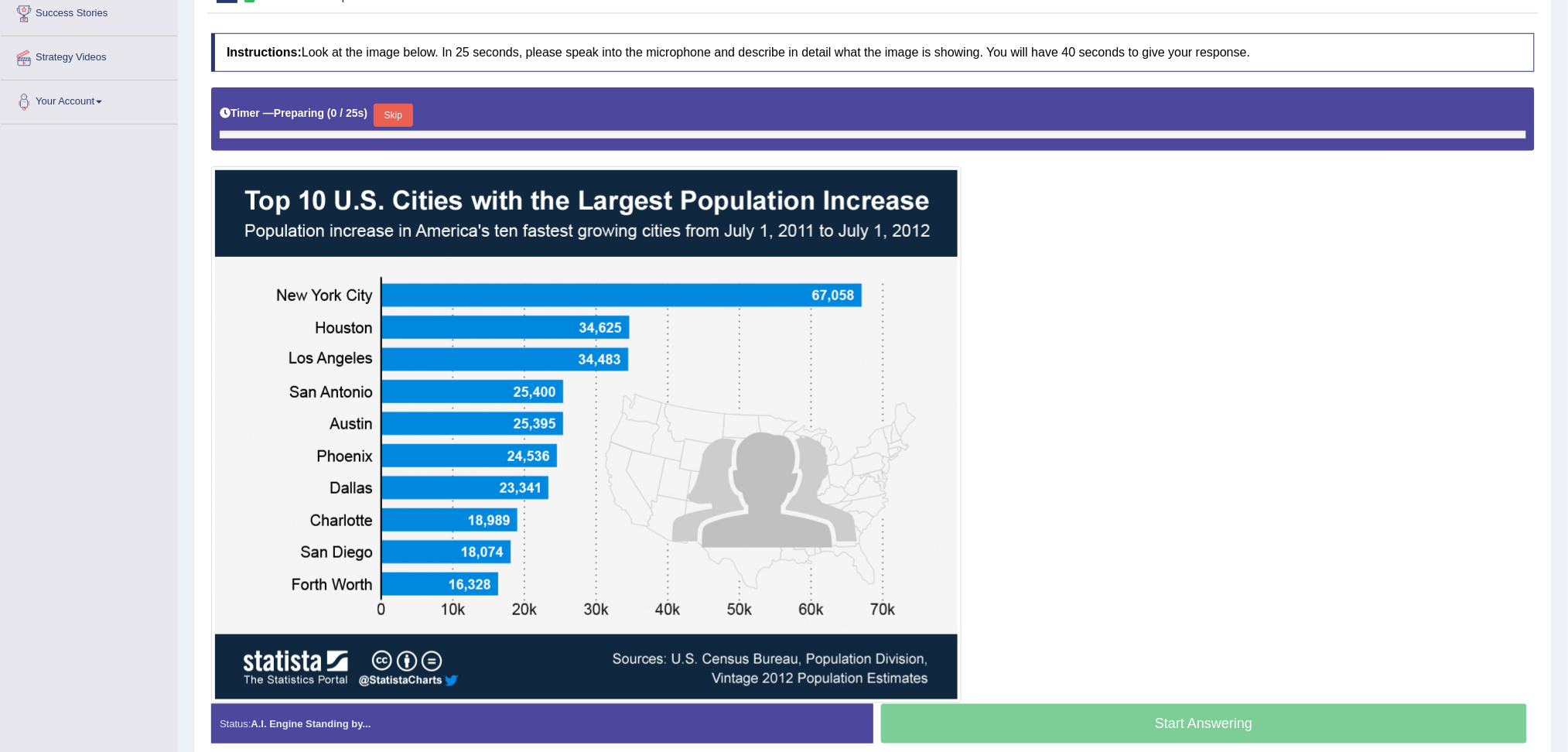
scroll to position [268, 0]
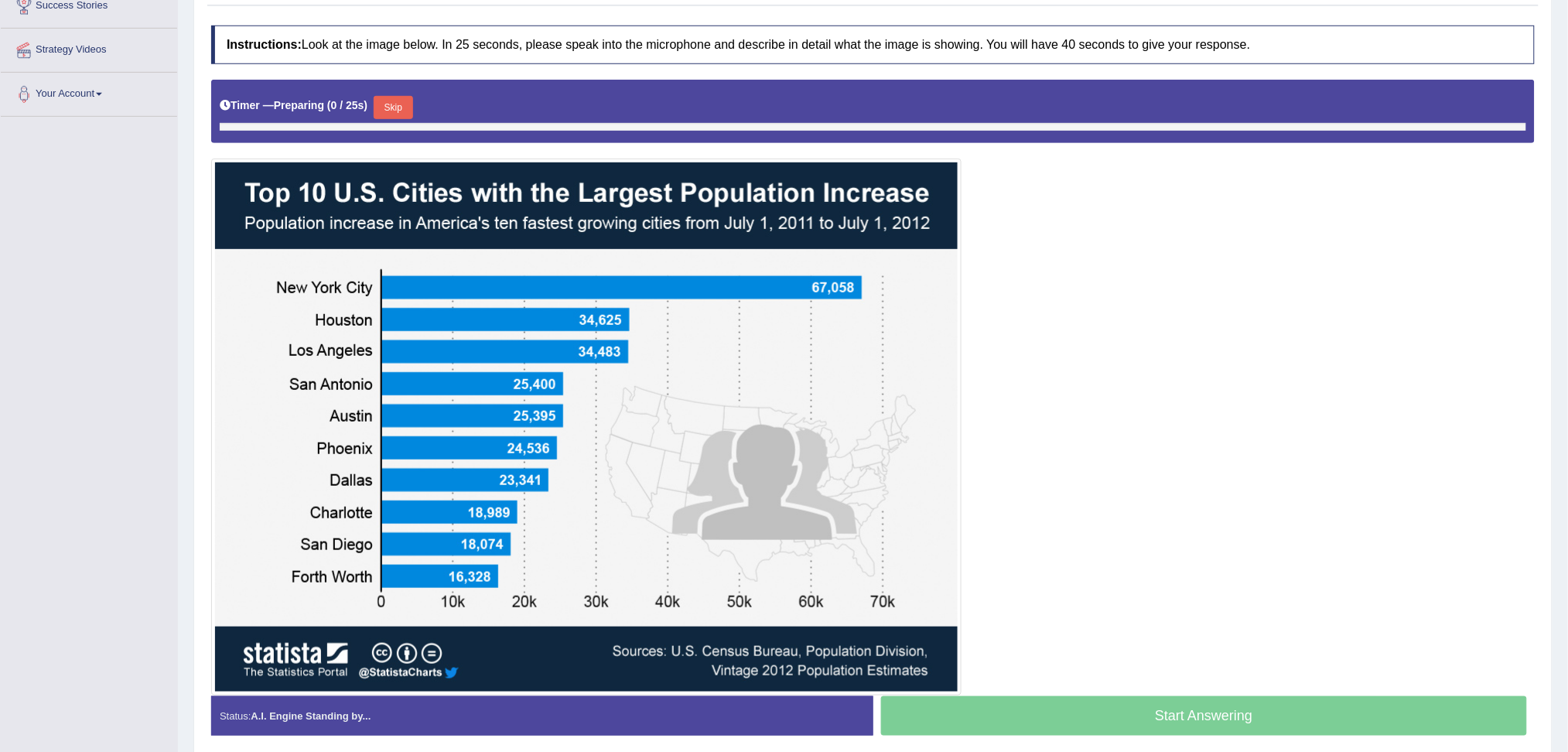
click at [1567, 483] on html "Toggle navigation Home Practice Questions Speaking Practice Read Aloud Repeat S…" at bounding box center [784, 108] width 1568 height 752
click at [401, 105] on button "Skip" at bounding box center [393, 108] width 39 height 24
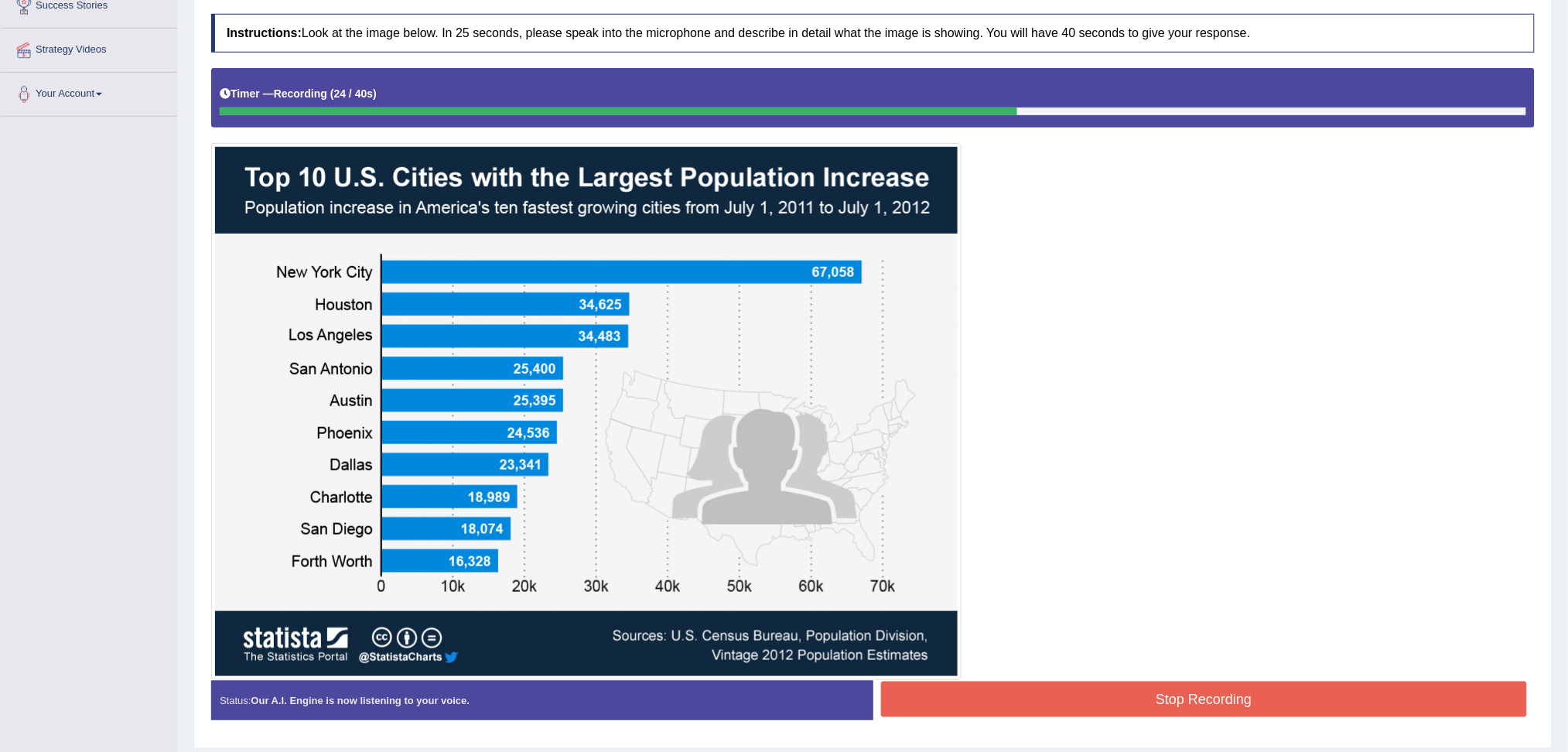
click at [1328, 707] on button "Stop Recording" at bounding box center [1203, 699] width 646 height 35
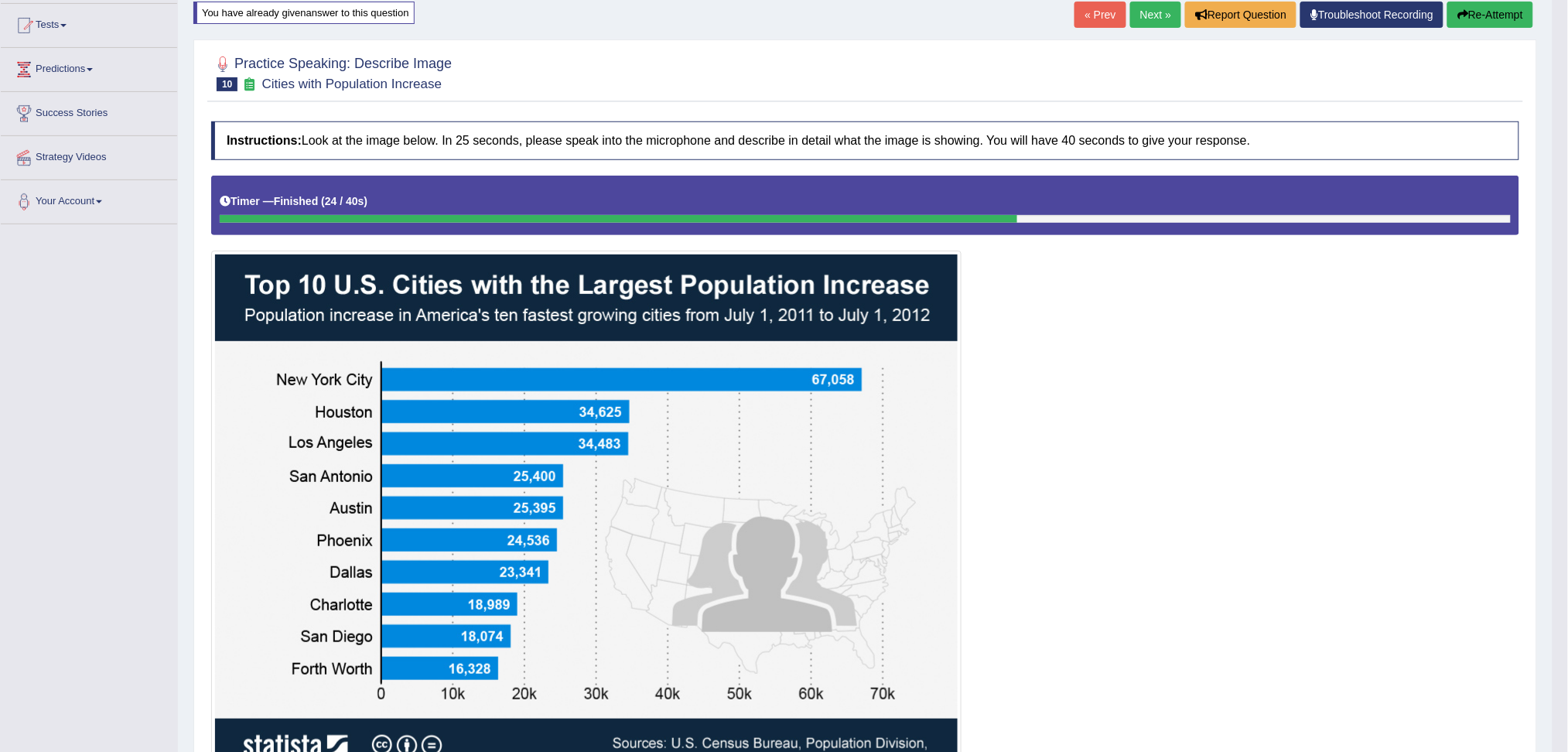
scroll to position [0, 0]
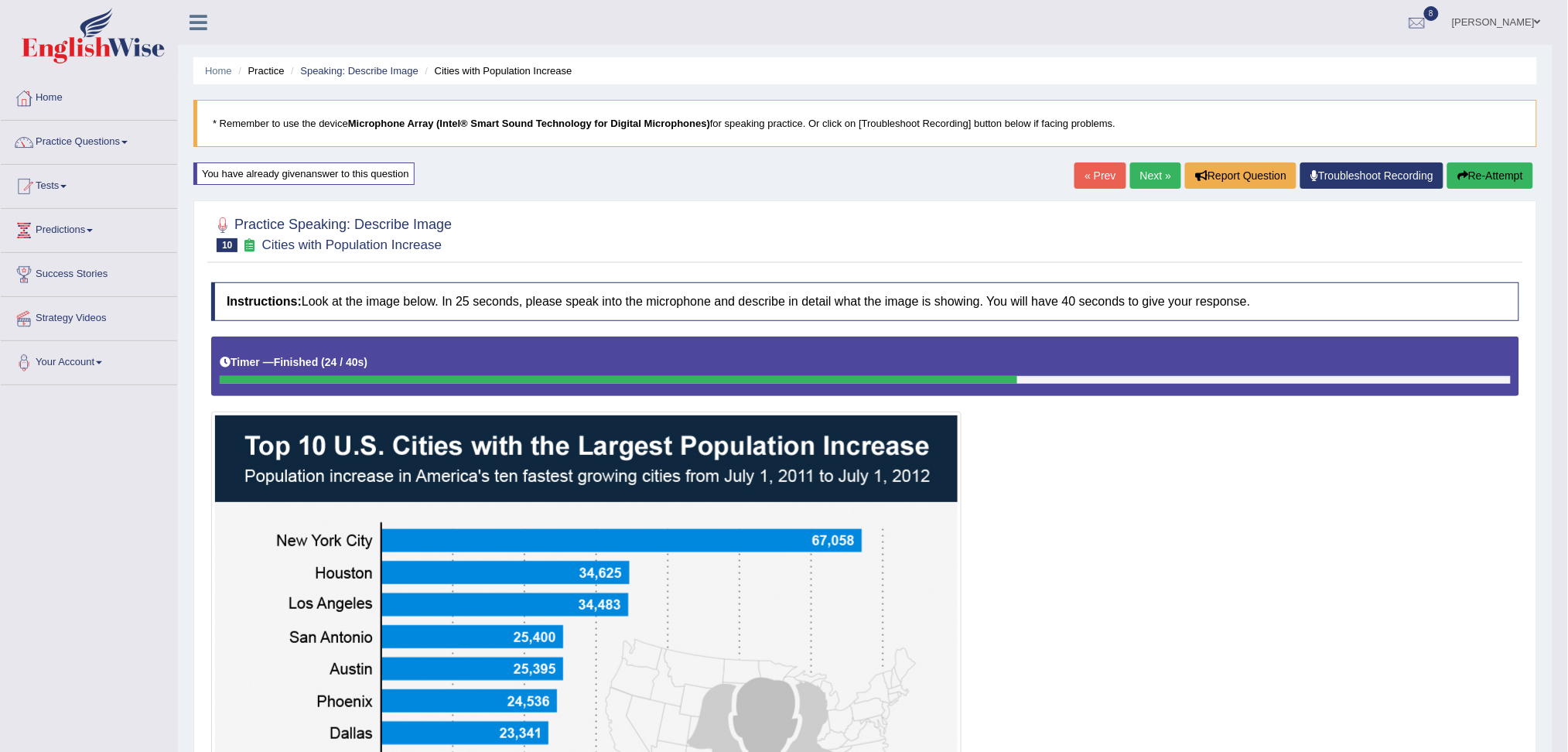
click at [1133, 180] on link "Next »" at bounding box center [1155, 175] width 51 height 26
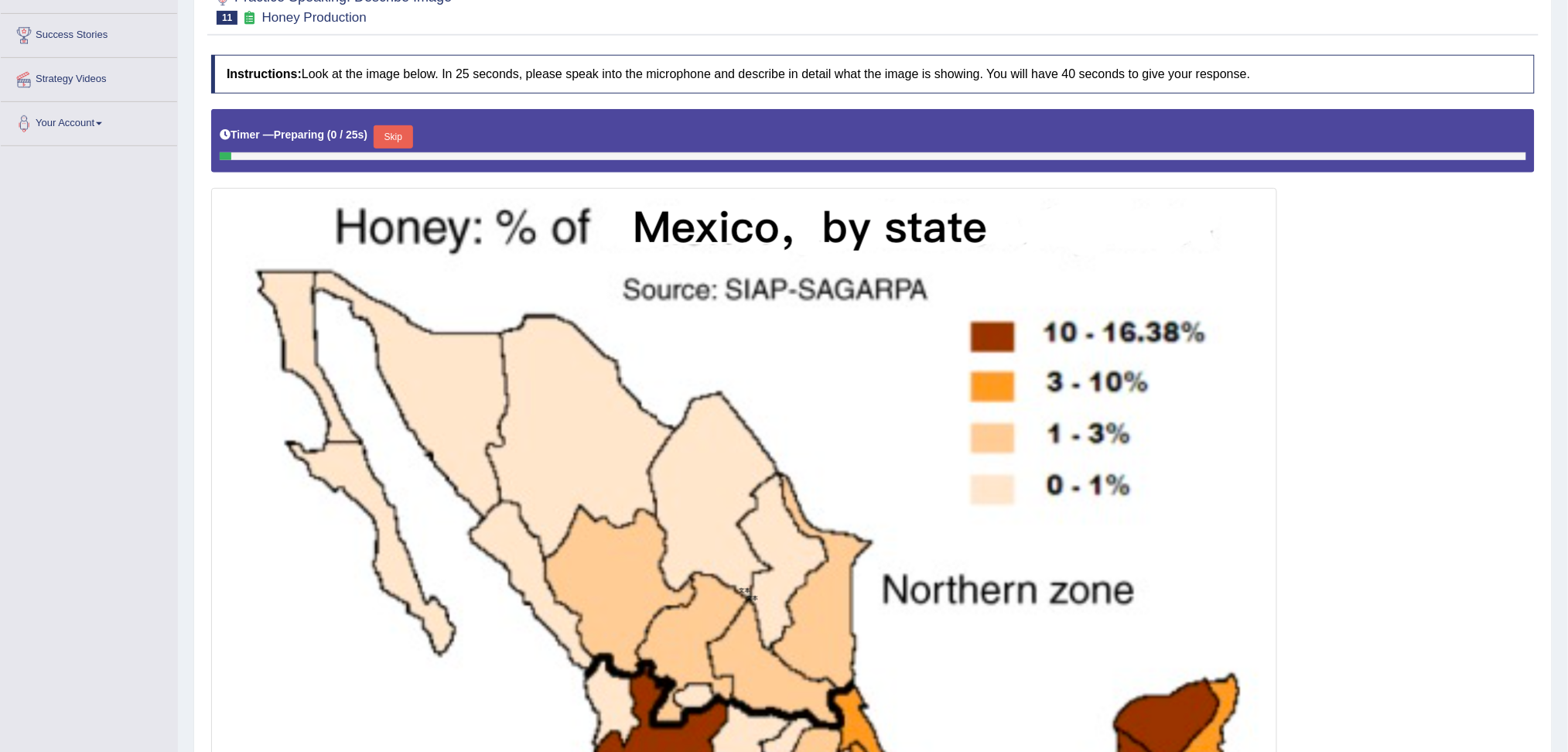
drag, startPoint x: 1582, startPoint y: 213, endPoint x: 1582, endPoint y: 427, distance: 214.0
click at [1567, 427] on html "Toggle navigation Home Practice Questions Speaking Practice Read Aloud Repeat S…" at bounding box center [784, 137] width 1568 height 752
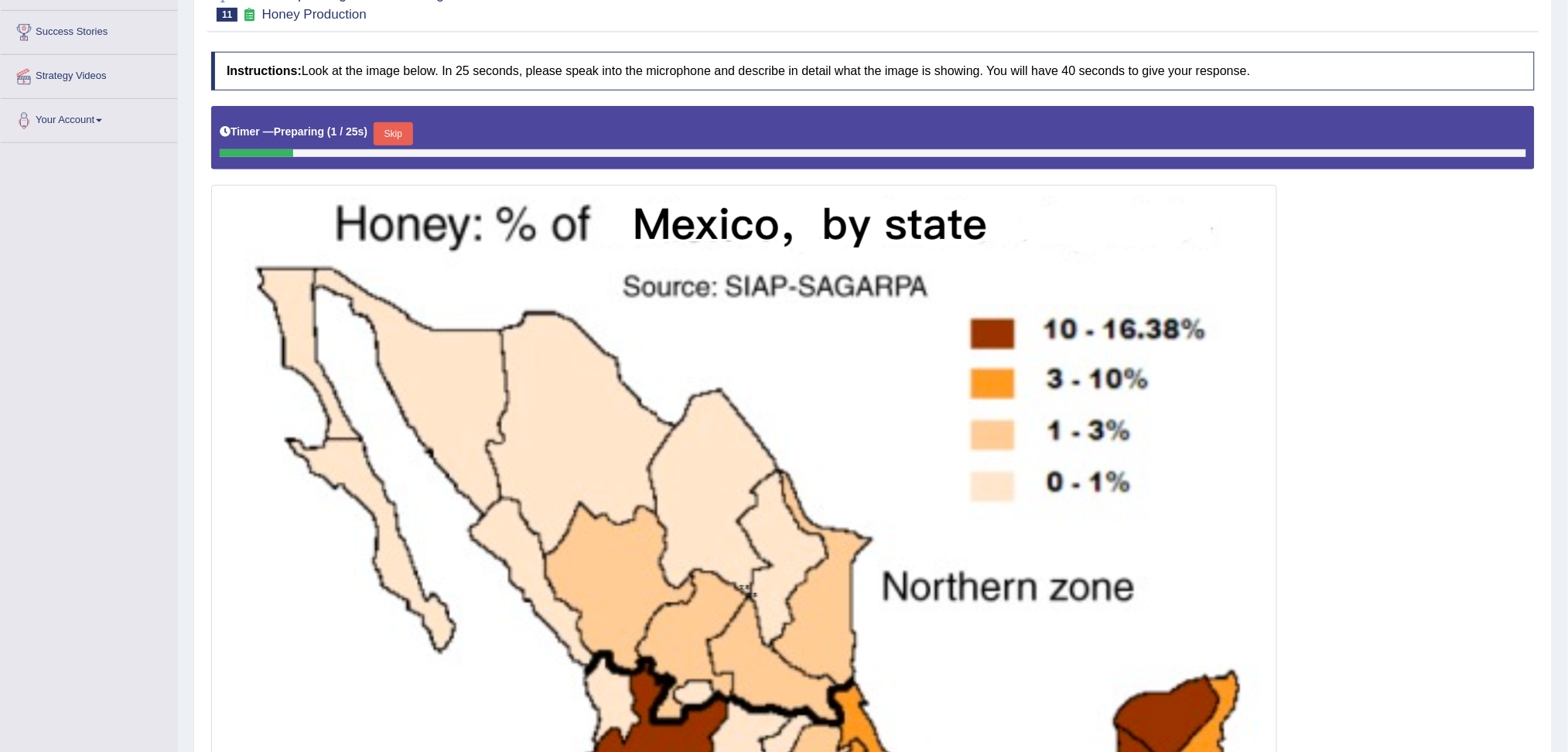
click at [392, 124] on button "Skip" at bounding box center [393, 134] width 39 height 24
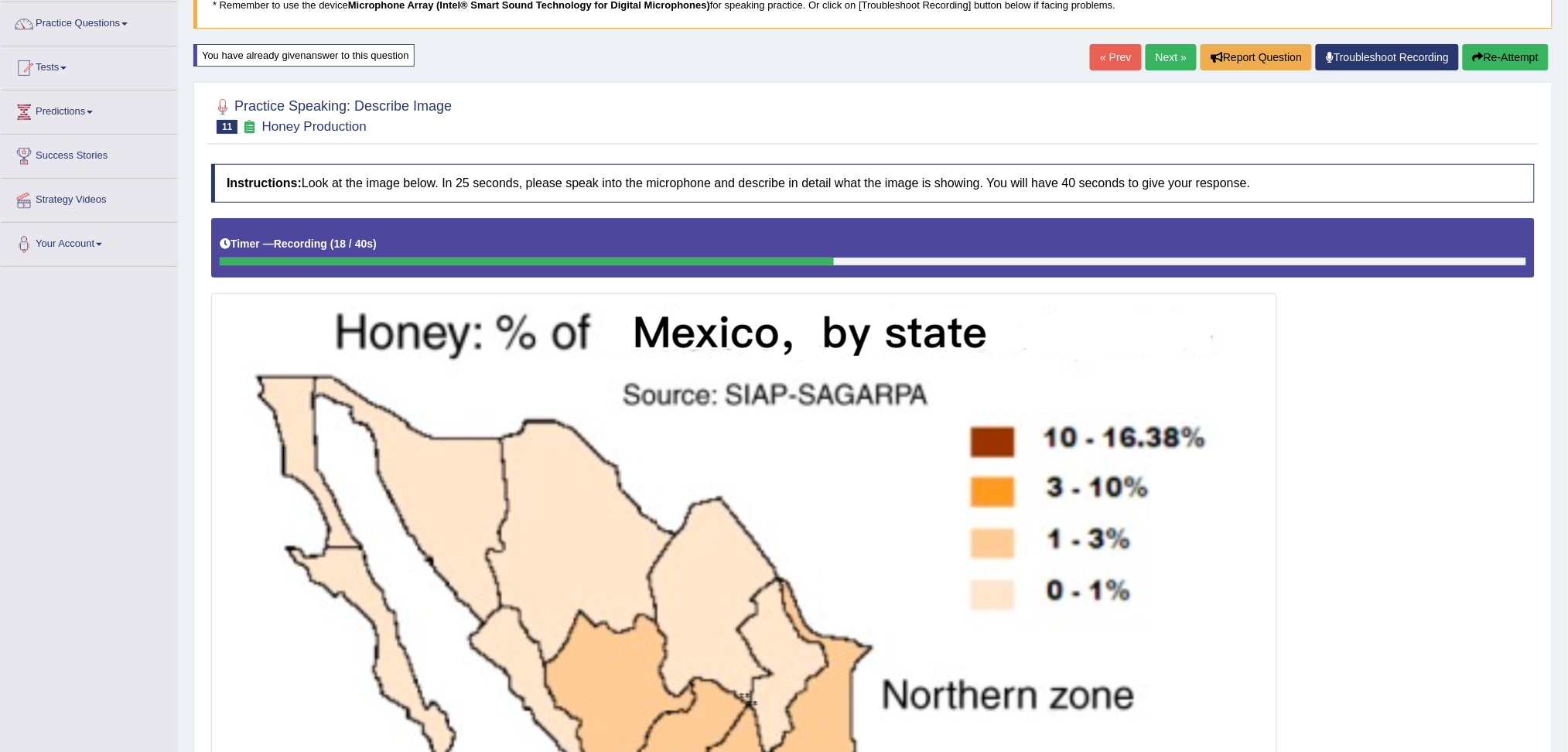
scroll to position [584, 0]
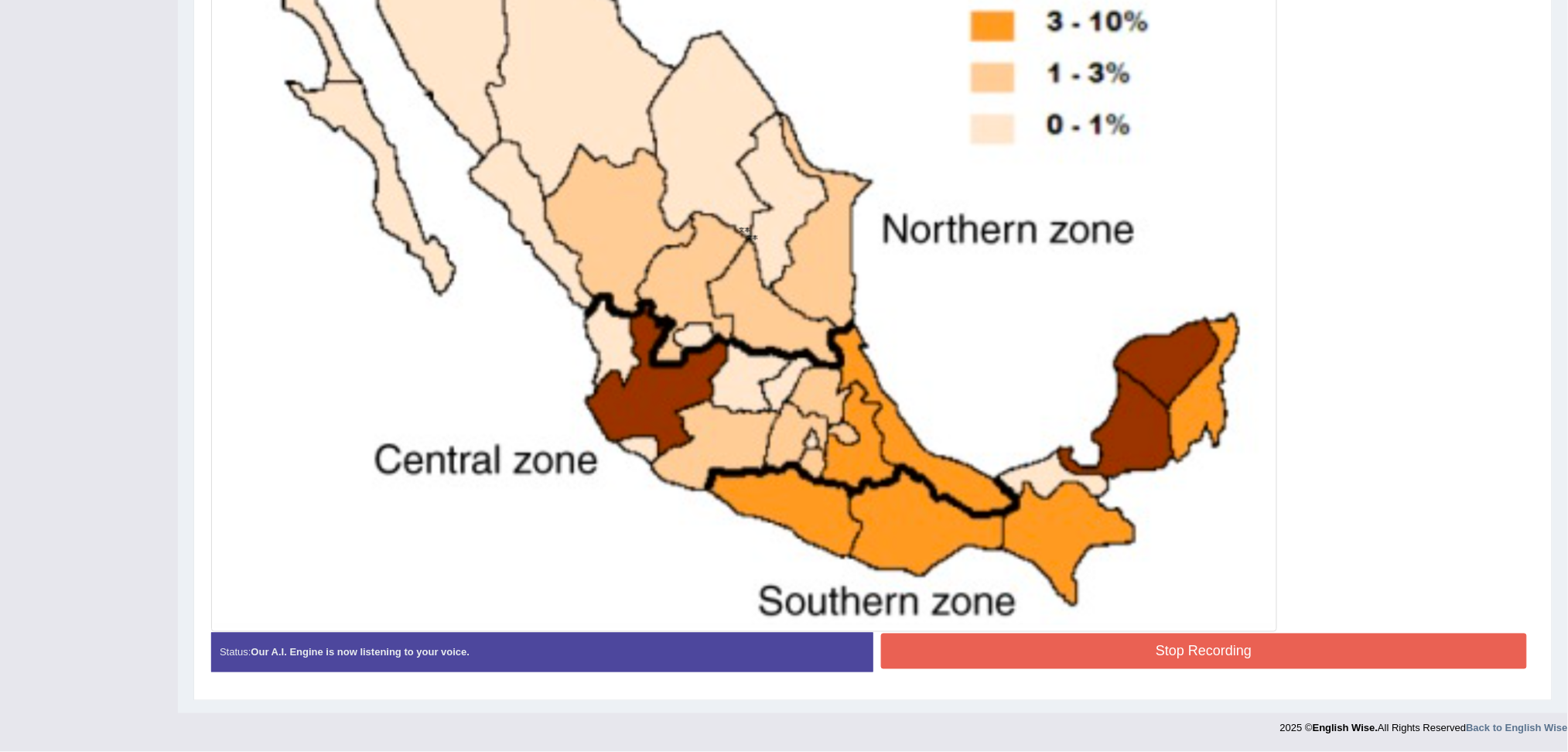
click at [1108, 655] on button "Stop Recording" at bounding box center [1203, 651] width 646 height 35
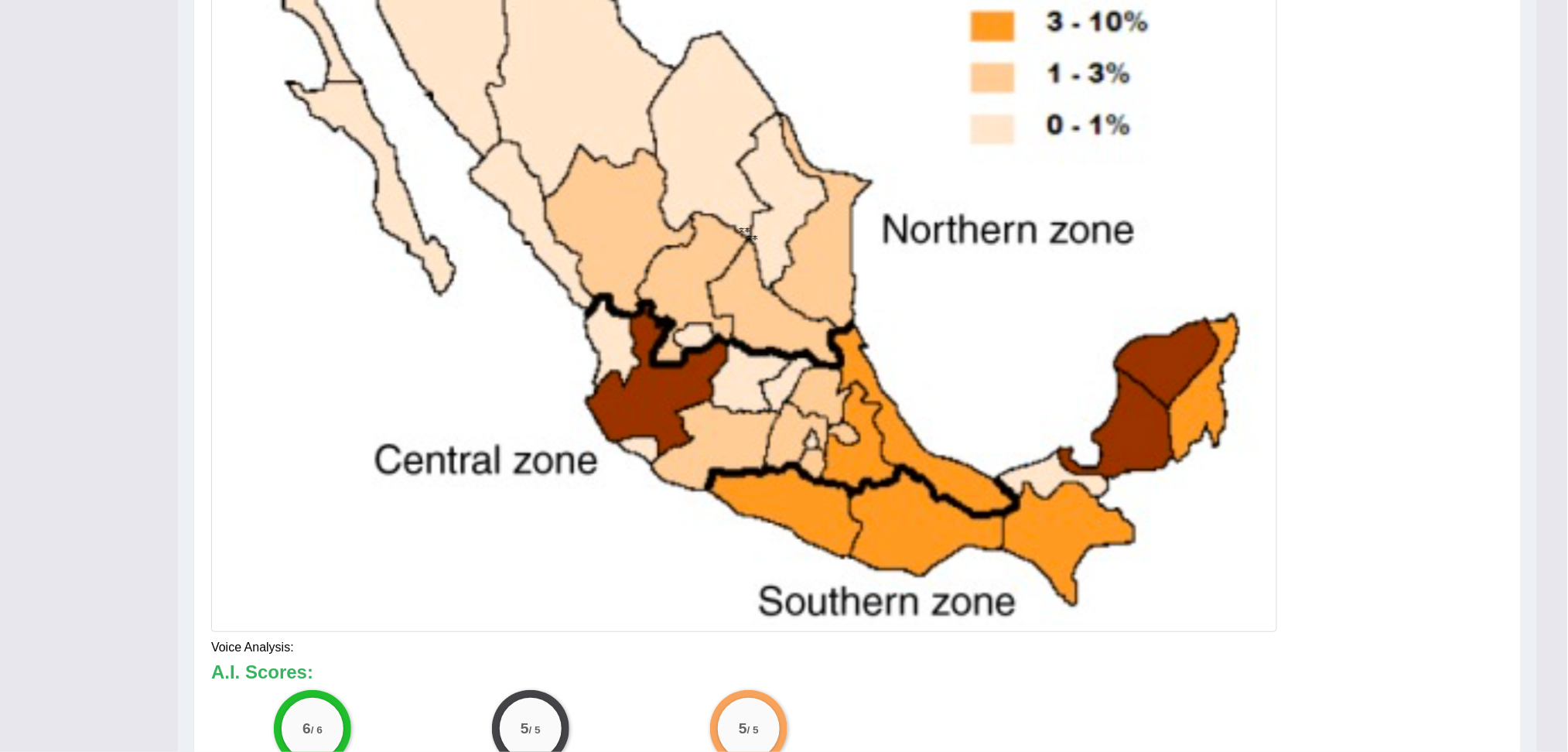
scroll to position [676, 0]
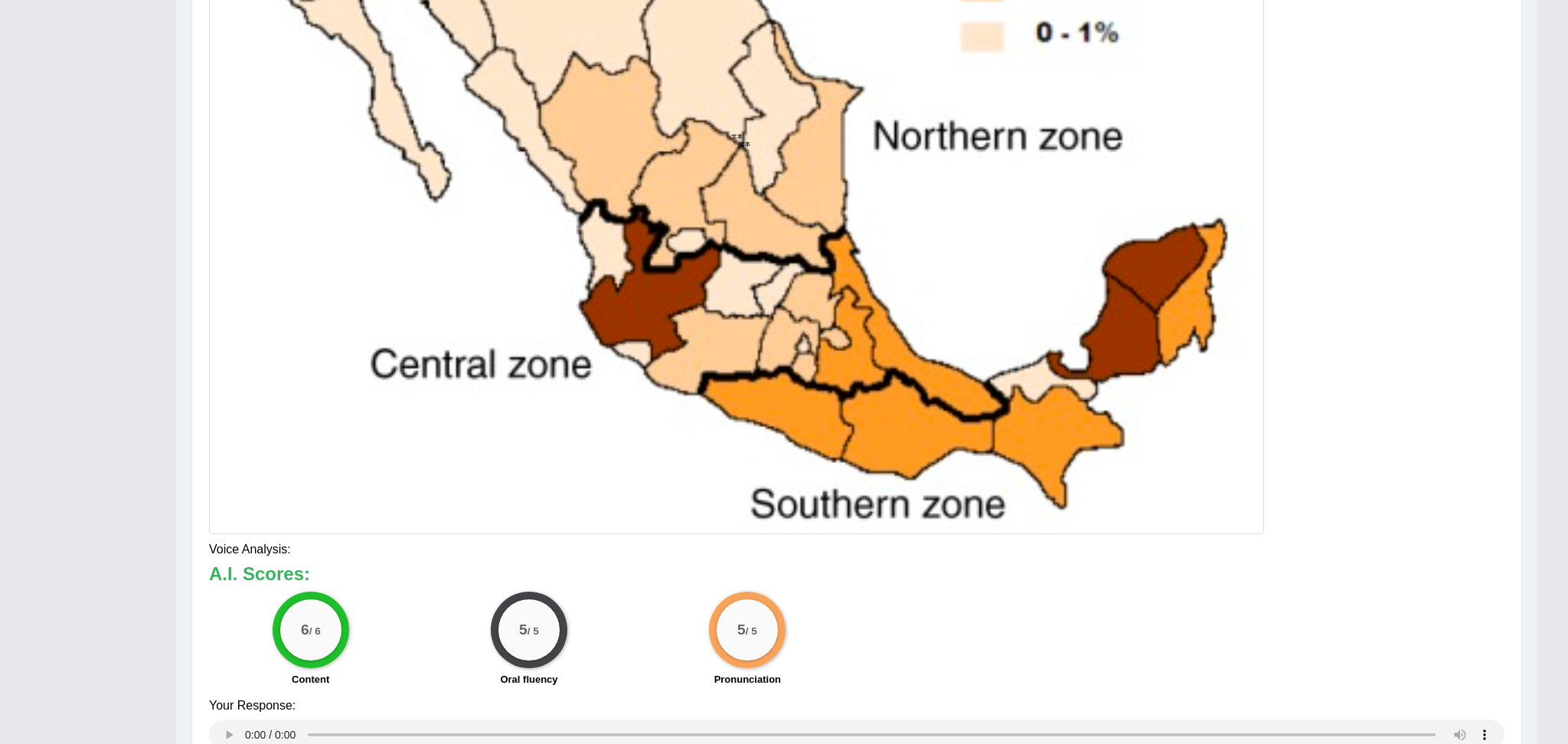
drag, startPoint x: 1566, startPoint y: 409, endPoint x: 1566, endPoint y: 599, distance: 190.0
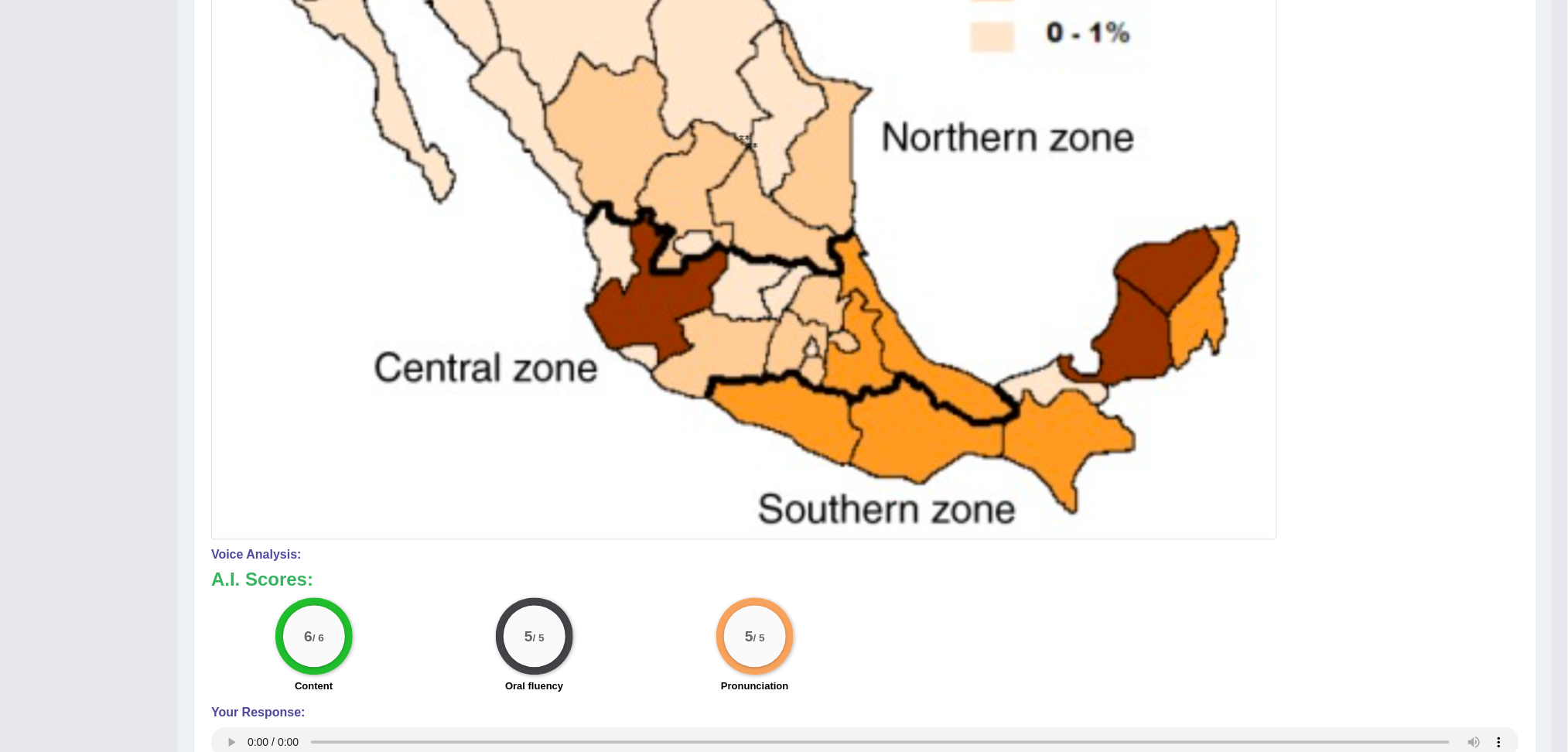
scroll to position [0, 0]
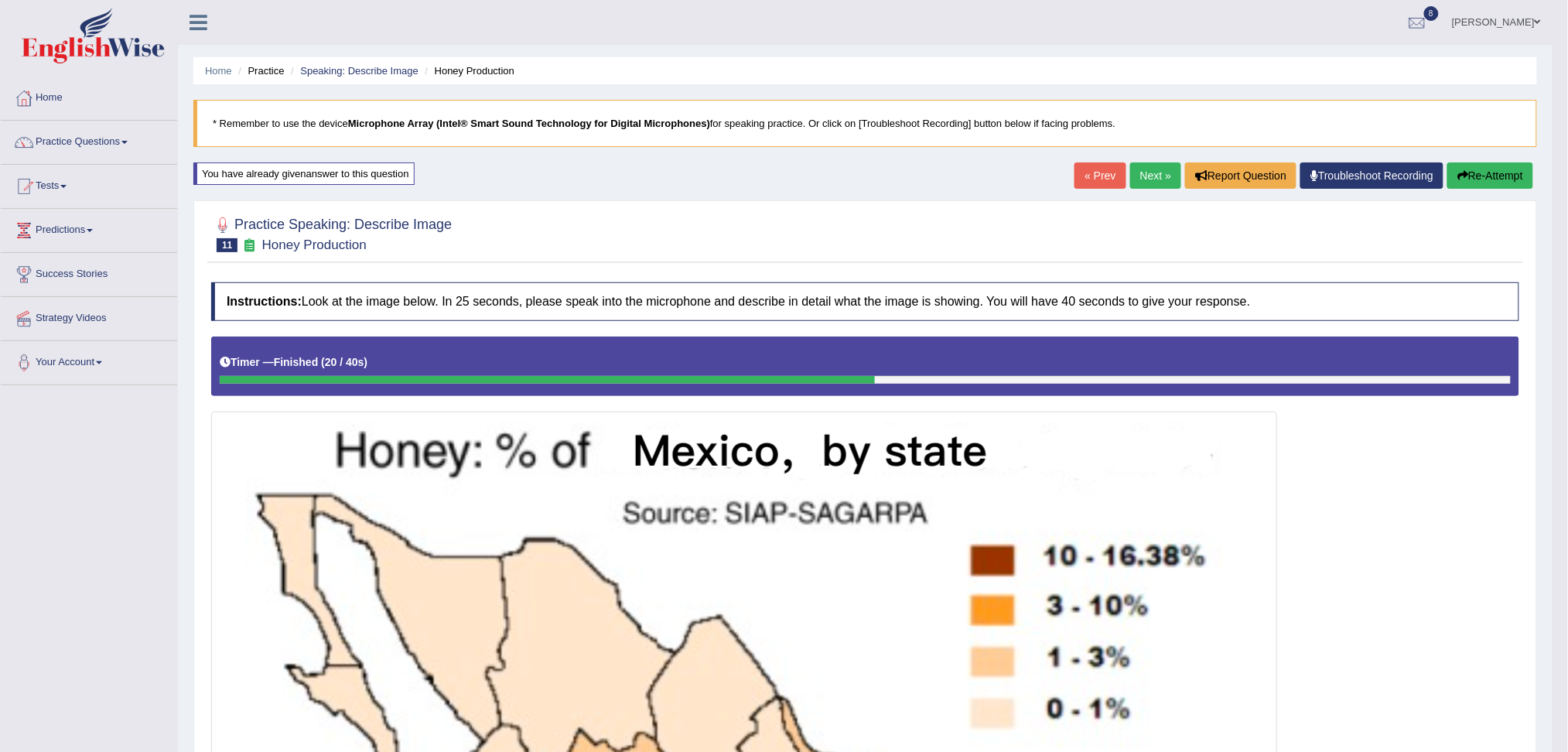
click at [1147, 178] on link "Next »" at bounding box center [1155, 175] width 51 height 26
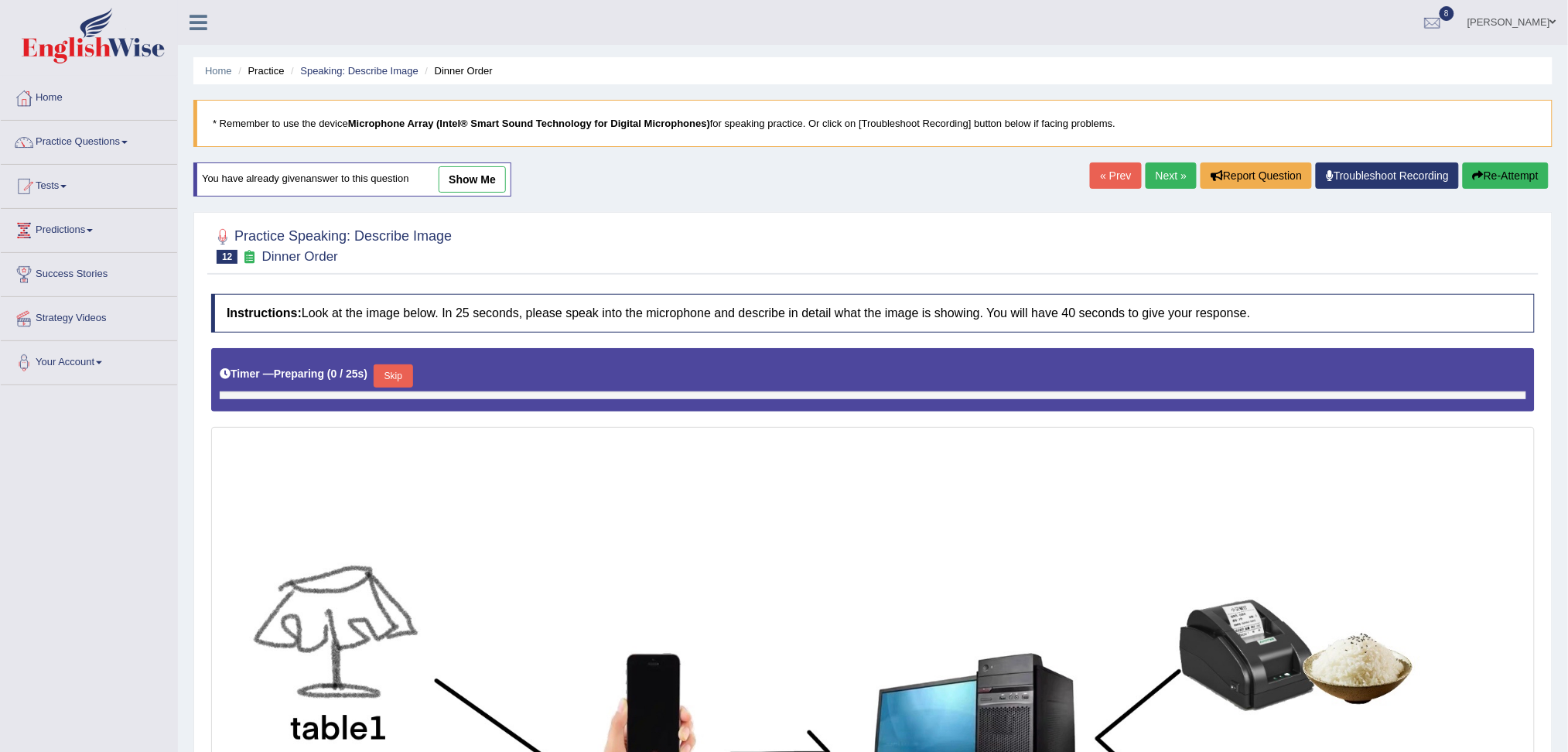
scroll to position [377, 0]
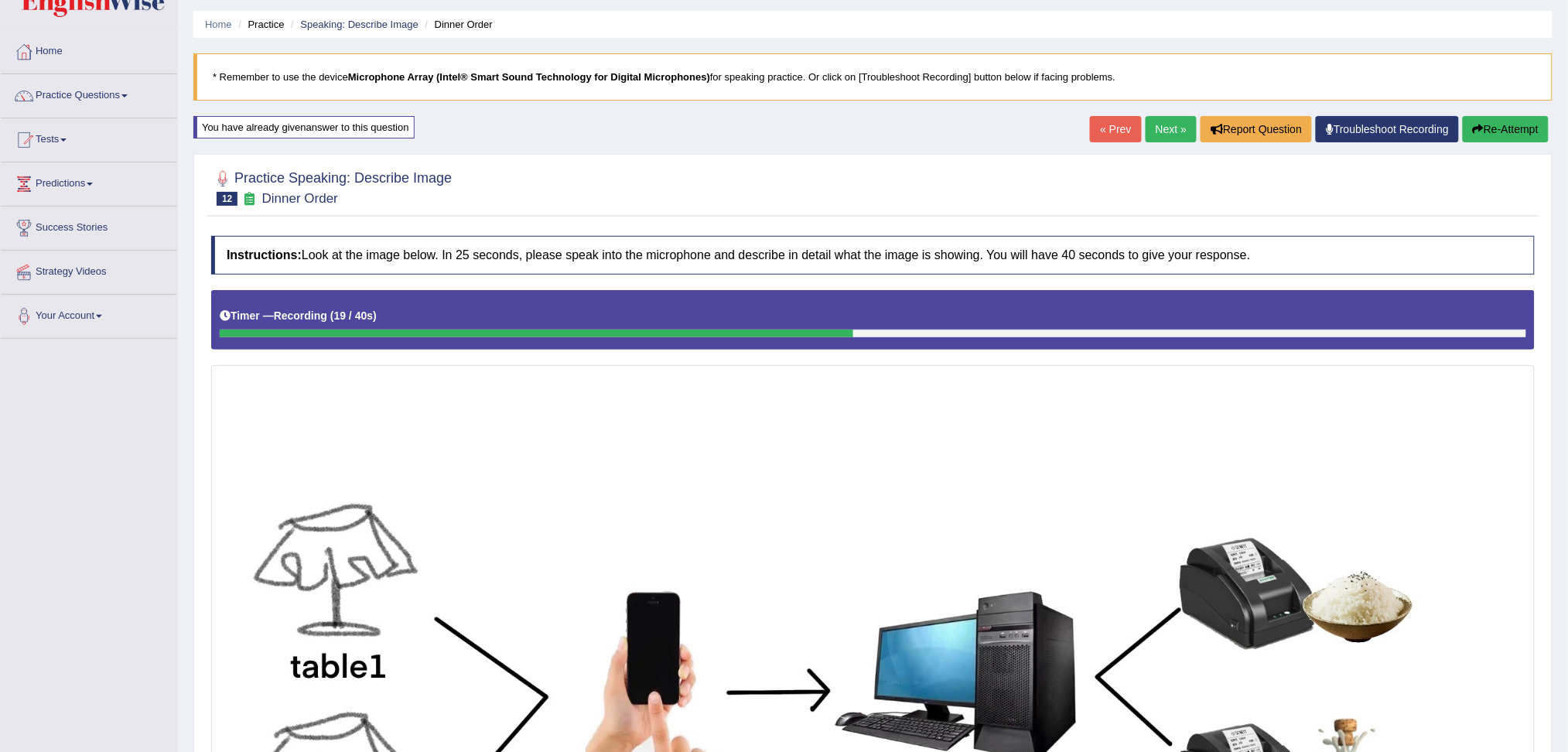
scroll to position [456, 0]
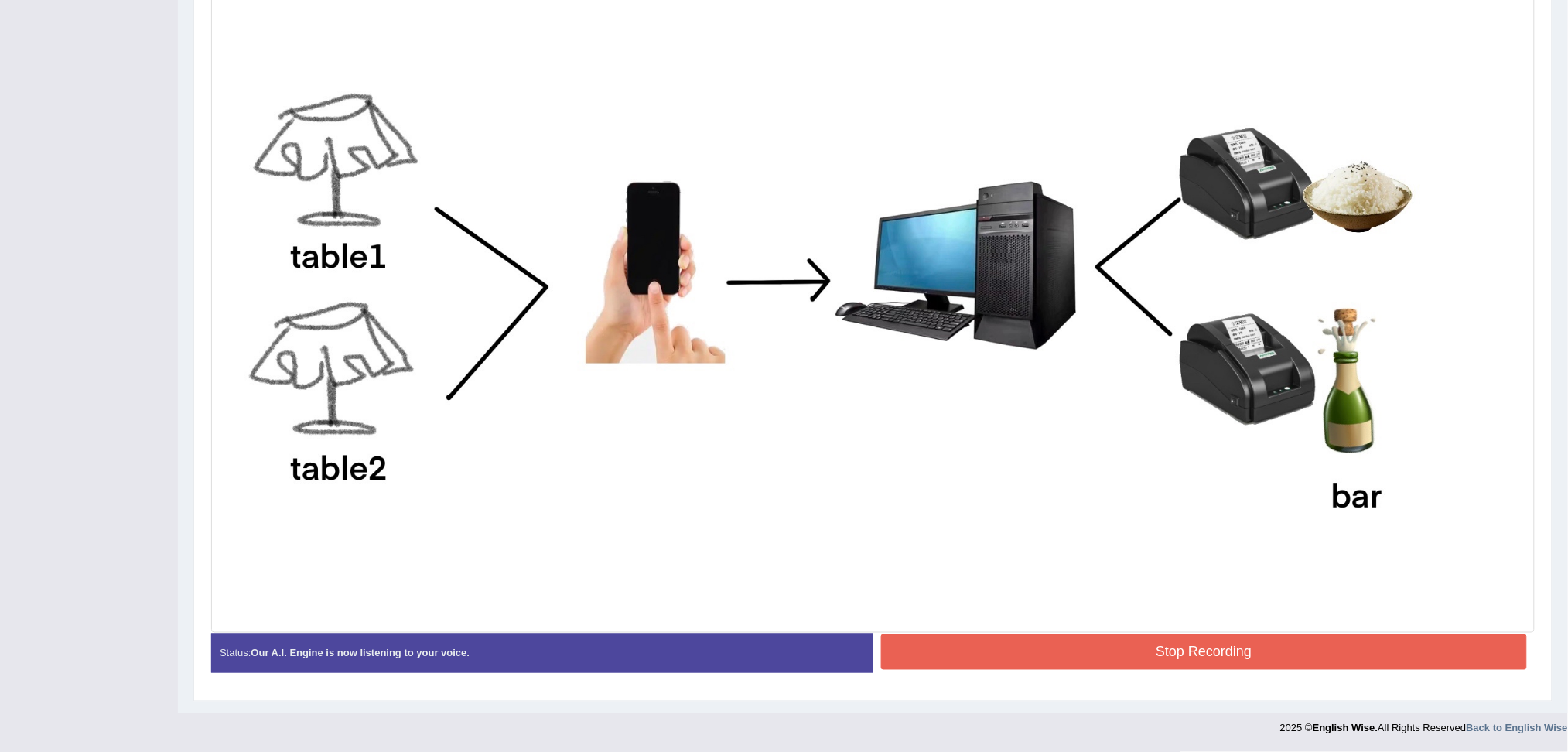
click at [1000, 641] on button "Stop Recording" at bounding box center [1203, 652] width 646 height 35
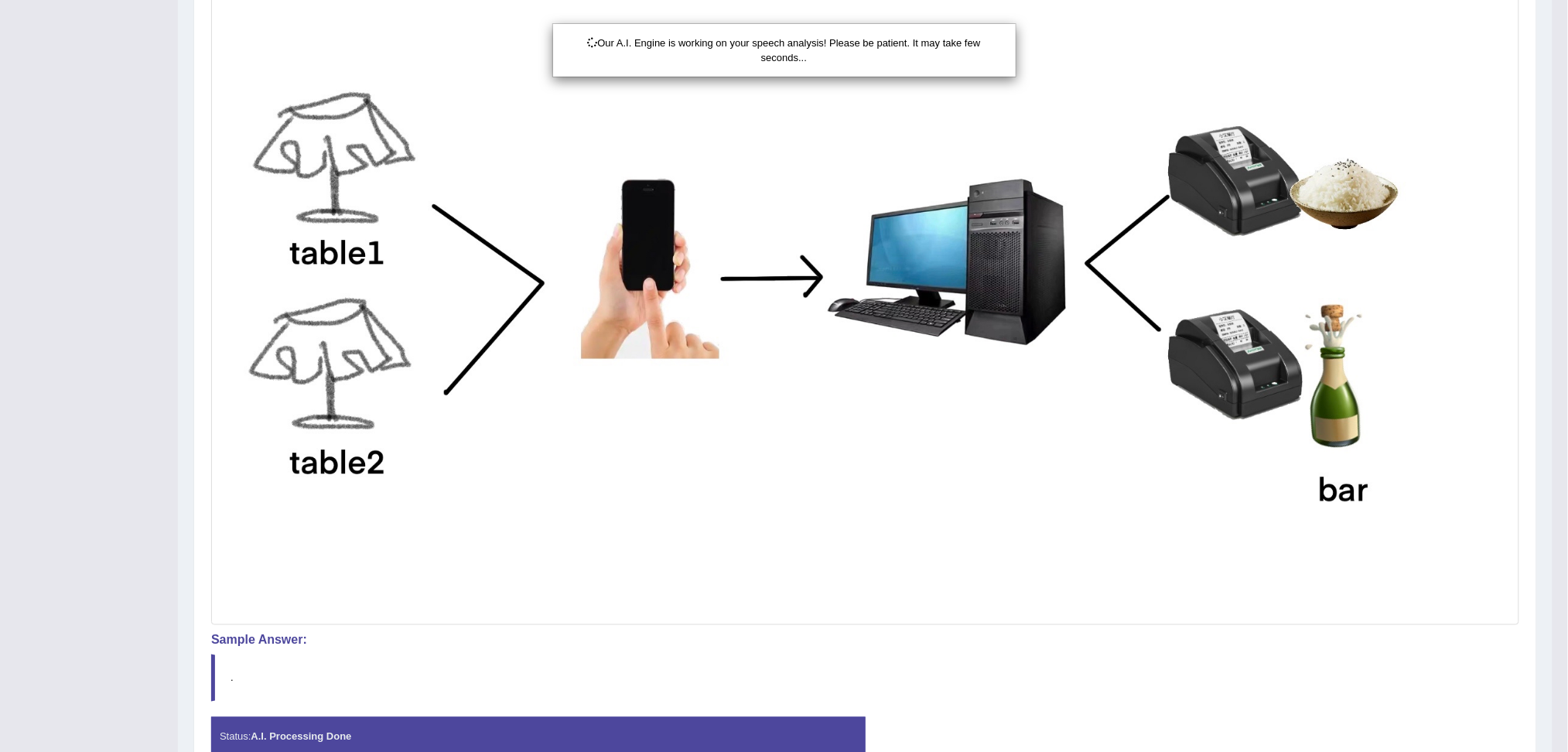
scroll to position [540, 0]
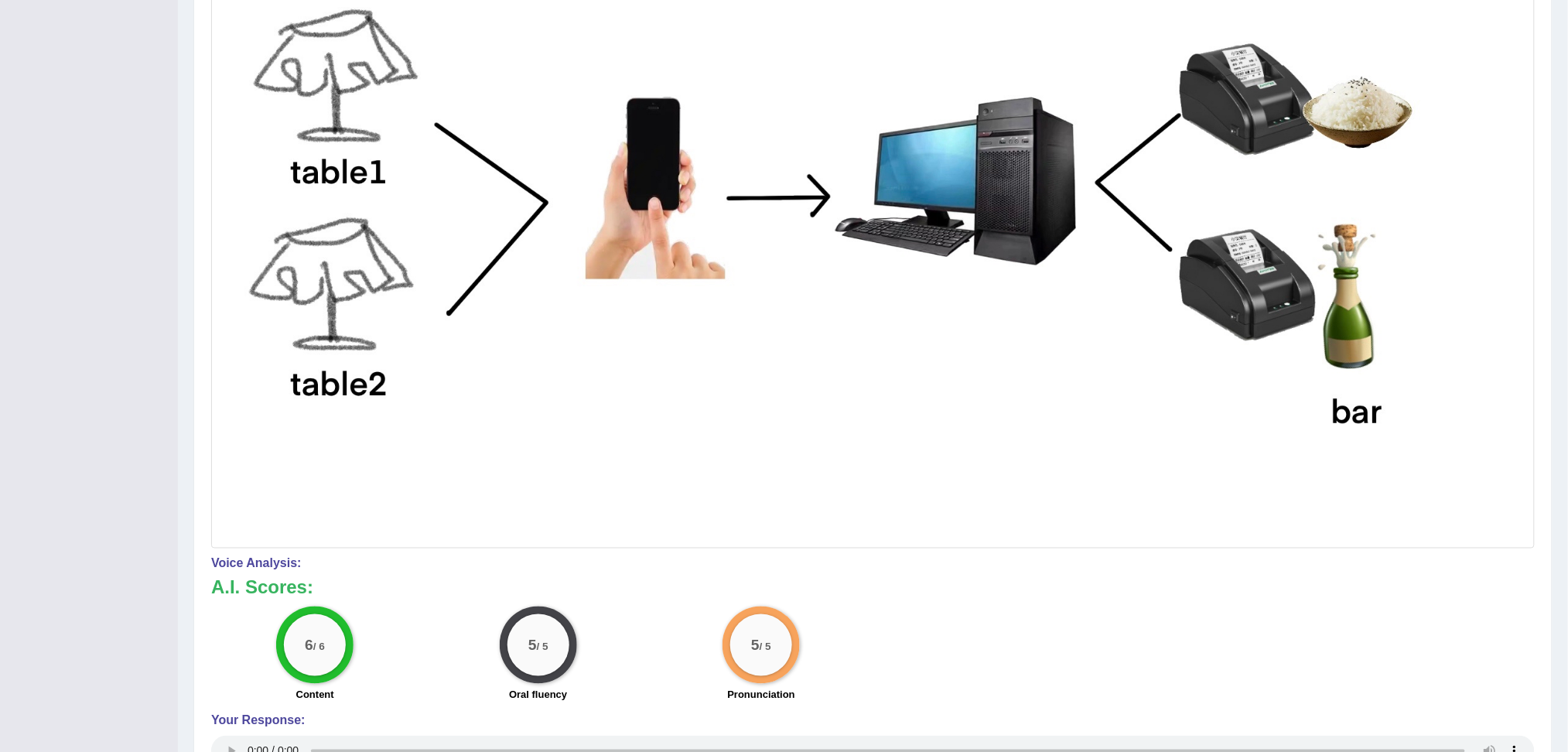
scroll to position [0, 0]
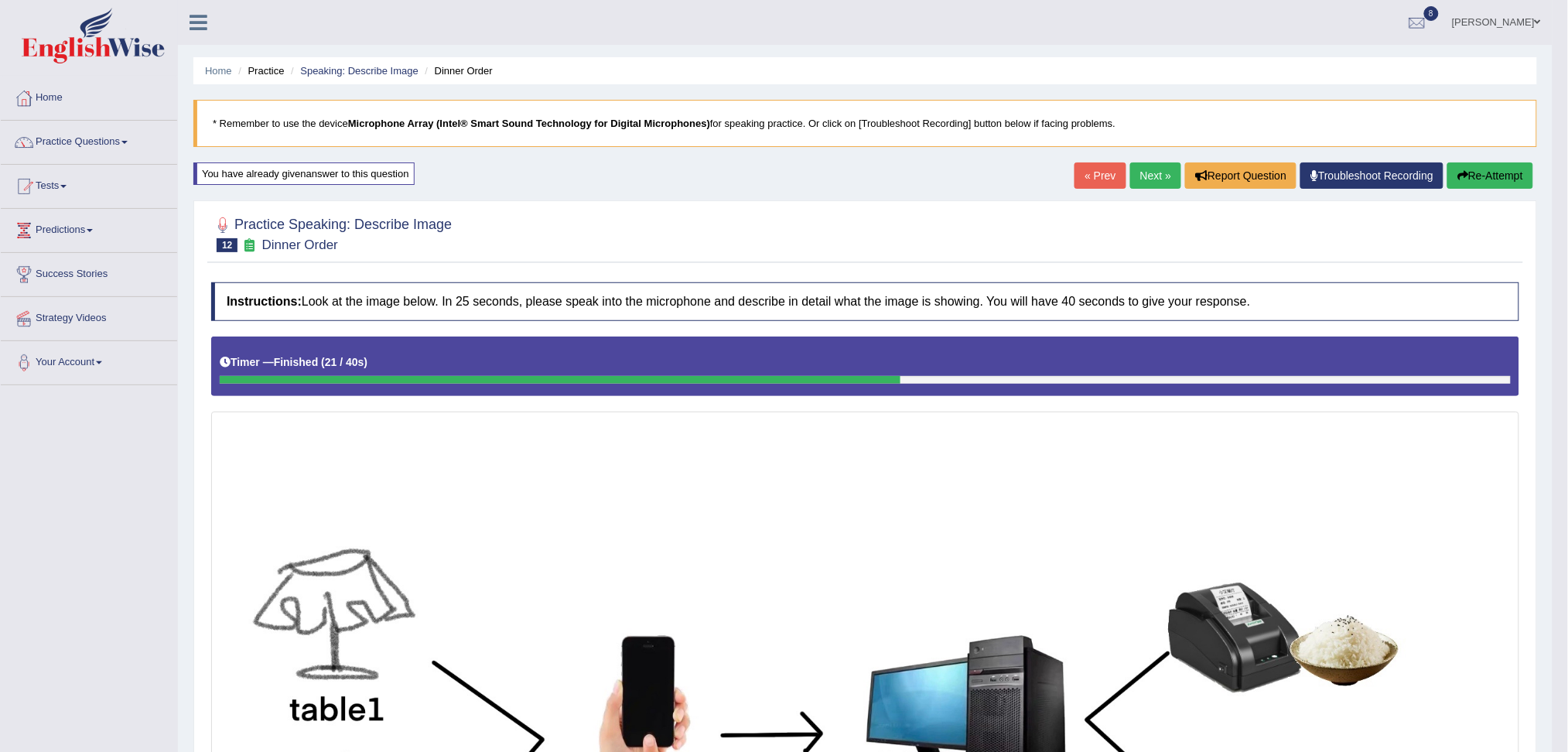
click at [1130, 171] on link "Next »" at bounding box center [1155, 175] width 51 height 26
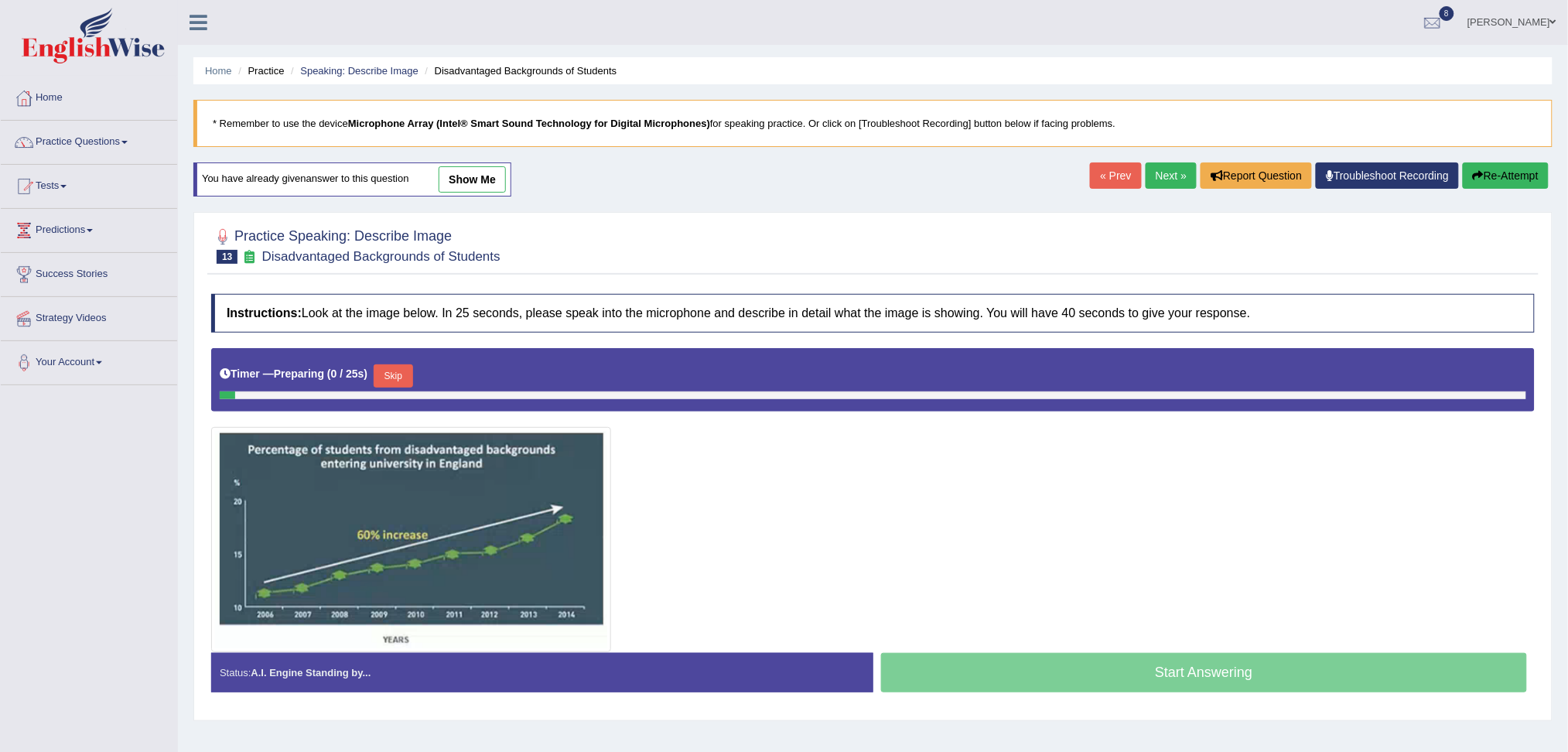
scroll to position [59, 0]
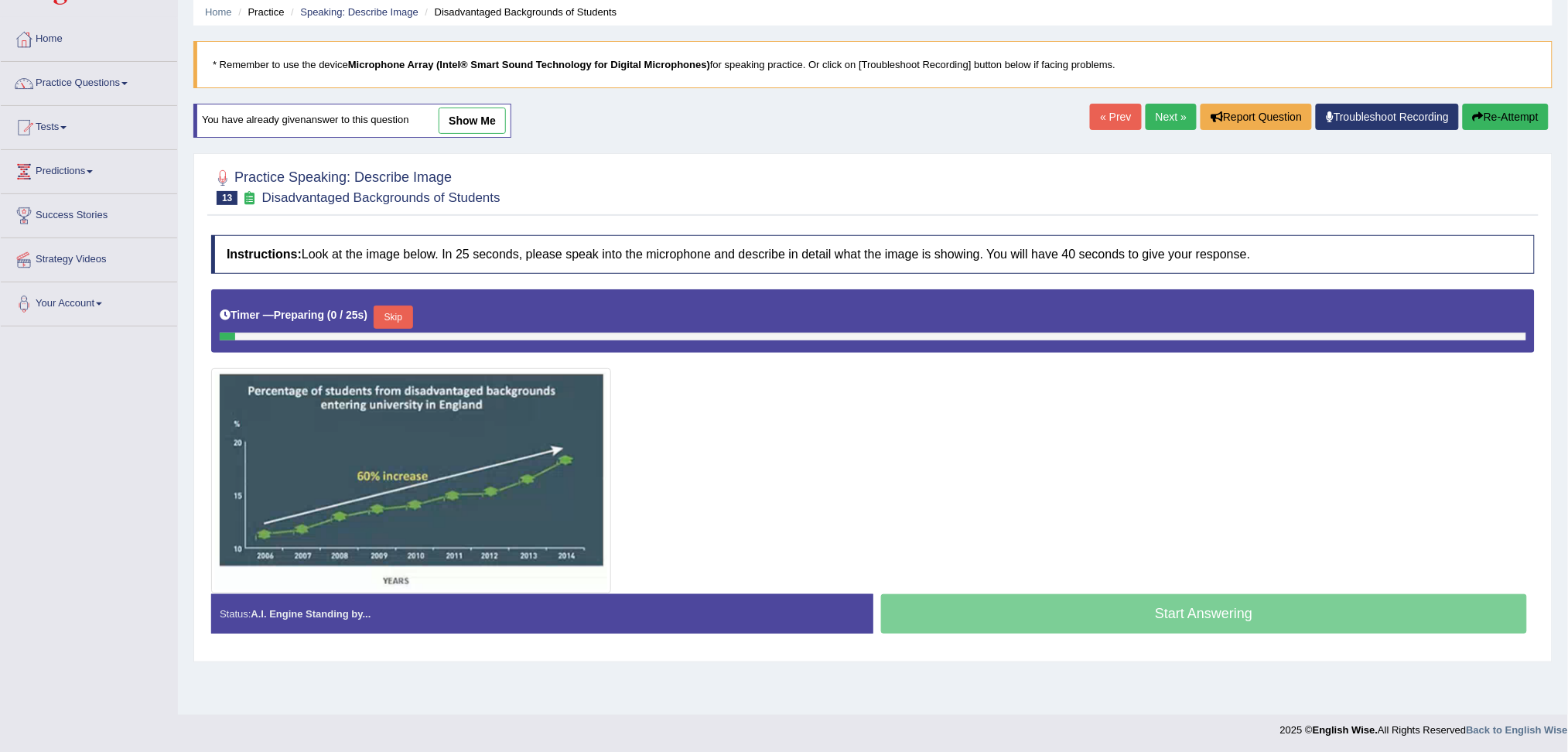
drag, startPoint x: 0, startPoint y: 0, endPoint x: 1582, endPoint y: 402, distance: 1632.3
click at [1567, 402] on html "Toggle navigation Home Practice Questions Speaking Practice Read Aloud Repeat S…" at bounding box center [784, 317] width 1568 height 752
click at [392, 311] on button "Skip" at bounding box center [393, 318] width 39 height 24
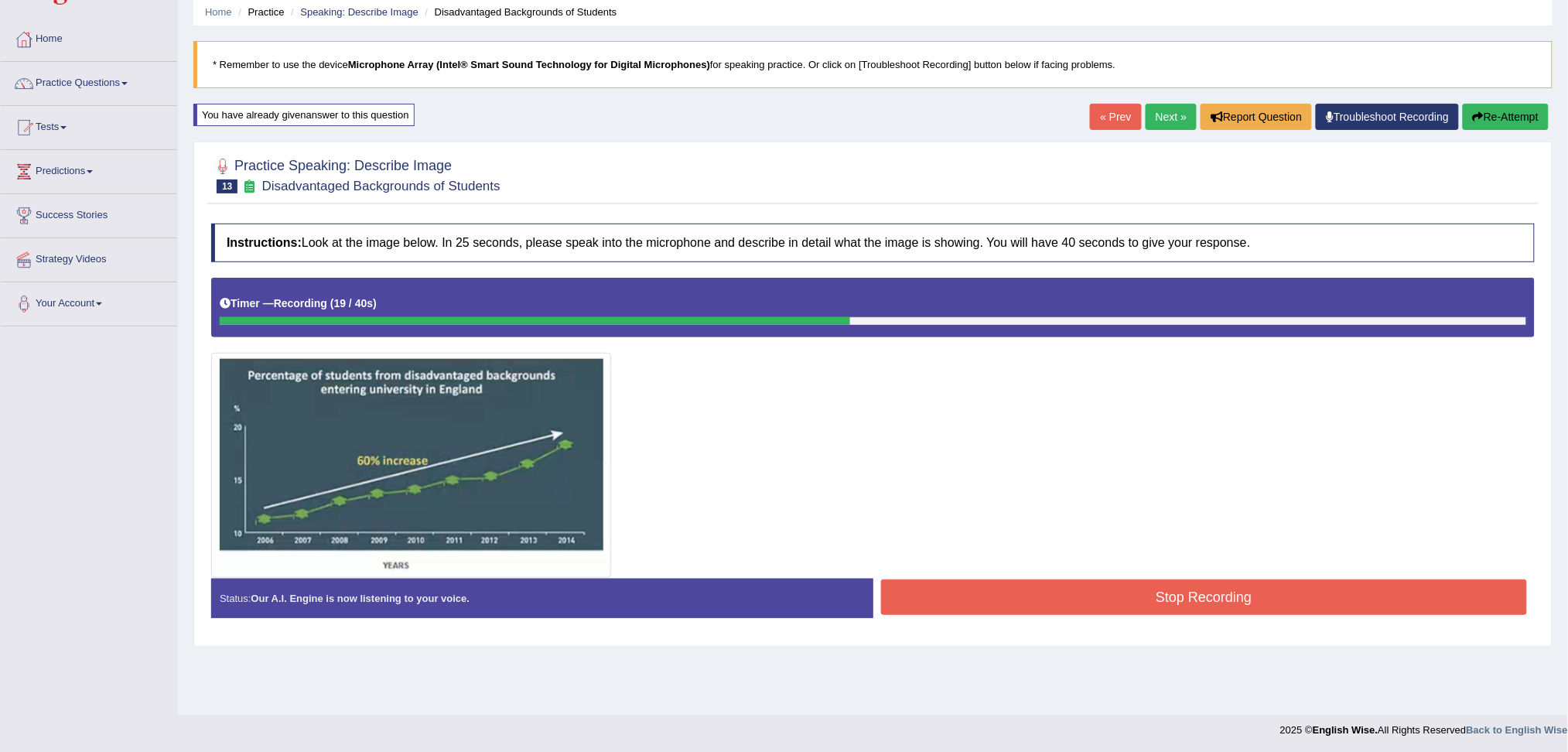
click at [1000, 588] on button "Stop Recording" at bounding box center [1203, 597] width 646 height 35
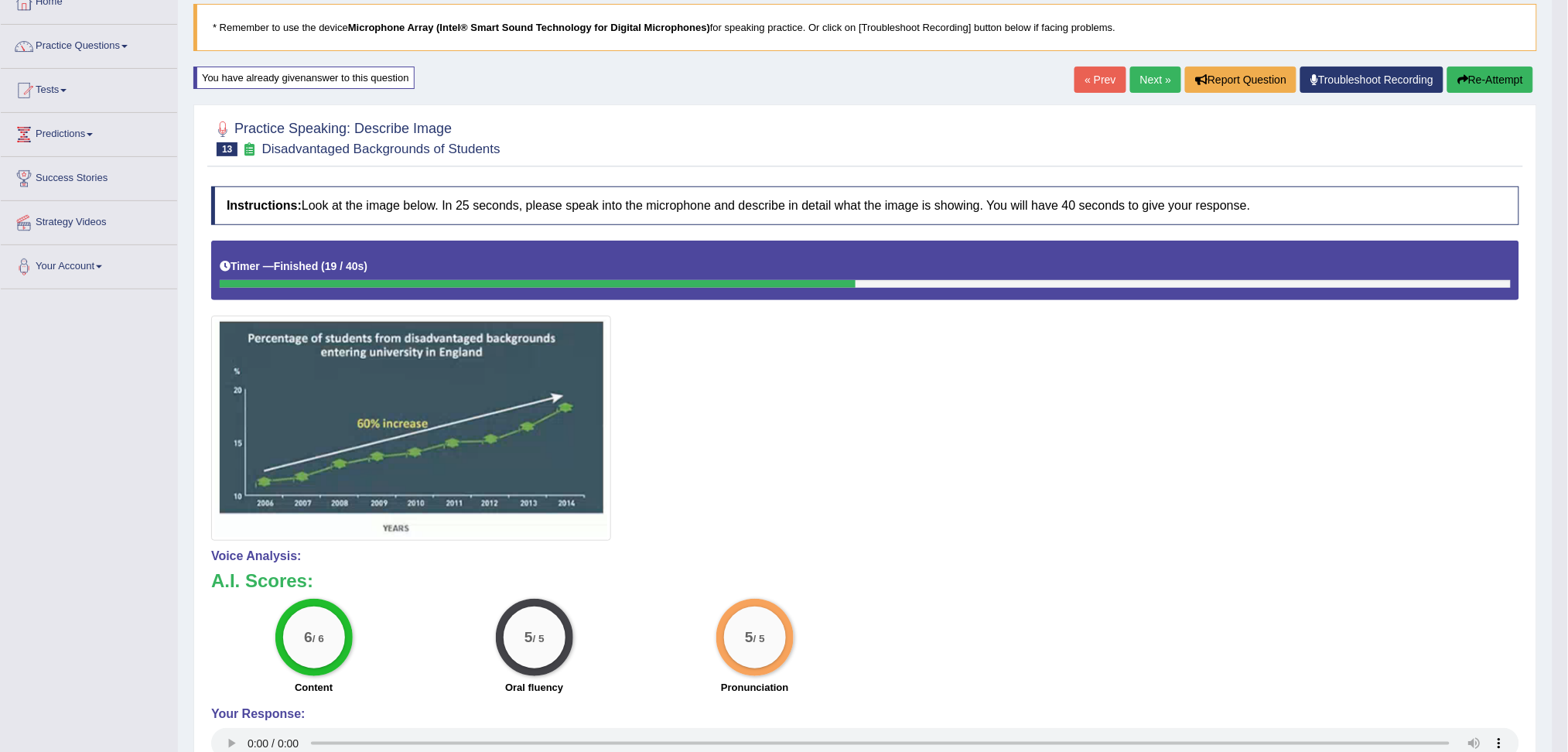
scroll to position [0, 0]
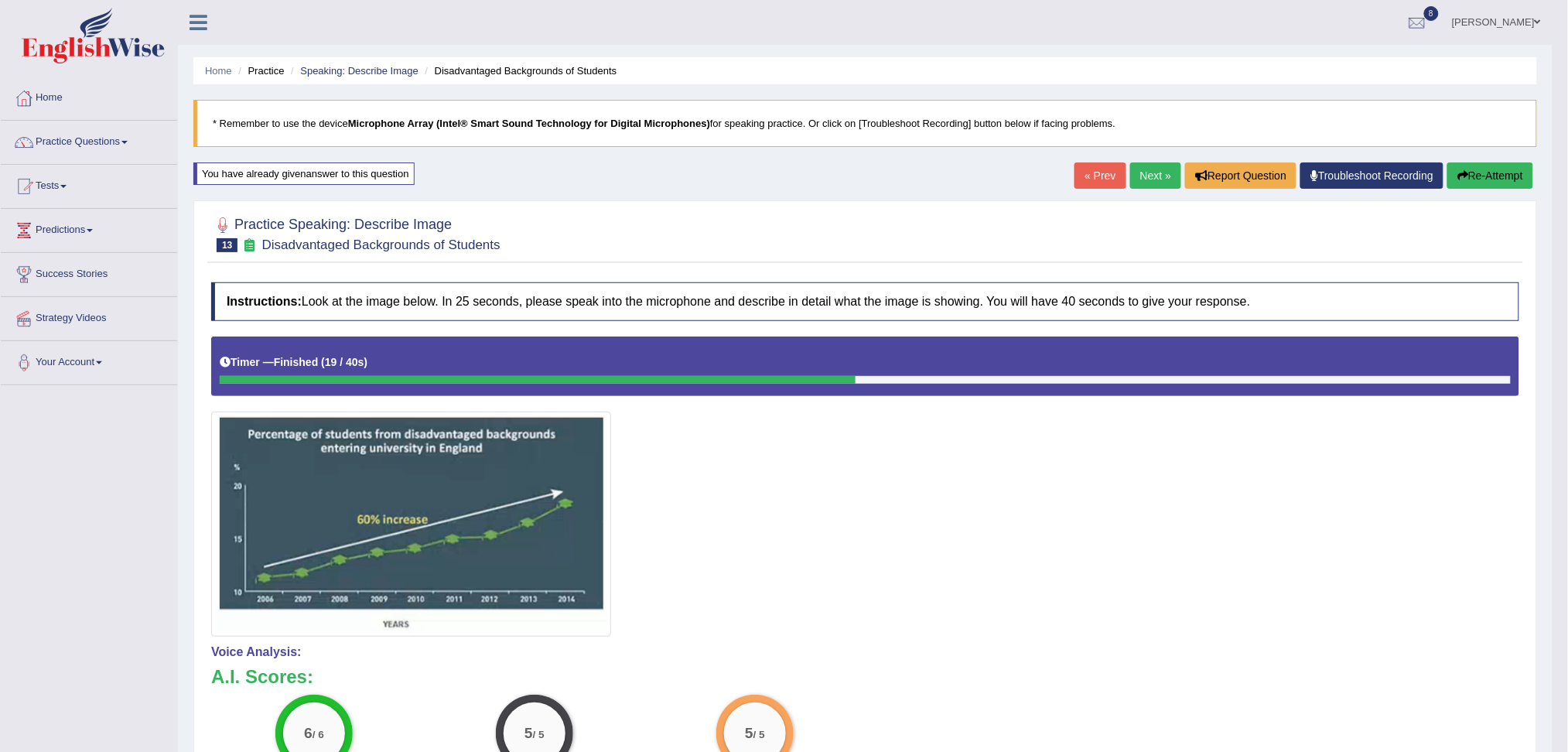
click at [1152, 184] on link "Next »" at bounding box center [1155, 175] width 51 height 26
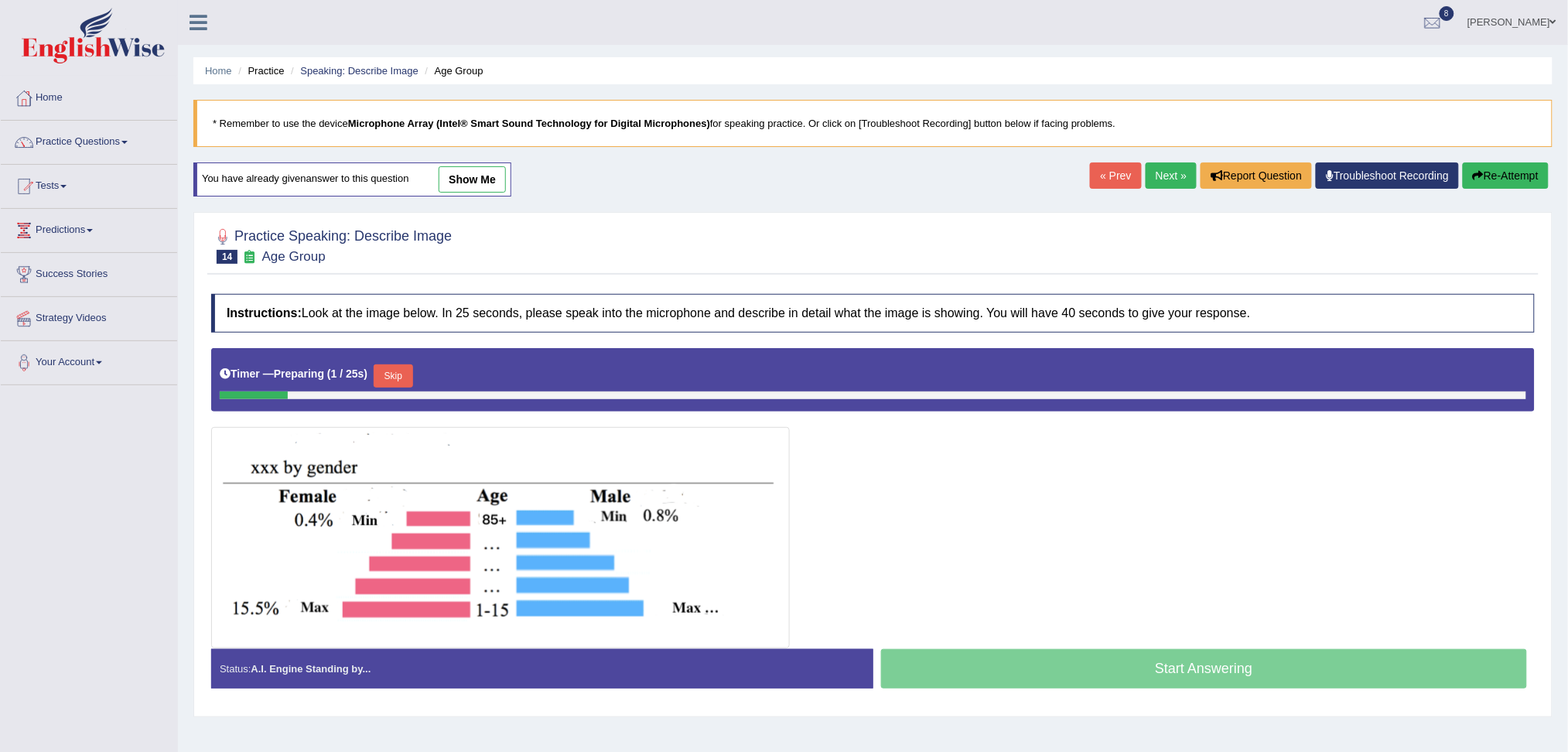
click at [390, 375] on button "Skip" at bounding box center [393, 376] width 39 height 24
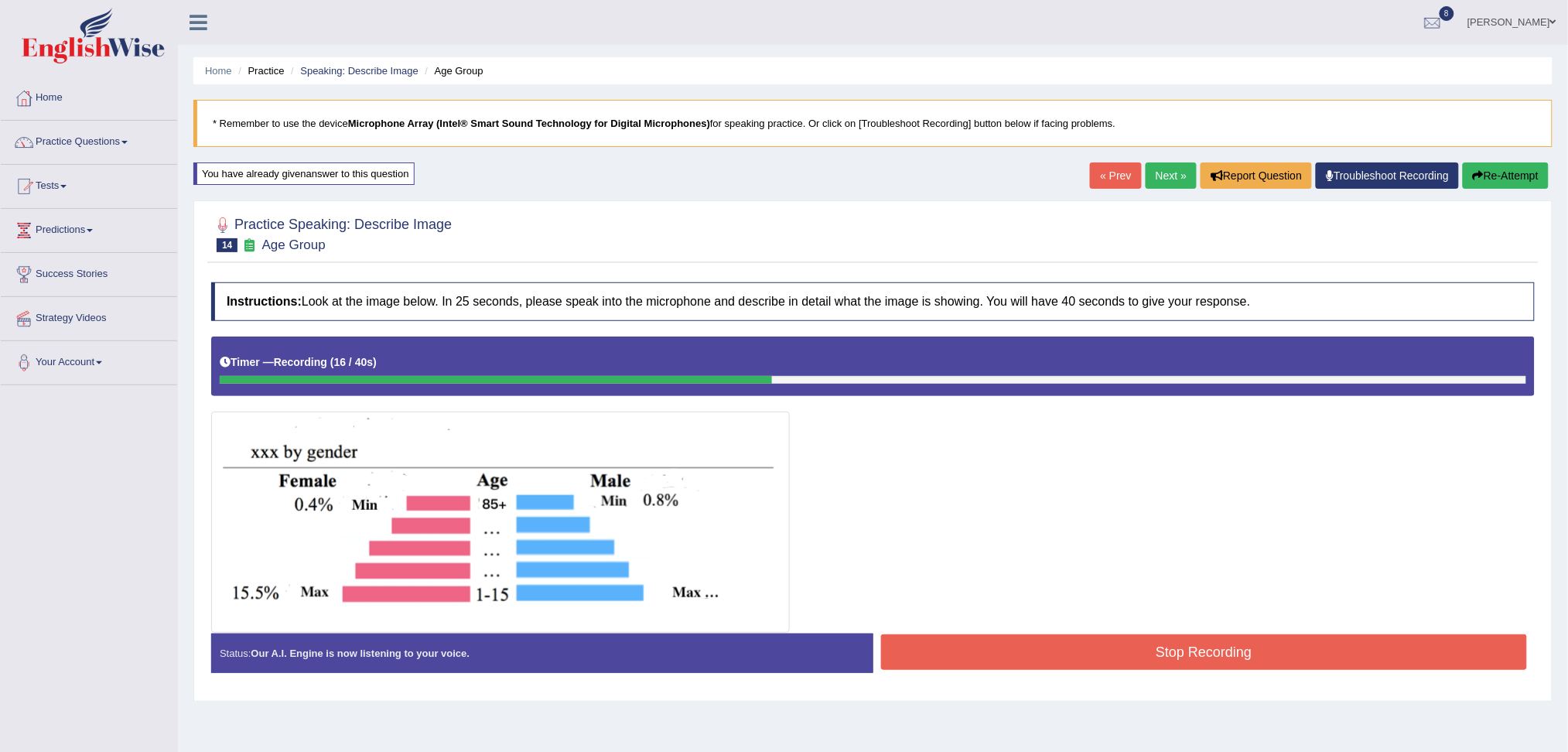
click at [1057, 663] on button "Stop Recording" at bounding box center [1203, 652] width 646 height 35
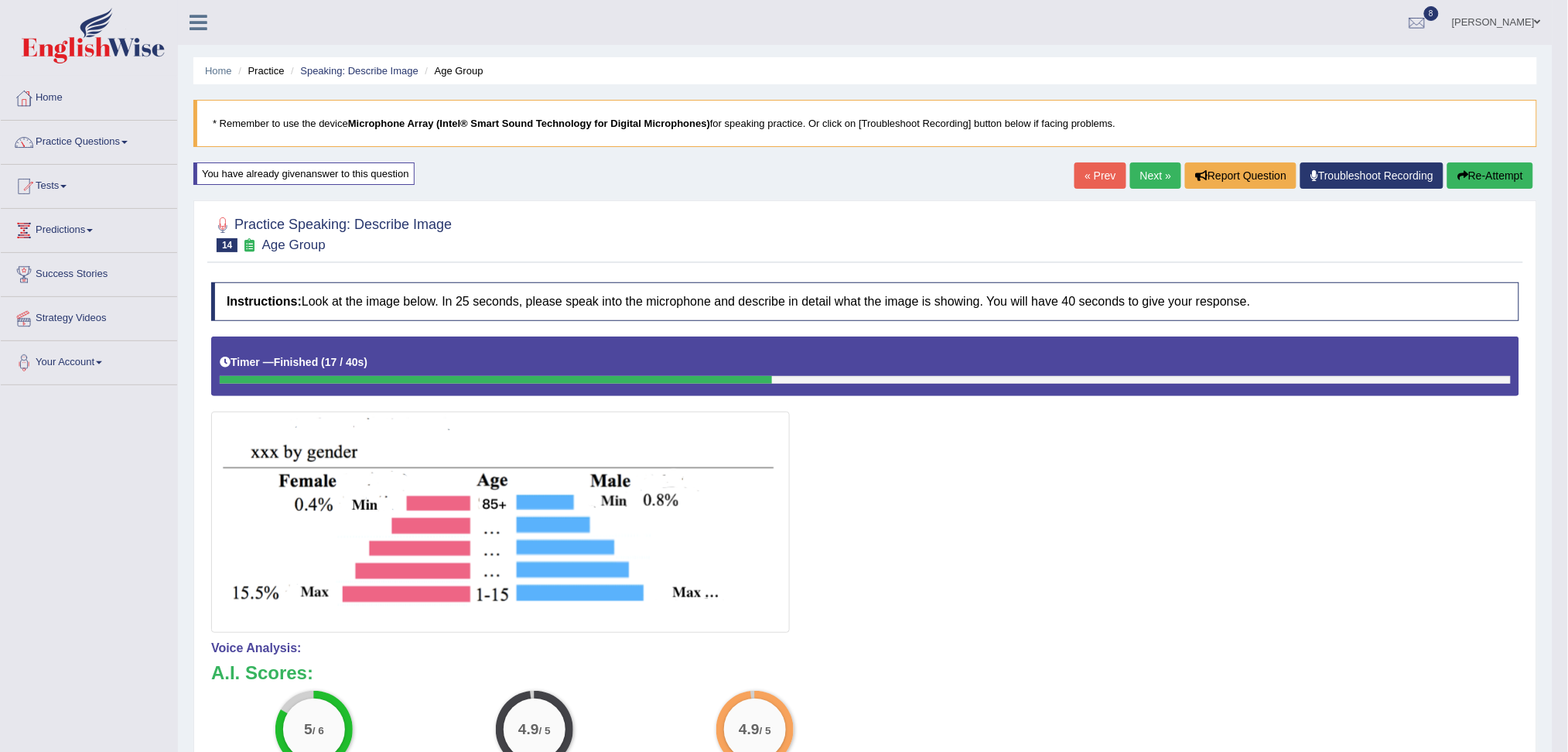
click at [1144, 176] on link "Next »" at bounding box center [1155, 175] width 51 height 26
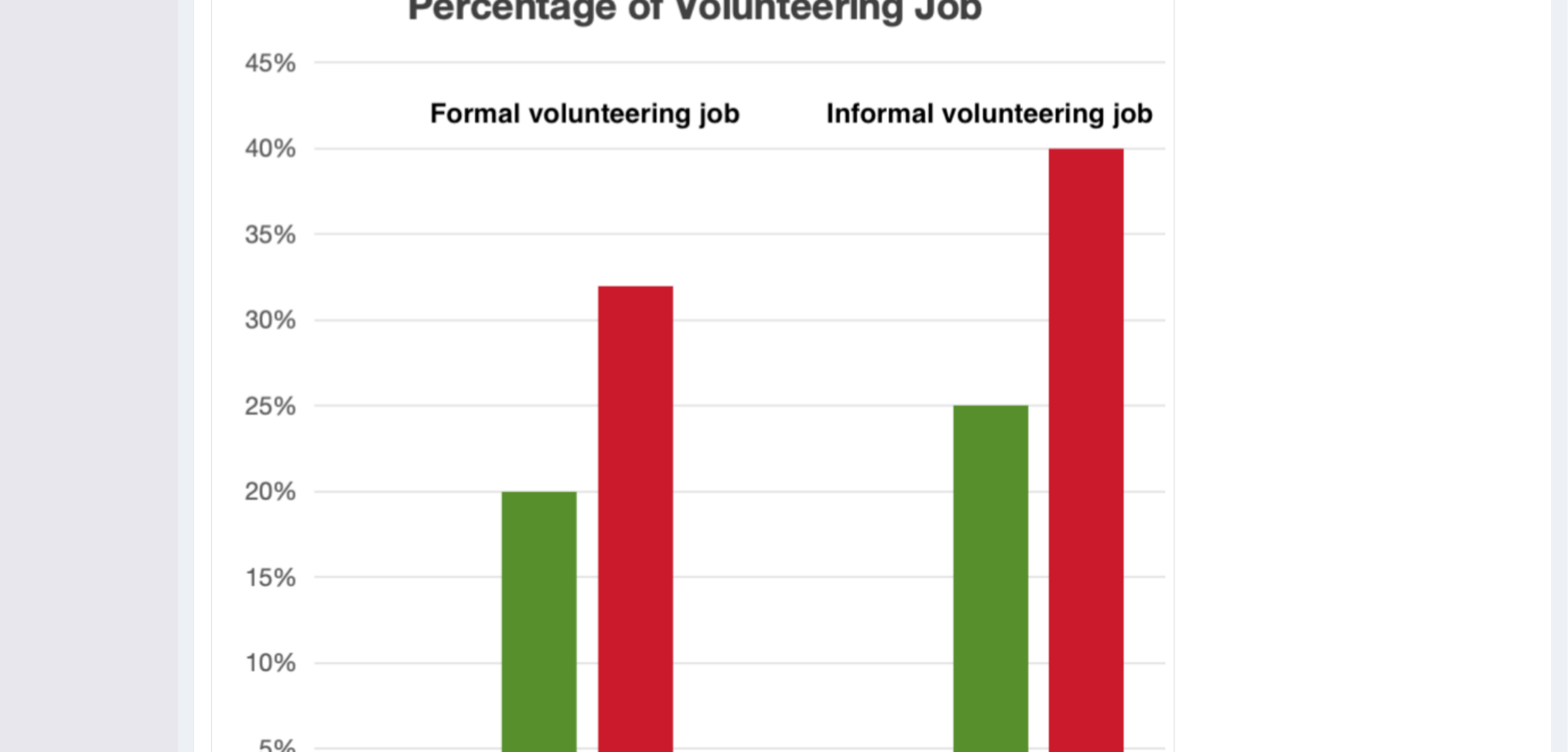
drag, startPoint x: 0, startPoint y: 0, endPoint x: 1582, endPoint y: 581, distance: 1685.3
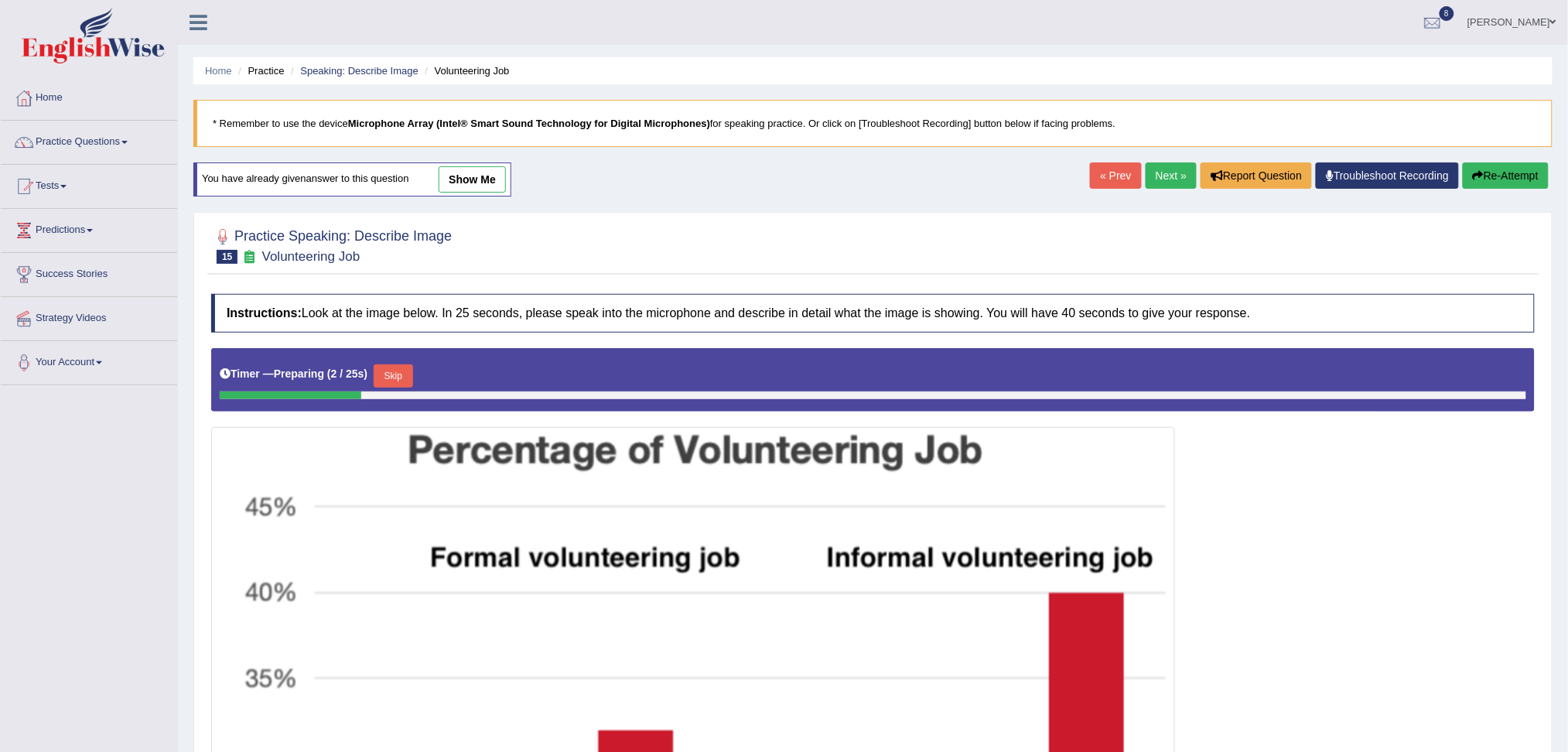
click at [1154, 176] on link "Next »" at bounding box center [1171, 175] width 51 height 26
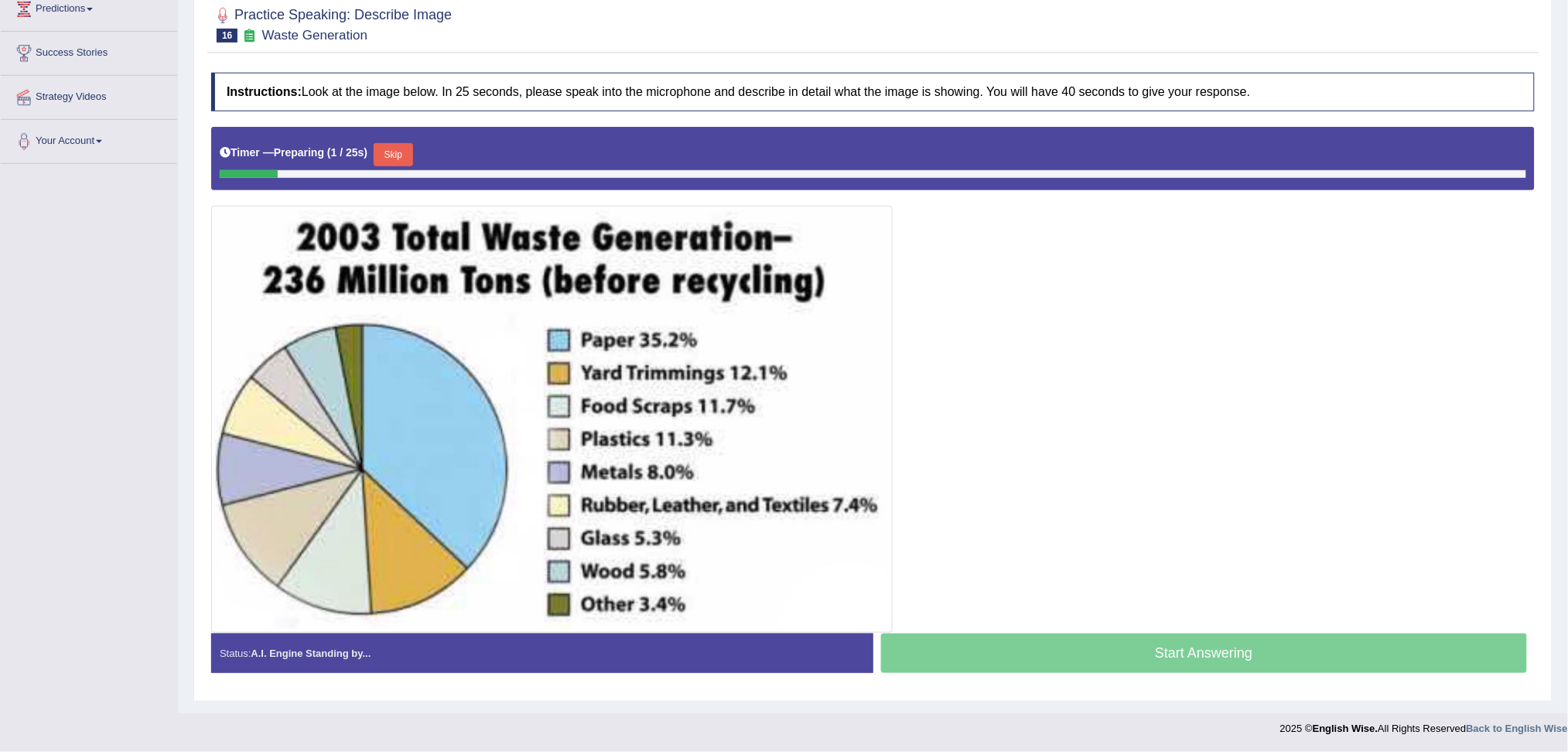
click at [407, 150] on button "Skip" at bounding box center [393, 155] width 39 height 24
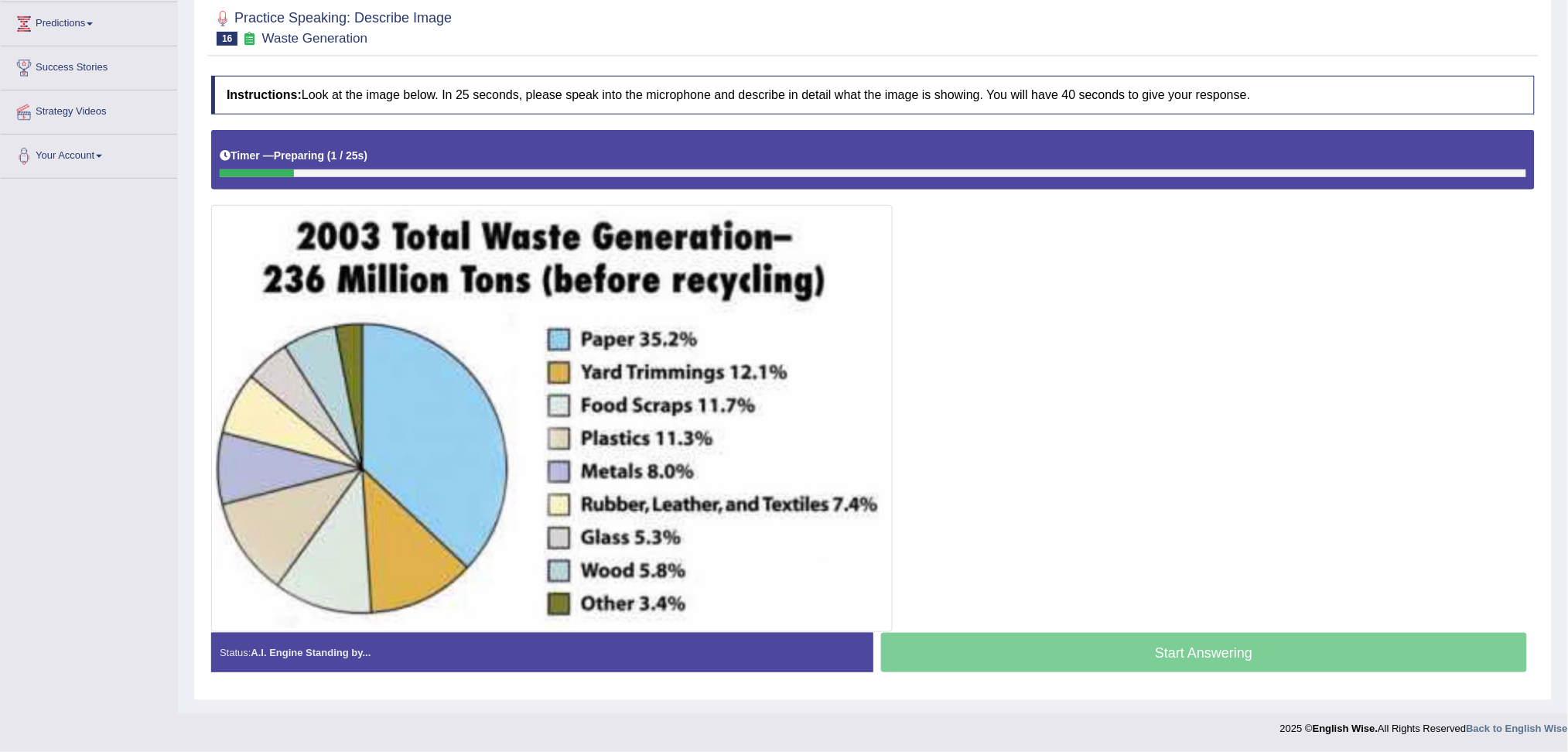
scroll to position [207, 0]
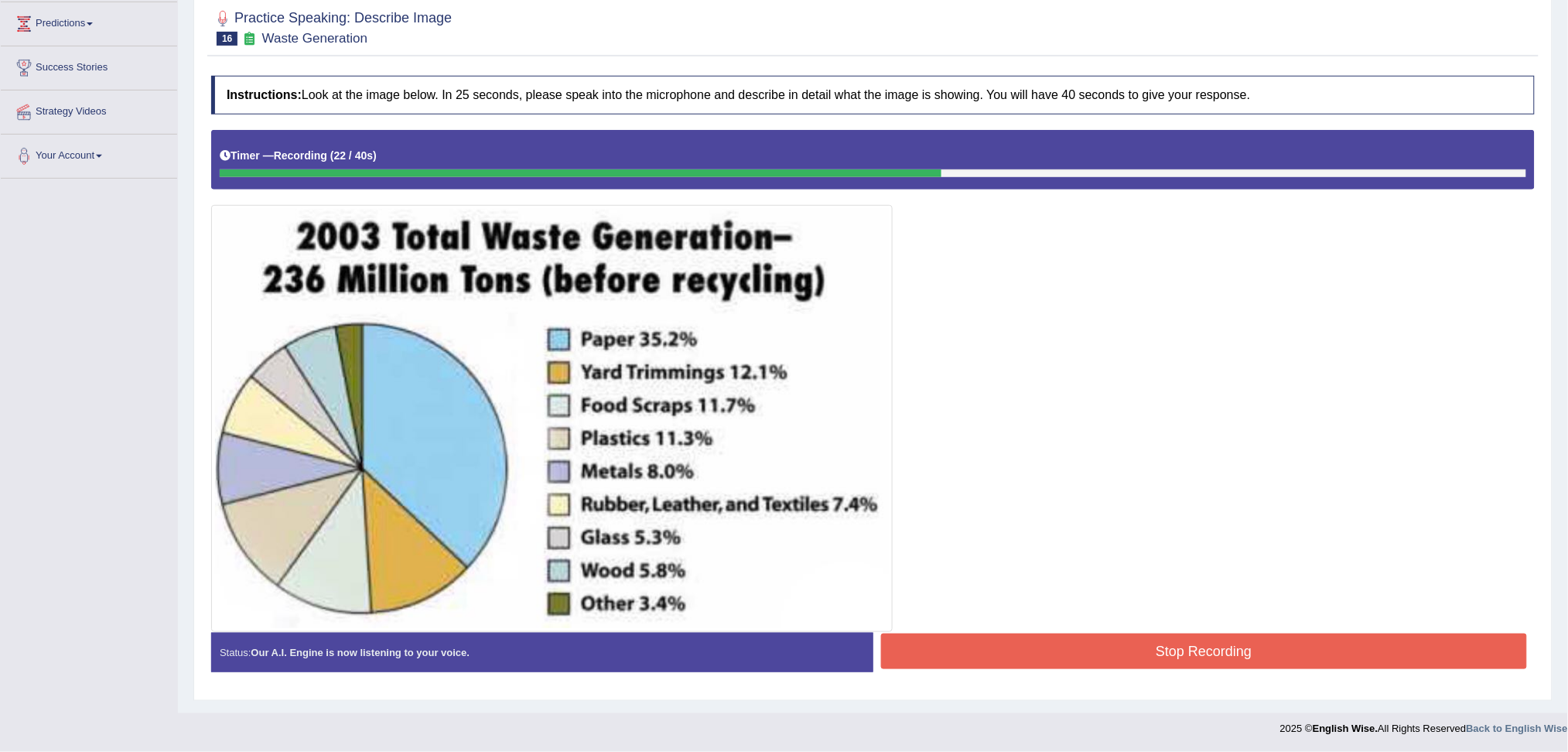
click at [1073, 643] on button "Stop Recording" at bounding box center [1203, 651] width 646 height 35
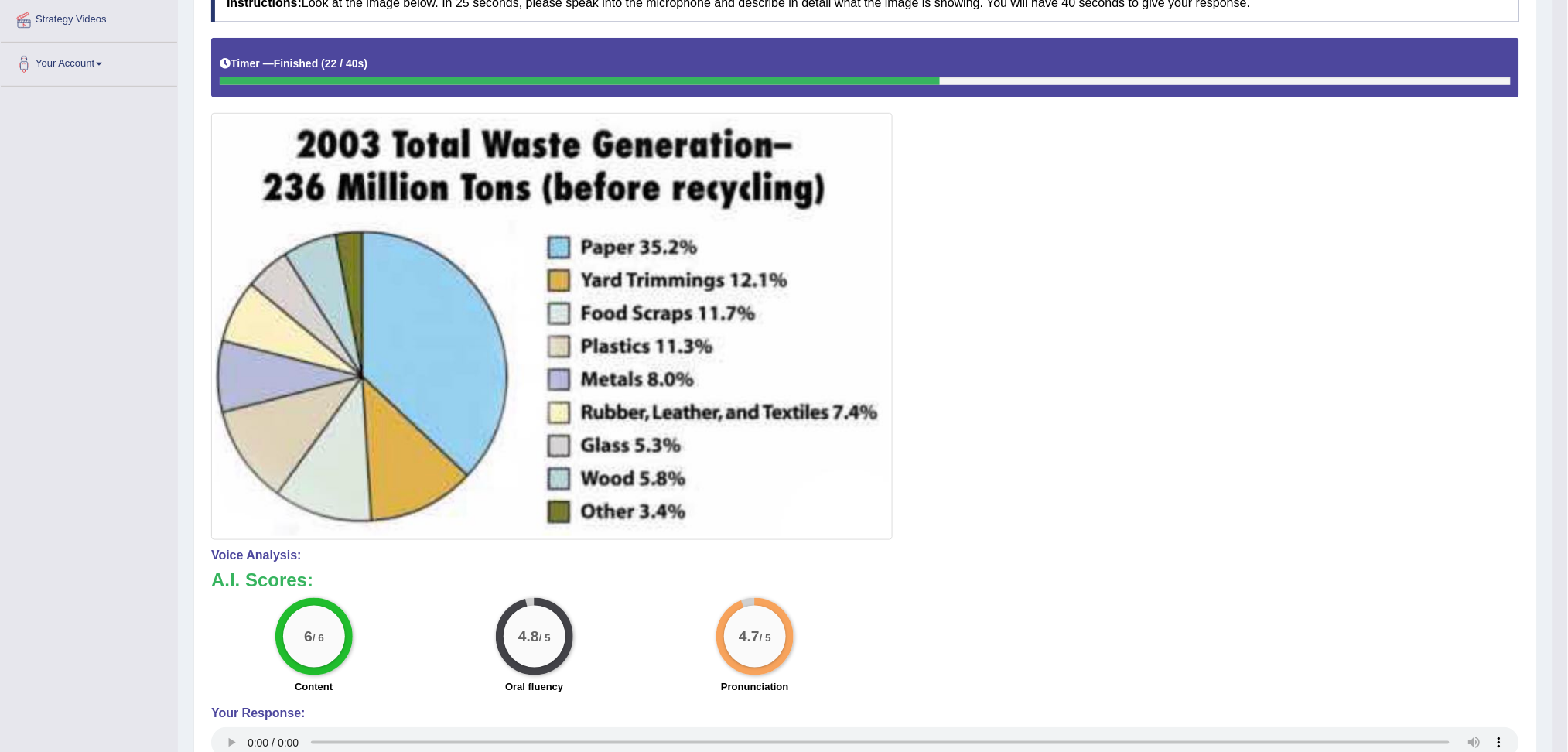
scroll to position [0, 0]
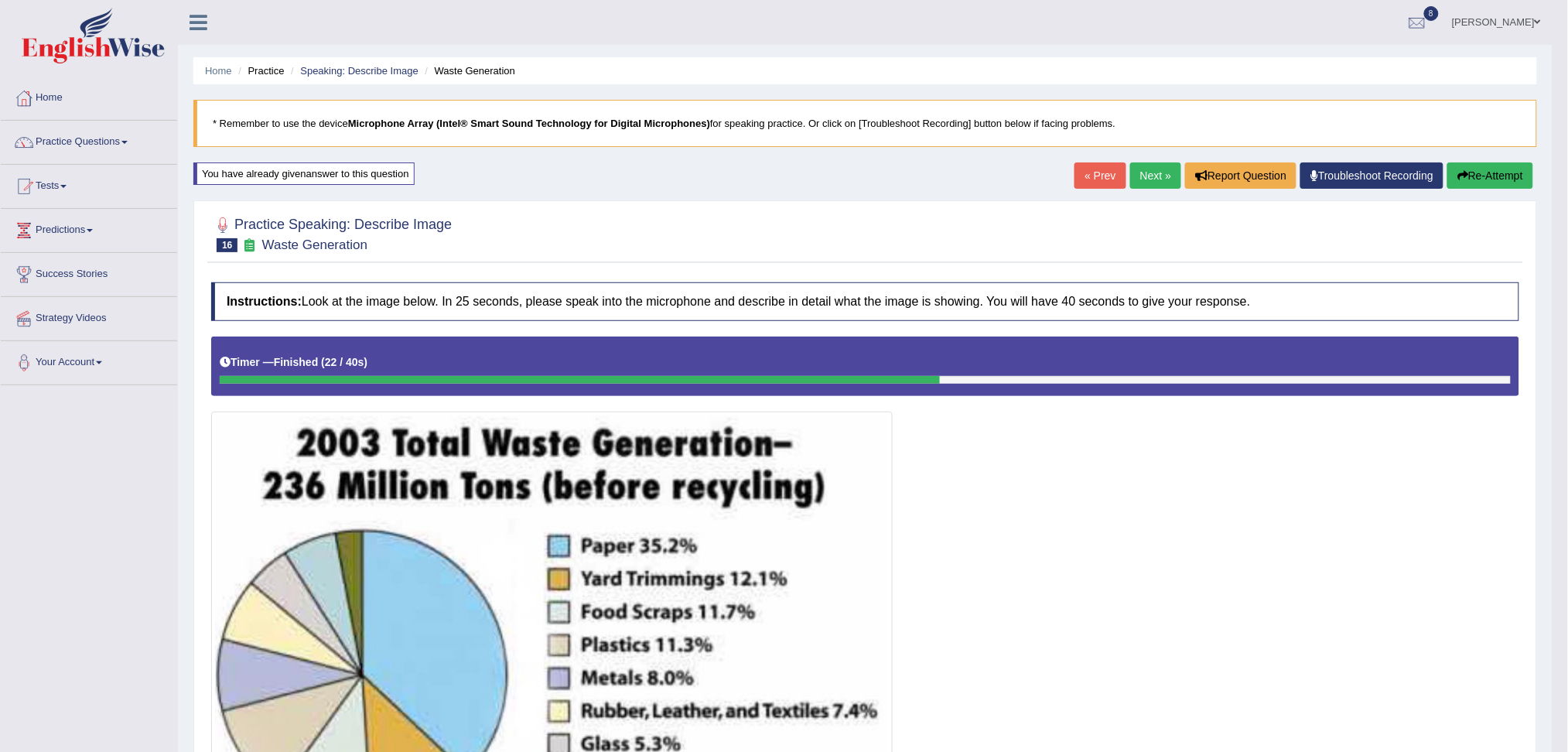
click at [1160, 170] on link "Next »" at bounding box center [1155, 175] width 51 height 26
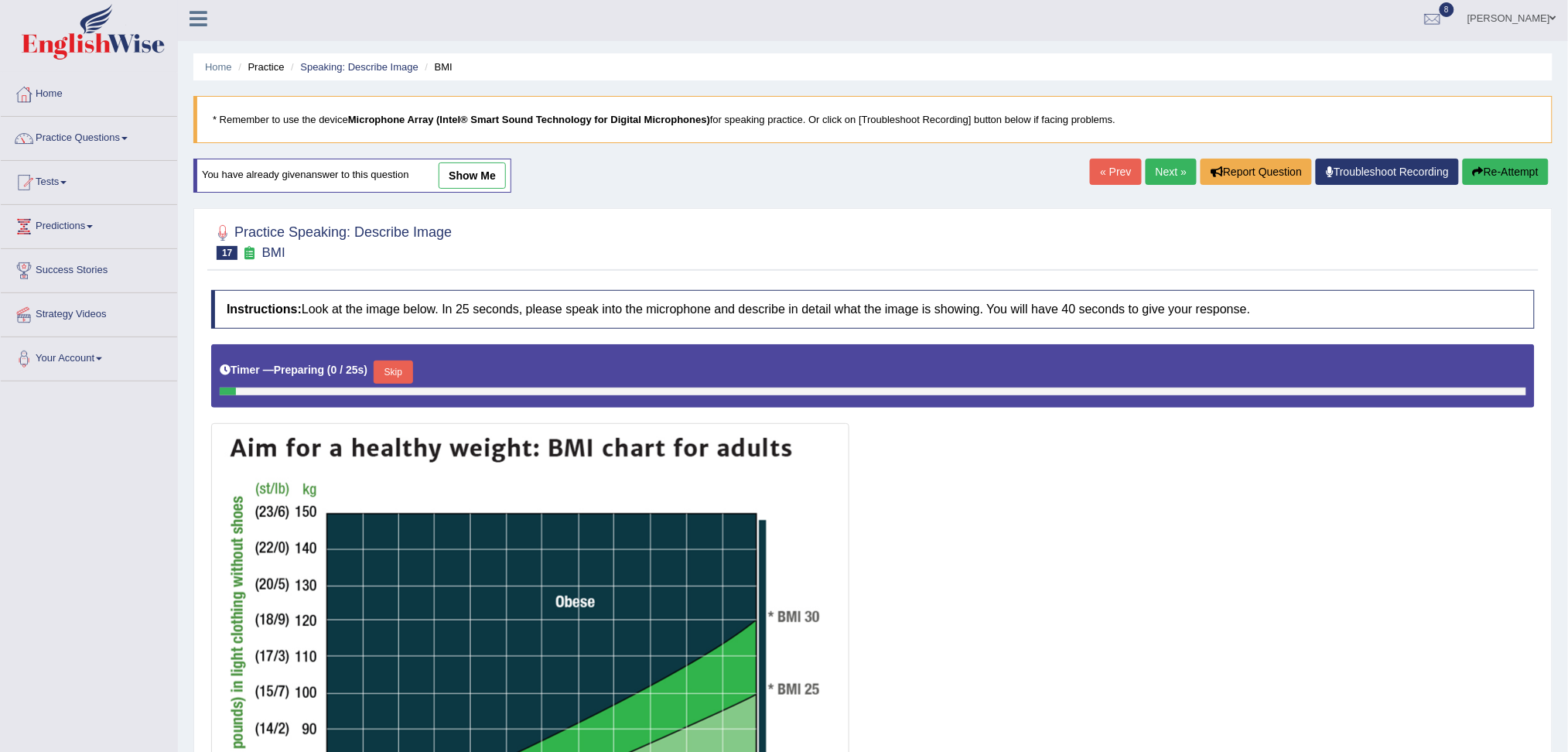
drag, startPoint x: 0, startPoint y: 0, endPoint x: 1511, endPoint y: 262, distance: 1533.5
click at [1511, 262] on html "Toggle navigation Home Practice Questions Speaking Practice Read Aloud Repeat S…" at bounding box center [784, 371] width 1568 height 752
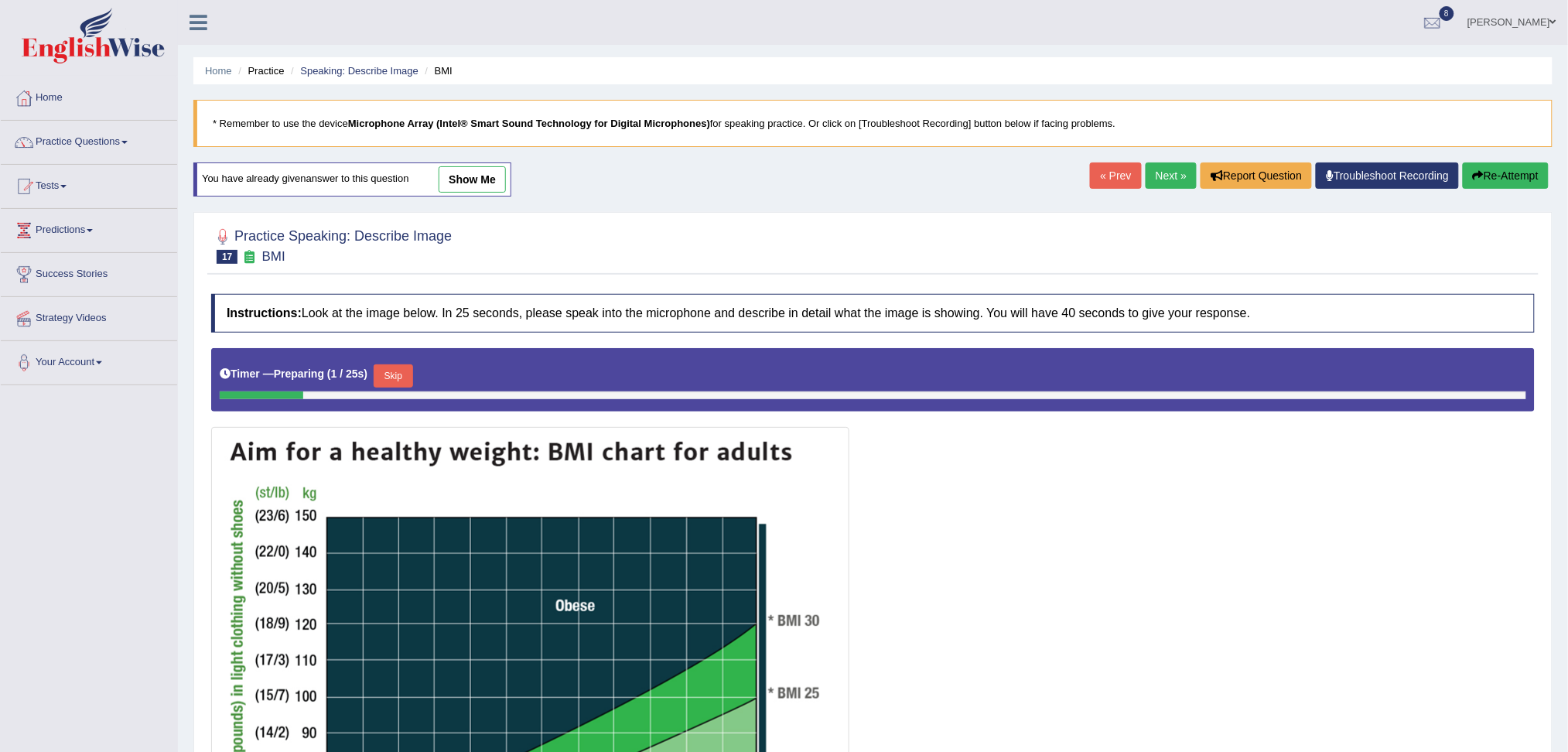
click at [1153, 175] on link "Next »" at bounding box center [1171, 175] width 51 height 26
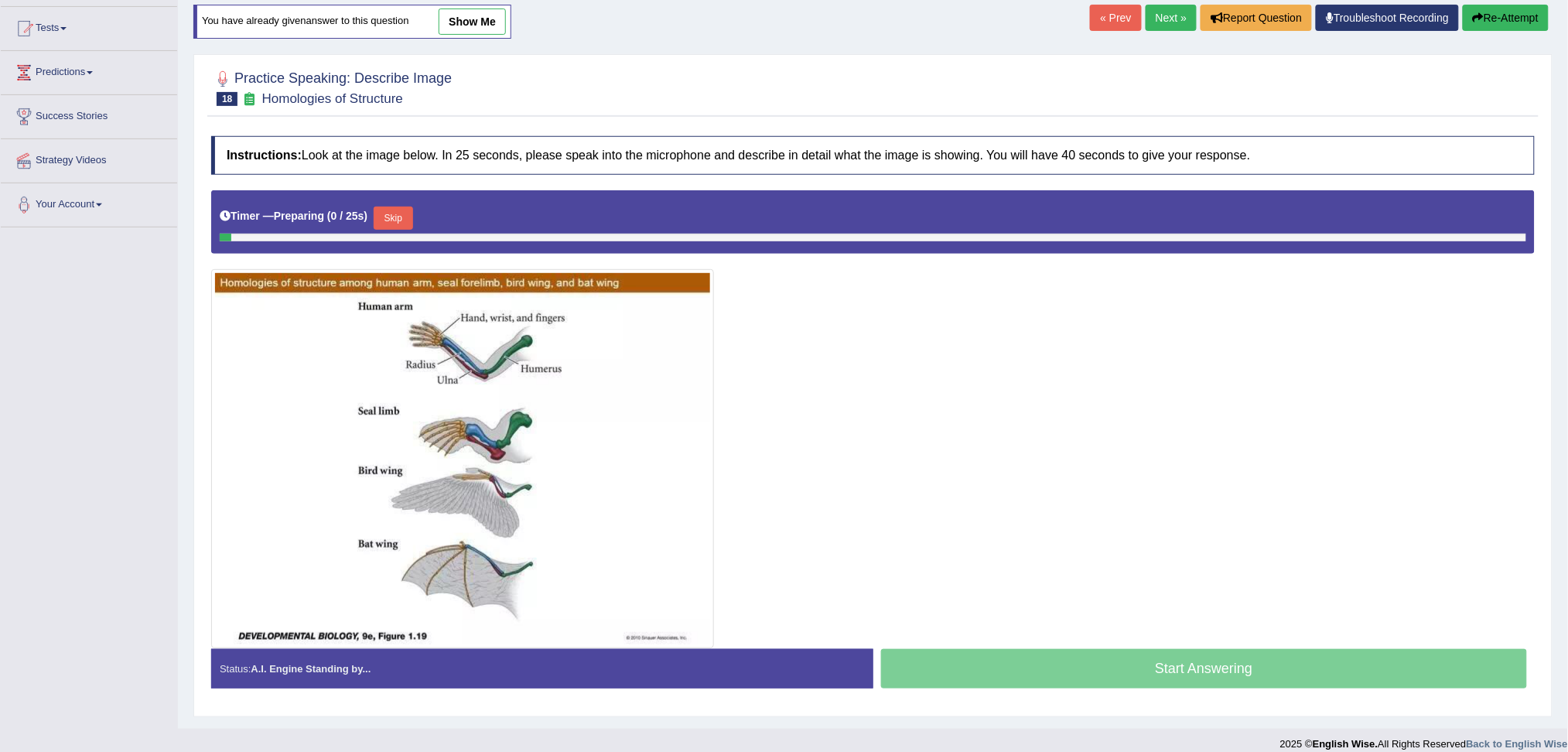
scroll to position [174, 0]
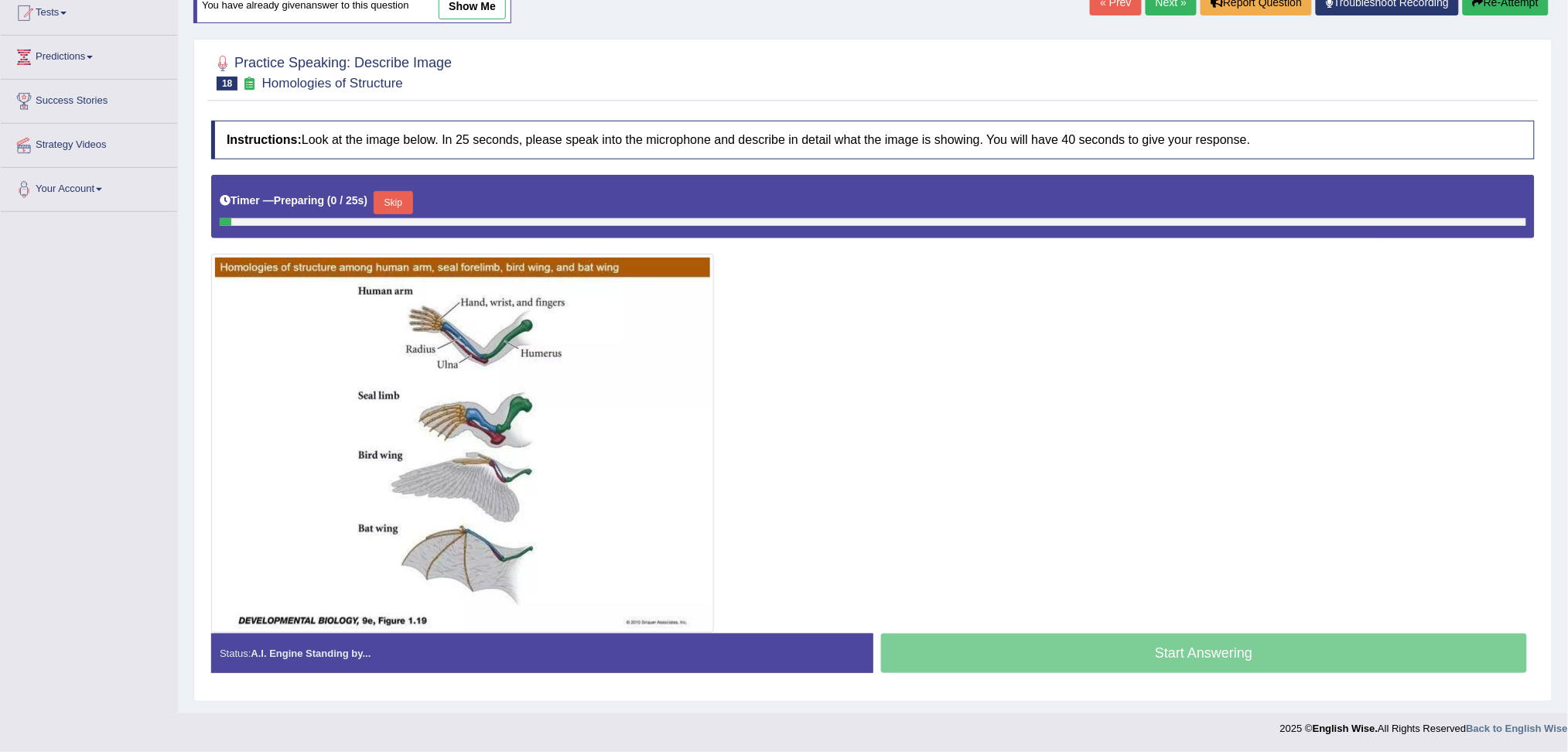
drag, startPoint x: 1582, startPoint y: 395, endPoint x: 1582, endPoint y: 576, distance: 181.0
click at [1567, 576] on html "Toggle navigation Home Practice Questions Speaking Practice Read Aloud Repeat S…" at bounding box center [784, 202] width 1568 height 752
click at [390, 211] on button "Skip" at bounding box center [393, 202] width 39 height 24
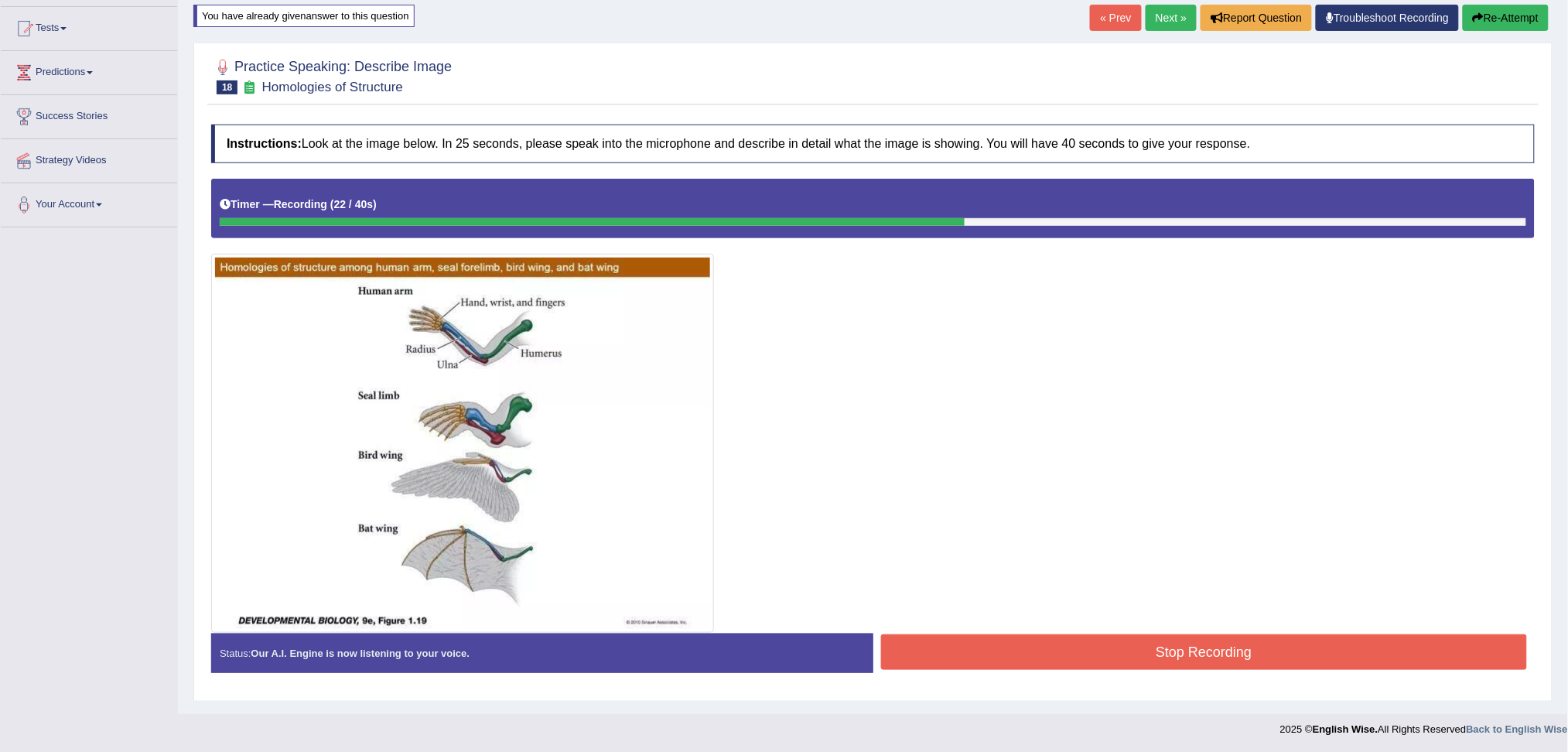
click at [995, 656] on button "Stop Recording" at bounding box center [1203, 652] width 646 height 35
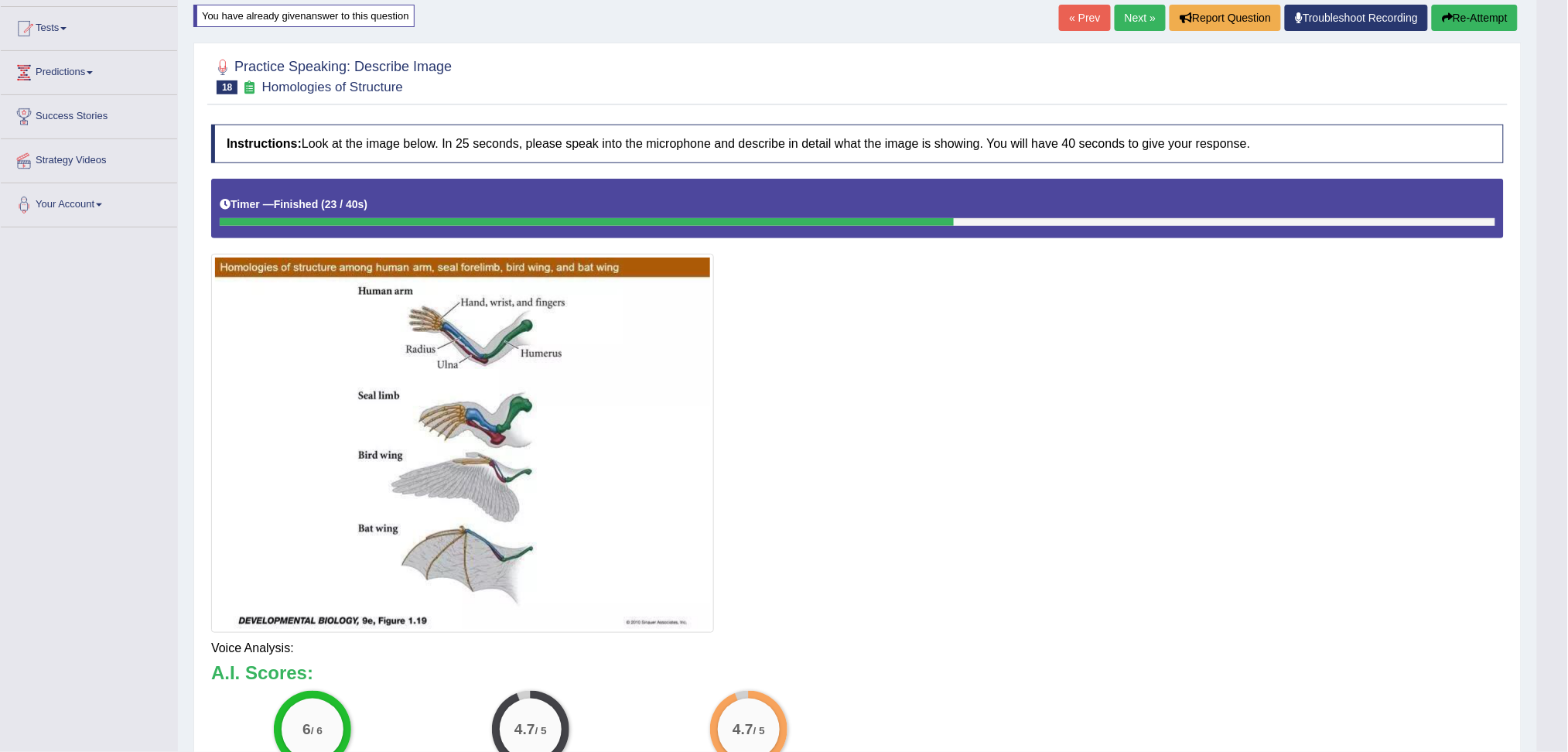
scroll to position [250, 0]
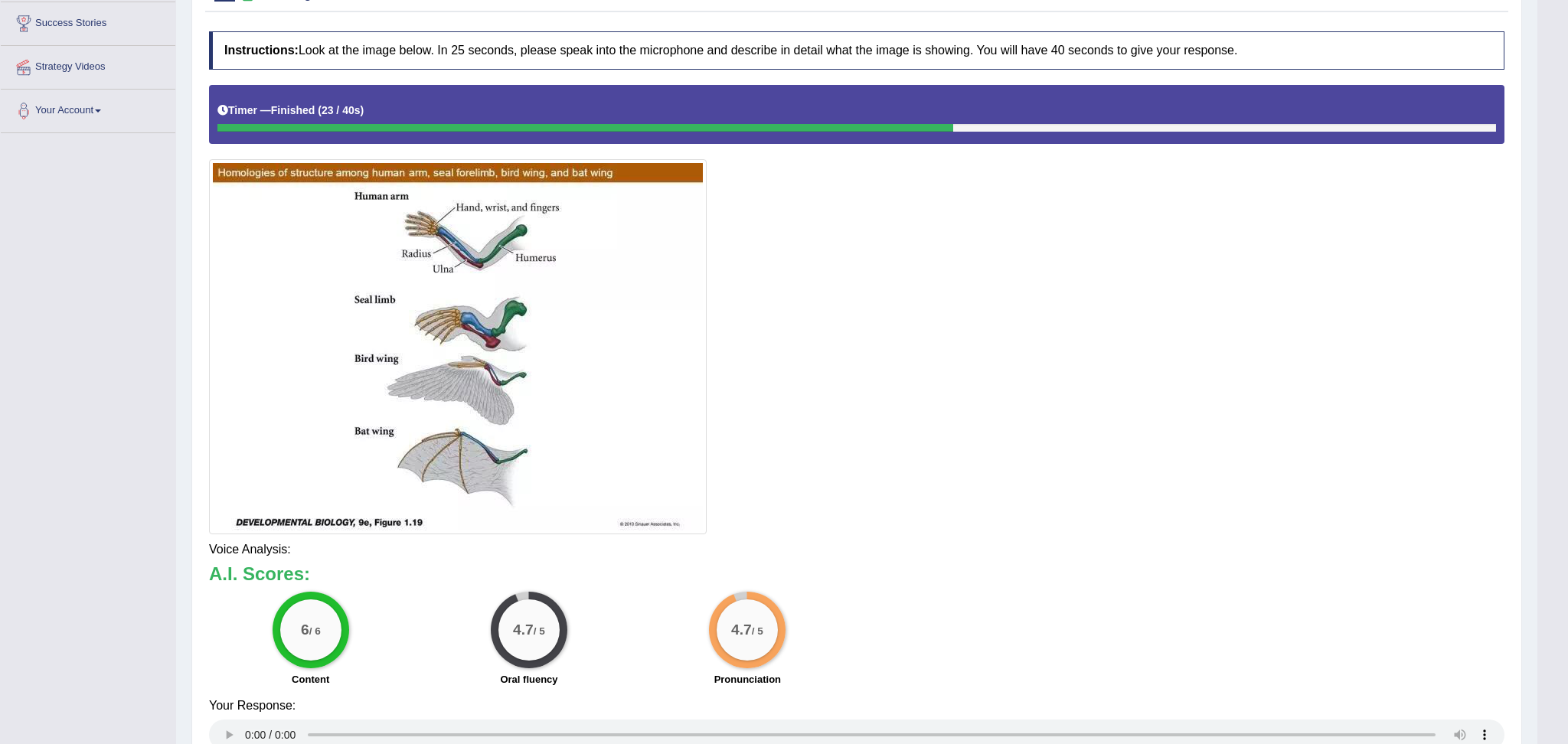
drag, startPoint x: 1566, startPoint y: 308, endPoint x: 1566, endPoint y: 566, distance: 258.0
click at [1551, 495] on html "Toggle navigation Home Practice Questions Speaking Practice Read Aloud Repeat S…" at bounding box center [784, 124] width 1568 height 744
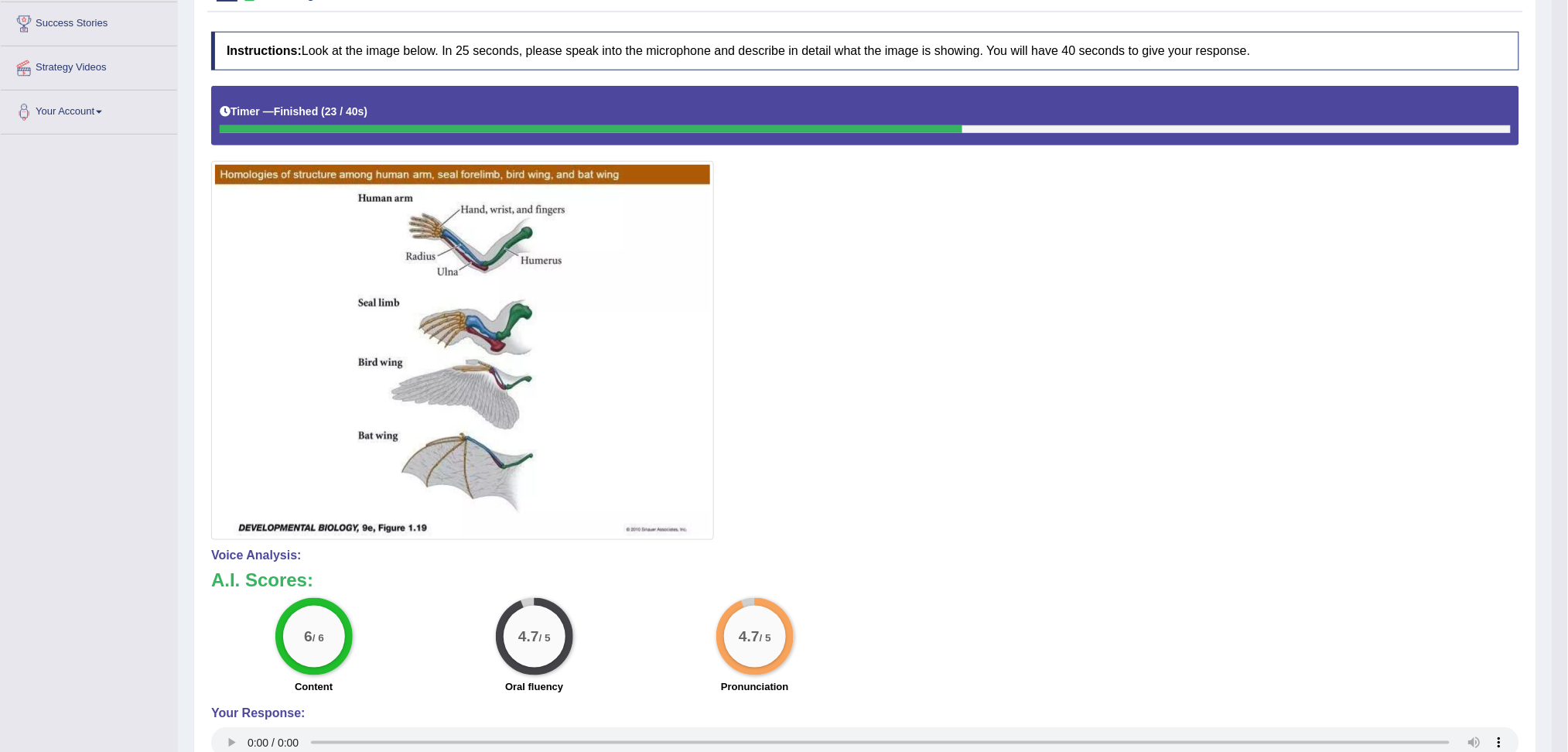
scroll to position [0, 0]
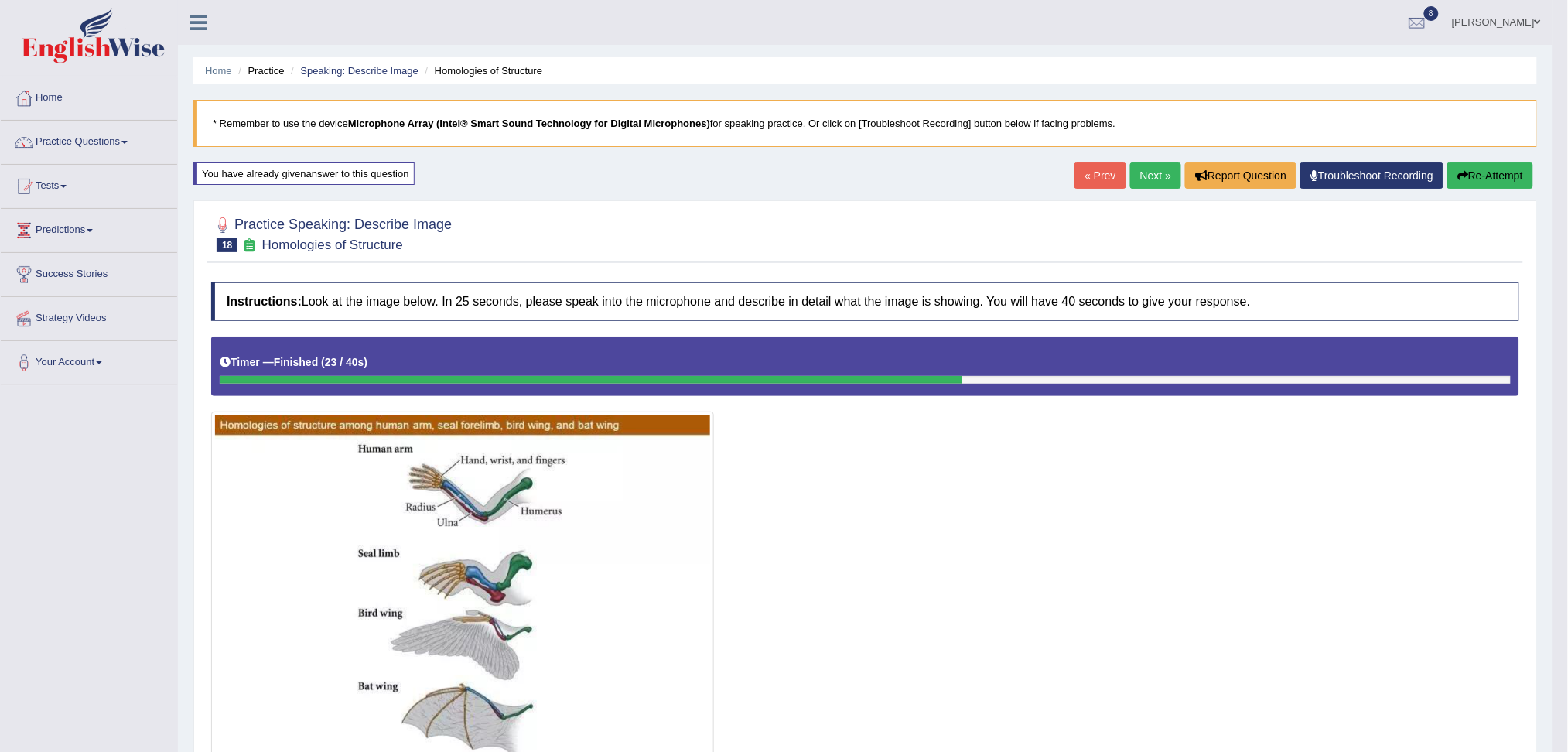
click at [1135, 180] on link "Next »" at bounding box center [1155, 175] width 51 height 26
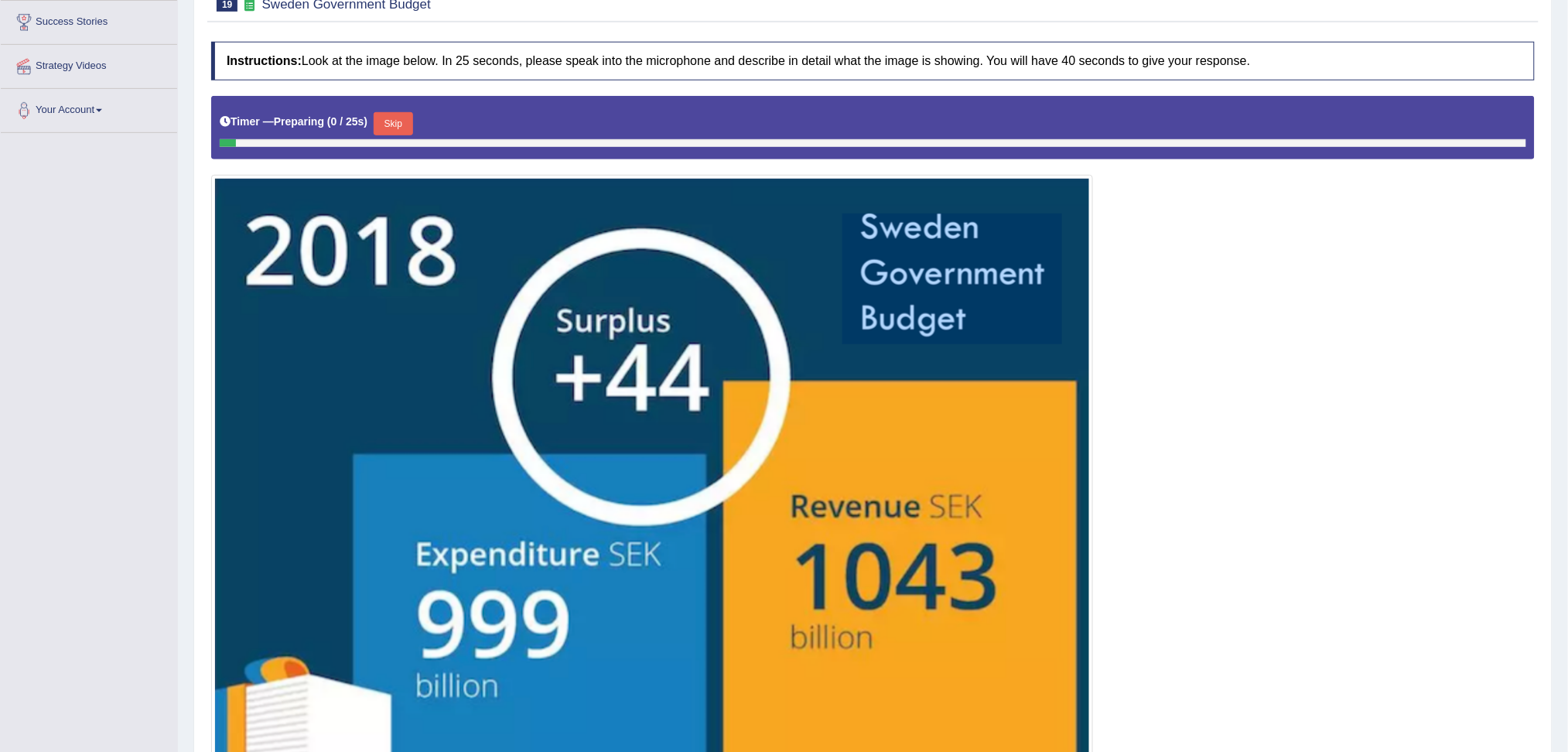
scroll to position [402, 0]
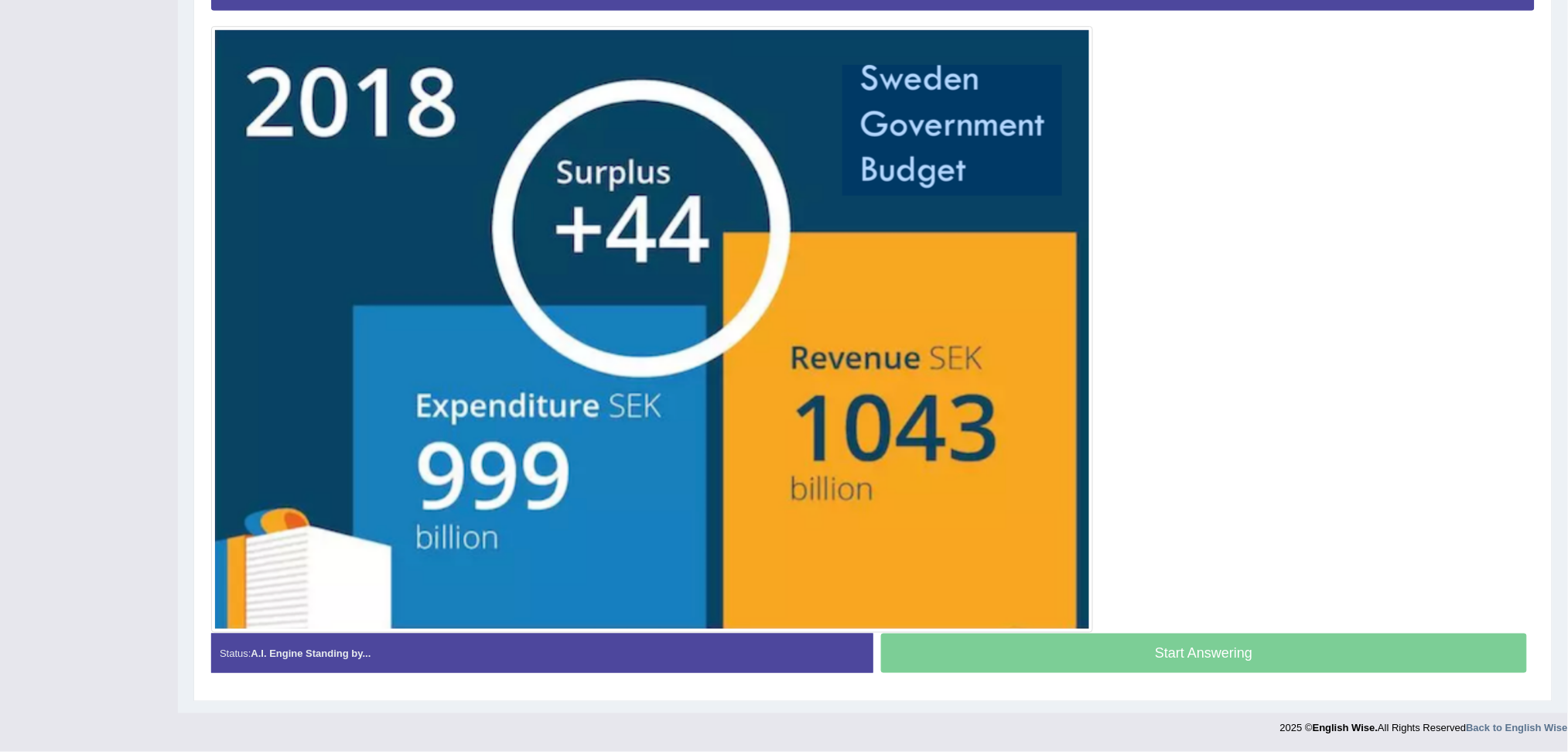
drag, startPoint x: 0, startPoint y: 0, endPoint x: 1582, endPoint y: 559, distance: 1677.9
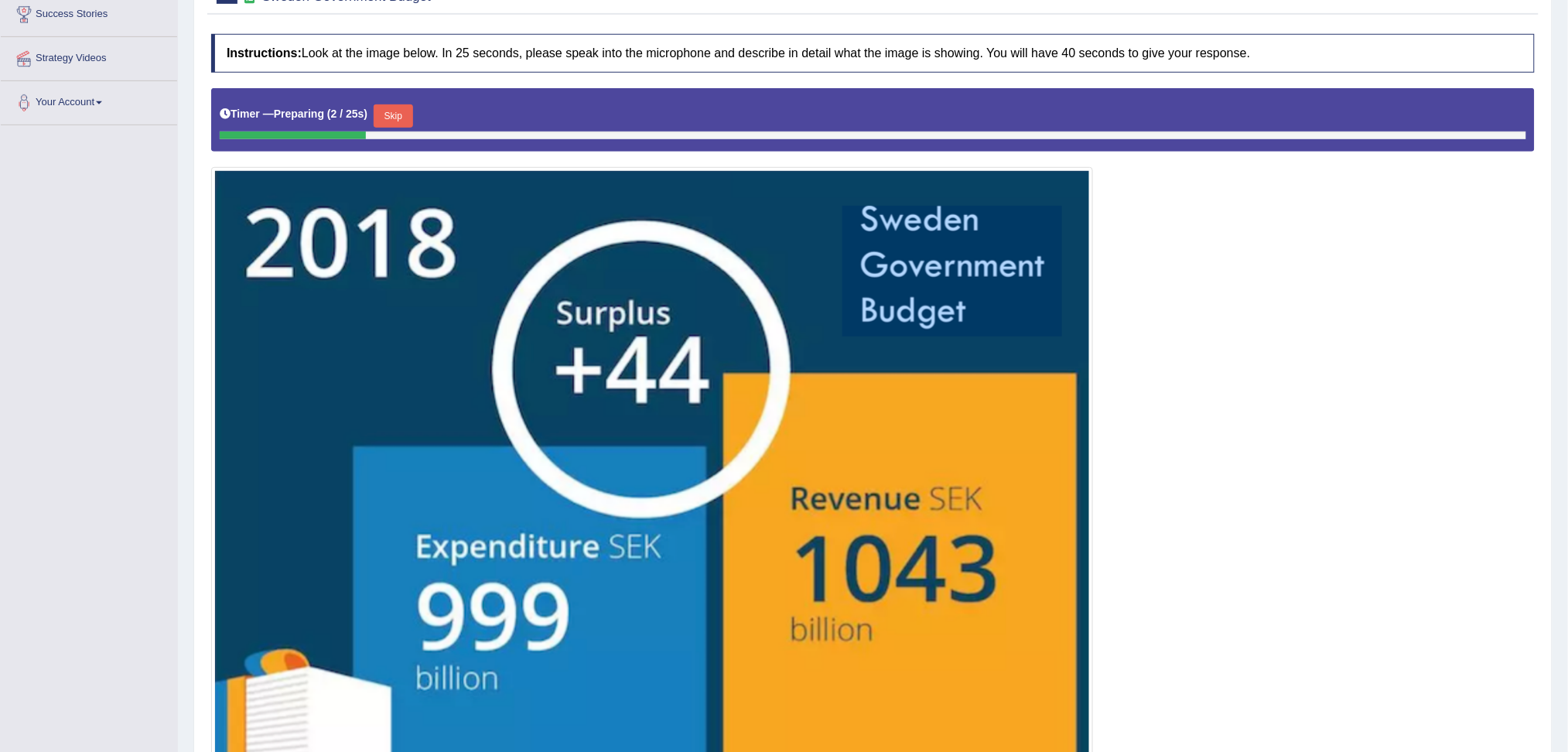
click at [401, 113] on button "Skip" at bounding box center [393, 116] width 39 height 24
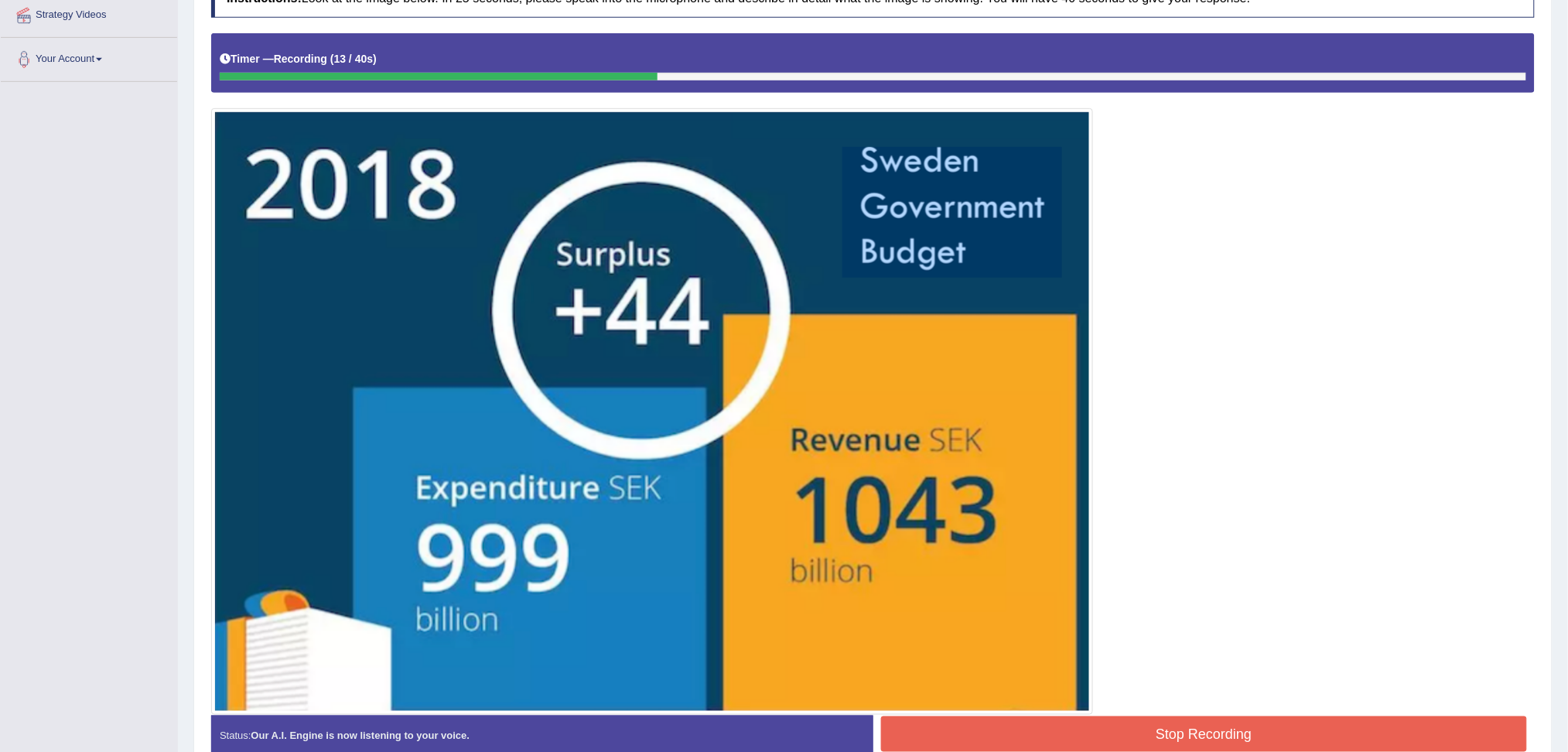
scroll to position [386, 0]
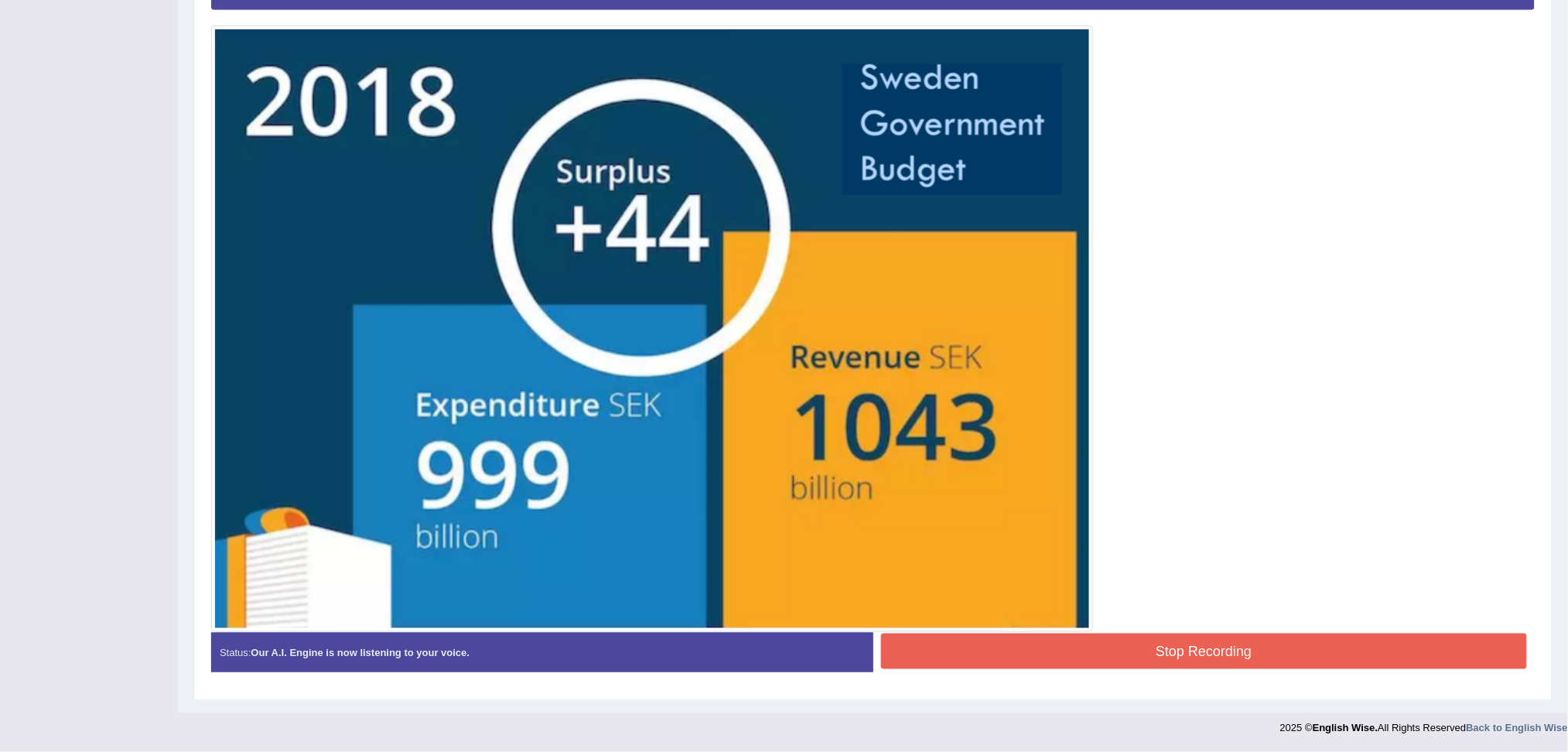
click at [1037, 648] on button "Stop Recording" at bounding box center [1203, 651] width 646 height 35
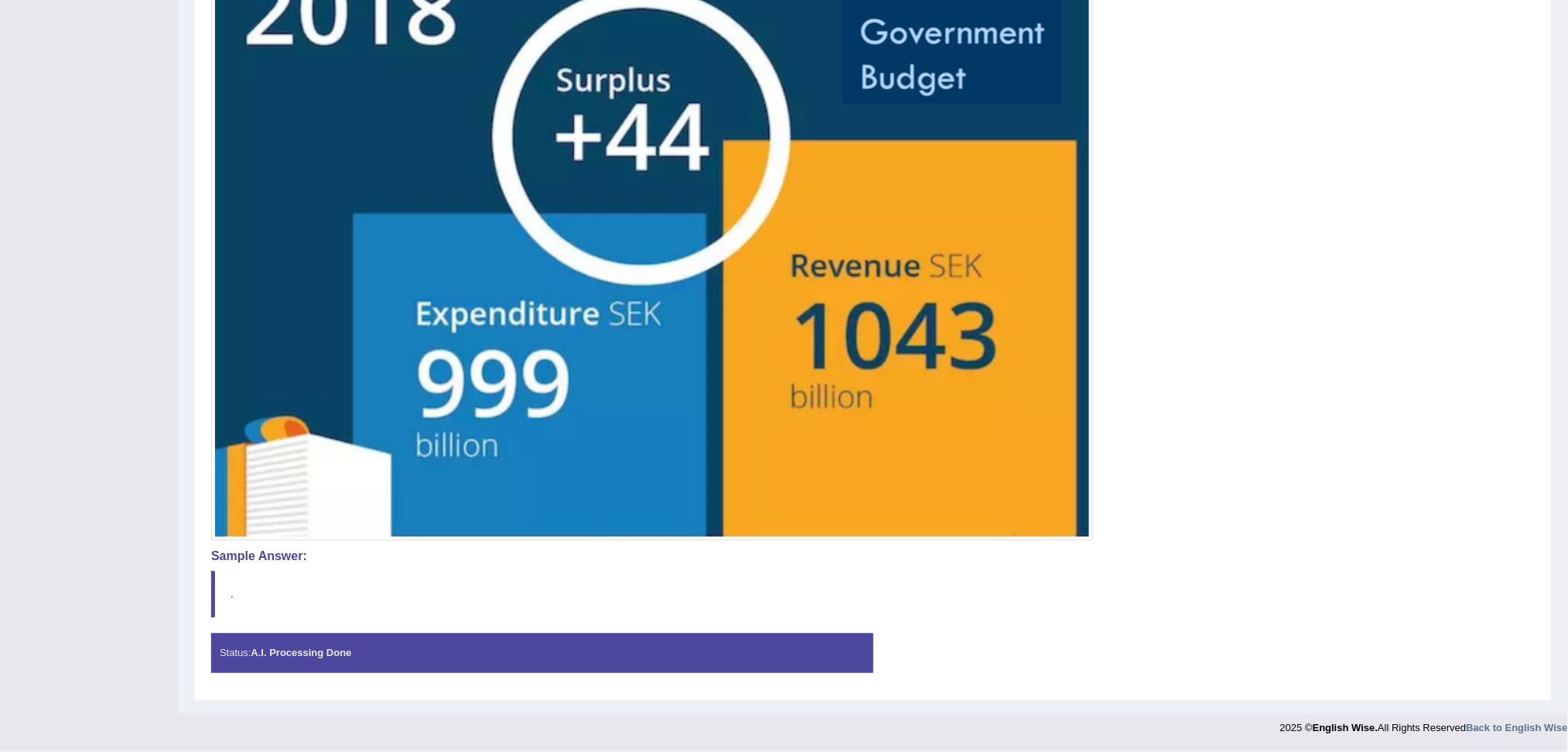
scroll to position [0, 0]
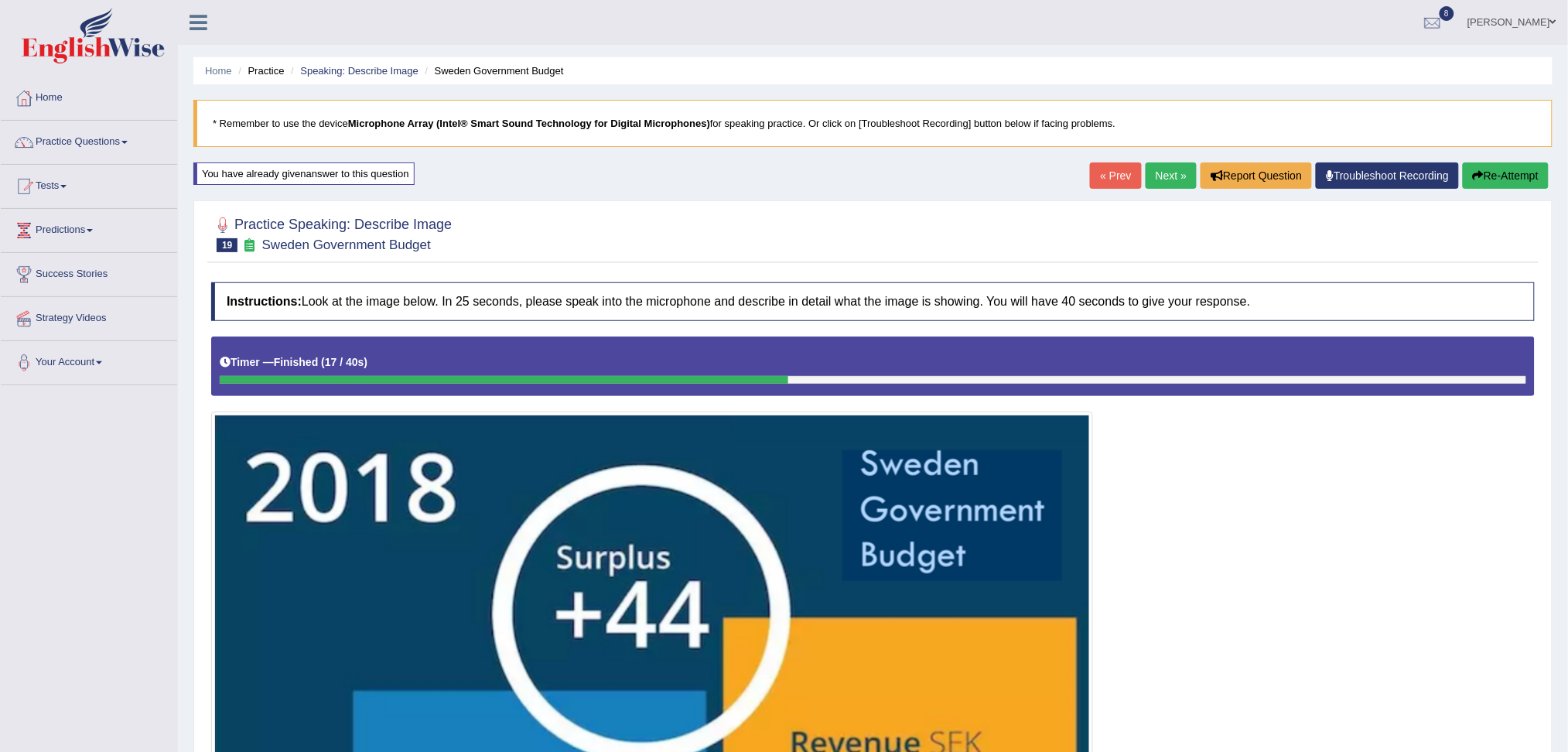
click at [1166, 172] on link "Next »" at bounding box center [1171, 175] width 51 height 26
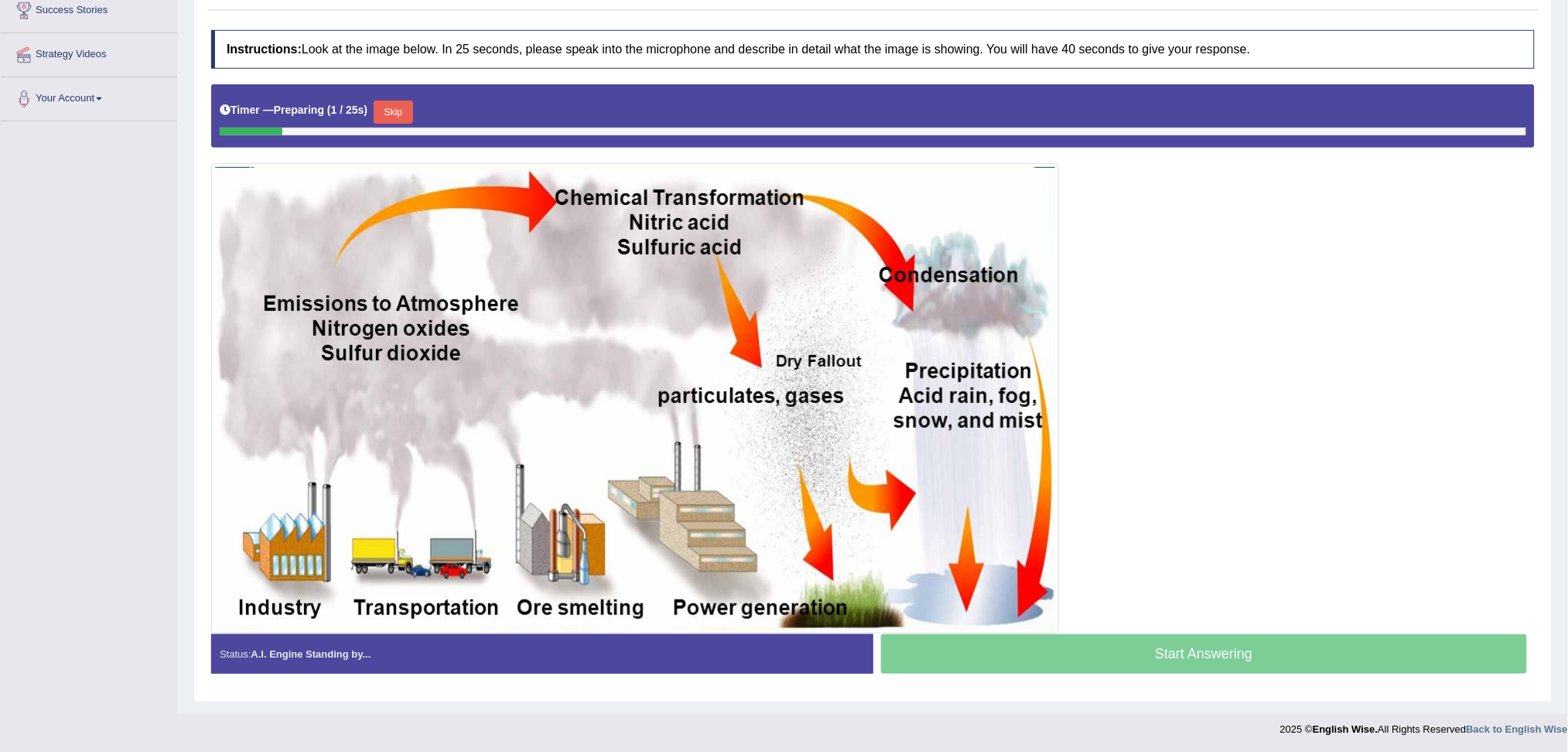
scroll to position [266, 0]
click at [392, 119] on button "Skip" at bounding box center [393, 112] width 39 height 24
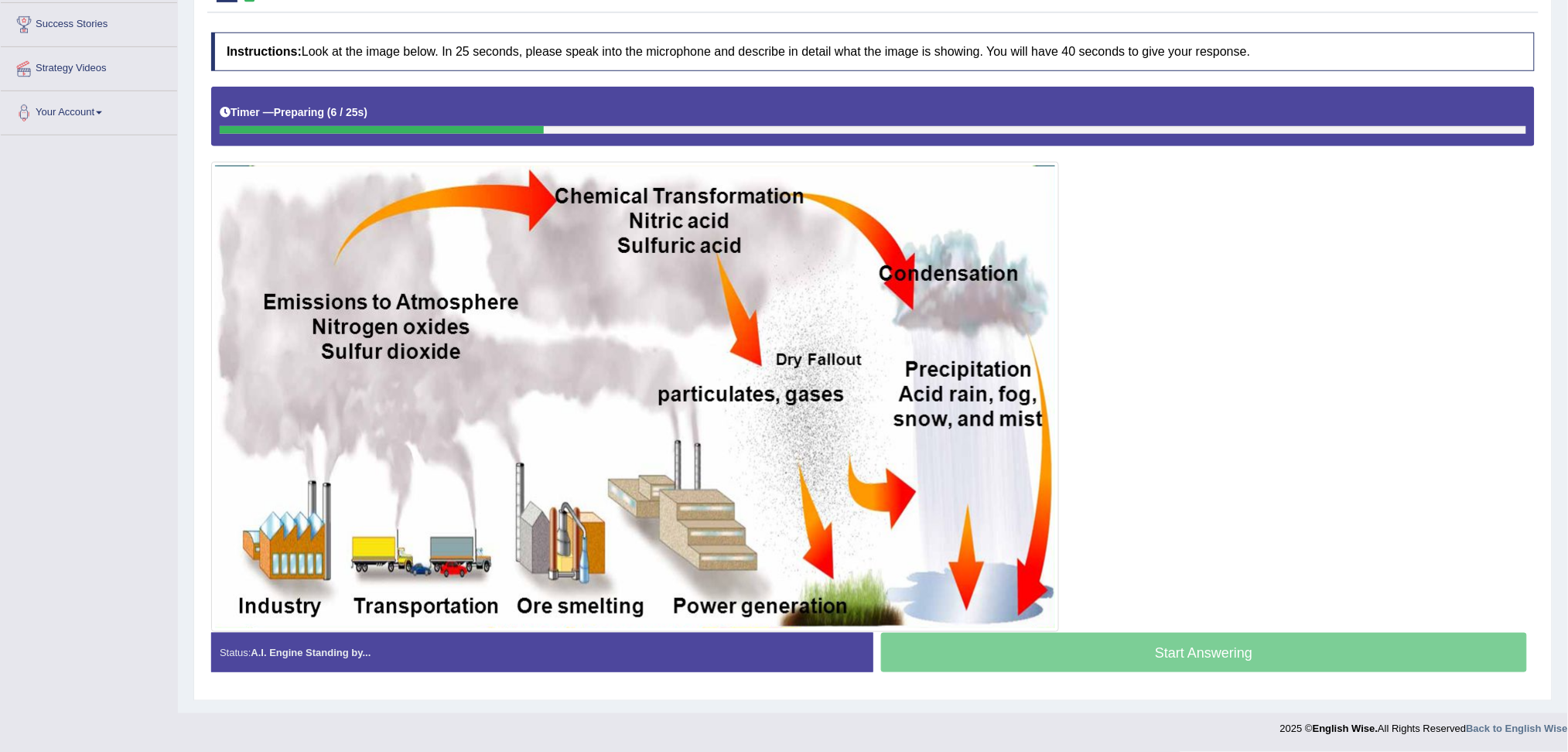
scroll to position [250, 0]
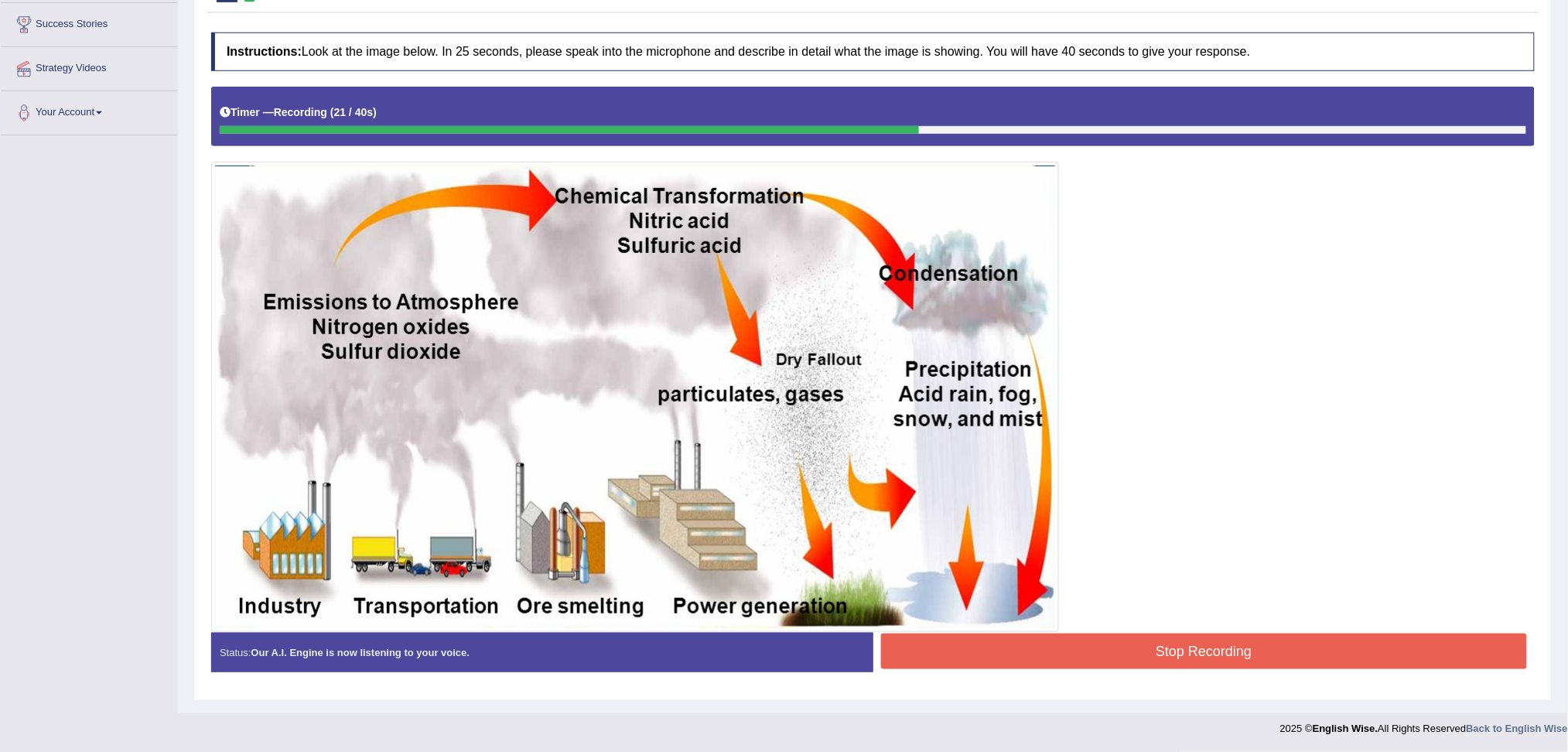
click at [1137, 642] on button "Stop Recording" at bounding box center [1203, 651] width 646 height 35
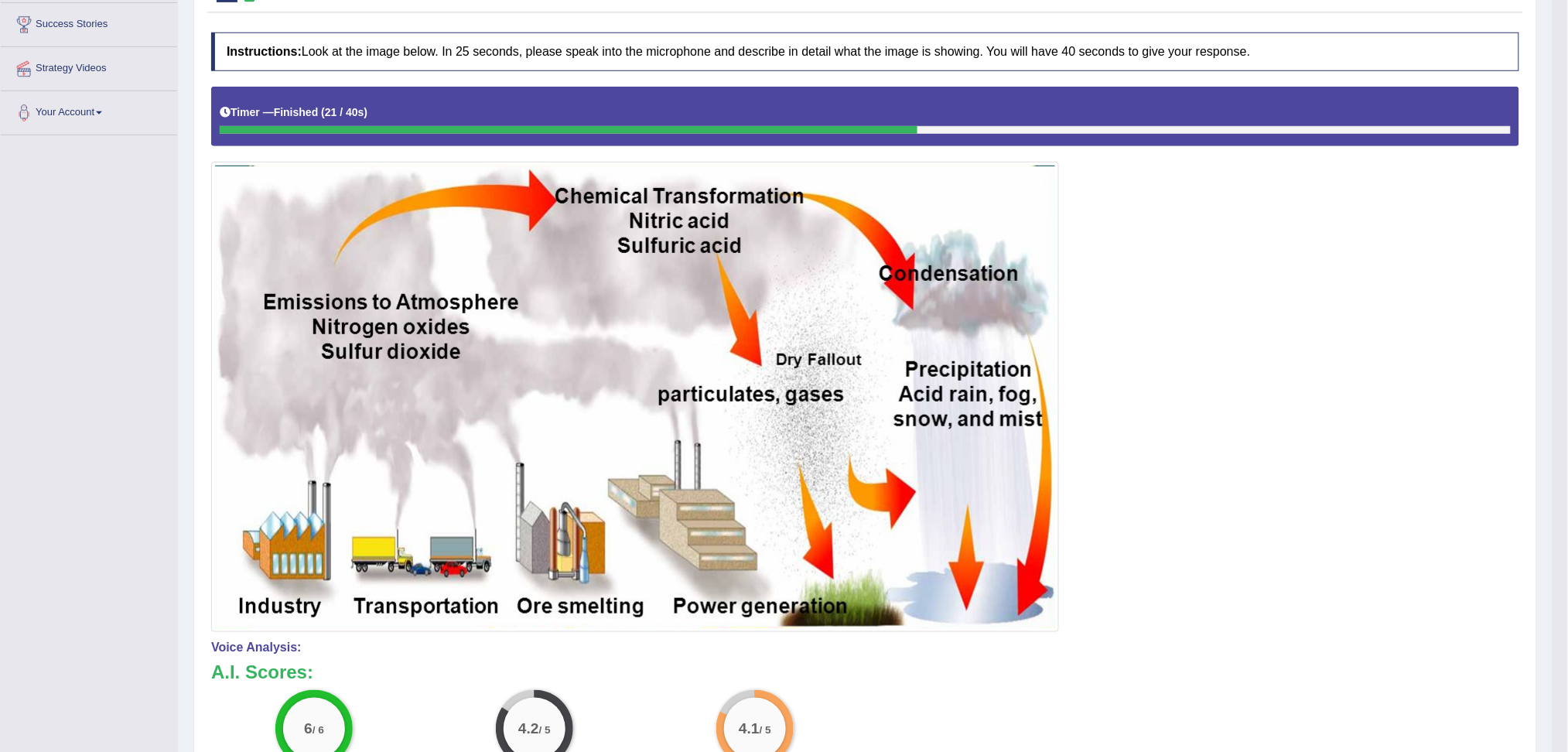
scroll to position [0, 0]
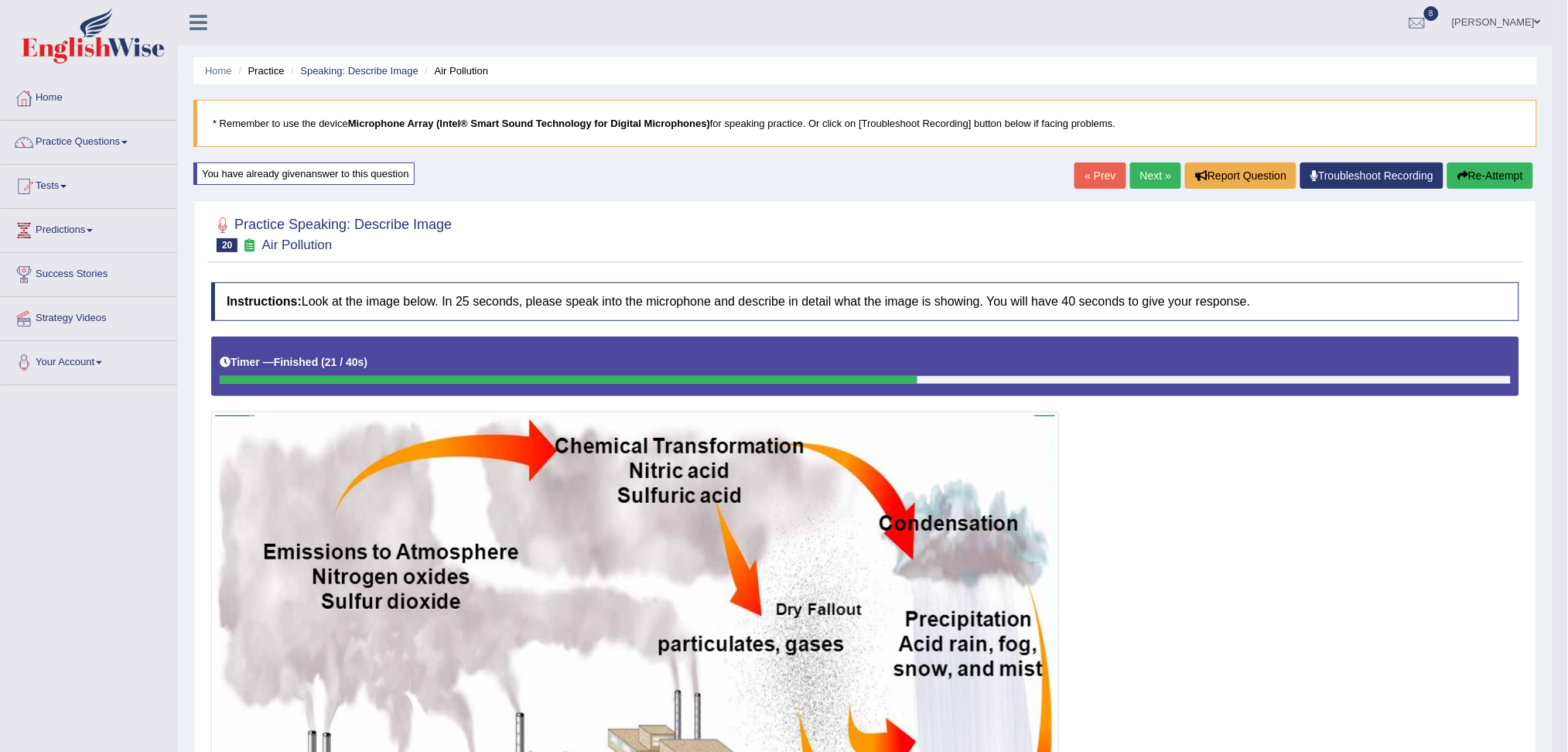
drag, startPoint x: 1135, startPoint y: 160, endPoint x: 1148, endPoint y: 178, distance: 22.2
click at [1148, 178] on div "Home Practice Speaking: Describe Image Air Pollution * Remember to use the devi…" at bounding box center [866, 638] width 1375 height 1275
click at [1148, 178] on link "Next »" at bounding box center [1155, 175] width 51 height 26
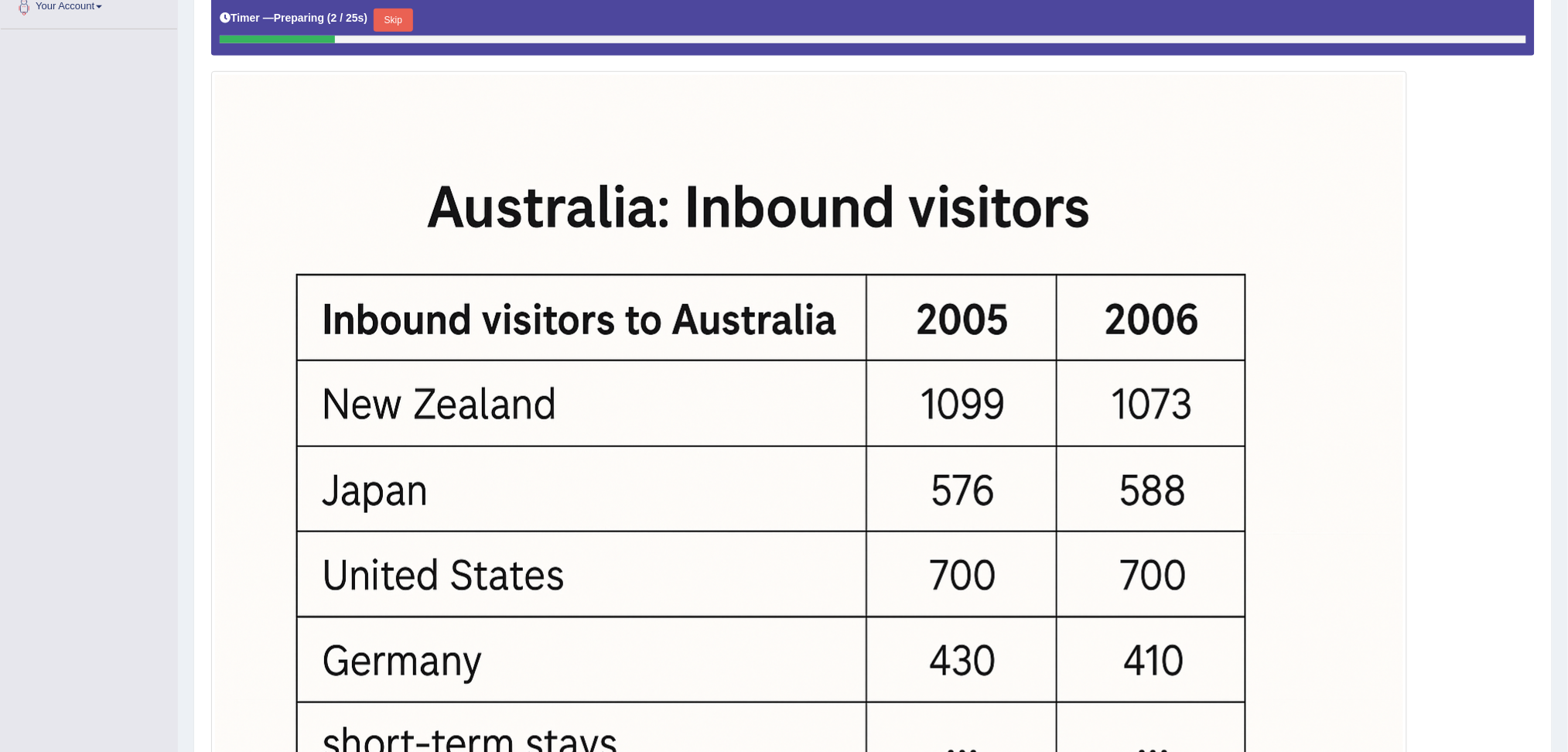
scroll to position [307, 0]
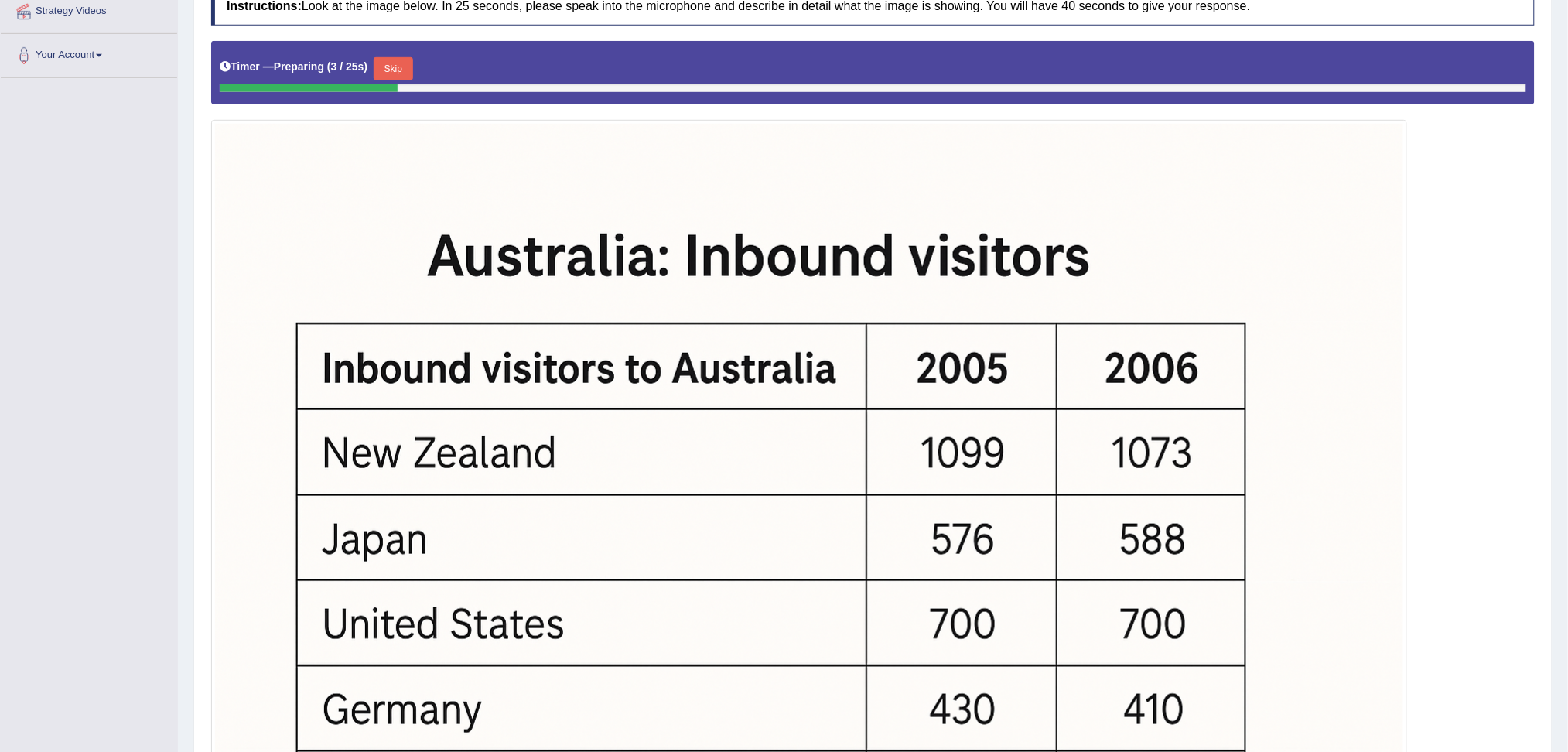
click at [392, 61] on button "Skip" at bounding box center [393, 69] width 39 height 24
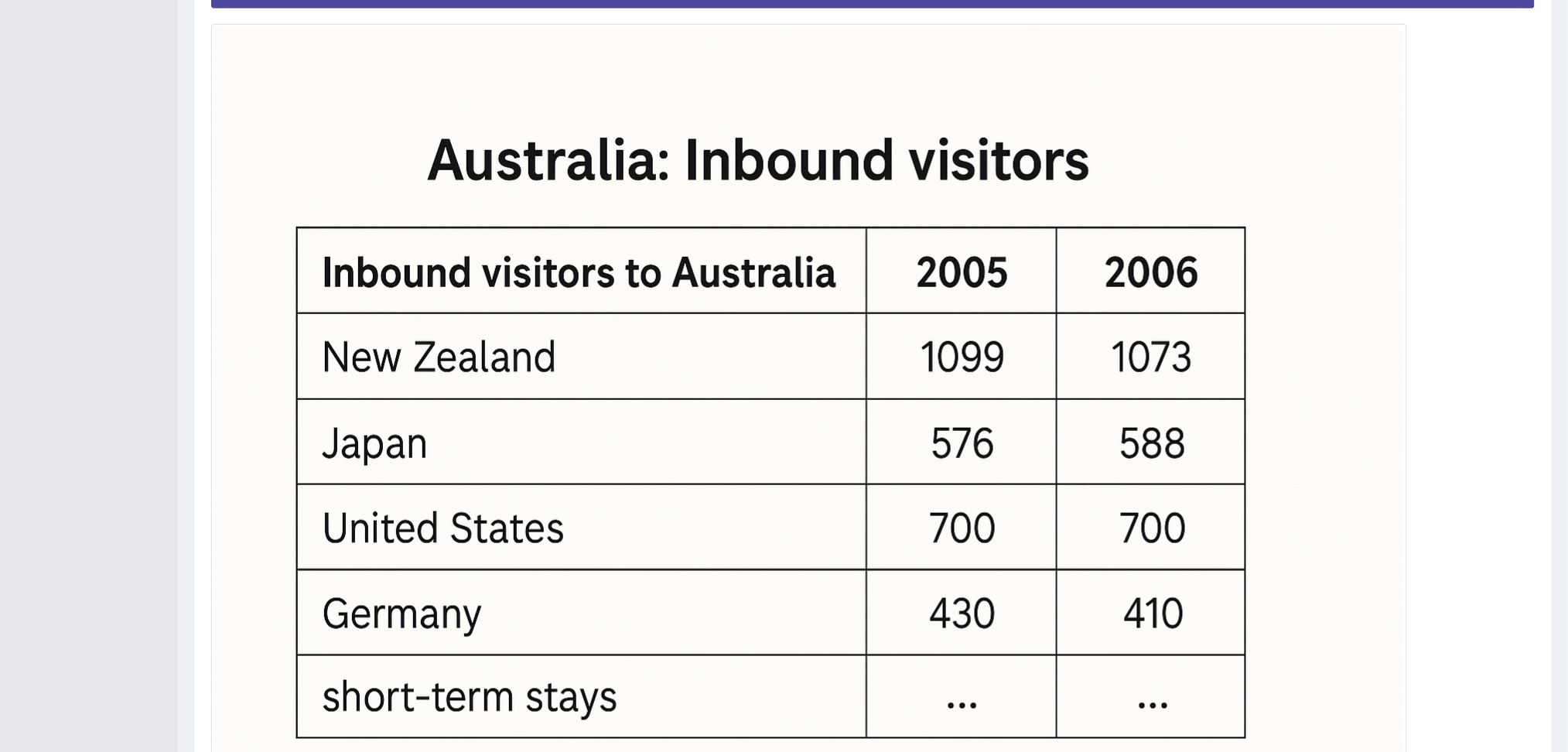
scroll to position [578, 0]
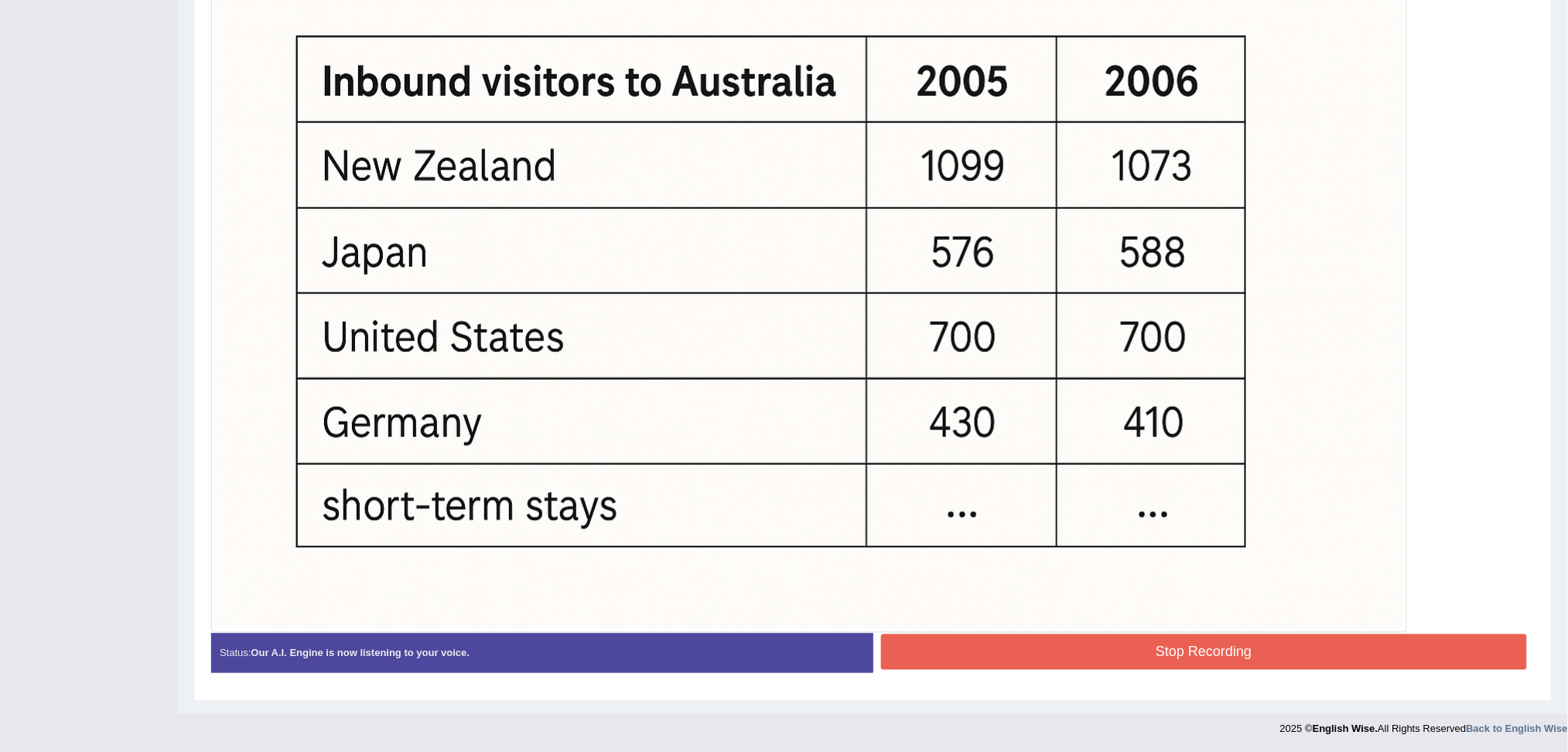
click at [1160, 649] on button "Stop Recording" at bounding box center [1203, 652] width 646 height 35
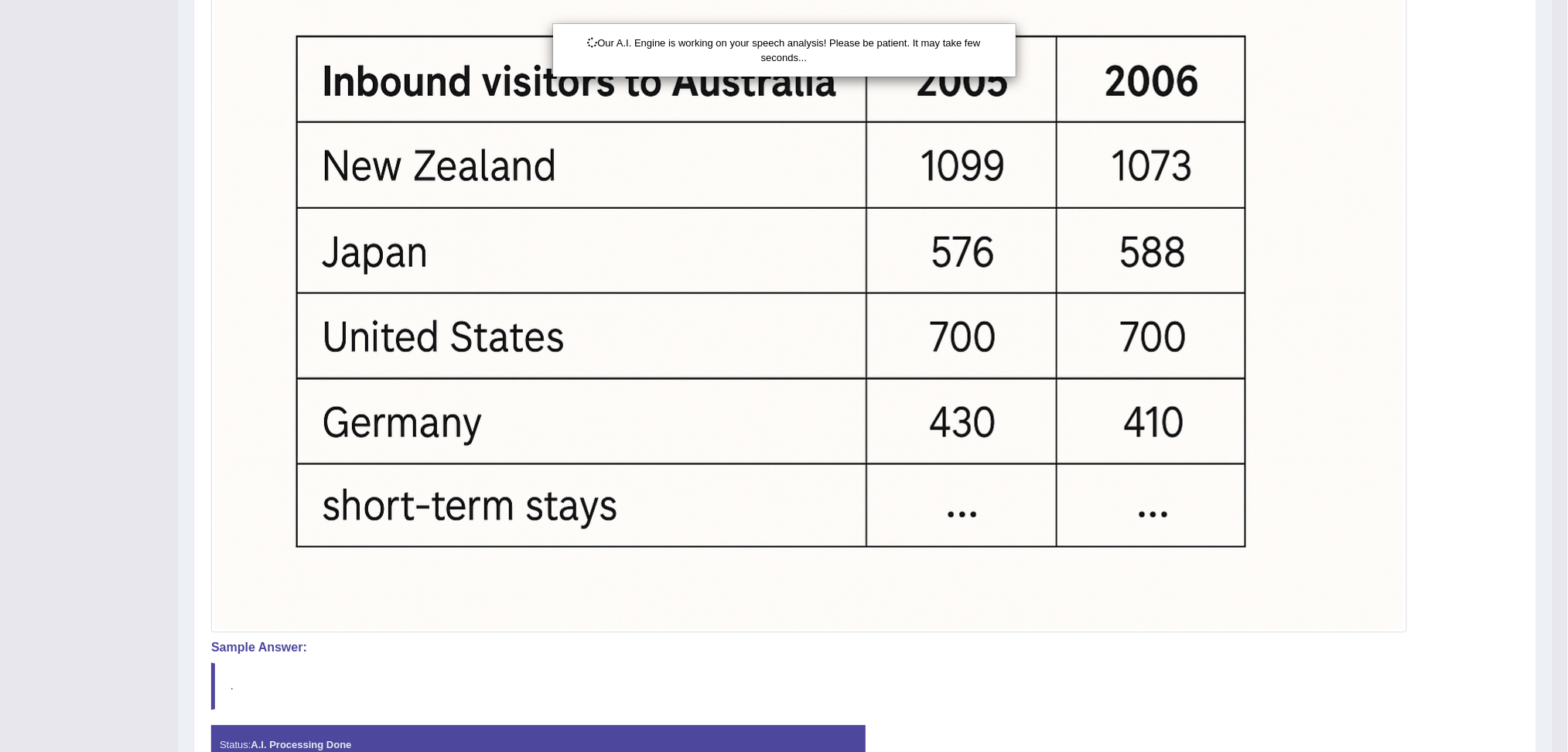
scroll to position [671, 0]
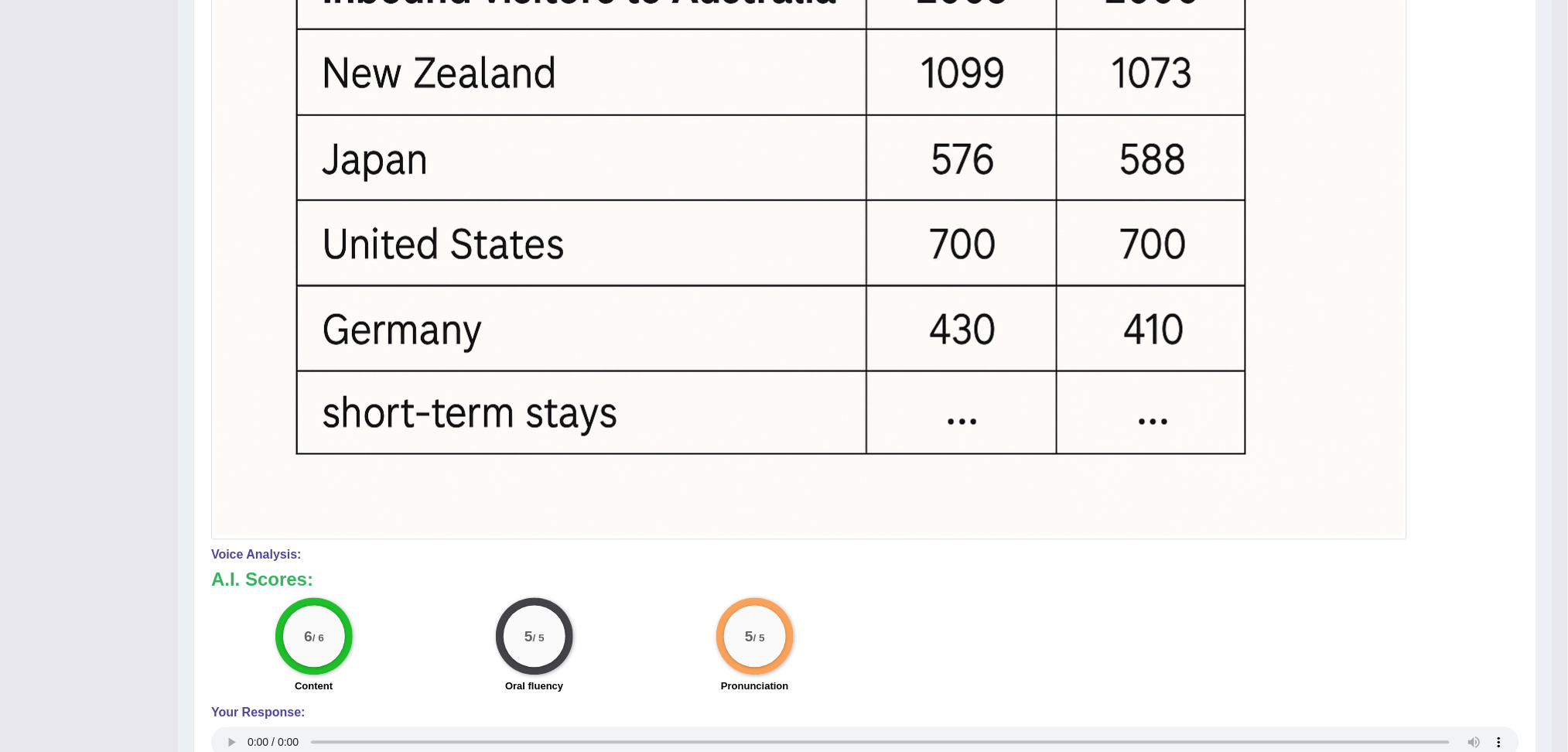
scroll to position [0, 0]
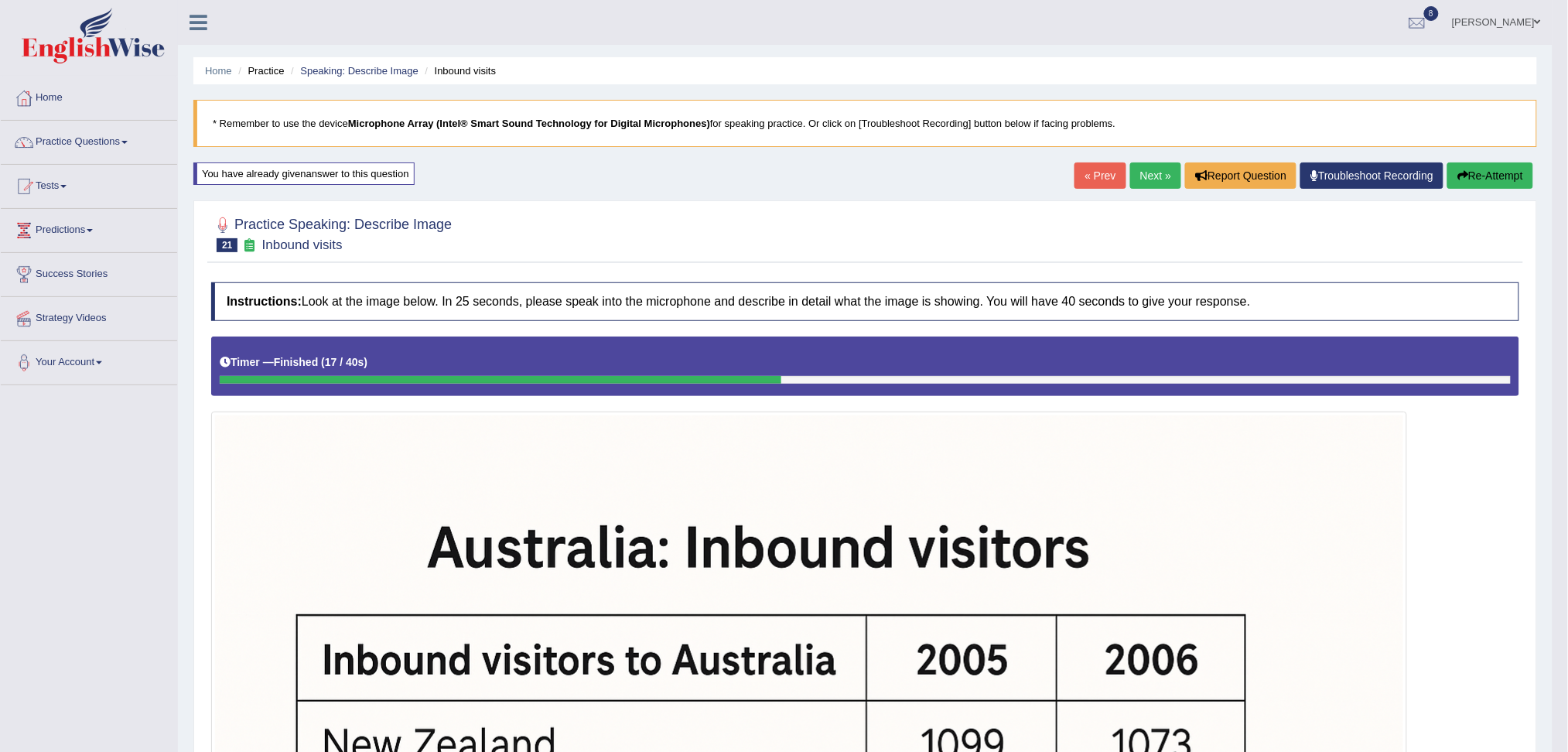
click at [1147, 177] on link "Next »" at bounding box center [1155, 175] width 51 height 26
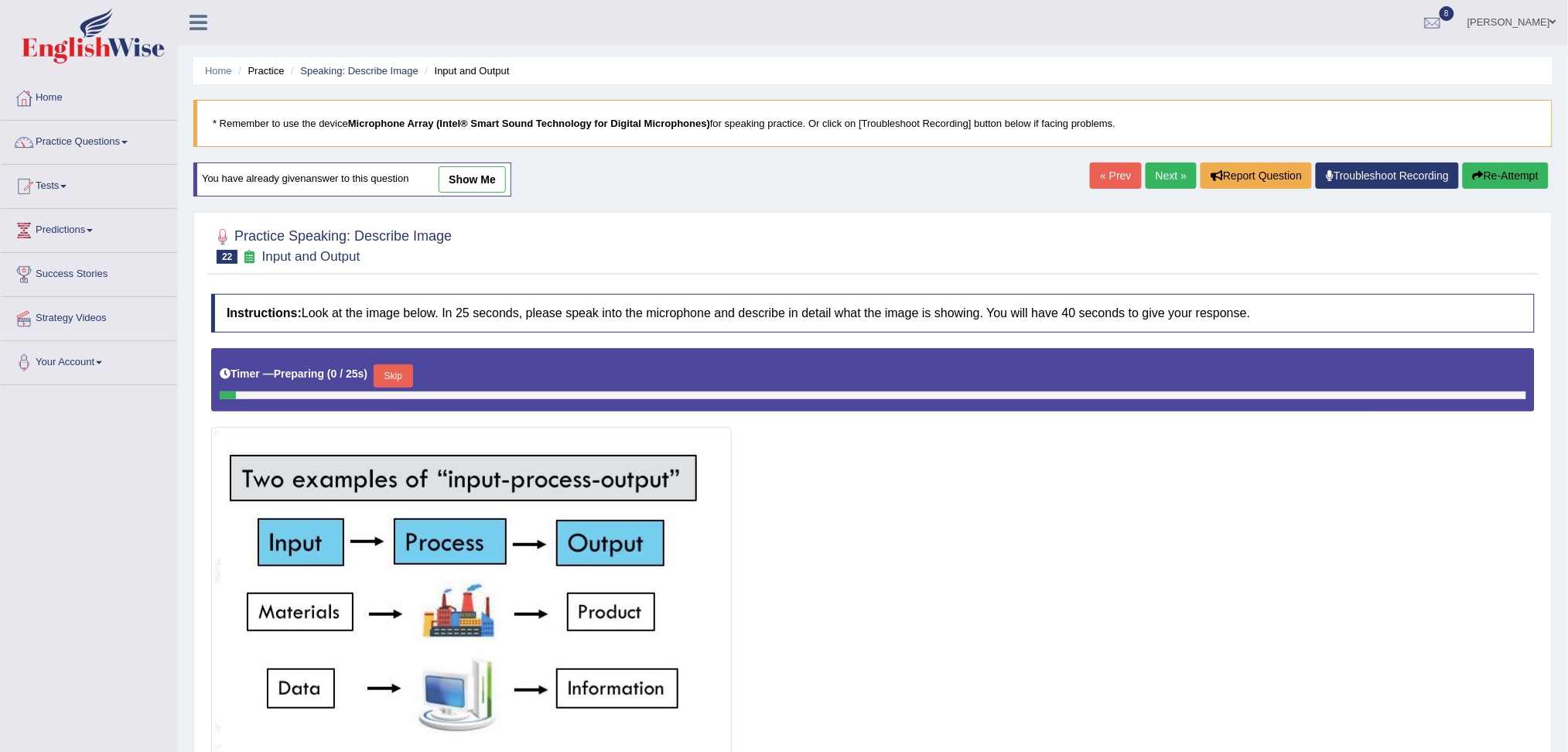
scroll to position [161, 0]
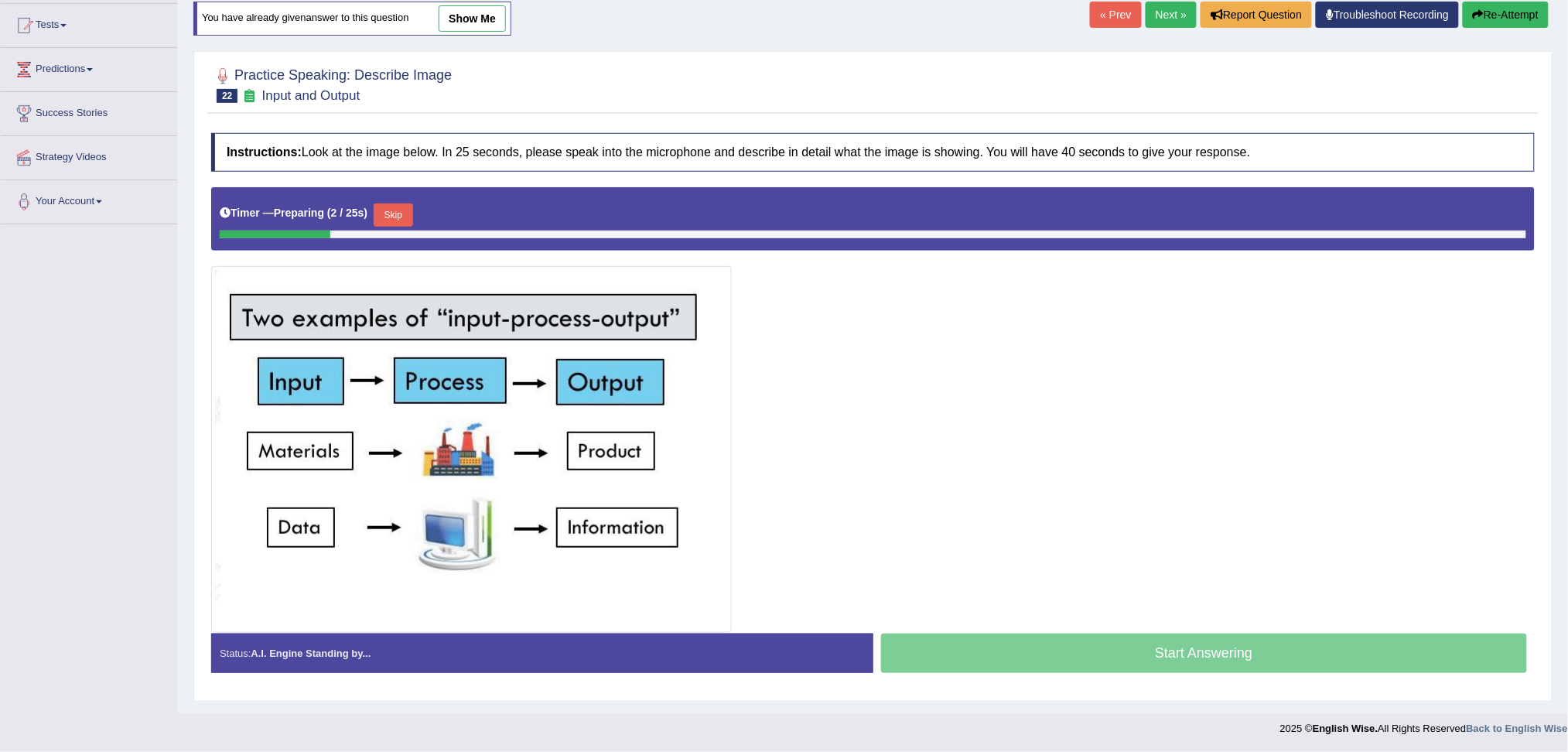
click at [397, 209] on button "Skip" at bounding box center [393, 215] width 39 height 24
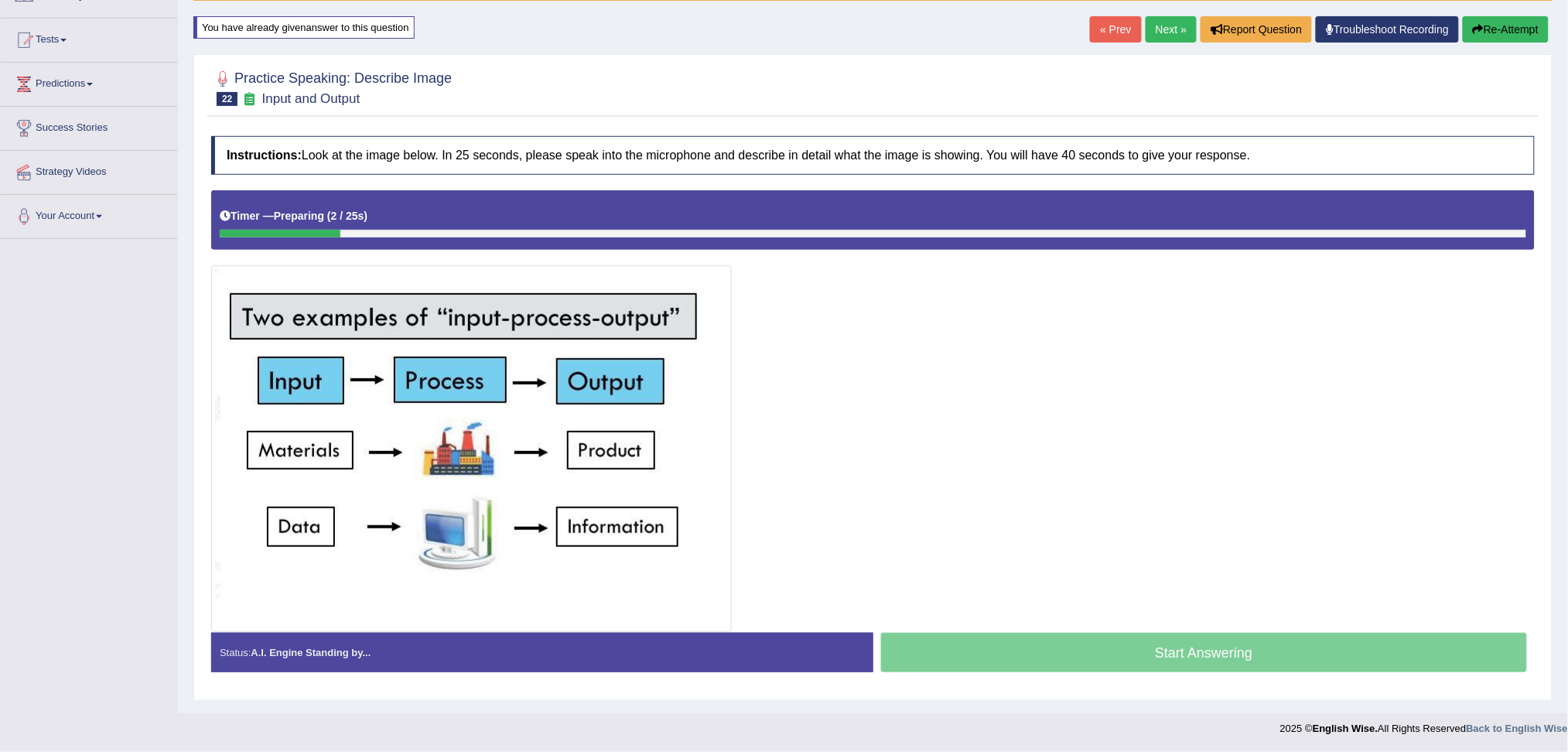
scroll to position [145, 0]
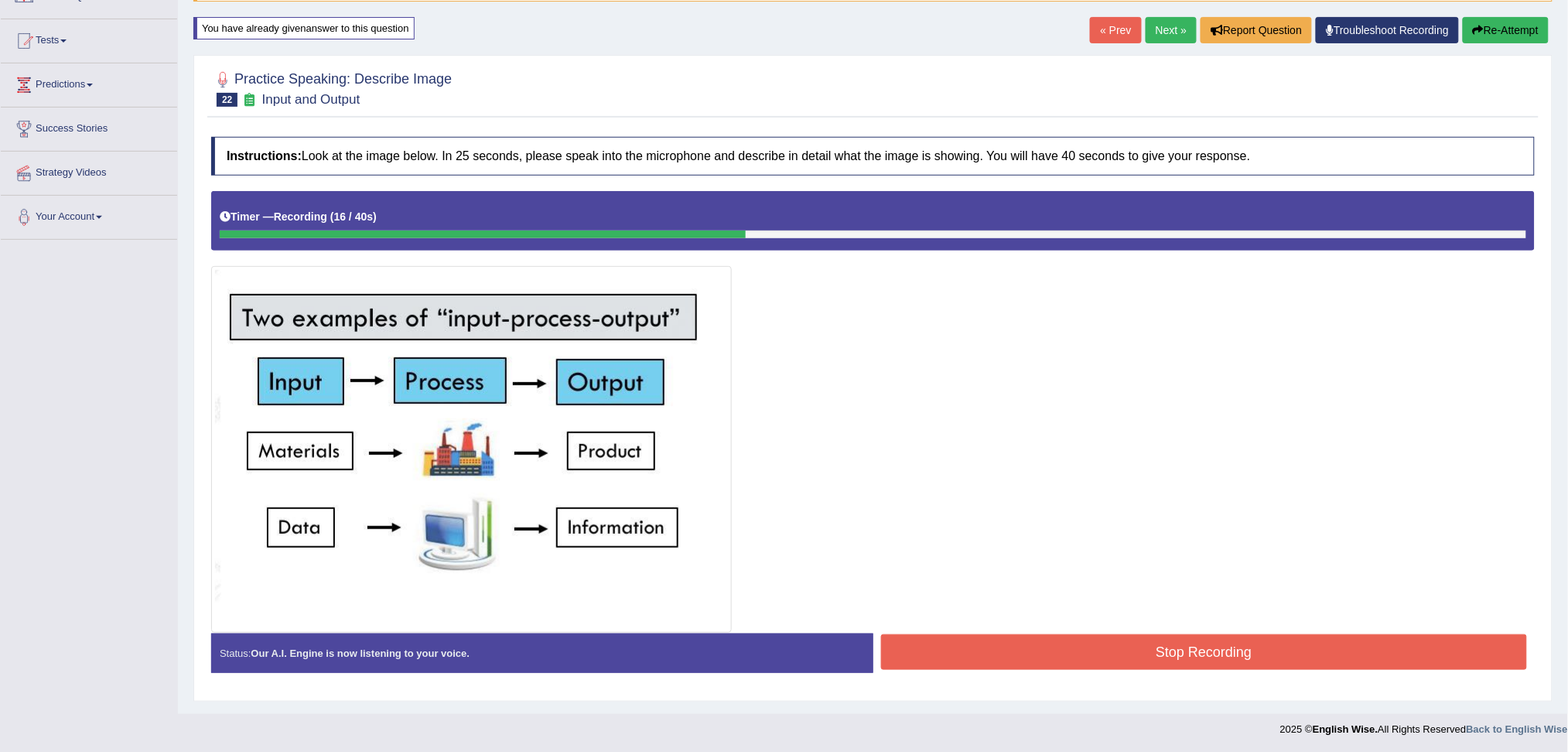
click at [987, 655] on button "Stop Recording" at bounding box center [1203, 652] width 646 height 35
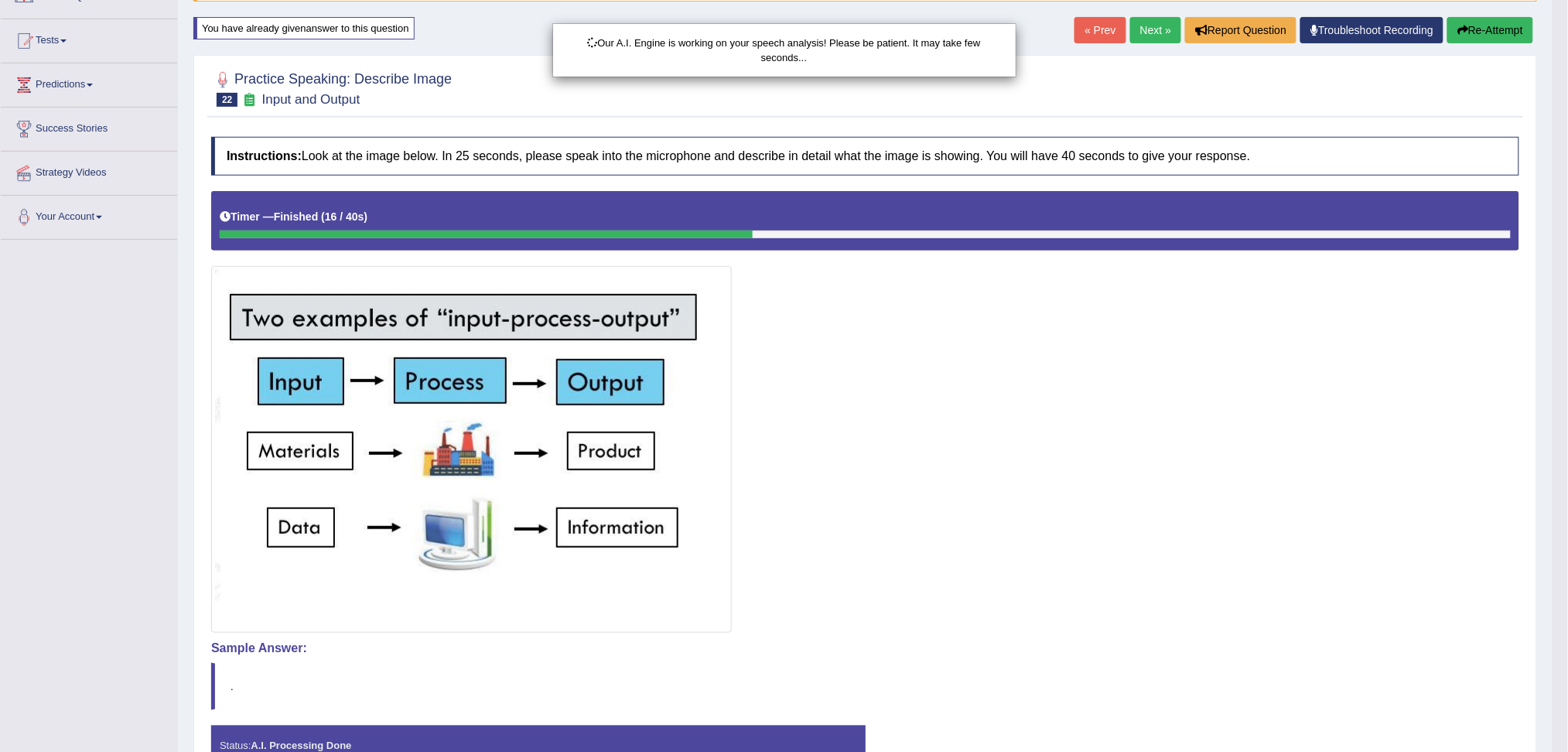
click at [1540, 326] on div "Our A.I. Engine is working on your speech analysis! Please be patient. It may t…" at bounding box center [784, 376] width 1568 height 752
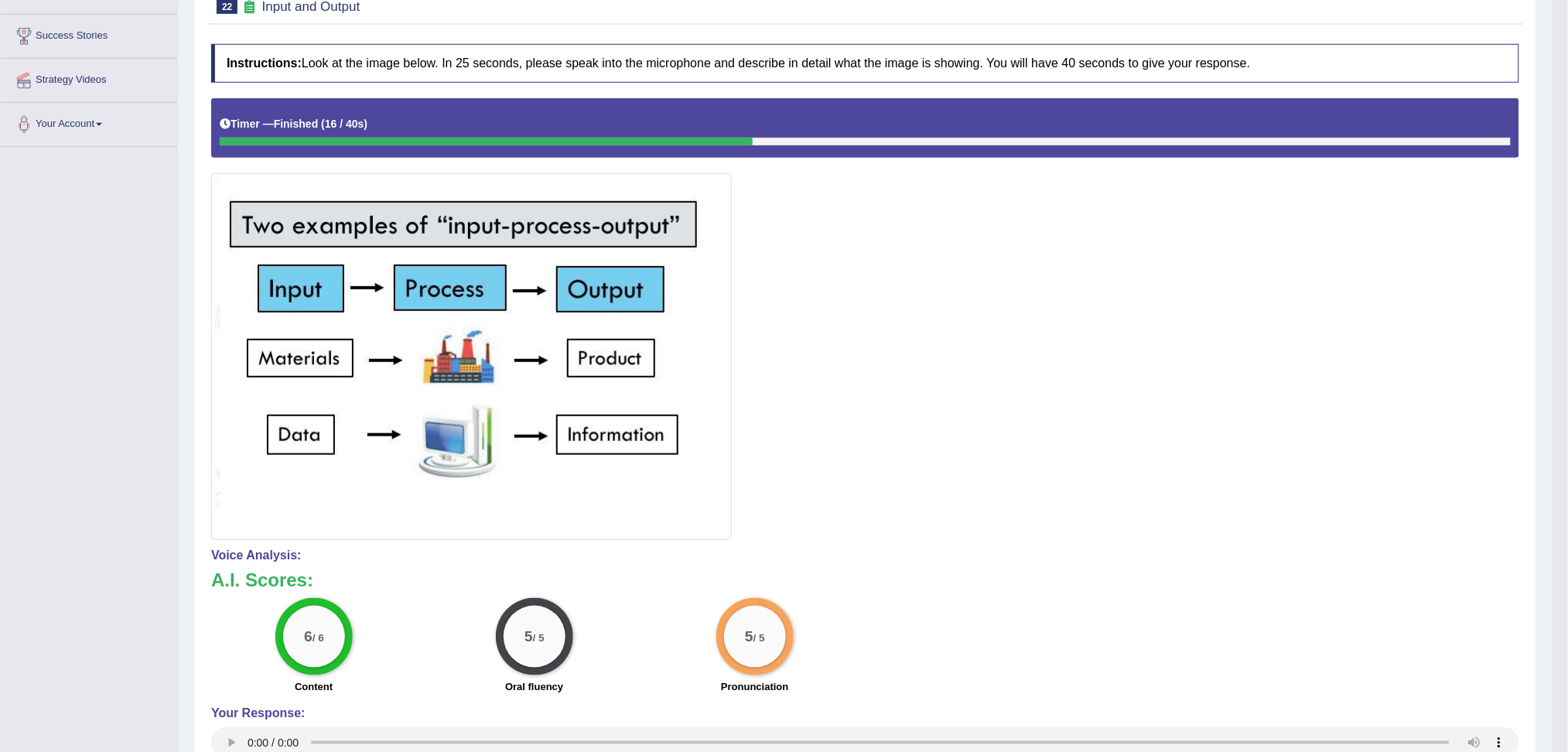
scroll to position [0, 0]
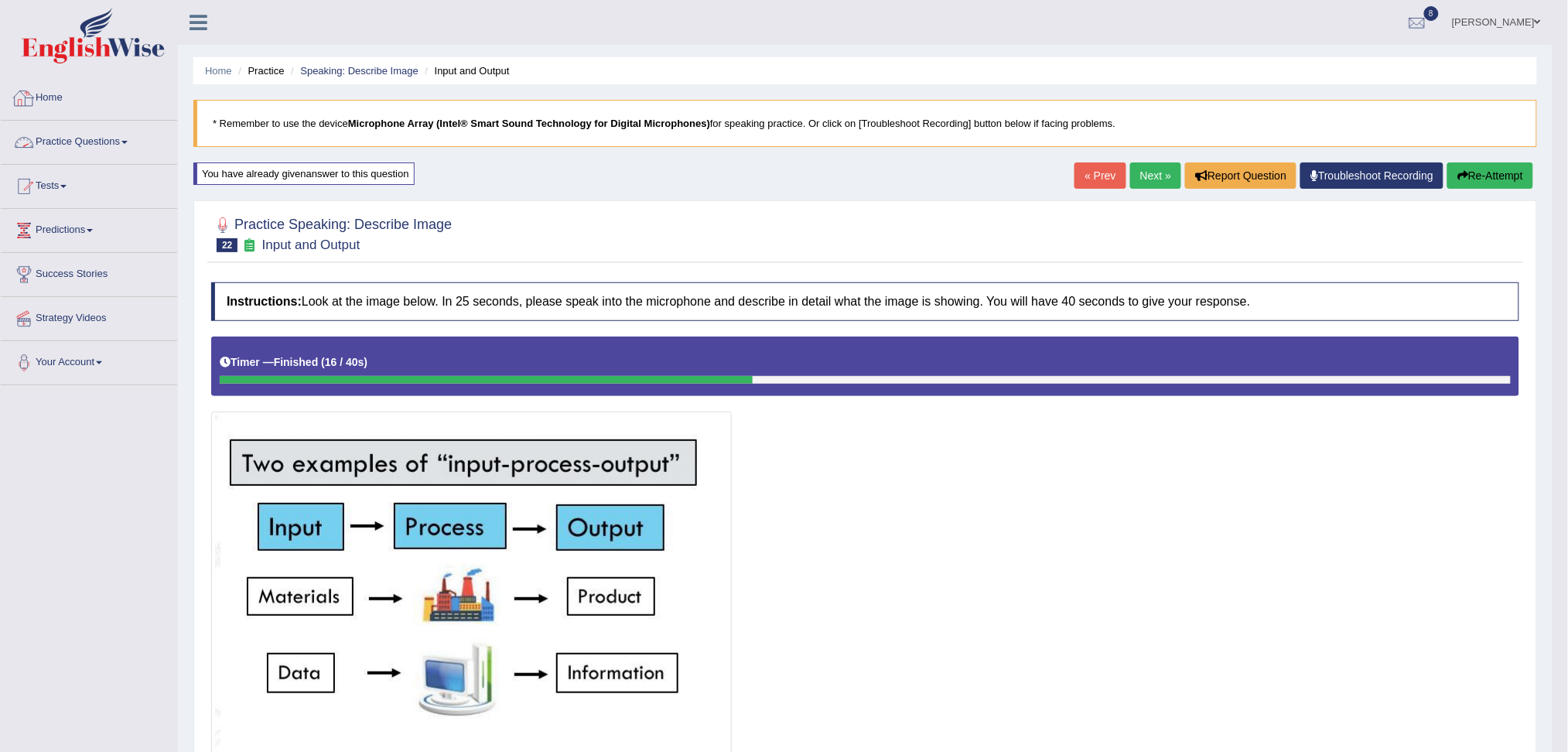
click at [96, 152] on link "Practice Questions" at bounding box center [89, 140] width 176 height 39
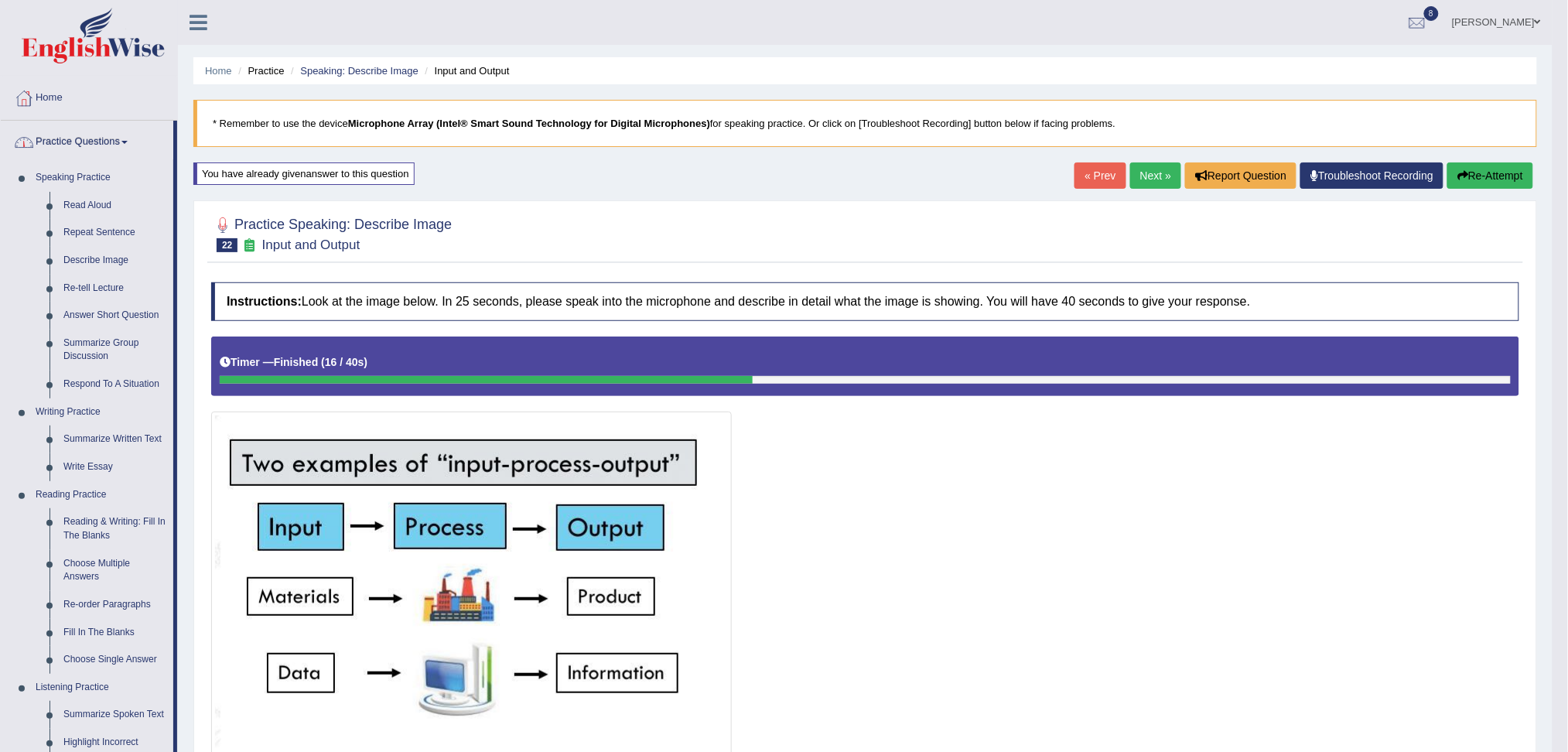
click at [94, 46] on img at bounding box center [93, 35] width 143 height 55
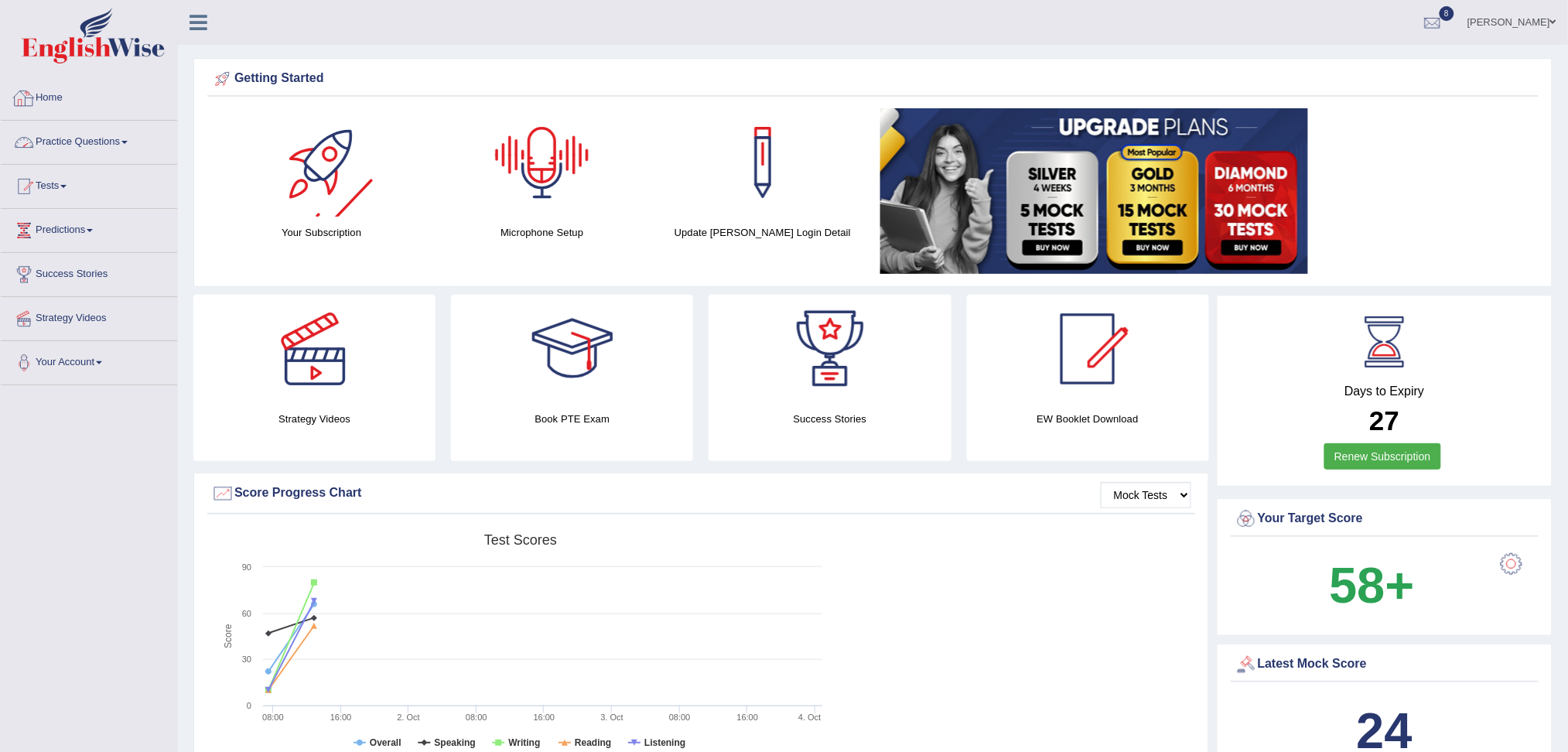
click at [87, 141] on link "Practice Questions" at bounding box center [89, 140] width 176 height 39
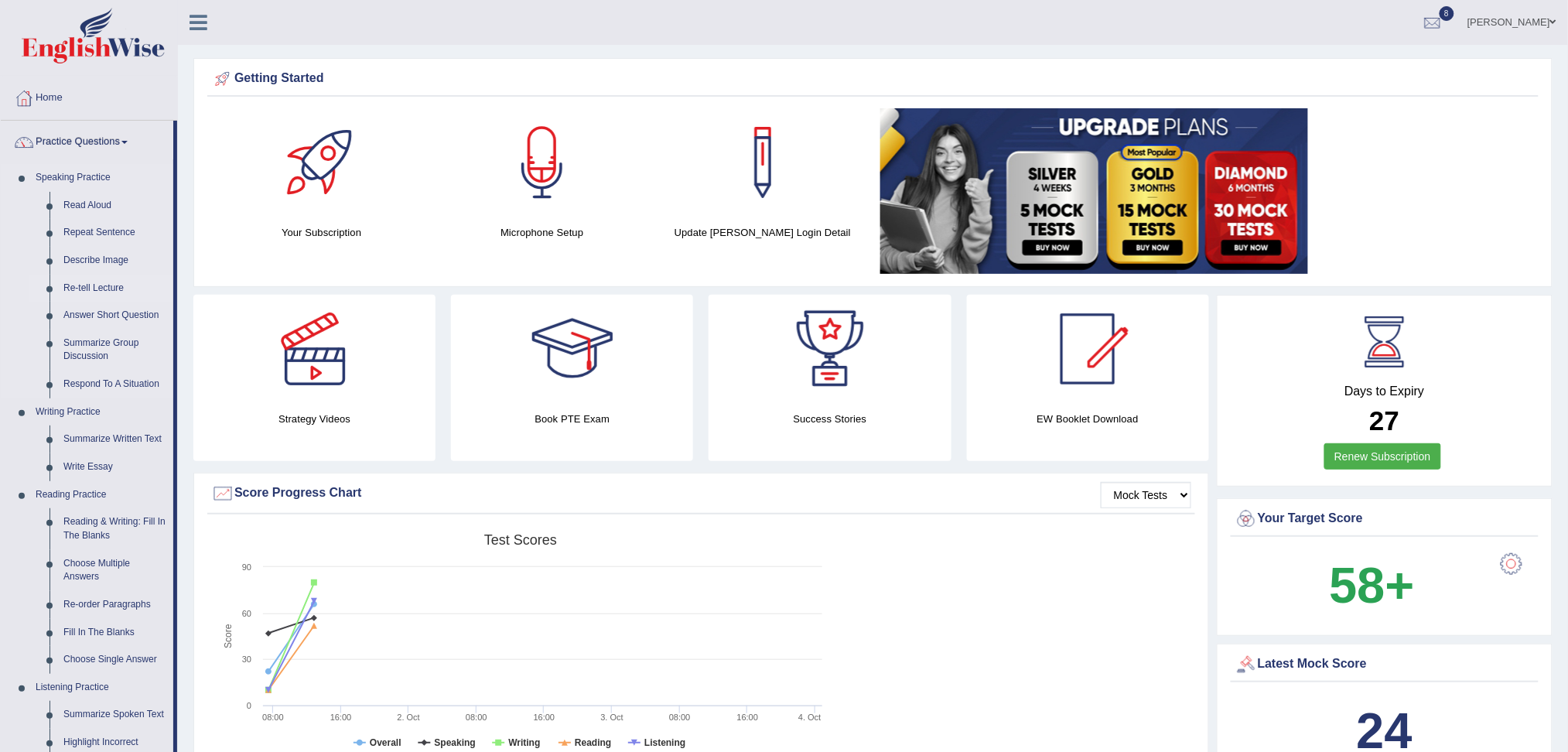
click at [103, 284] on link "Re-tell Lecture" at bounding box center [114, 288] width 117 height 28
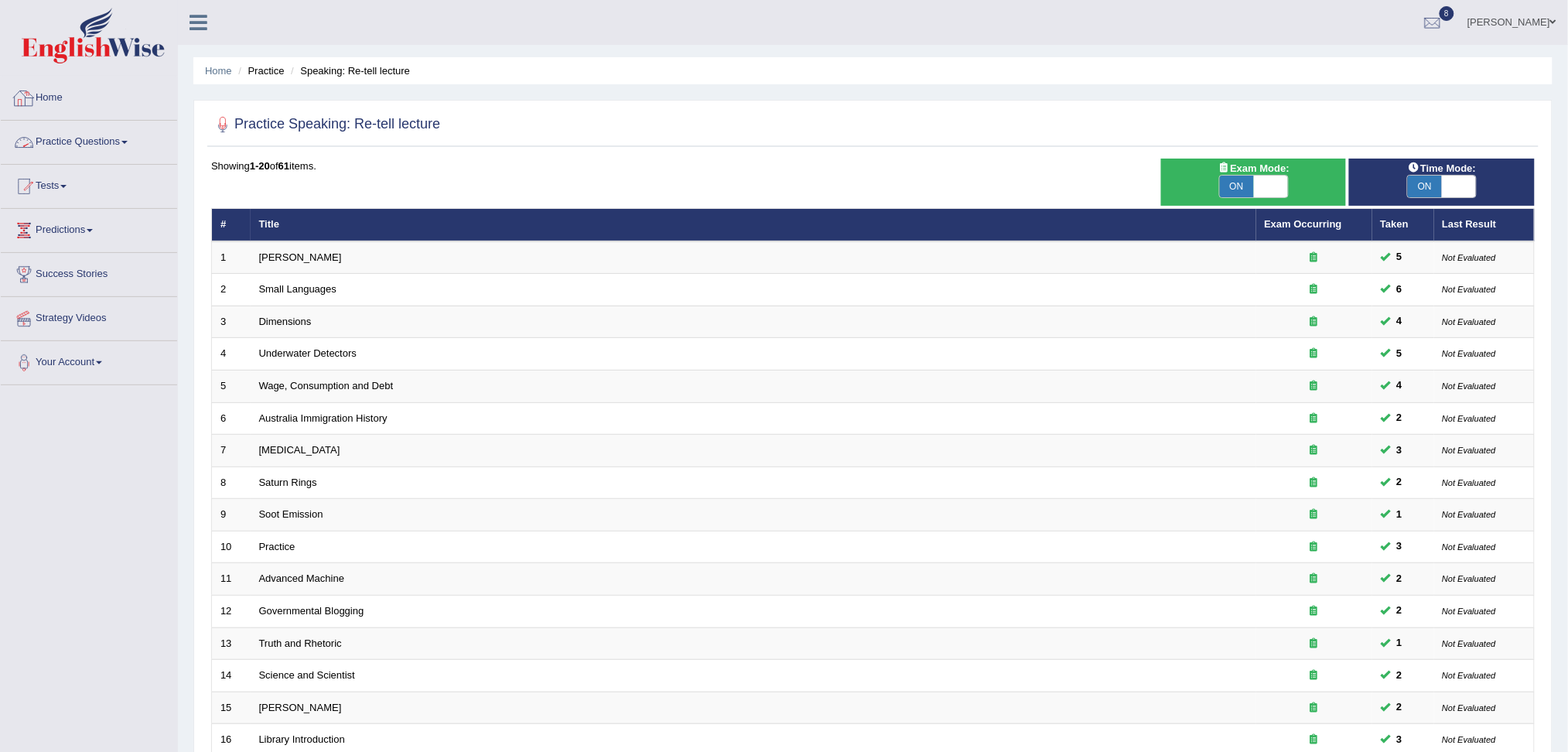
click at [79, 139] on link "Practice Questions" at bounding box center [89, 140] width 176 height 39
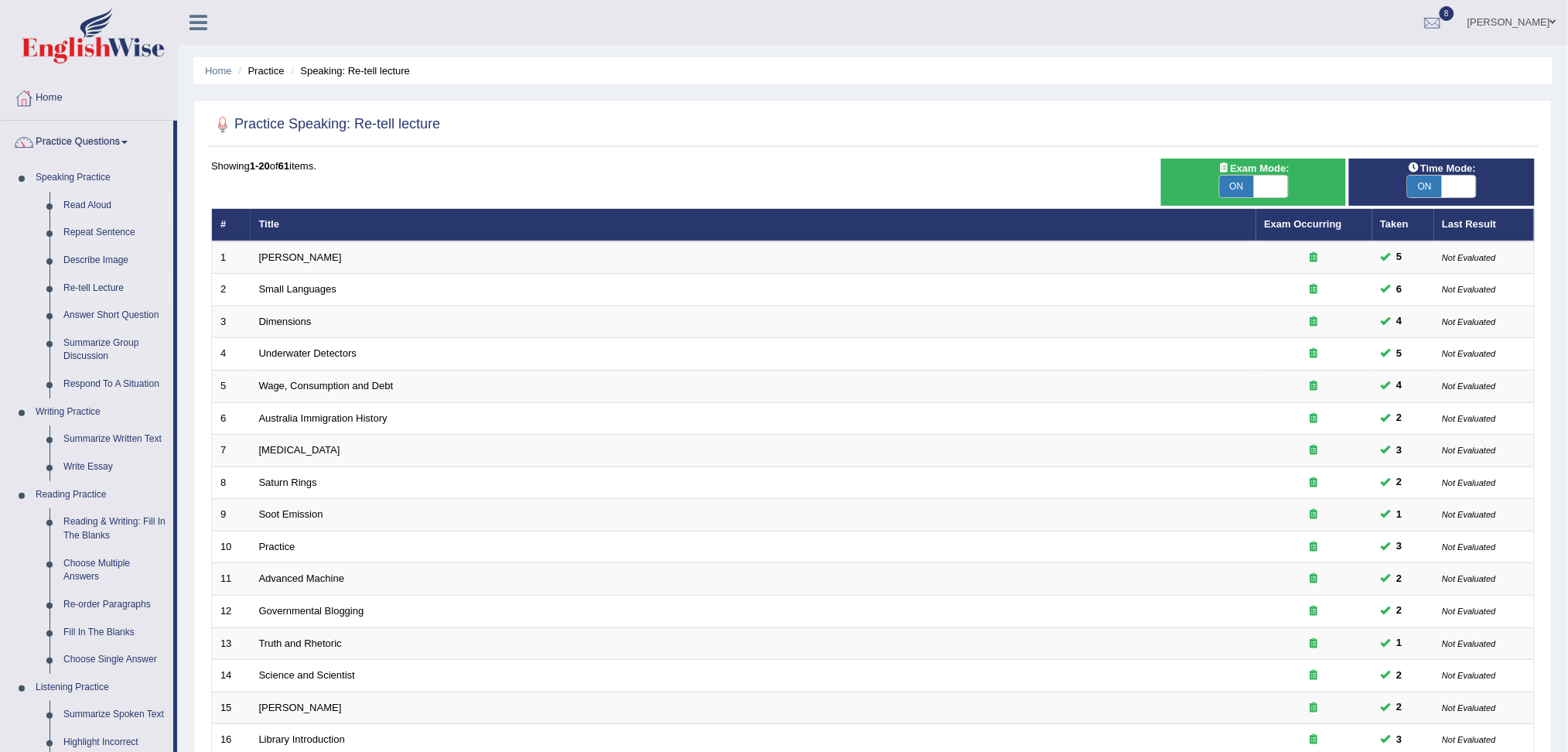
click at [76, 206] on link "Read Aloud" at bounding box center [114, 205] width 117 height 28
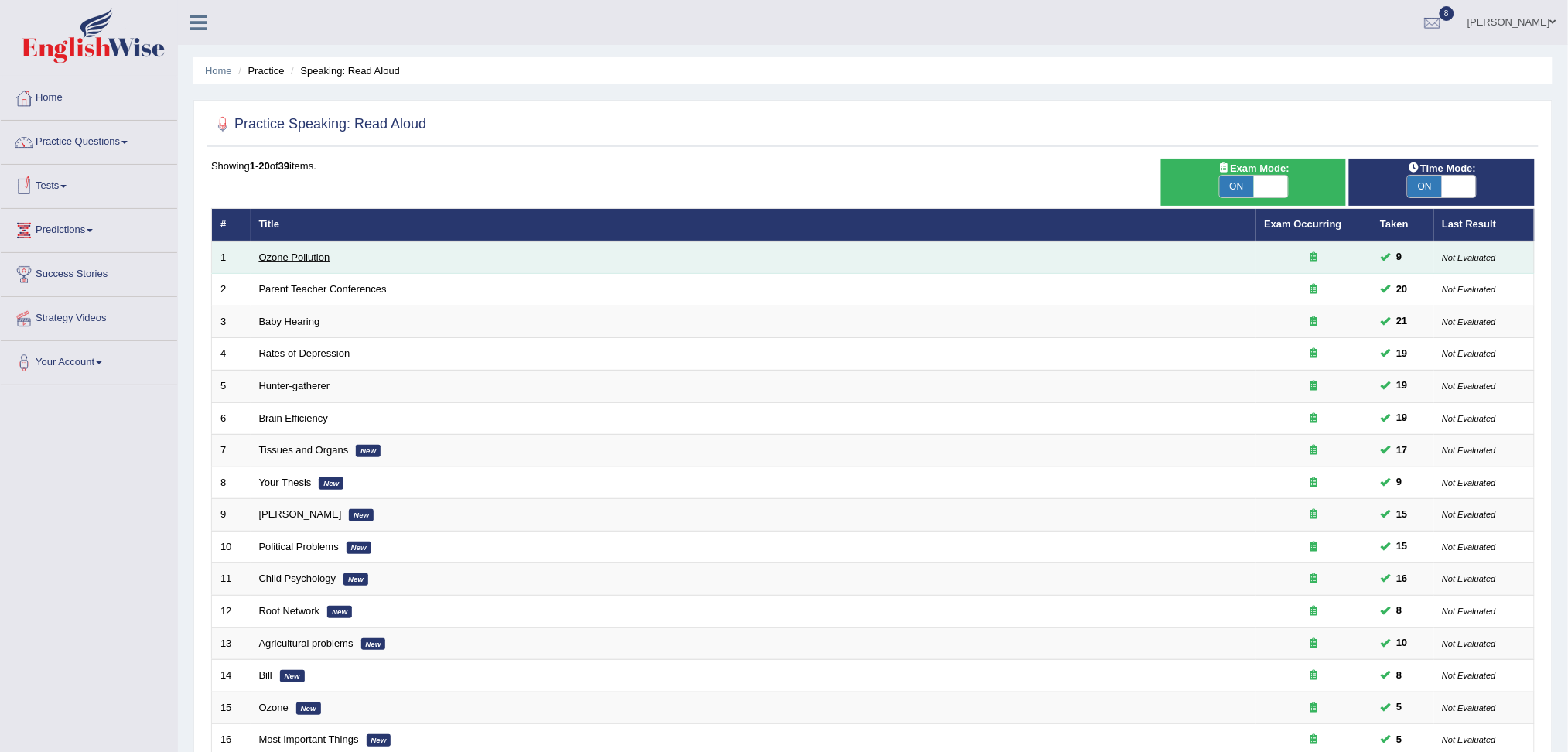
click at [286, 251] on link "Ozone Pollution" at bounding box center [294, 257] width 71 height 12
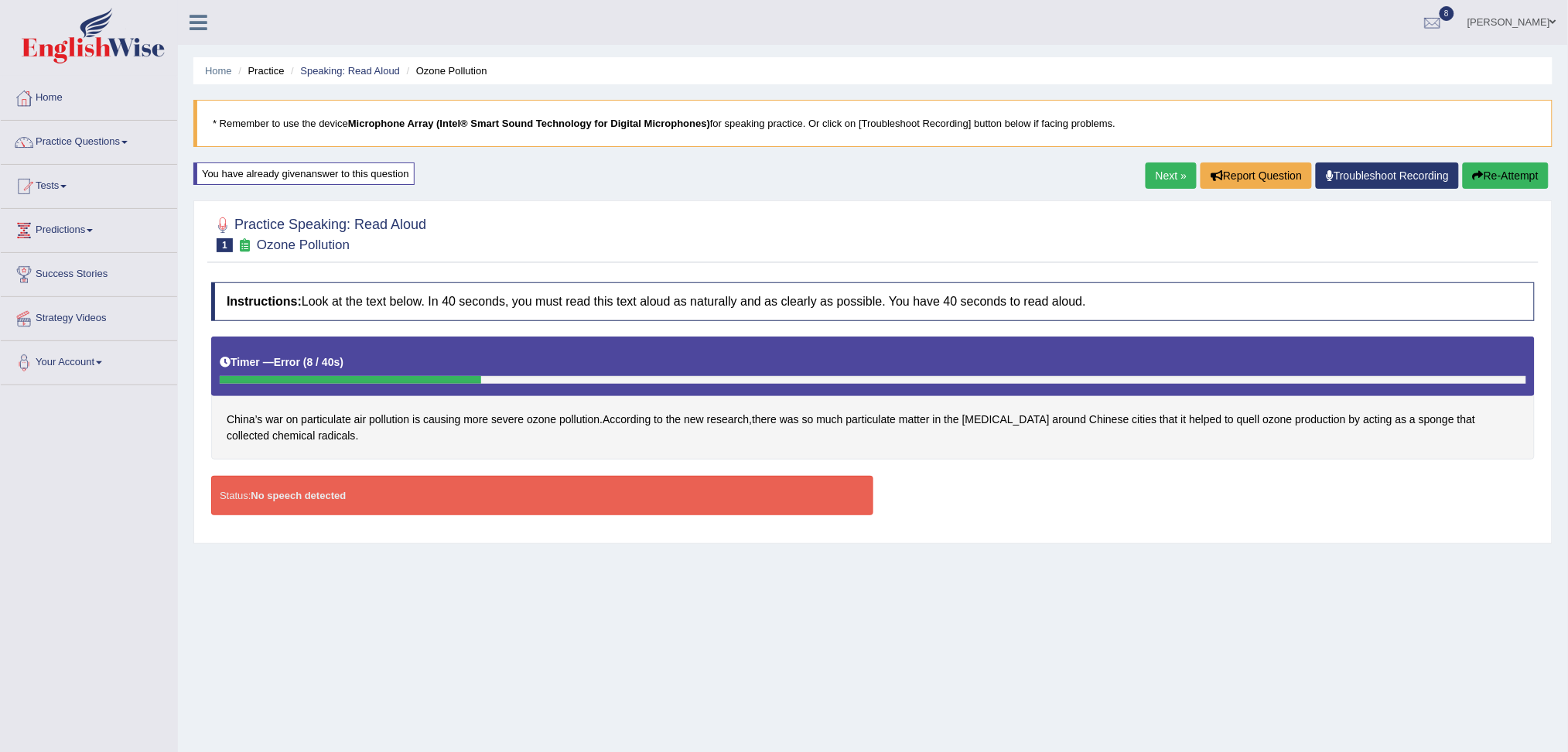
click at [1497, 190] on div "Next » Report Question Troubleshoot Recording Re-Attempt" at bounding box center [1349, 177] width 407 height 30
click at [1489, 175] on button "Re-Attempt" at bounding box center [1506, 175] width 86 height 26
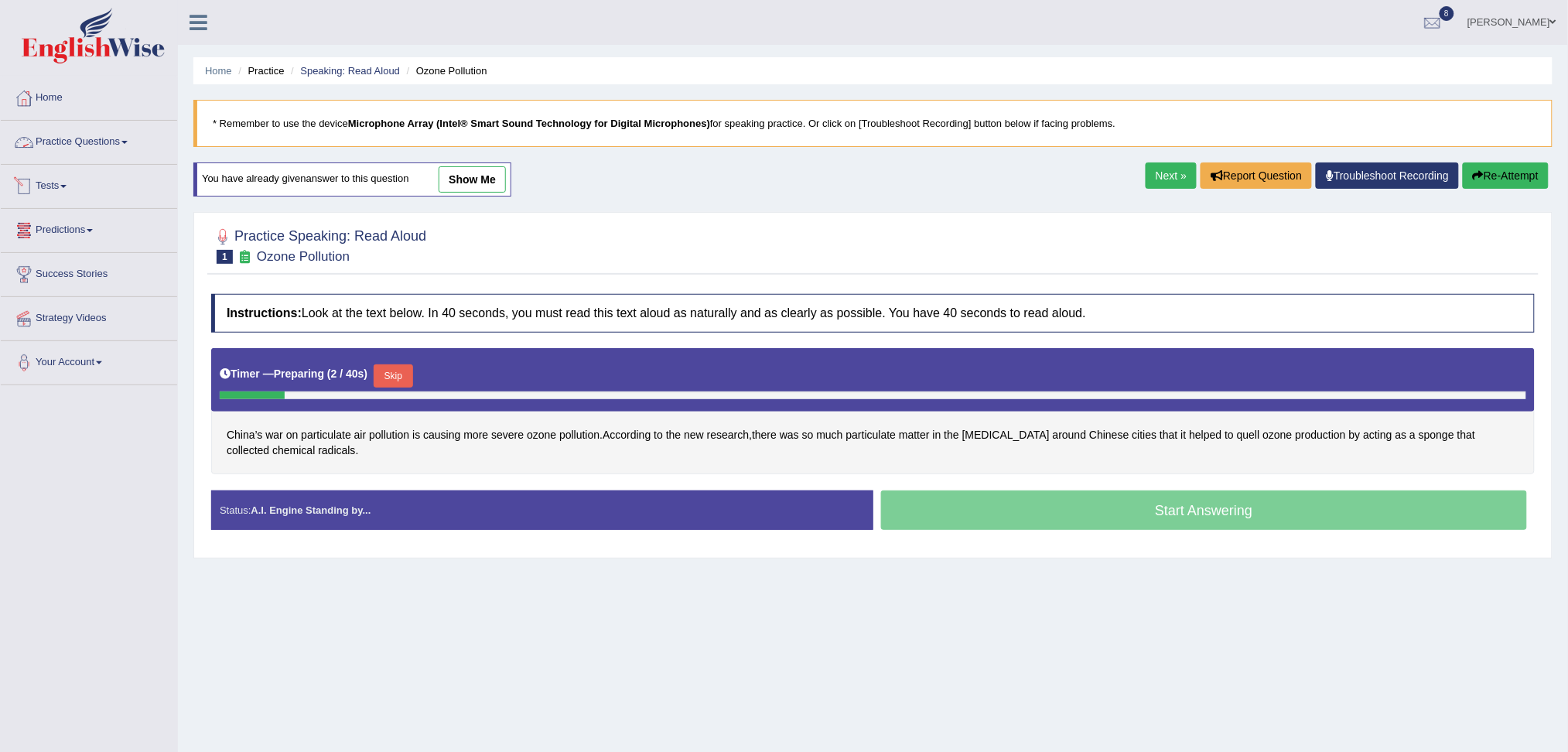
click at [67, 146] on link "Practice Questions" at bounding box center [89, 140] width 176 height 39
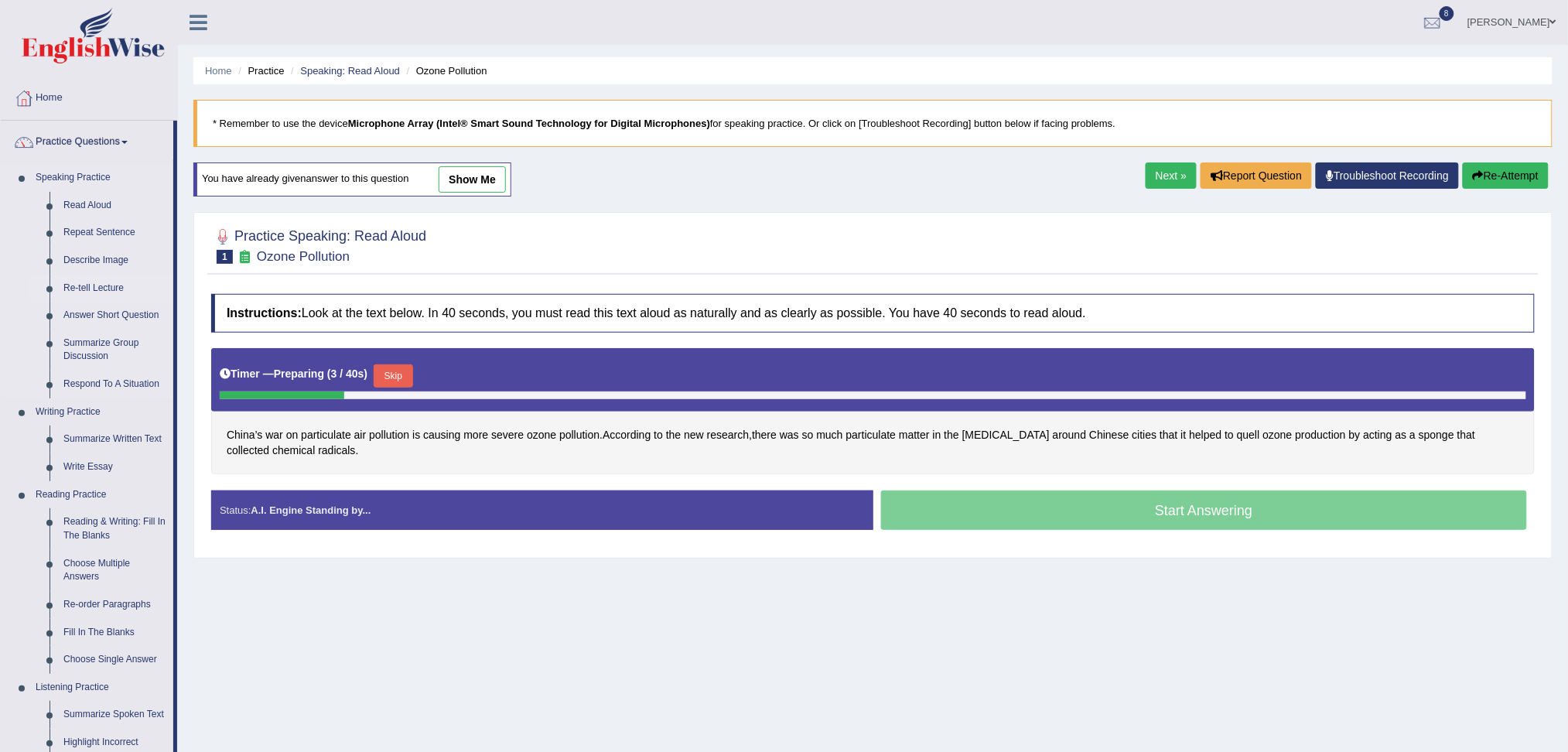
click at [97, 286] on link "Re-tell Lecture" at bounding box center [114, 288] width 117 height 28
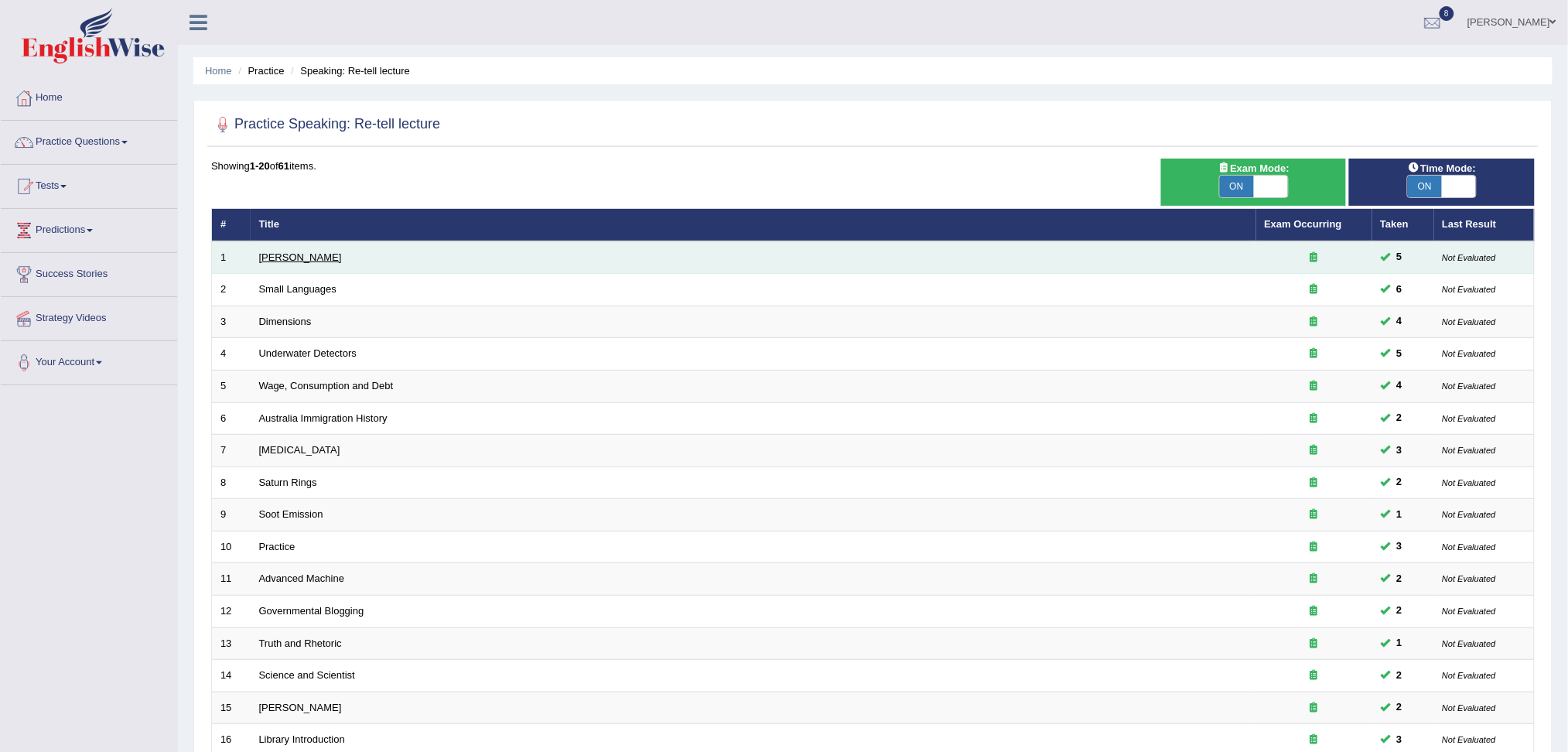
click at [291, 257] on link "Amory Lovins" at bounding box center [300, 257] width 82 height 12
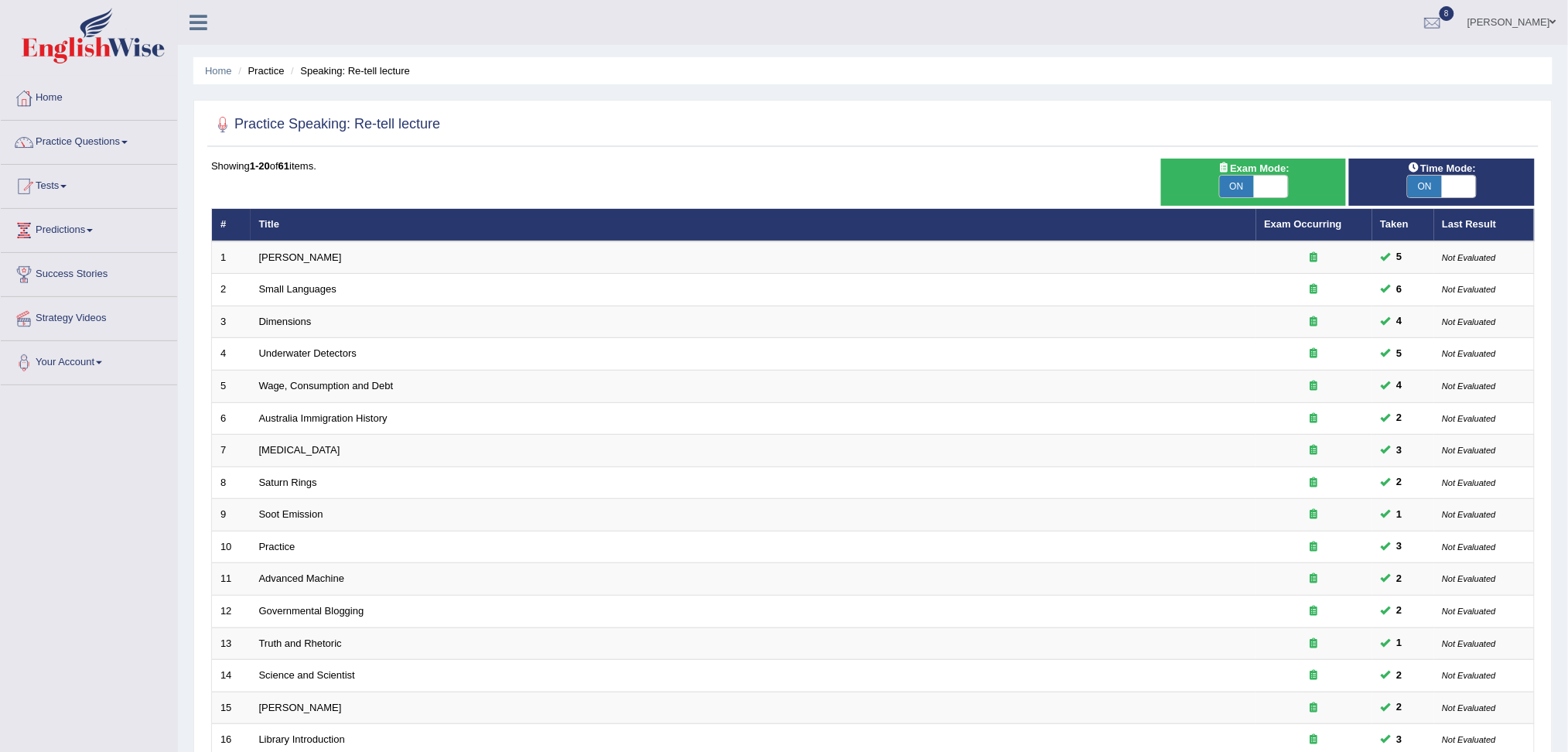
click at [918, 121] on div at bounding box center [872, 125] width 1323 height 32
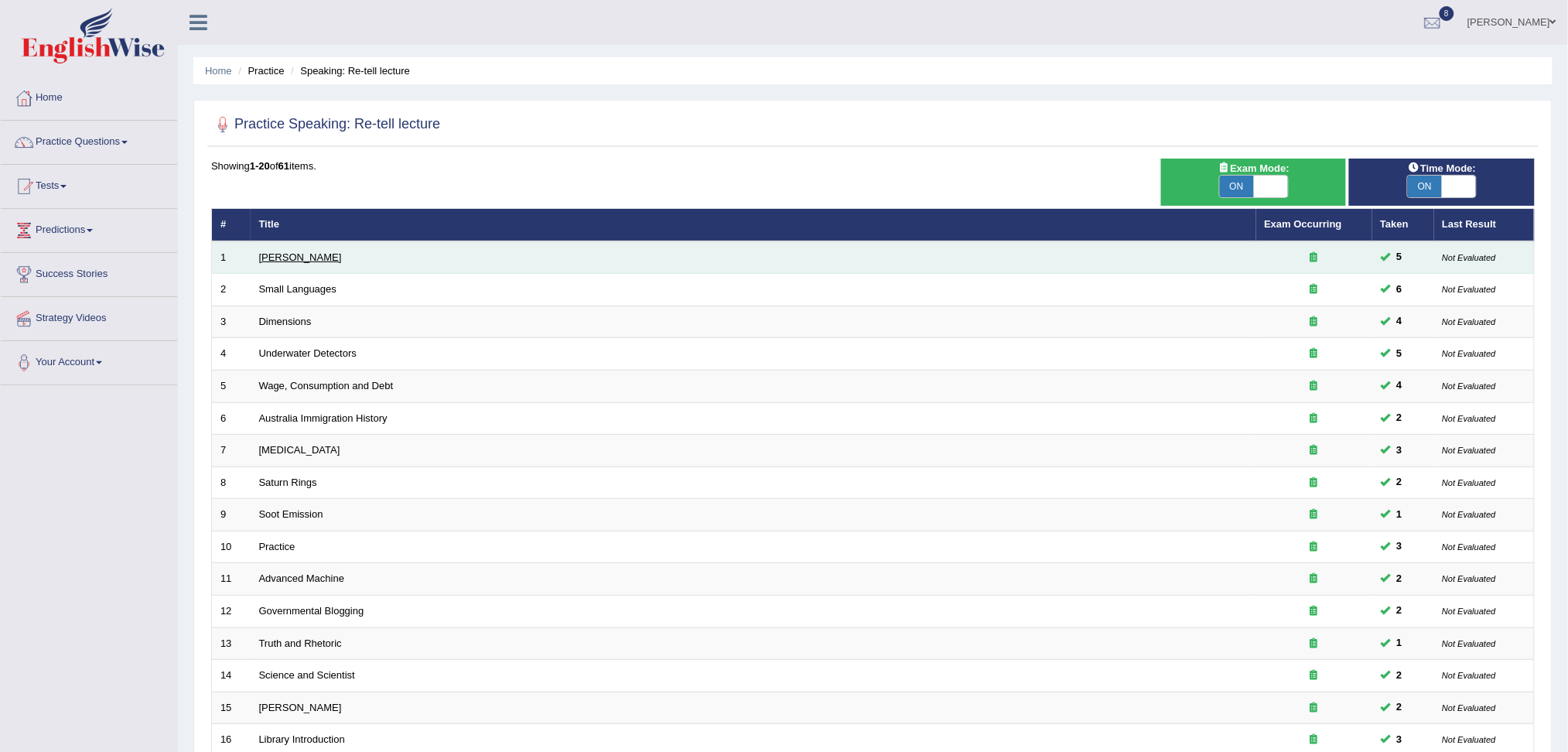
click at [287, 252] on link "[PERSON_NAME]" at bounding box center [300, 257] width 82 height 12
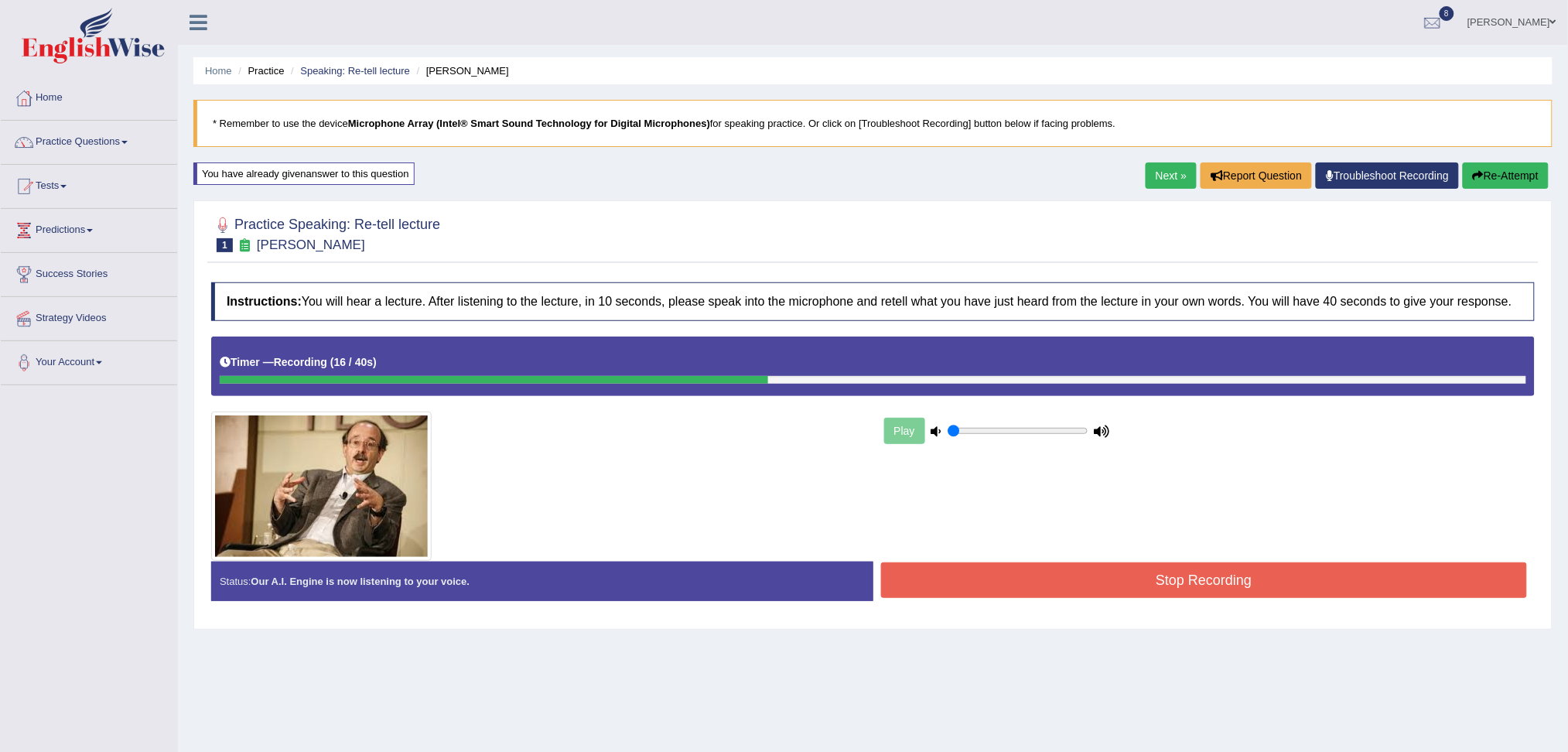
click at [1002, 570] on button "Stop Recording" at bounding box center [1203, 580] width 646 height 35
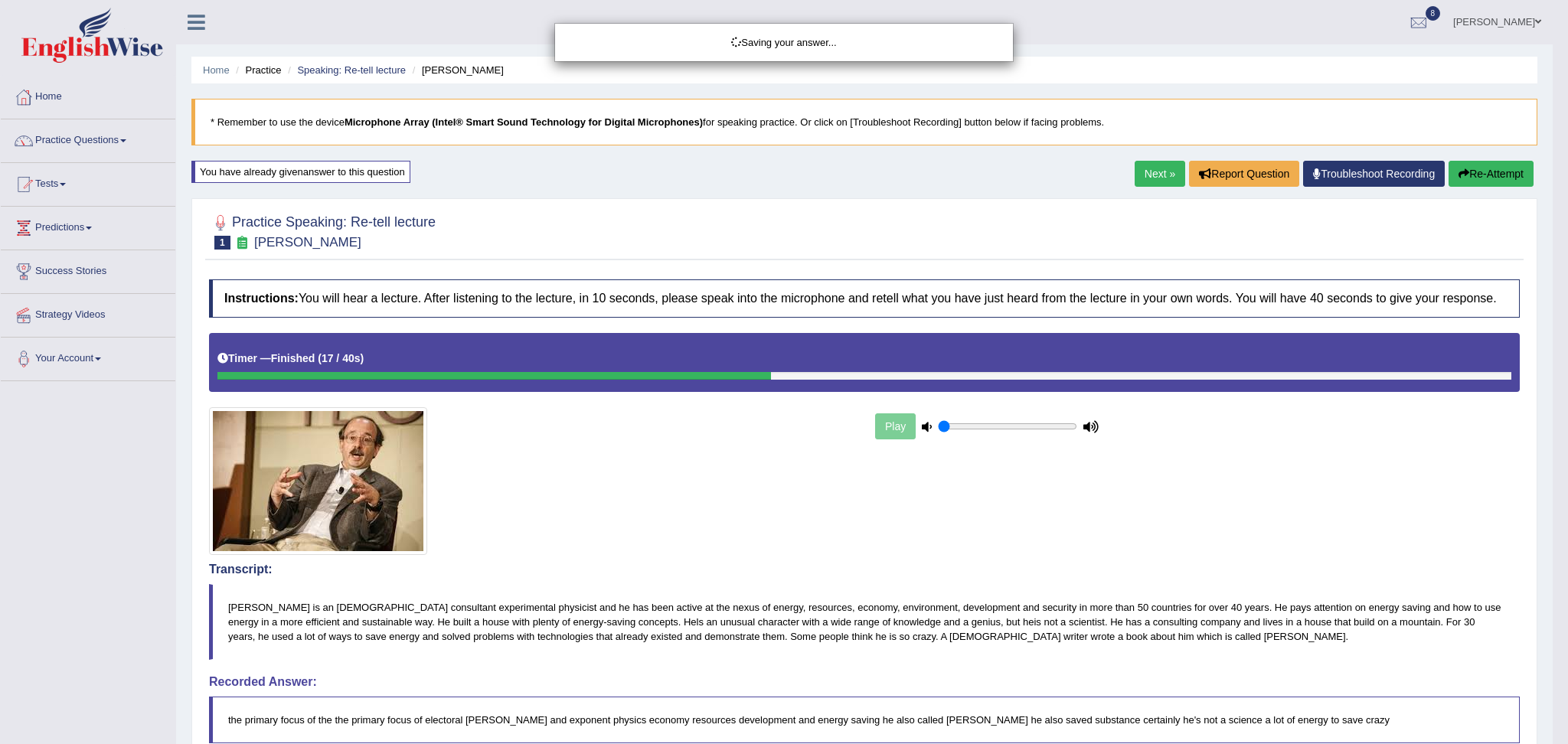
drag, startPoint x: 1566, startPoint y: 245, endPoint x: 1566, endPoint y: 301, distance: 56.0
click at [1551, 301] on div "Saving your answer..." at bounding box center [784, 372] width 1568 height 744
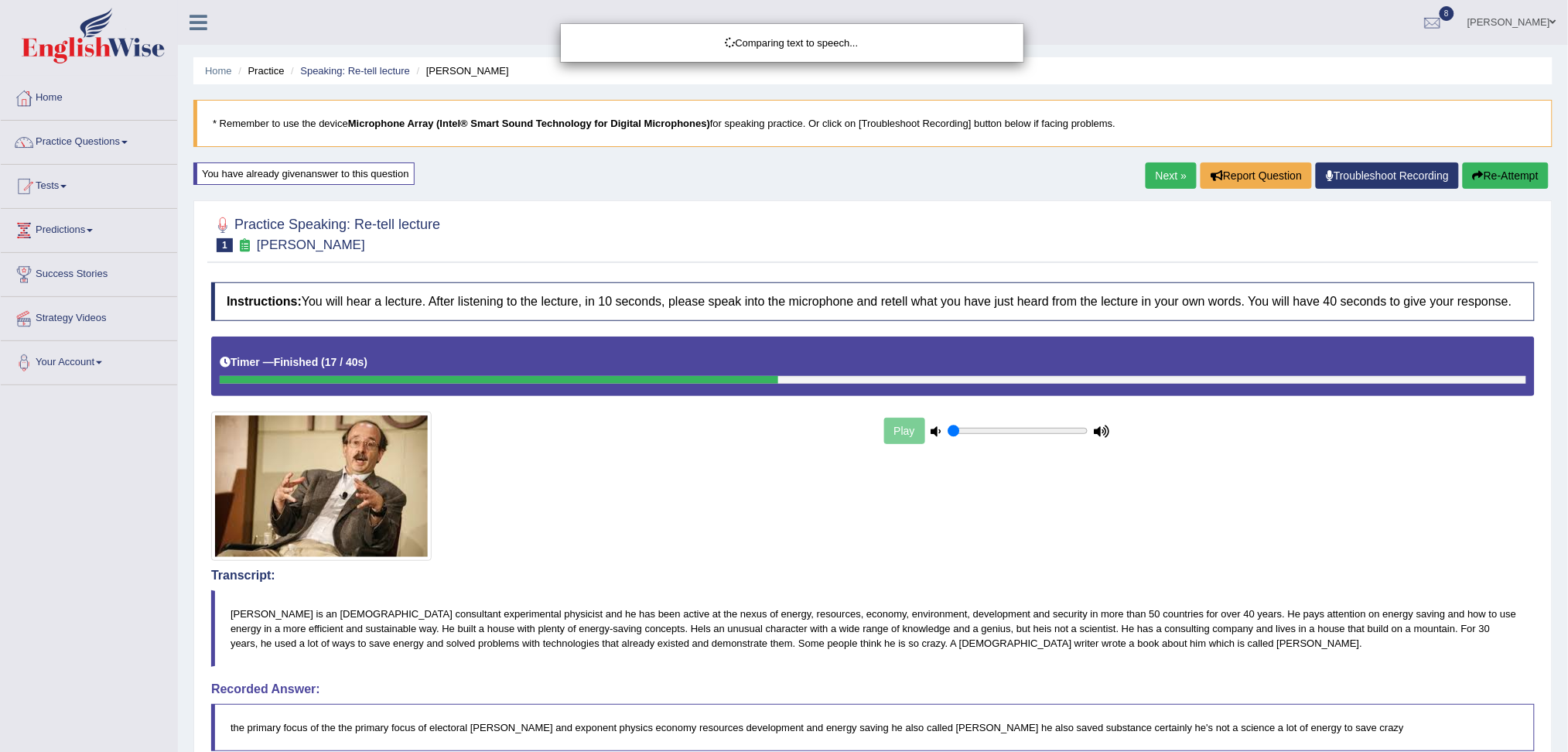
drag, startPoint x: 1582, startPoint y: 304, endPoint x: 1582, endPoint y: 471, distance: 167.0
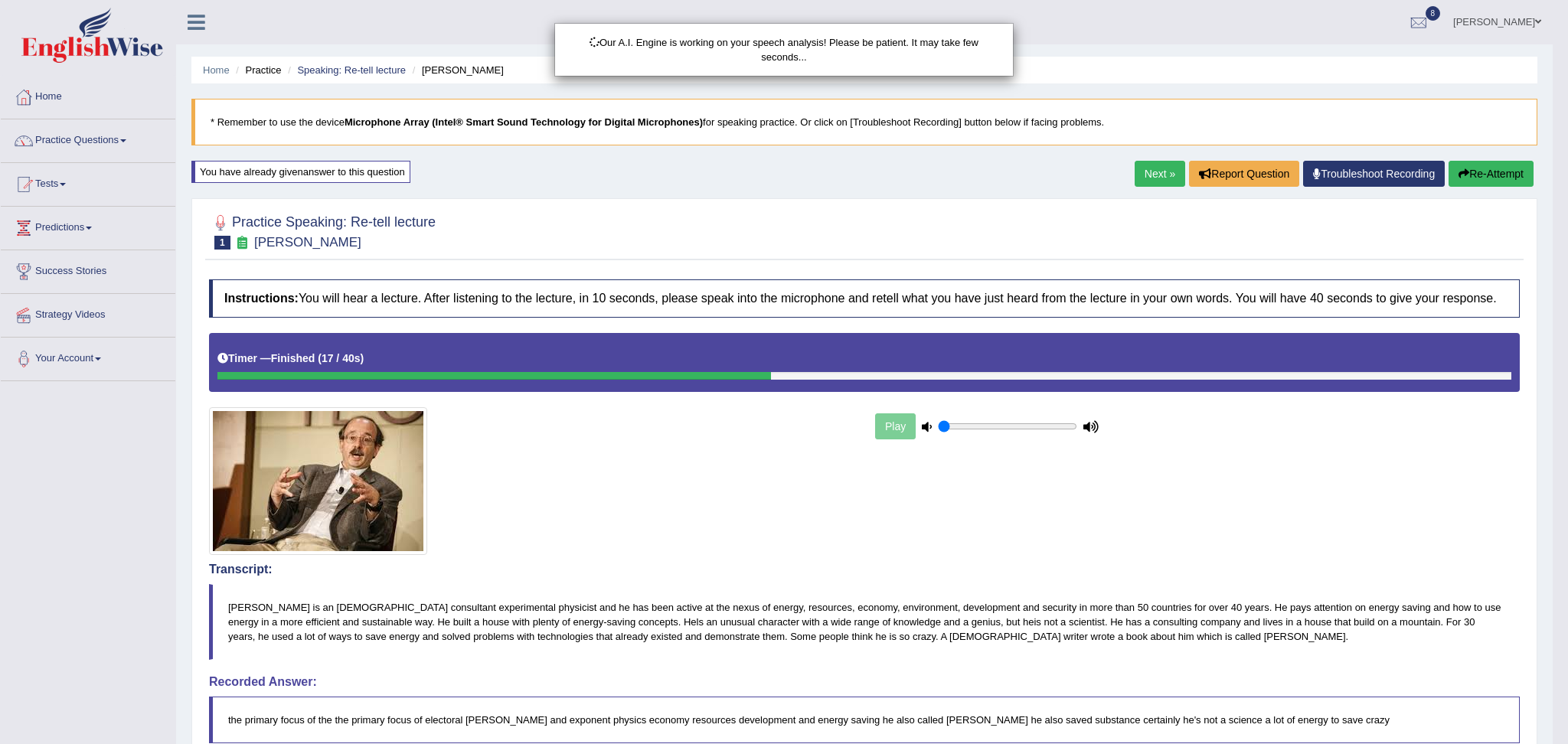
drag, startPoint x: 1566, startPoint y: 466, endPoint x: 1566, endPoint y: 712, distance: 246.0
click at [1551, 712] on html "Toggle navigation Home Practice Questions Speaking Practice Read Aloud Repeat S…" at bounding box center [784, 372] width 1568 height 744
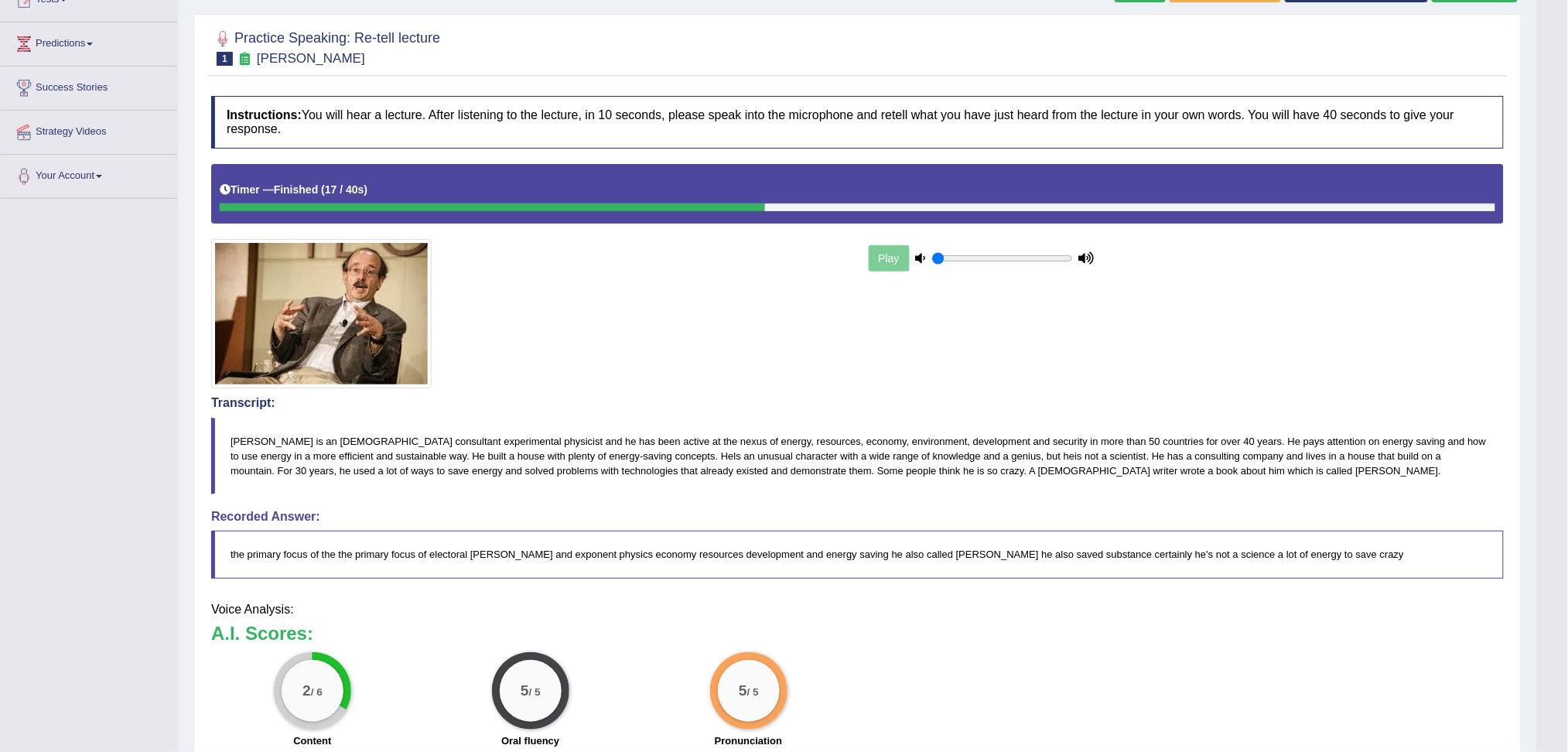
click at [1567, 562] on html "Toggle navigation Home Practice Questions Speaking Practice Read Aloud Repeat S…" at bounding box center [784, 189] width 1568 height 752
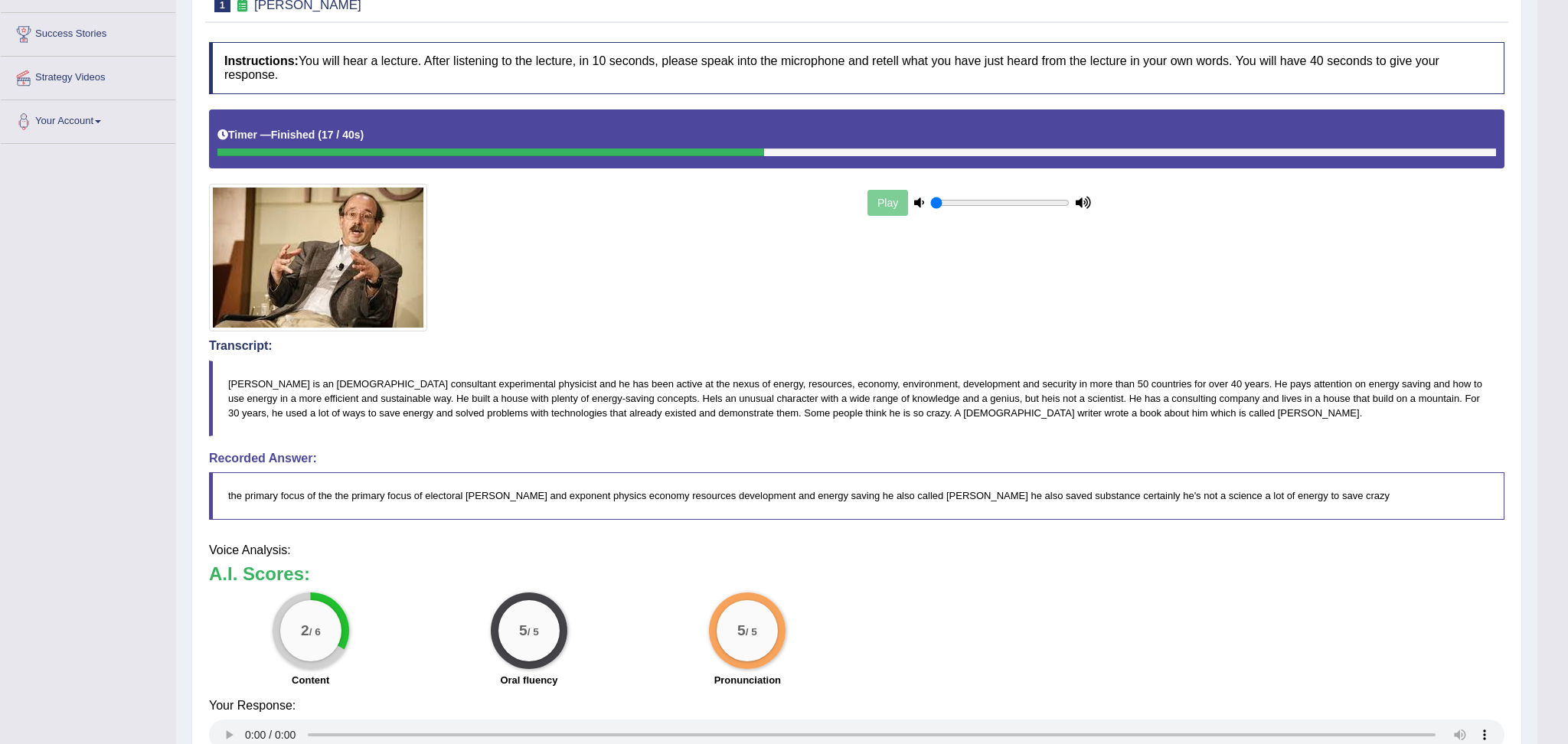
click at [1551, 506] on body "Toggle navigation Home Practice Questions Speaking Practice Read Aloud Repeat S…" at bounding box center [784, 135] width 1568 height 744
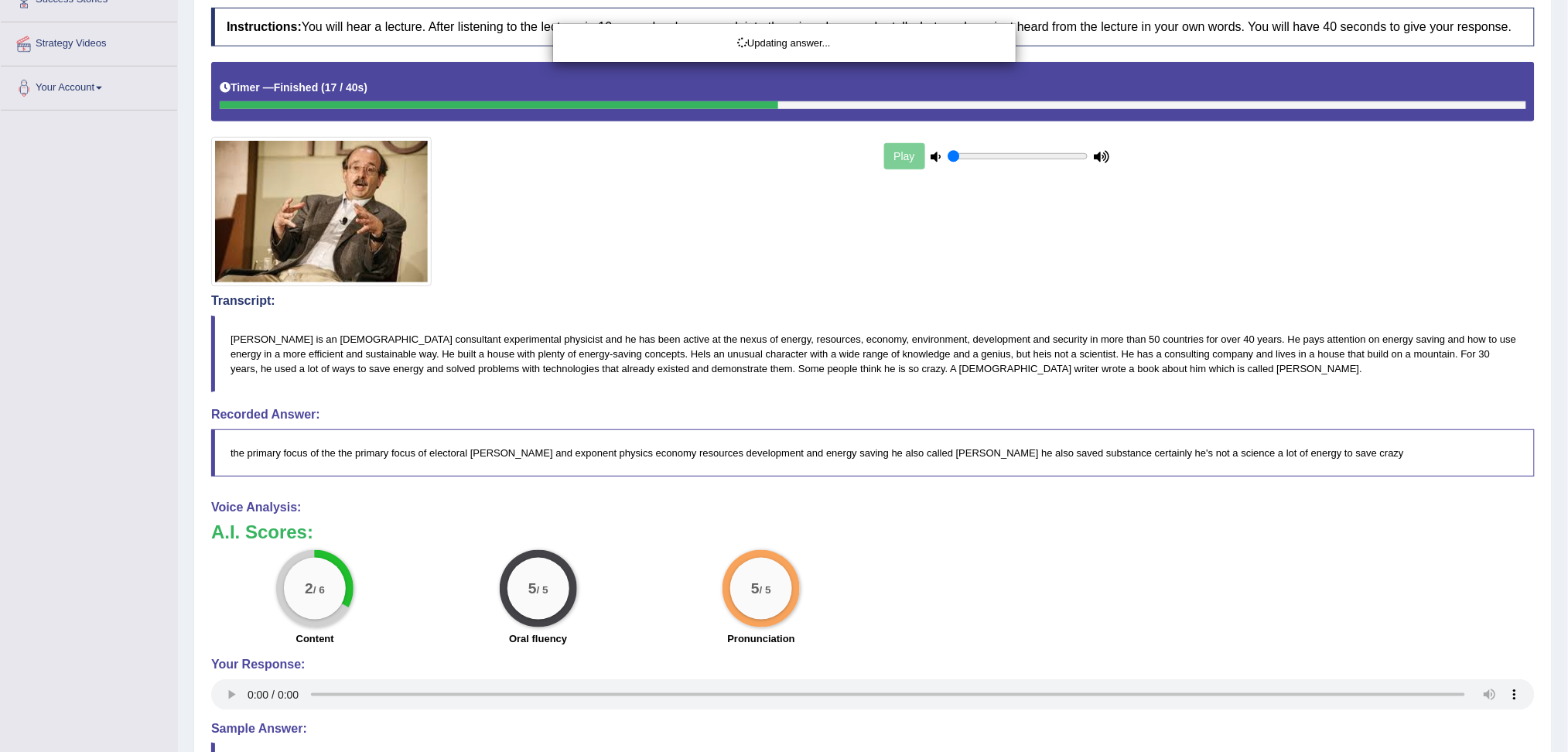
scroll to position [278, 0]
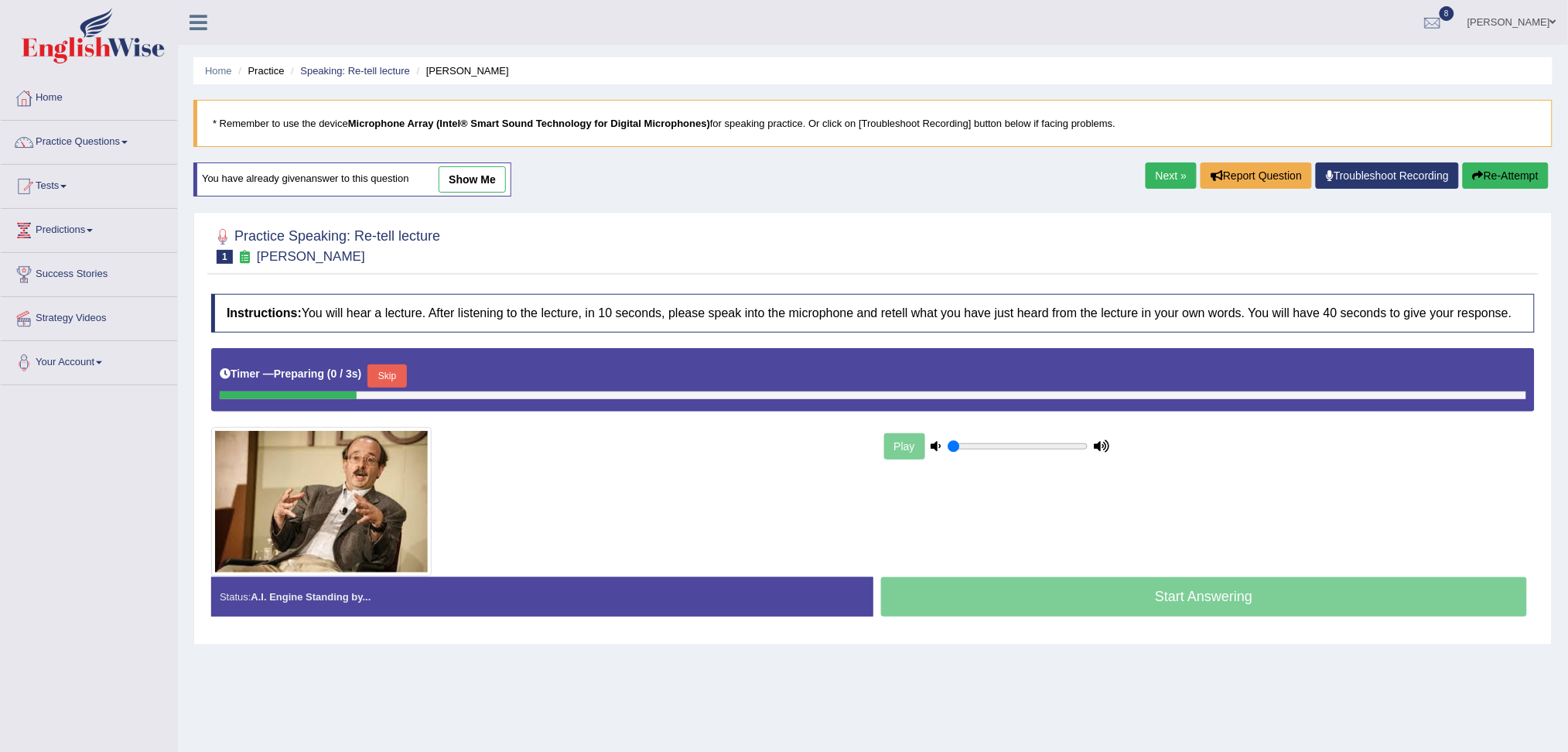
scroll to position [59, 0]
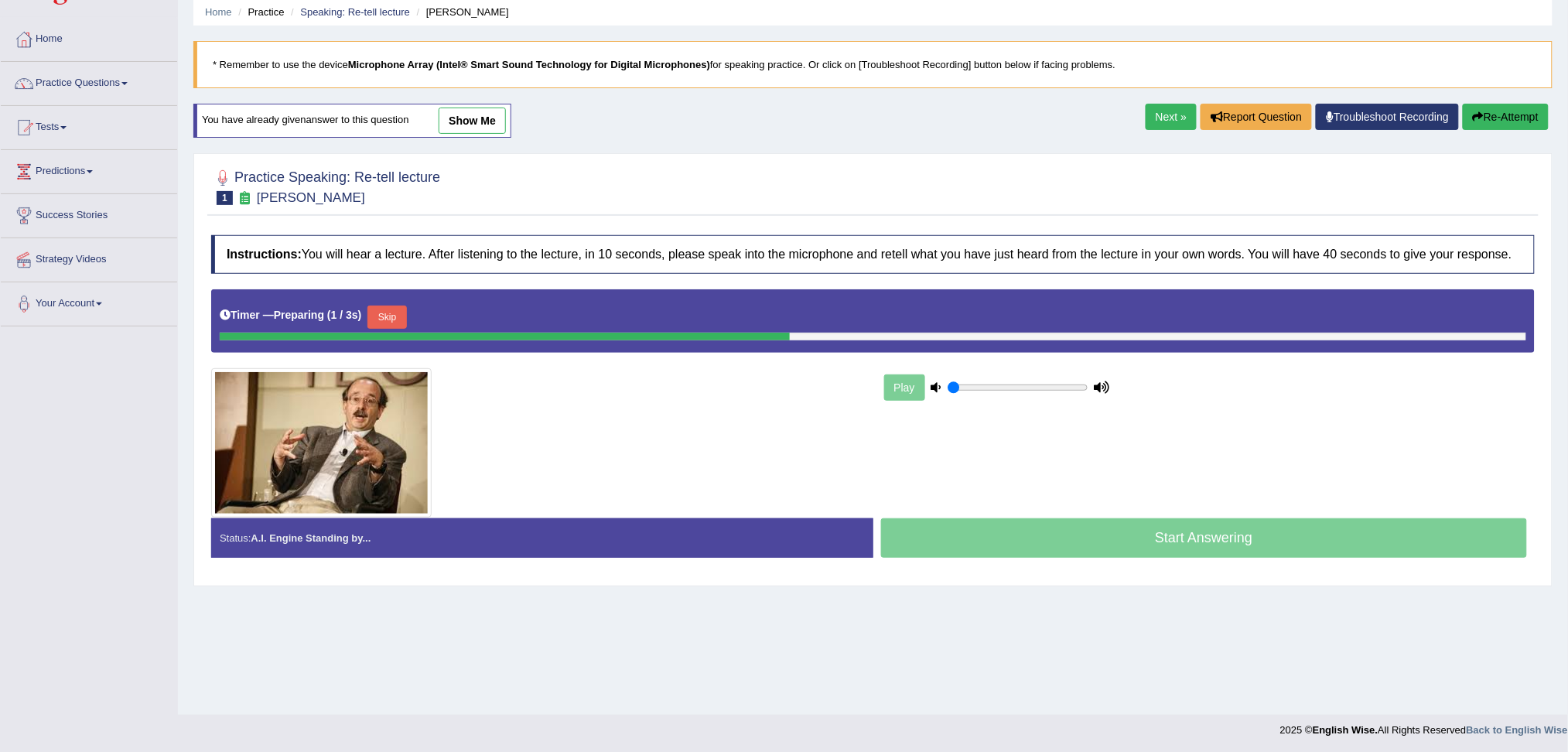
click at [392, 315] on button "Skip" at bounding box center [387, 318] width 39 height 24
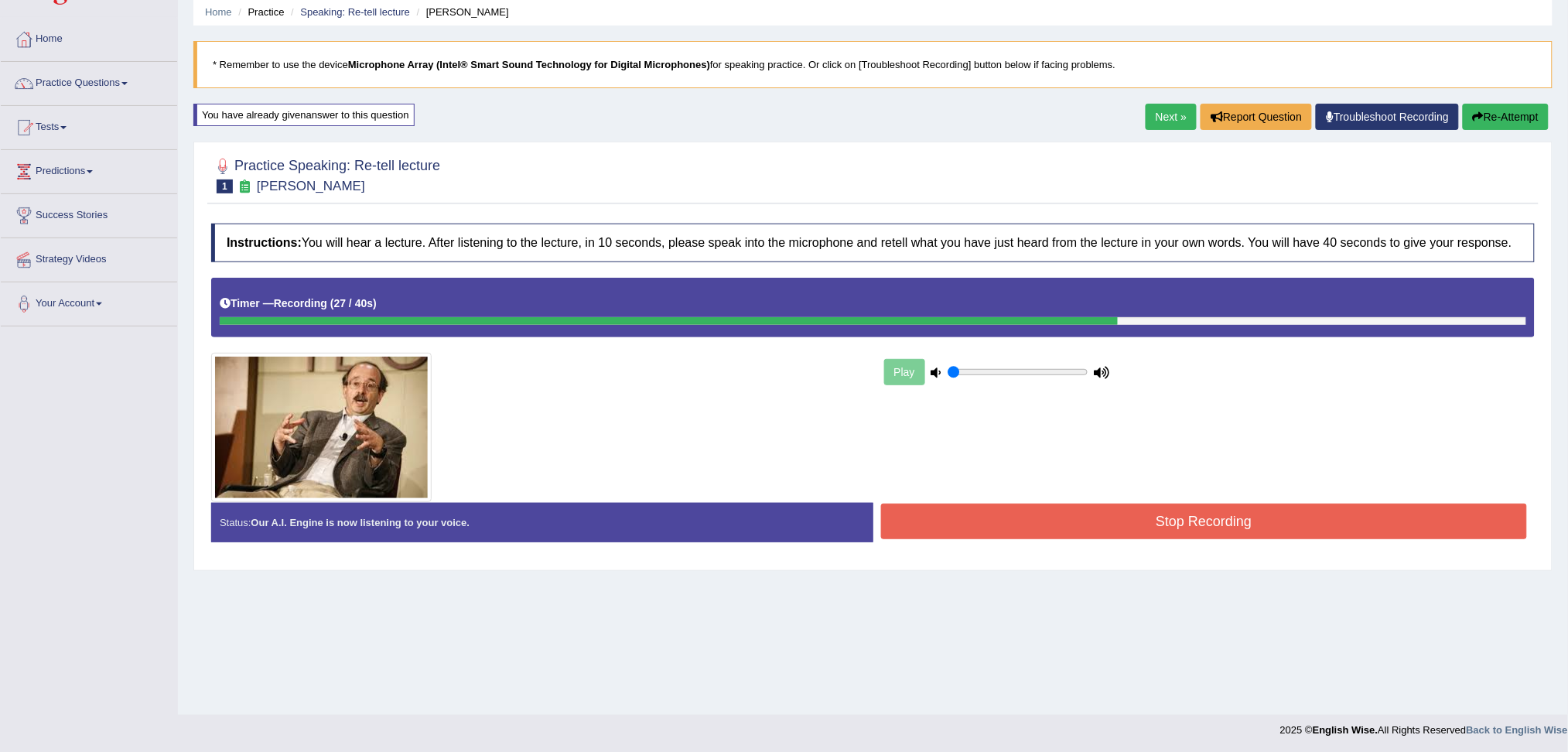
click at [921, 520] on button "Stop Recording" at bounding box center [1203, 521] width 646 height 35
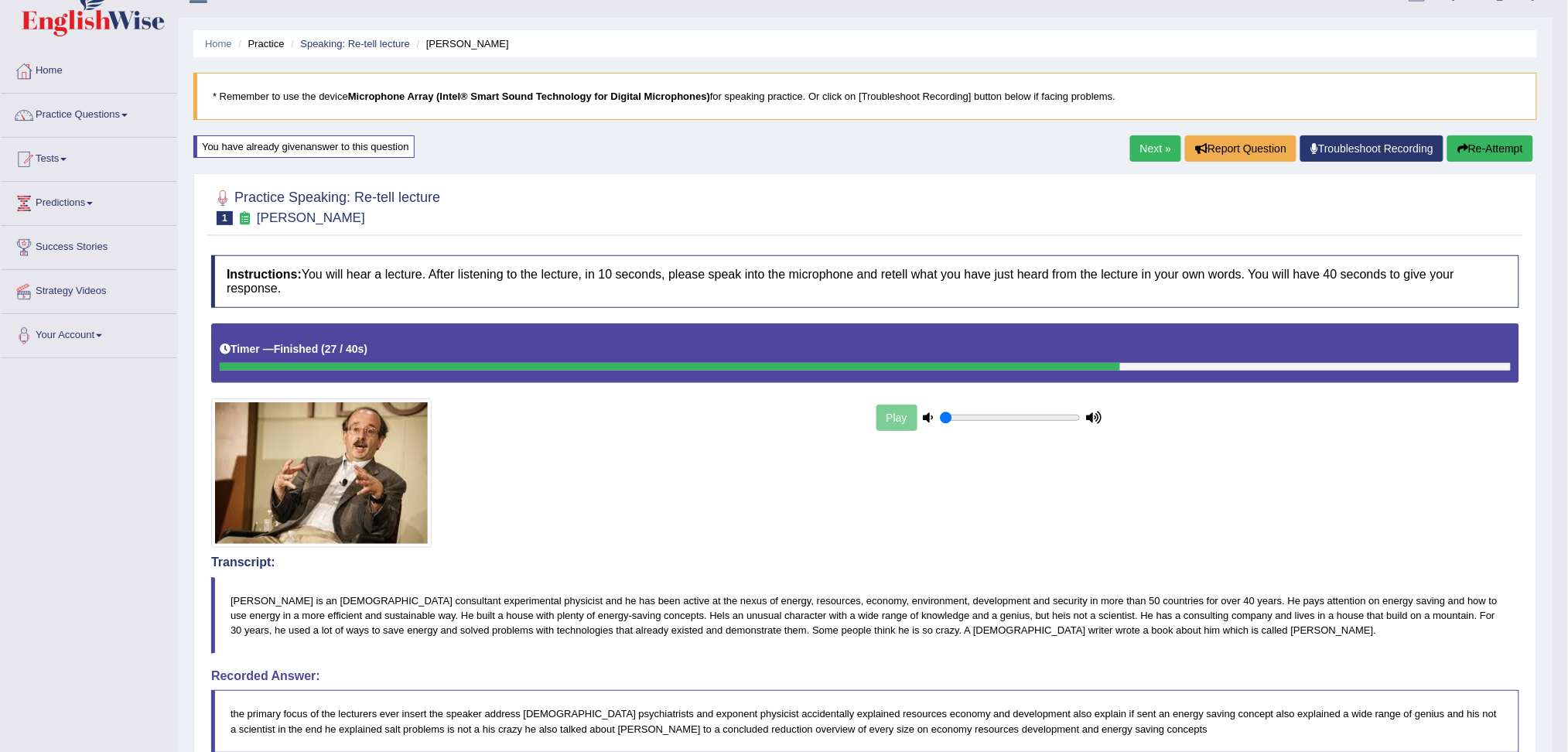
scroll to position [0, 0]
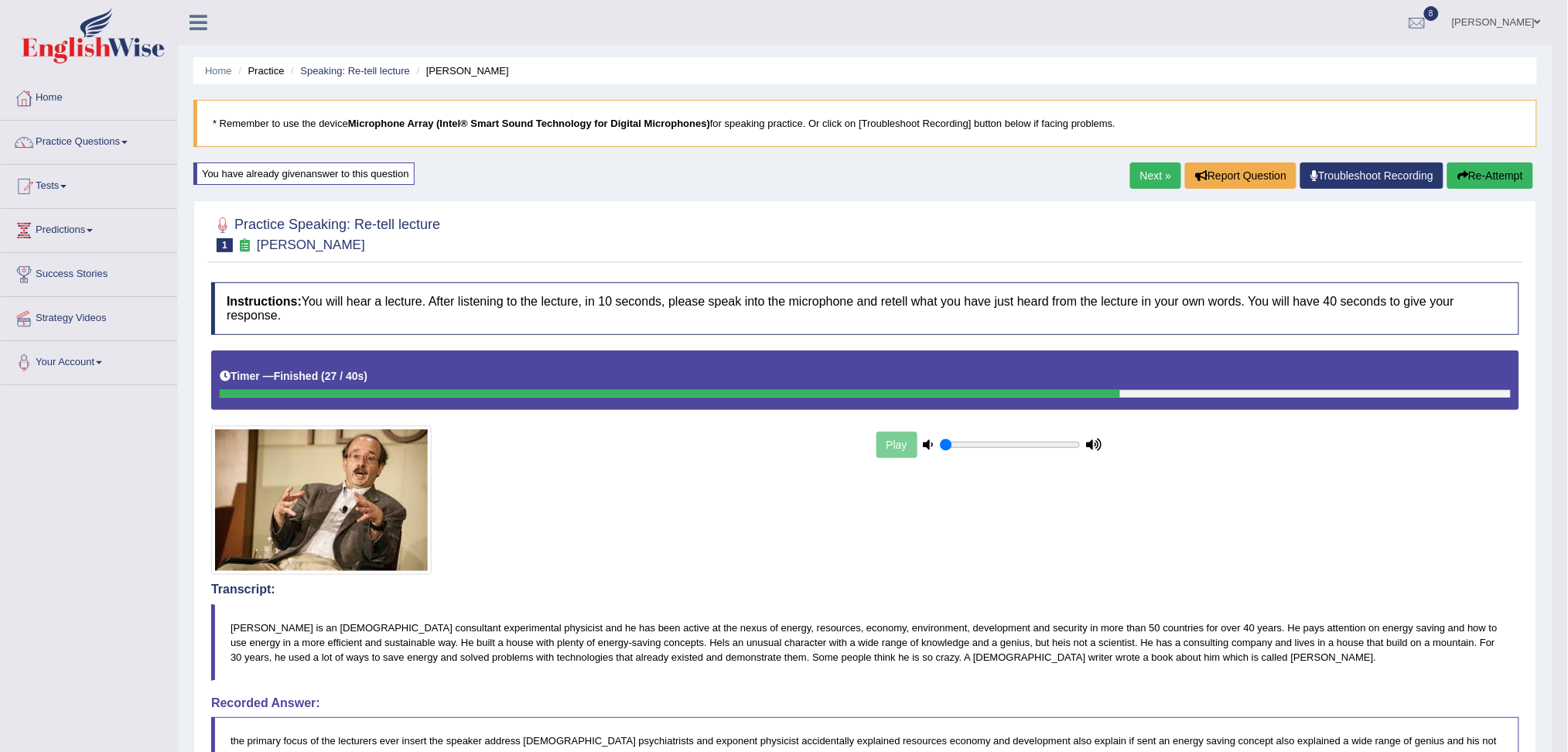
click at [1147, 171] on link "Next »" at bounding box center [1155, 175] width 51 height 26
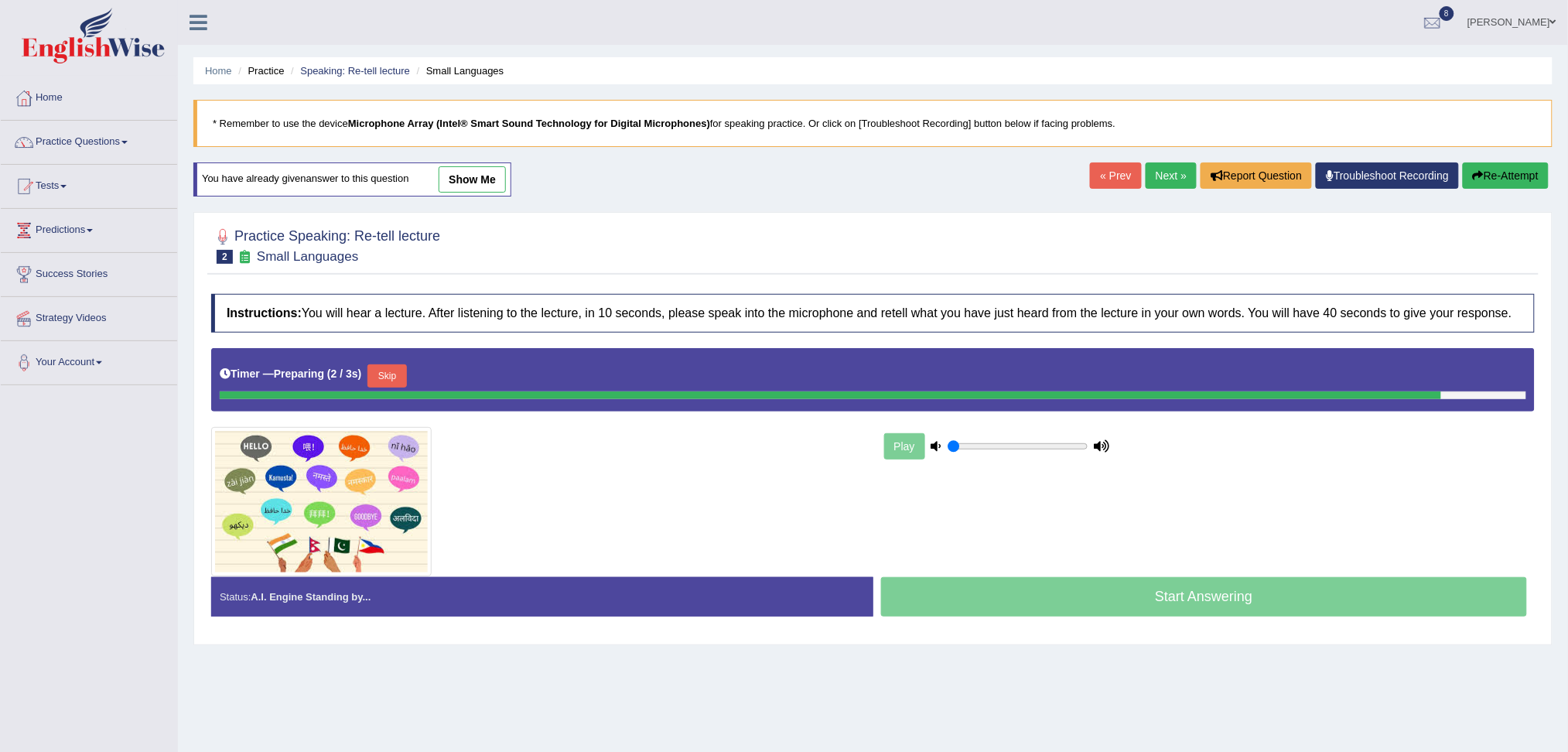
click at [403, 376] on button "Skip" at bounding box center [387, 376] width 39 height 24
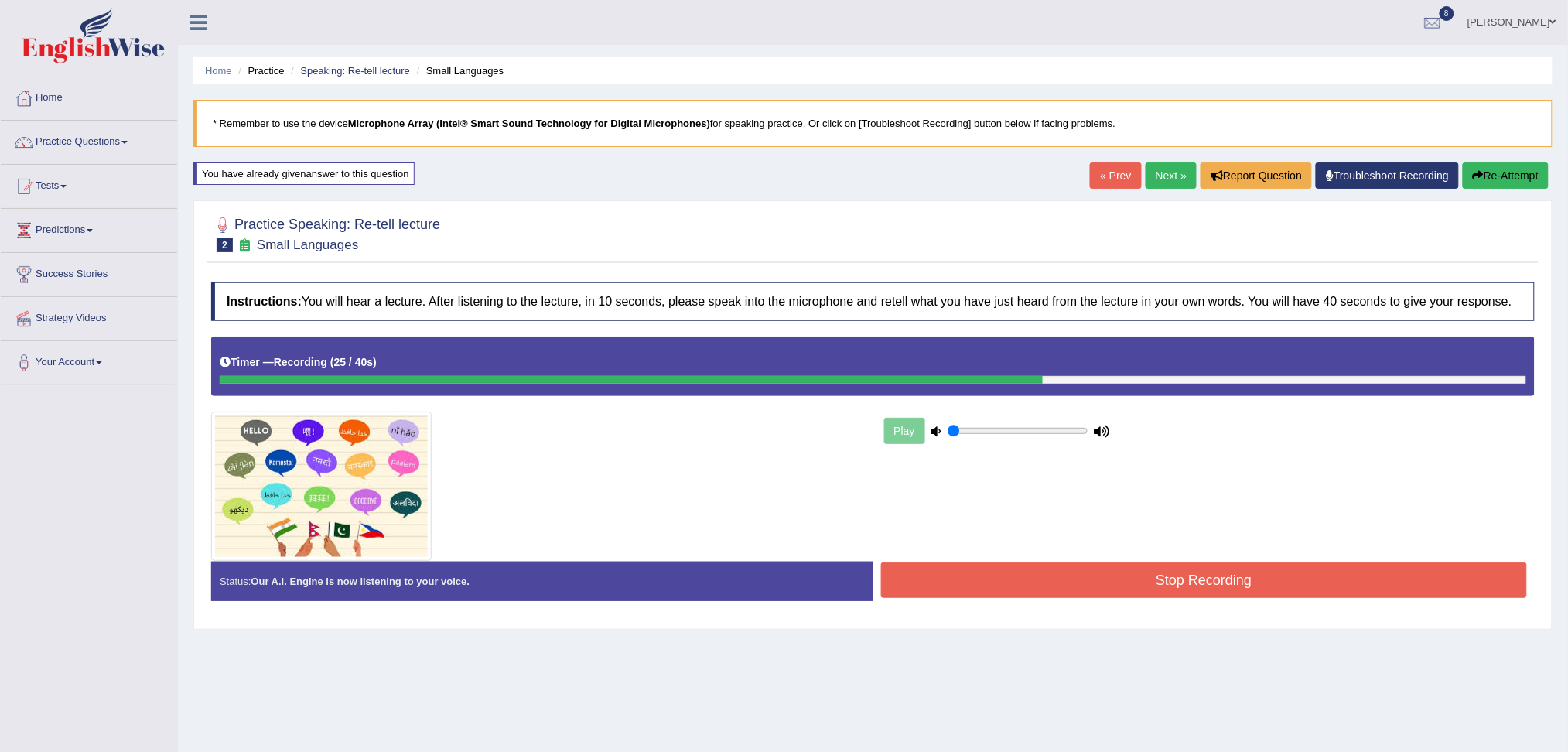
click at [987, 573] on button "Stop Recording" at bounding box center [1203, 580] width 646 height 35
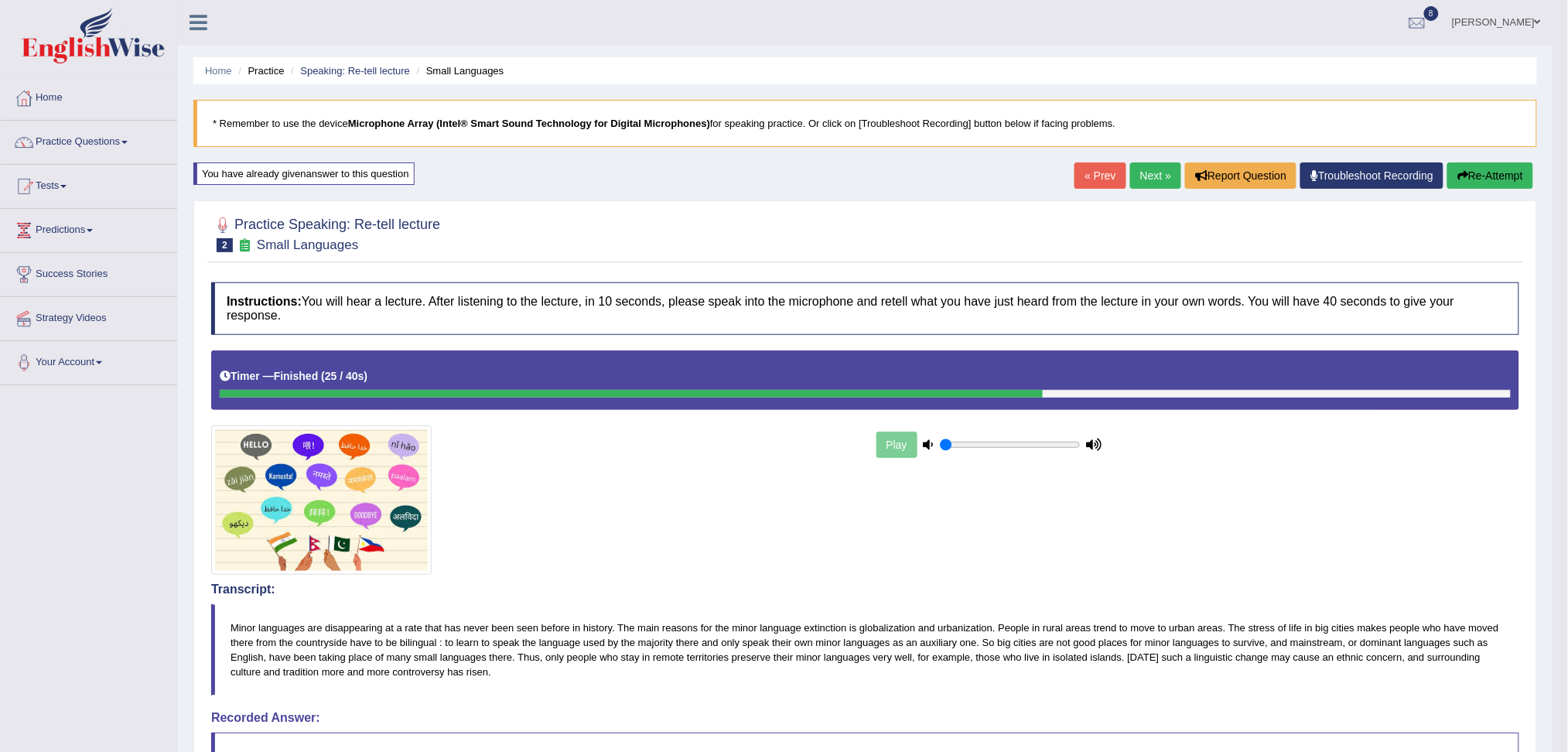
click at [1153, 166] on link "Next »" at bounding box center [1155, 175] width 51 height 26
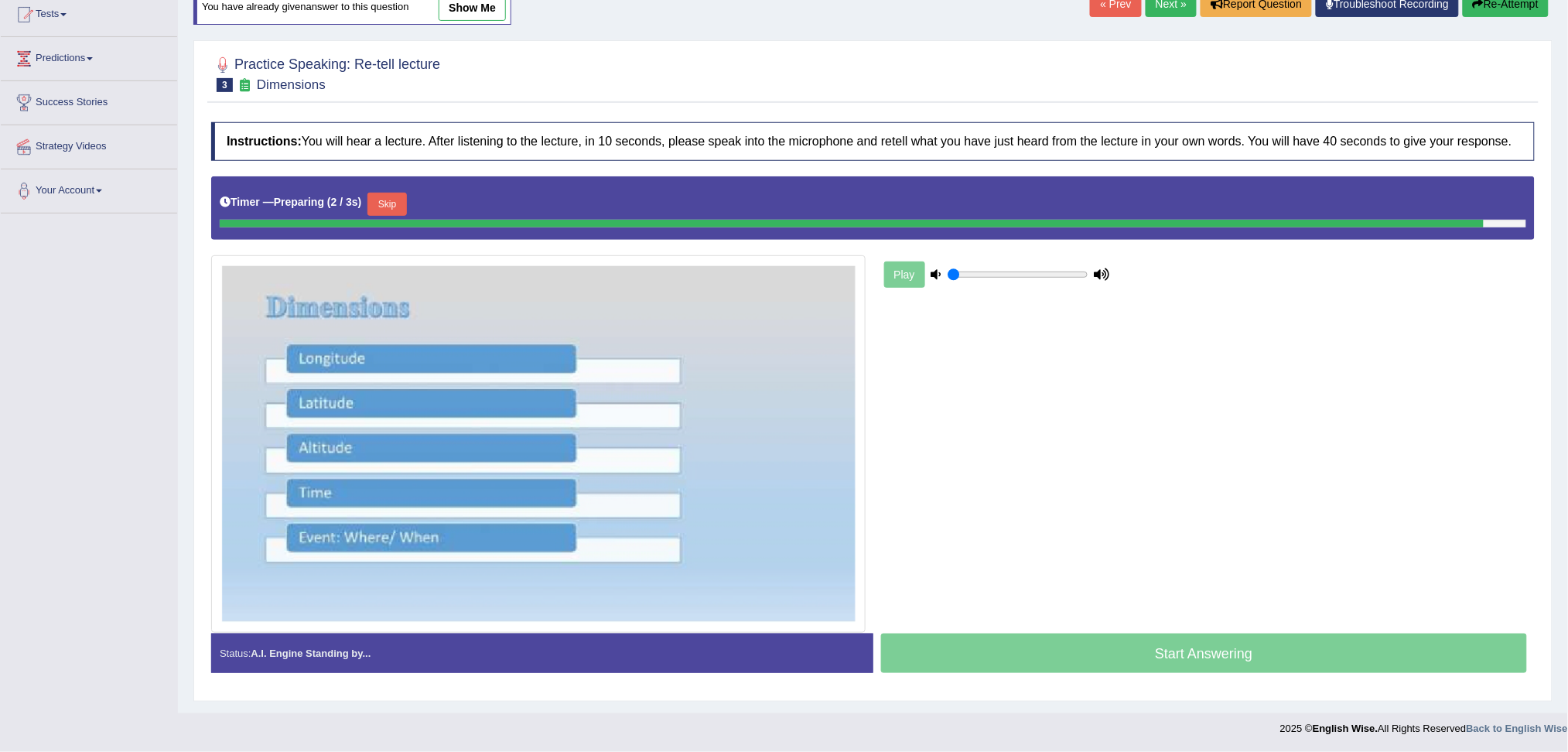
scroll to position [157, 0]
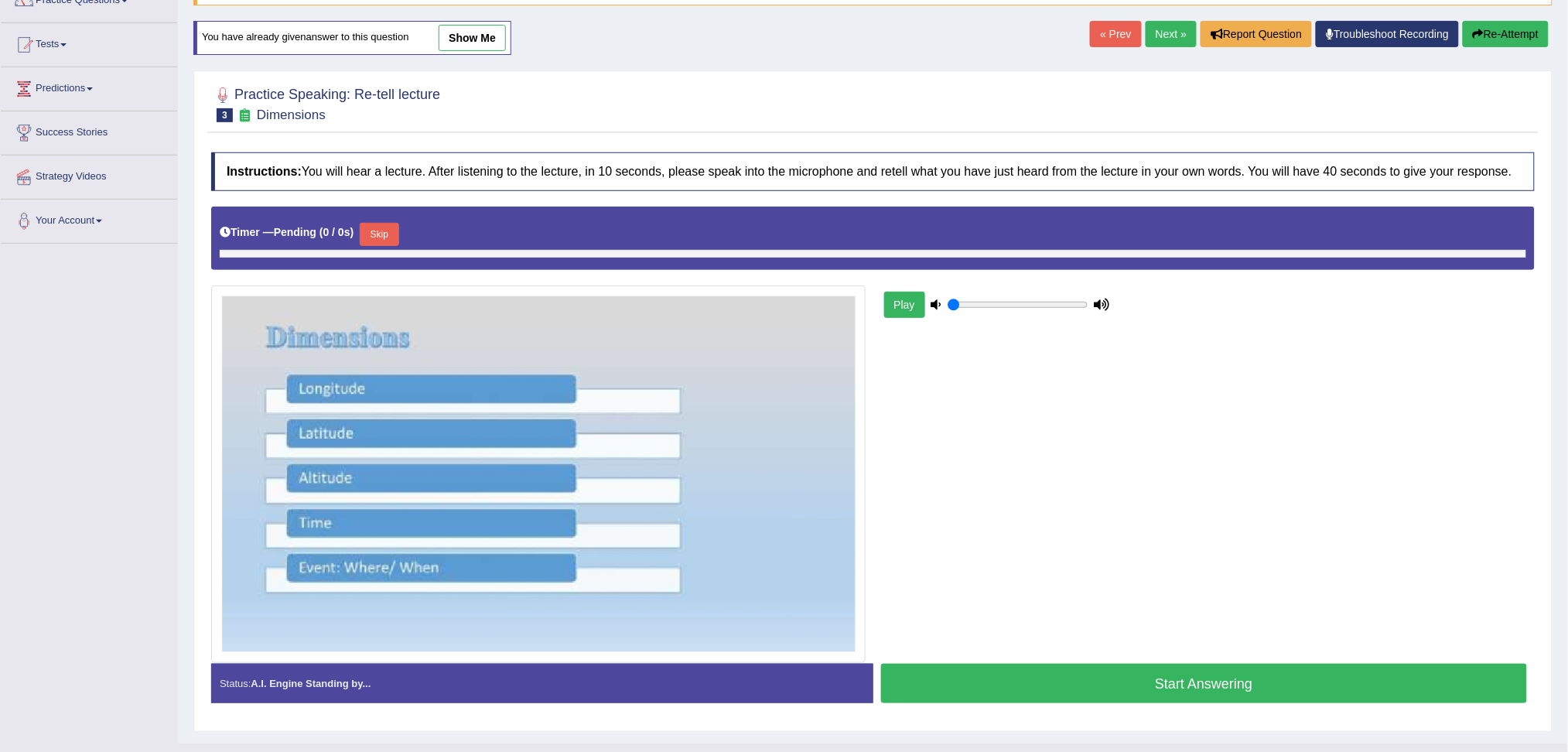
scroll to position [150, 0]
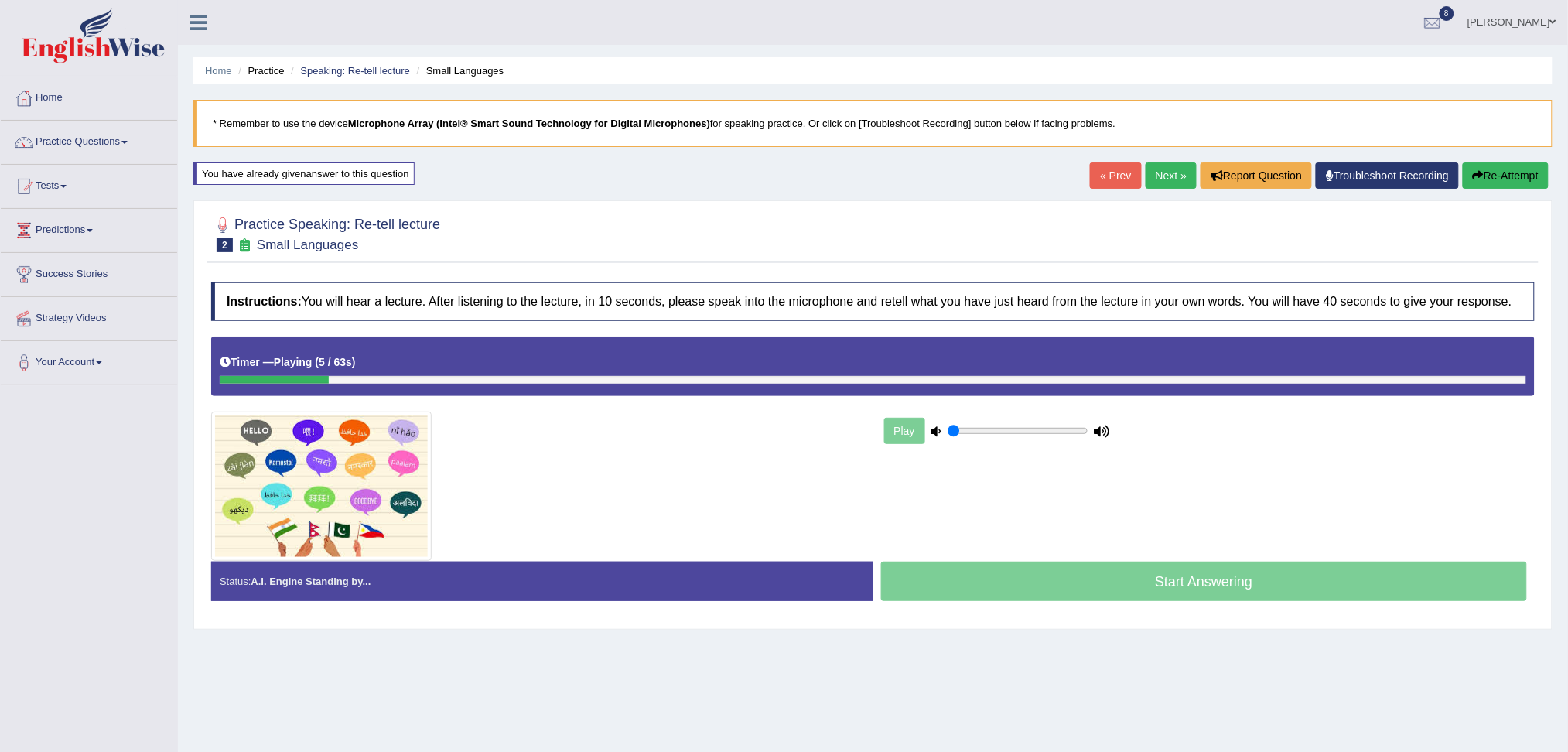
click at [99, 45] on img at bounding box center [93, 35] width 143 height 55
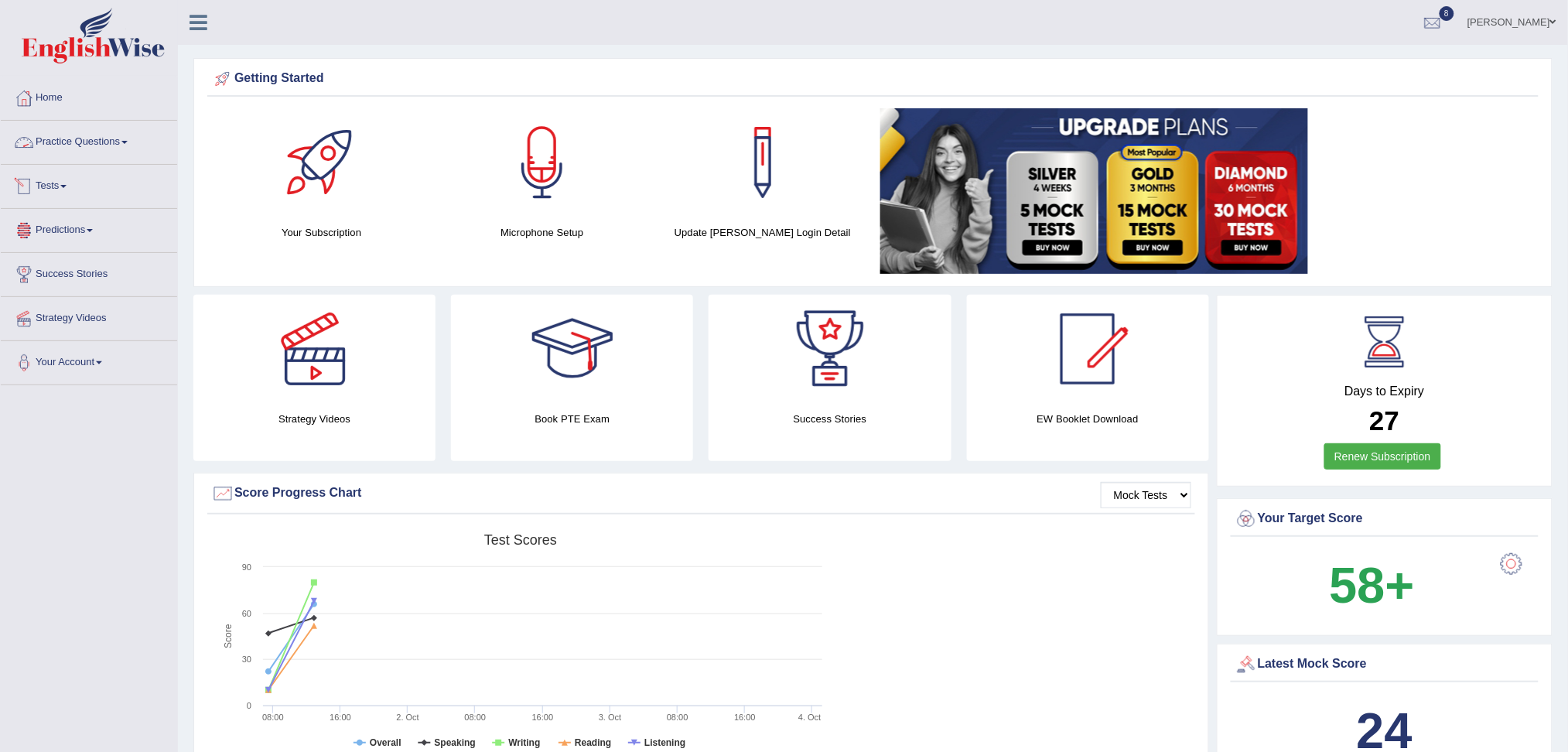
click at [89, 136] on link "Practice Questions" at bounding box center [89, 140] width 176 height 39
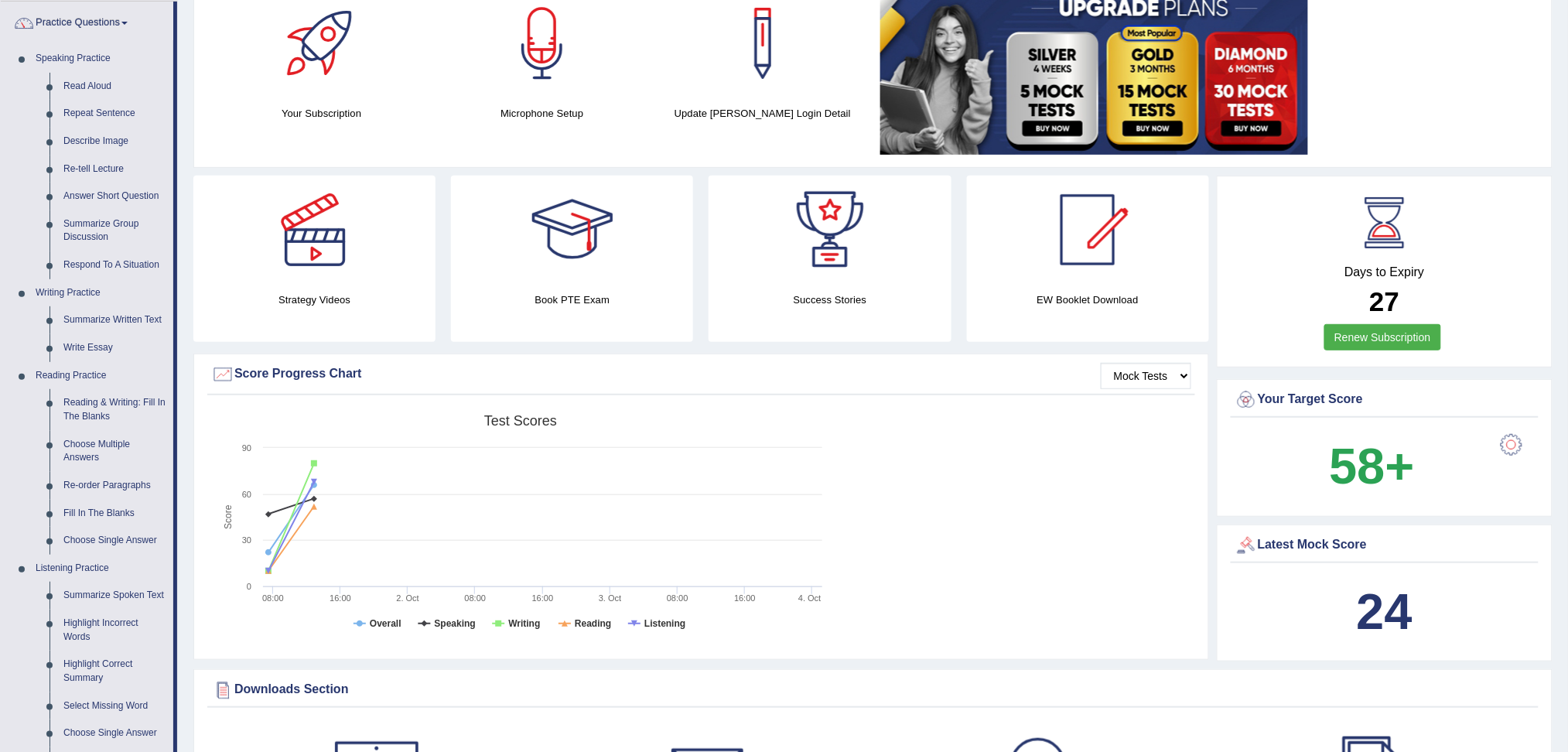
scroll to position [102, 0]
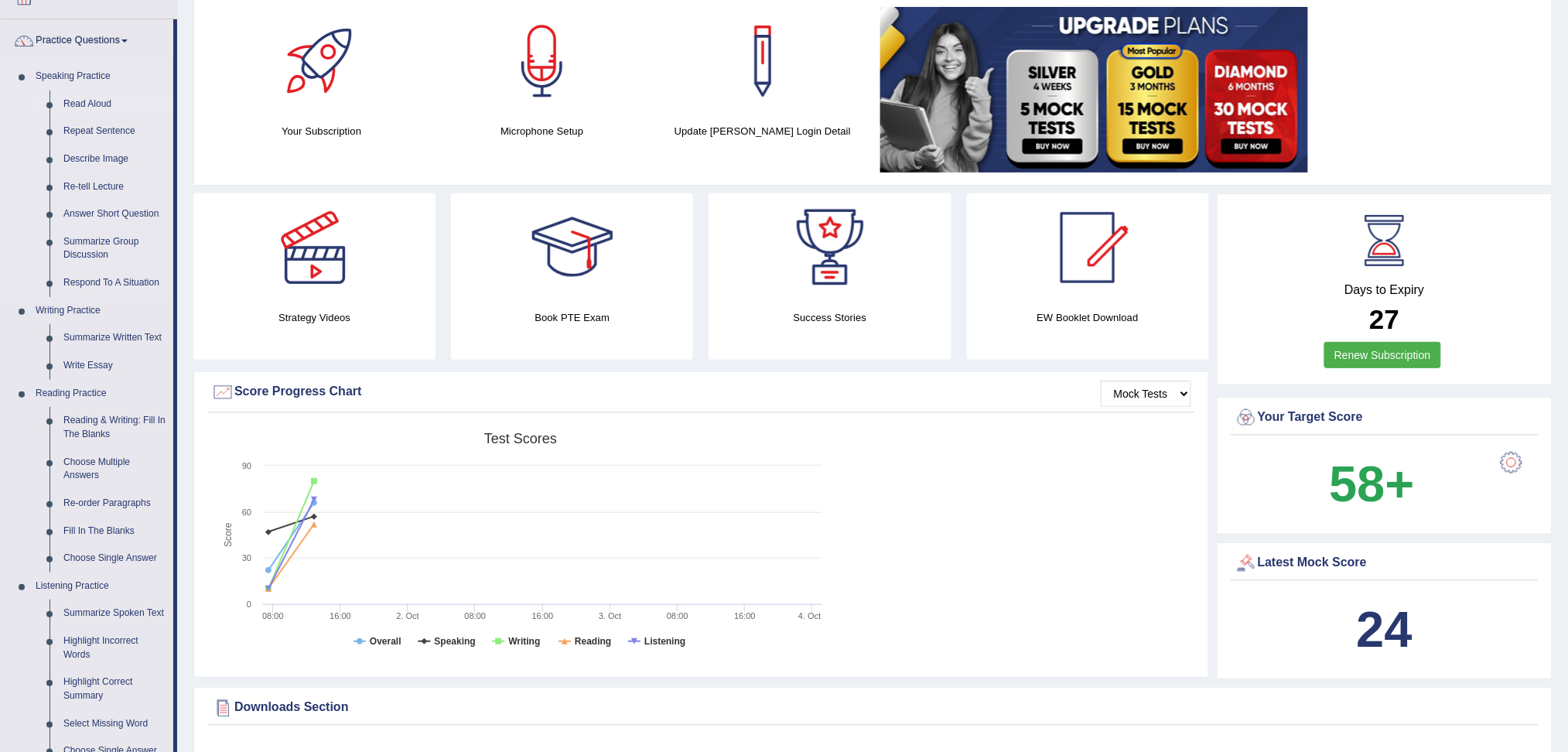
click at [76, 105] on link "Read Aloud" at bounding box center [114, 104] width 117 height 28
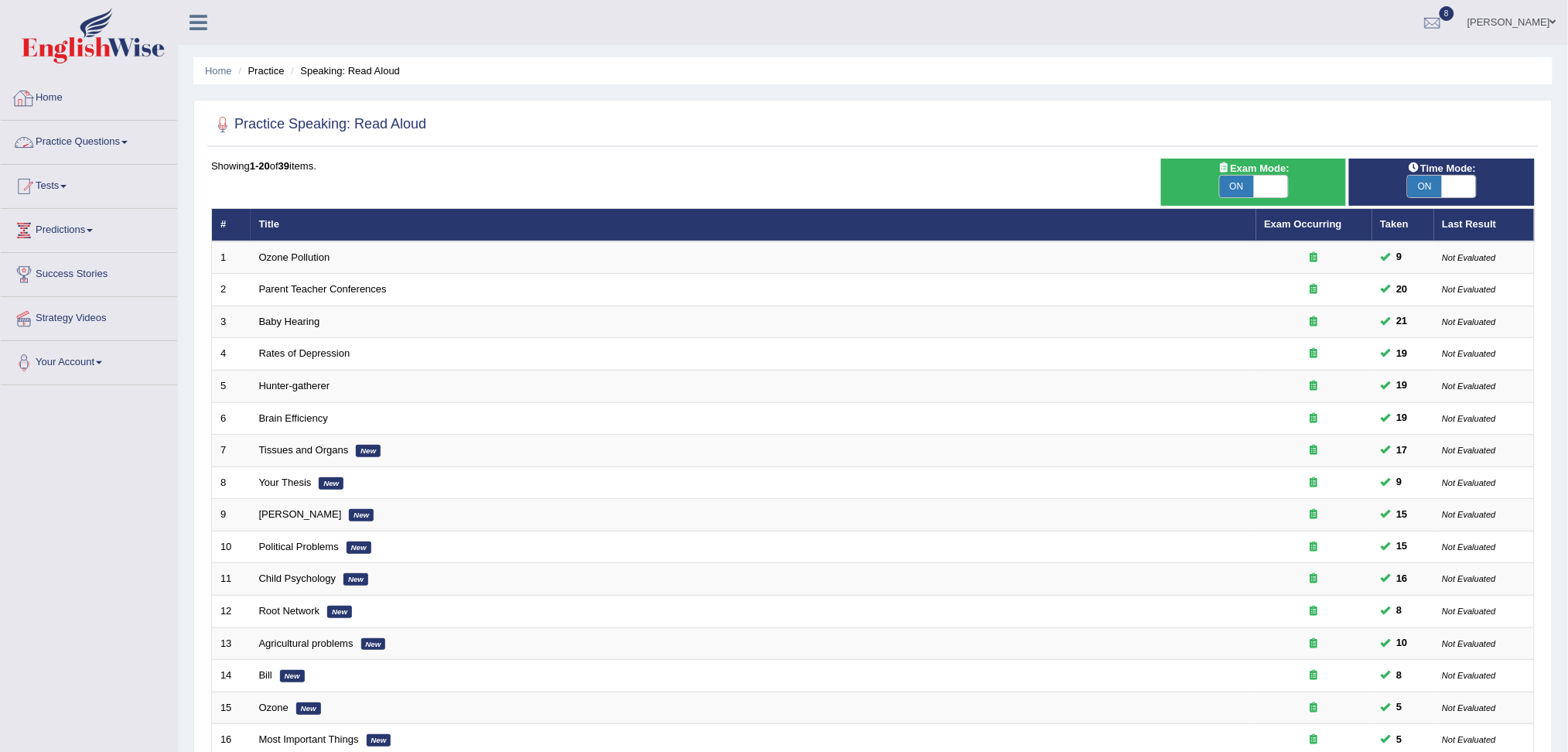
click at [79, 129] on link "Practice Questions" at bounding box center [89, 140] width 176 height 39
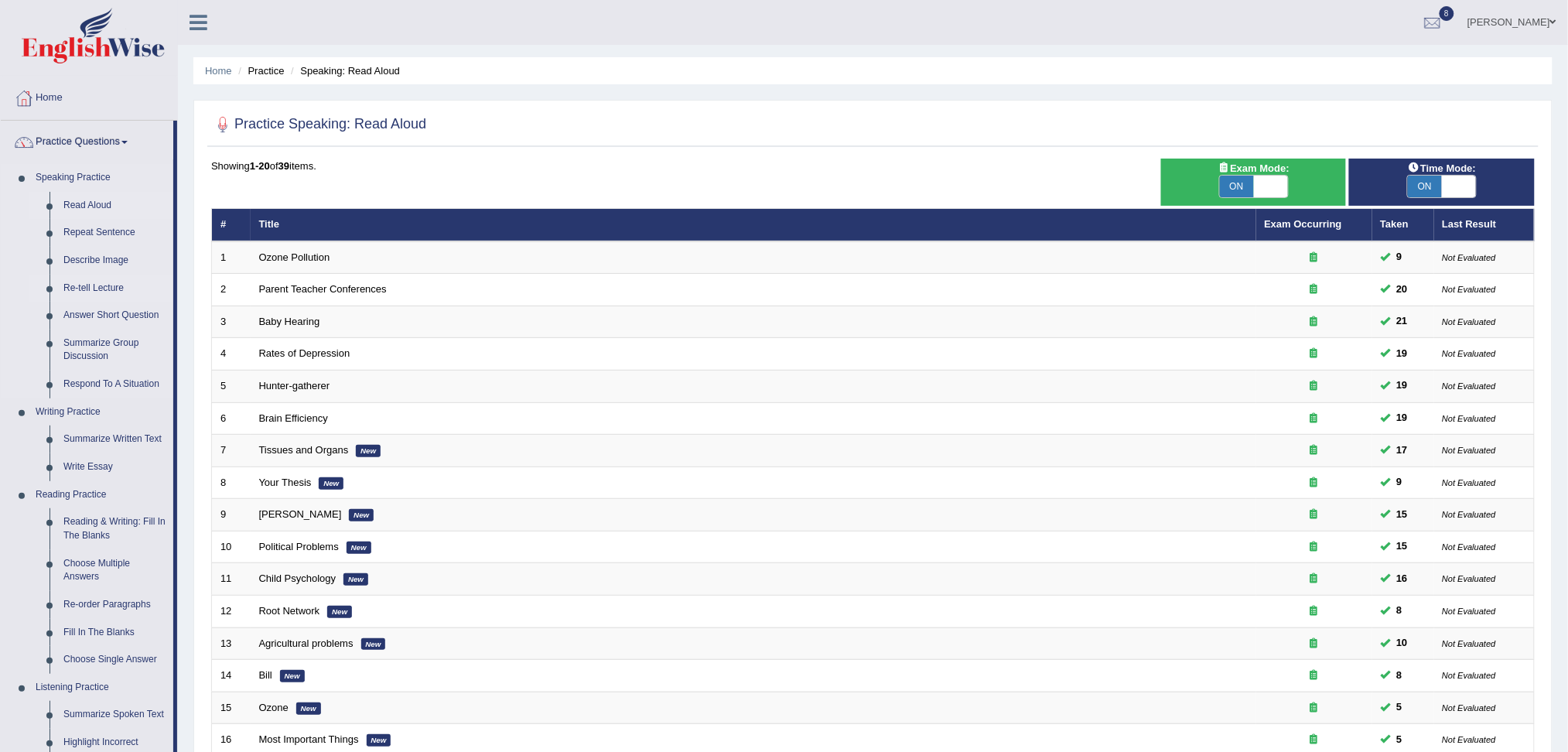
click at [105, 287] on link "Re-tell Lecture" at bounding box center [114, 288] width 117 height 28
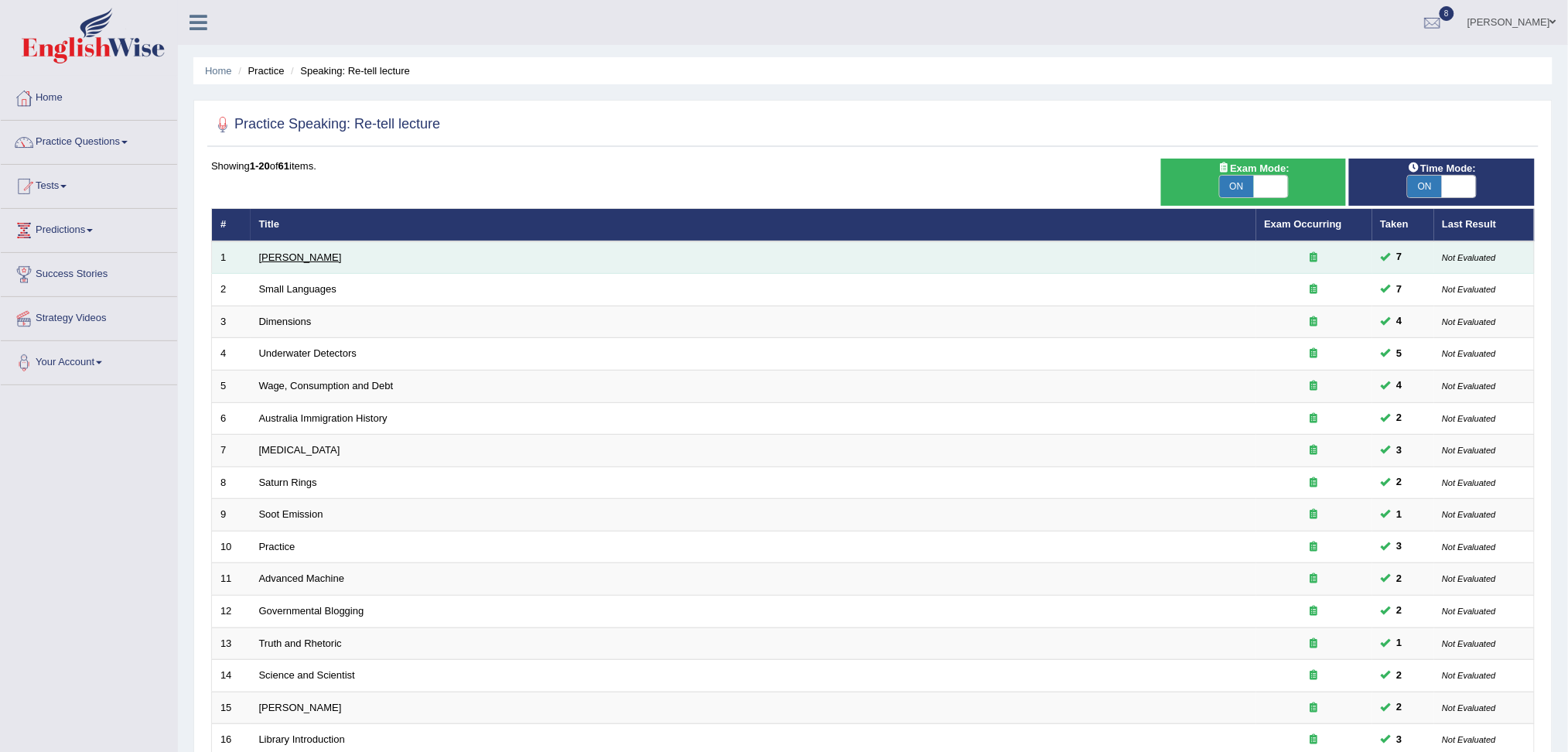
click at [298, 260] on link "[PERSON_NAME]" at bounding box center [300, 257] width 82 height 12
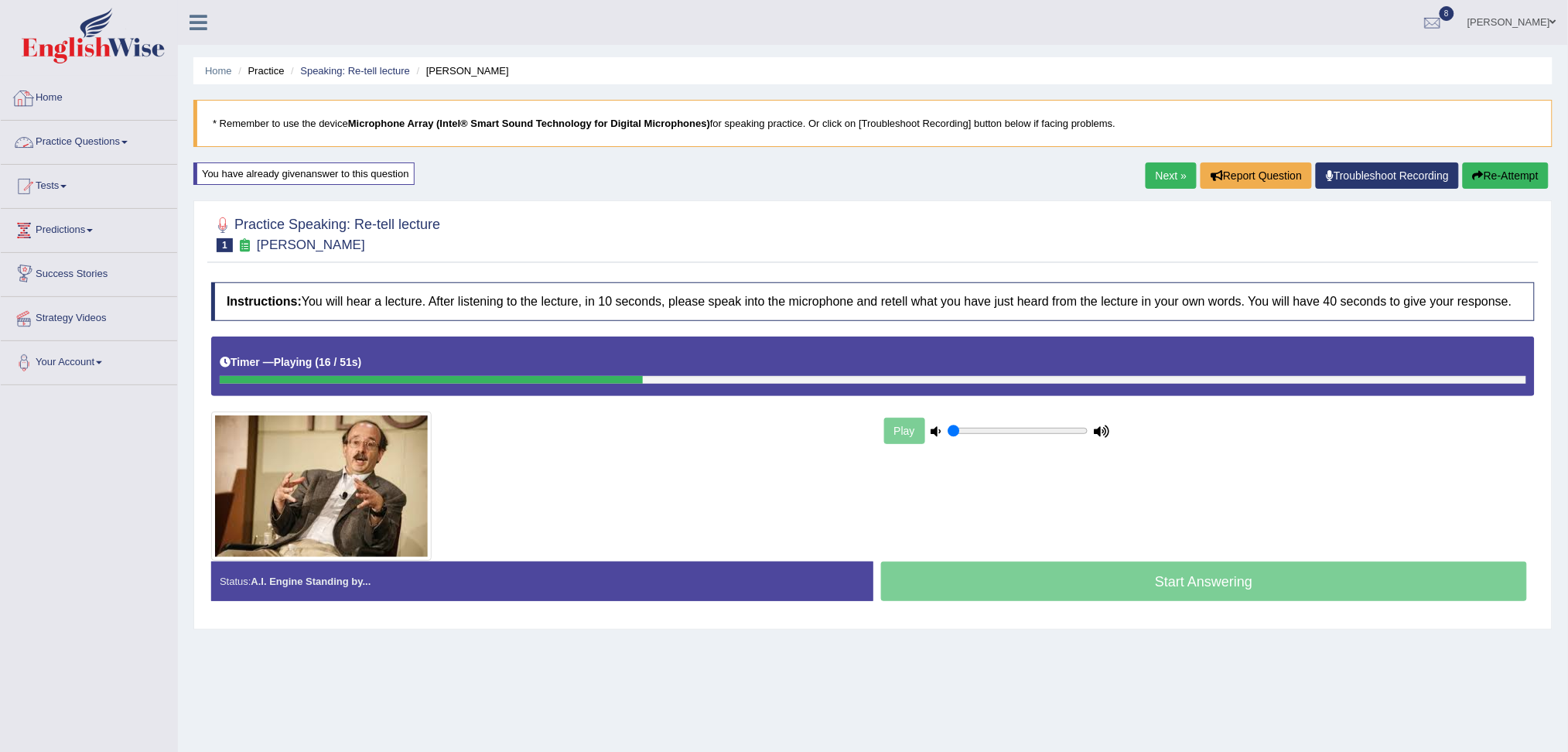
click at [74, 57] on img at bounding box center [93, 35] width 143 height 55
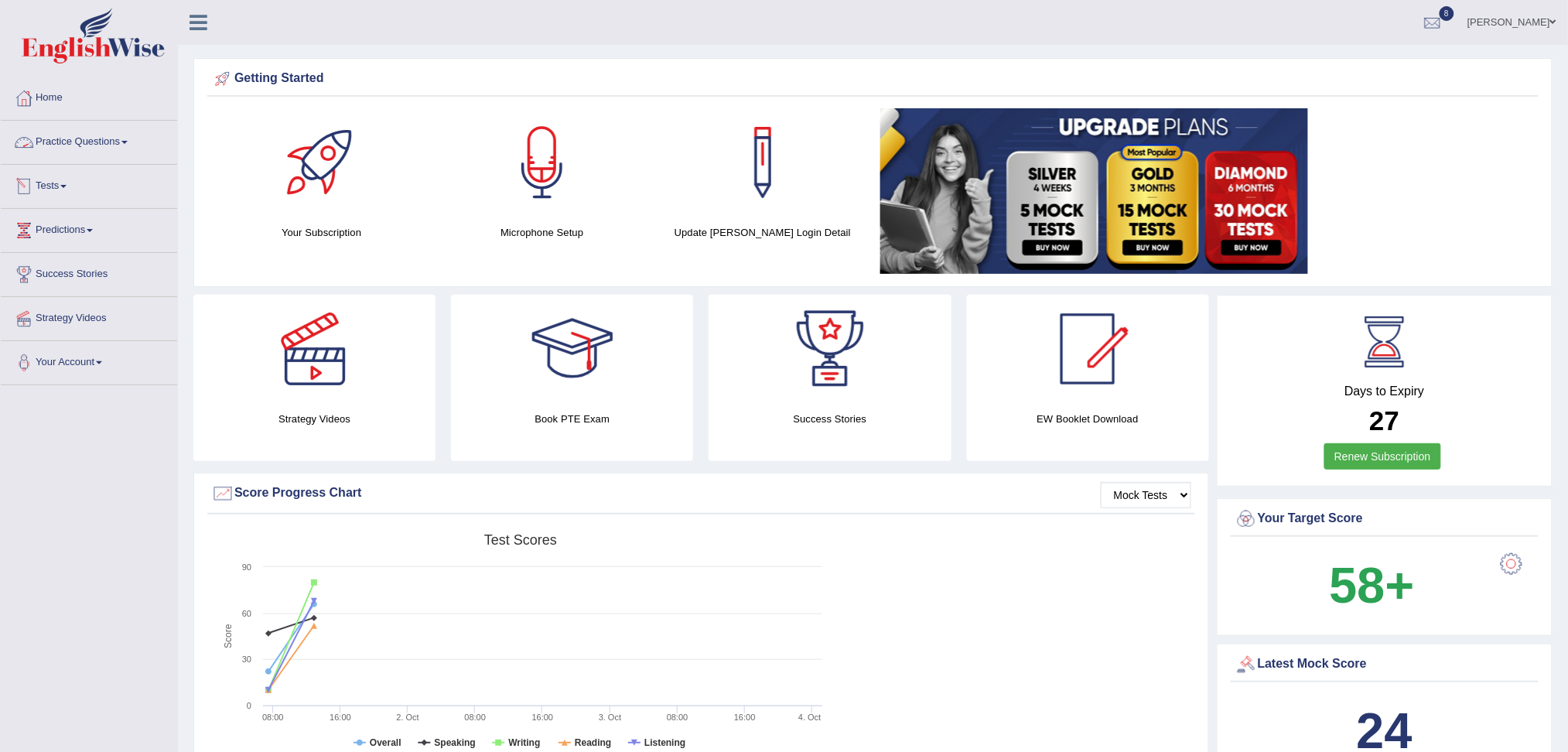
click at [63, 140] on link "Practice Questions" at bounding box center [89, 140] width 176 height 39
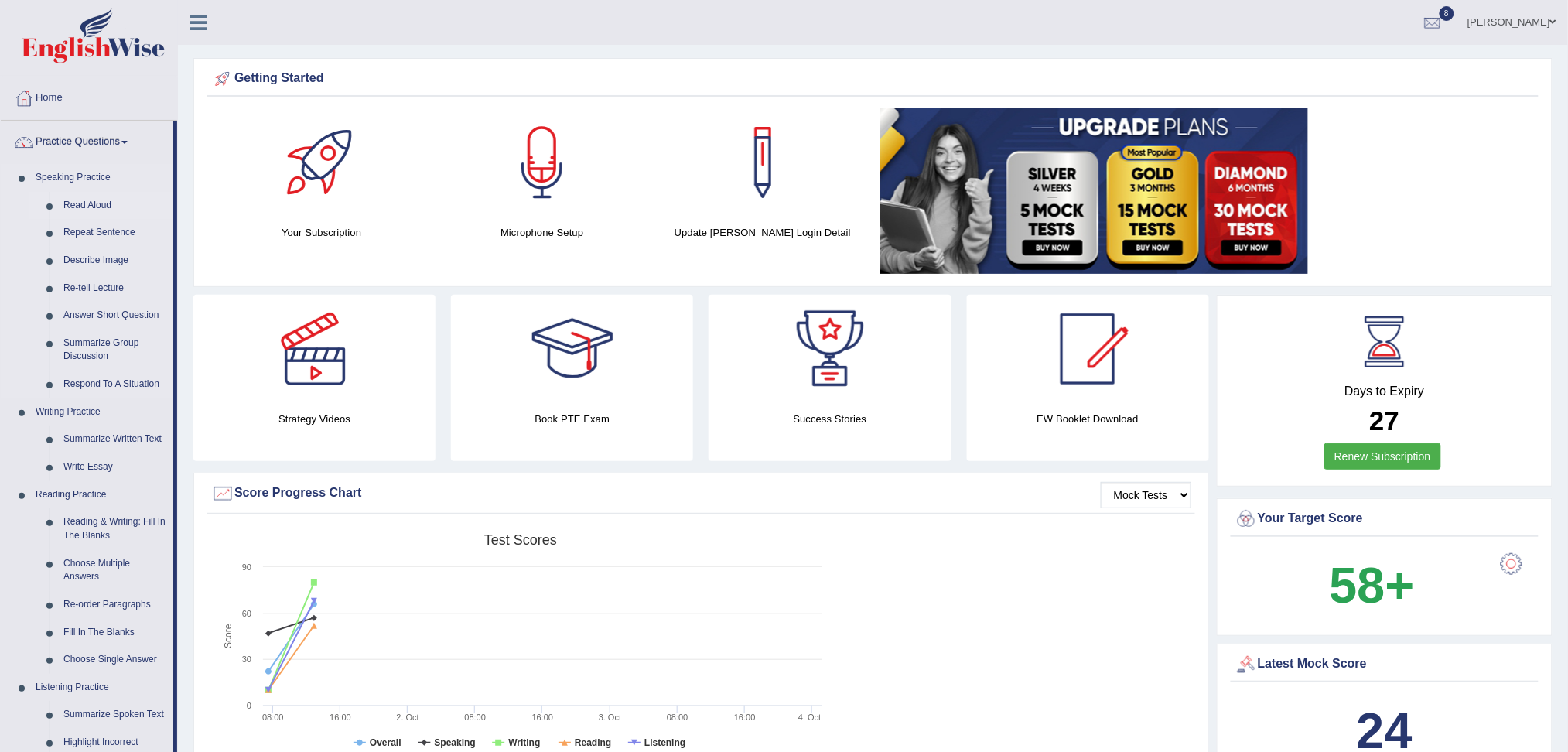
click at [75, 208] on link "Read Aloud" at bounding box center [114, 205] width 117 height 28
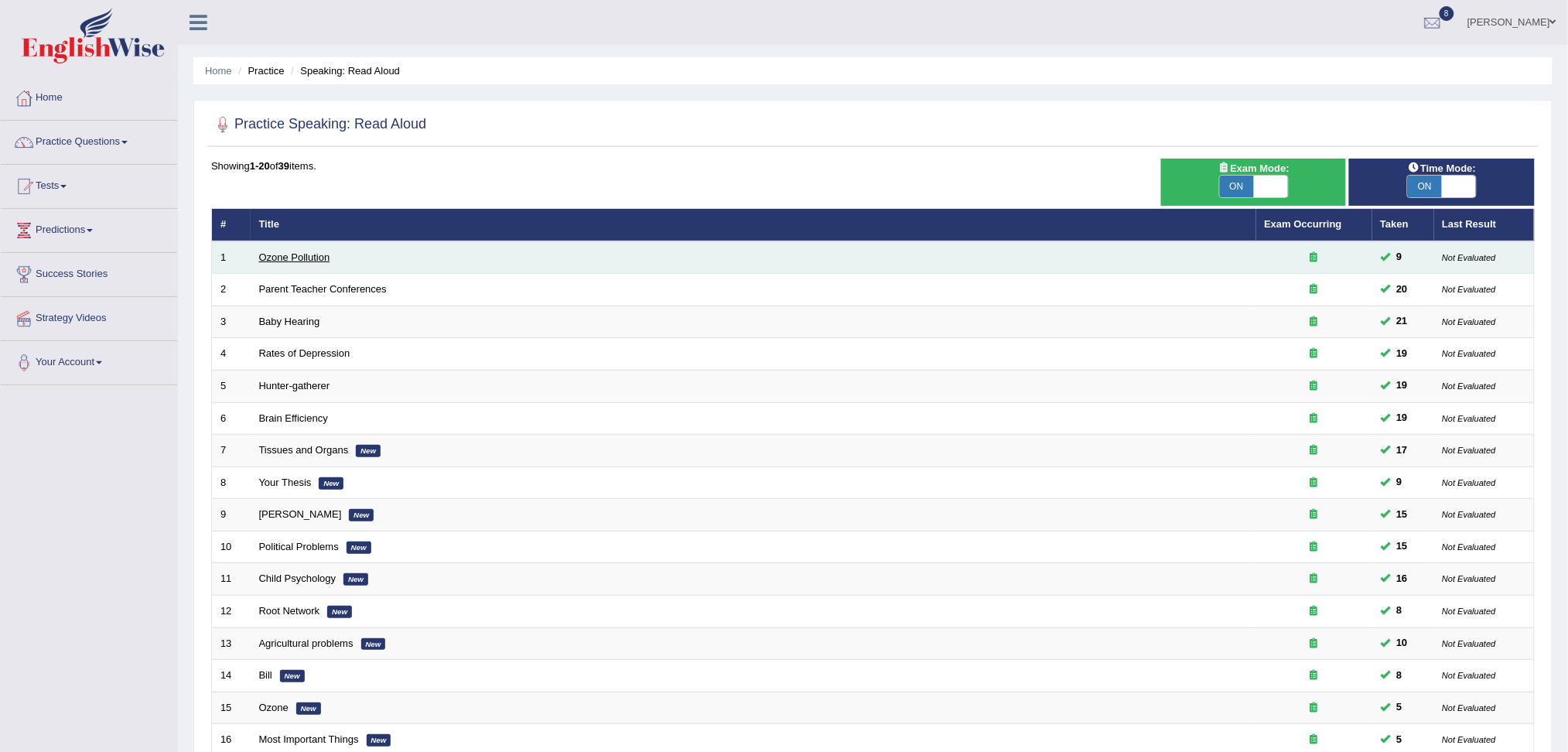
click at [276, 258] on link "Ozone Pollution" at bounding box center [294, 257] width 71 height 12
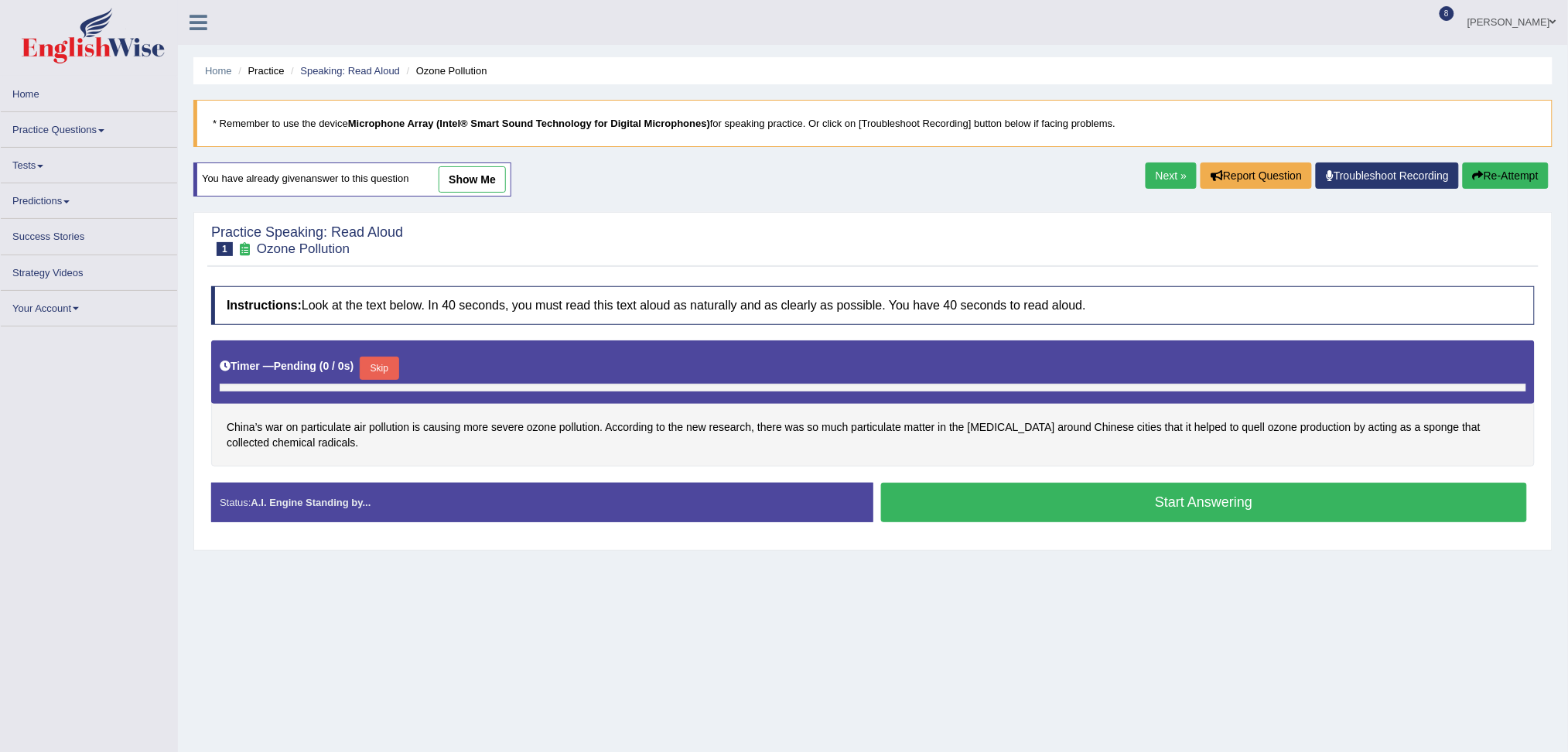
click at [77, 124] on link "Practice Questions" at bounding box center [89, 127] width 176 height 30
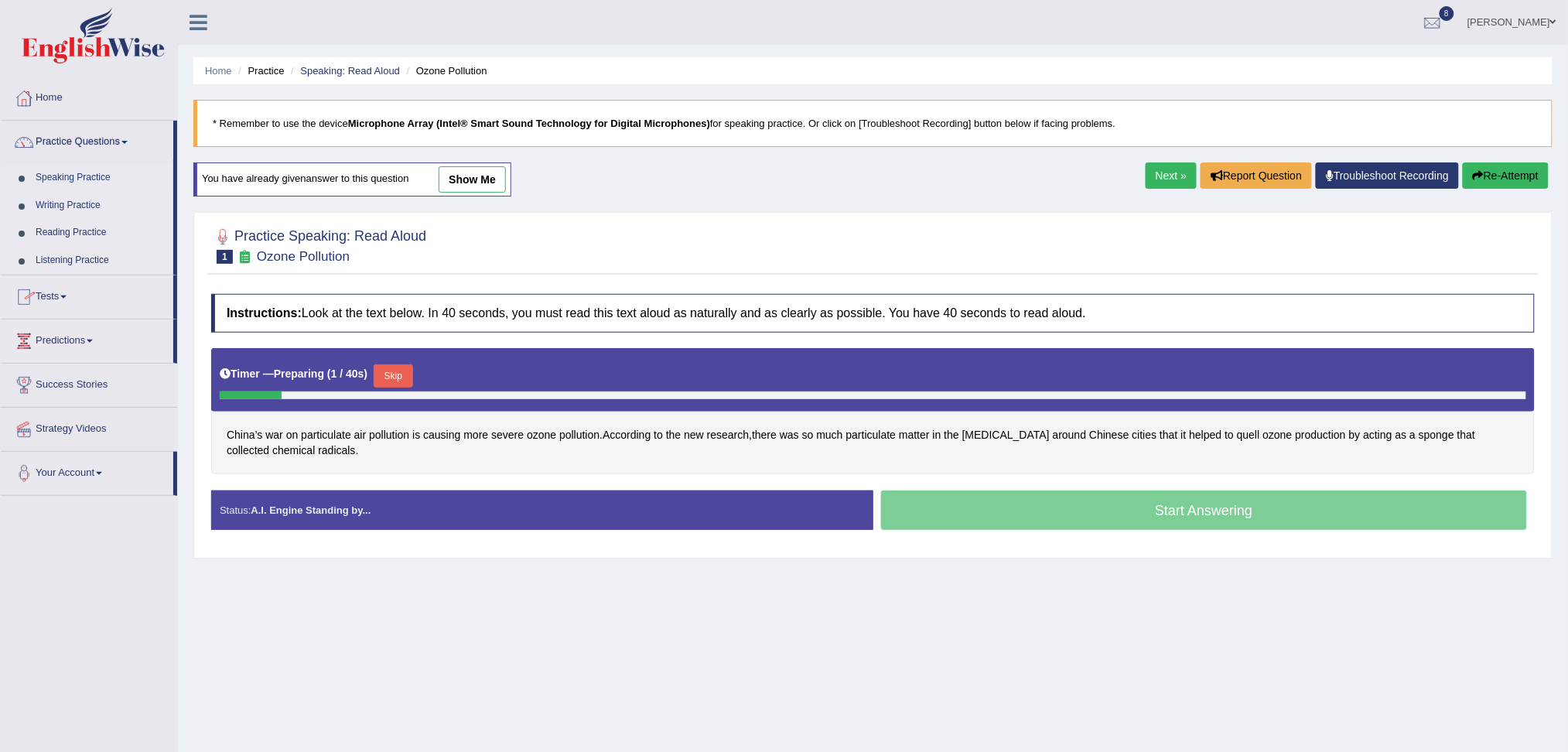
click at [70, 178] on link "Speaking Practice" at bounding box center [101, 177] width 145 height 28
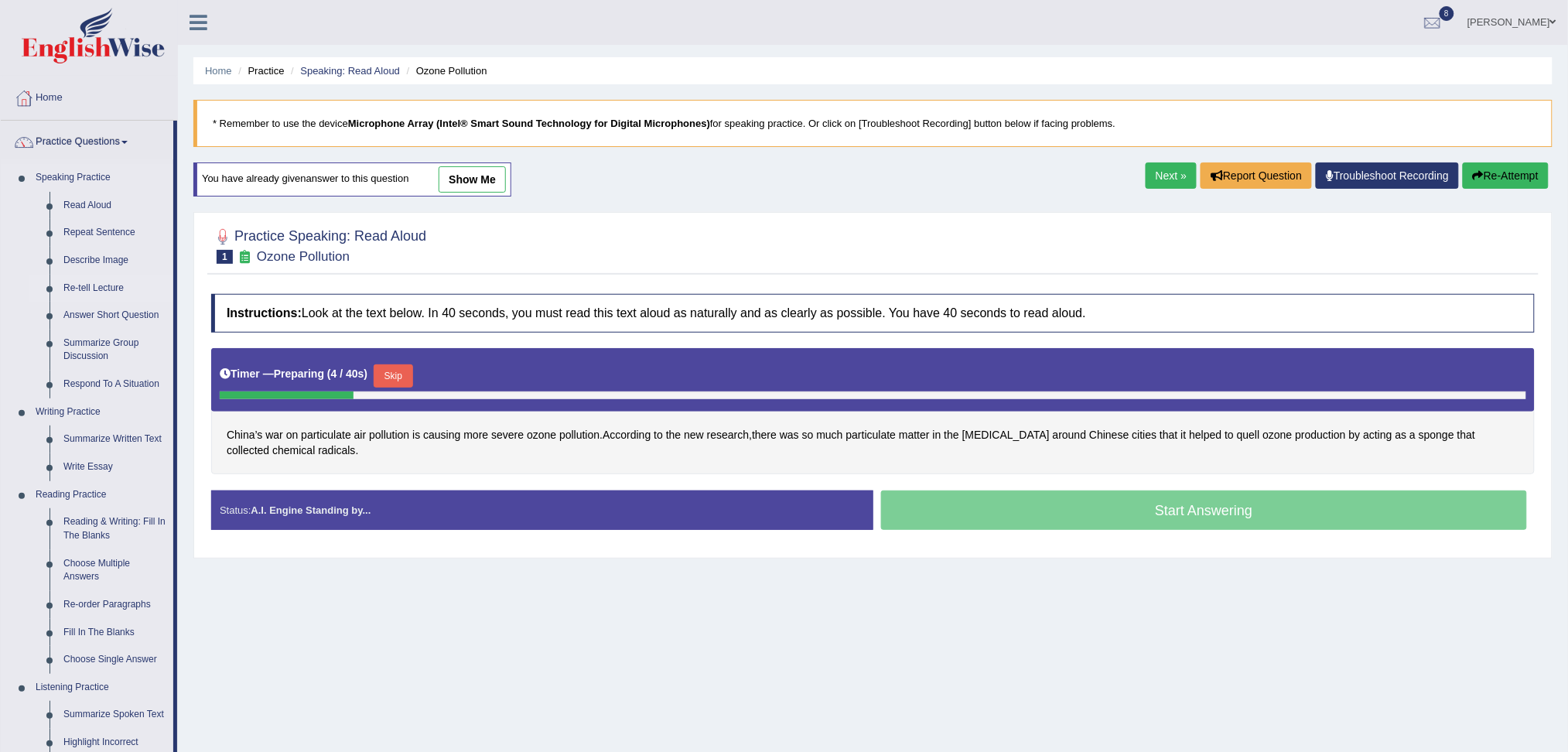
click at [87, 280] on link "Re-tell Lecture" at bounding box center [114, 288] width 117 height 28
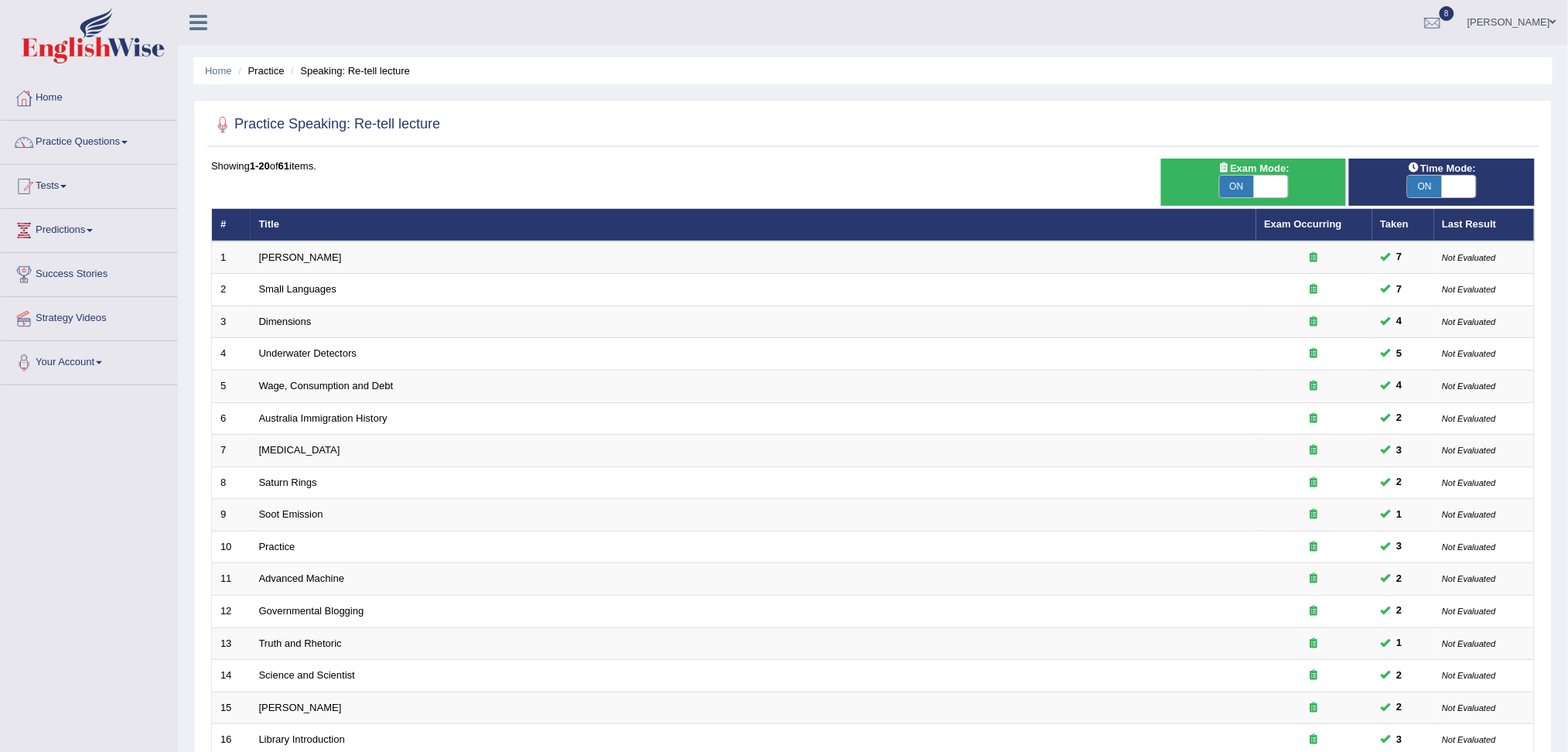
scroll to position [74, 0]
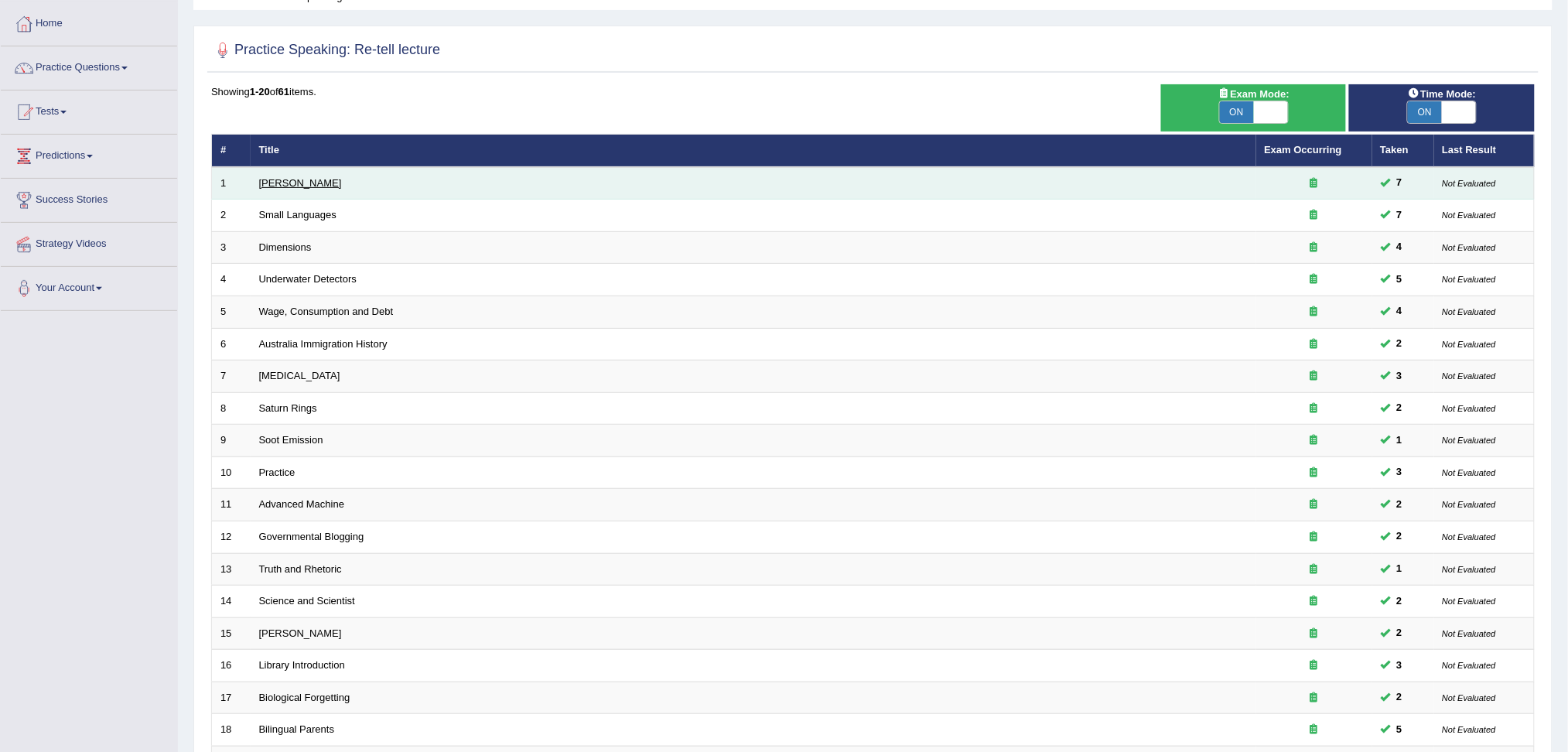
click at [307, 185] on link "Amory Lovins" at bounding box center [300, 183] width 82 height 12
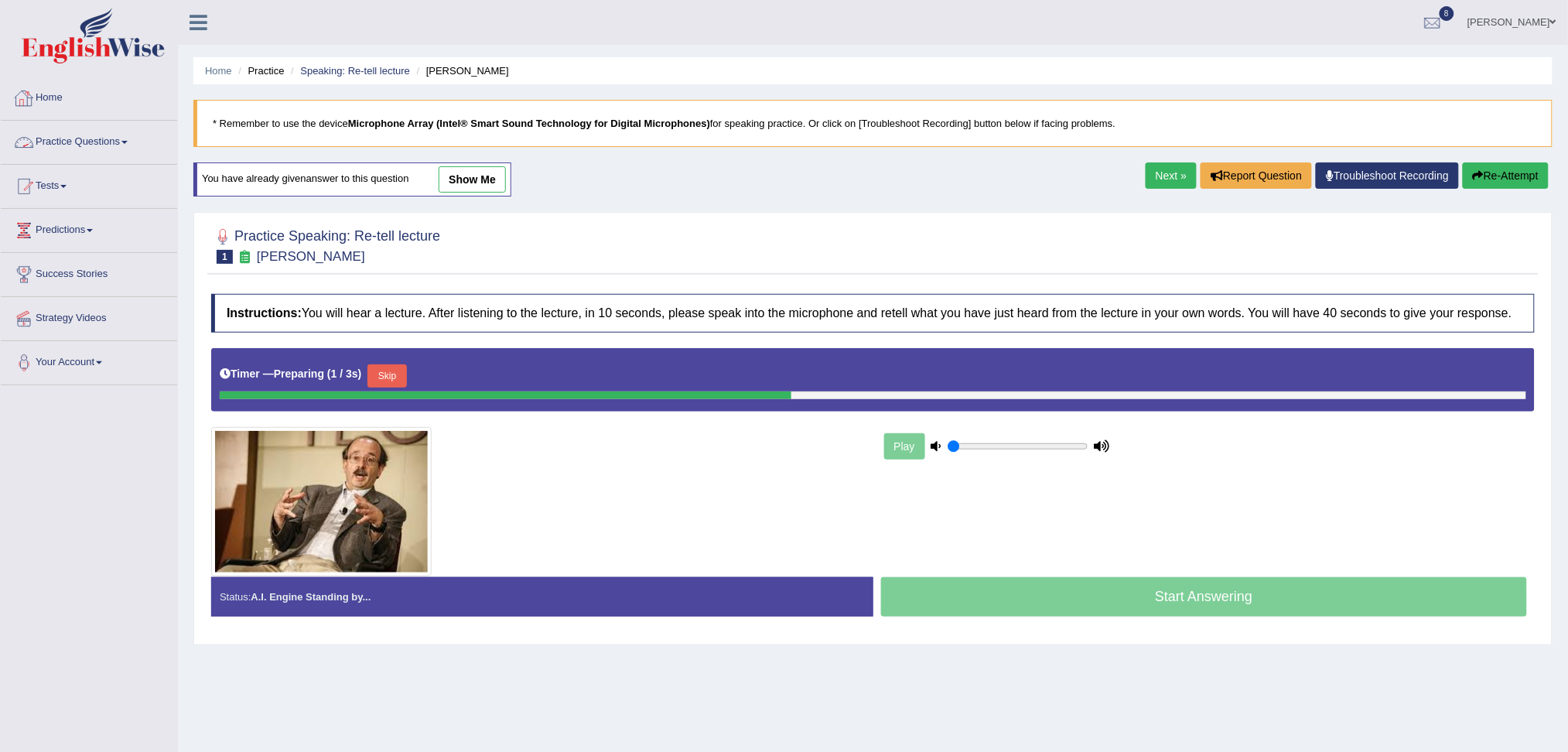
click at [94, 147] on link "Practice Questions" at bounding box center [89, 140] width 176 height 39
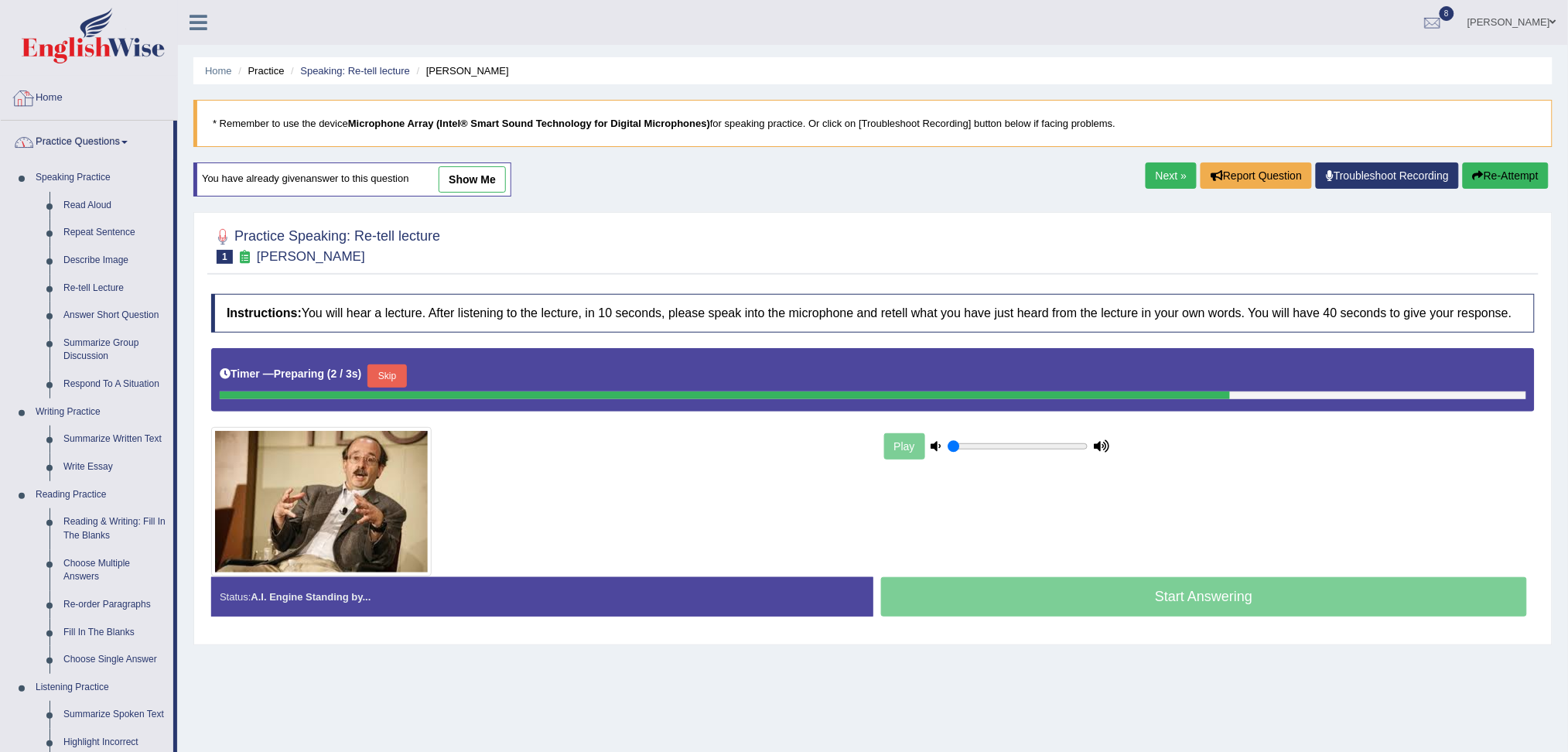
click at [91, 55] on img at bounding box center [93, 35] width 143 height 55
